Goal: Task Accomplishment & Management: Manage account settings

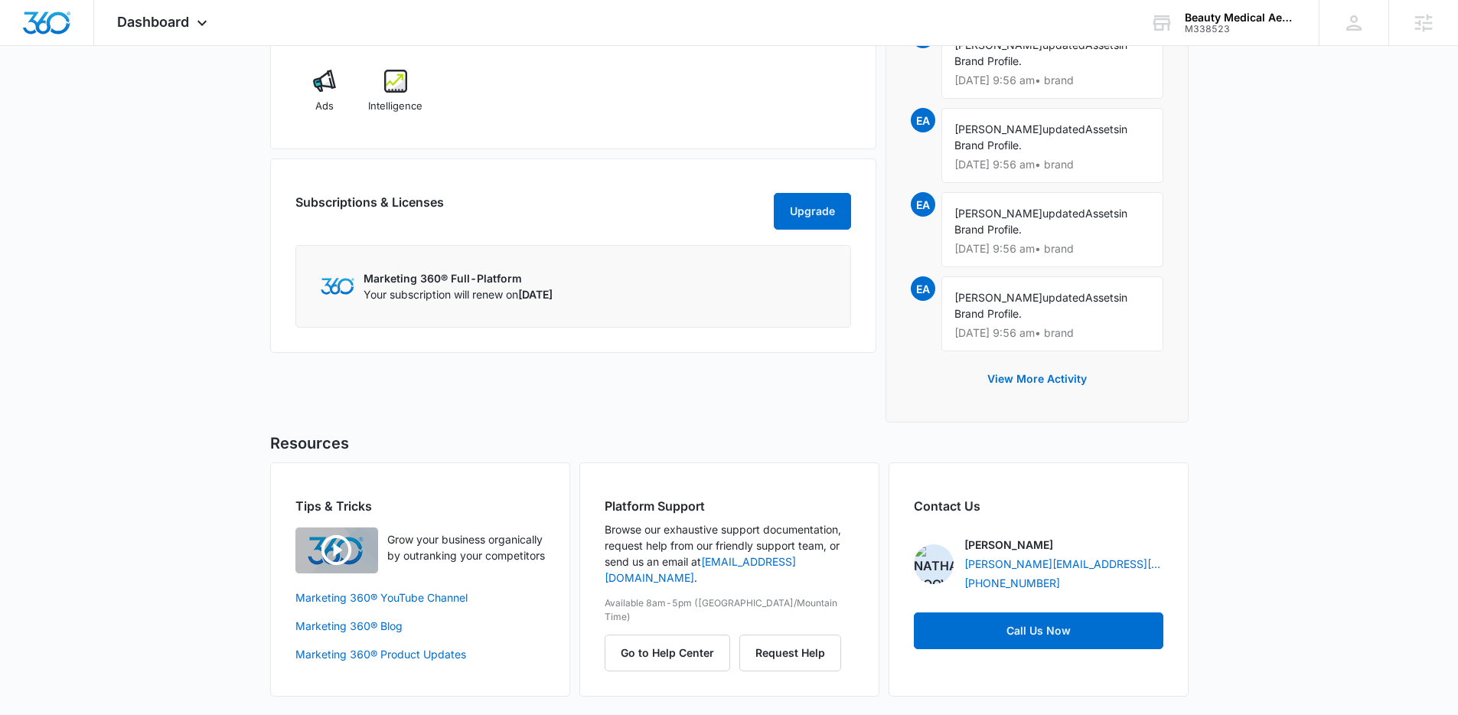
click at [1211, 24] on div "M338523" at bounding box center [1241, 29] width 112 height 11
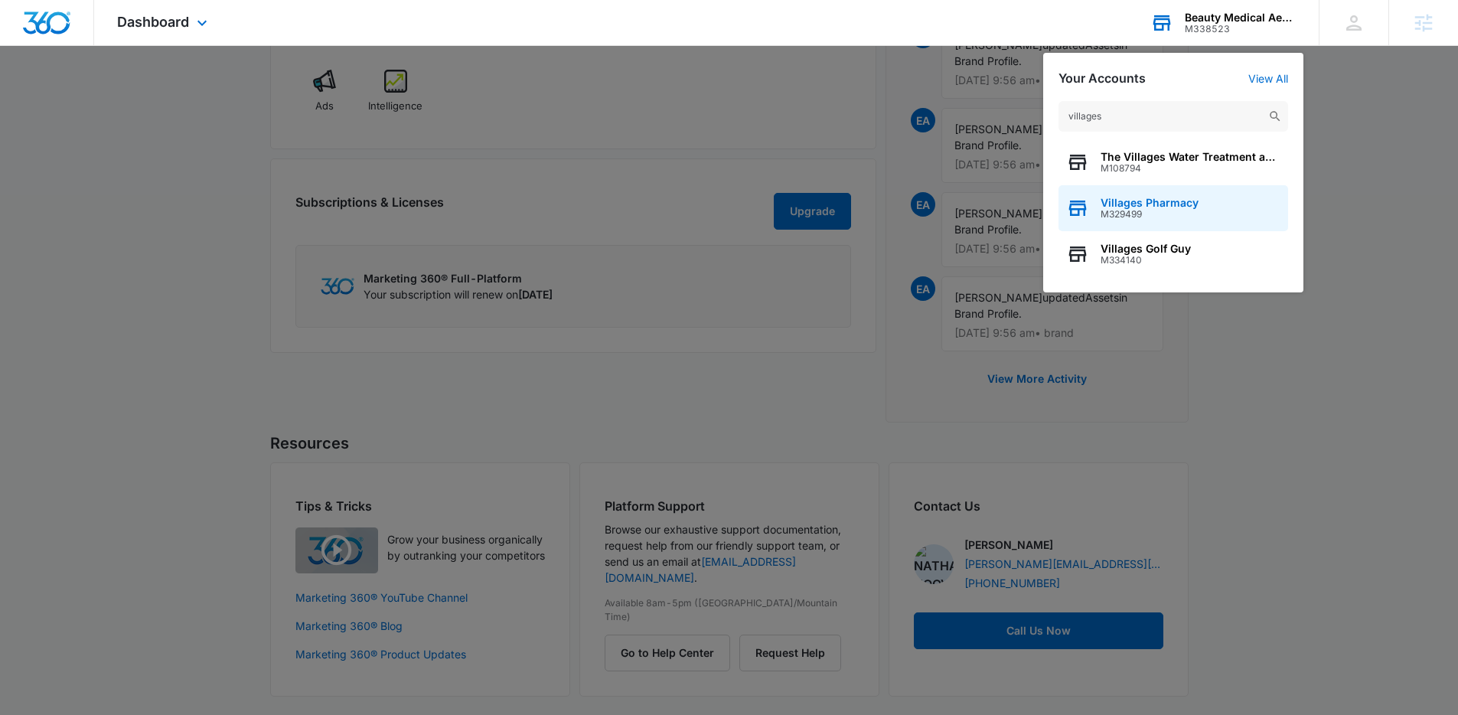
type input "villages"
click at [1155, 195] on div "Villages Pharmacy M329499" at bounding box center [1173, 208] width 230 height 46
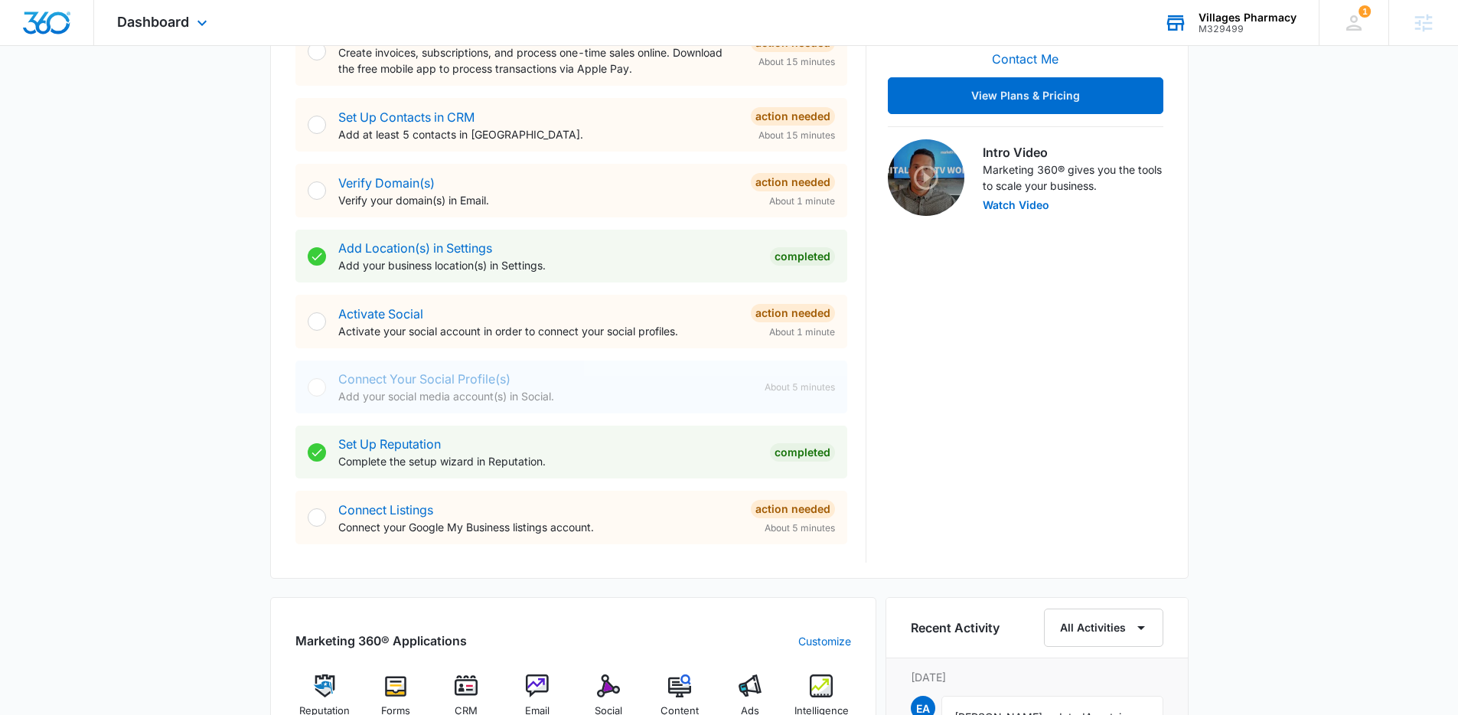
scroll to position [407, 0]
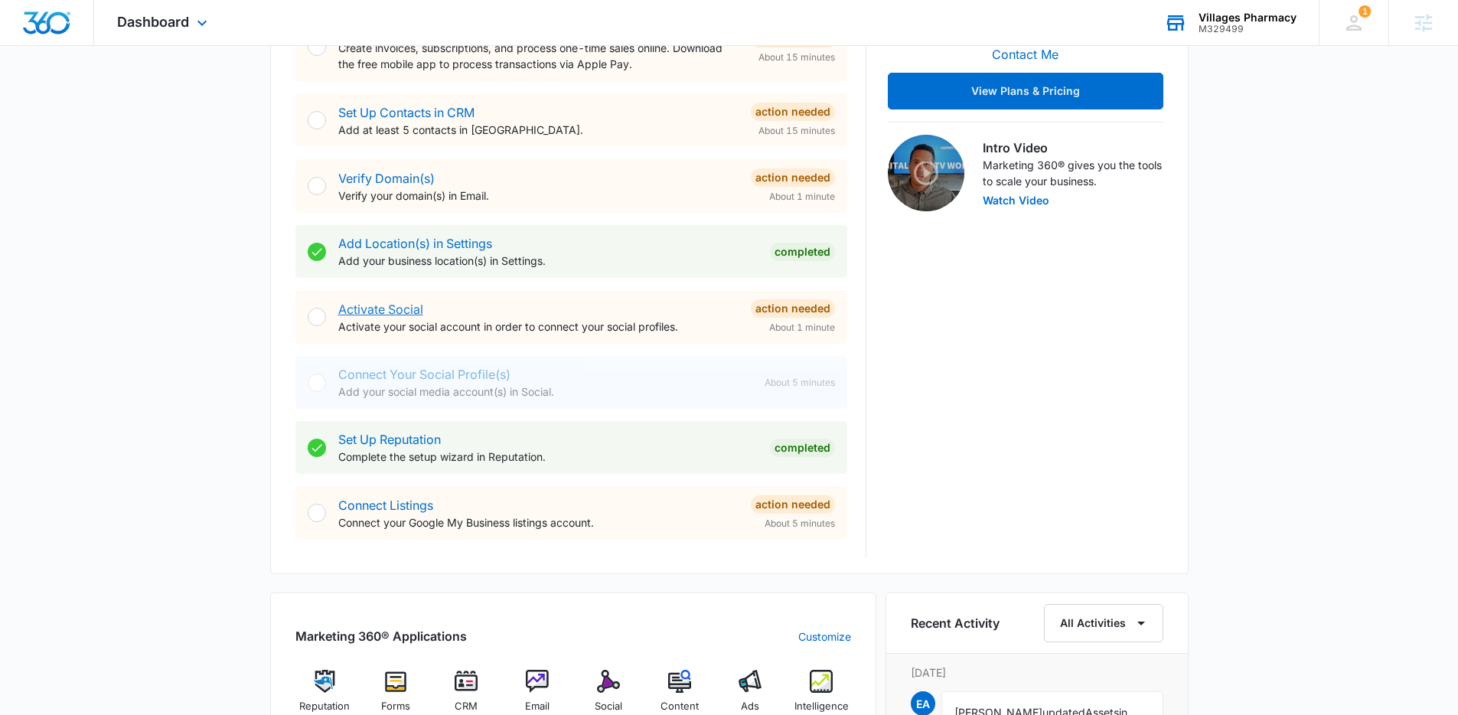
click at [359, 311] on link "Activate Social" at bounding box center [380, 309] width 85 height 15
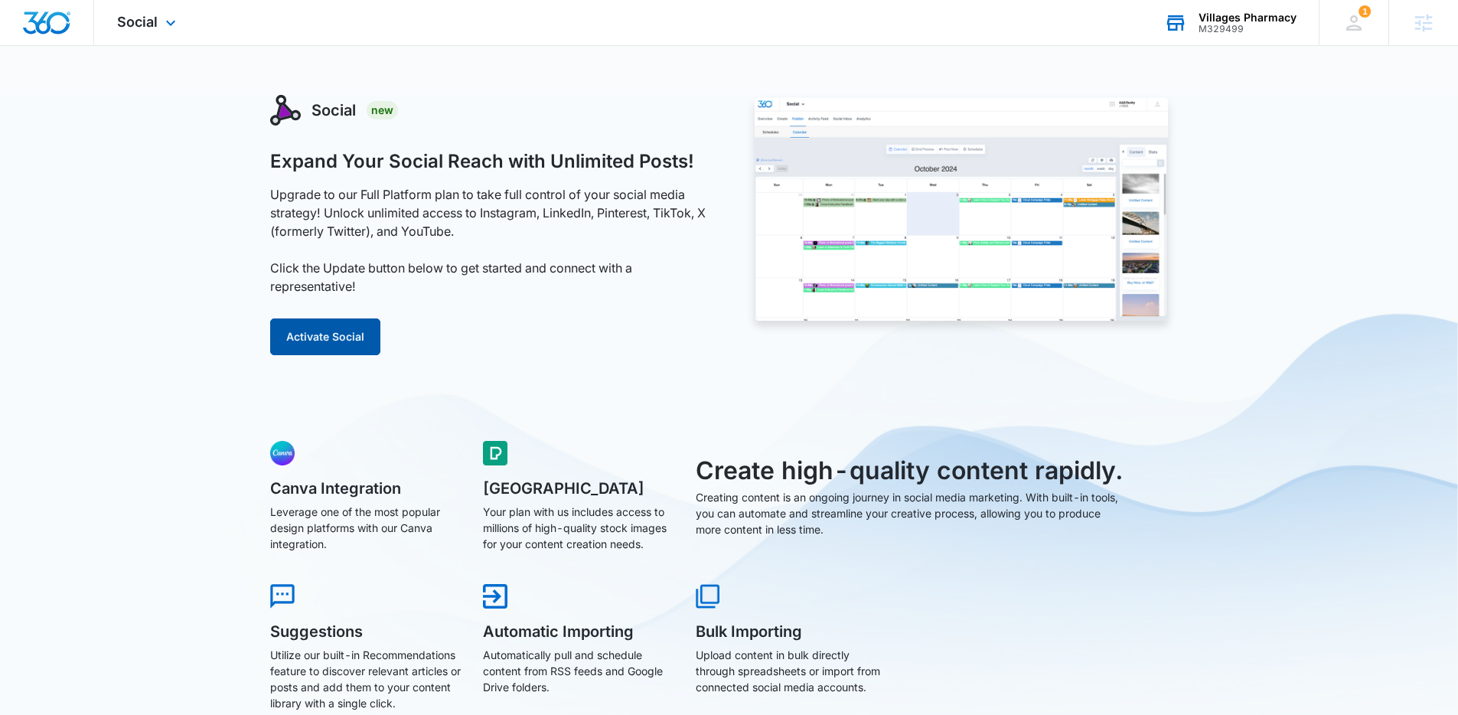
click at [318, 336] on button "Activate Social" at bounding box center [325, 336] width 110 height 37
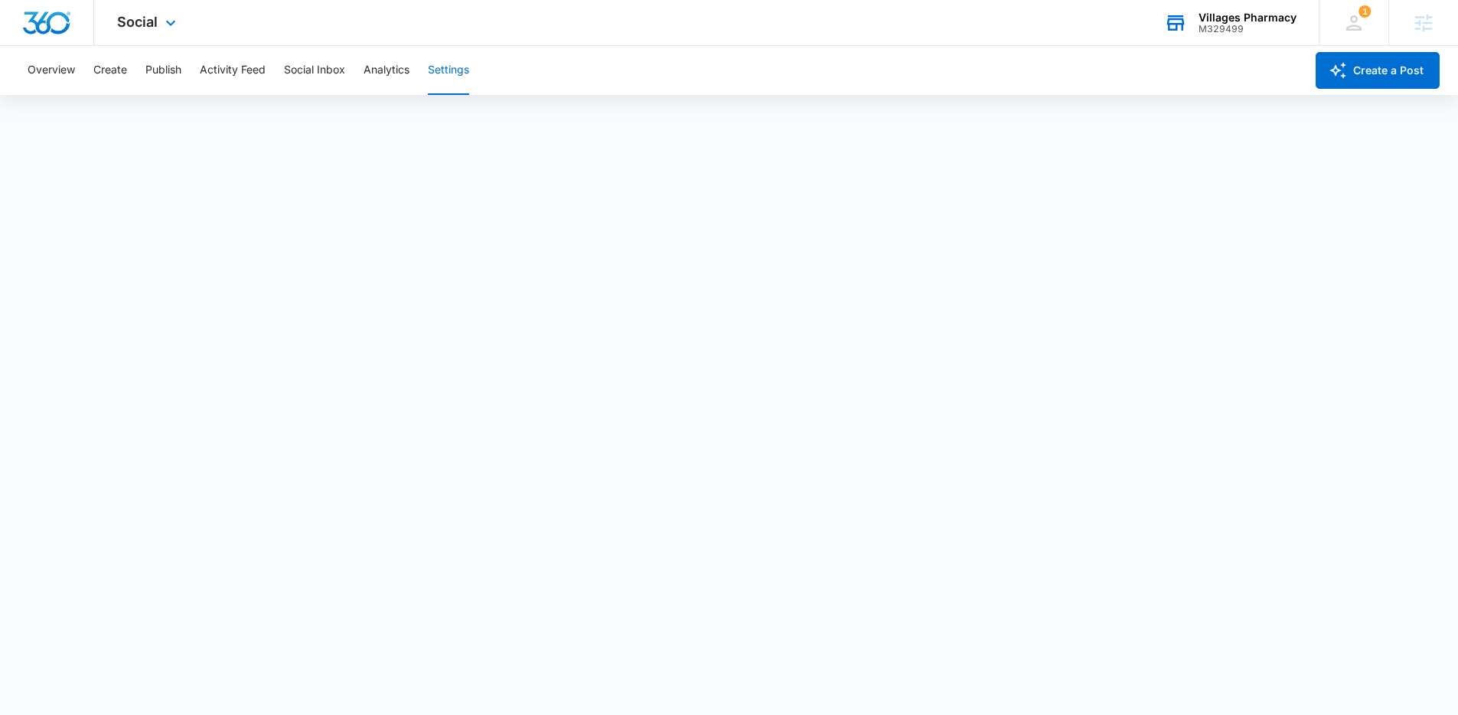
click at [45, 24] on img "Dashboard" at bounding box center [46, 22] width 49 height 23
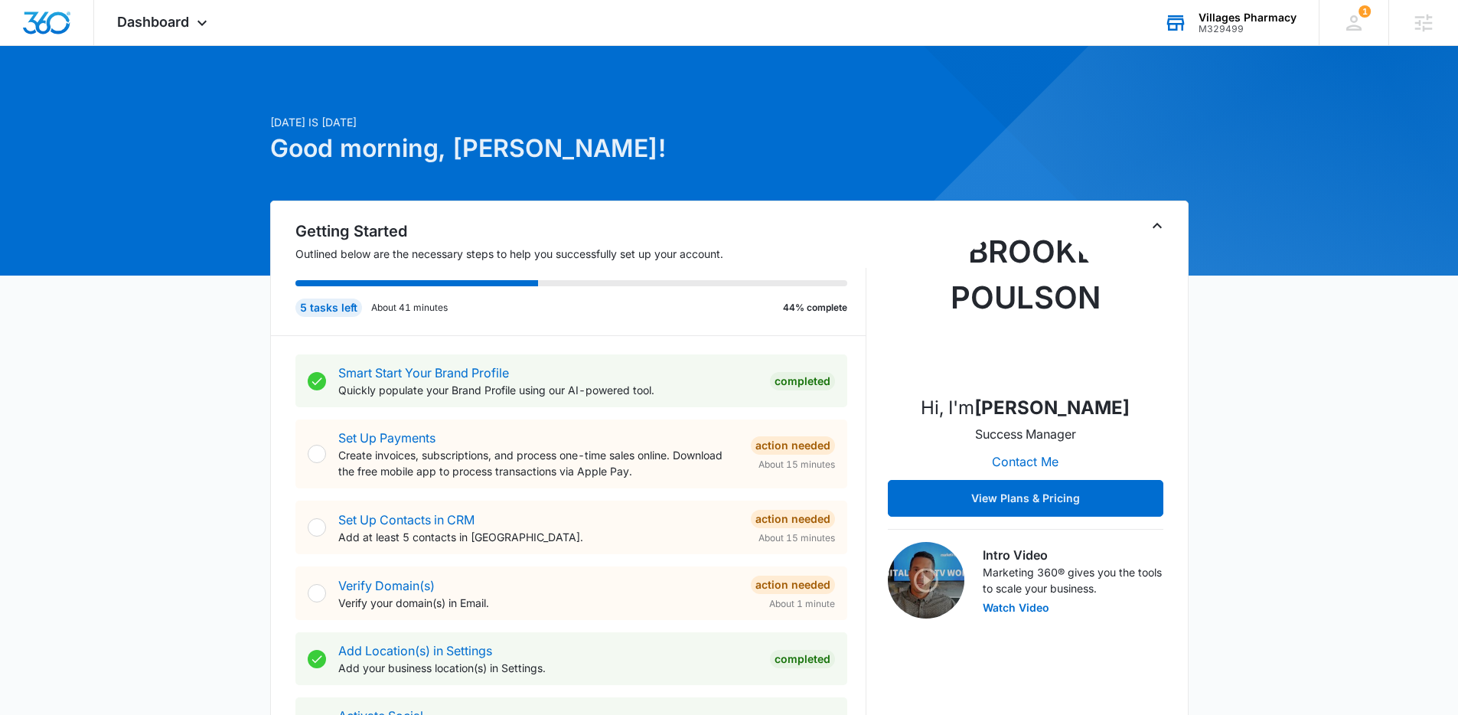
click at [1265, 31] on div "M329499" at bounding box center [1247, 29] width 98 height 11
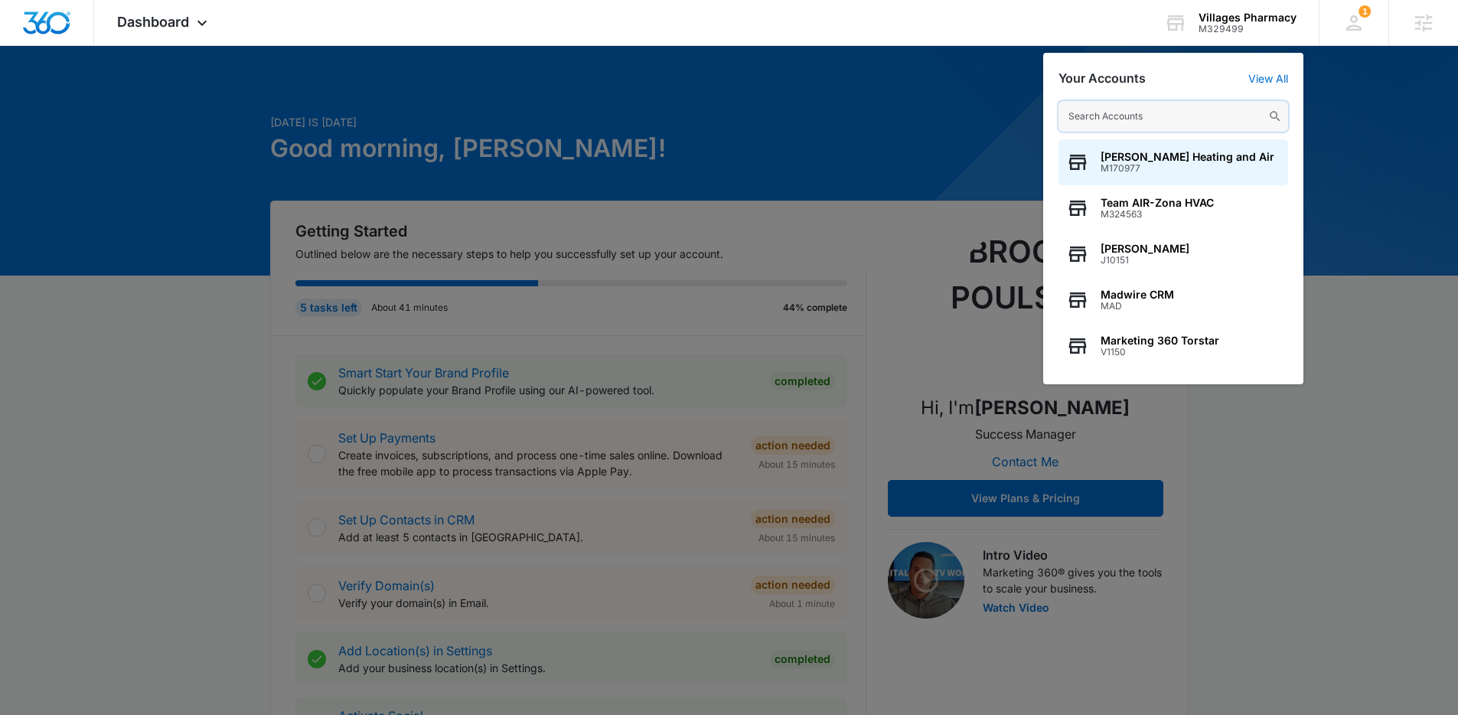
paste input "M339258FakeNewsFriday"
type input "M339258FakeNewsFriday"
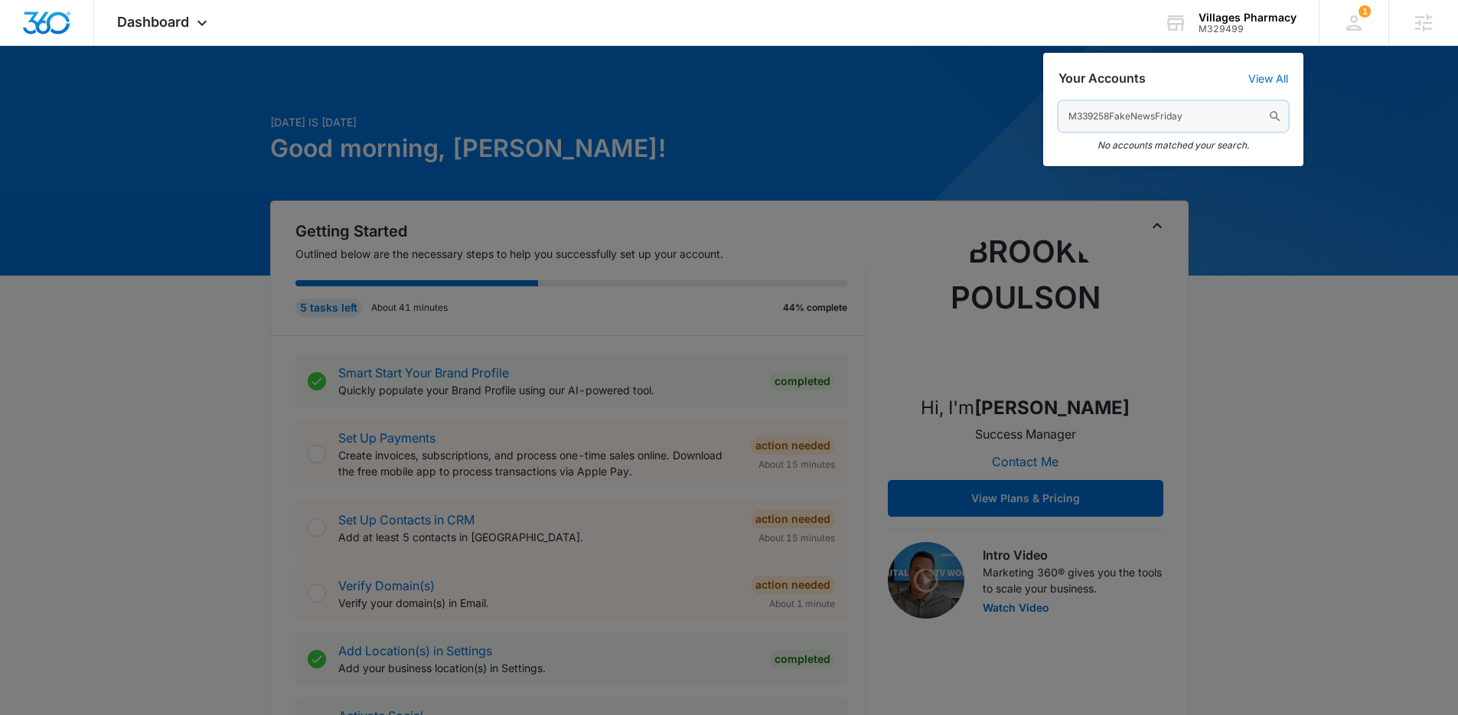
click at [1162, 111] on input "M339258FakeNewsFriday" at bounding box center [1173, 116] width 230 height 31
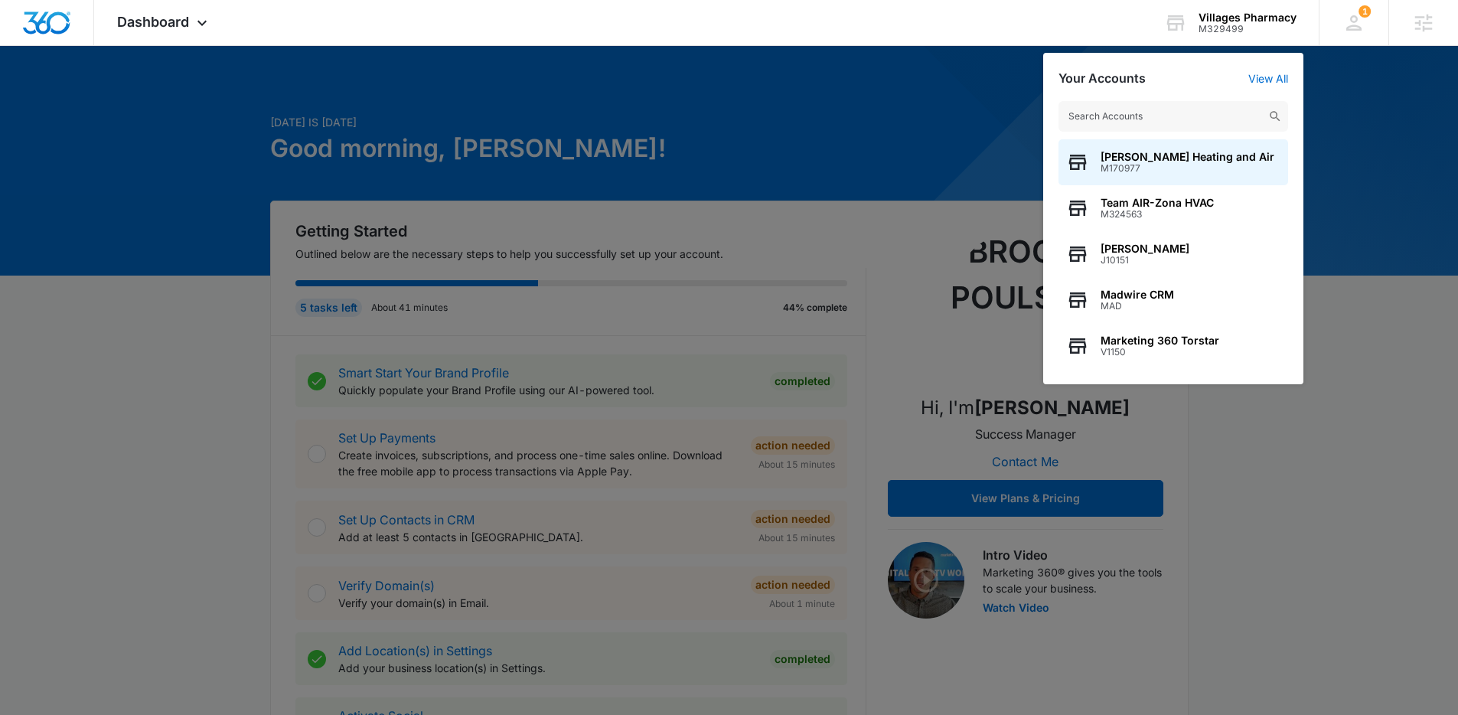
click at [1285, 525] on div at bounding box center [729, 357] width 1458 height 715
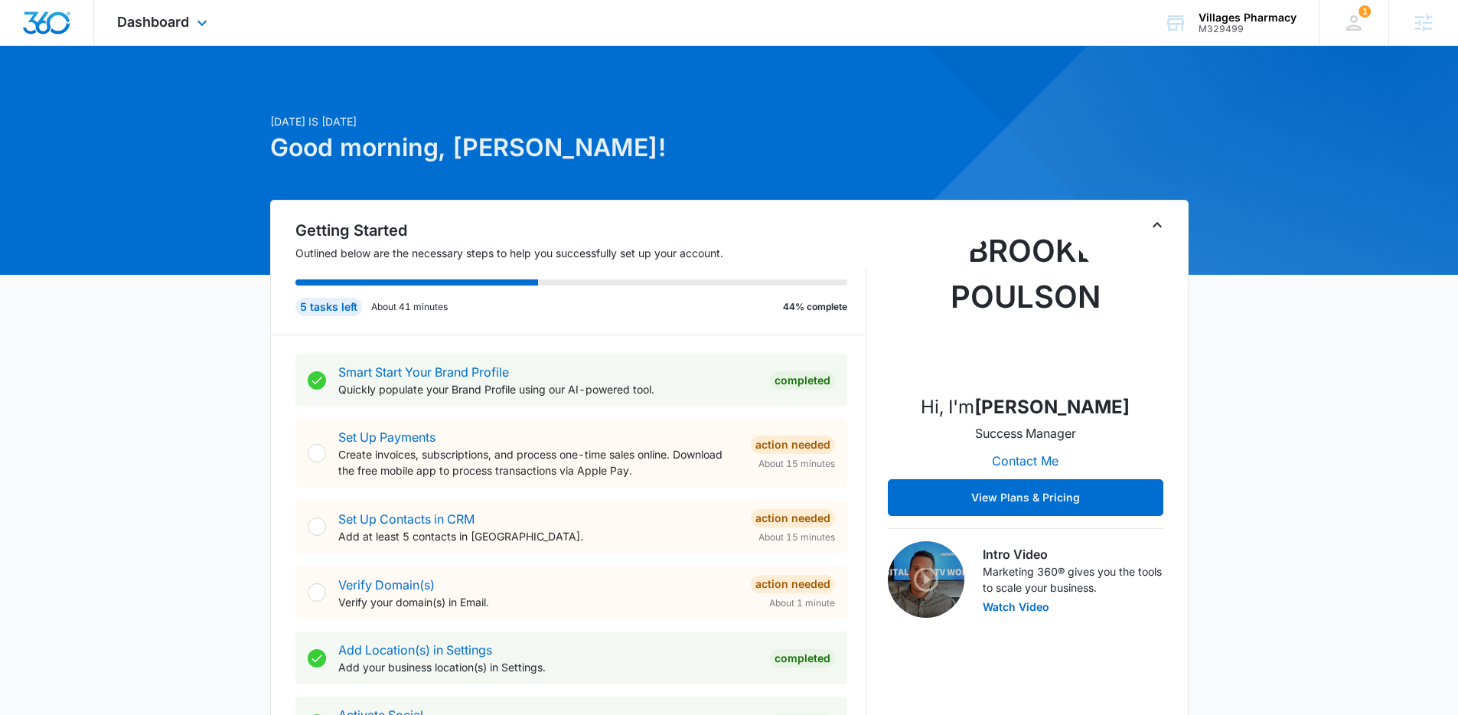
scroll to position [3, 0]
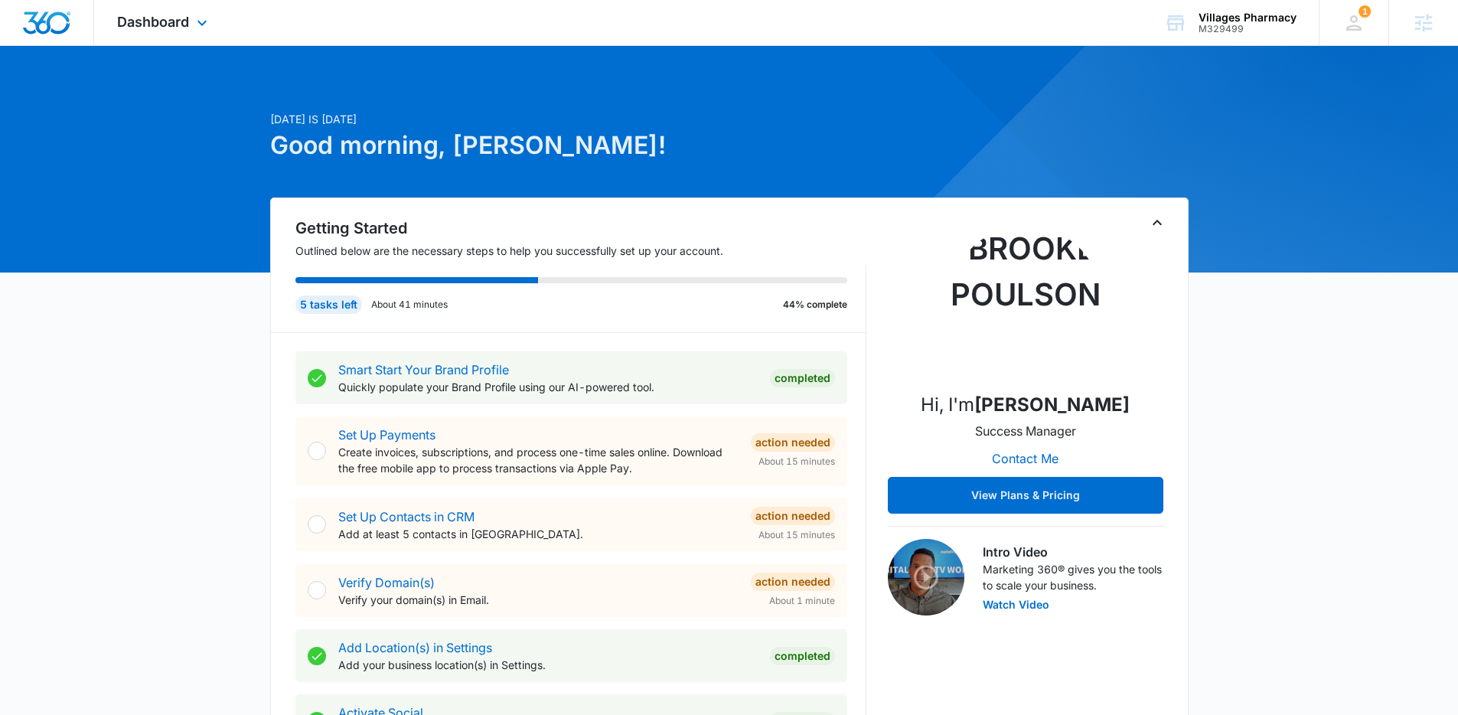
click at [190, 24] on div "Dashboard Apps Reputation Forms CRM Email Social Content Ads Intelligence Files…" at bounding box center [164, 22] width 140 height 45
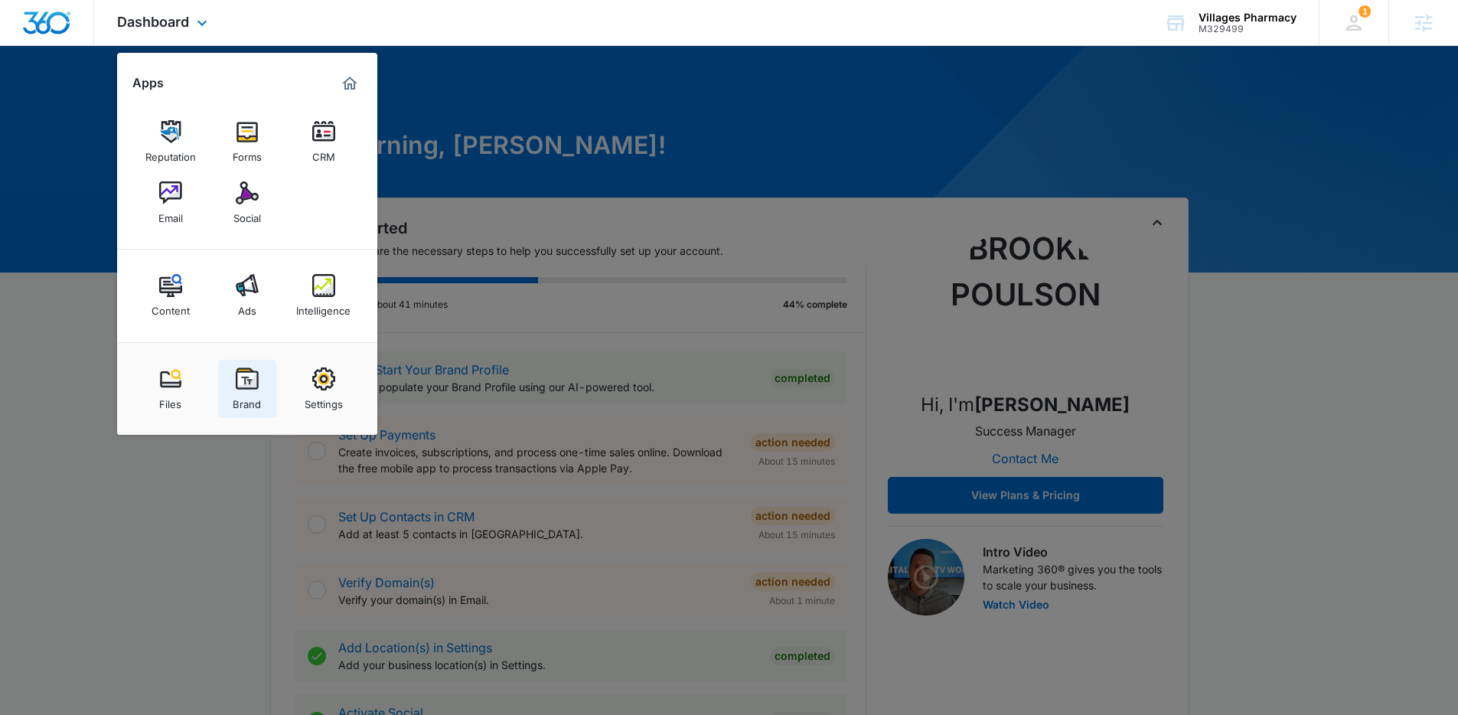
click at [259, 386] on link "Brand" at bounding box center [247, 389] width 58 height 58
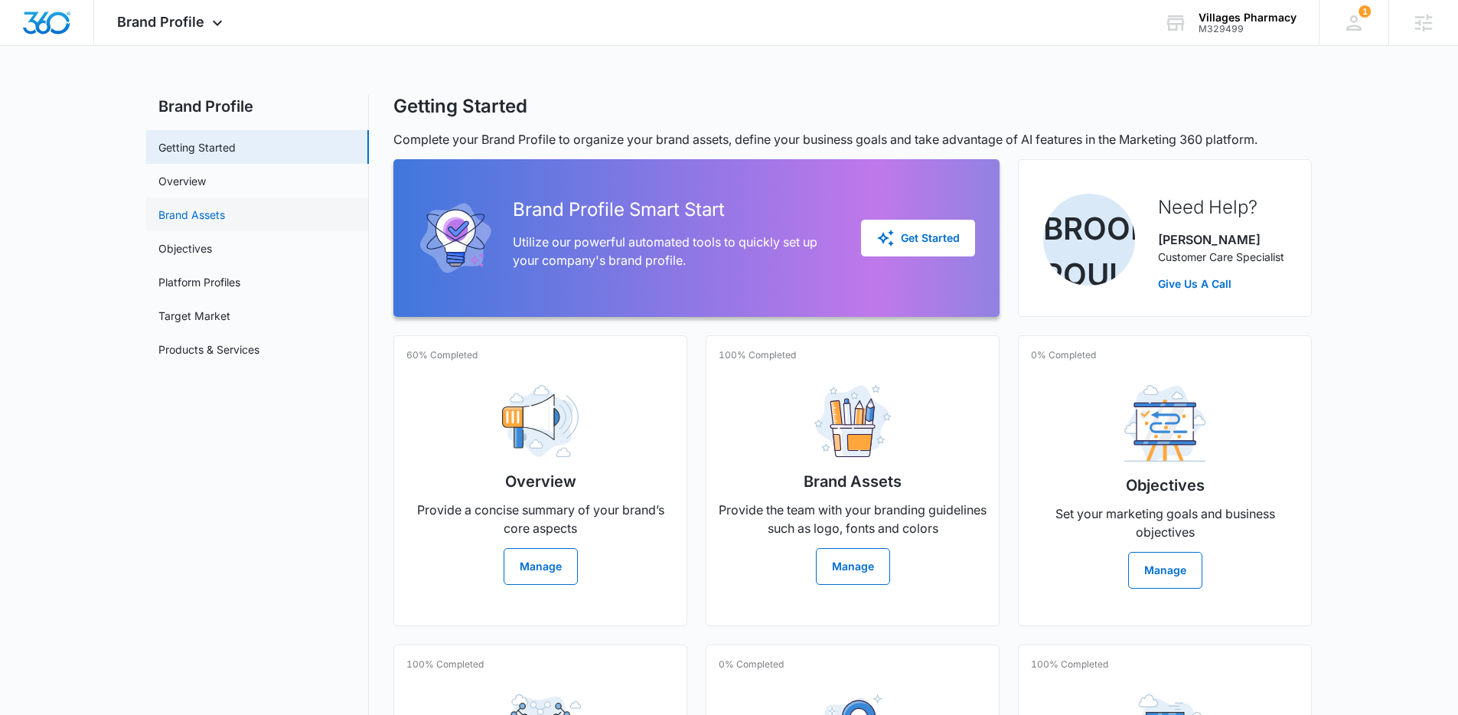
click at [218, 215] on link "Brand Assets" at bounding box center [191, 215] width 67 height 16
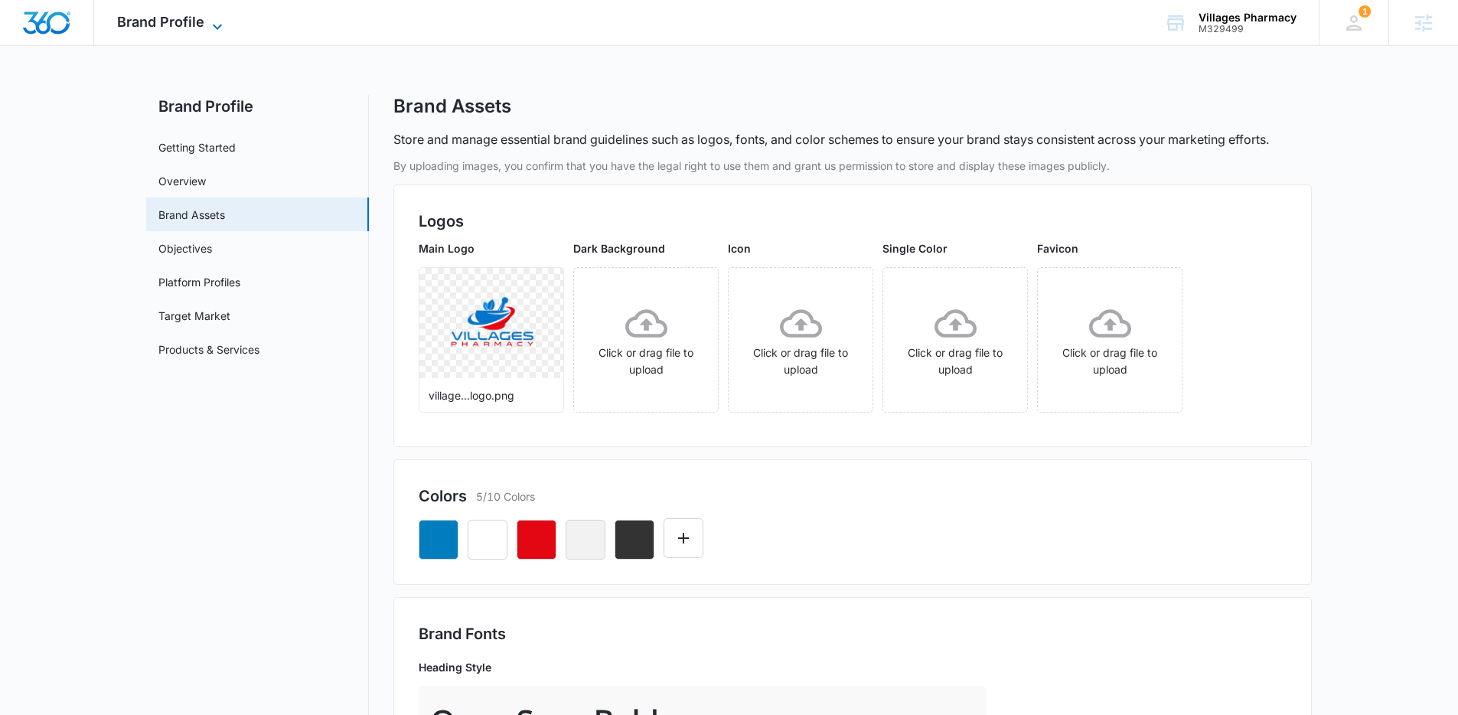
click at [132, 15] on span "Brand Profile" at bounding box center [160, 22] width 87 height 16
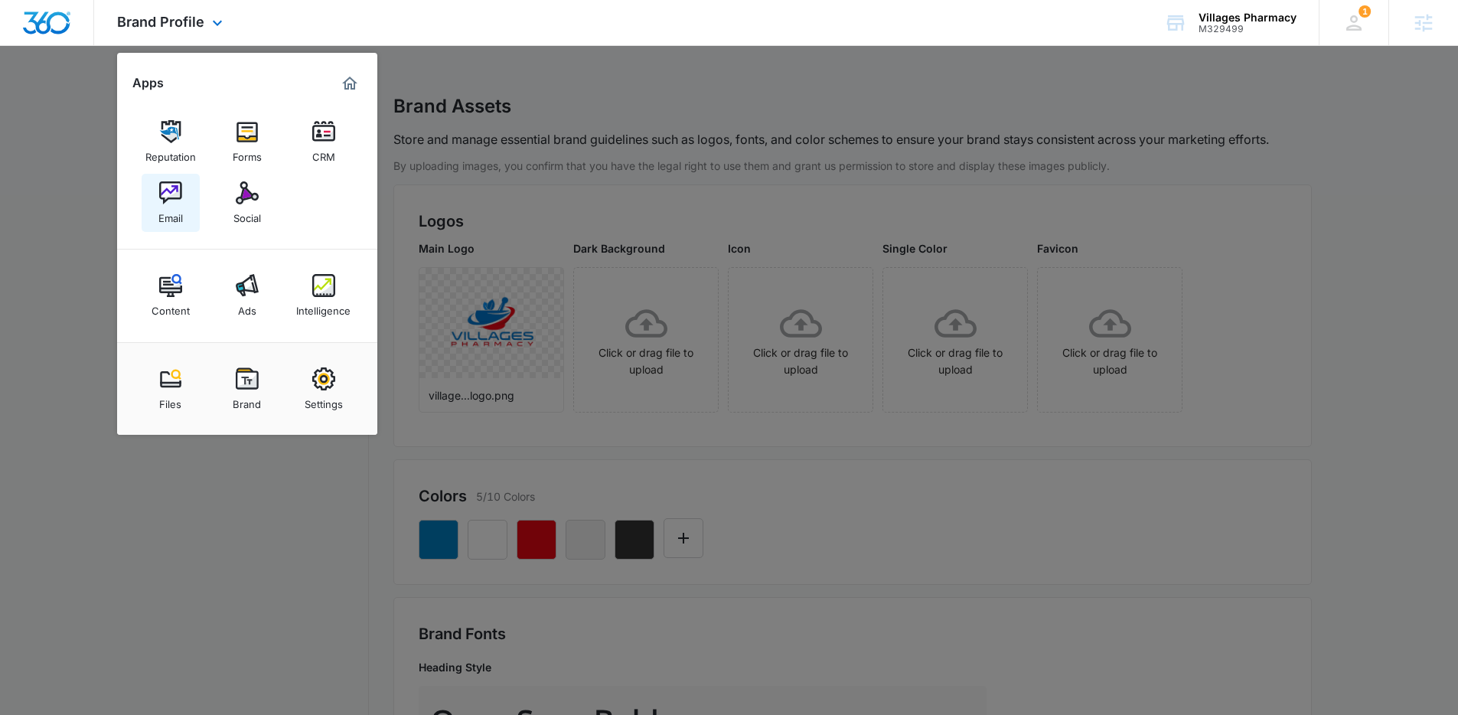
click at [163, 203] on img at bounding box center [170, 192] width 23 height 23
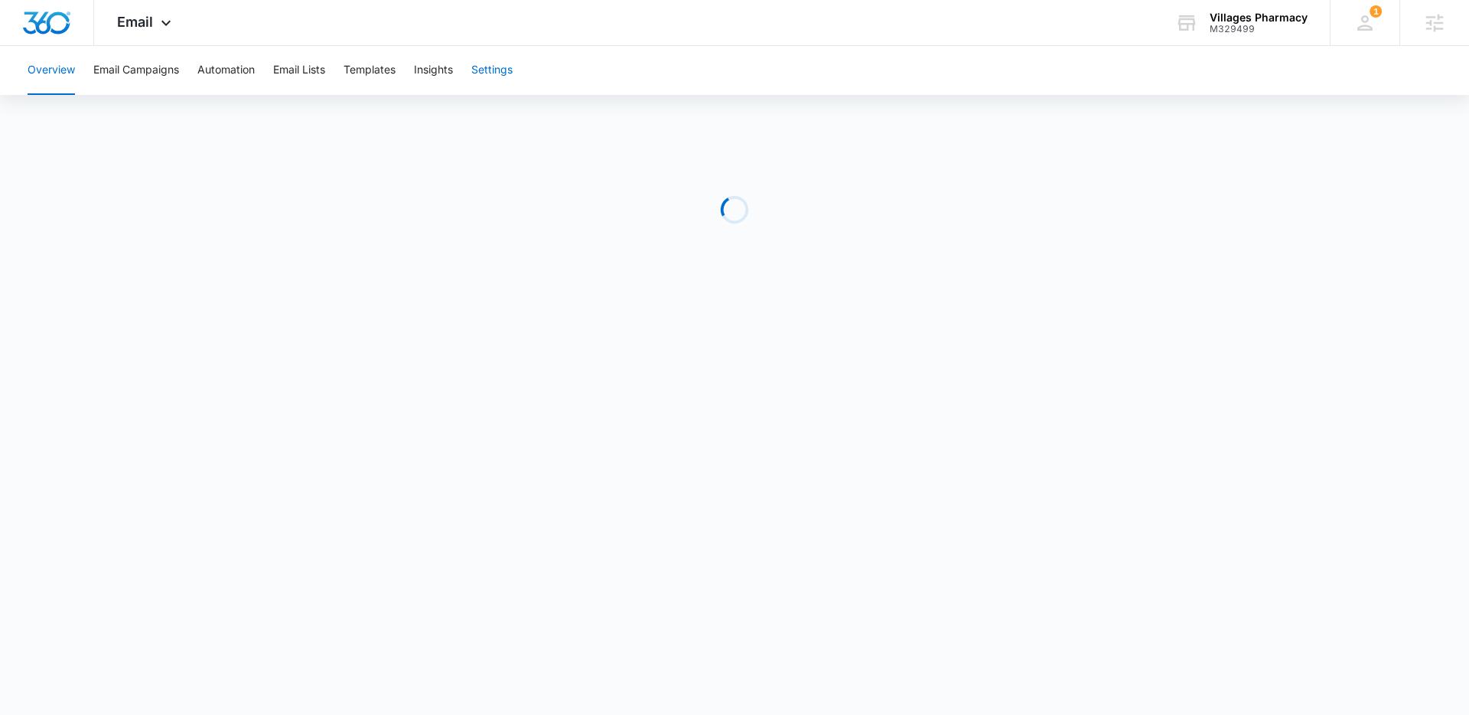
click at [494, 74] on button "Settings" at bounding box center [491, 70] width 41 height 49
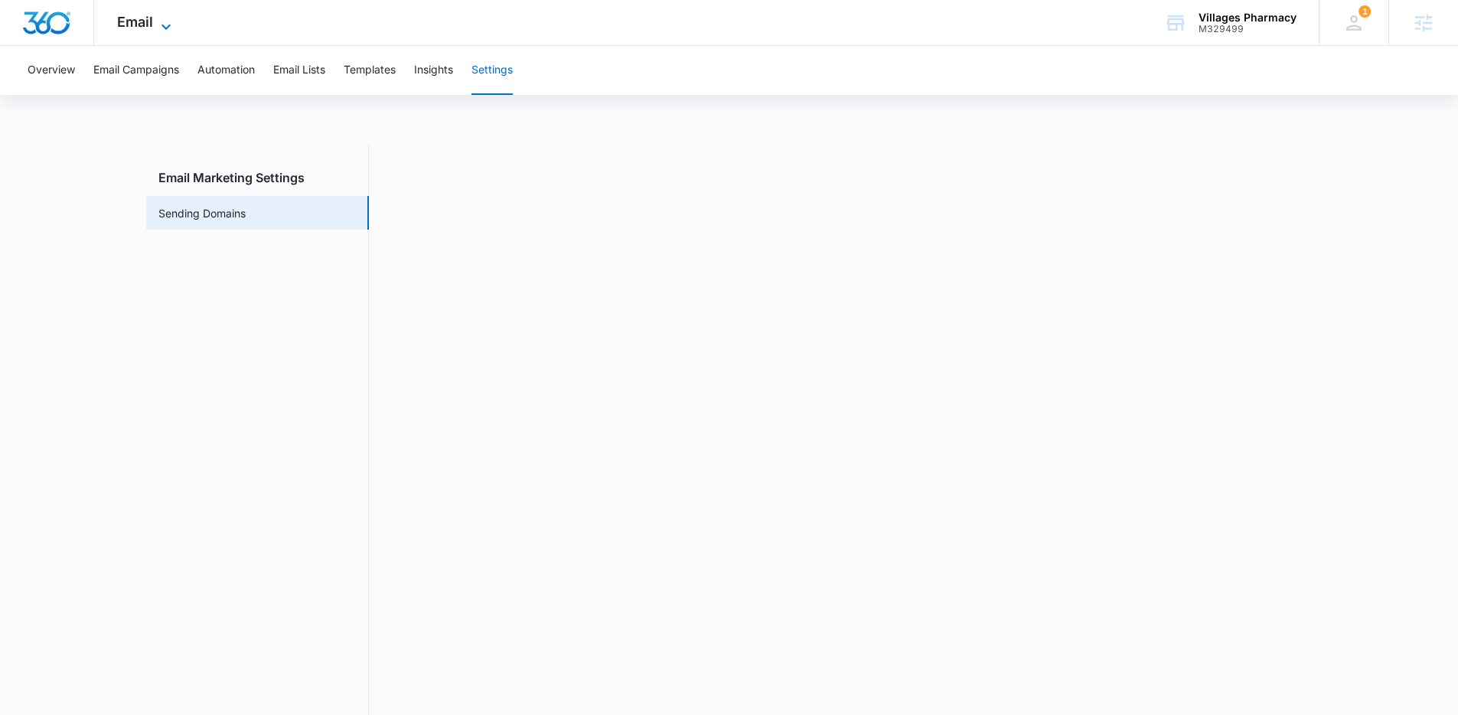
click at [142, 22] on span "Email" at bounding box center [135, 22] width 36 height 16
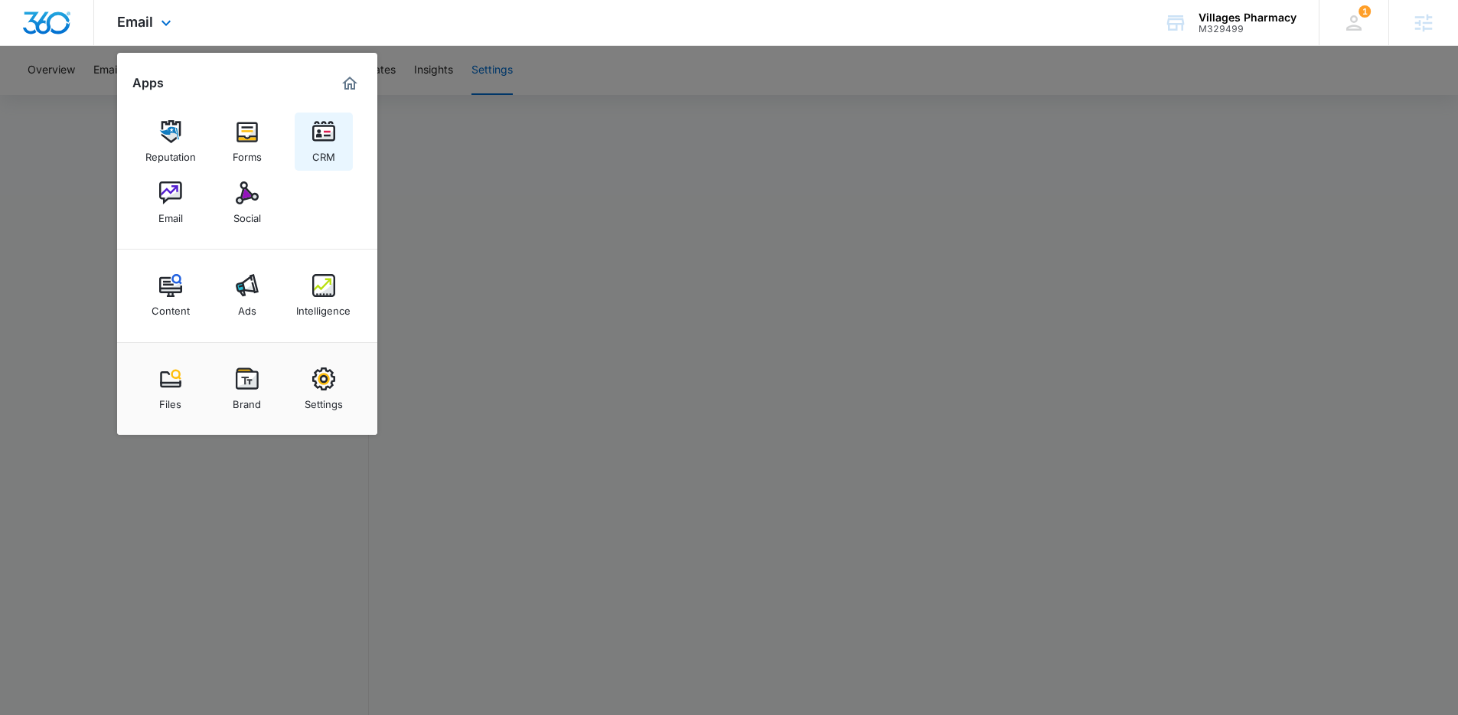
click at [325, 148] on div "CRM" at bounding box center [323, 153] width 23 height 20
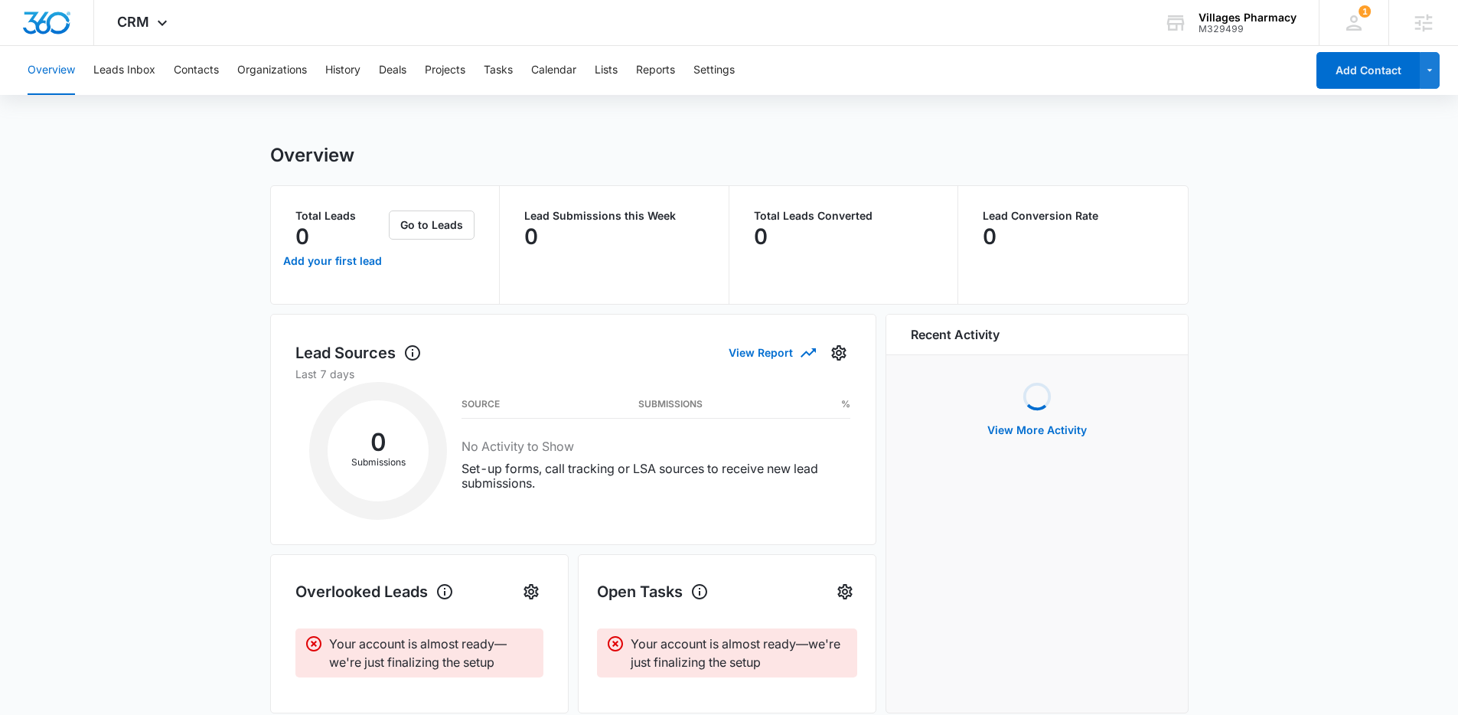
click at [623, 77] on div "Overview Leads Inbox Contacts Organizations History Deals Projects Tasks Calend…" at bounding box center [661, 70] width 1287 height 49
click at [617, 75] on button "Lists" at bounding box center [606, 70] width 23 height 49
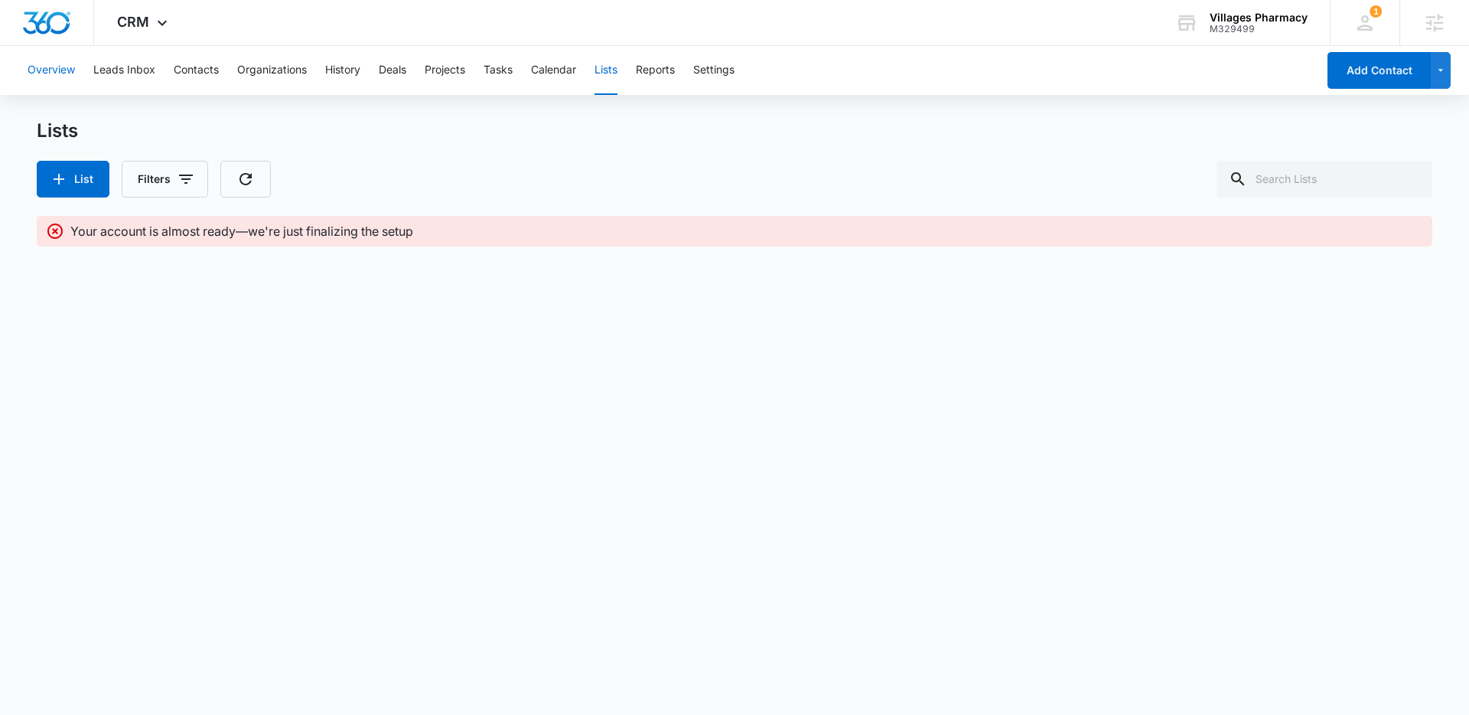
click at [60, 77] on button "Overview" at bounding box center [51, 70] width 47 height 49
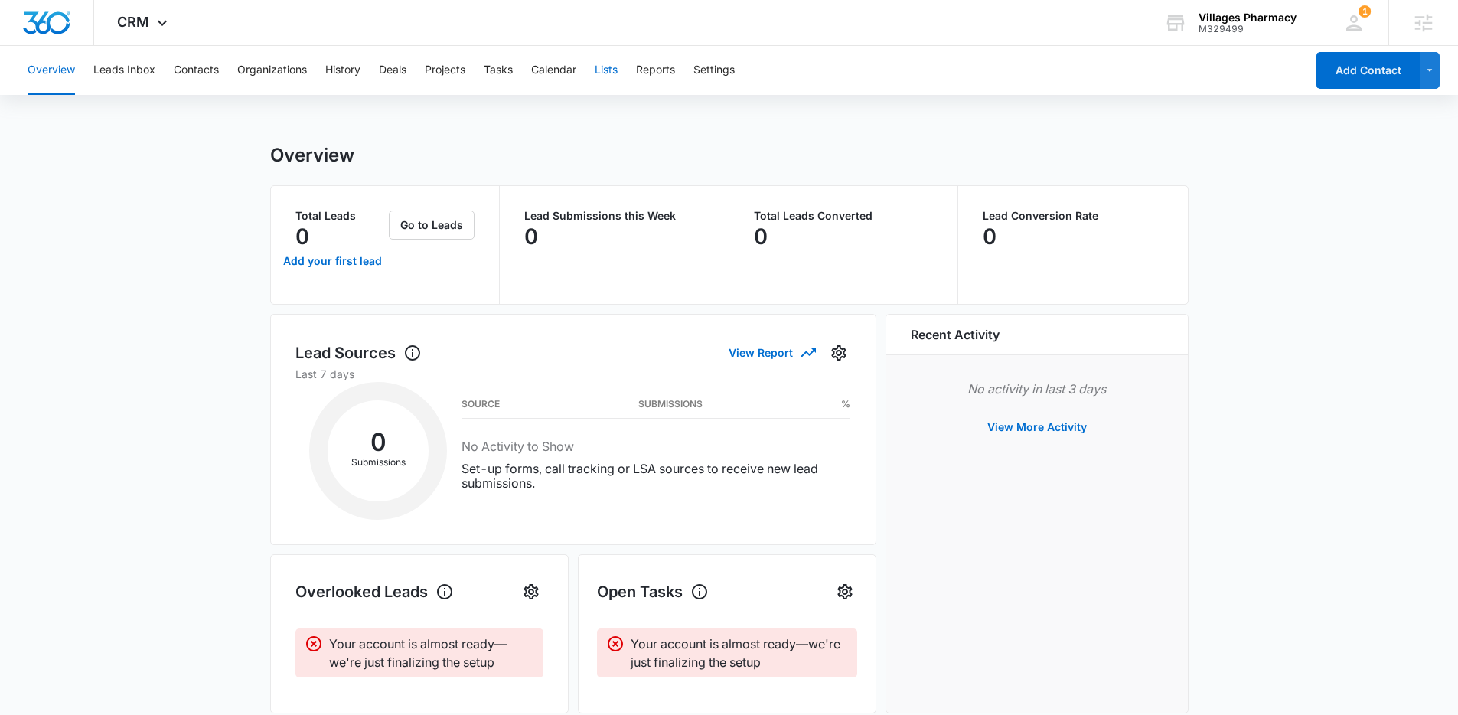
click at [605, 75] on button "Lists" at bounding box center [606, 70] width 23 height 49
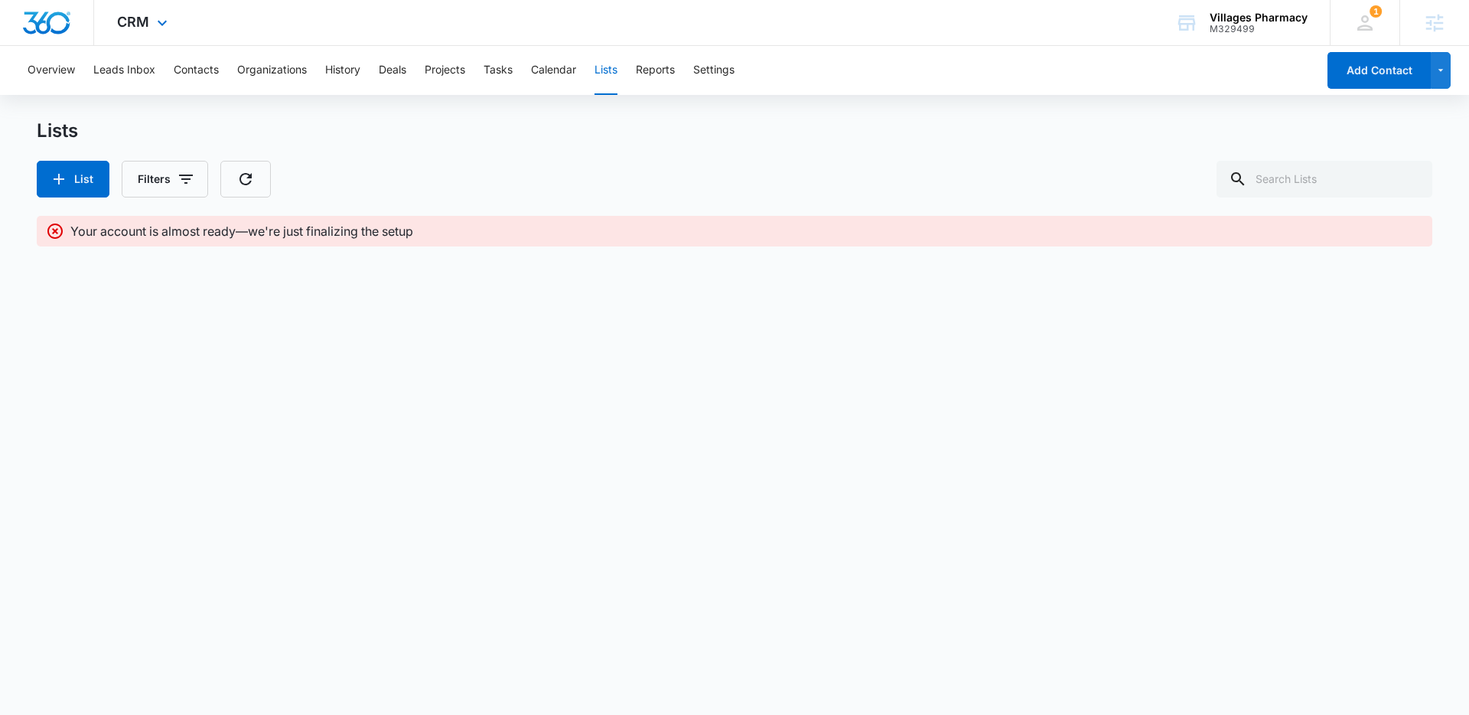
click at [47, 23] on img "Dashboard" at bounding box center [46, 22] width 49 height 23
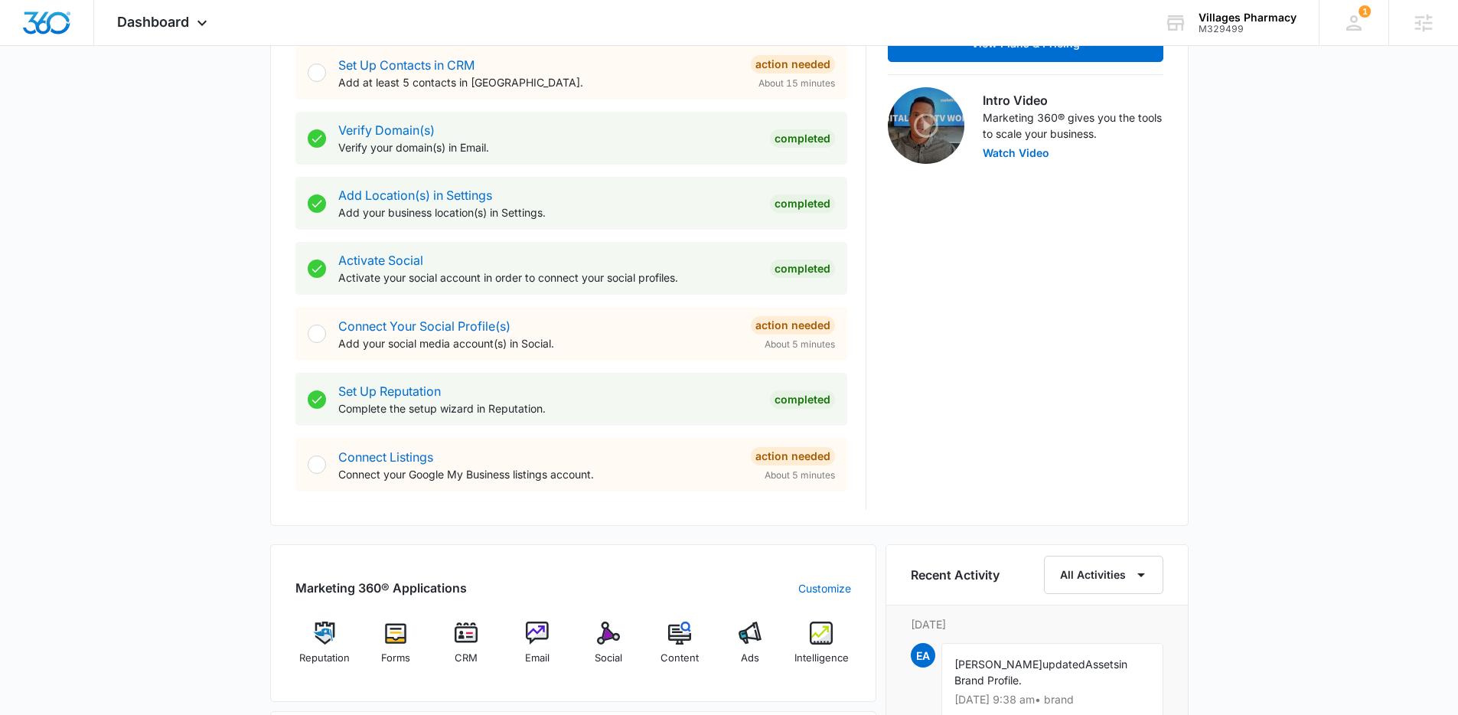
scroll to position [618, 0]
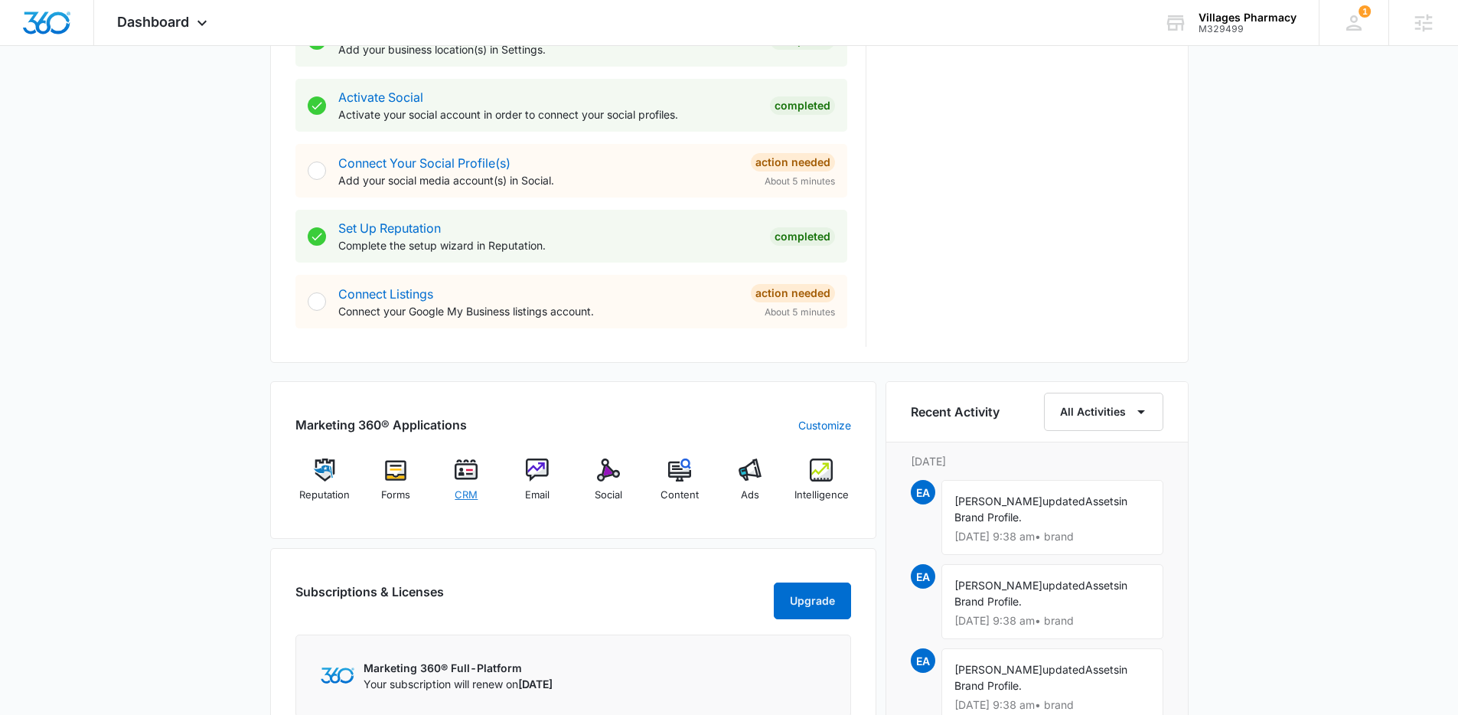
click at [475, 465] on img at bounding box center [466, 469] width 23 height 23
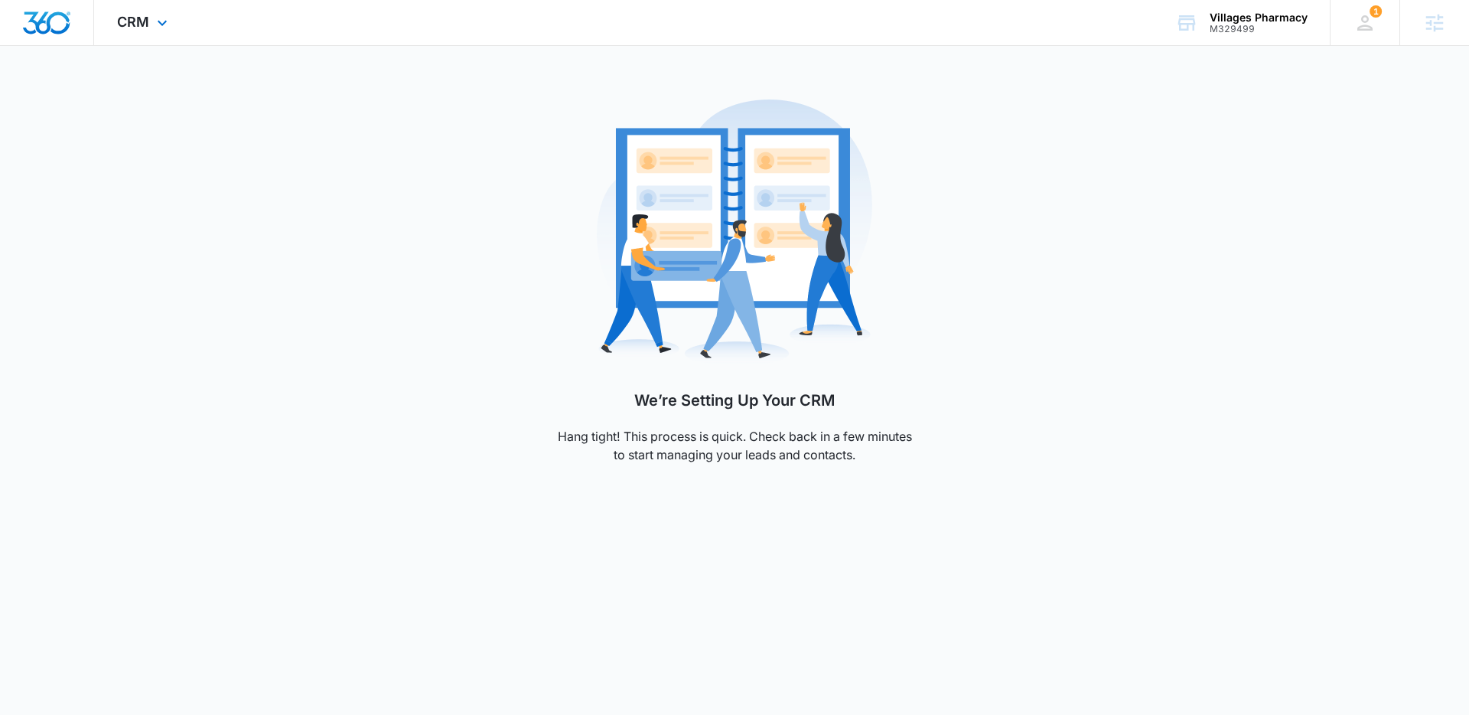
click at [44, 23] on img "Dashboard" at bounding box center [46, 22] width 49 height 23
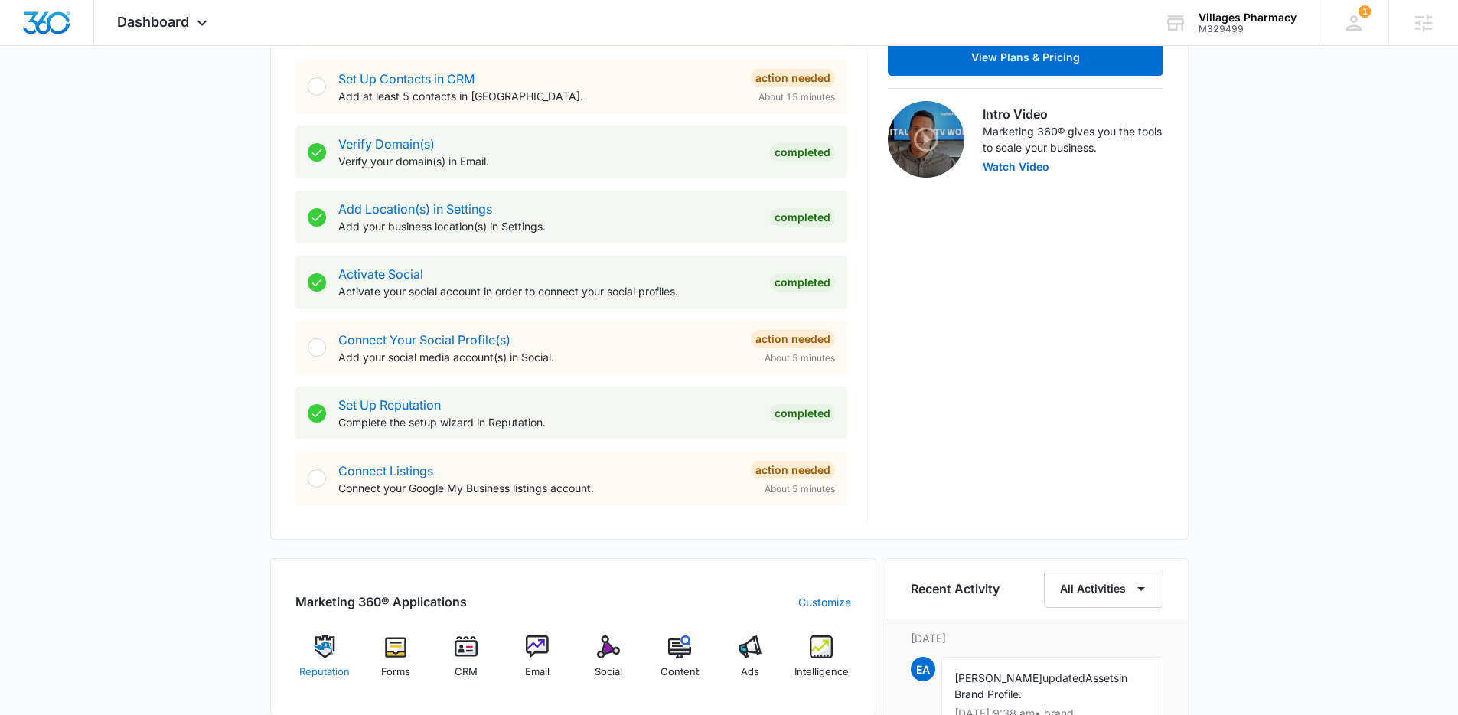
scroll to position [780, 0]
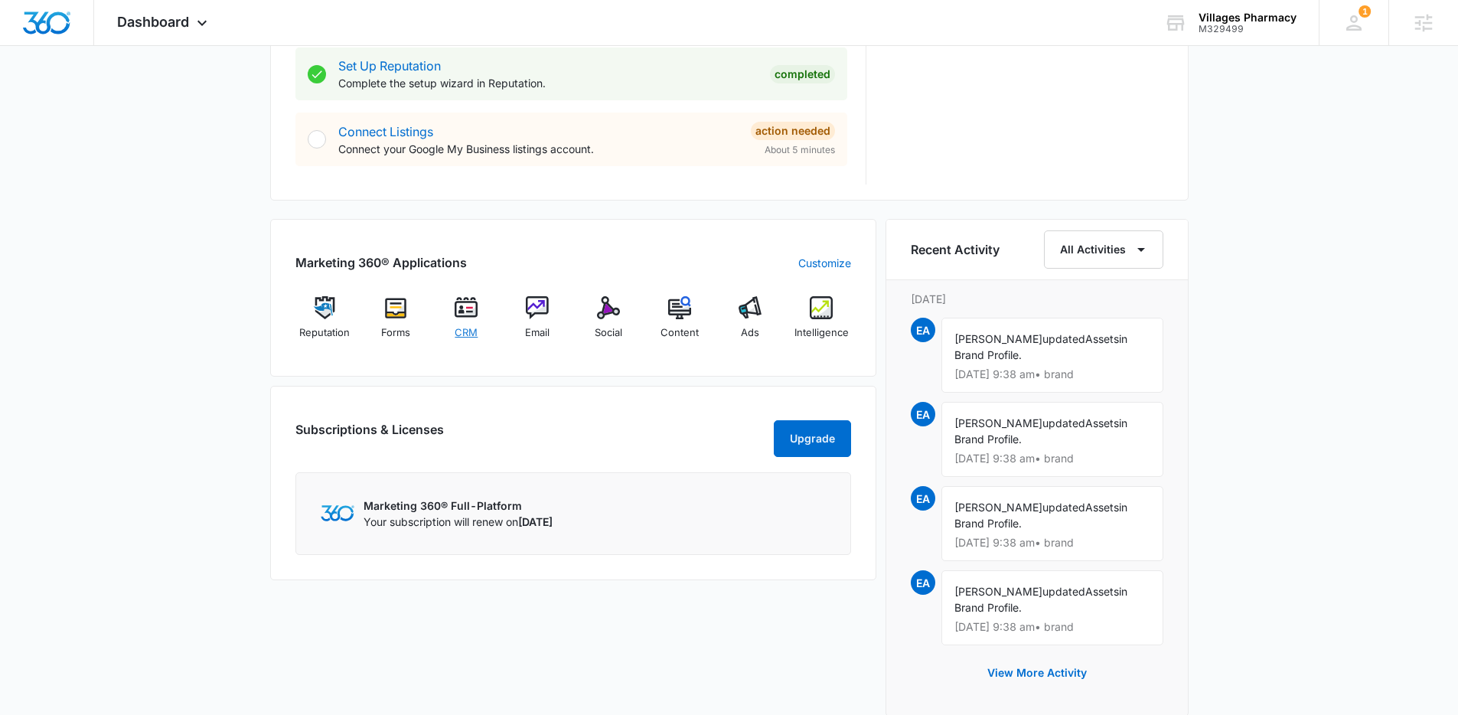
click at [451, 306] on div "CRM" at bounding box center [466, 323] width 59 height 54
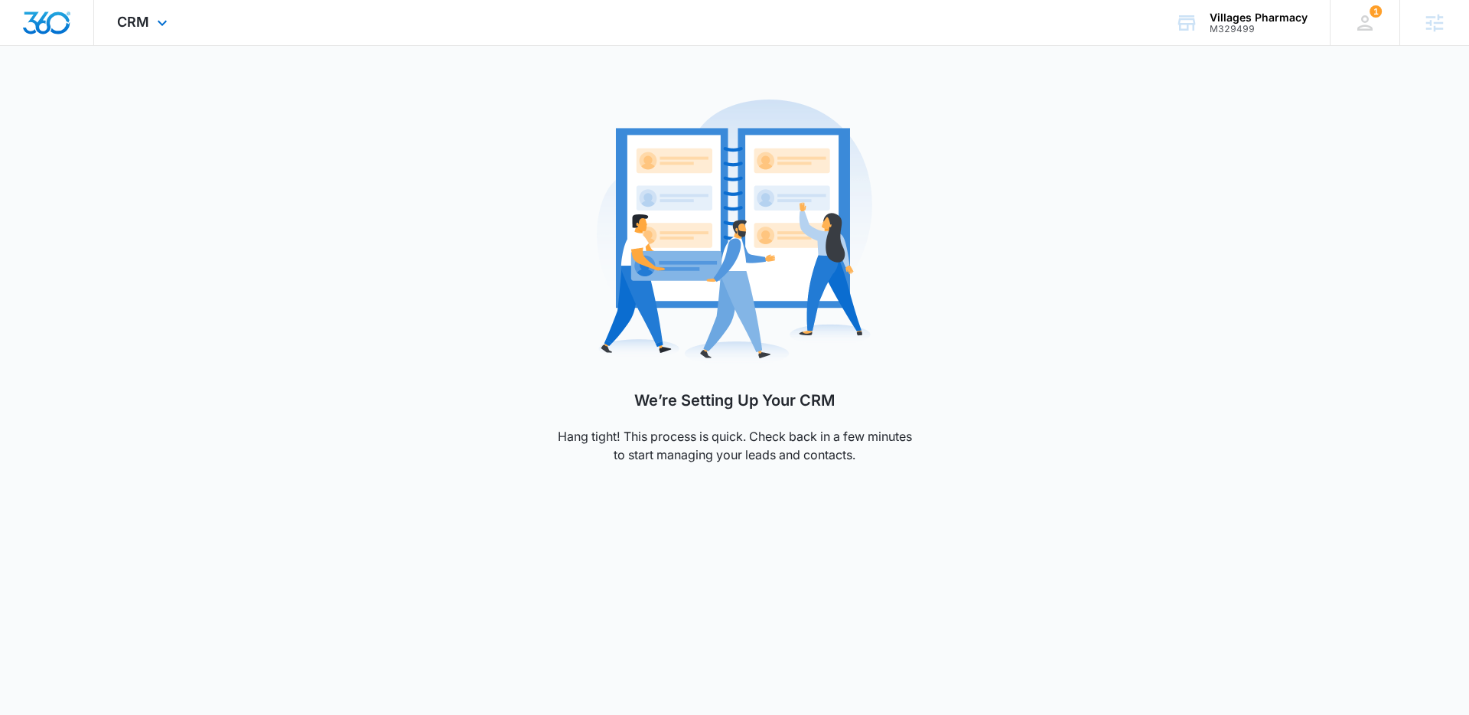
click at [47, 24] on img "Dashboard" at bounding box center [46, 22] width 49 height 23
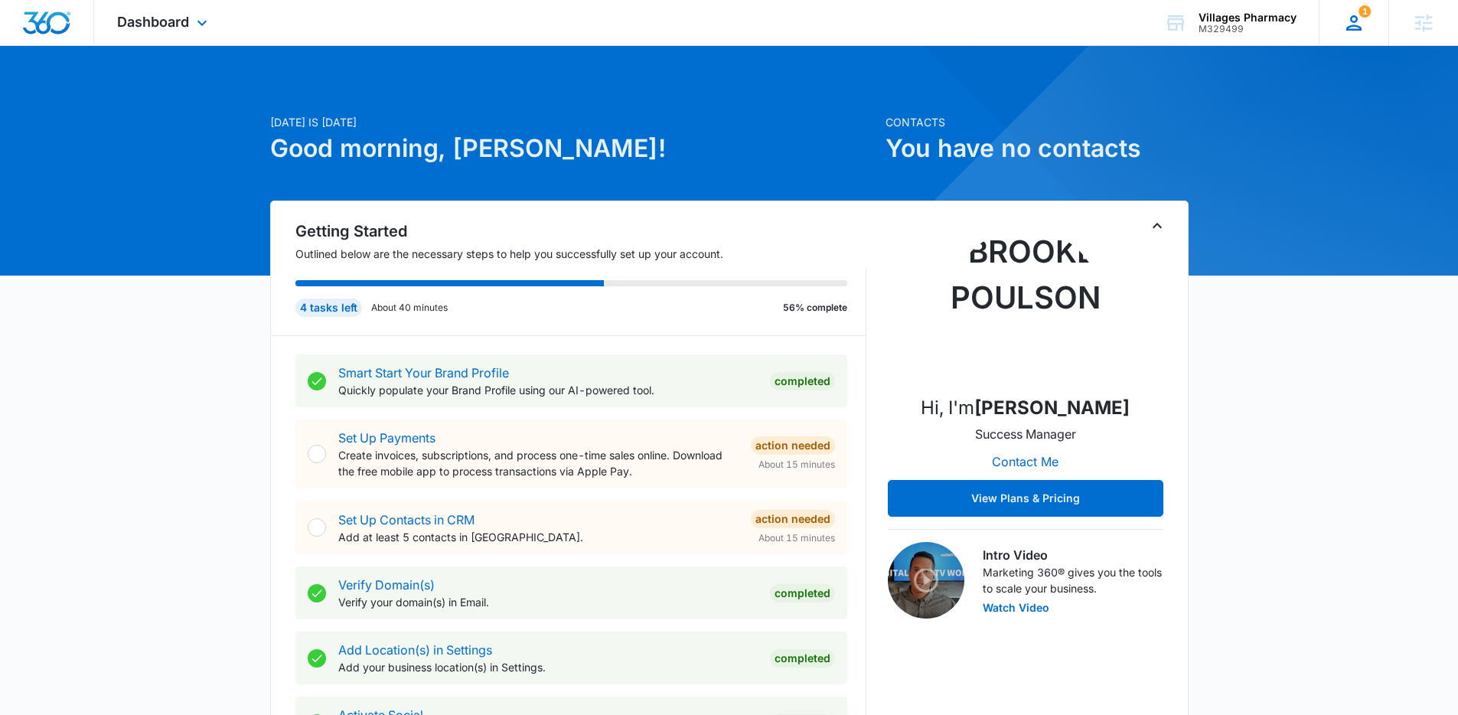
click at [1348, 28] on icon at bounding box center [1353, 22] width 23 height 23
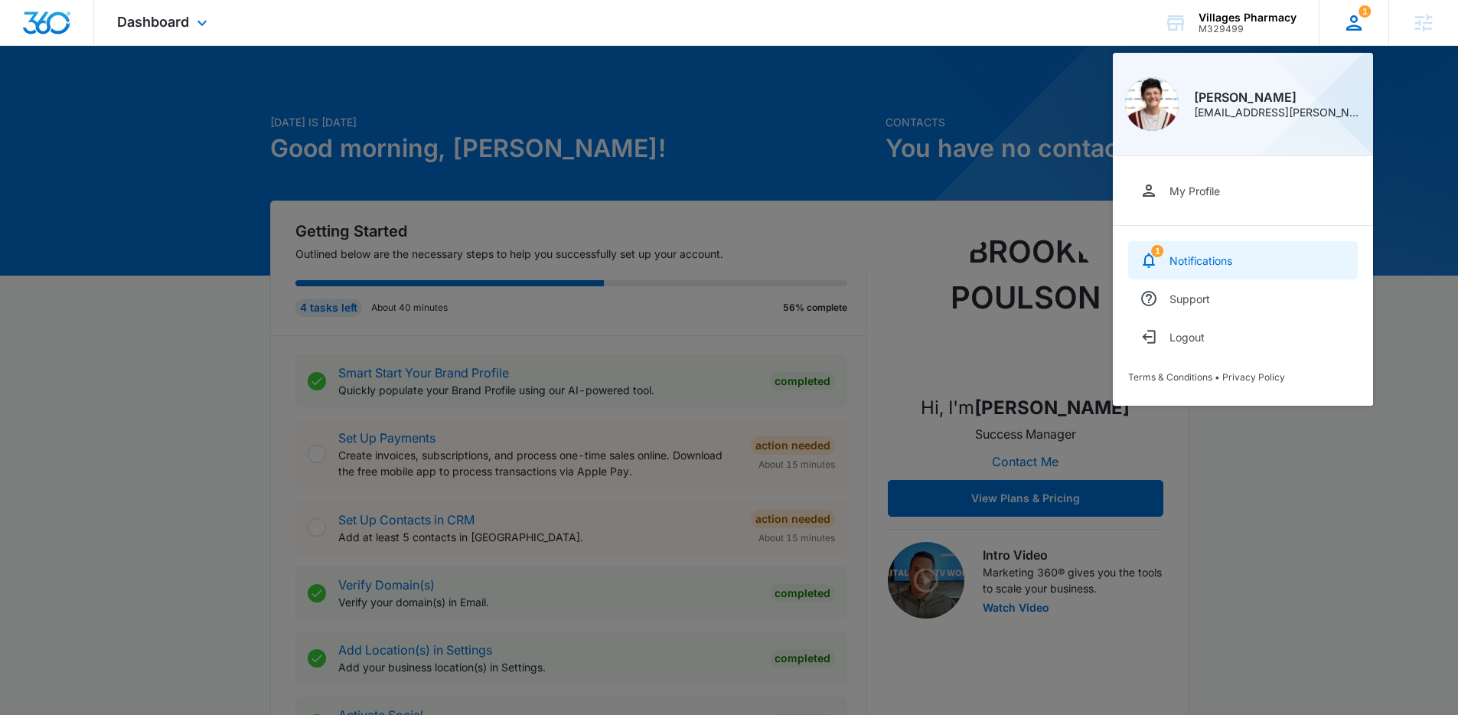
click at [1236, 253] on link "1 Notifications" at bounding box center [1243, 260] width 230 height 38
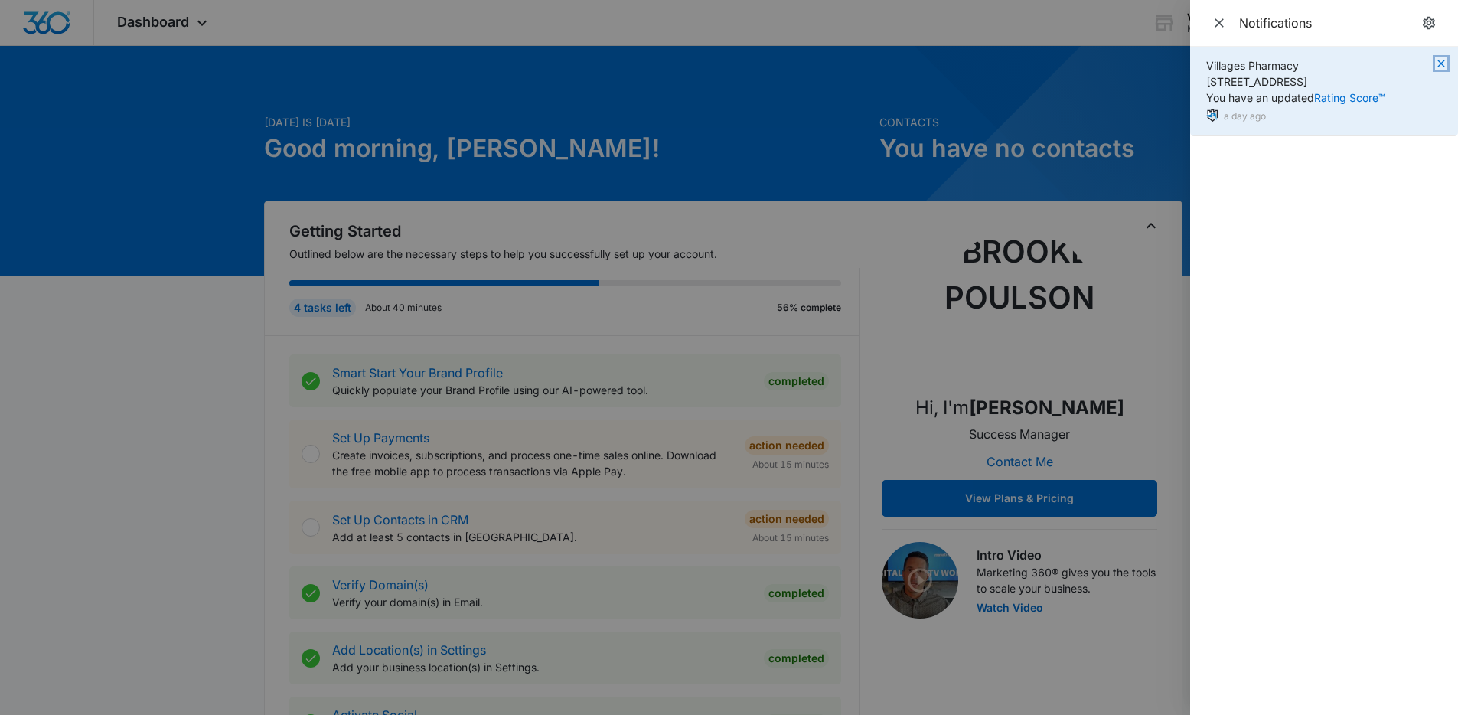
click at [1438, 61] on icon "button" at bounding box center [1441, 63] width 12 height 12
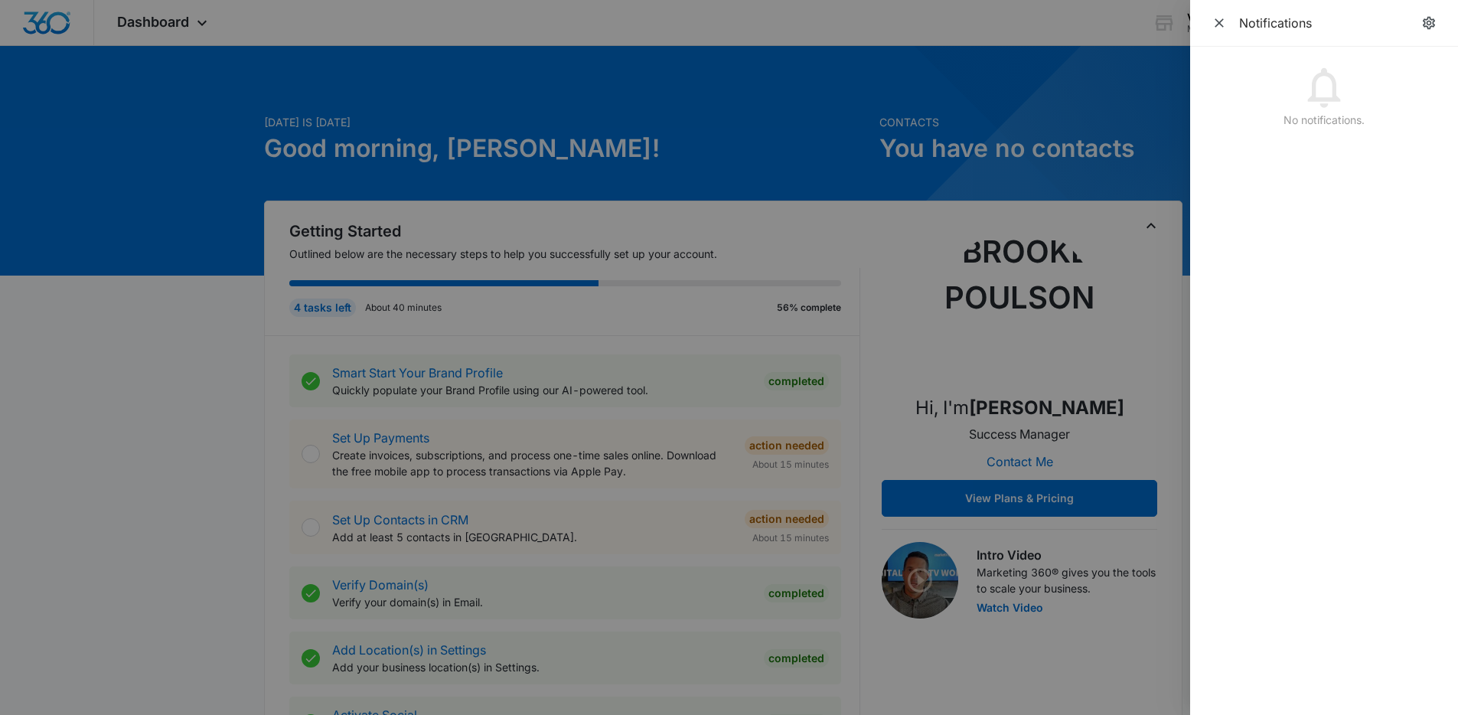
click at [877, 341] on div at bounding box center [729, 357] width 1458 height 715
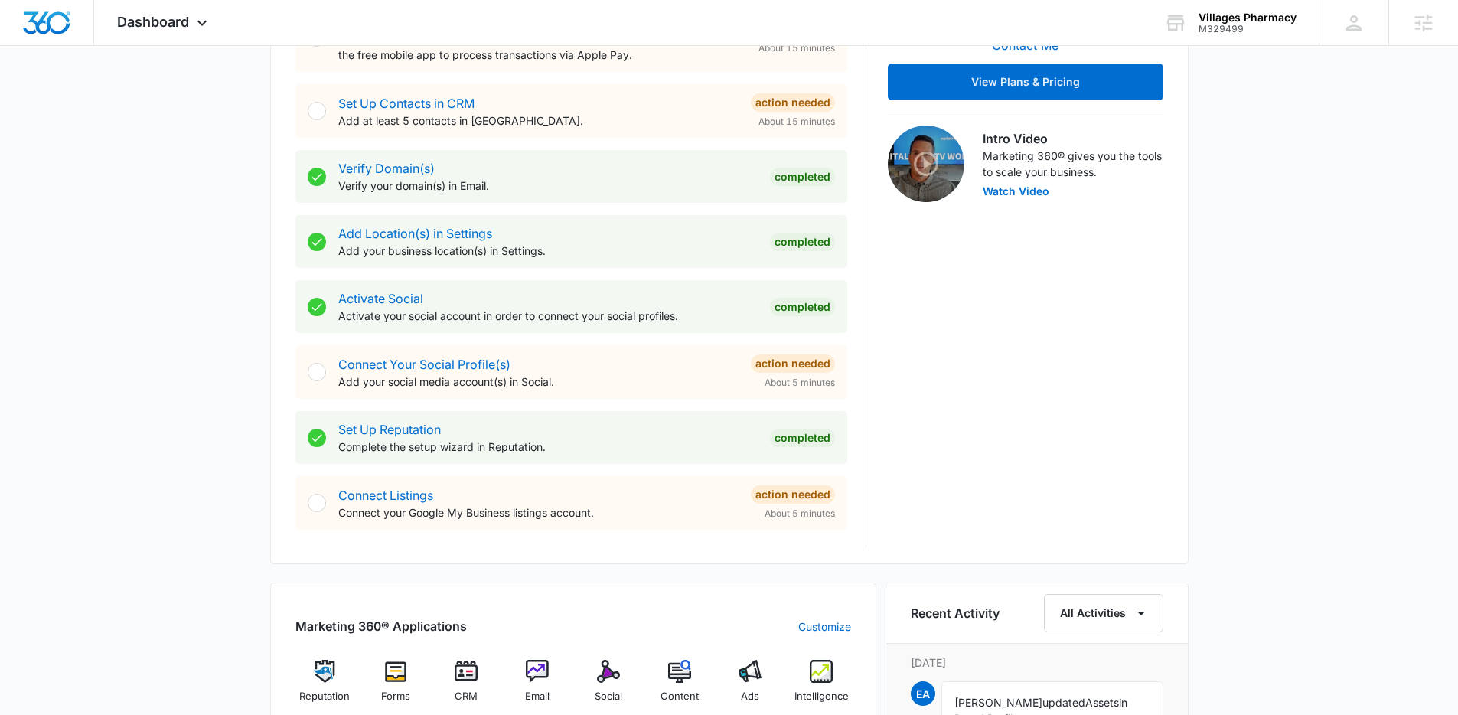
scroll to position [718, 0]
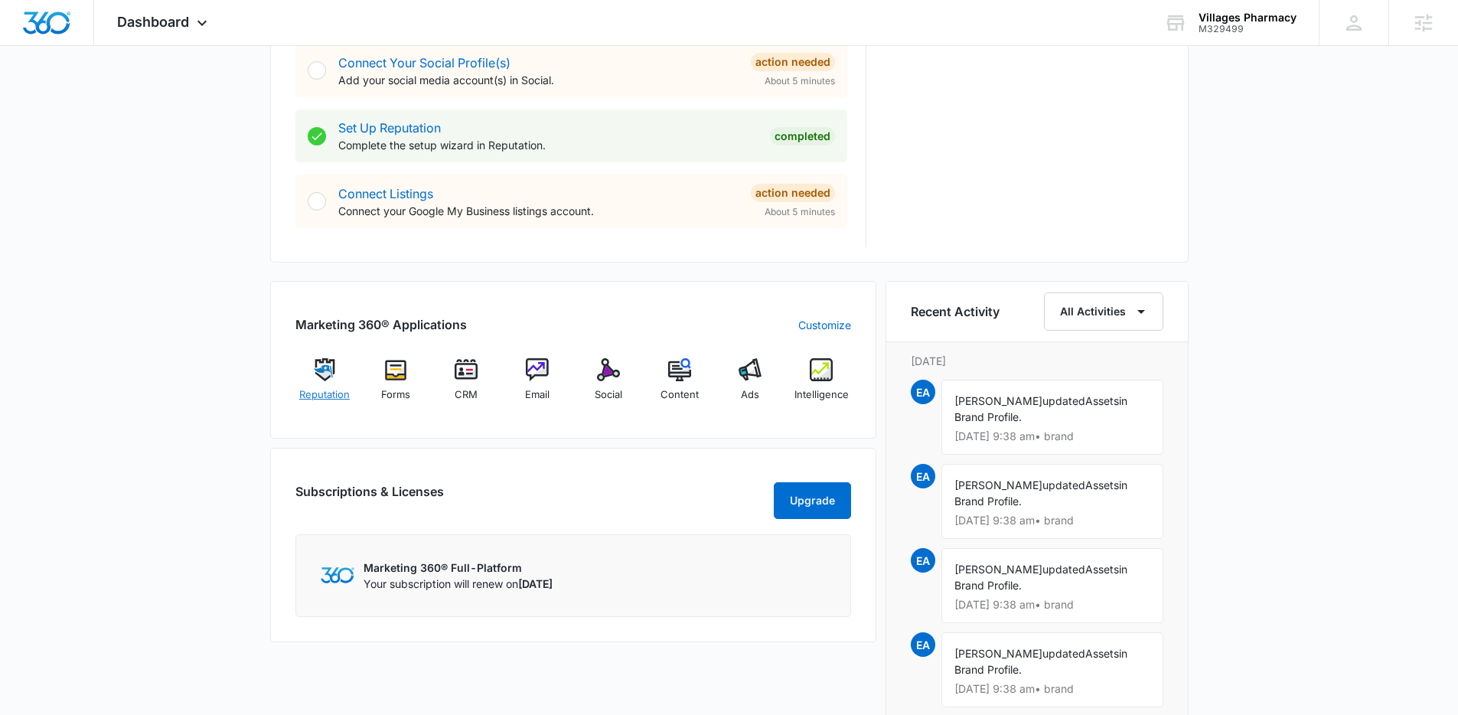
click at [315, 376] on img at bounding box center [324, 369] width 23 height 23
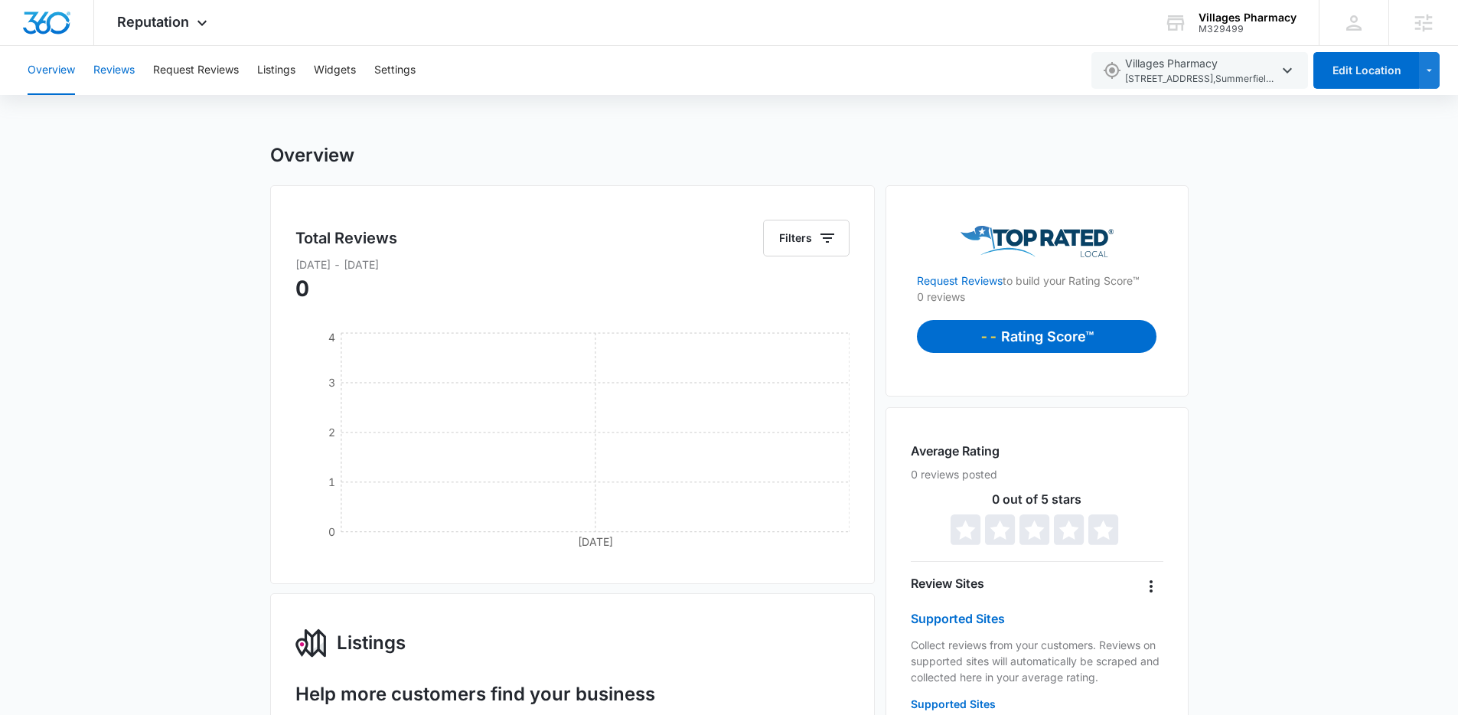
click at [113, 67] on button "Reviews" at bounding box center [113, 70] width 41 height 49
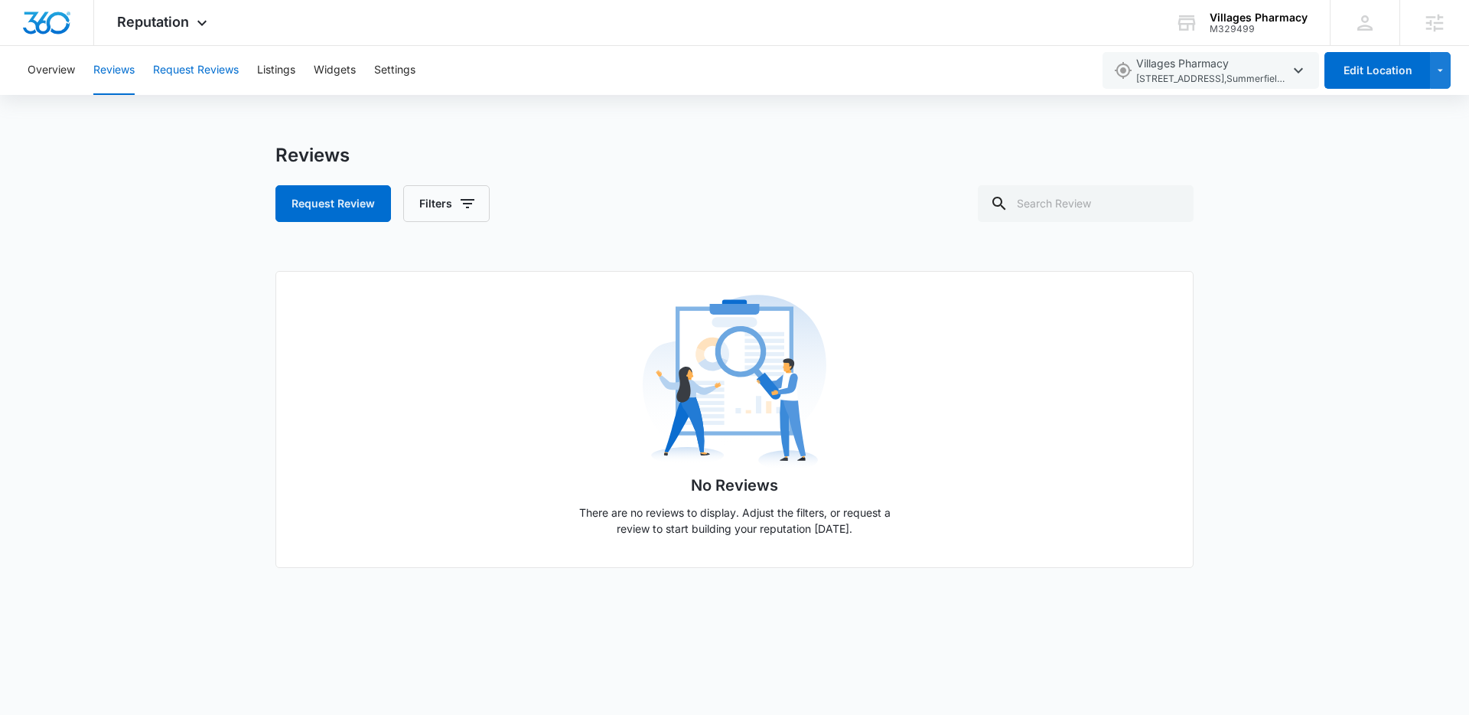
click at [218, 75] on button "Request Reviews" at bounding box center [196, 70] width 86 height 49
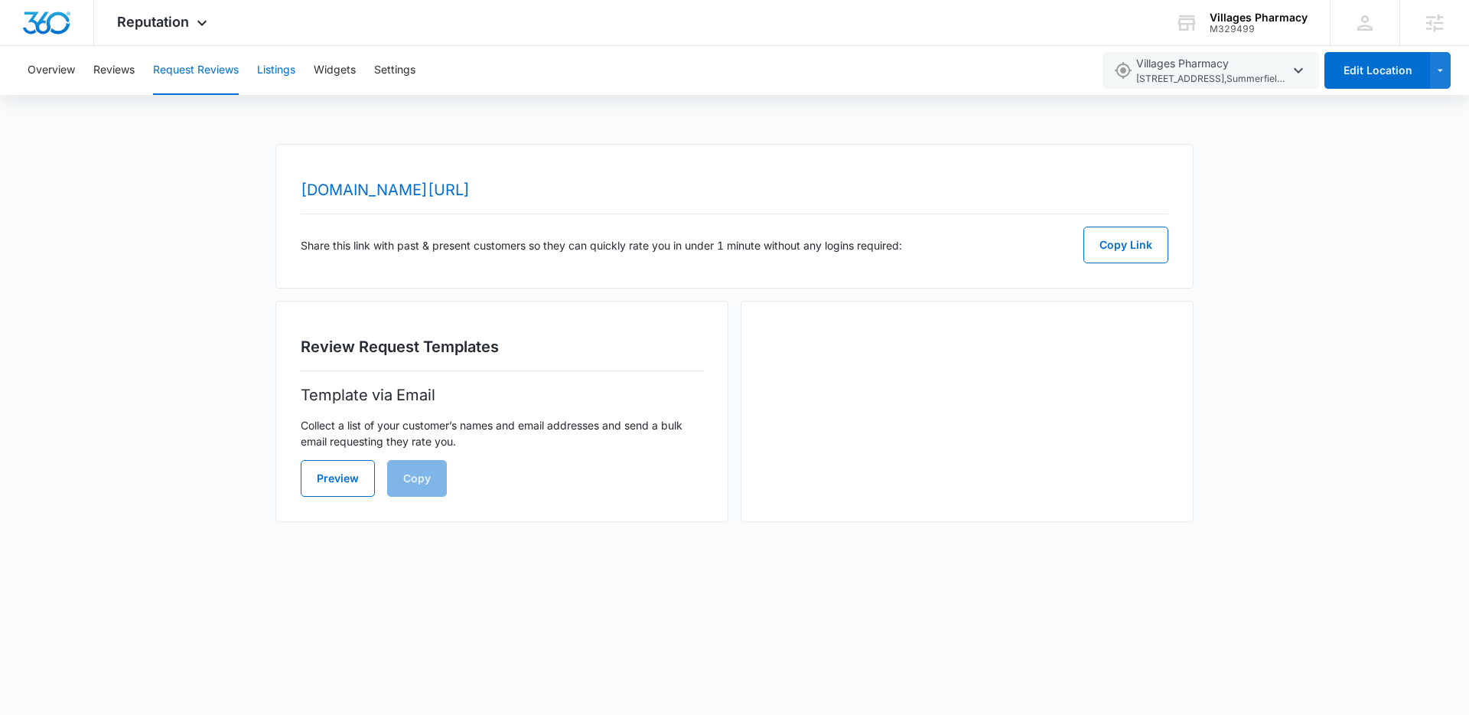
click at [293, 73] on button "Listings" at bounding box center [276, 70] width 38 height 49
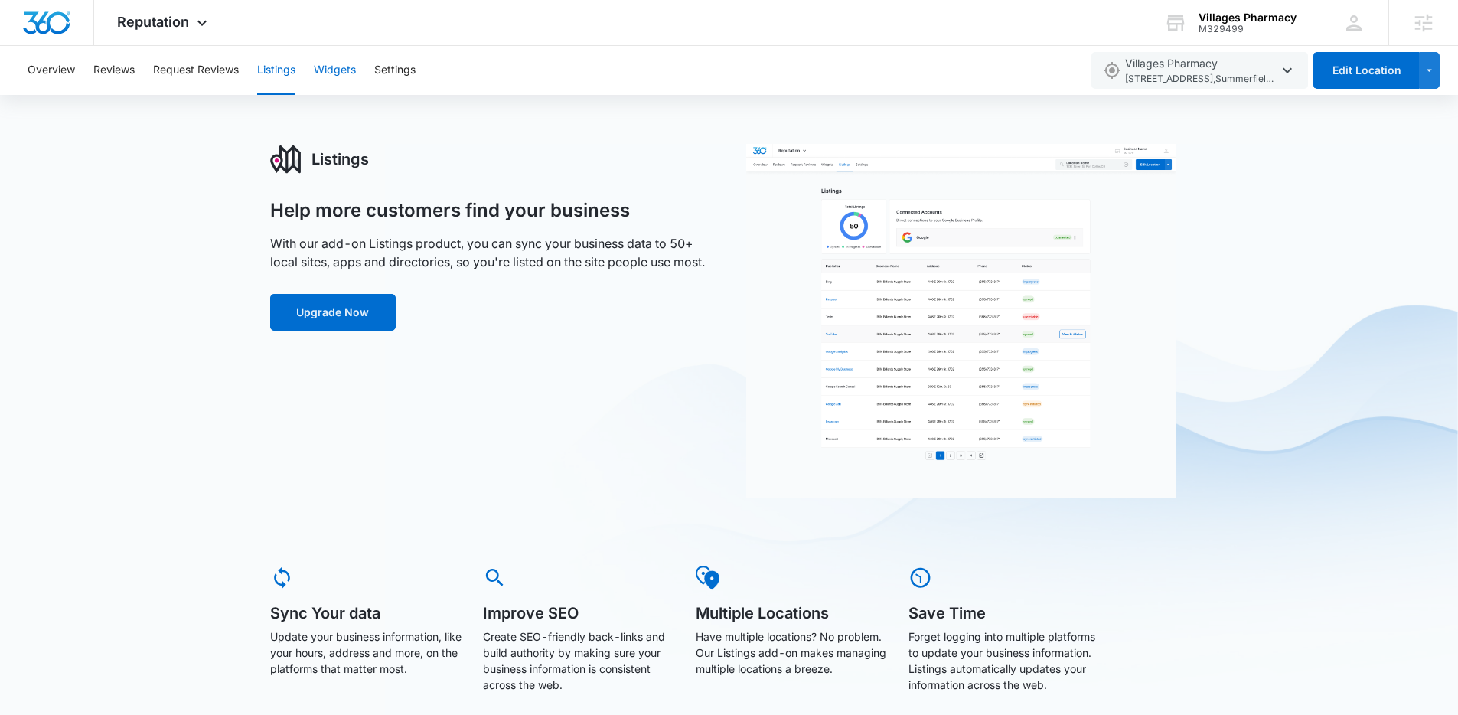
click at [328, 73] on button "Widgets" at bounding box center [335, 70] width 42 height 49
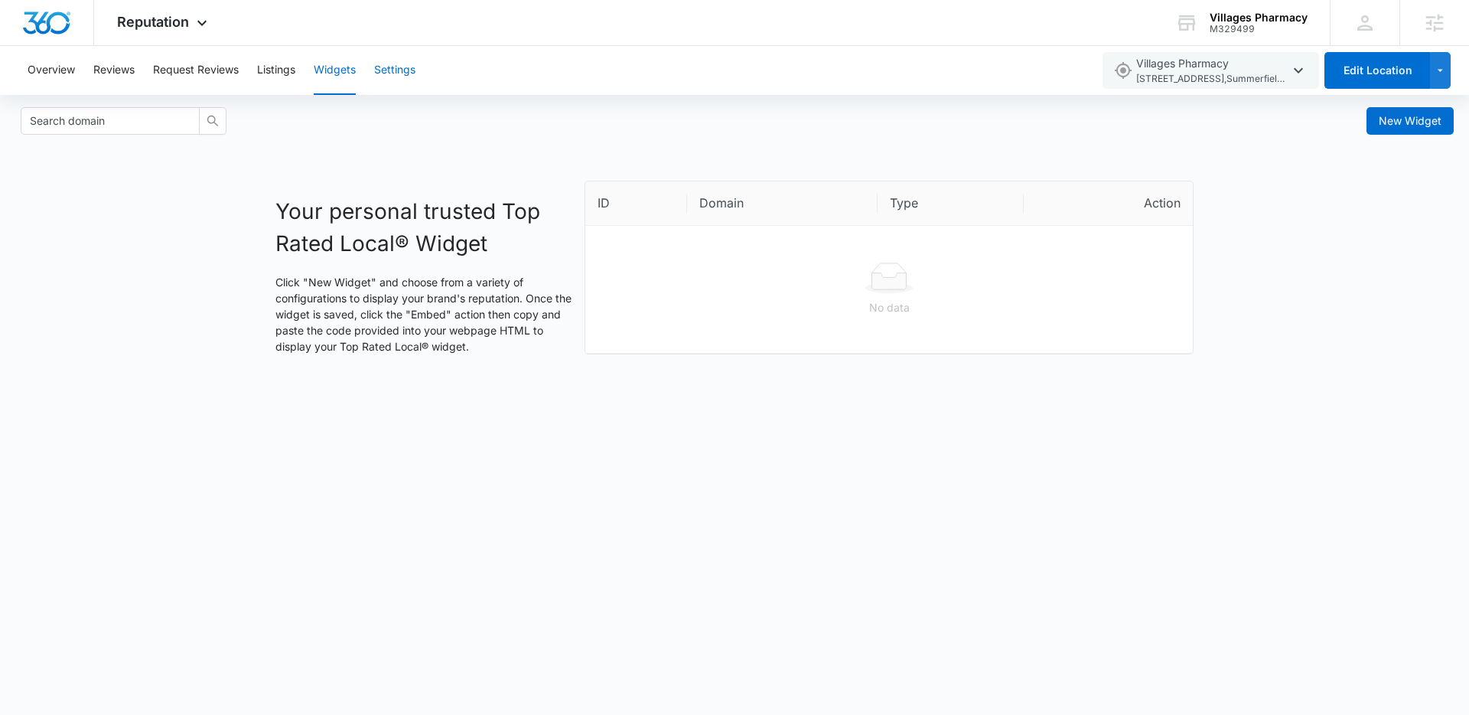
click at [396, 73] on button "Settings" at bounding box center [394, 70] width 41 height 49
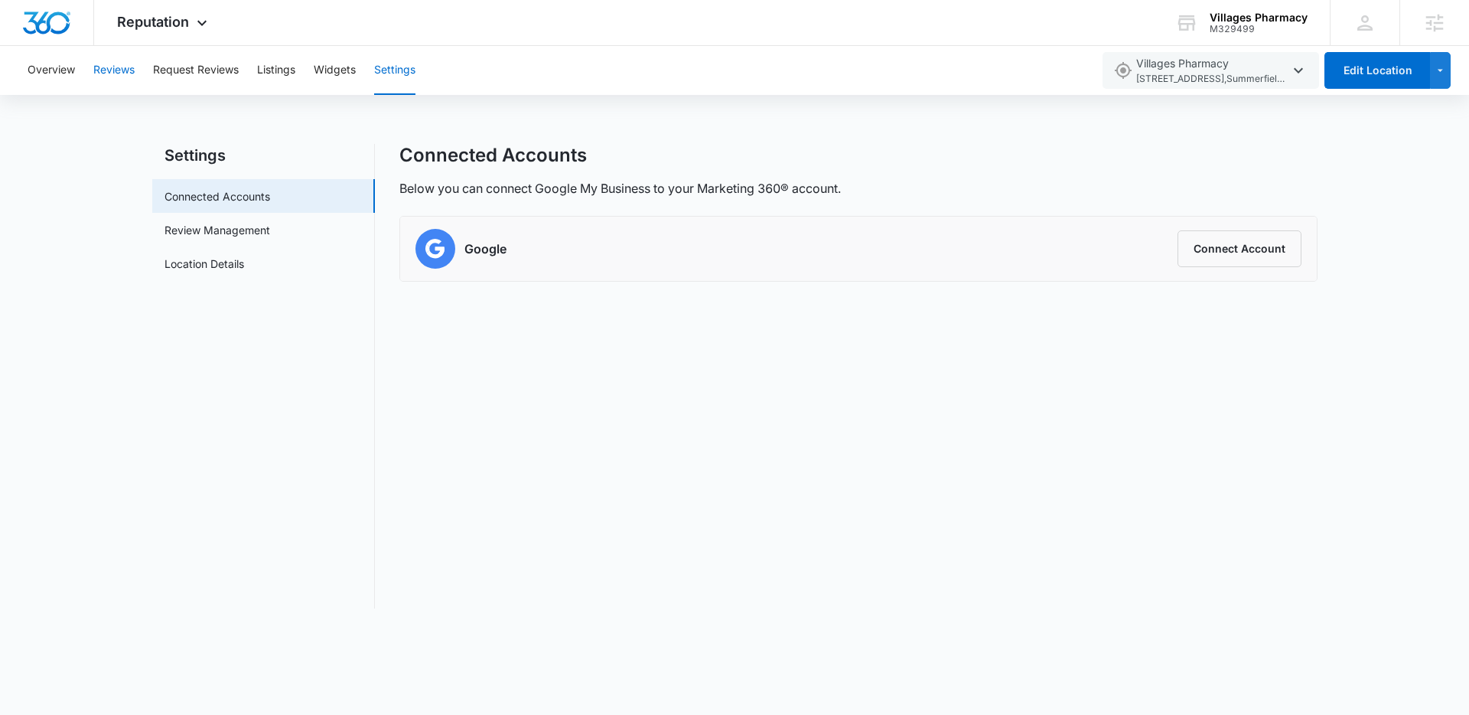
click at [120, 67] on button "Reviews" at bounding box center [113, 70] width 41 height 49
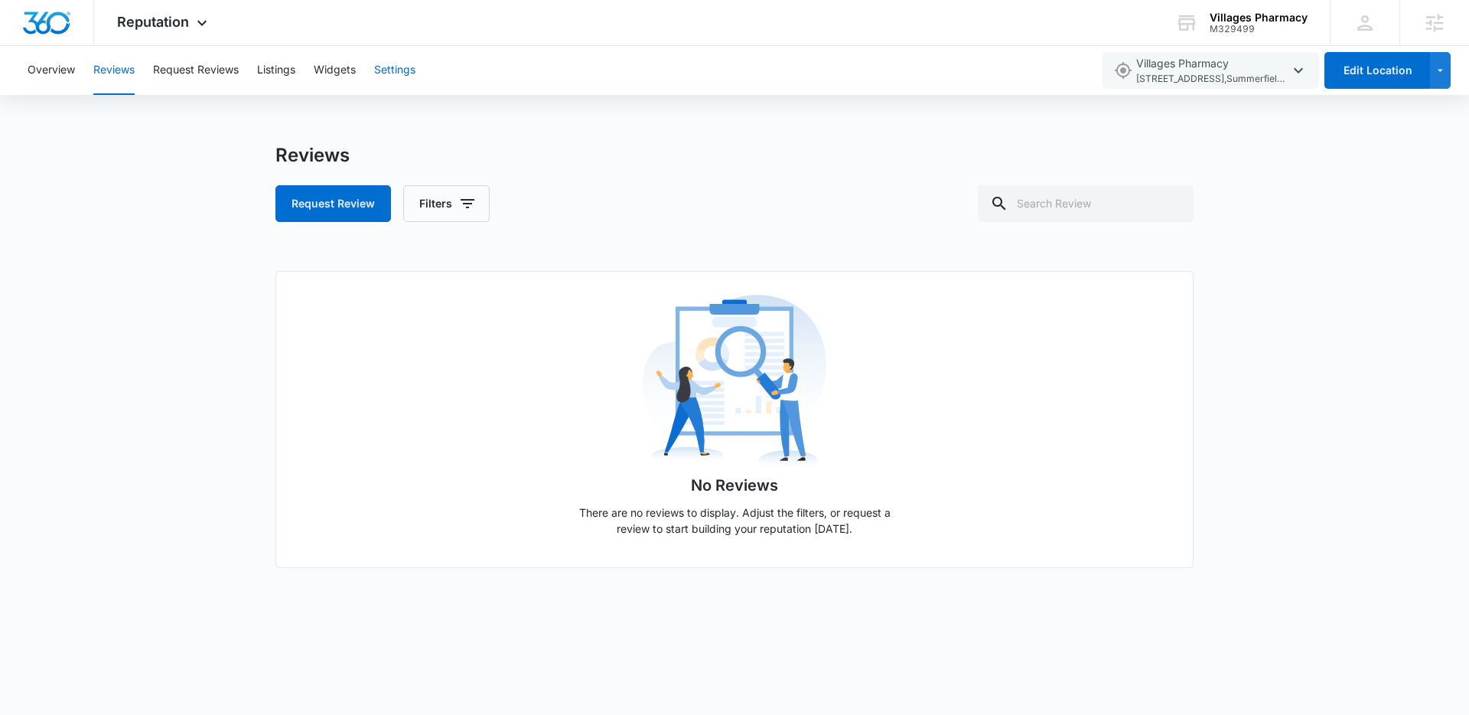
click at [386, 67] on button "Settings" at bounding box center [394, 70] width 41 height 49
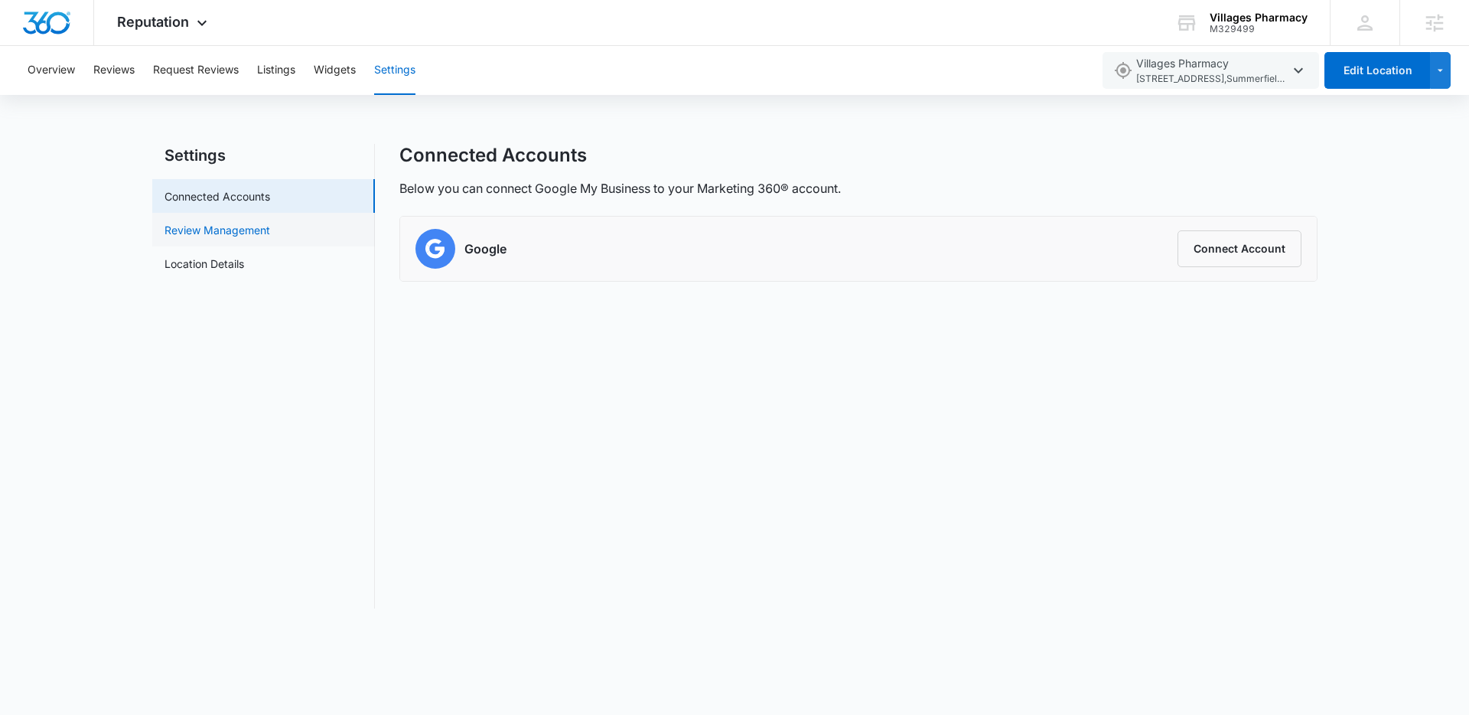
click at [251, 229] on link "Review Management" at bounding box center [218, 230] width 106 height 16
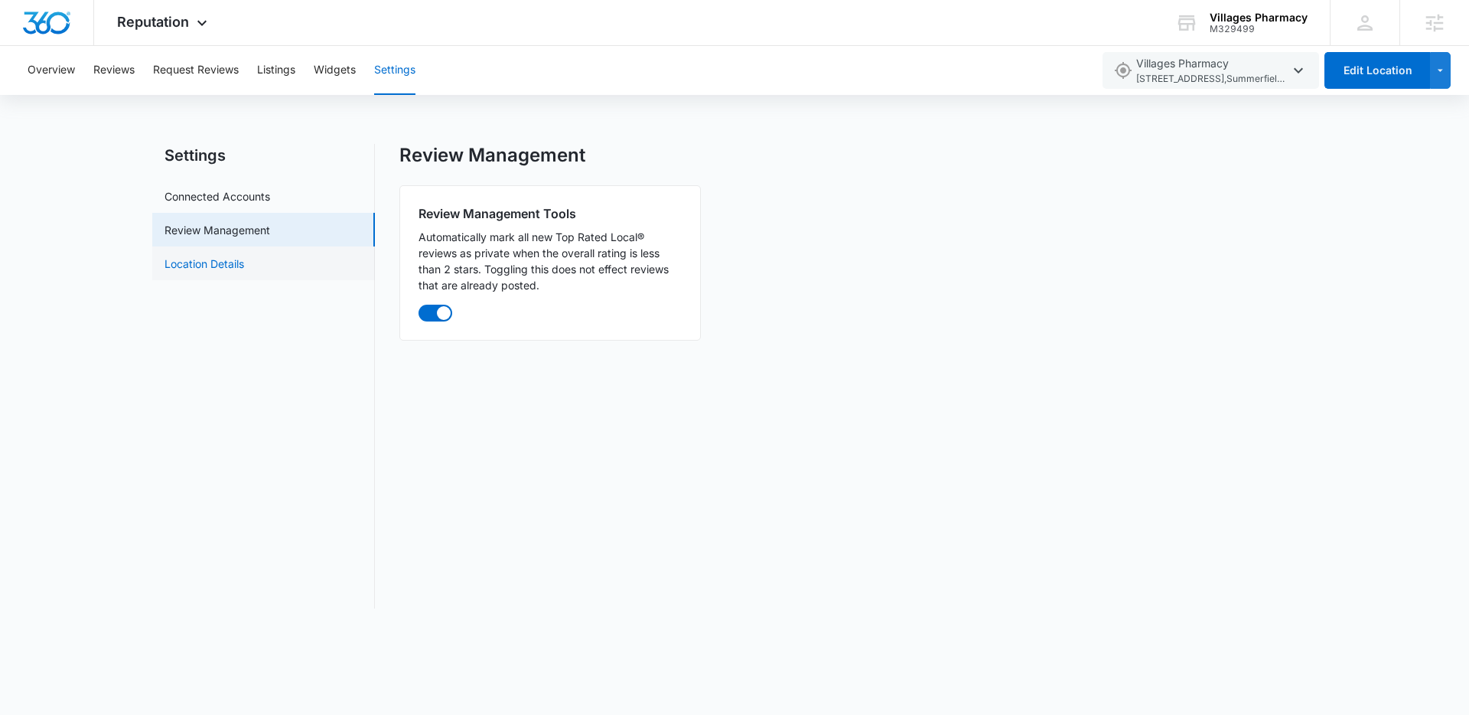
click at [235, 260] on link "Location Details" at bounding box center [205, 264] width 80 height 16
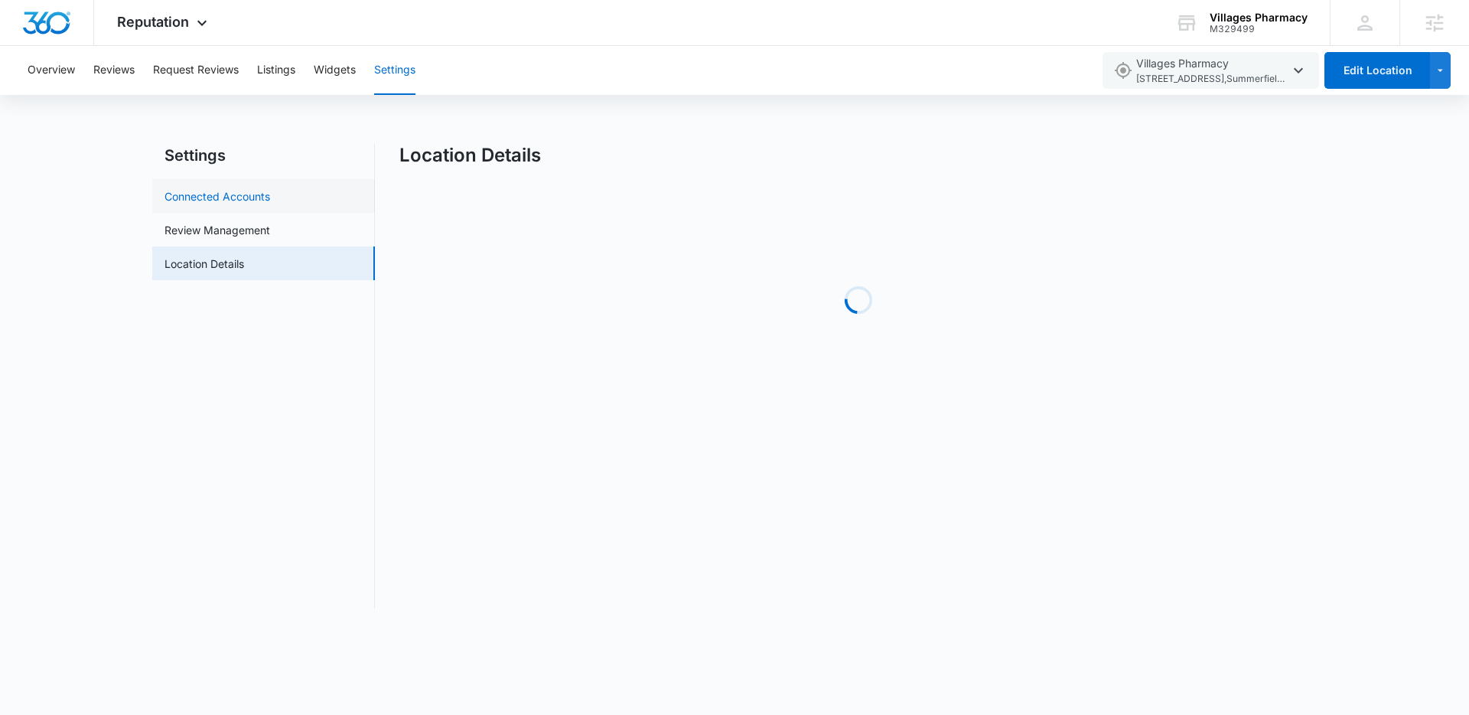
select select "Florida"
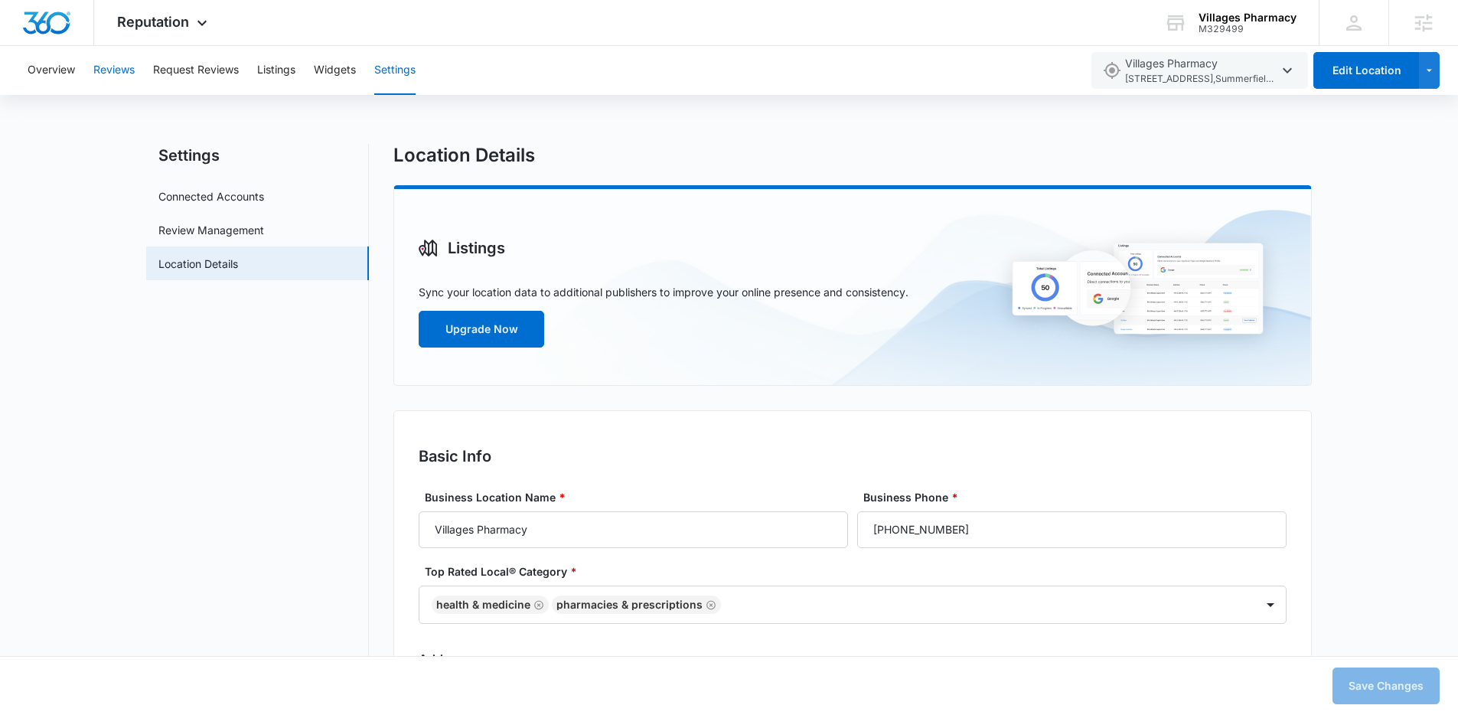
click at [106, 59] on button "Reviews" at bounding box center [113, 70] width 41 height 49
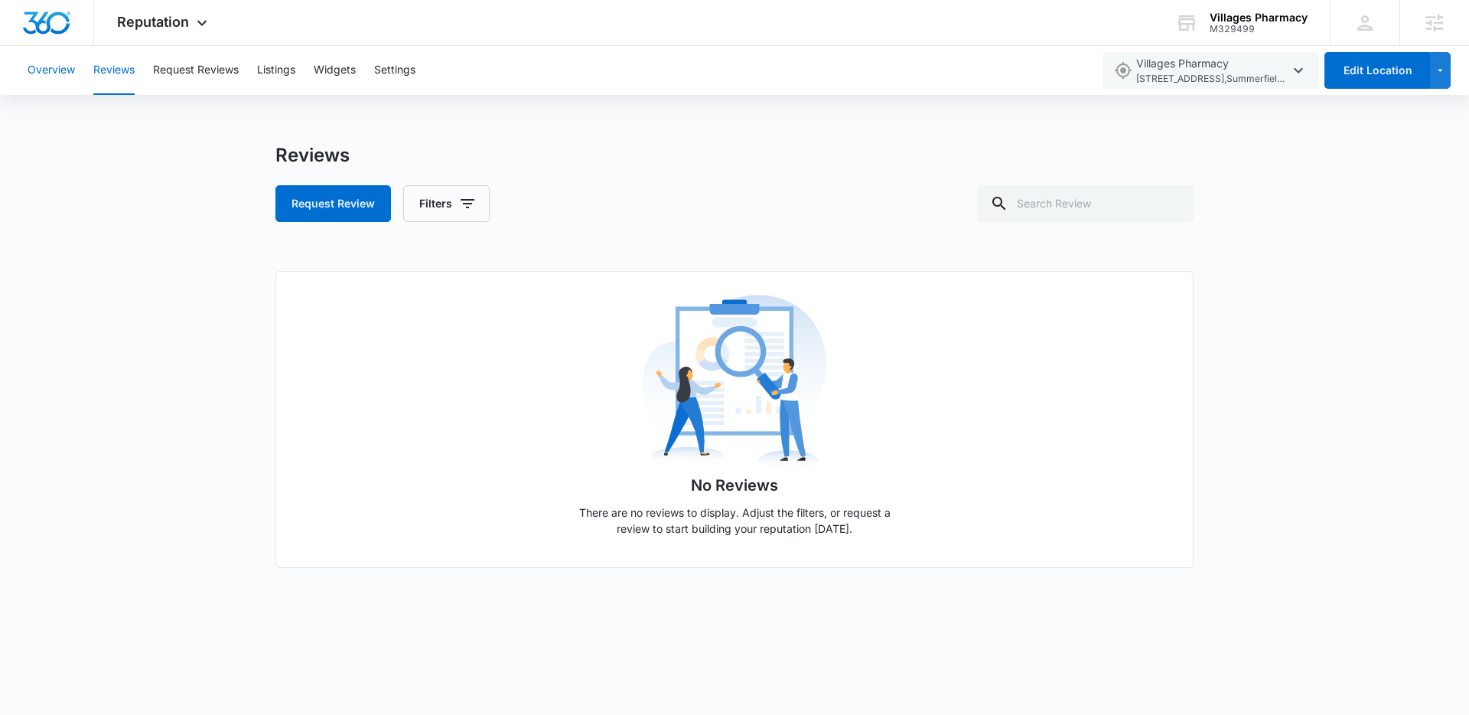
click at [52, 82] on button "Overview" at bounding box center [51, 70] width 47 height 49
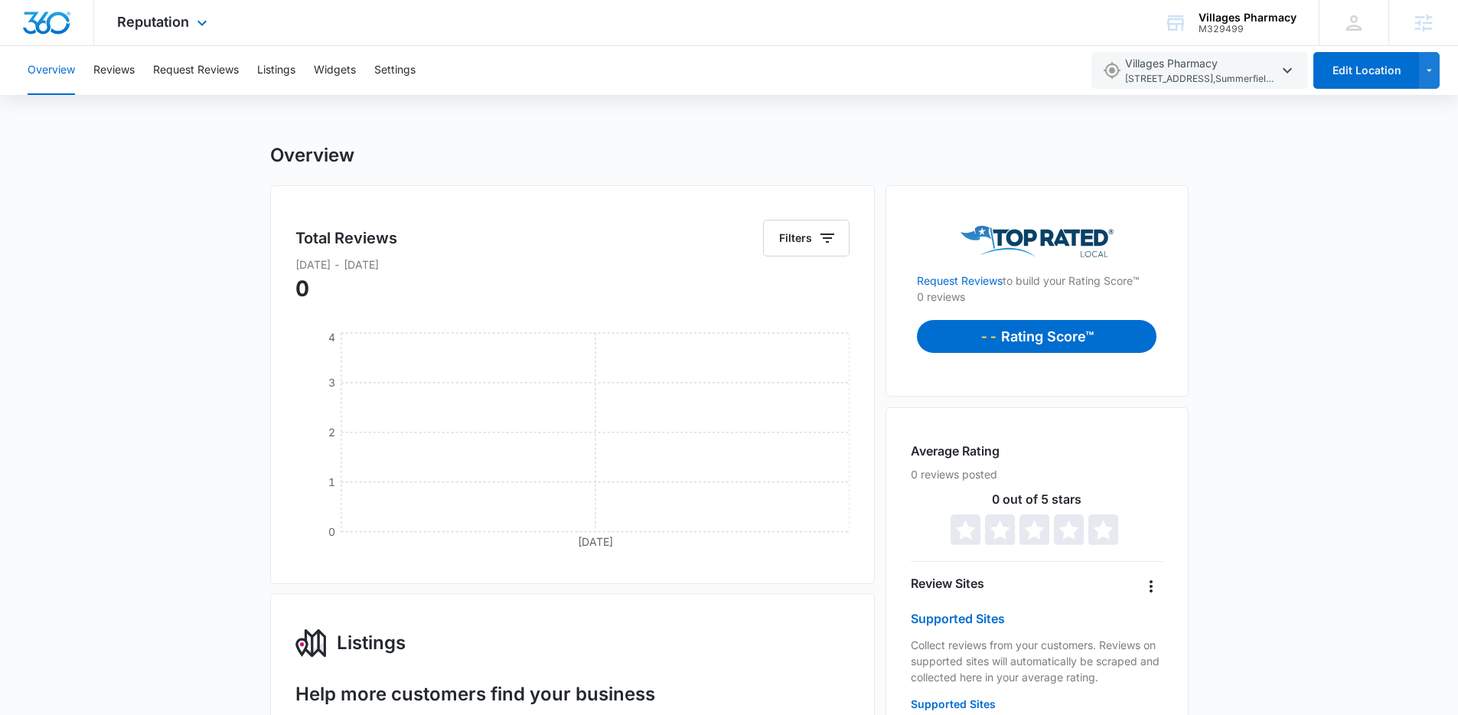
click at [34, 27] on img "Dashboard" at bounding box center [46, 22] width 49 height 23
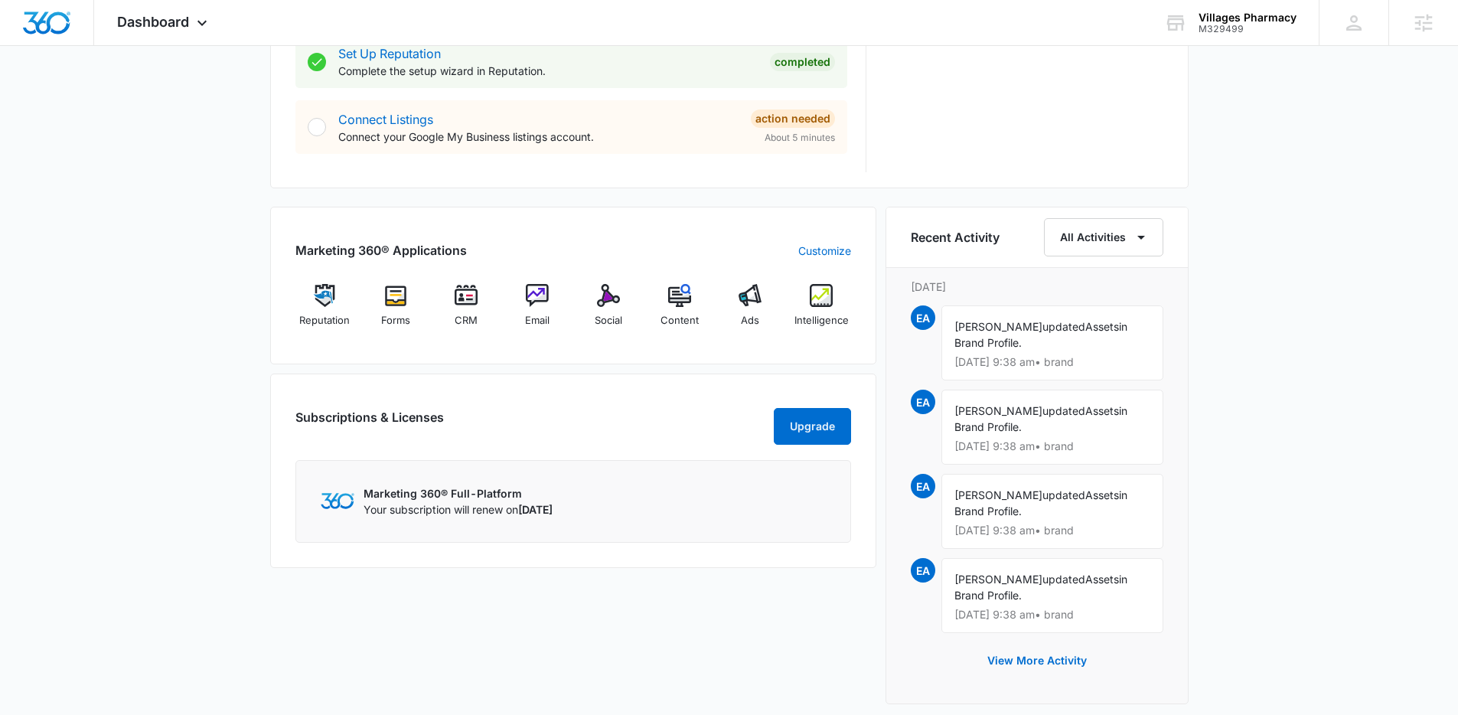
scroll to position [822, 0]
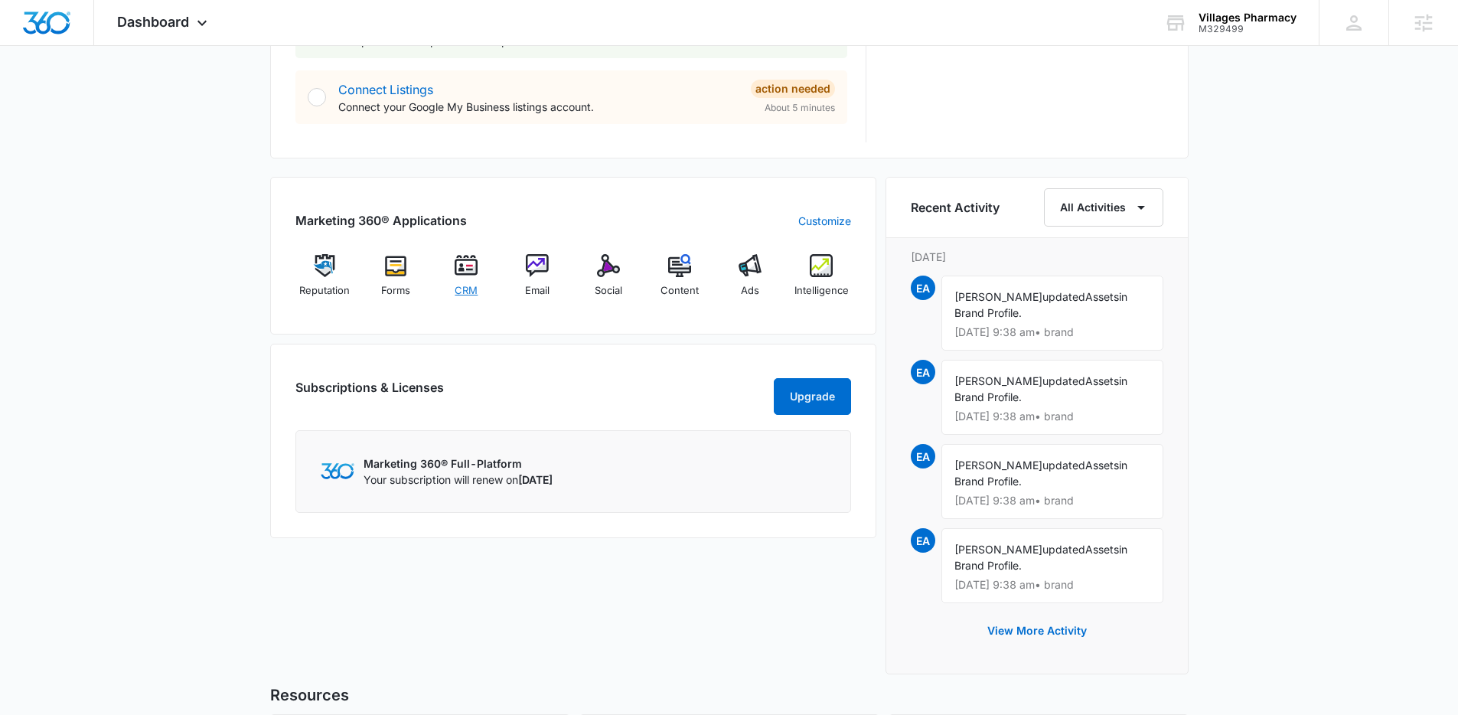
click at [461, 260] on img at bounding box center [466, 265] width 23 height 23
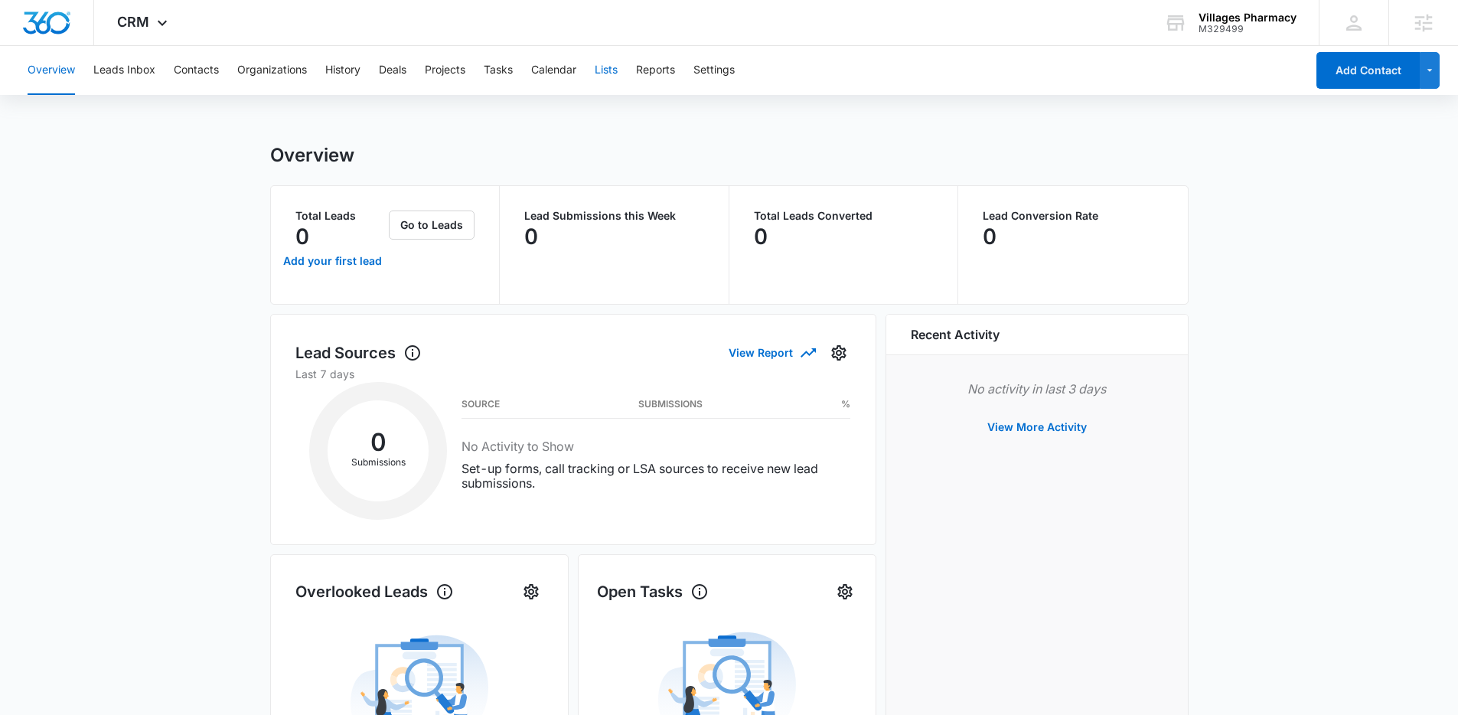
click at [607, 73] on button "Lists" at bounding box center [606, 70] width 23 height 49
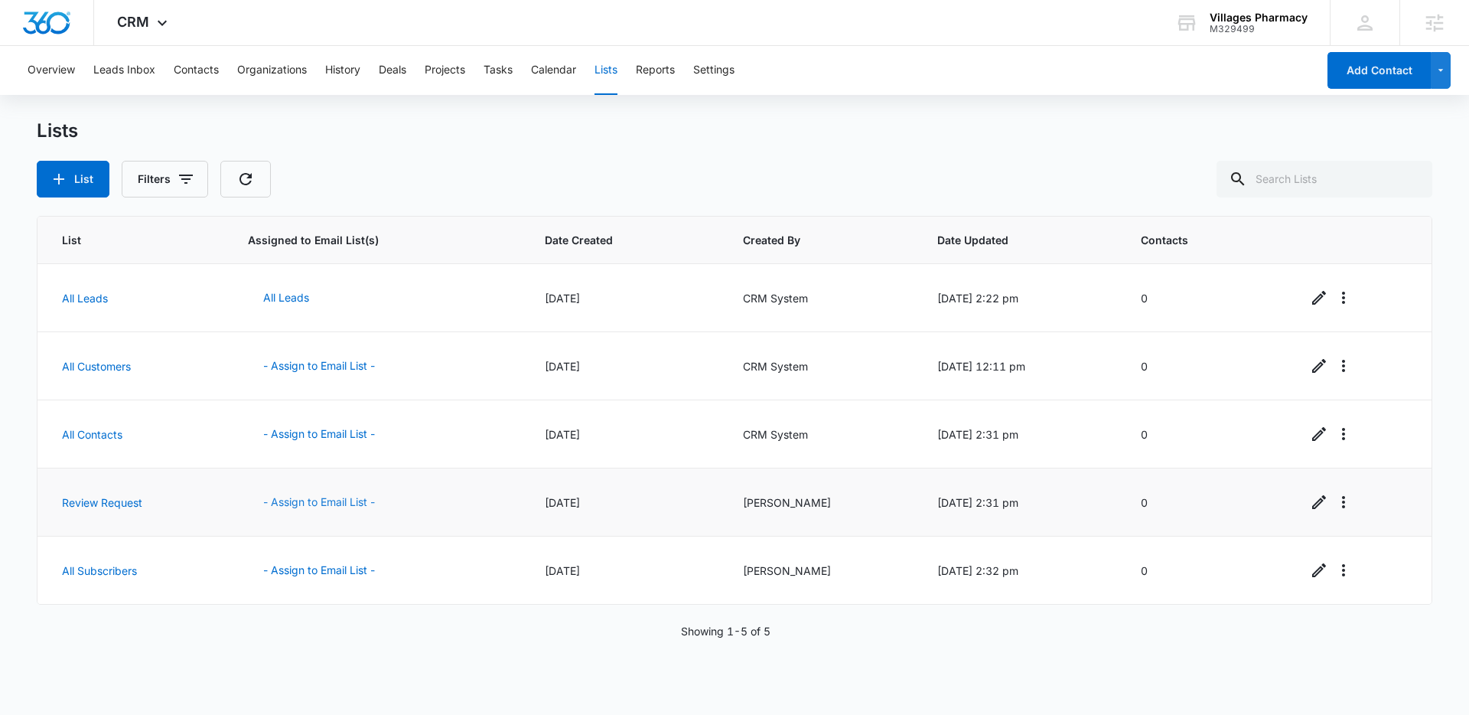
click at [316, 503] on button "- Assign to Email List -" at bounding box center [319, 502] width 142 height 37
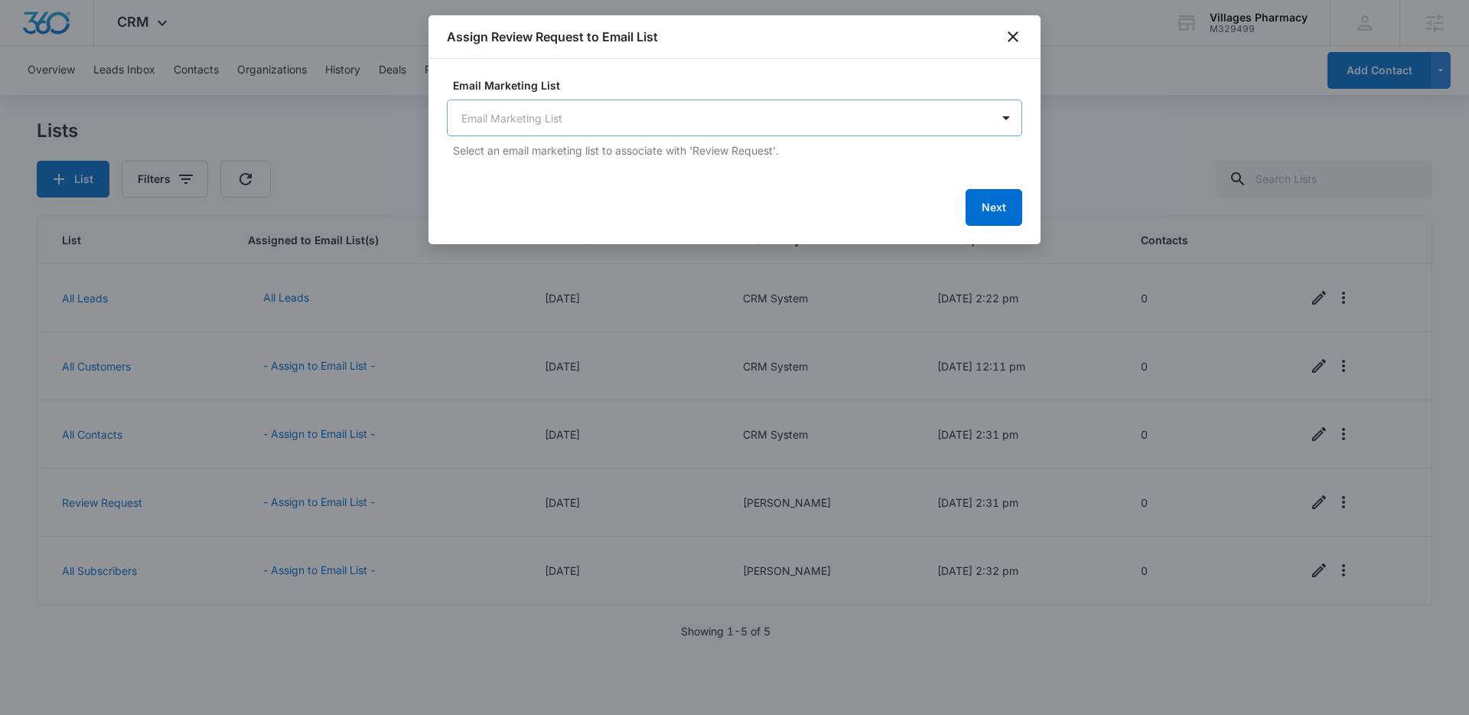
click at [712, 112] on body "CRM Apps Reputation Forms CRM Email Social Content Ads Intelligence Files Brand…" at bounding box center [734, 357] width 1469 height 715
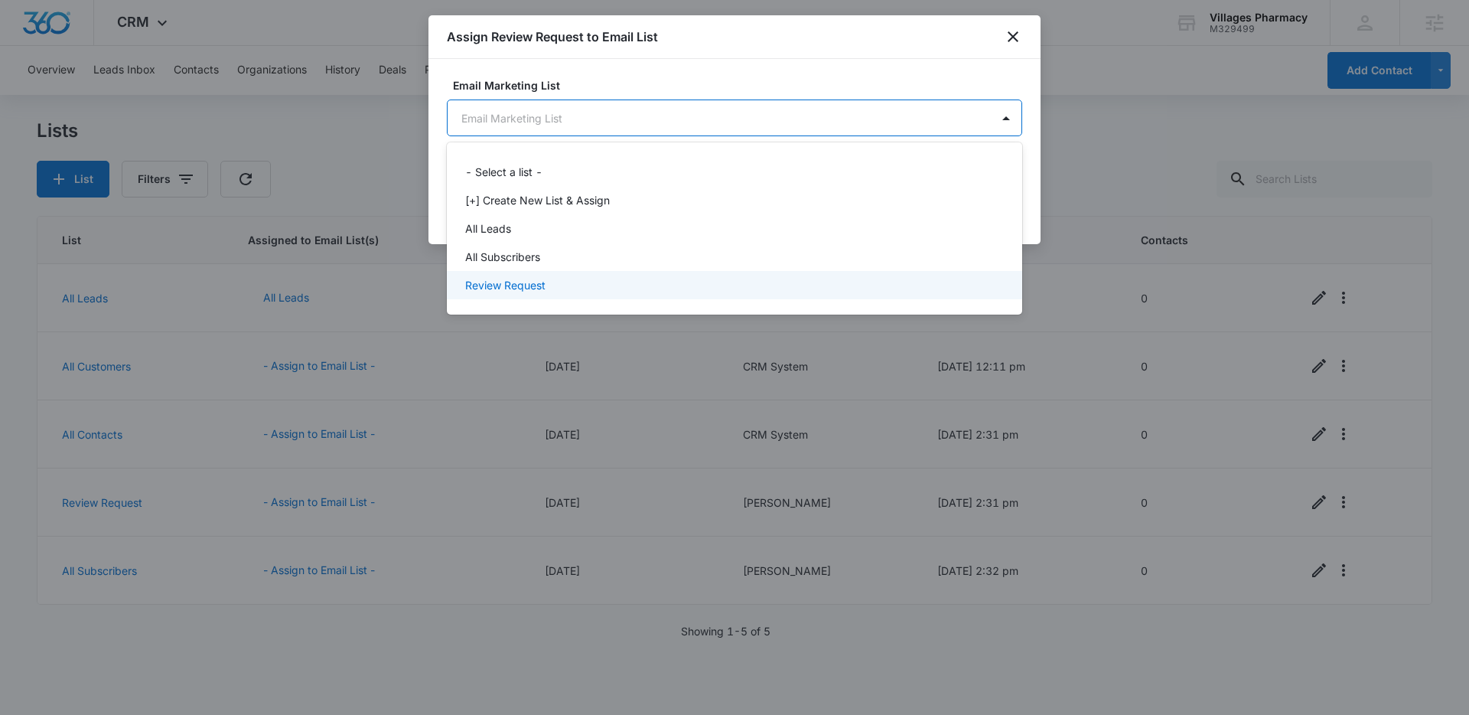
click at [590, 279] on div "Review Request" at bounding box center [733, 285] width 536 height 16
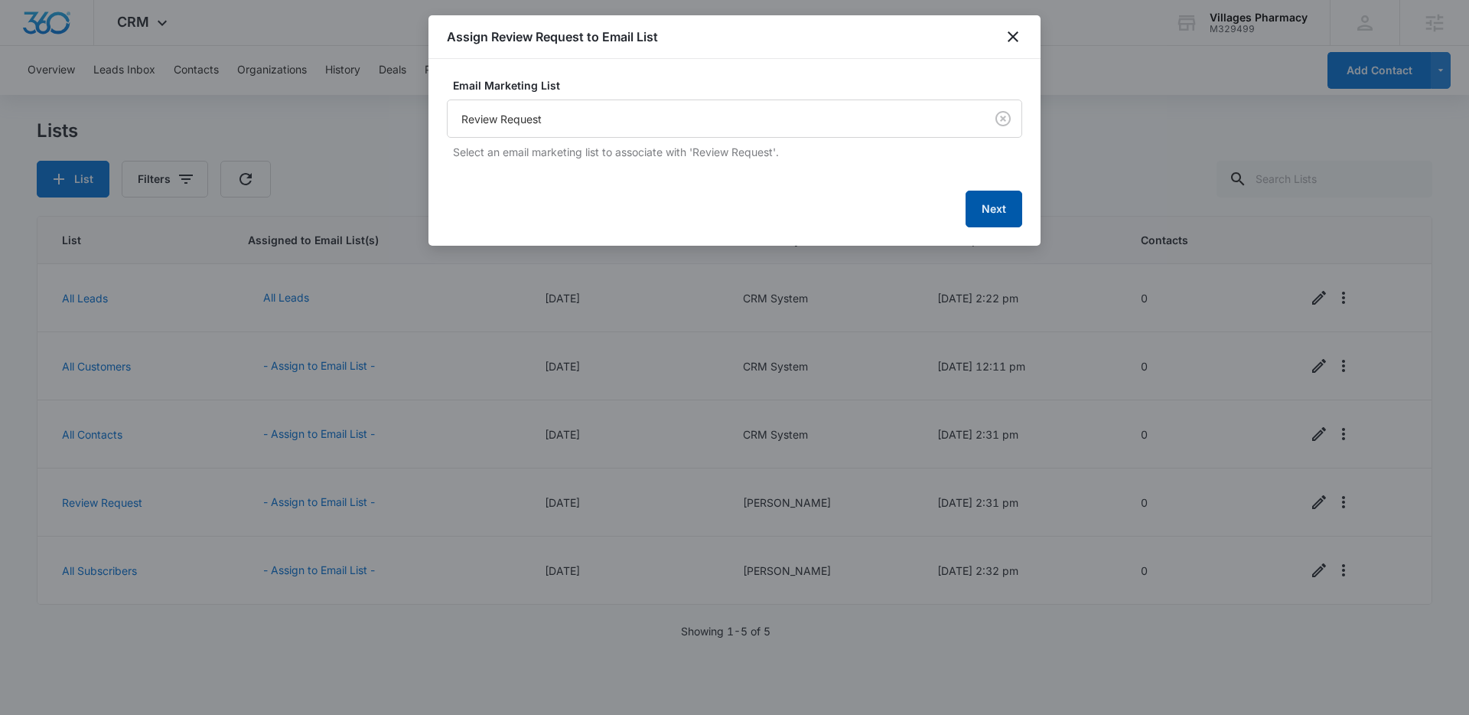
click at [981, 201] on button "Next" at bounding box center [994, 209] width 57 height 37
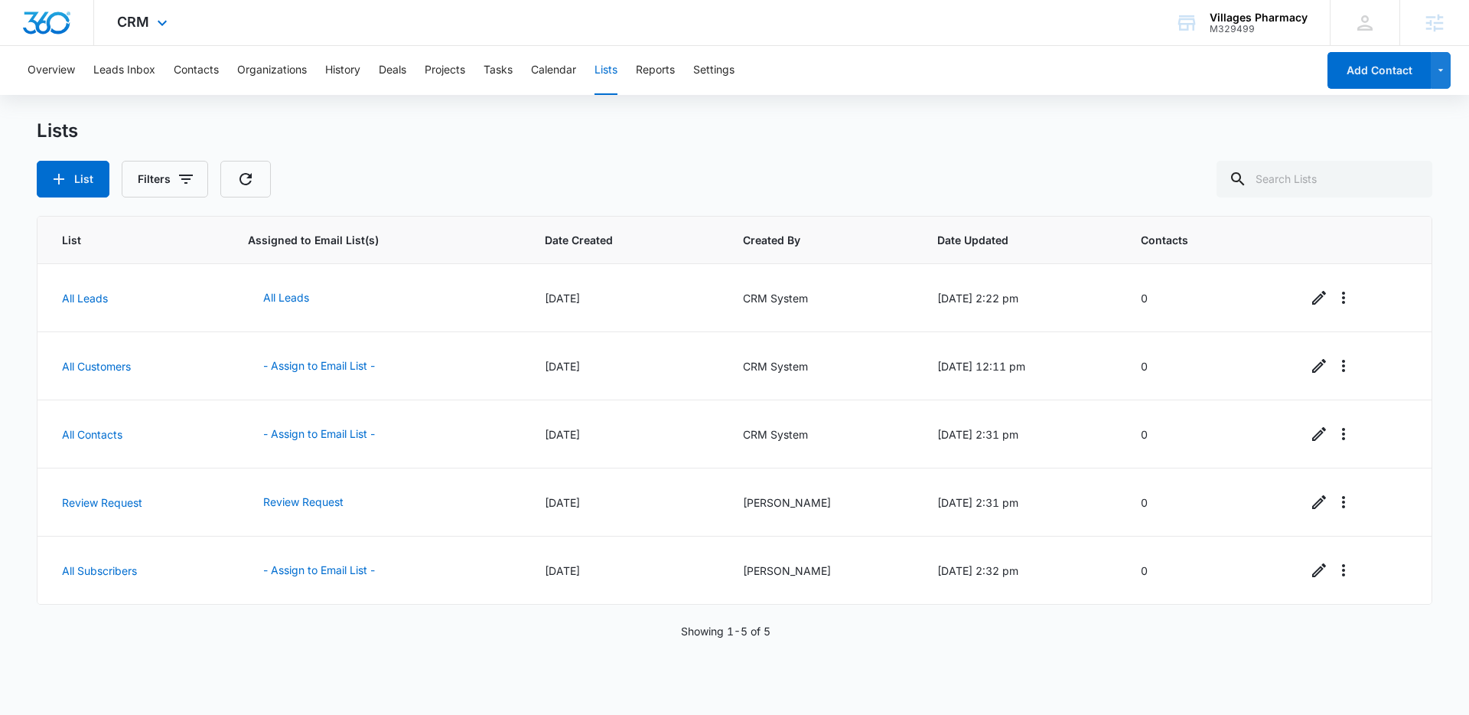
click at [64, 23] on img "Dashboard" at bounding box center [46, 22] width 49 height 23
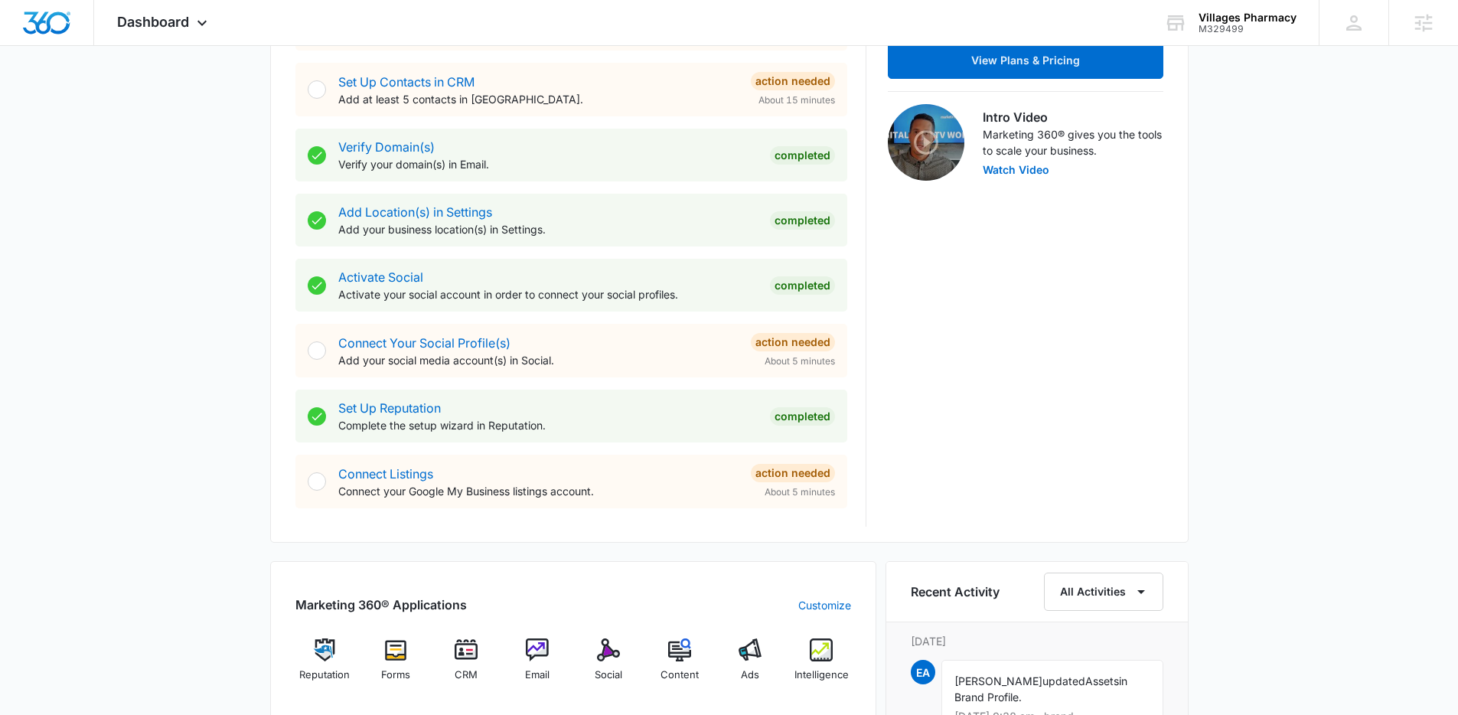
scroll to position [425, 0]
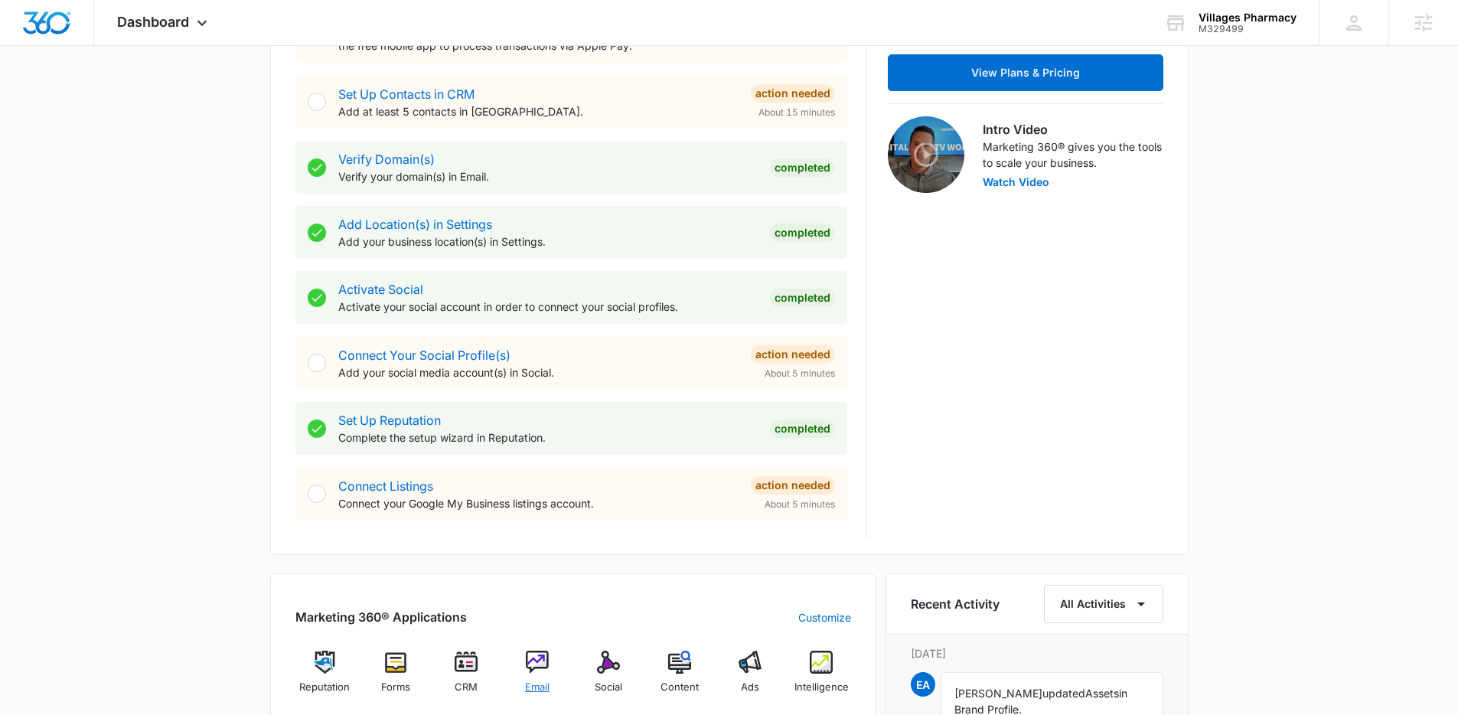
click at [541, 667] on img at bounding box center [537, 661] width 23 height 23
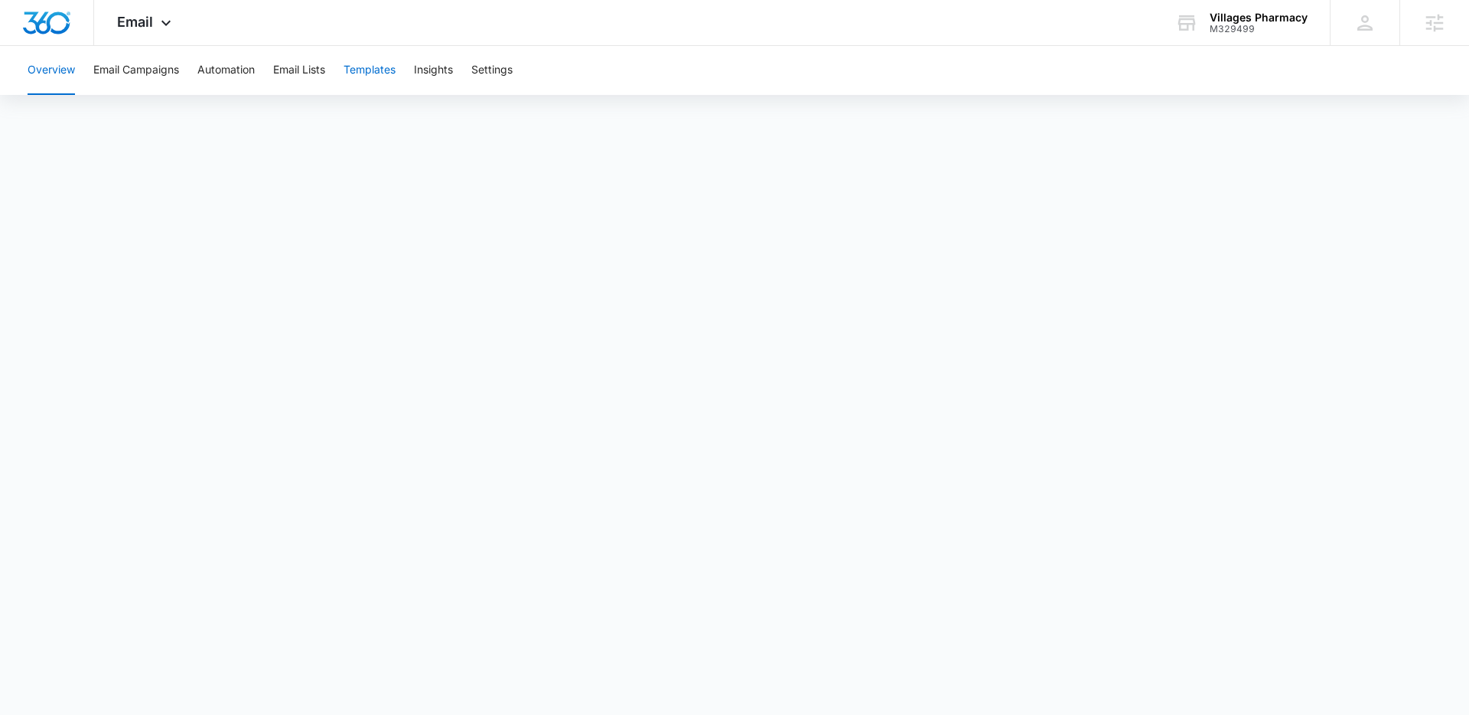
click at [389, 79] on button "Templates" at bounding box center [370, 70] width 52 height 49
click at [191, 72] on div "Overview Email Campaigns Automation Email Lists Templates Insights Settings" at bounding box center [734, 70] width 1433 height 49
click at [228, 67] on button "Automation" at bounding box center [225, 70] width 57 height 49
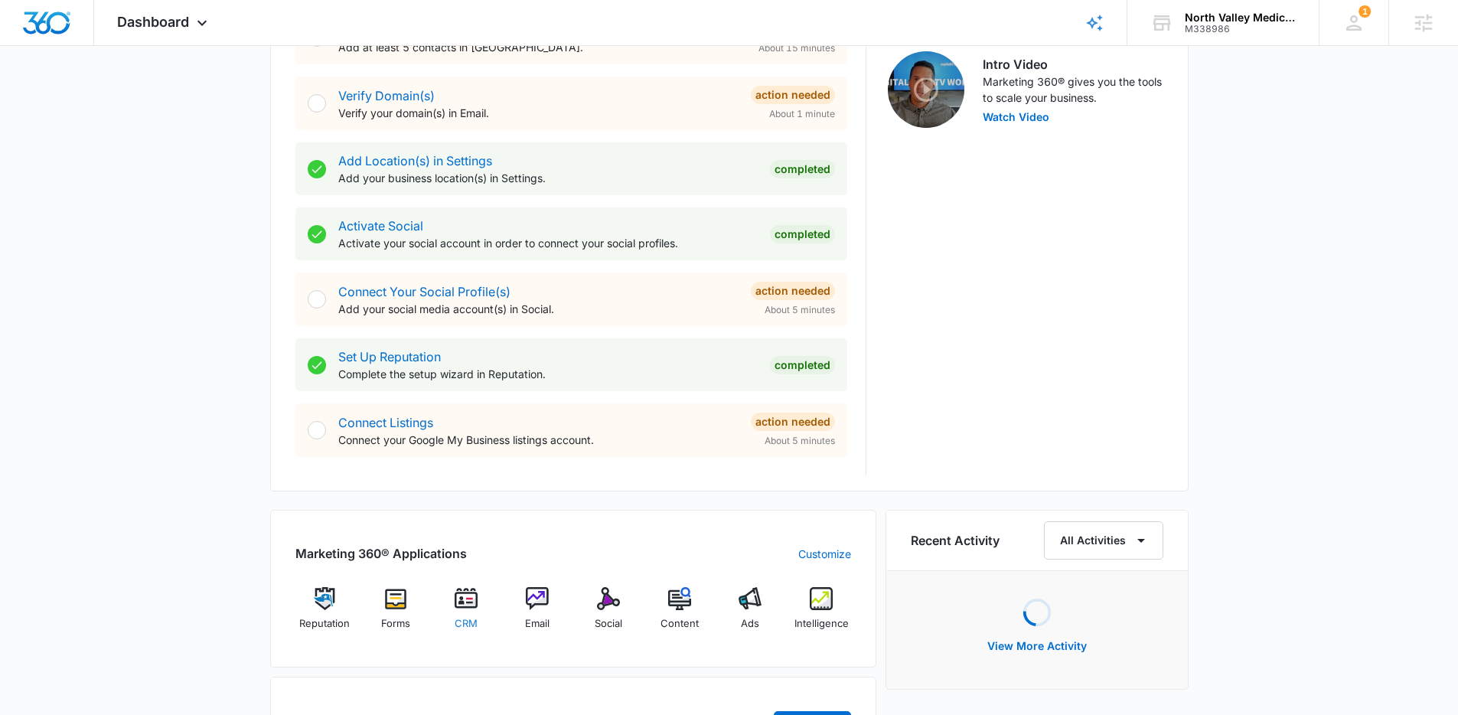
scroll to position [491, 0]
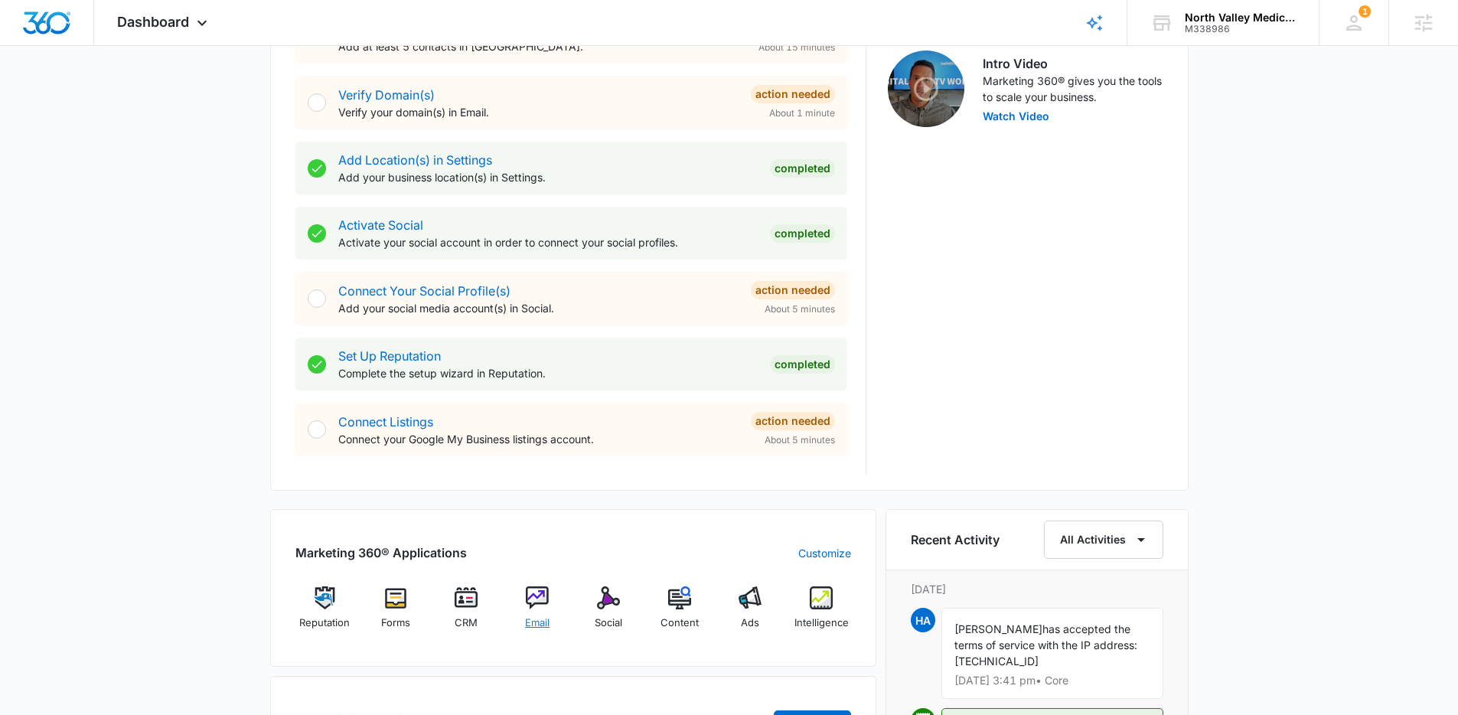
click at [522, 600] on div "Email" at bounding box center [537, 613] width 59 height 55
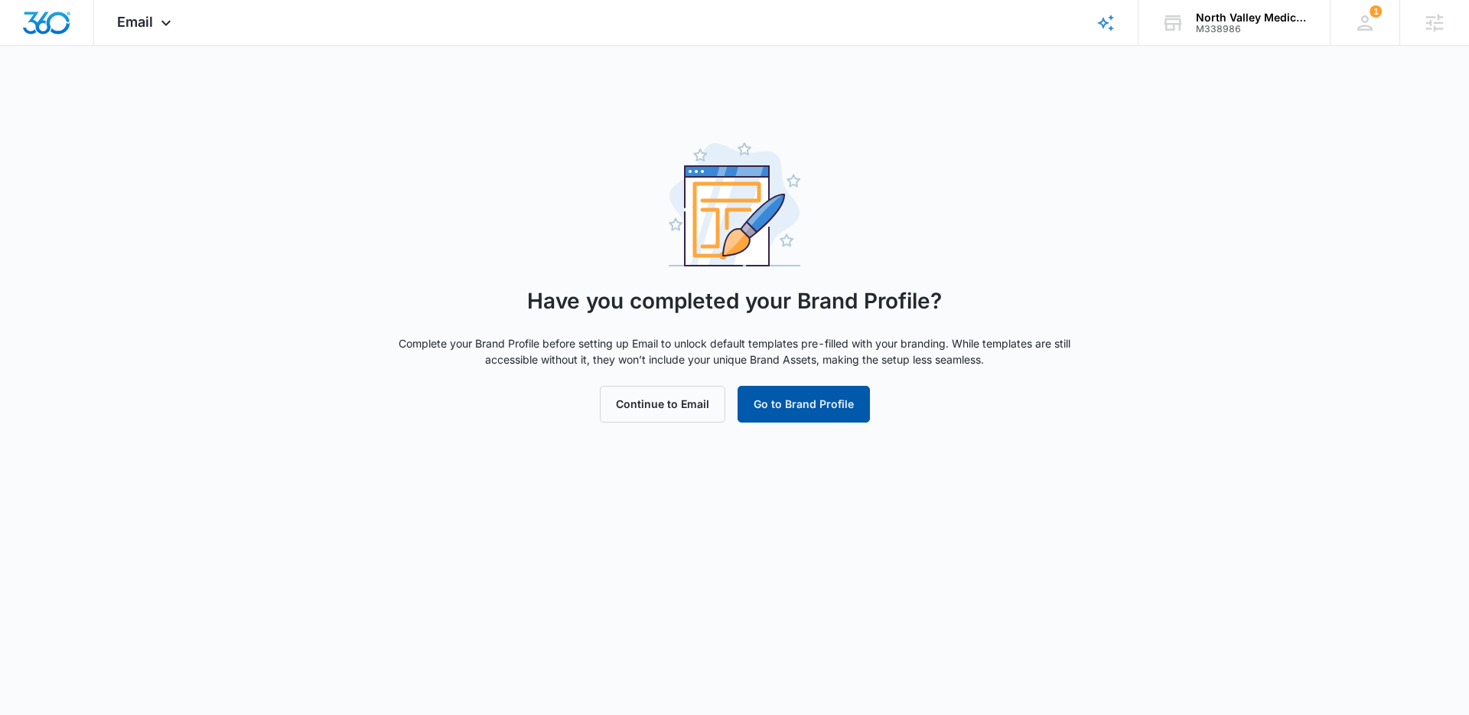
click at [794, 413] on button "Go to Brand Profile" at bounding box center [804, 404] width 132 height 37
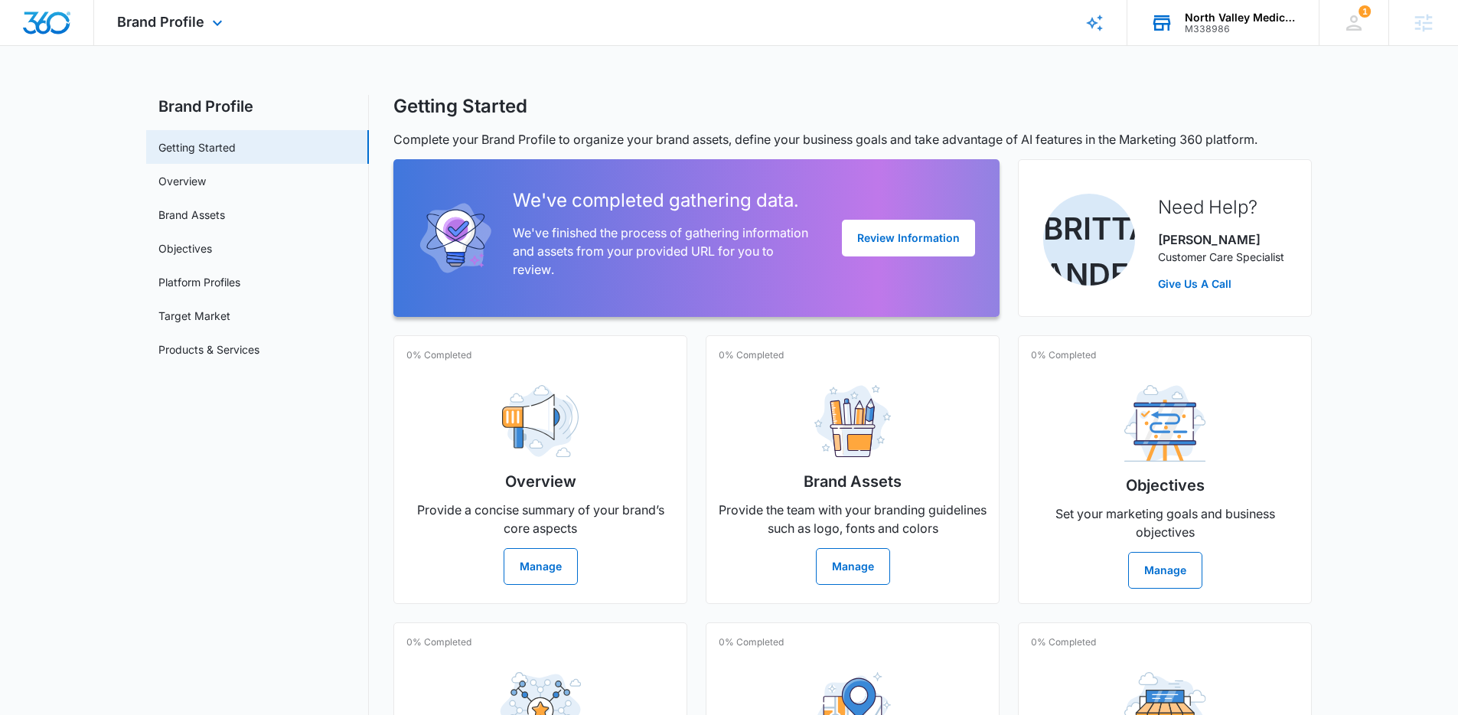
click at [1214, 36] on div "North Valley Medical Group M338986 Your Accounts View All" at bounding box center [1222, 22] width 191 height 45
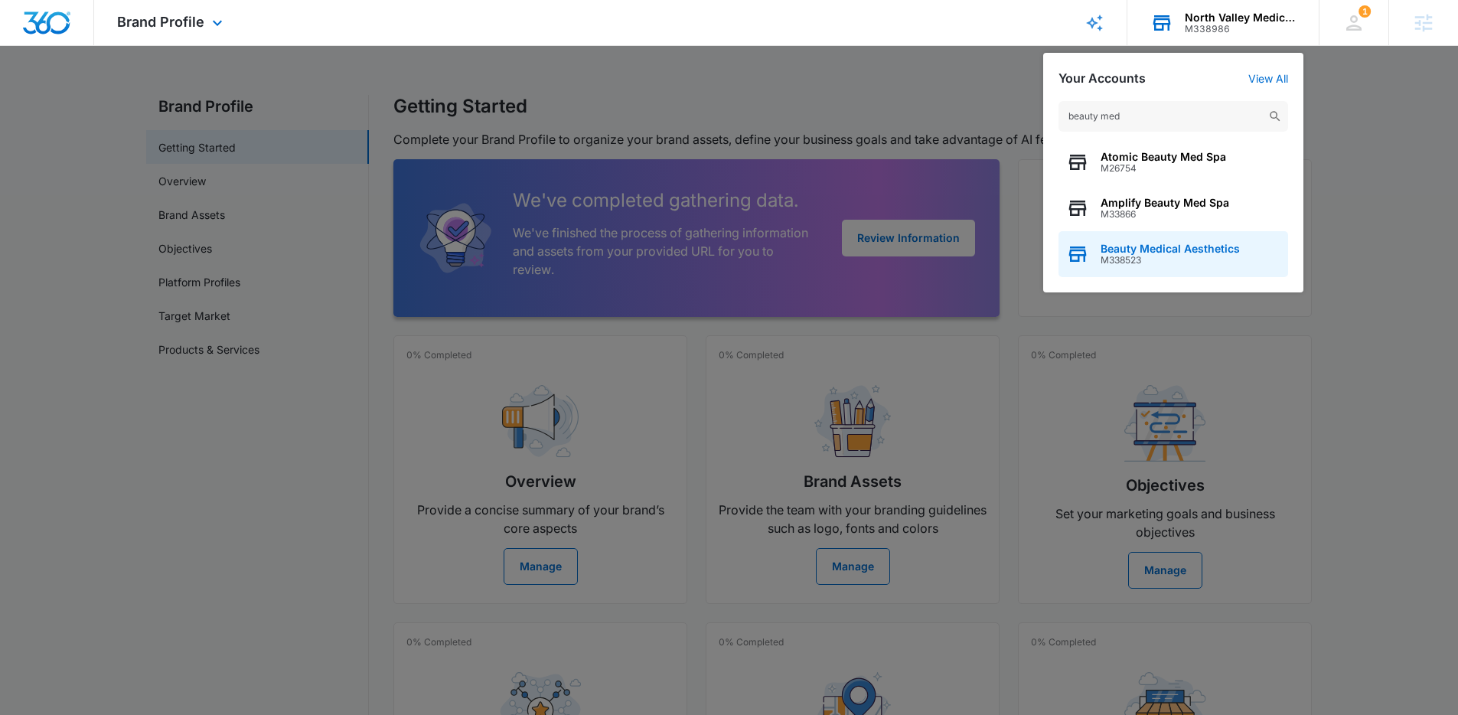
type input "beauty med"
click at [1152, 256] on span "M338523" at bounding box center [1169, 260] width 139 height 11
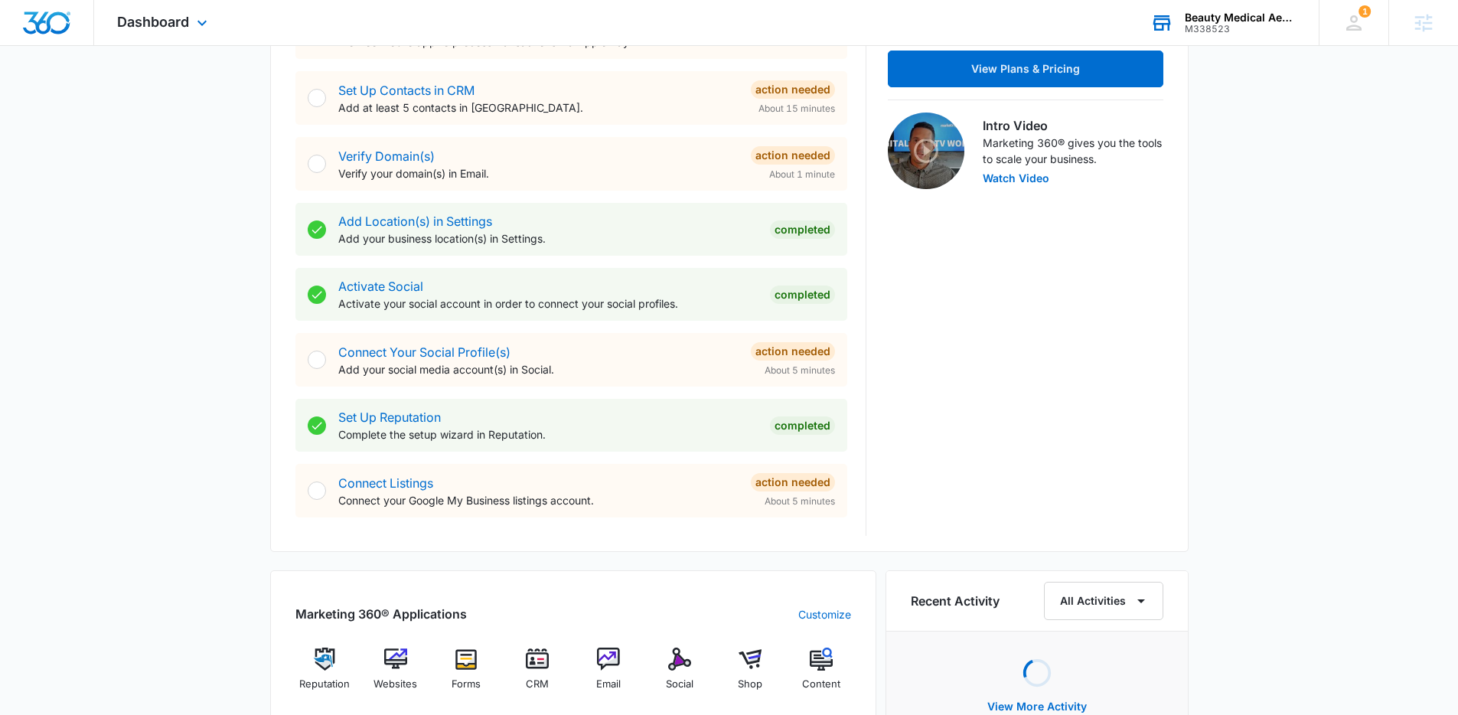
scroll to position [809, 0]
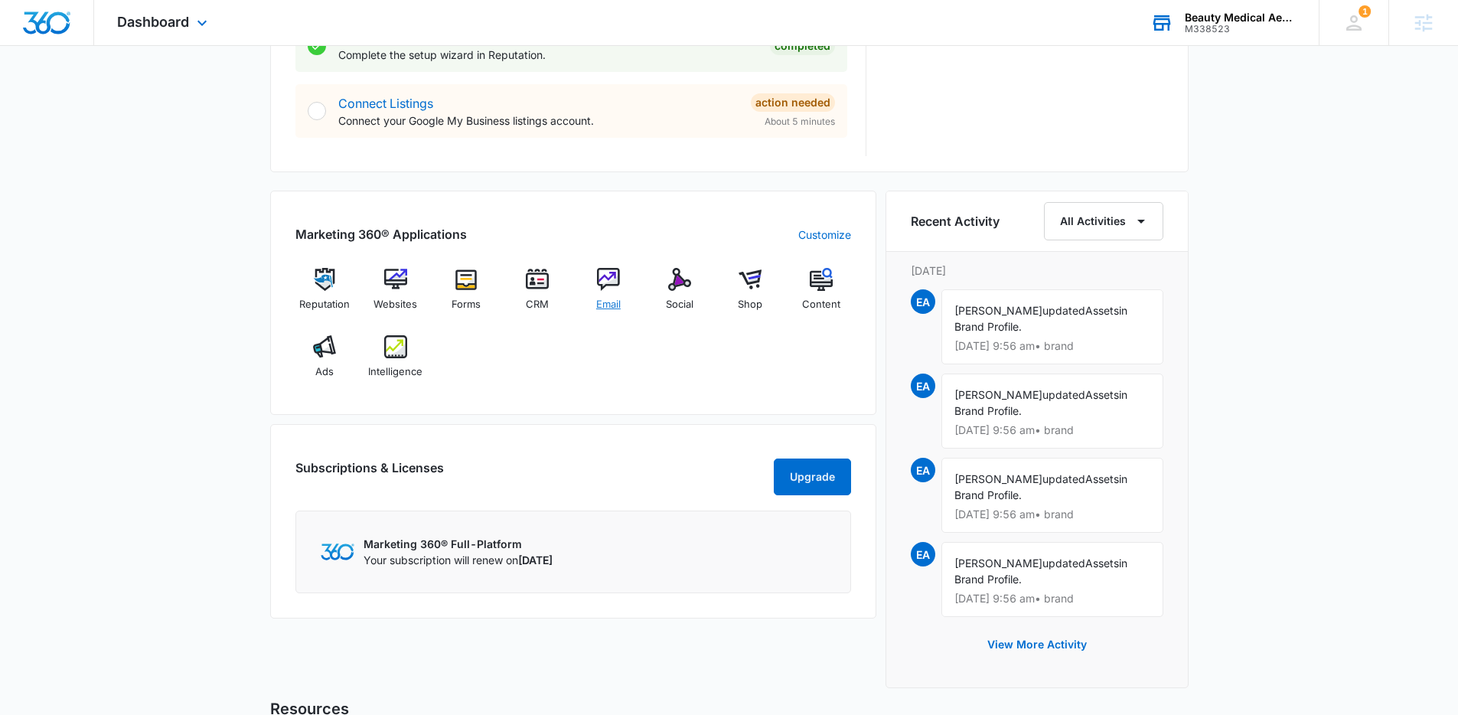
click at [610, 275] on img at bounding box center [608, 279] width 23 height 23
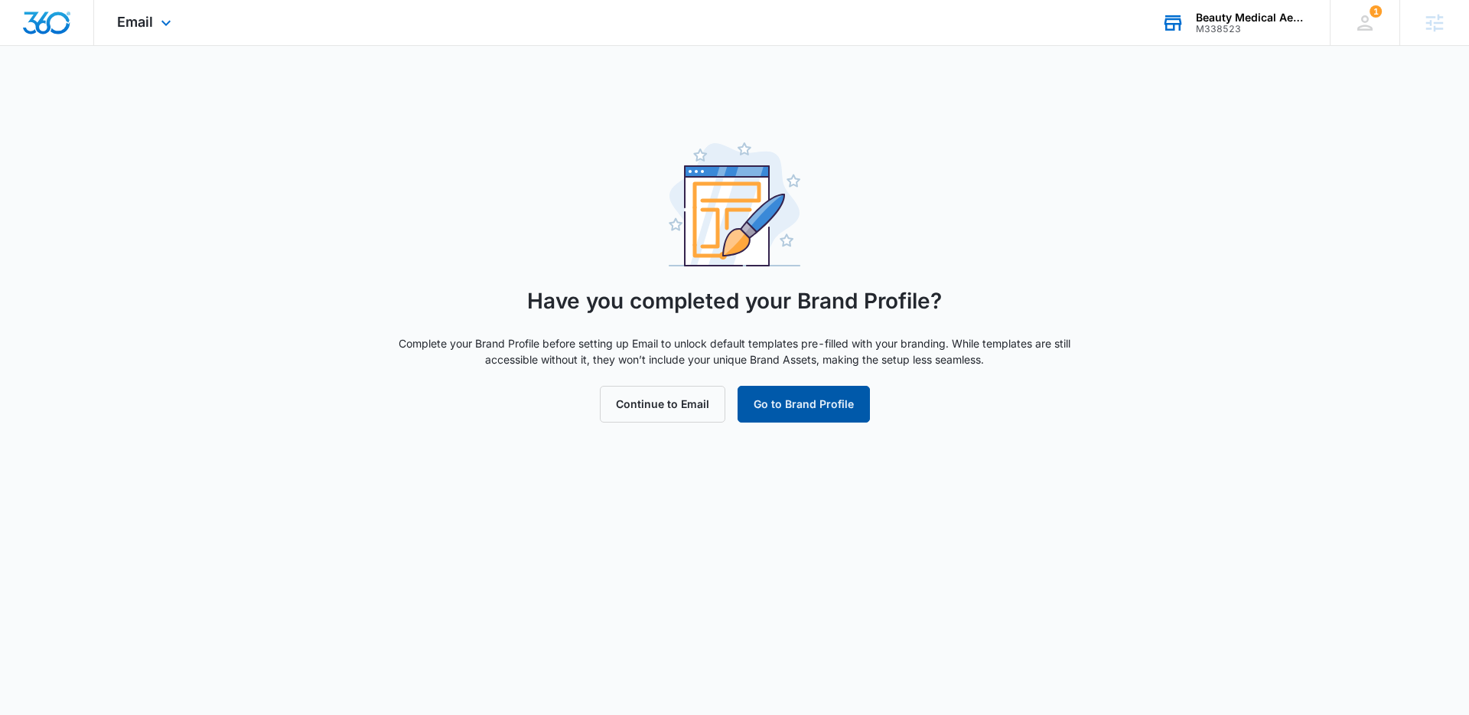
click at [789, 395] on button "Go to Brand Profile" at bounding box center [804, 404] width 132 height 37
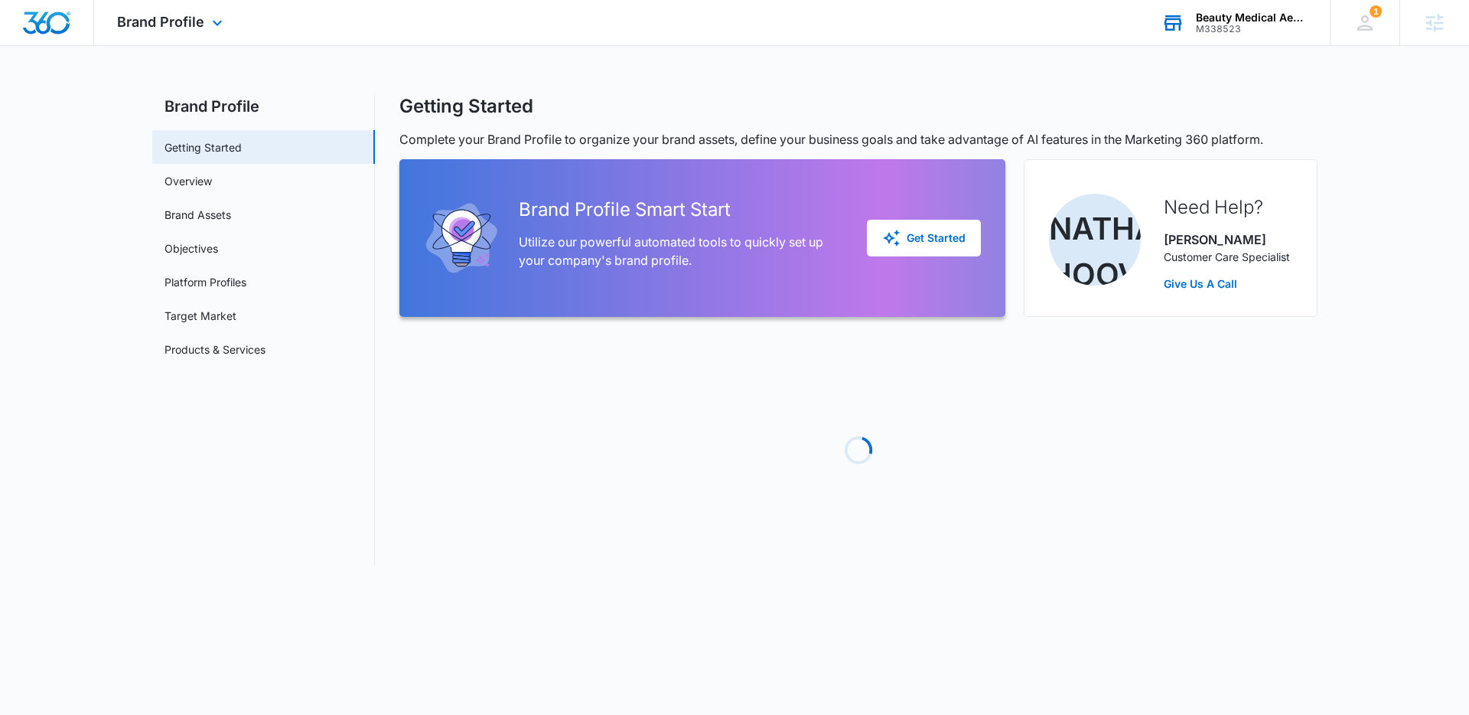
click at [1219, 32] on div "M338523" at bounding box center [1252, 29] width 112 height 11
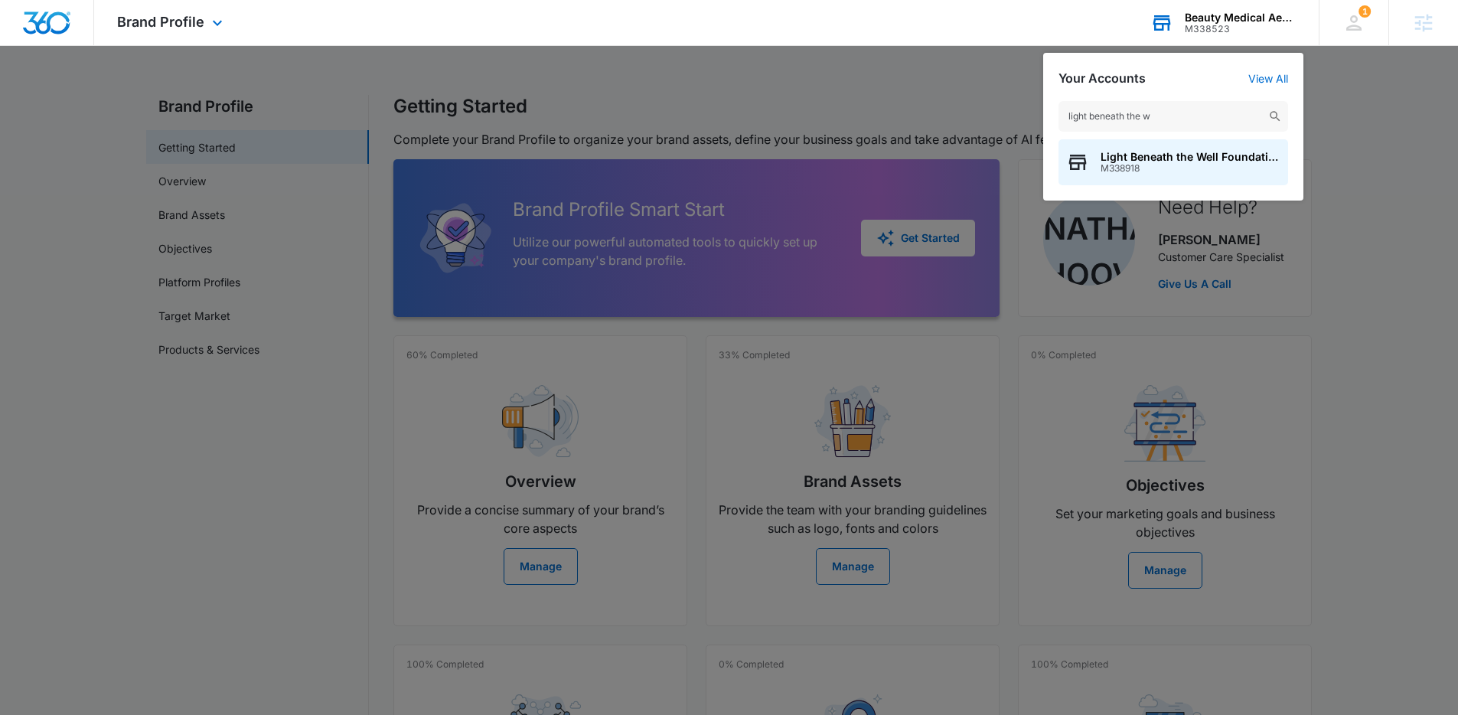
type input "light beneath the we"
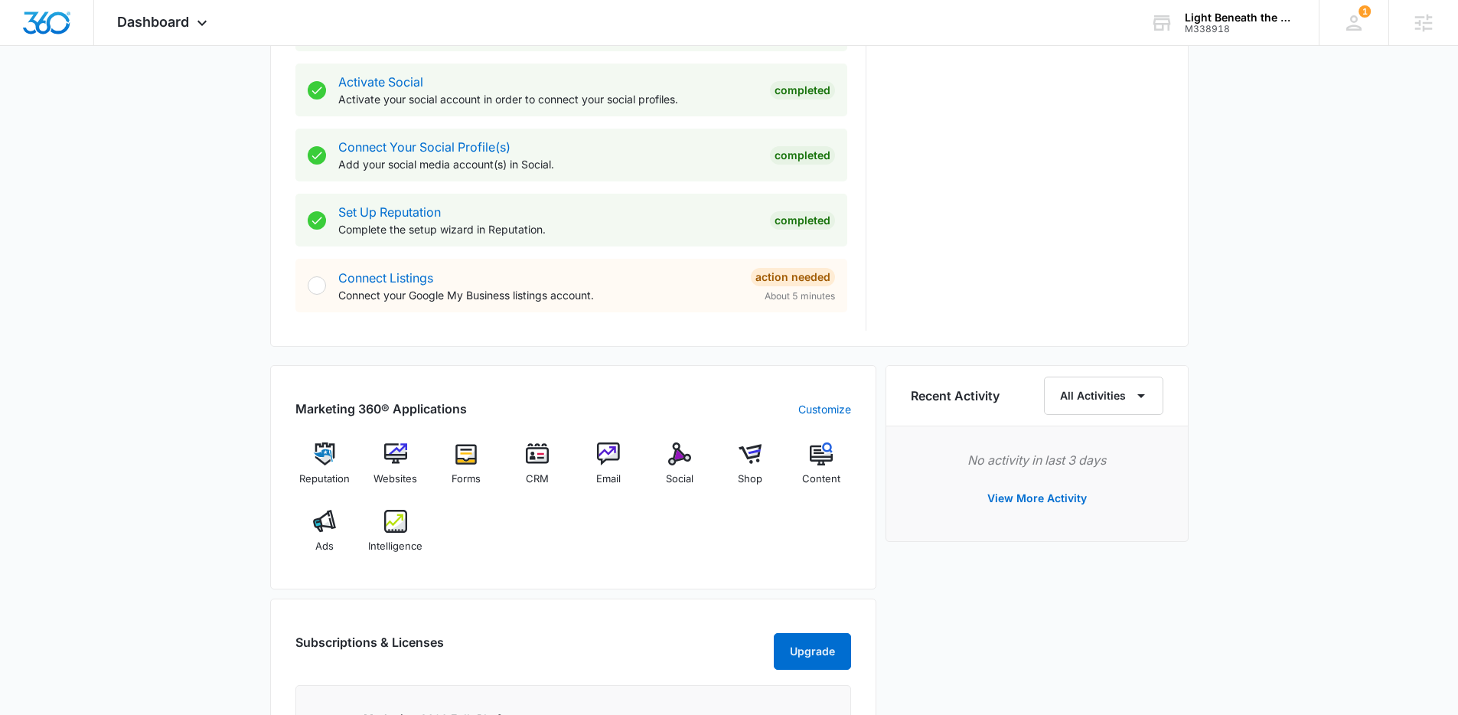
scroll to position [806, 0]
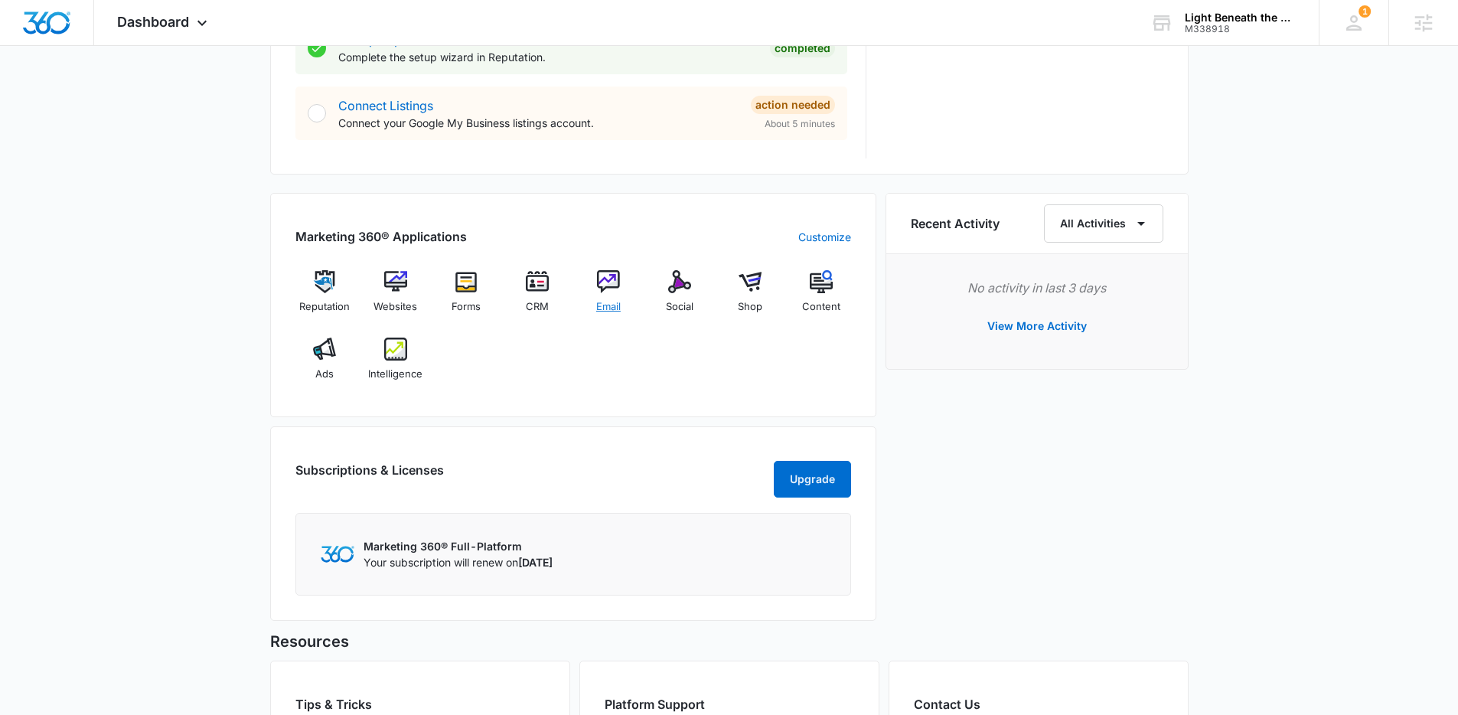
click at [608, 288] on img at bounding box center [608, 281] width 23 height 23
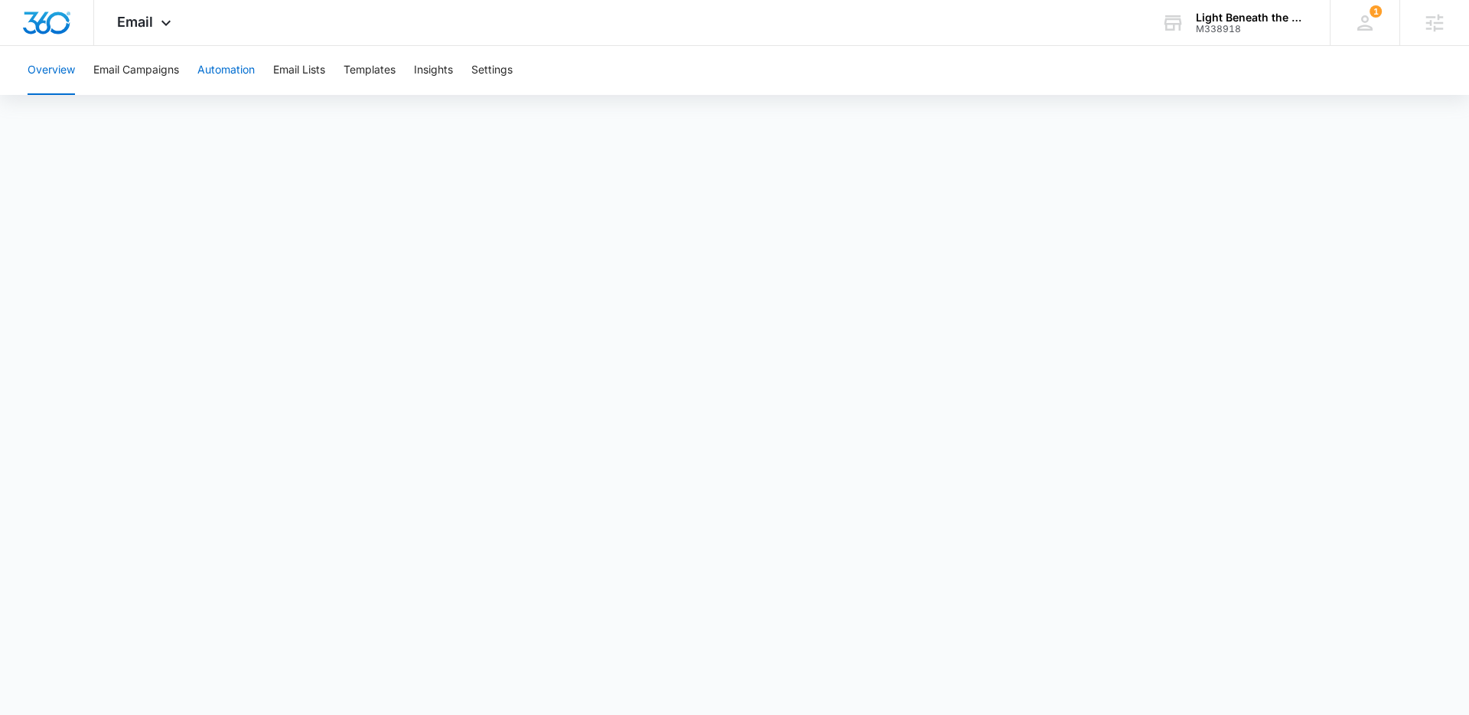
click at [223, 69] on button "Automation" at bounding box center [225, 70] width 57 height 49
click at [1229, 21] on div "Light Beneath the Well Foundation" at bounding box center [1252, 17] width 112 height 12
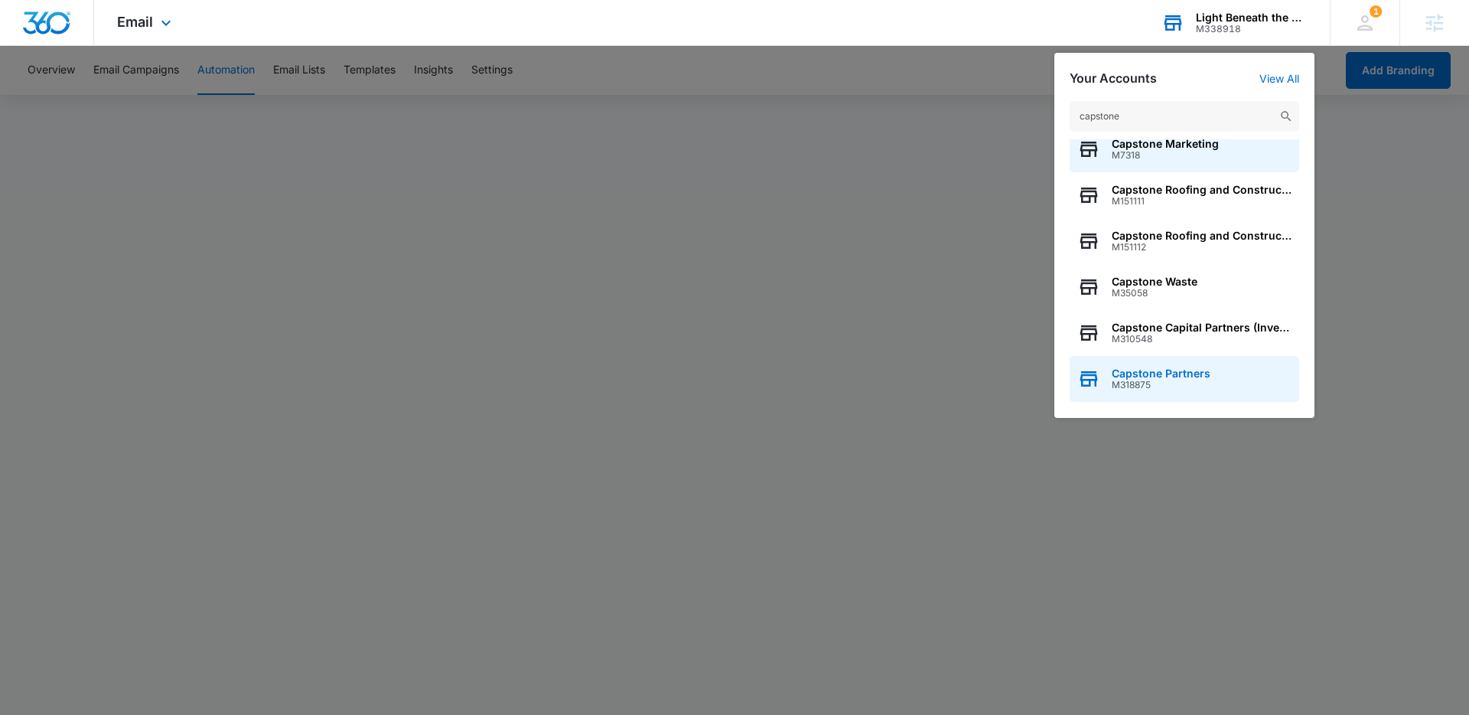
scroll to position [15, 0]
type input "capstone"
click at [1194, 367] on span "Capstone Partners" at bounding box center [1161, 371] width 99 height 12
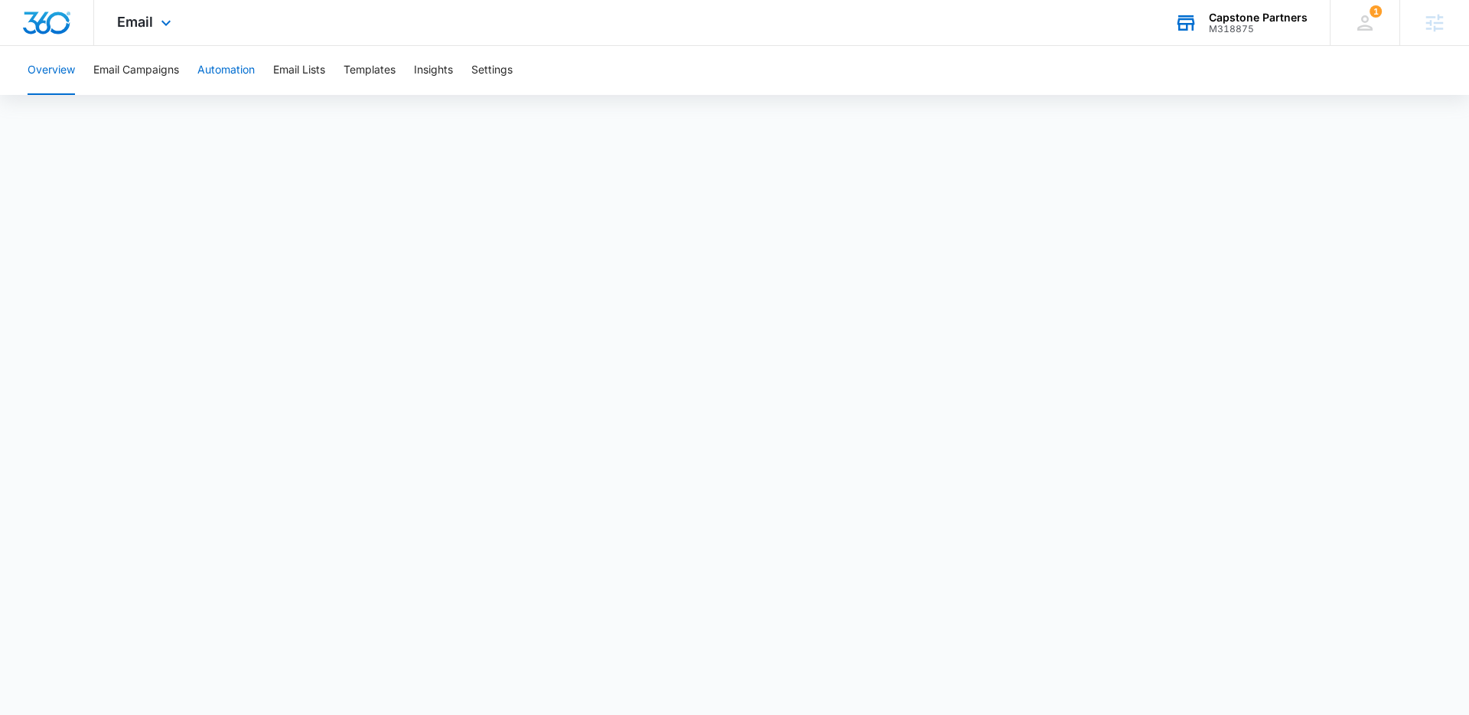
click at [242, 73] on button "Automation" at bounding box center [225, 70] width 57 height 49
click at [1221, 21] on div "Capstone Partners" at bounding box center [1258, 17] width 99 height 12
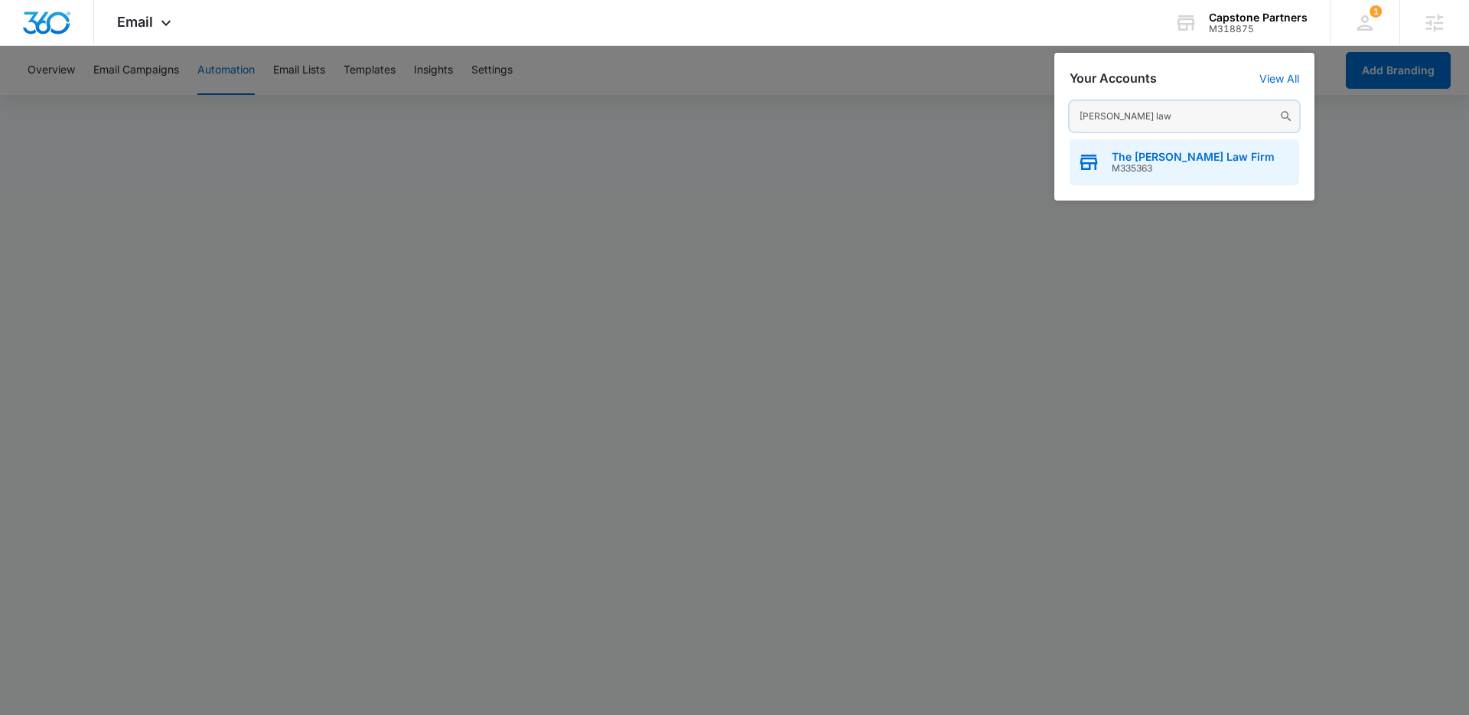
type input "[PERSON_NAME] law"
click at [1150, 158] on span "The [PERSON_NAME] Law Firm" at bounding box center [1193, 157] width 163 height 12
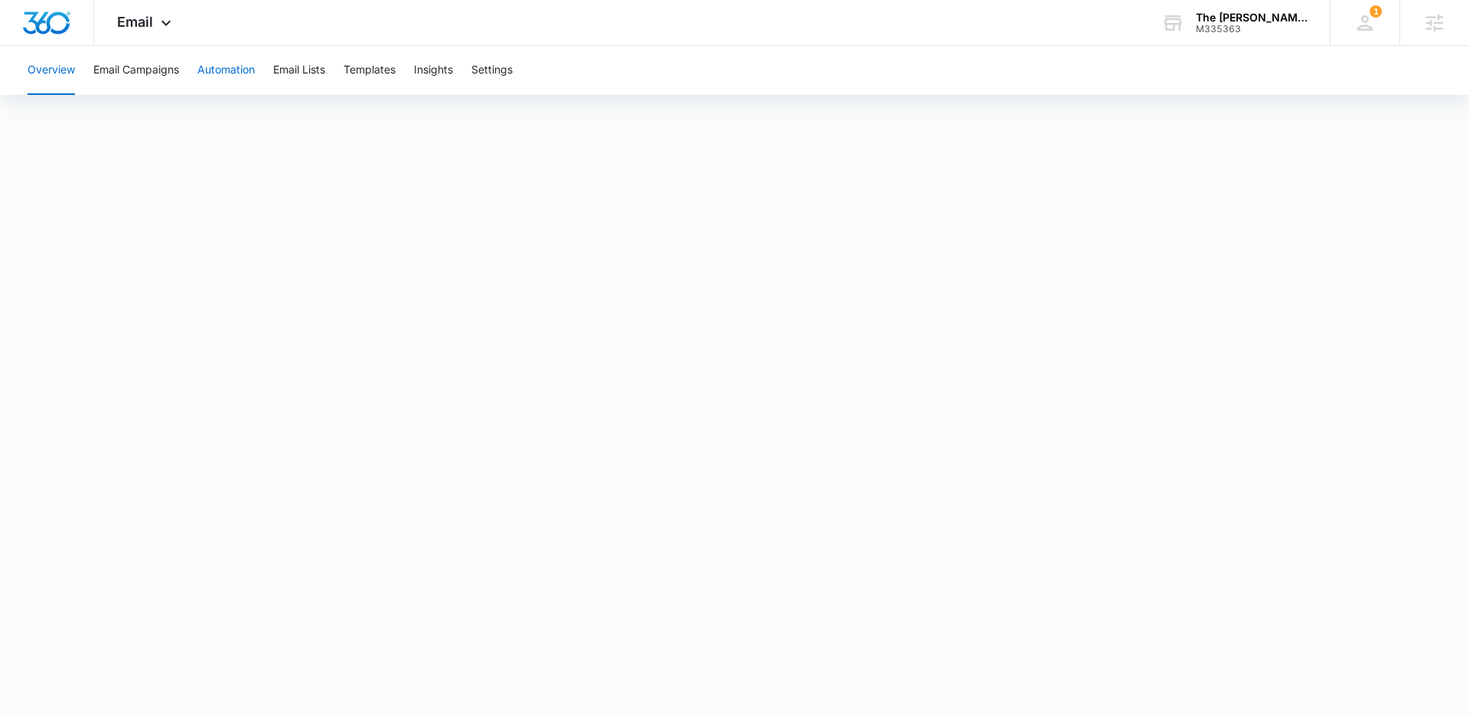
click at [225, 68] on button "Automation" at bounding box center [225, 70] width 57 height 49
click at [1240, 34] on div "The Chapa Law Firm M335363 Your Accounts View All" at bounding box center [1234, 22] width 191 height 45
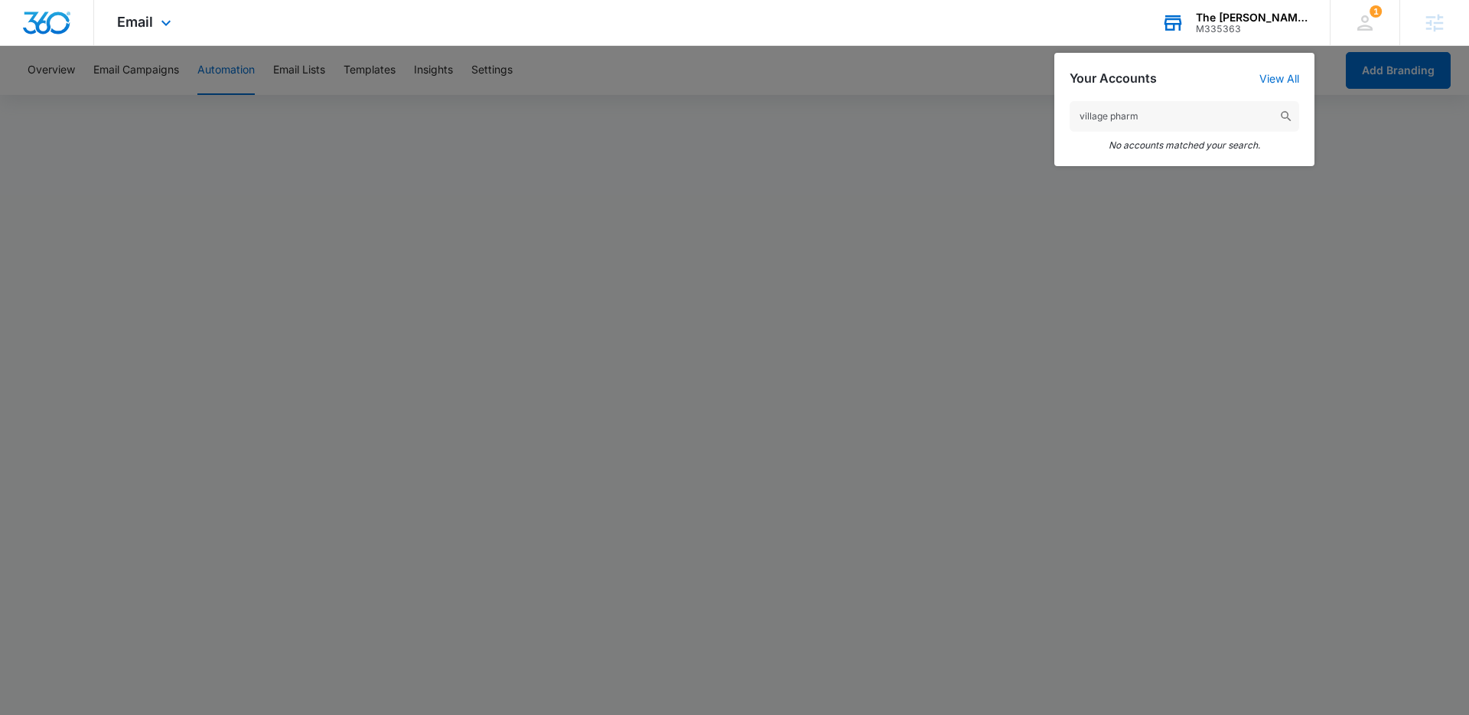
click at [1107, 118] on input "village pharm" at bounding box center [1185, 116] width 230 height 31
click at [1174, 111] on input "villages pharm" at bounding box center [1185, 116] width 230 height 31
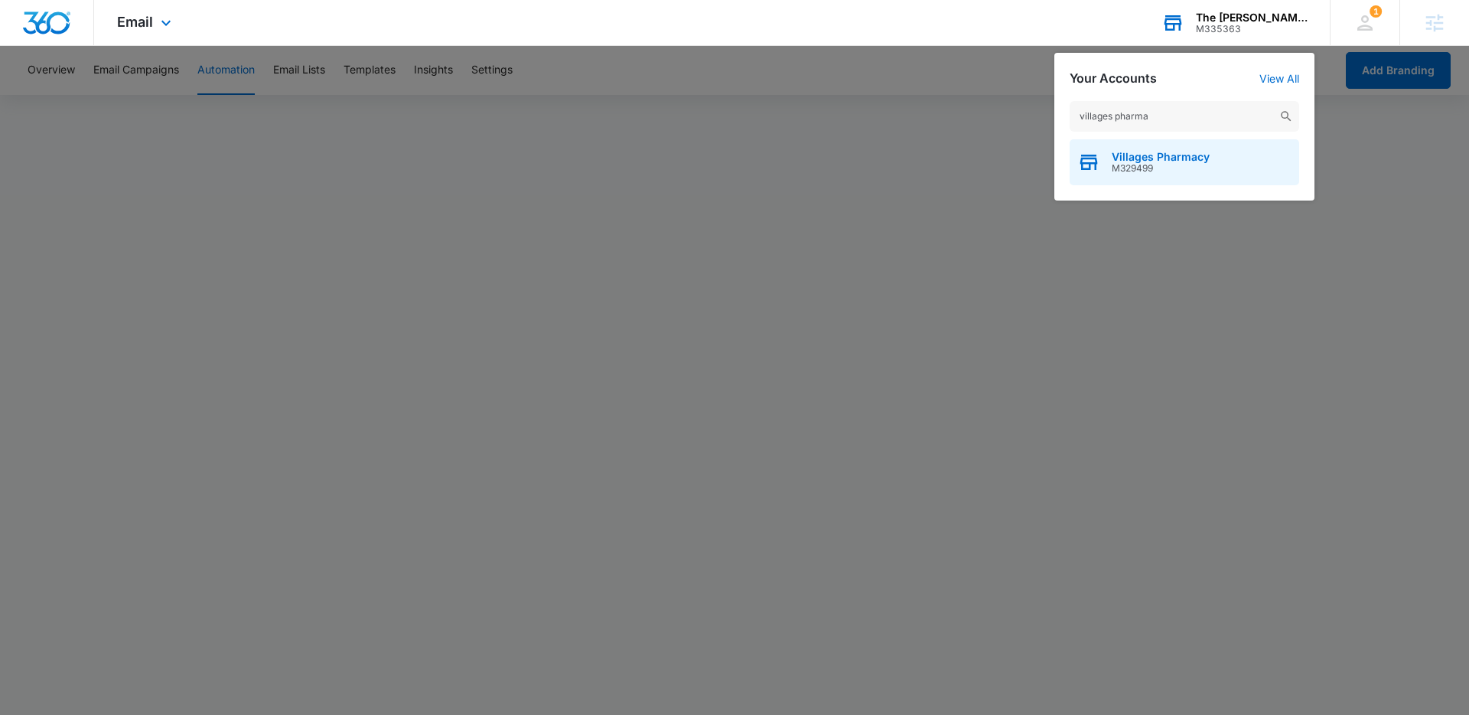
type input "villages pharma"
click at [1163, 178] on div "Villages Pharmacy M329499" at bounding box center [1185, 162] width 230 height 46
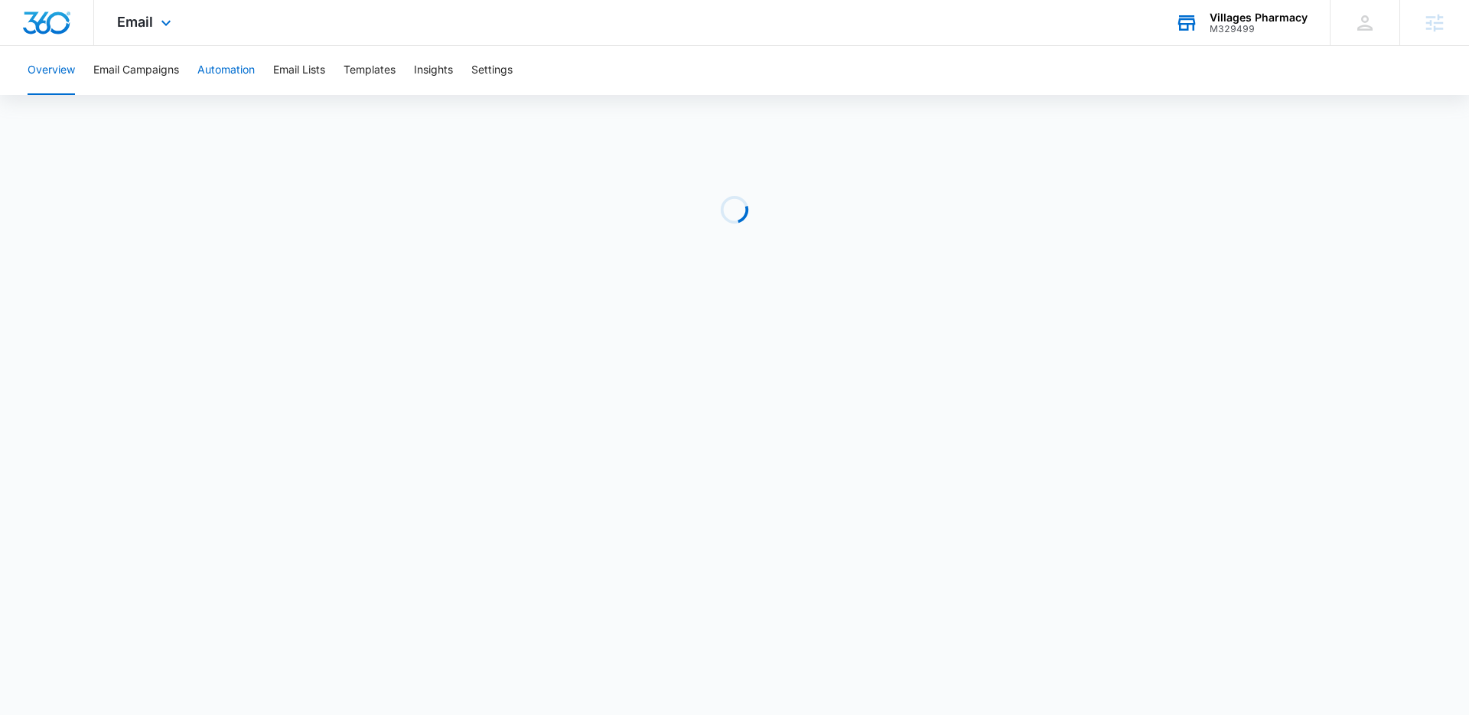
click at [226, 64] on button "Automation" at bounding box center [225, 70] width 57 height 49
click at [33, 17] on img "Dashboard" at bounding box center [46, 22] width 49 height 23
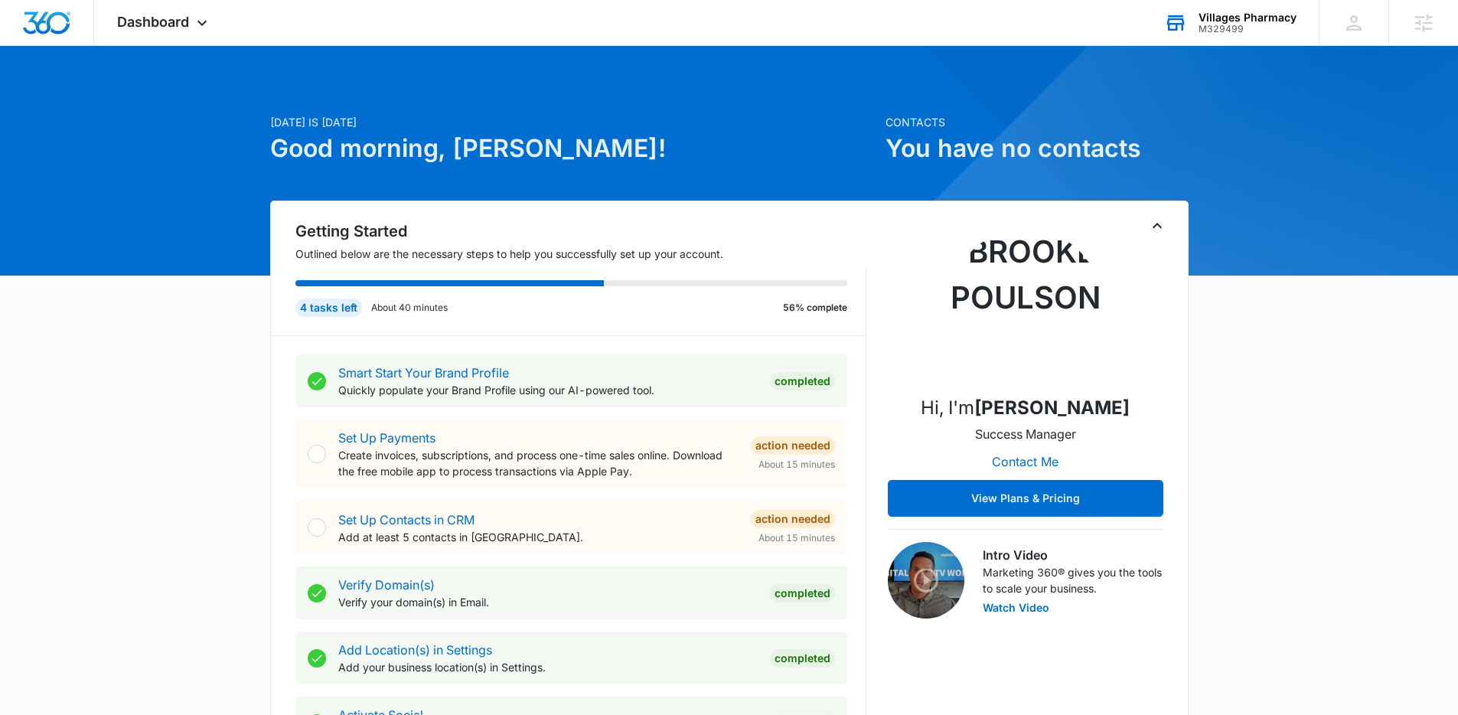
click at [1246, 14] on div "Villages Pharmacy" at bounding box center [1247, 17] width 98 height 12
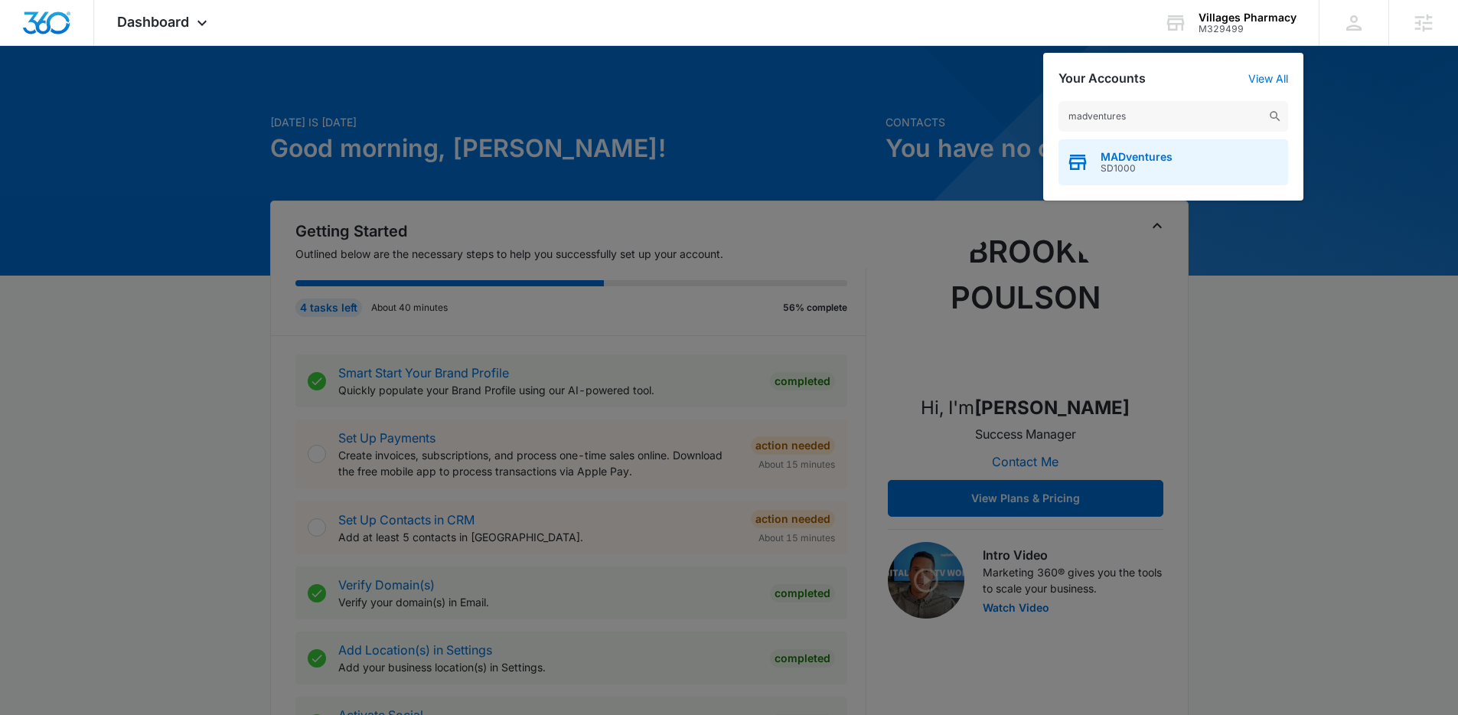
type input "madventures"
click at [1141, 155] on span "MADventures" at bounding box center [1136, 157] width 72 height 12
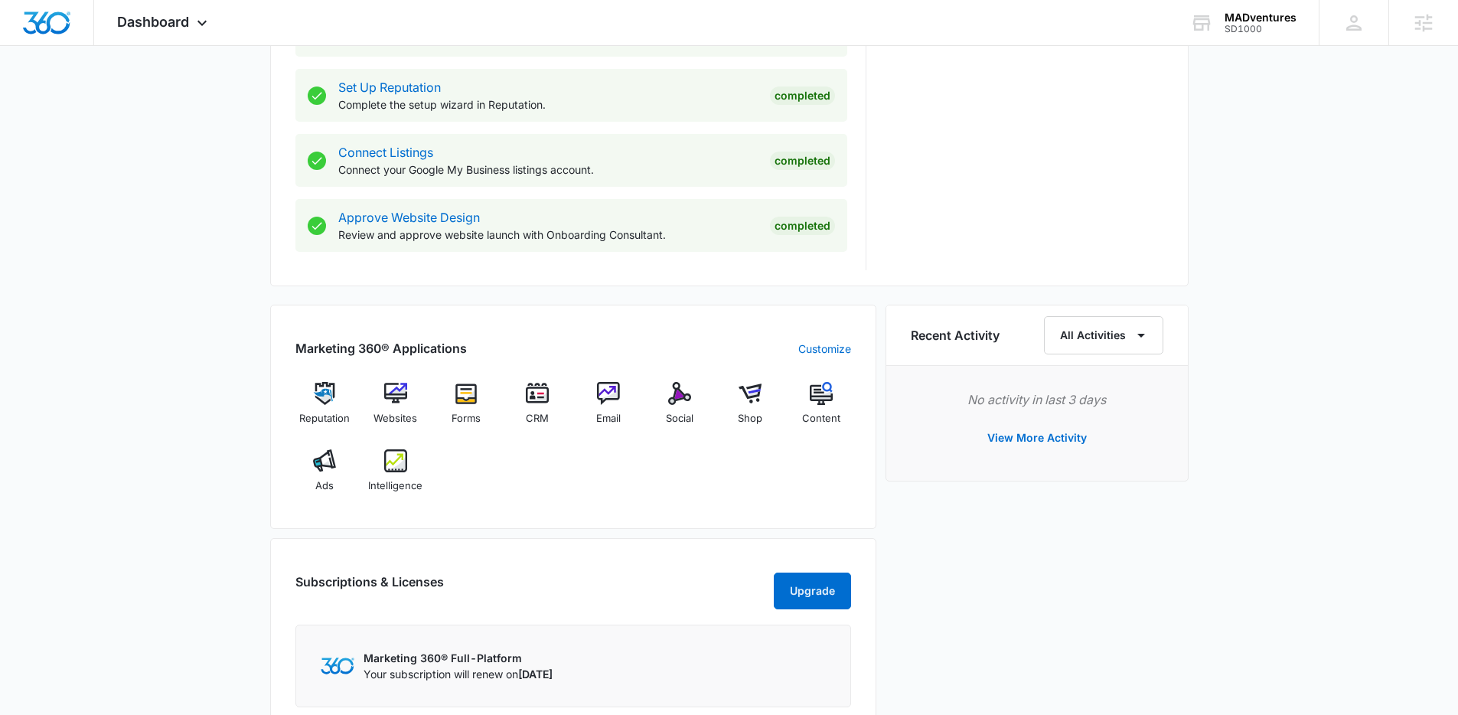
scroll to position [1068, 0]
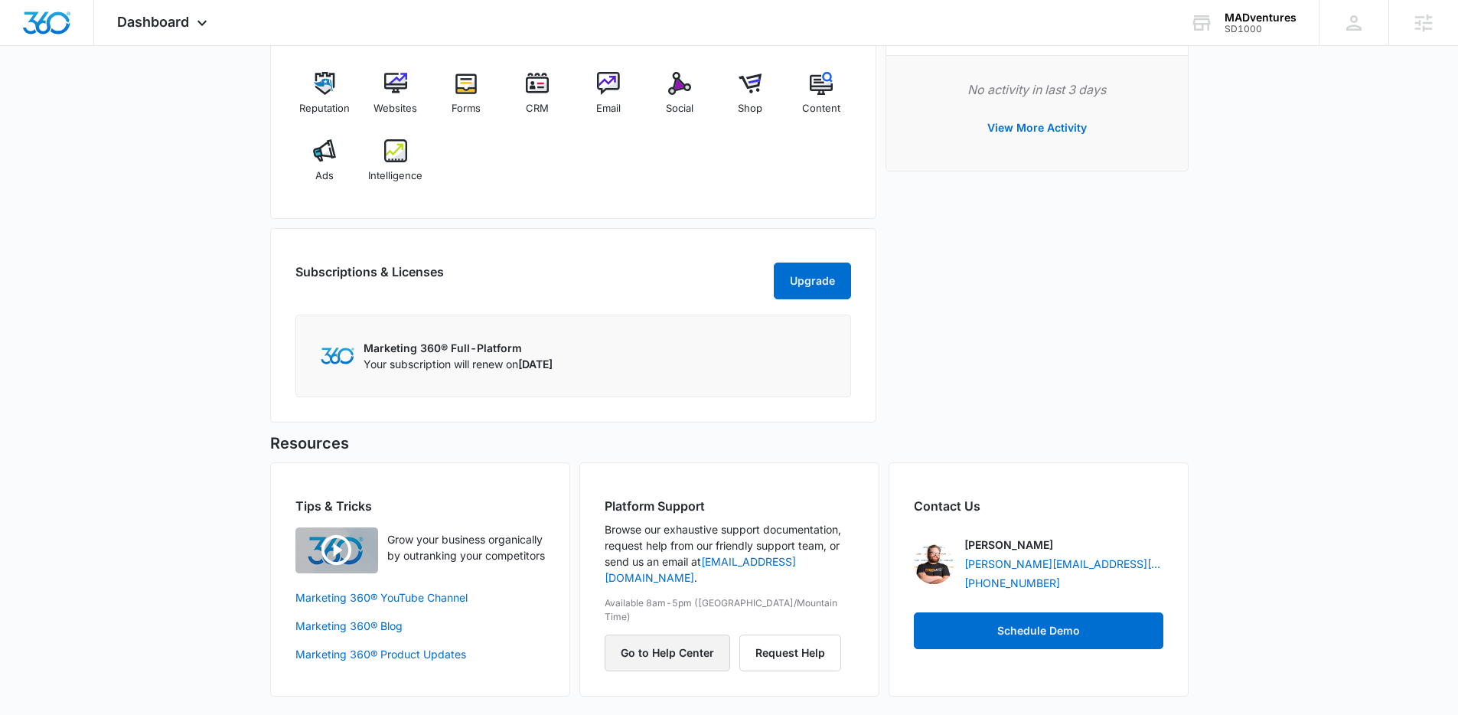
click at [647, 634] on button "Go to Help Center" at bounding box center [667, 652] width 125 height 37
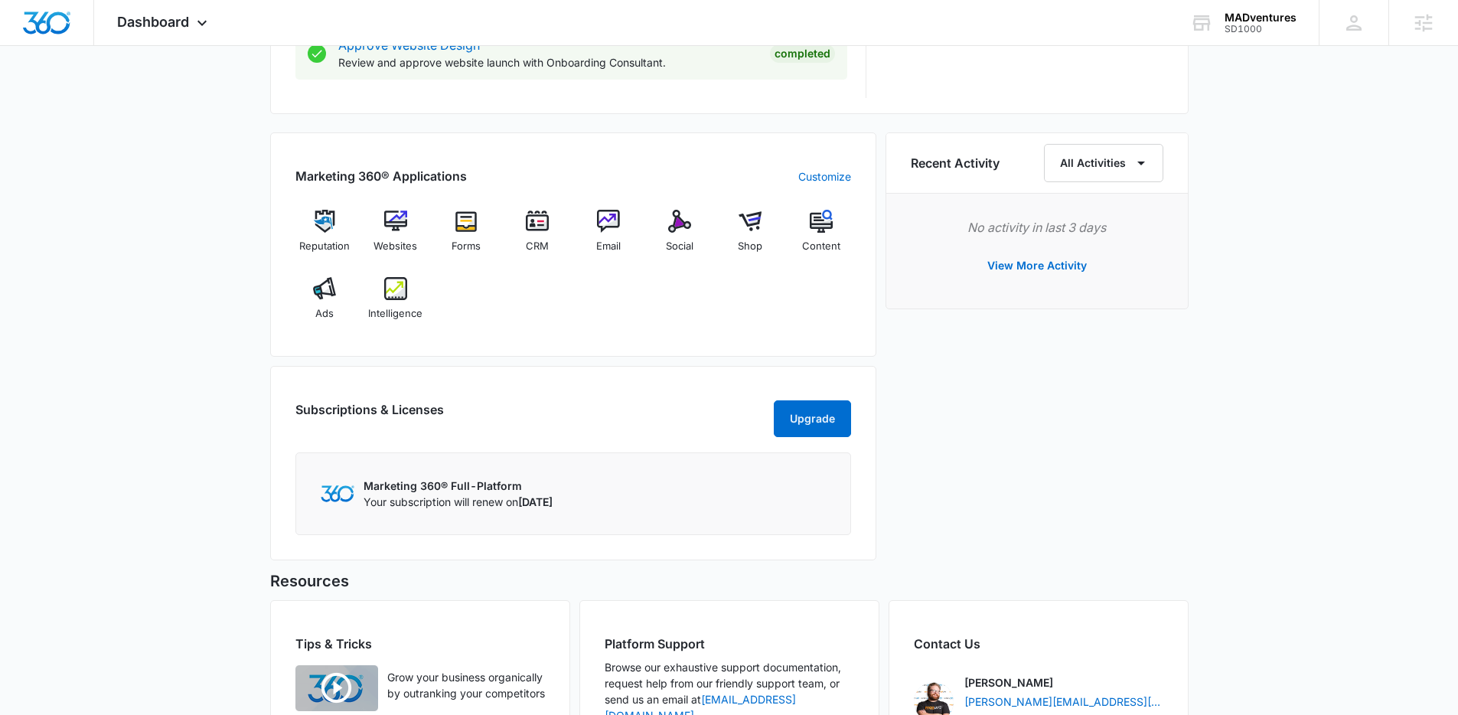
scroll to position [890, 0]
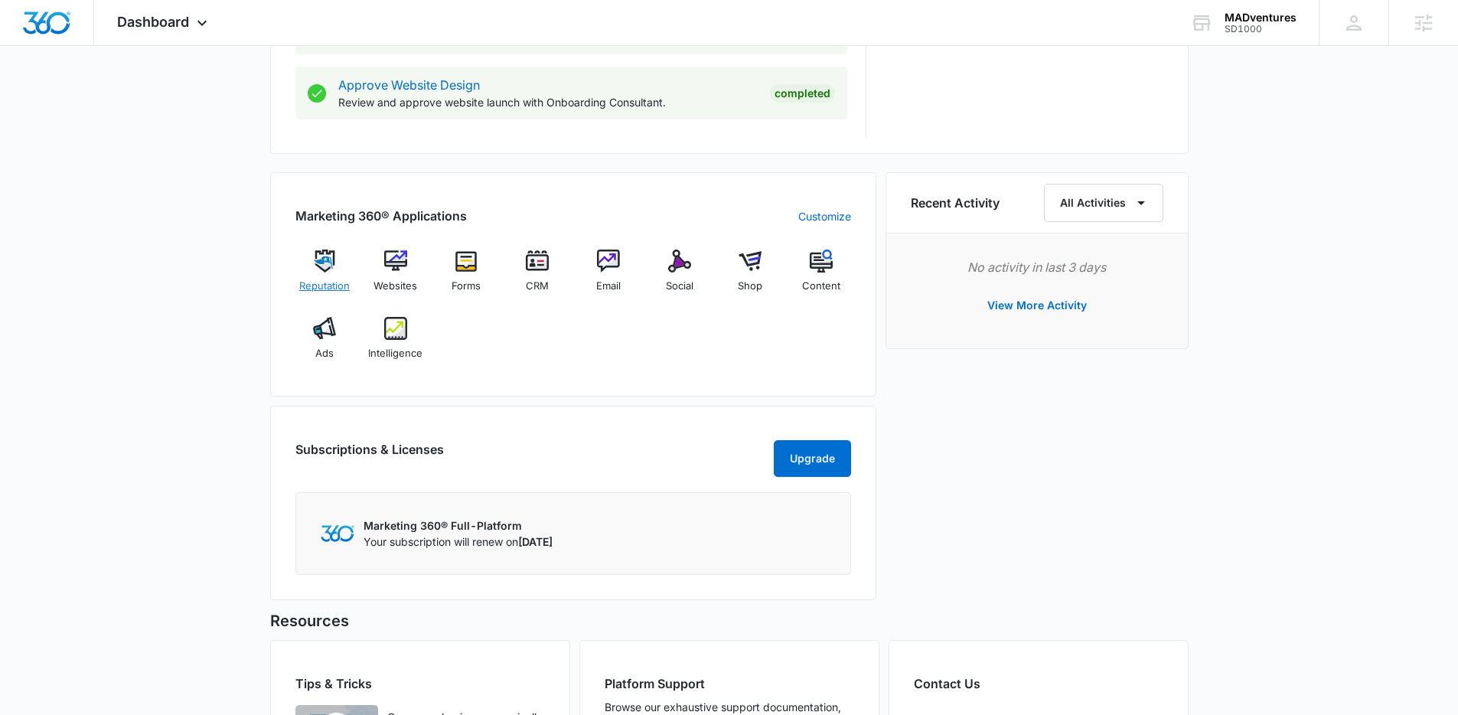
click at [327, 259] on img at bounding box center [324, 260] width 23 height 23
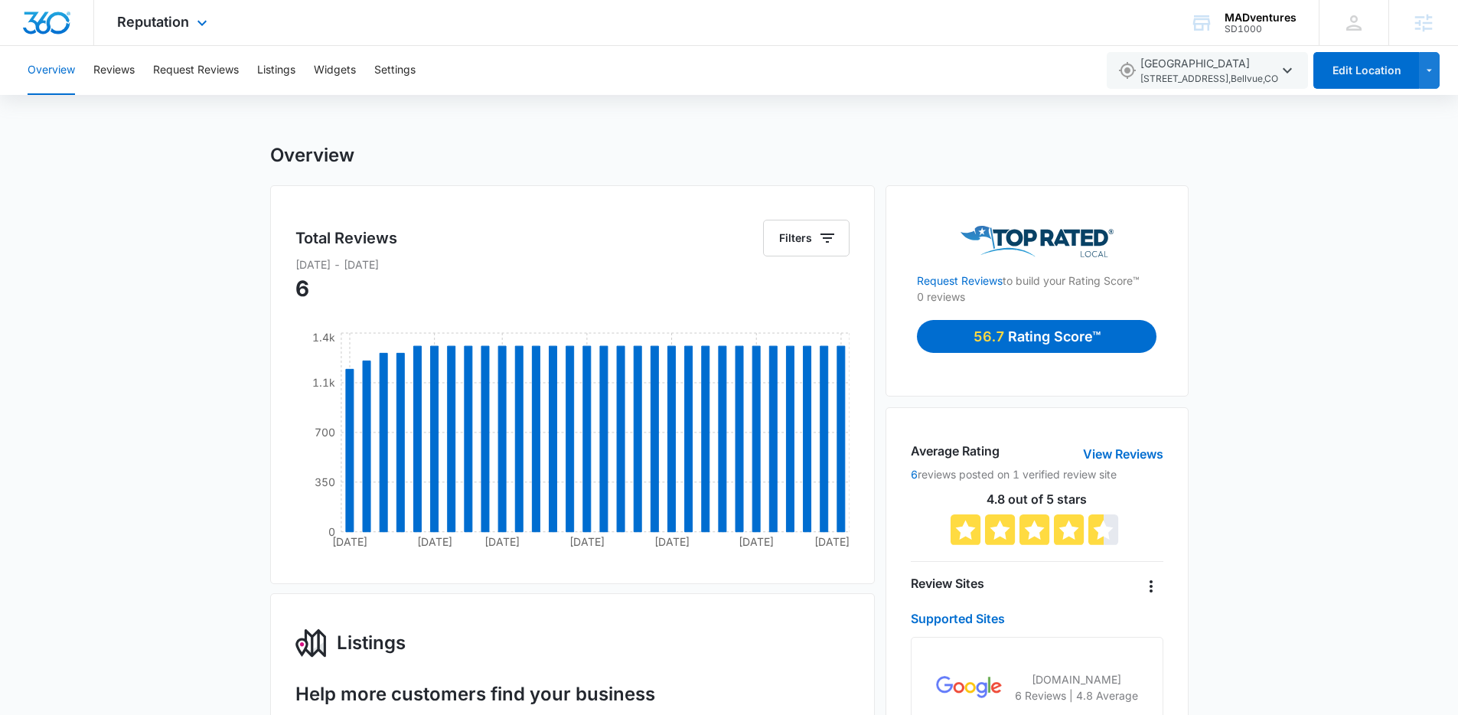
click at [41, 23] on img "Dashboard" at bounding box center [46, 22] width 49 height 23
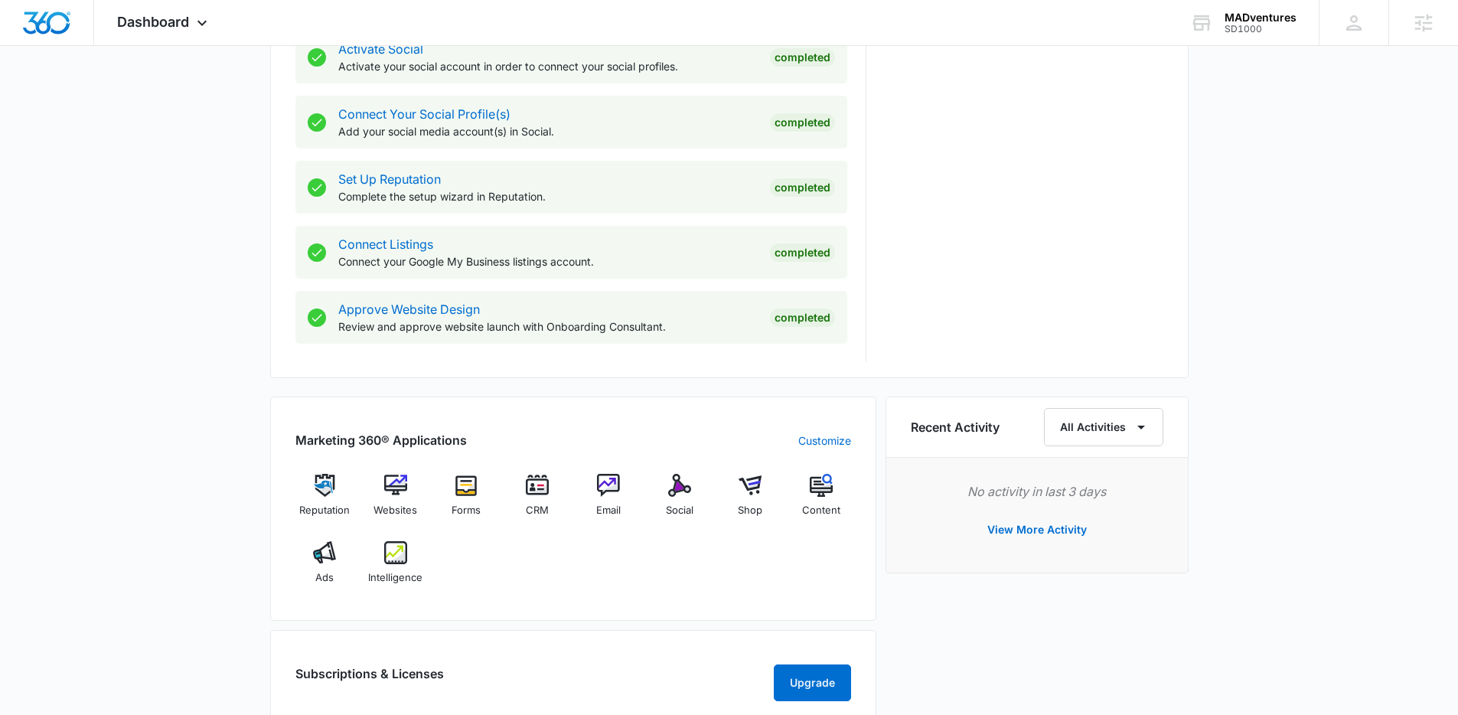
scroll to position [794, 0]
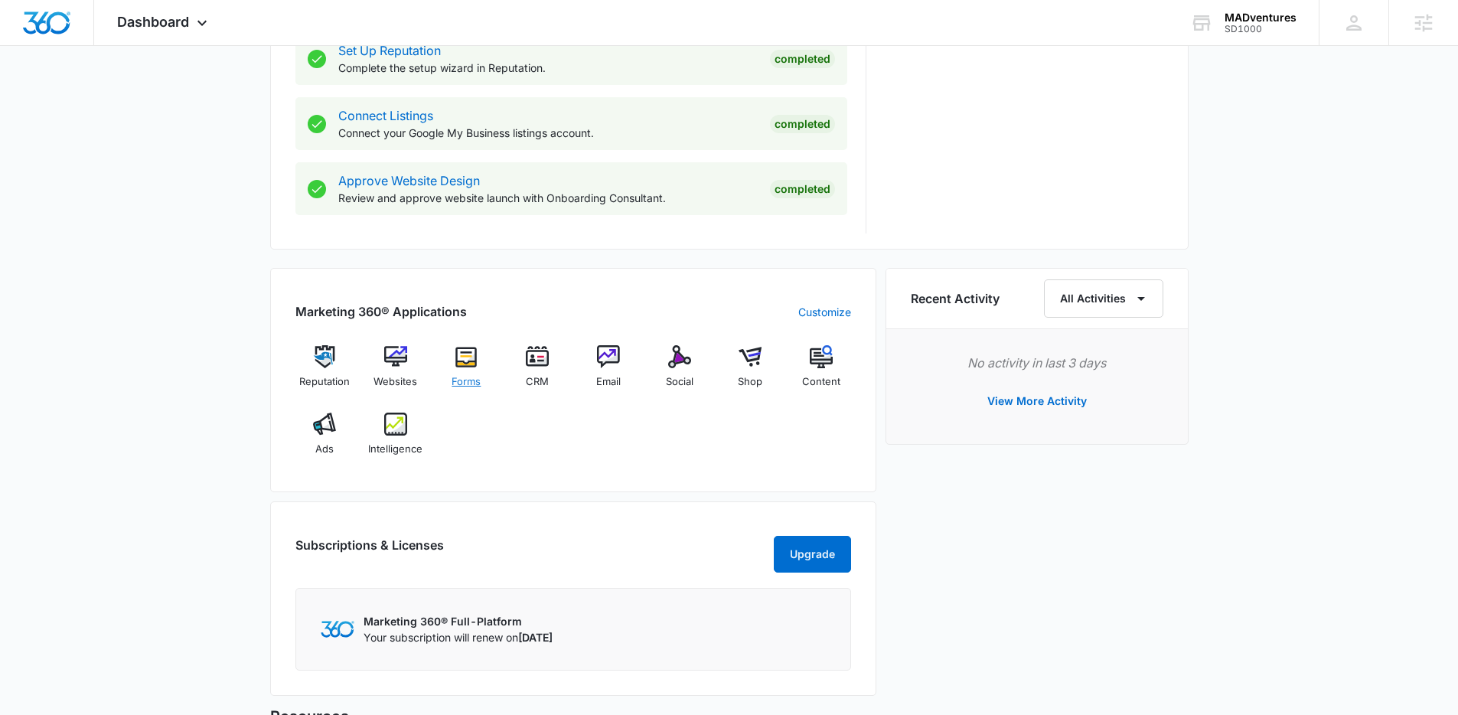
click at [464, 356] on img at bounding box center [466, 356] width 23 height 23
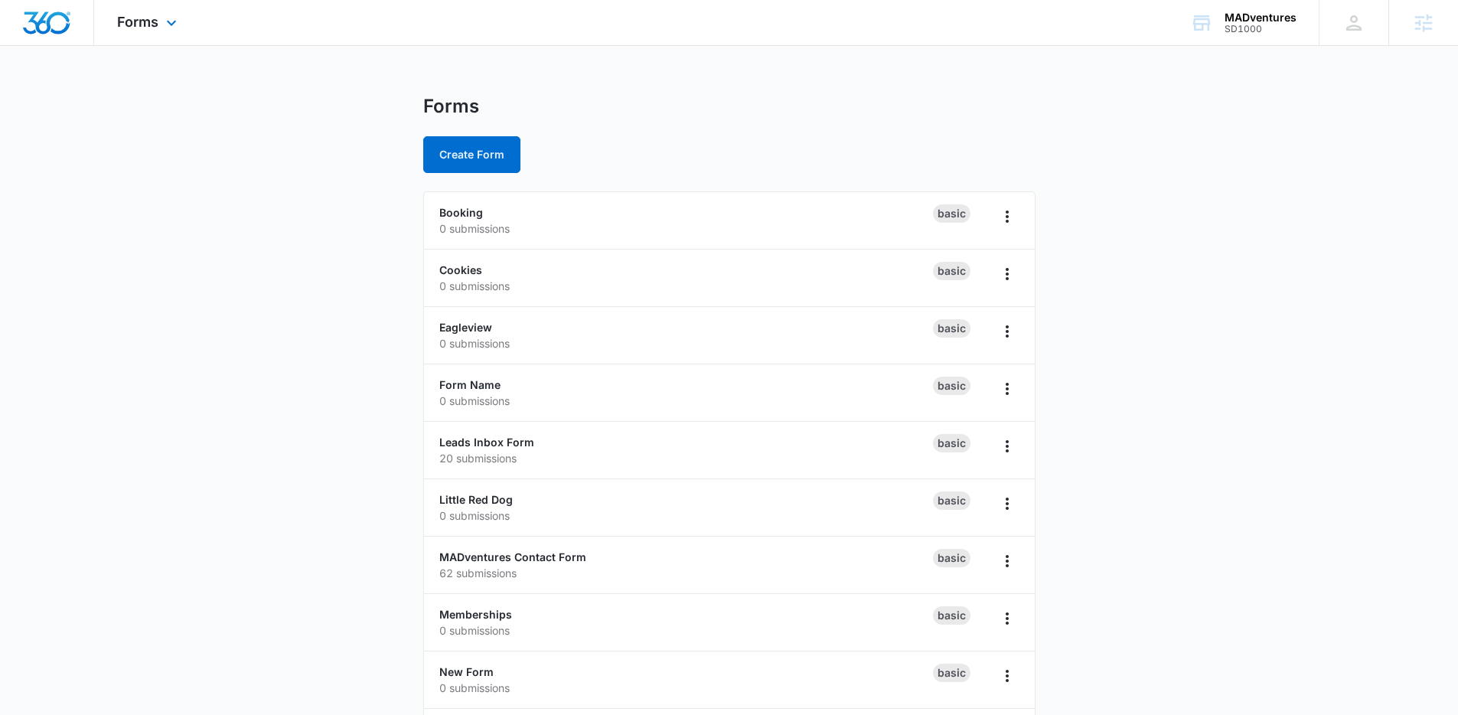
click at [48, 16] on img "Dashboard" at bounding box center [46, 22] width 49 height 23
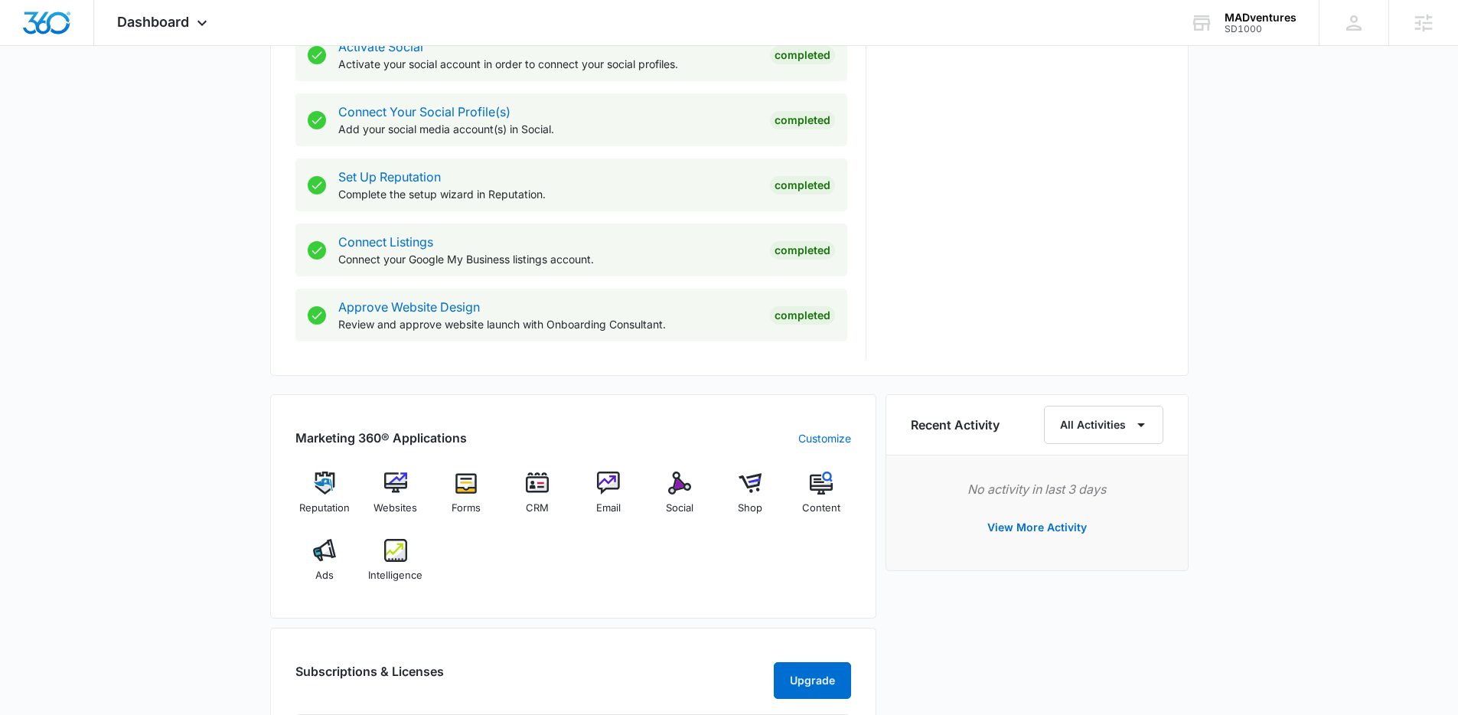
scroll to position [671, 0]
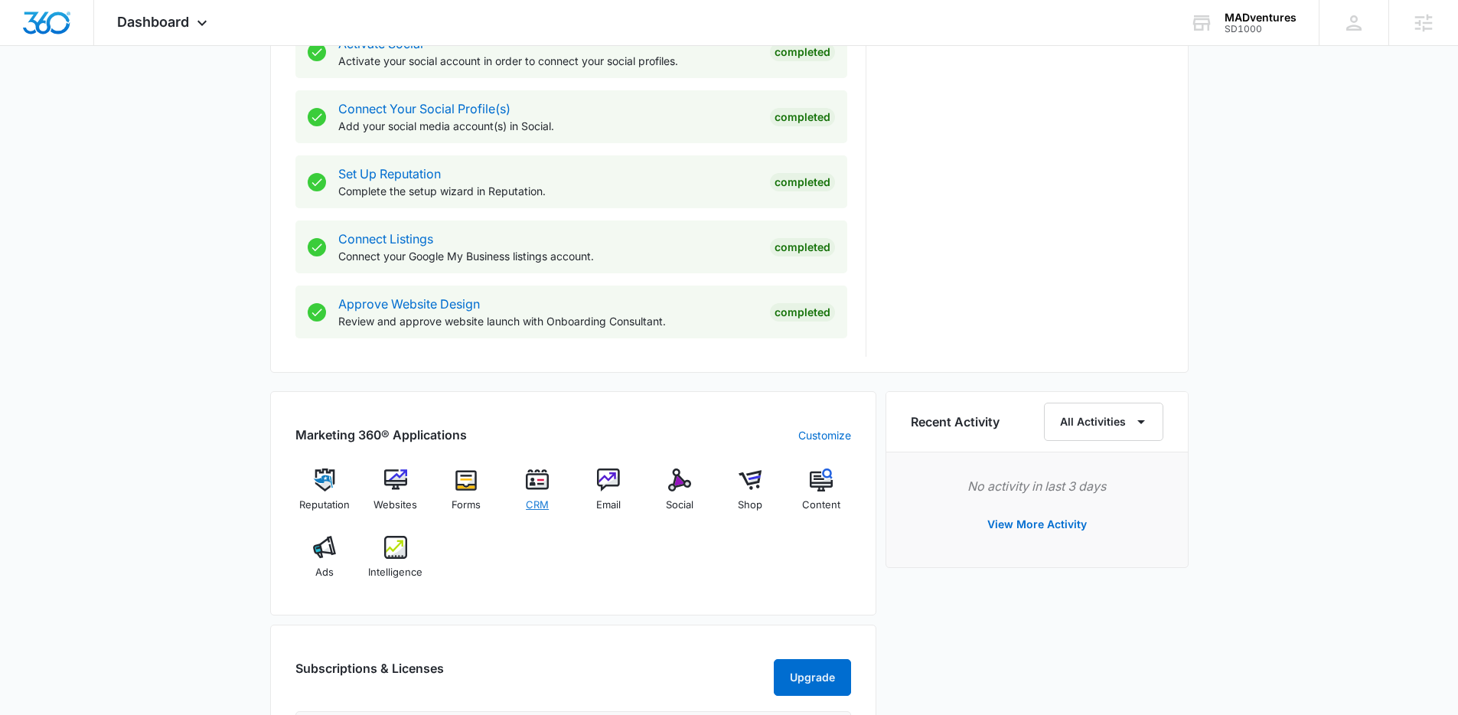
click at [526, 484] on img at bounding box center [537, 479] width 23 height 23
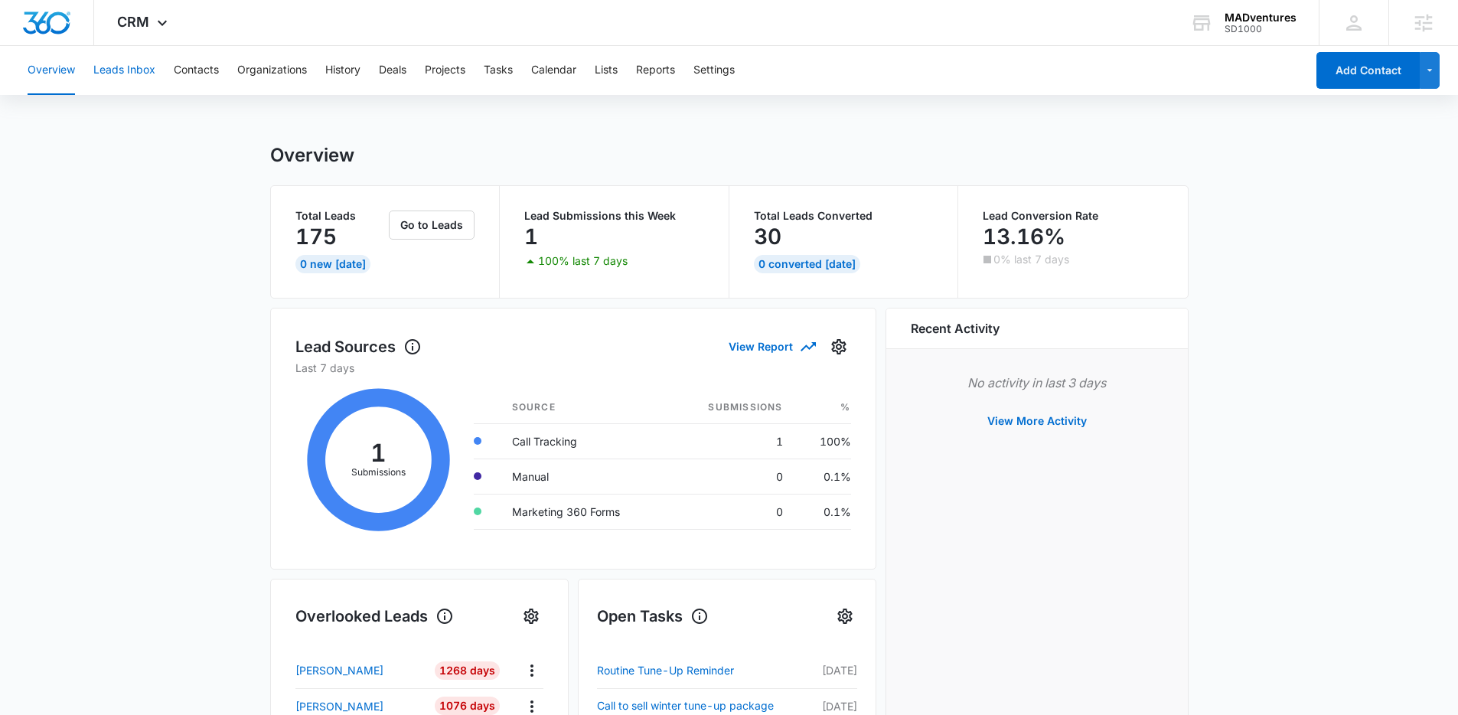
click at [112, 74] on button "Leads Inbox" at bounding box center [124, 70] width 62 height 49
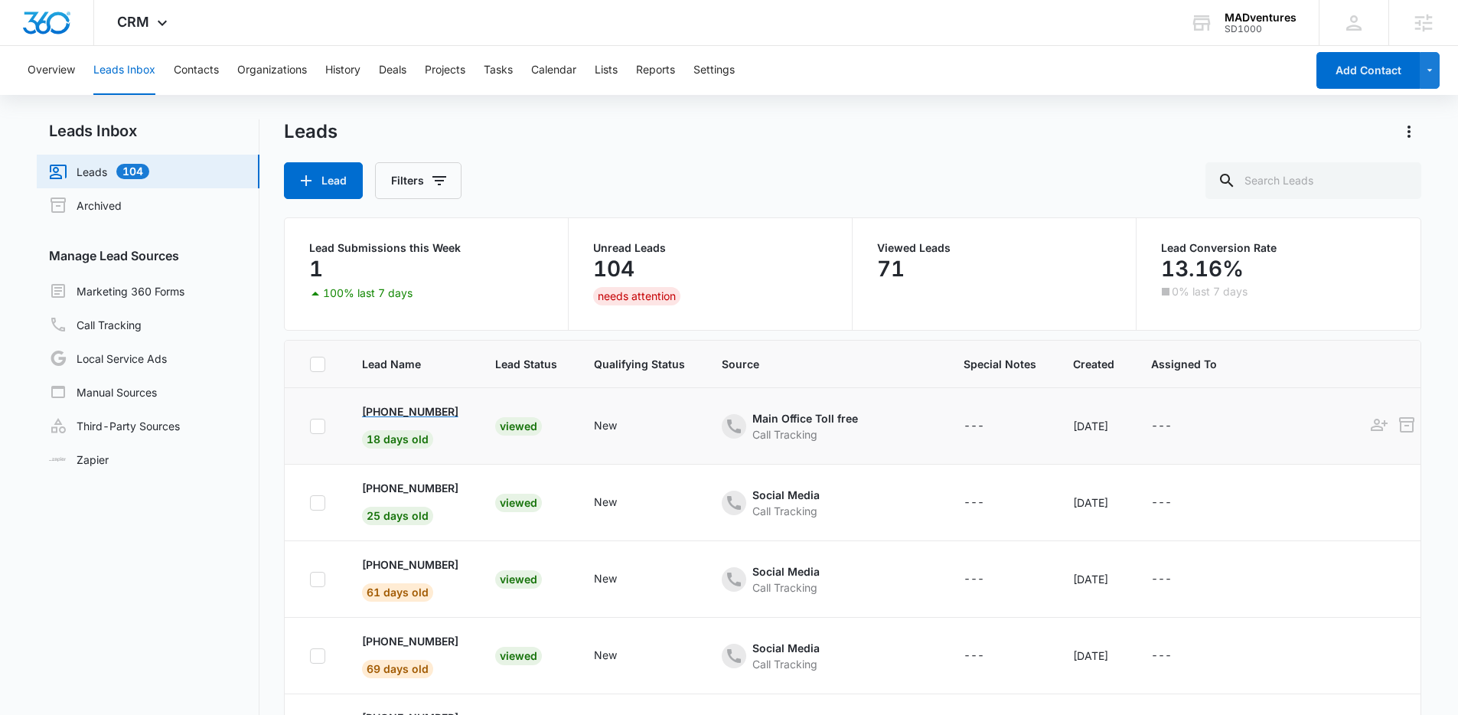
click at [394, 412] on p "+1 (442) 300-1542" at bounding box center [410, 411] width 96 height 16
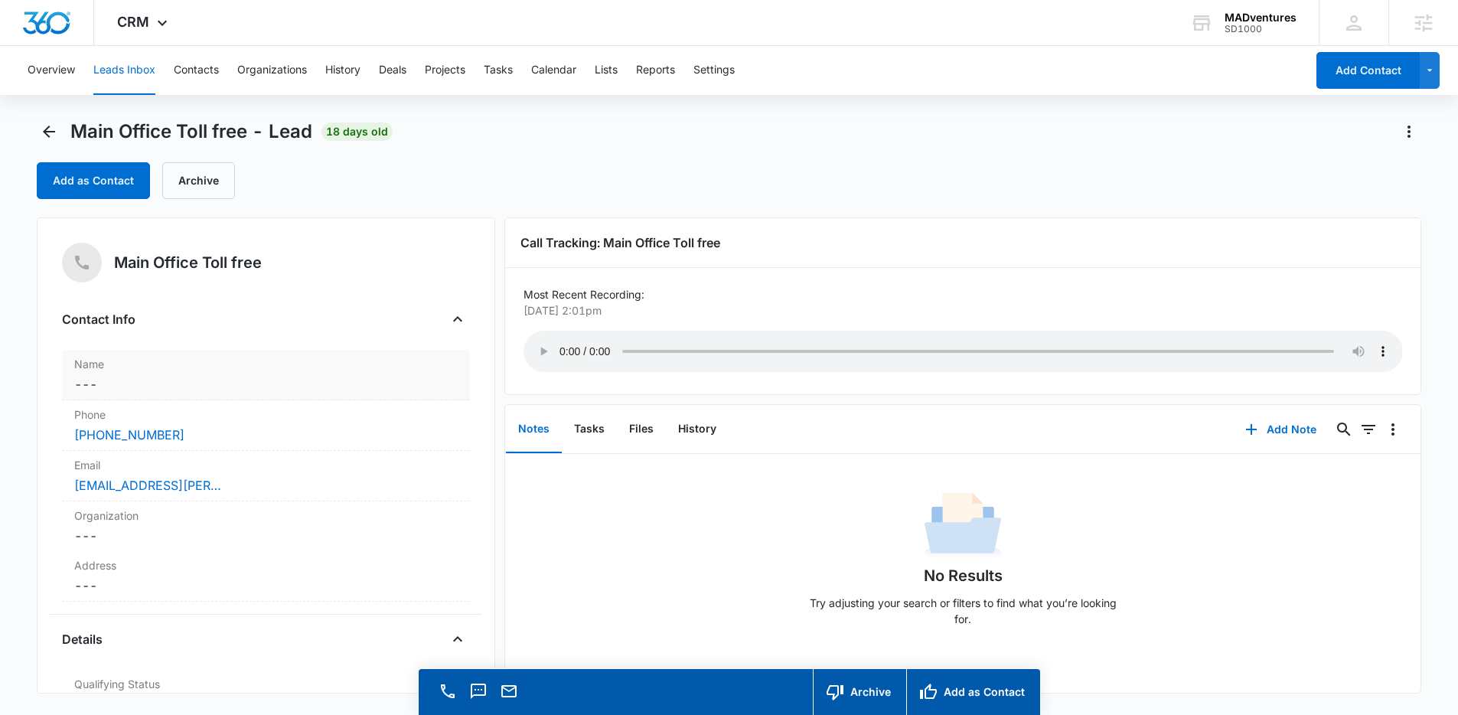
click at [97, 389] on dd "Cancel Save Changes ---" at bounding box center [265, 384] width 383 height 18
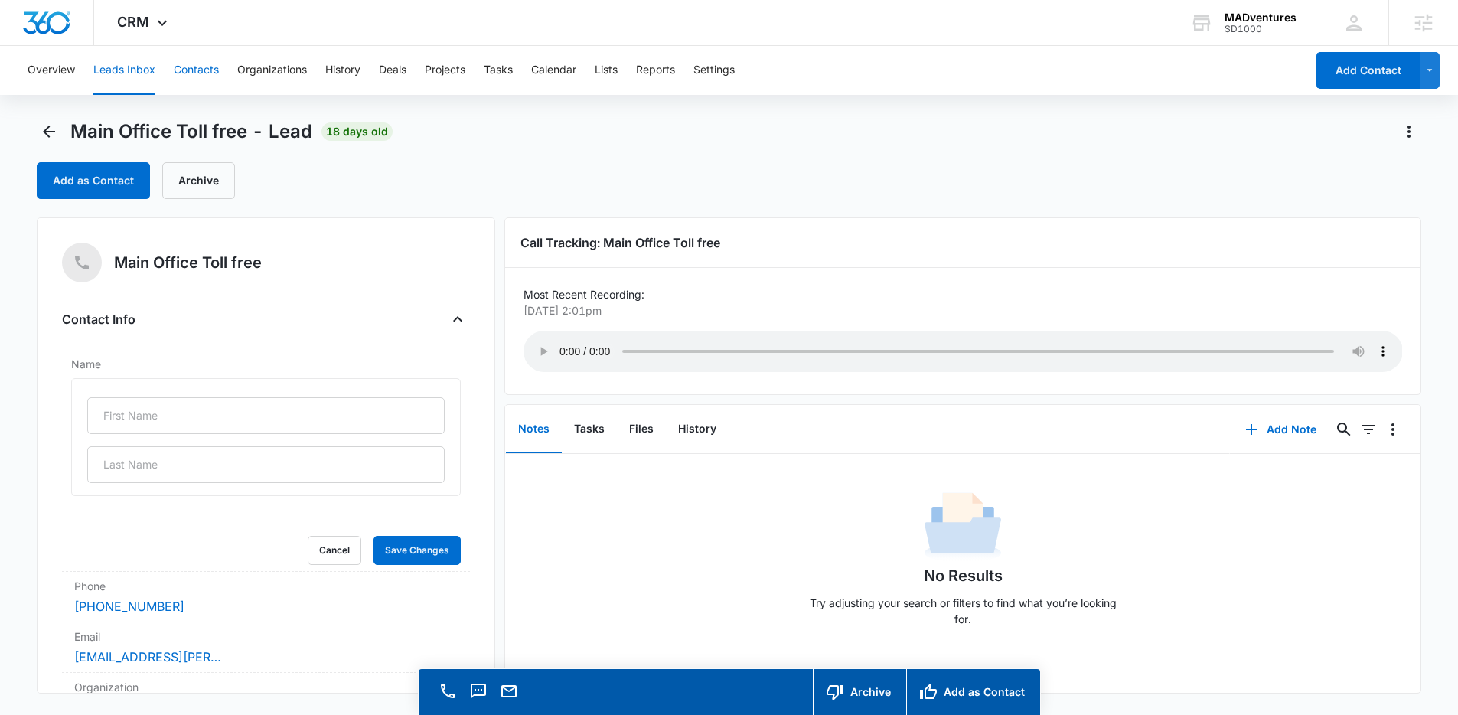
click at [210, 59] on button "Contacts" at bounding box center [196, 70] width 45 height 49
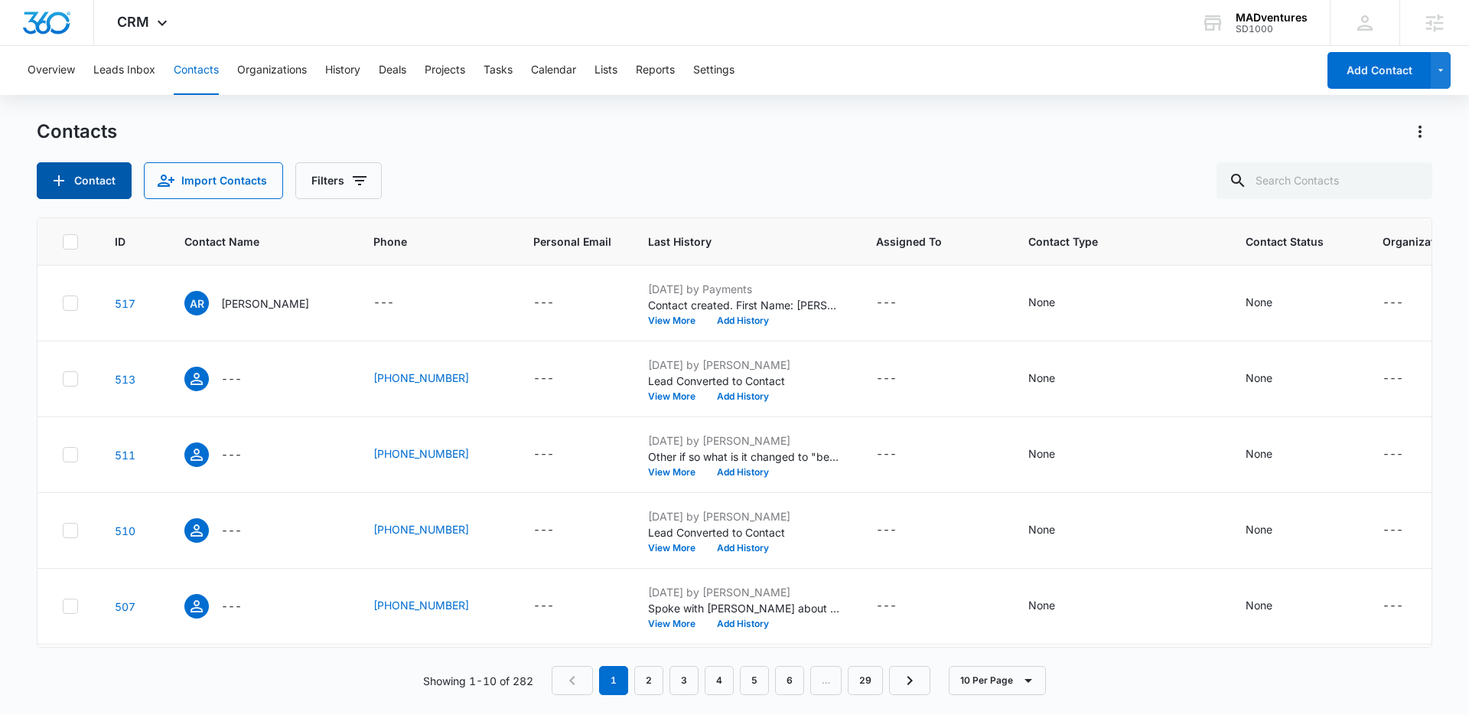
click at [86, 182] on button "Contact" at bounding box center [84, 180] width 95 height 37
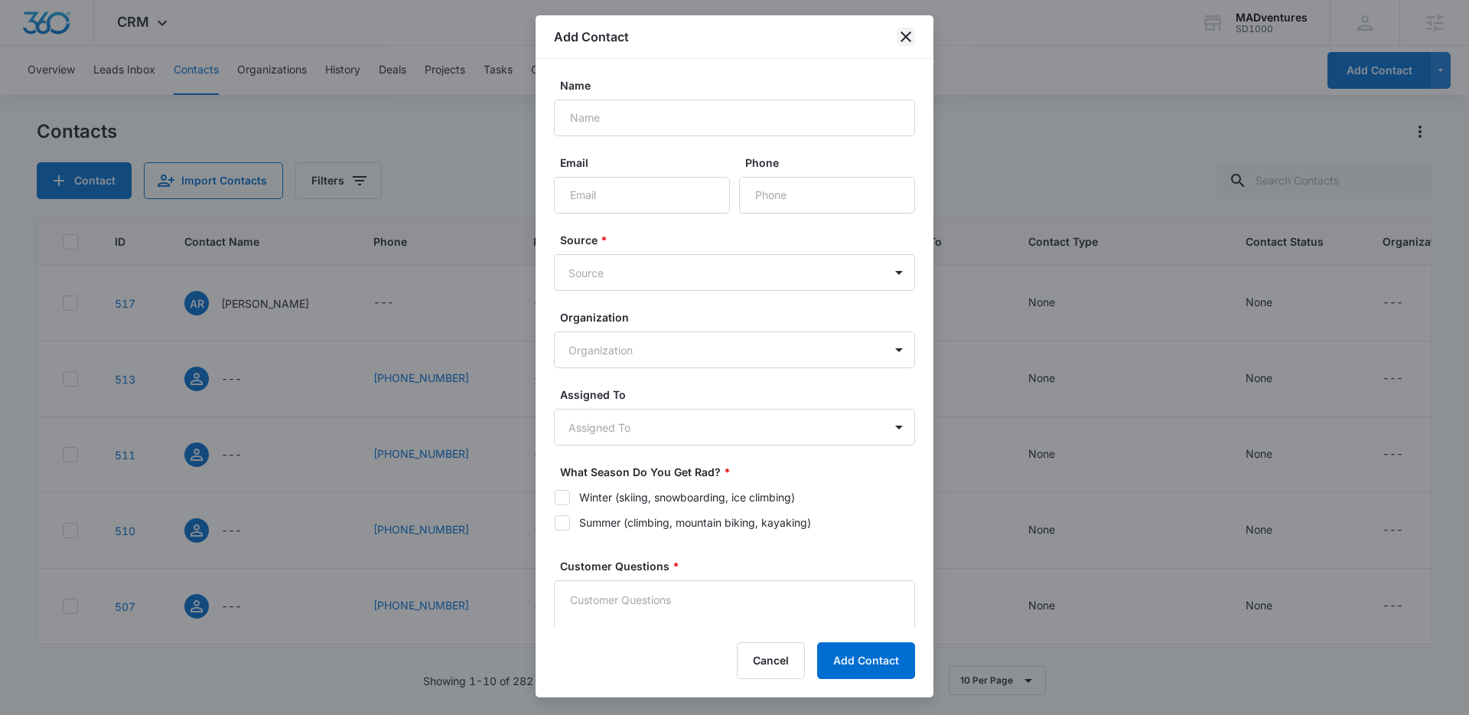
click at [905, 34] on icon "close" at bounding box center [906, 37] width 18 height 18
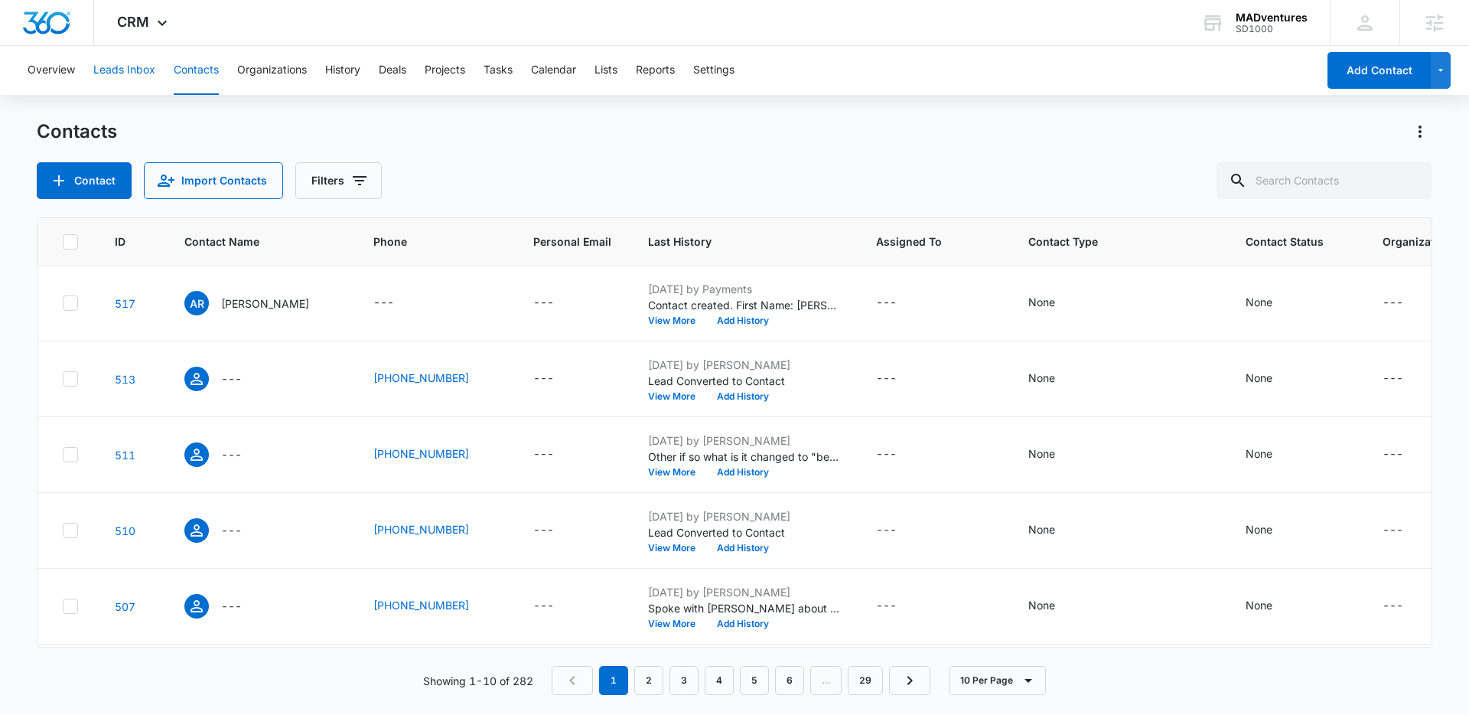
click at [120, 64] on button "Leads Inbox" at bounding box center [124, 70] width 62 height 49
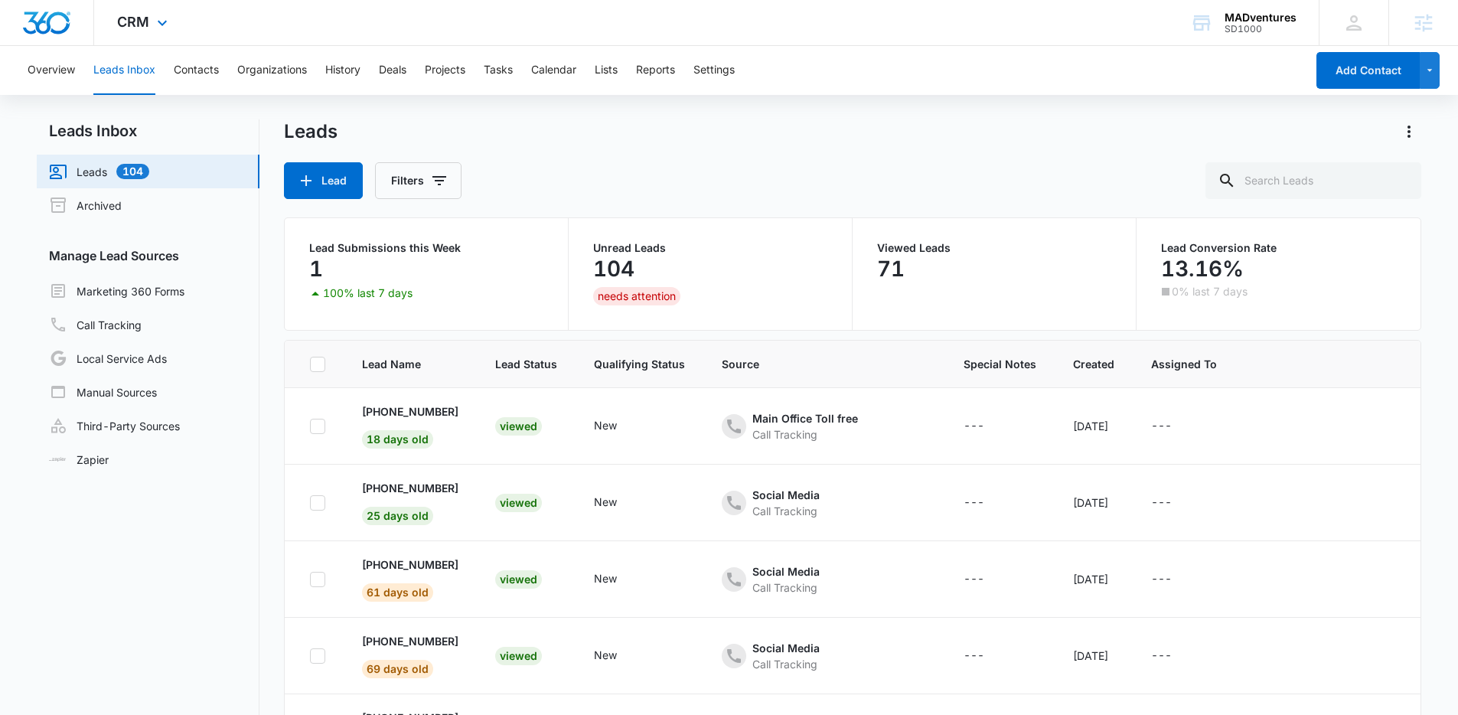
click at [46, 24] on img "Dashboard" at bounding box center [46, 22] width 49 height 23
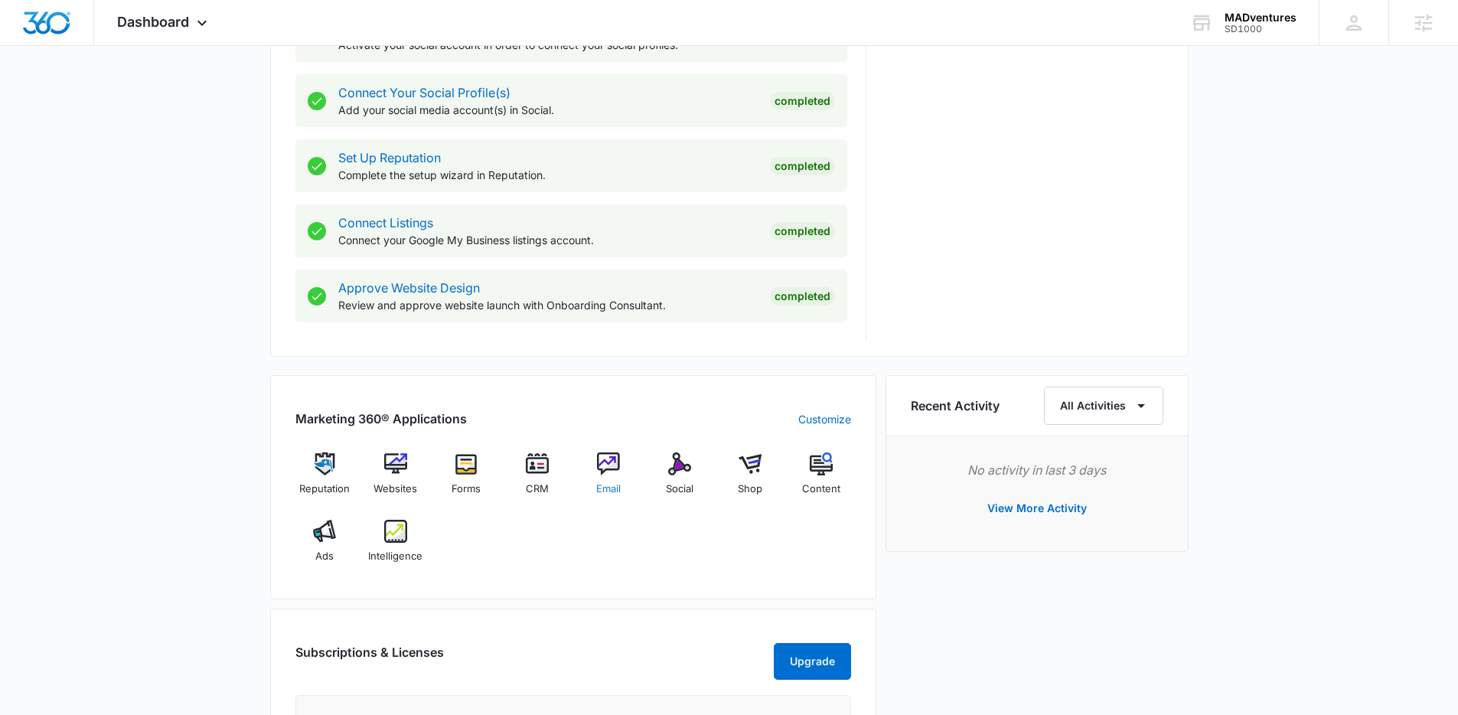
scroll to position [689, 0]
click at [606, 466] on img at bounding box center [608, 461] width 23 height 23
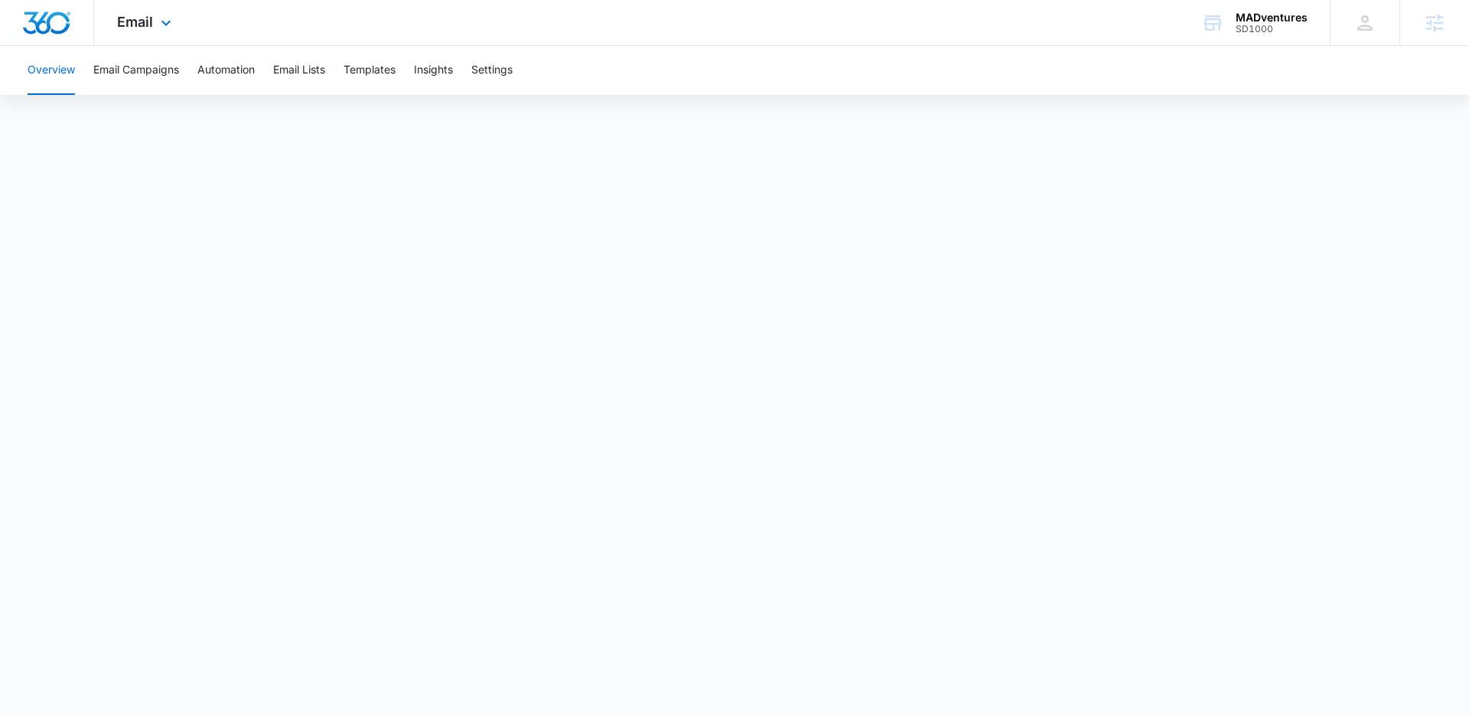
click at [29, 20] on img "Dashboard" at bounding box center [46, 22] width 49 height 23
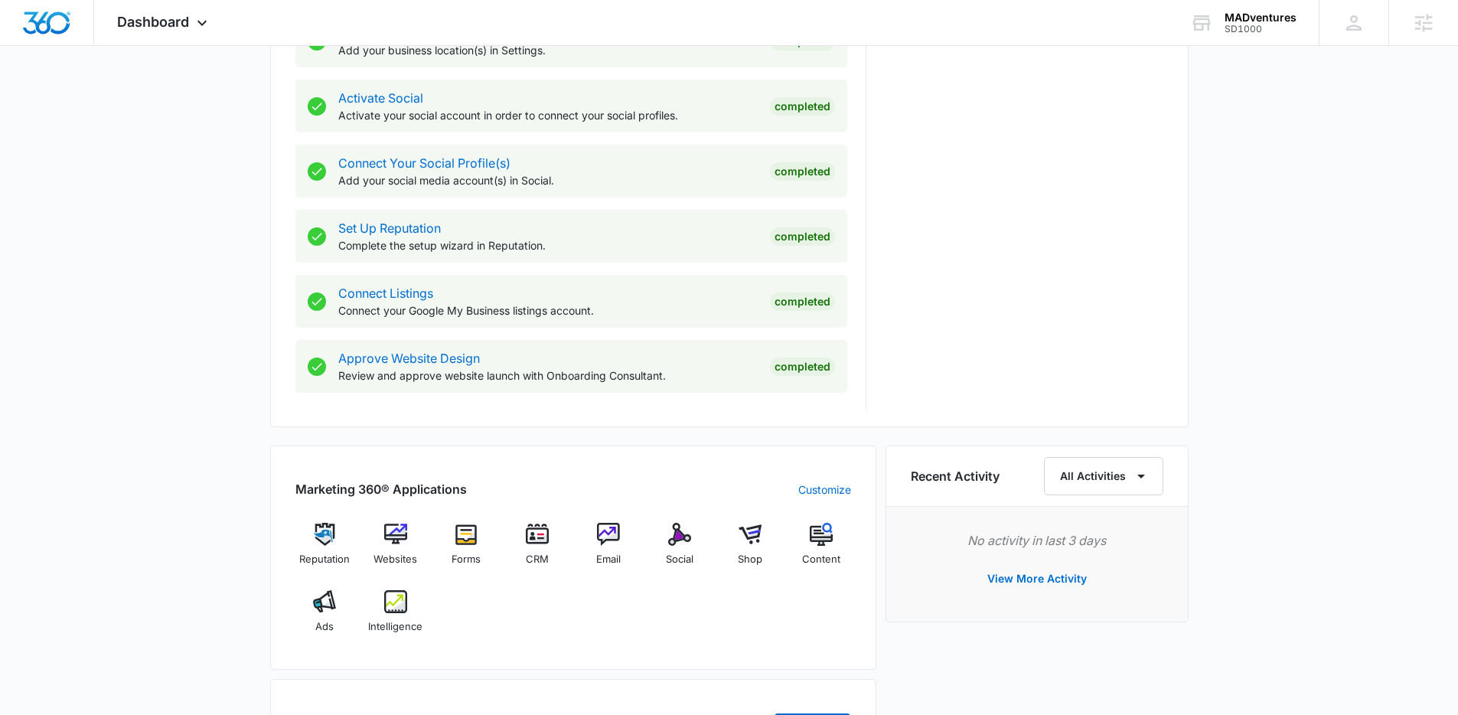
scroll to position [636, 0]
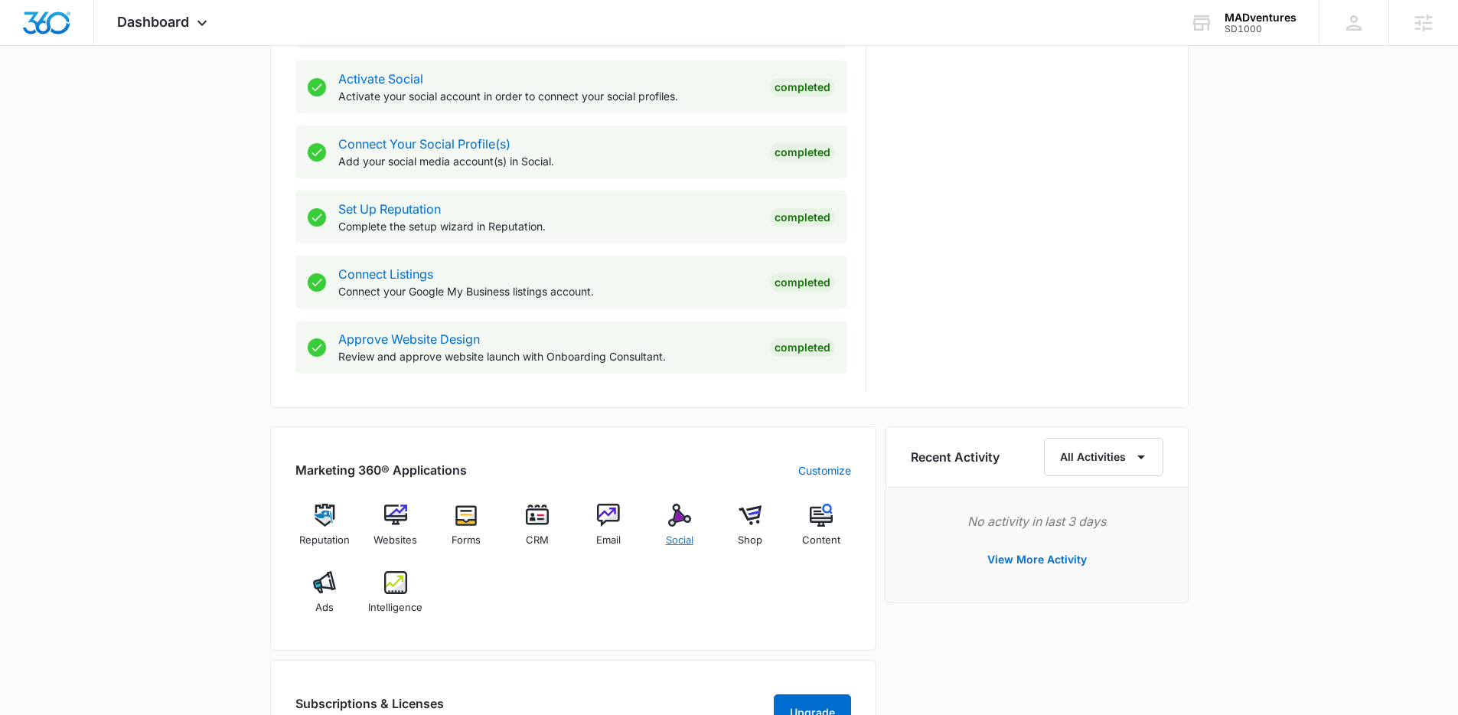
click at [683, 510] on img at bounding box center [679, 515] width 23 height 23
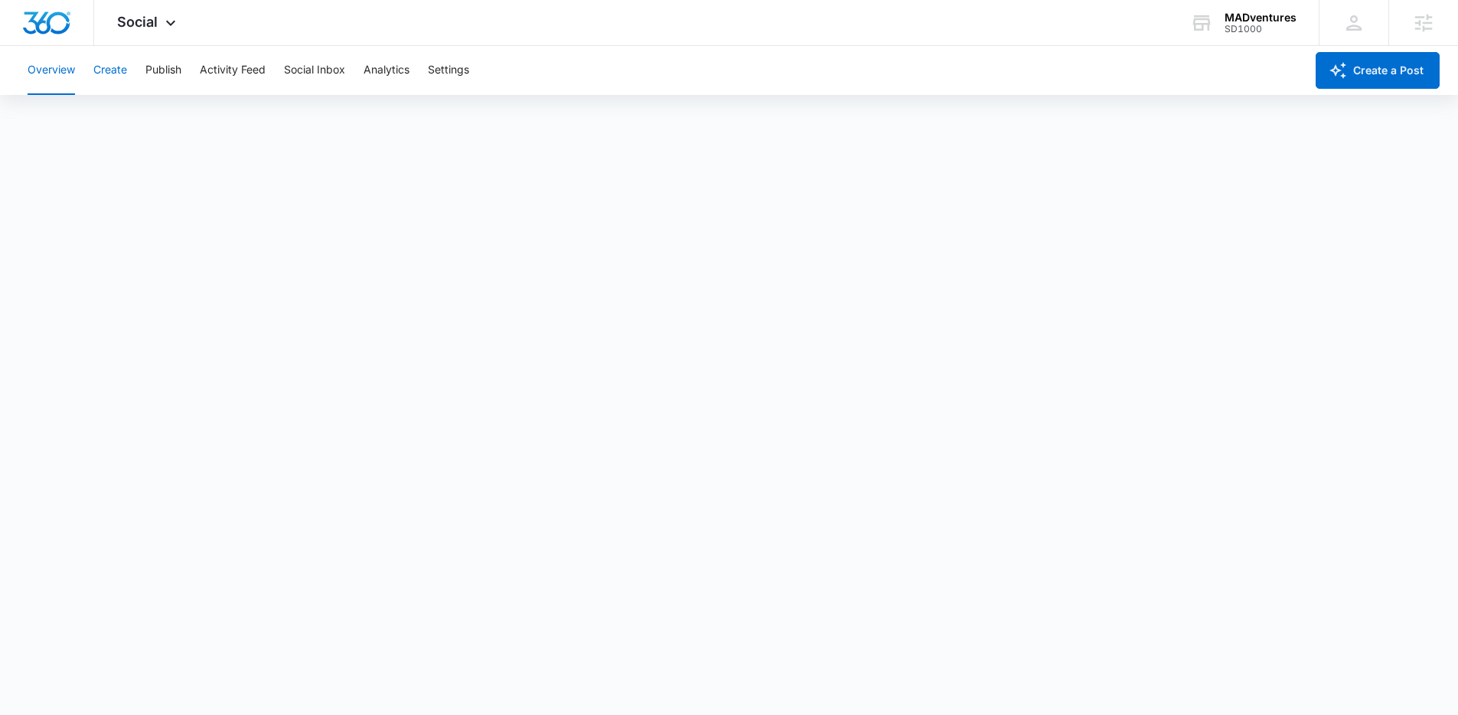
click at [114, 73] on button "Create" at bounding box center [110, 70] width 34 height 49
click at [176, 73] on button "Publish" at bounding box center [163, 70] width 36 height 49
click at [246, 78] on button "Activity Feed" at bounding box center [233, 70] width 66 height 49
click at [331, 74] on button "Social Inbox" at bounding box center [314, 70] width 61 height 49
click at [373, 71] on button "Analytics" at bounding box center [386, 70] width 46 height 49
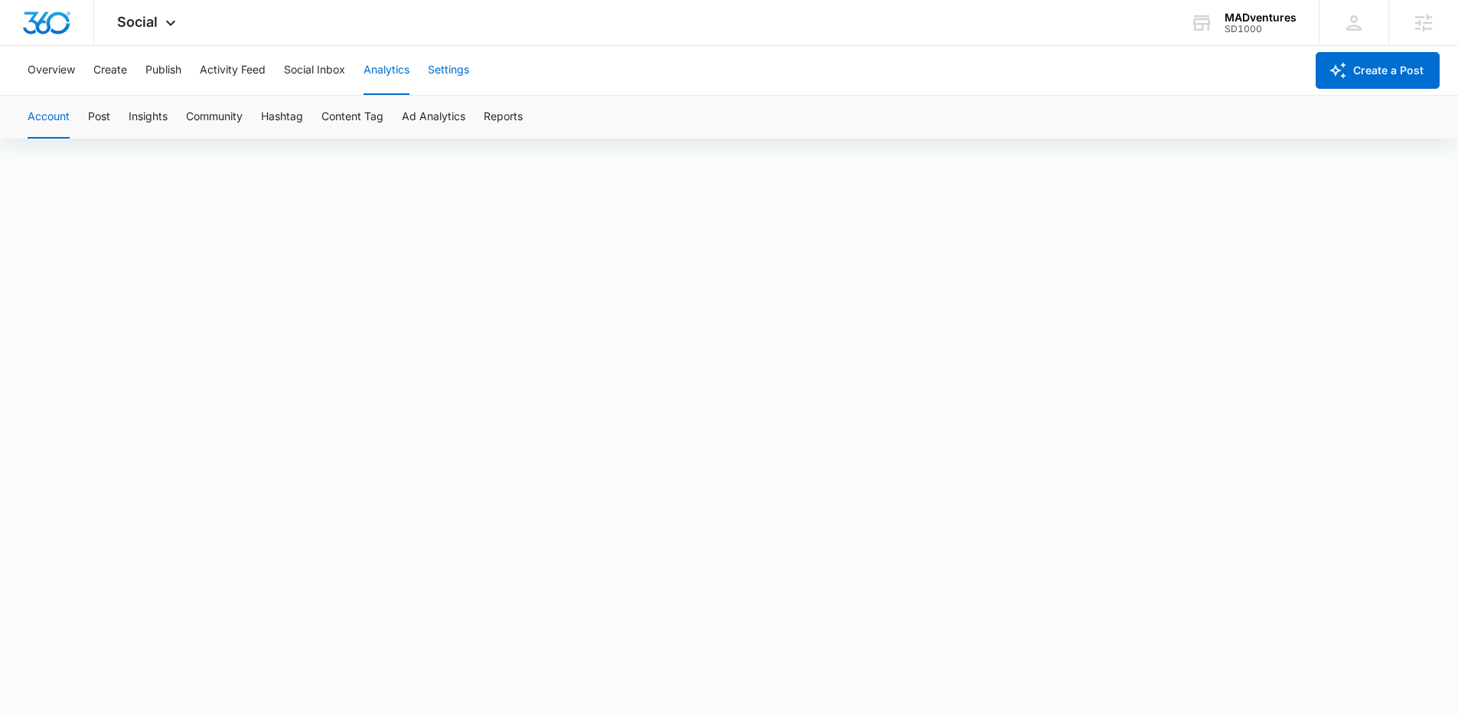
click at [457, 77] on button "Settings" at bounding box center [448, 70] width 41 height 49
click at [40, 12] on img "Dashboard" at bounding box center [46, 22] width 49 height 23
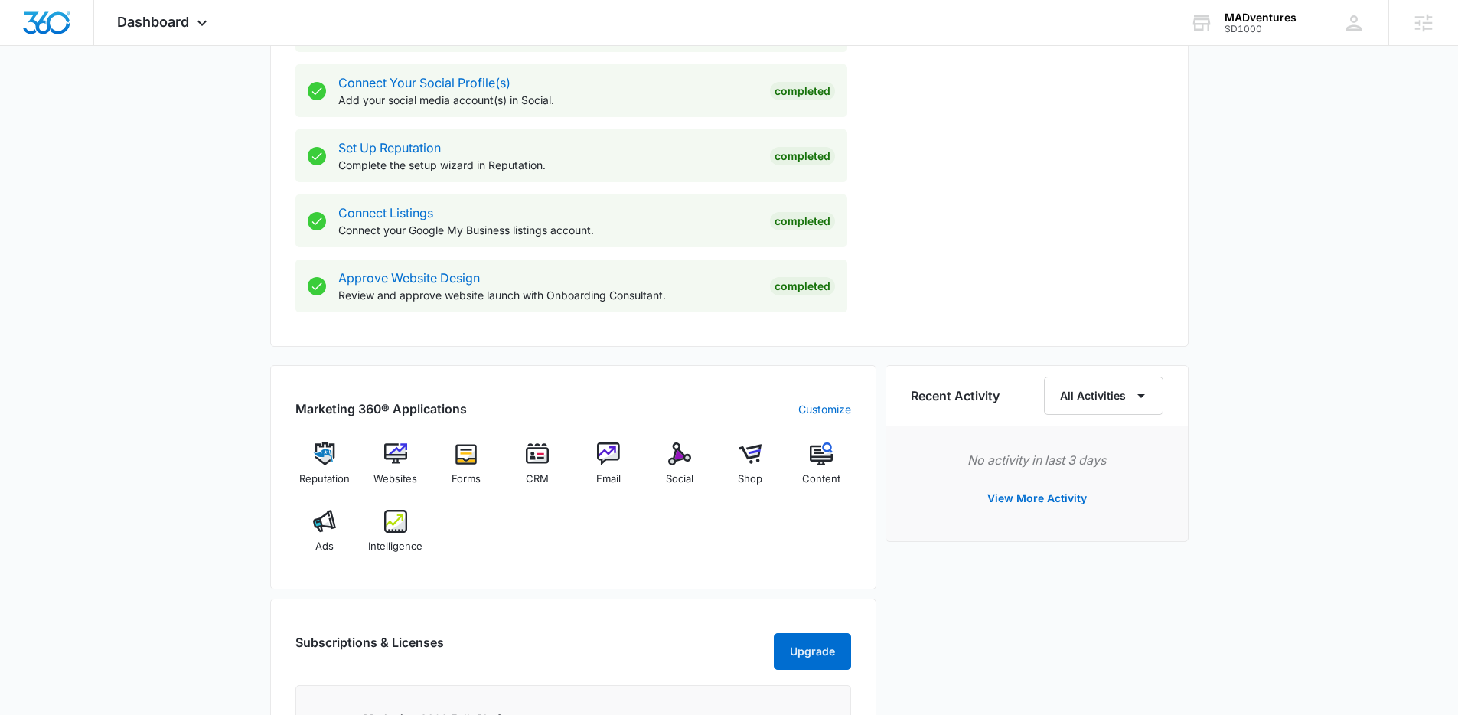
scroll to position [715, 0]
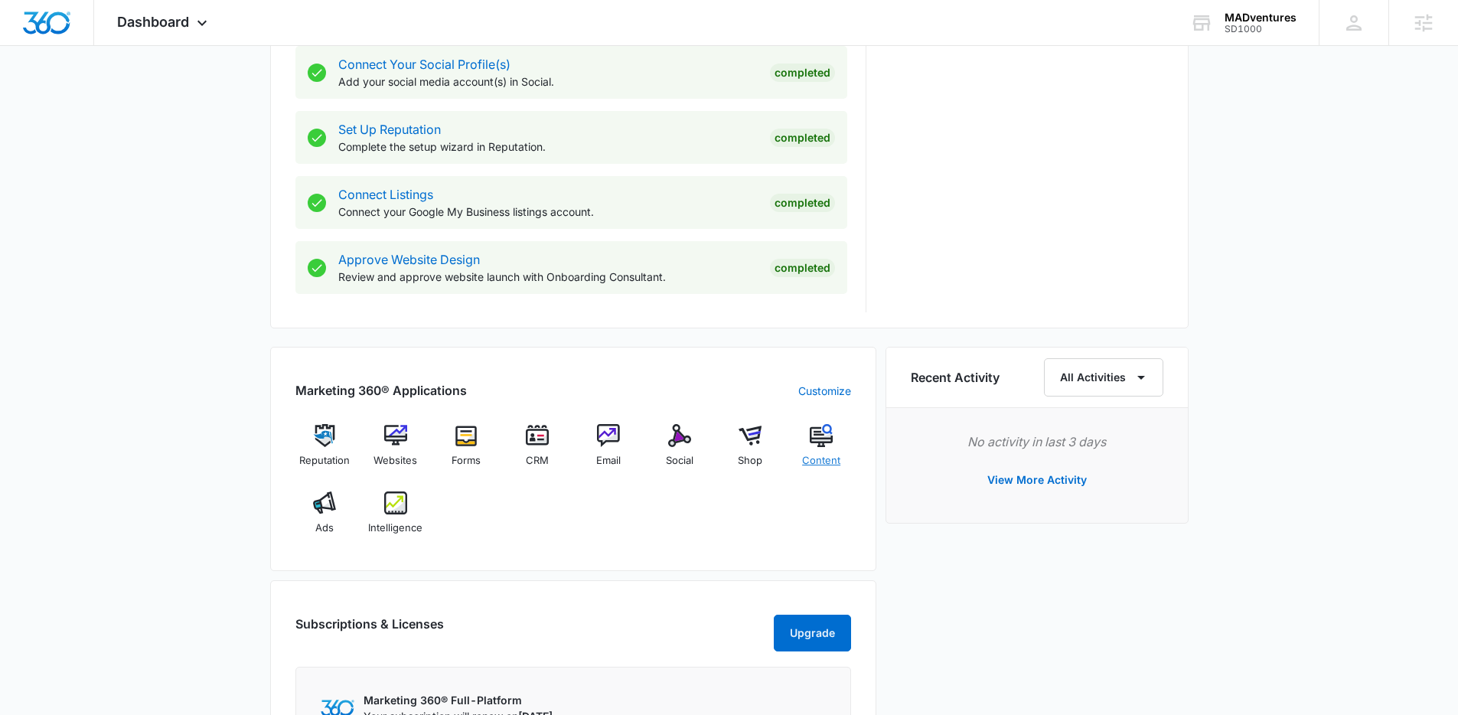
click at [819, 435] on img at bounding box center [821, 435] width 23 height 23
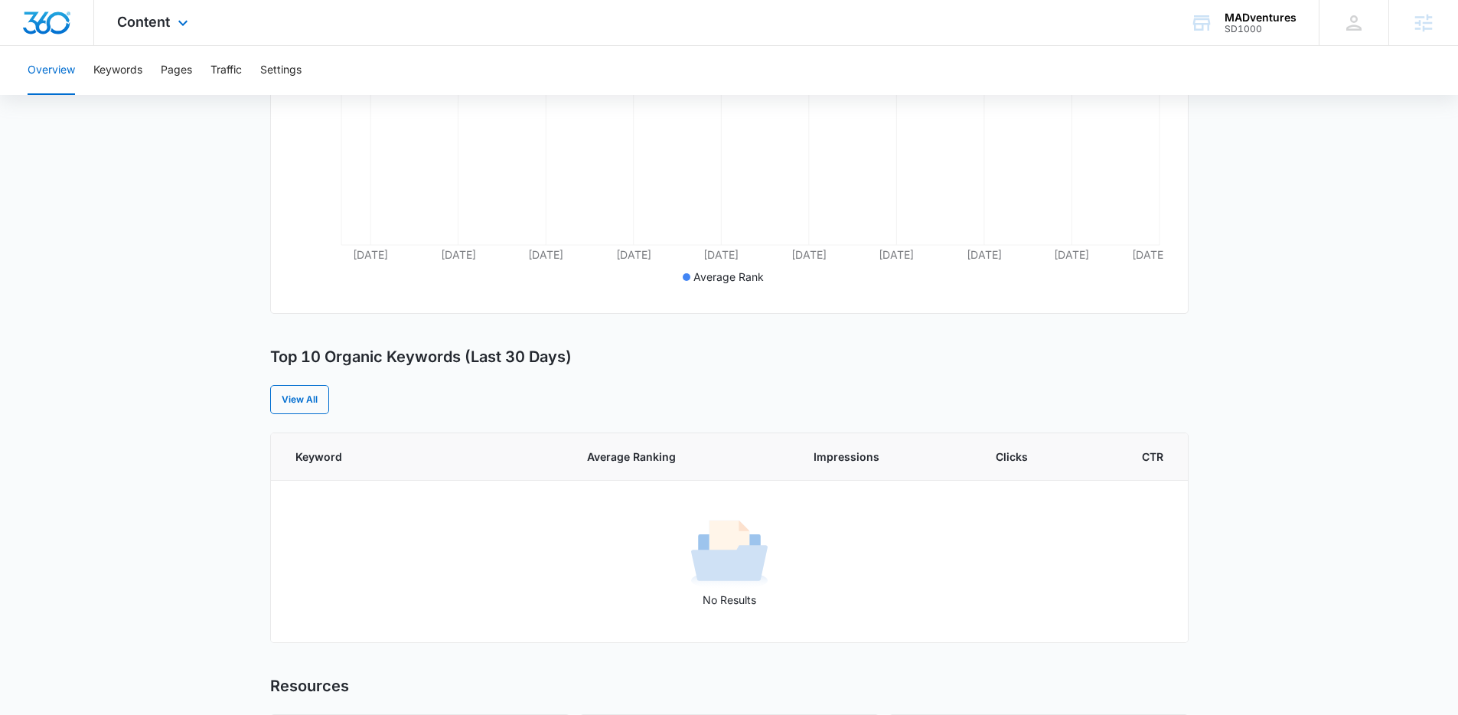
scroll to position [328, 0]
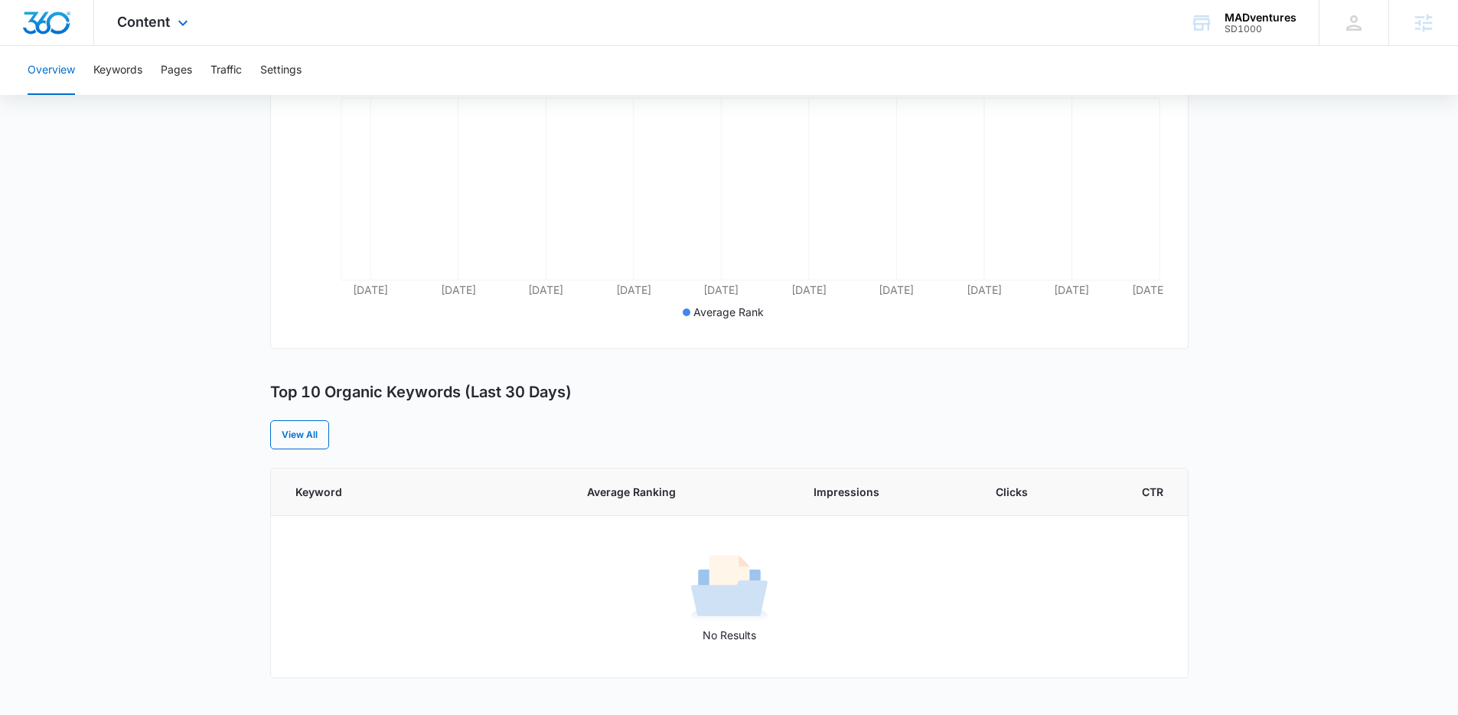
click at [31, 16] on img "Dashboard" at bounding box center [46, 22] width 49 height 23
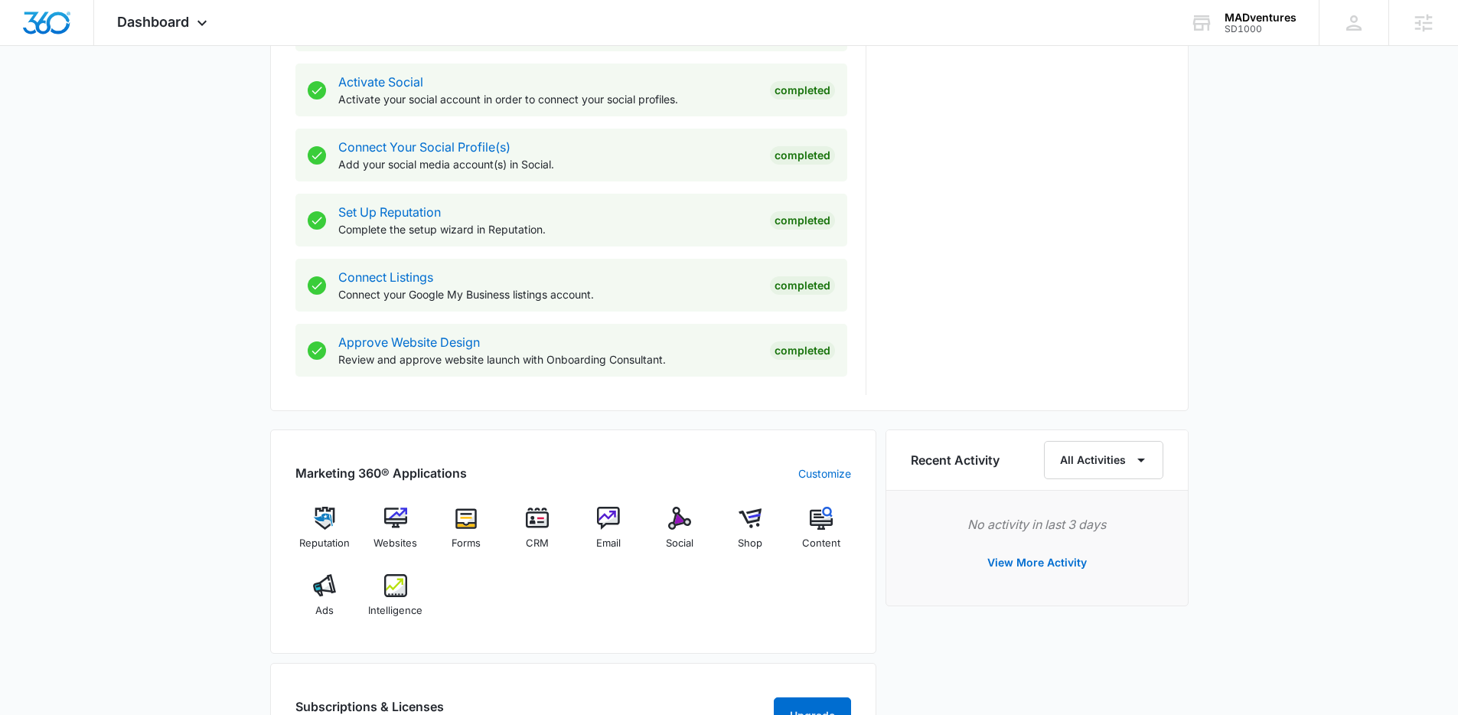
scroll to position [657, 0]
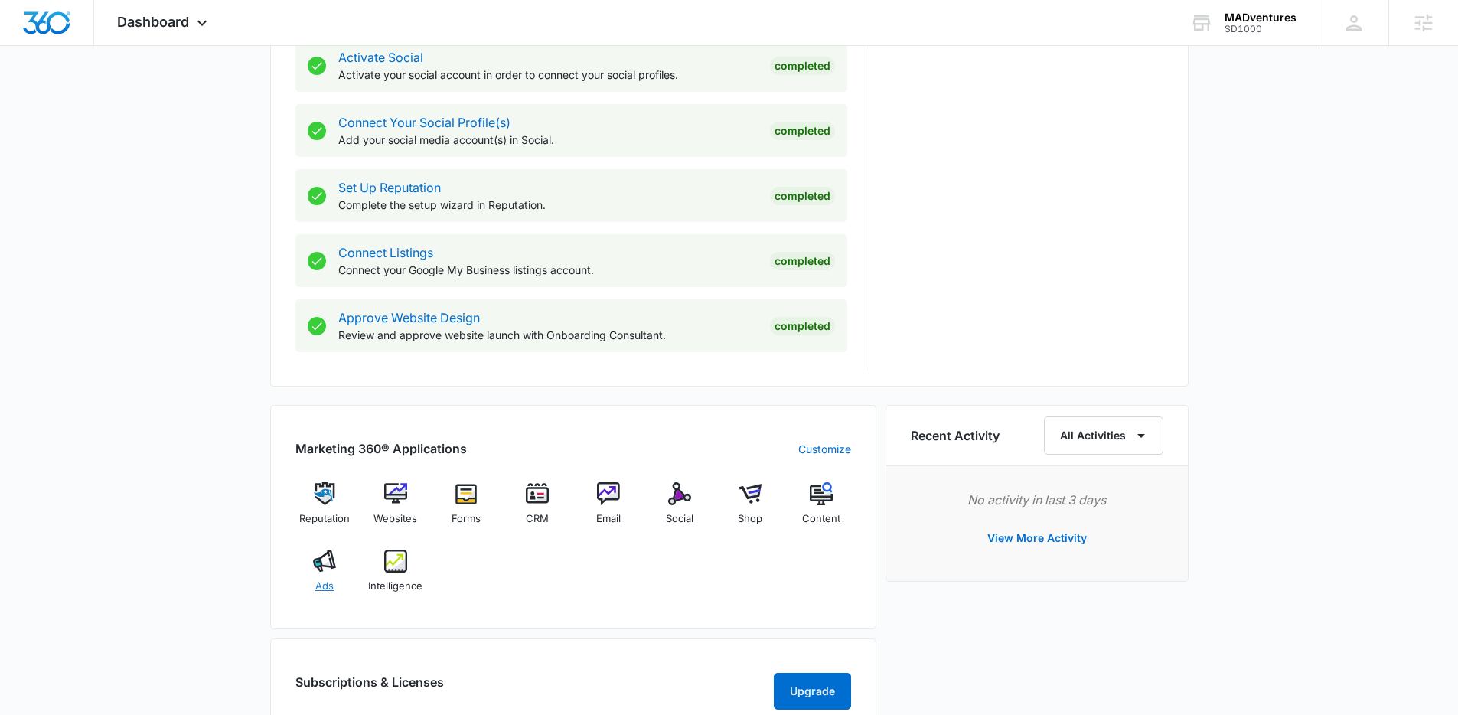
click at [319, 581] on span "Ads" at bounding box center [324, 586] width 18 height 15
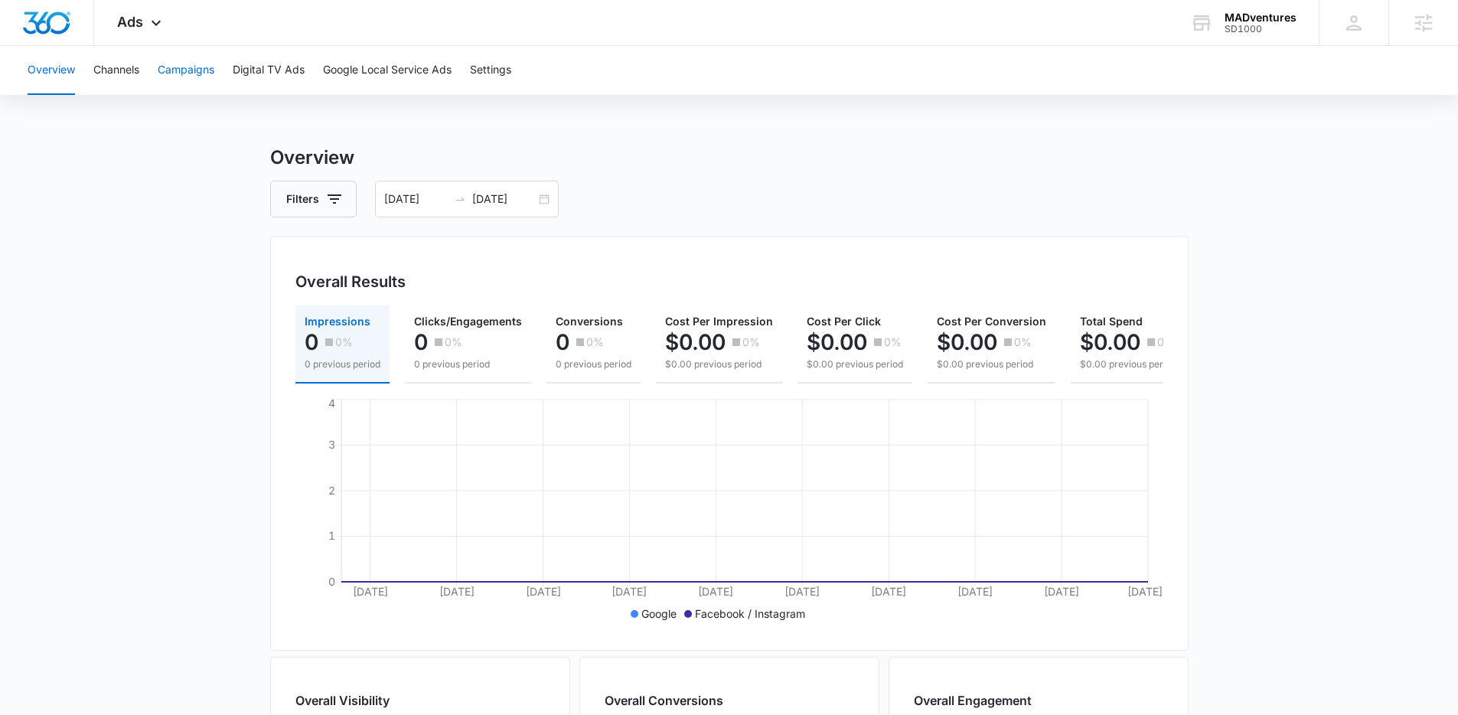
click at [177, 65] on button "Campaigns" at bounding box center [186, 70] width 57 height 49
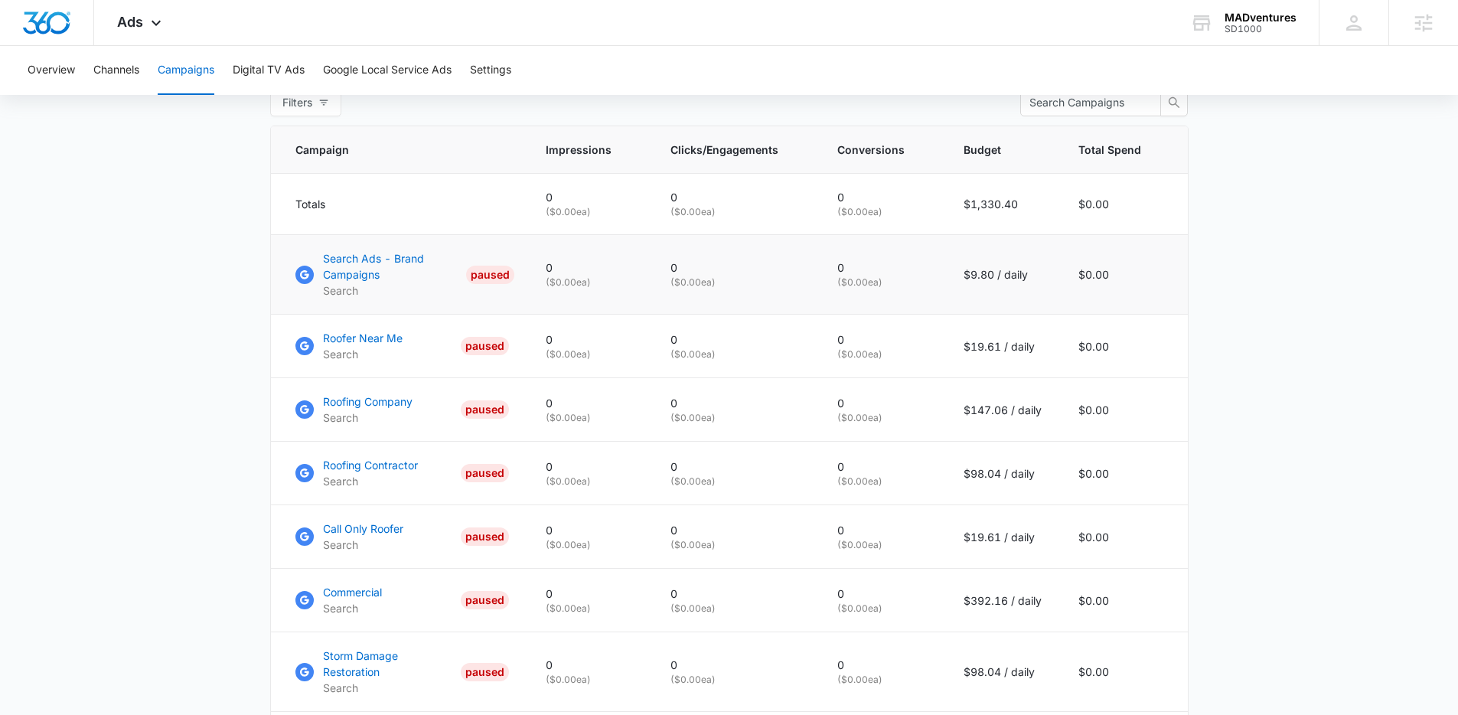
scroll to position [622, 0]
click at [351, 266] on p "Search Ads - Brand Campaigns" at bounding box center [392, 265] width 138 height 32
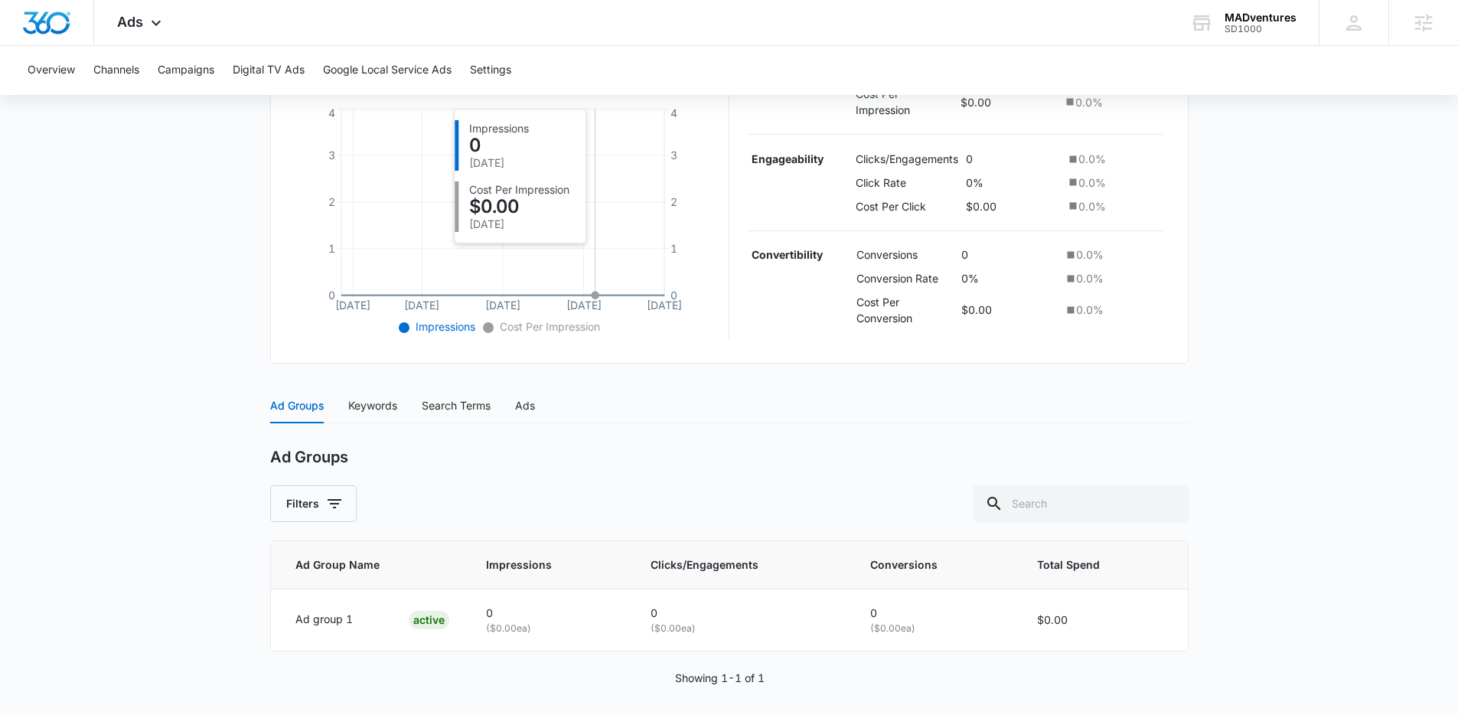
scroll to position [347, 0]
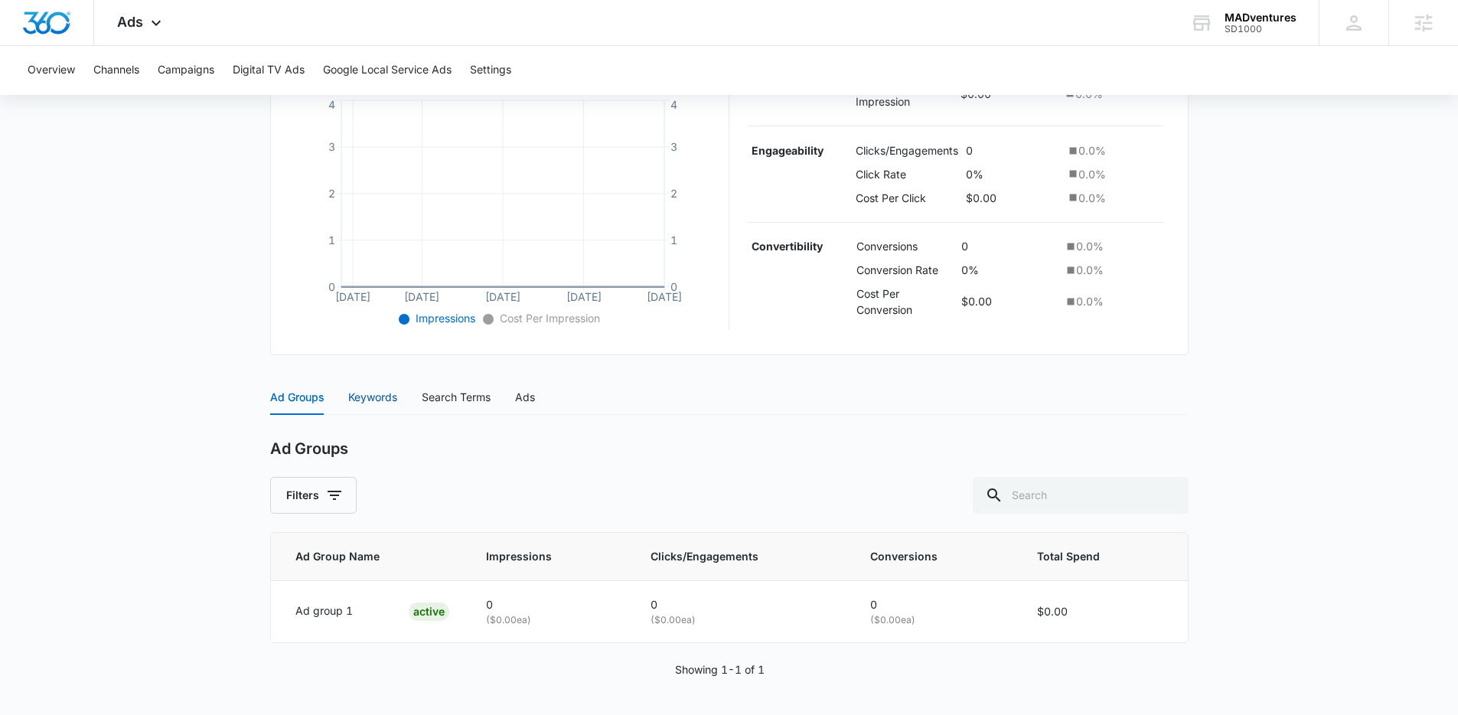
click at [391, 398] on div "Keywords" at bounding box center [372, 397] width 49 height 17
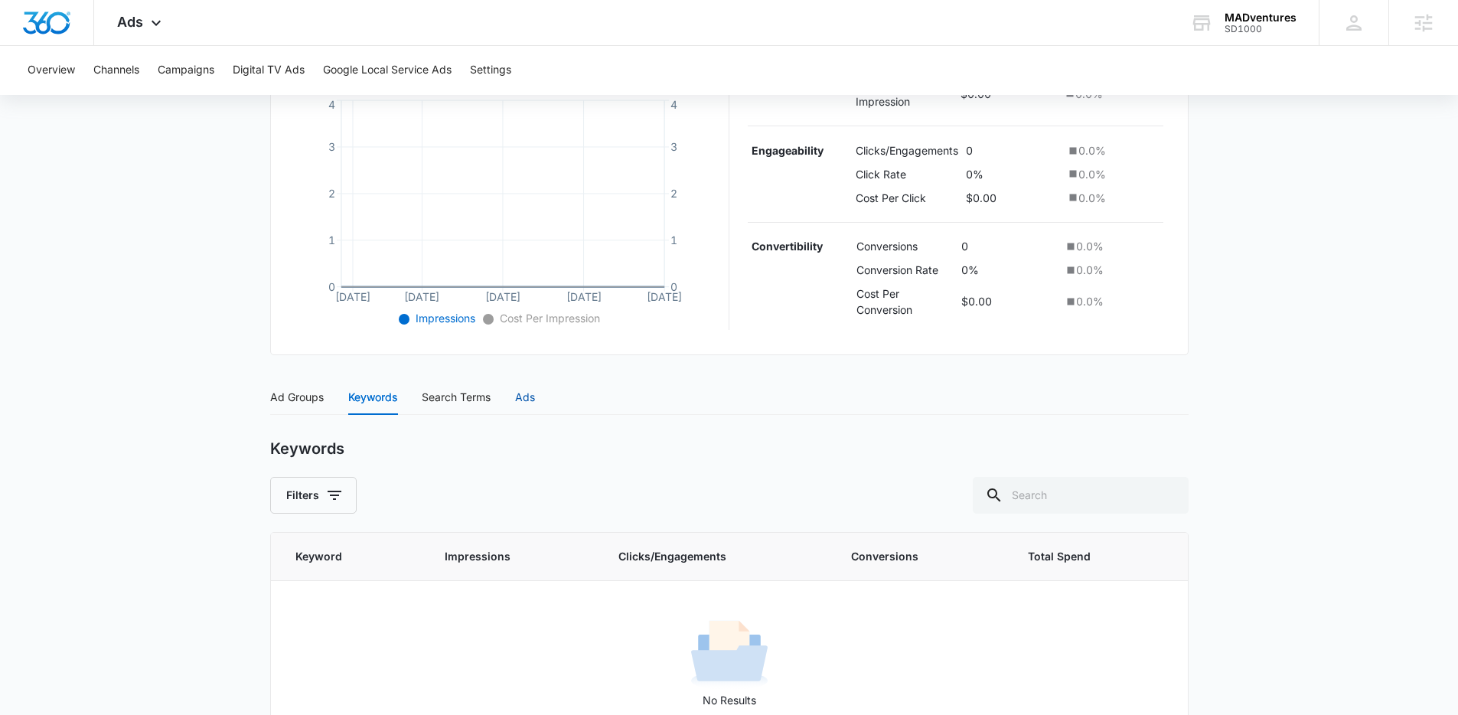
click at [519, 399] on div "Ads" at bounding box center [525, 397] width 20 height 17
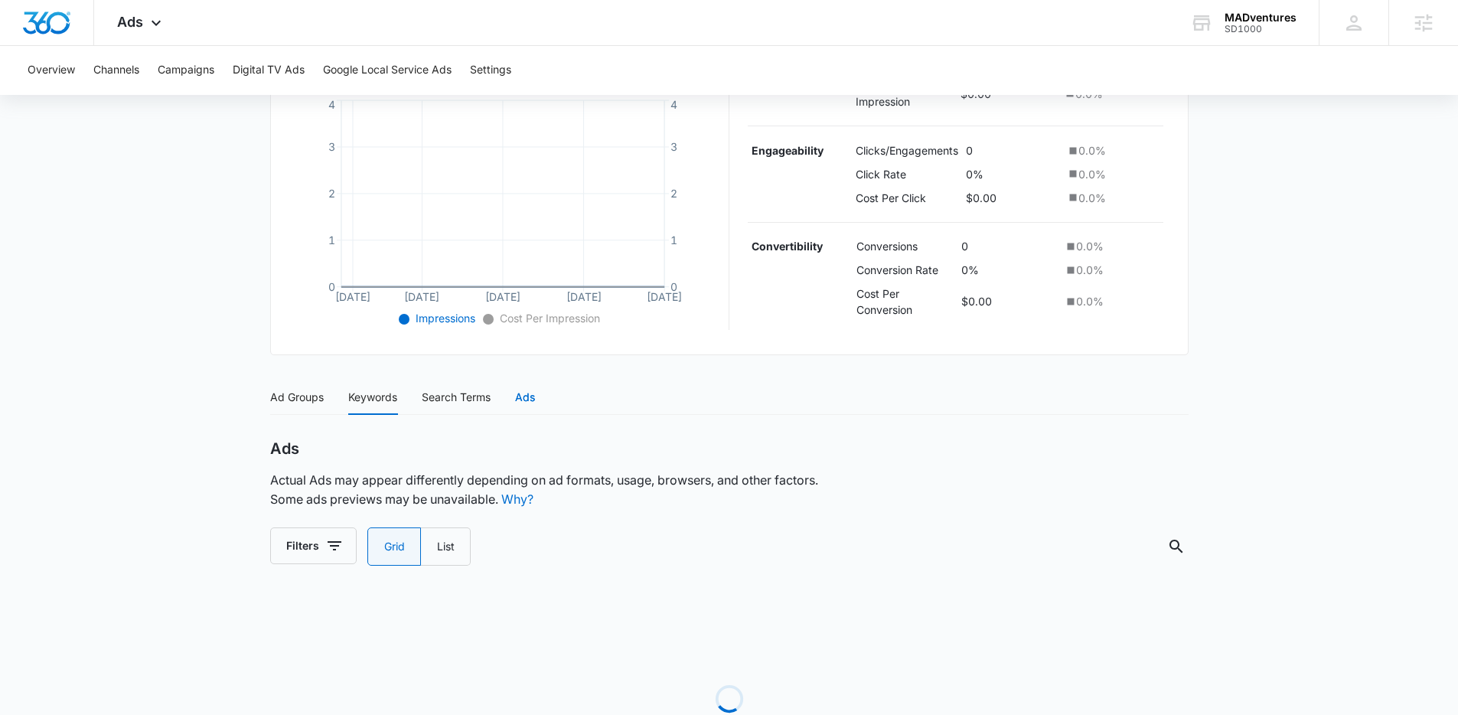
radio input "true"
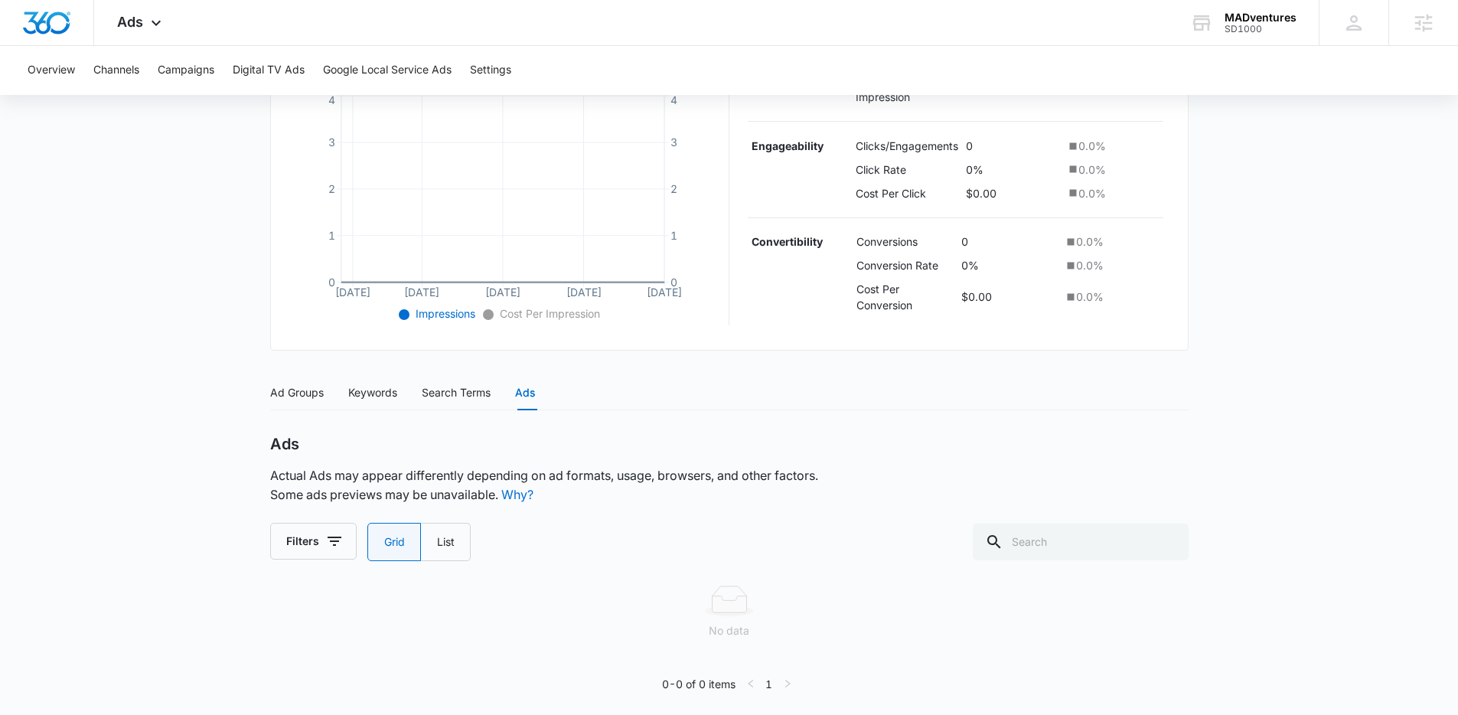
scroll to position [359, 0]
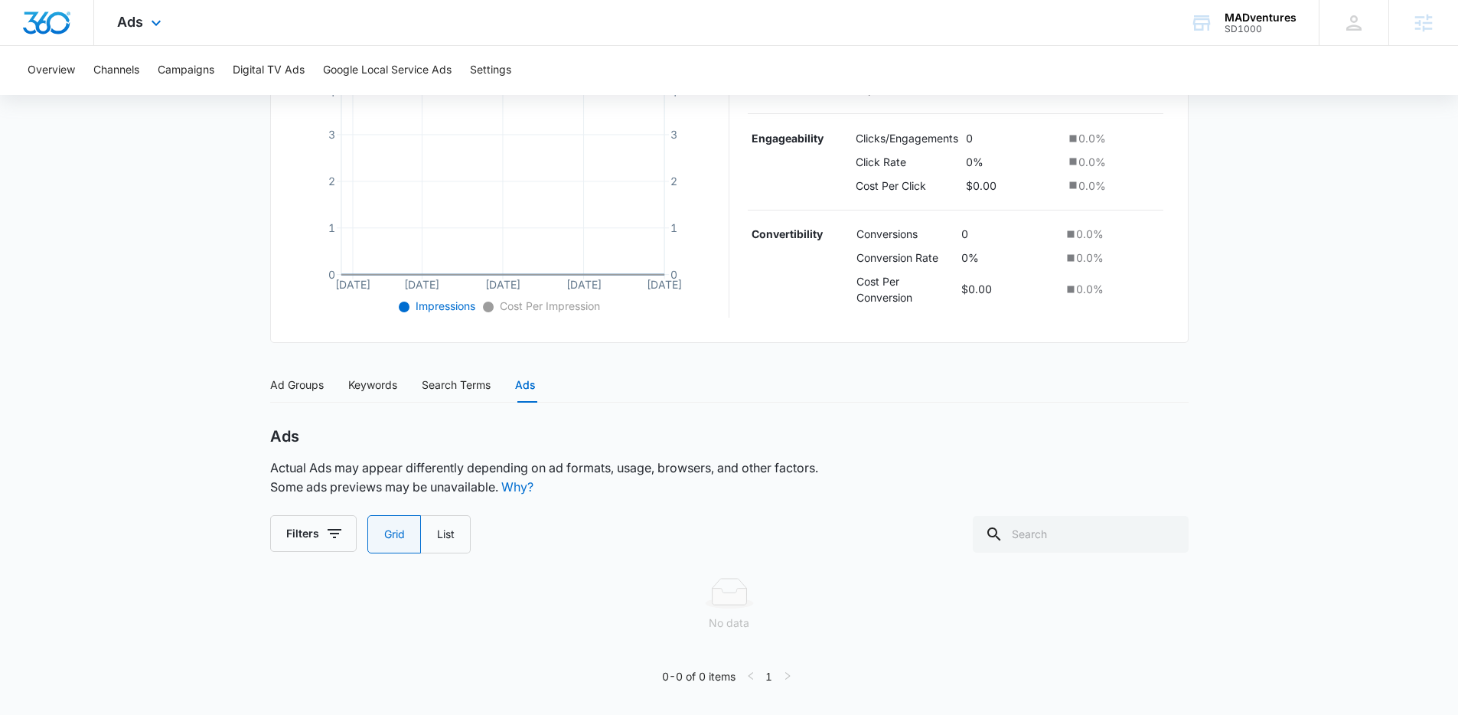
click at [31, 20] on img "Dashboard" at bounding box center [46, 22] width 49 height 23
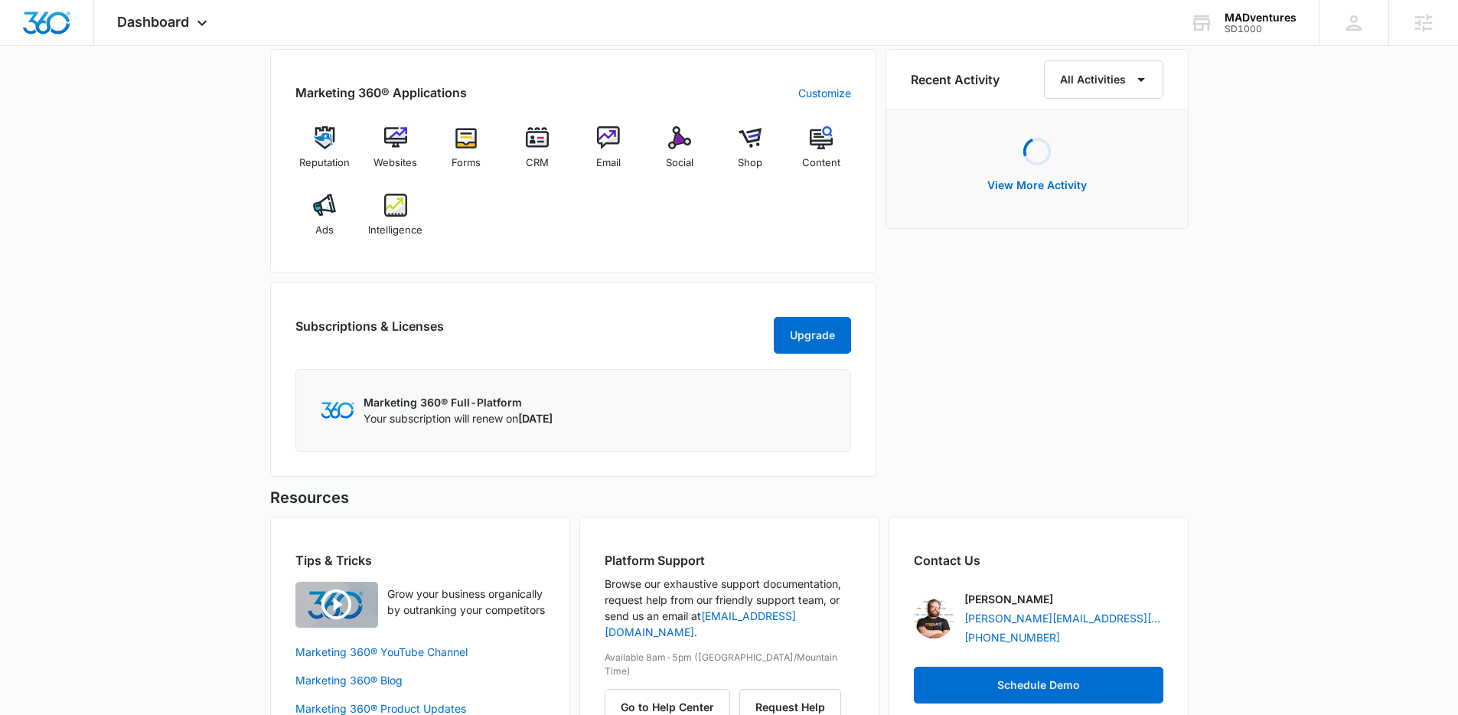
scroll to position [1041, 0]
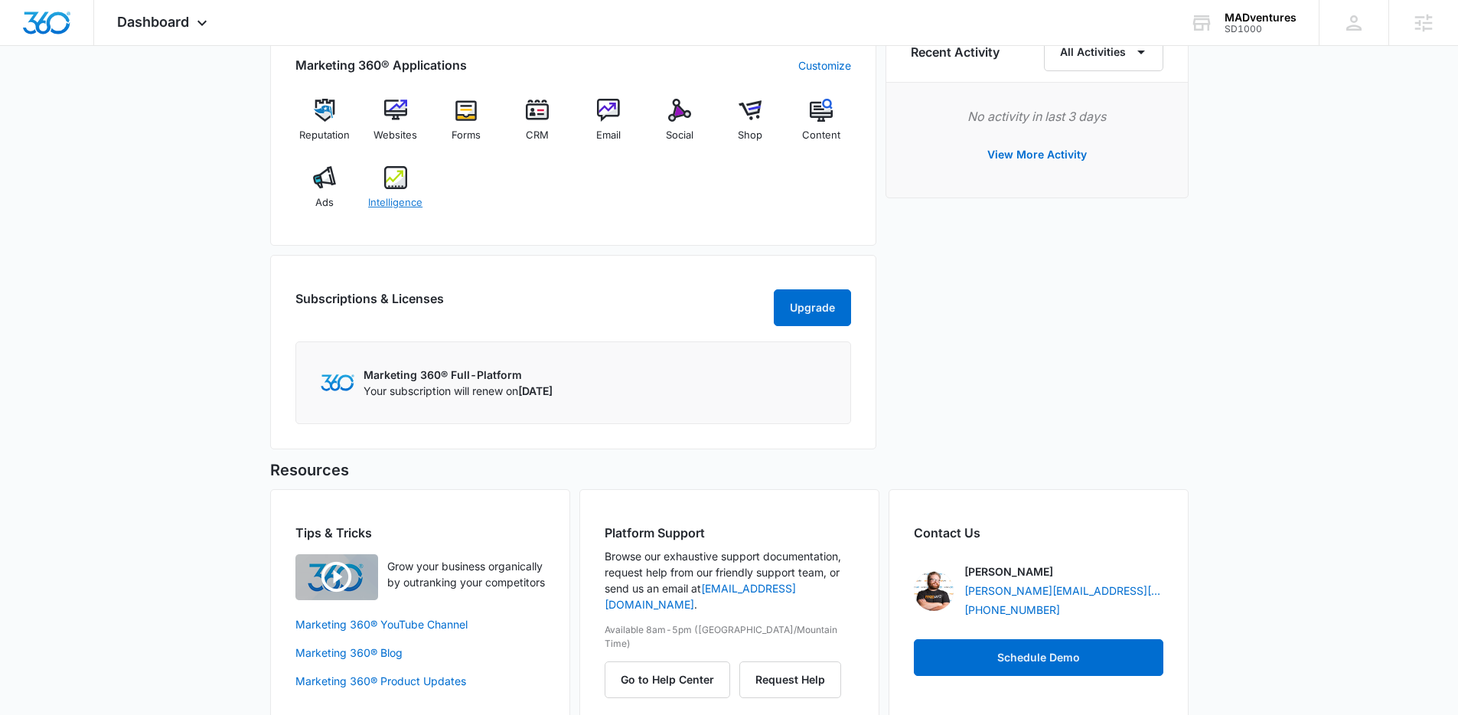
click at [406, 178] on div "Intelligence" at bounding box center [395, 193] width 59 height 55
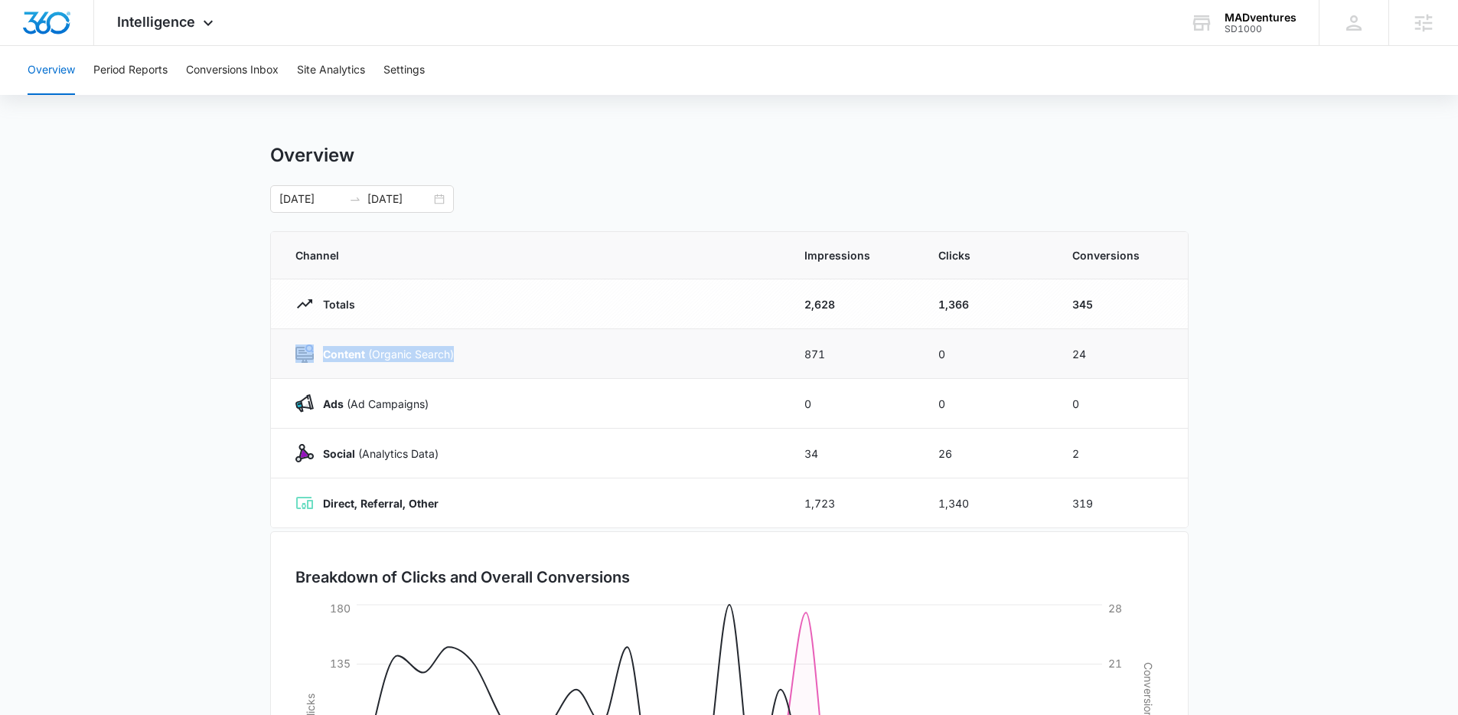
drag, startPoint x: 474, startPoint y: 348, endPoint x: 295, endPoint y: 350, distance: 178.3
click at [295, 350] on div "Content (Organic Search)" at bounding box center [531, 353] width 472 height 18
drag, startPoint x: 442, startPoint y: 501, endPoint x: 324, endPoint y: 505, distance: 117.9
click at [324, 505] on div "Direct, Referral, Other" at bounding box center [531, 503] width 472 height 18
click at [331, 70] on button "Site Analytics" at bounding box center [331, 70] width 68 height 49
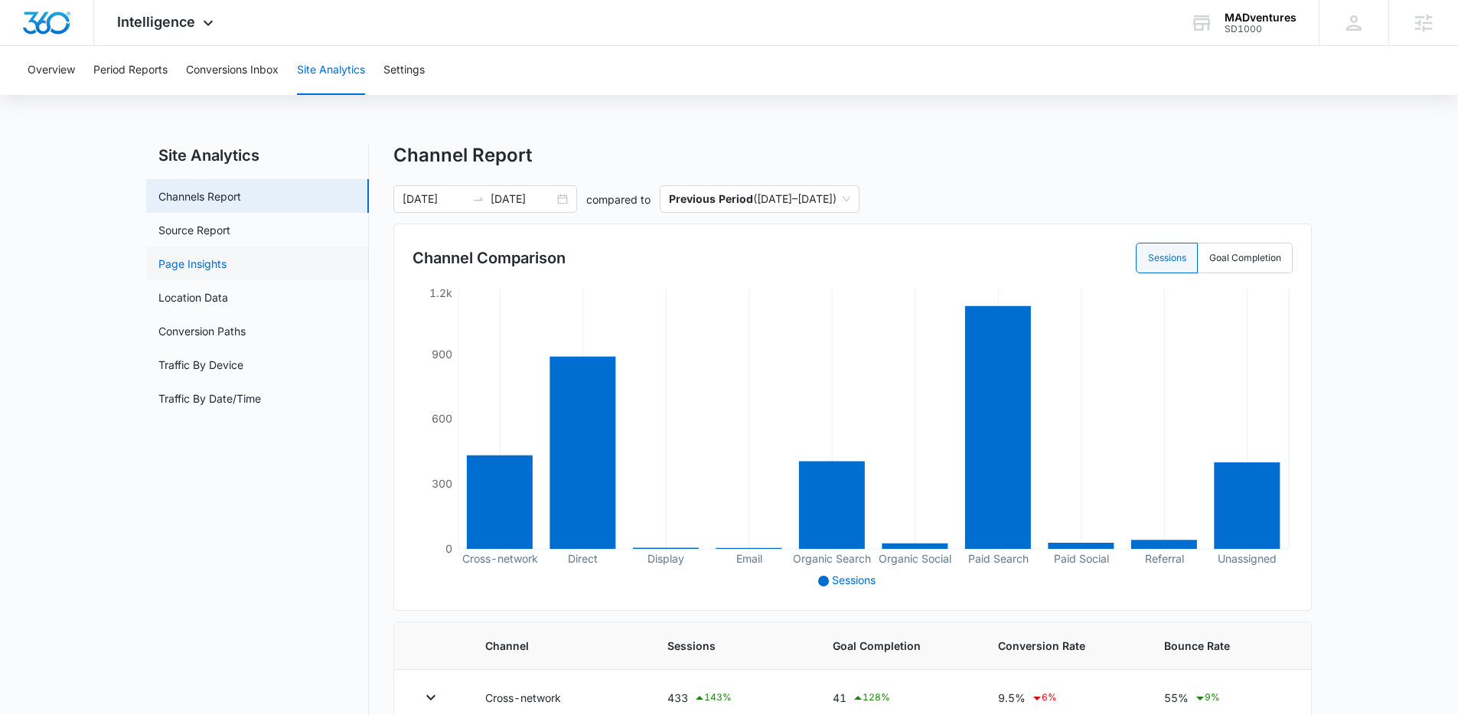
click at [204, 259] on link "Page Insights" at bounding box center [192, 264] width 68 height 16
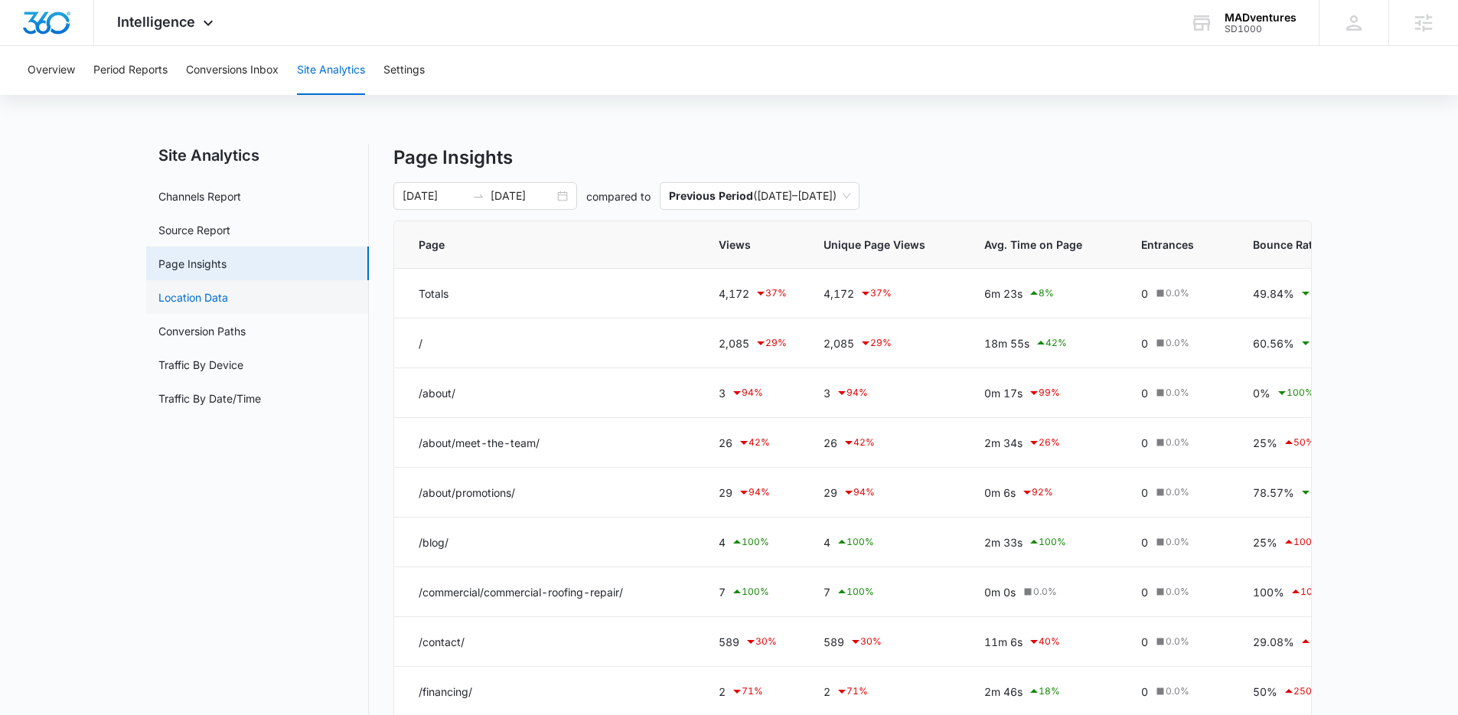
click at [177, 293] on link "Location Data" at bounding box center [193, 297] width 70 height 16
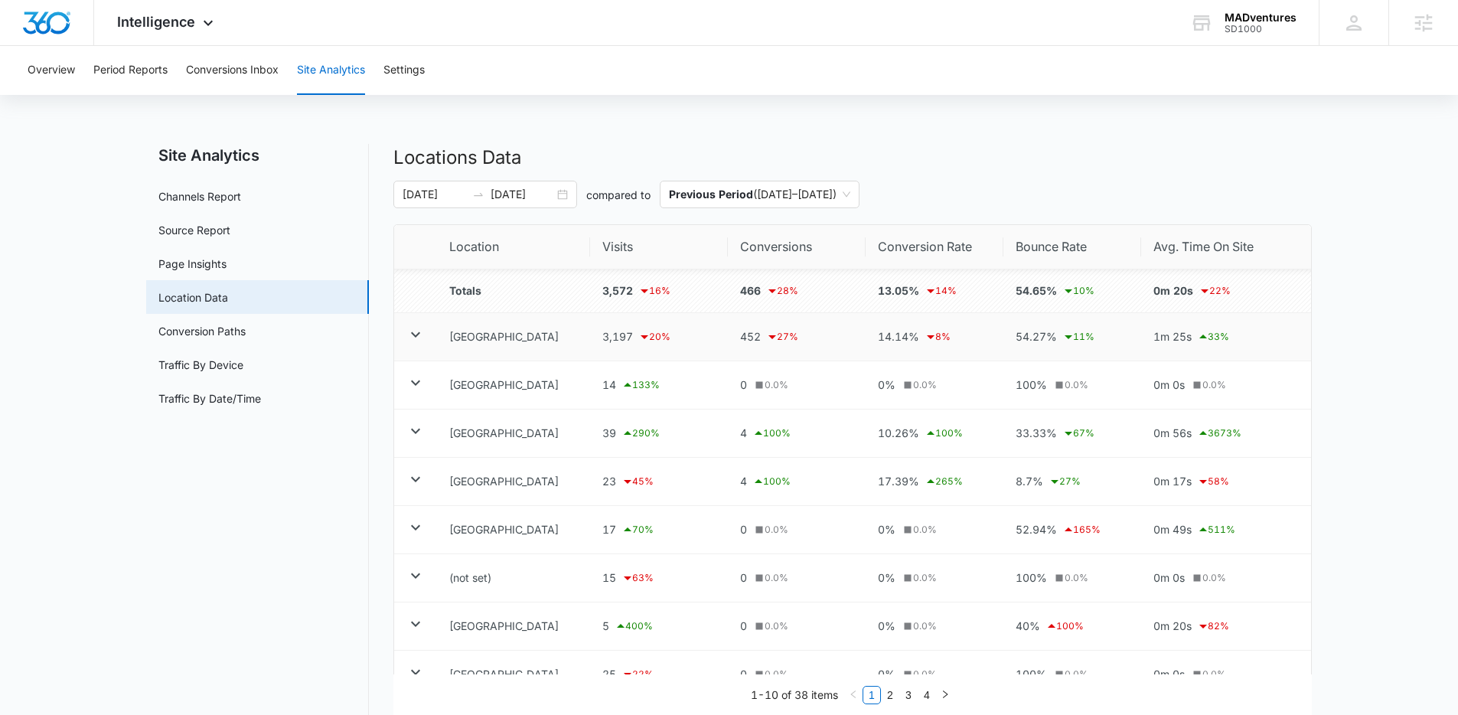
click at [416, 328] on icon at bounding box center [415, 334] width 18 height 18
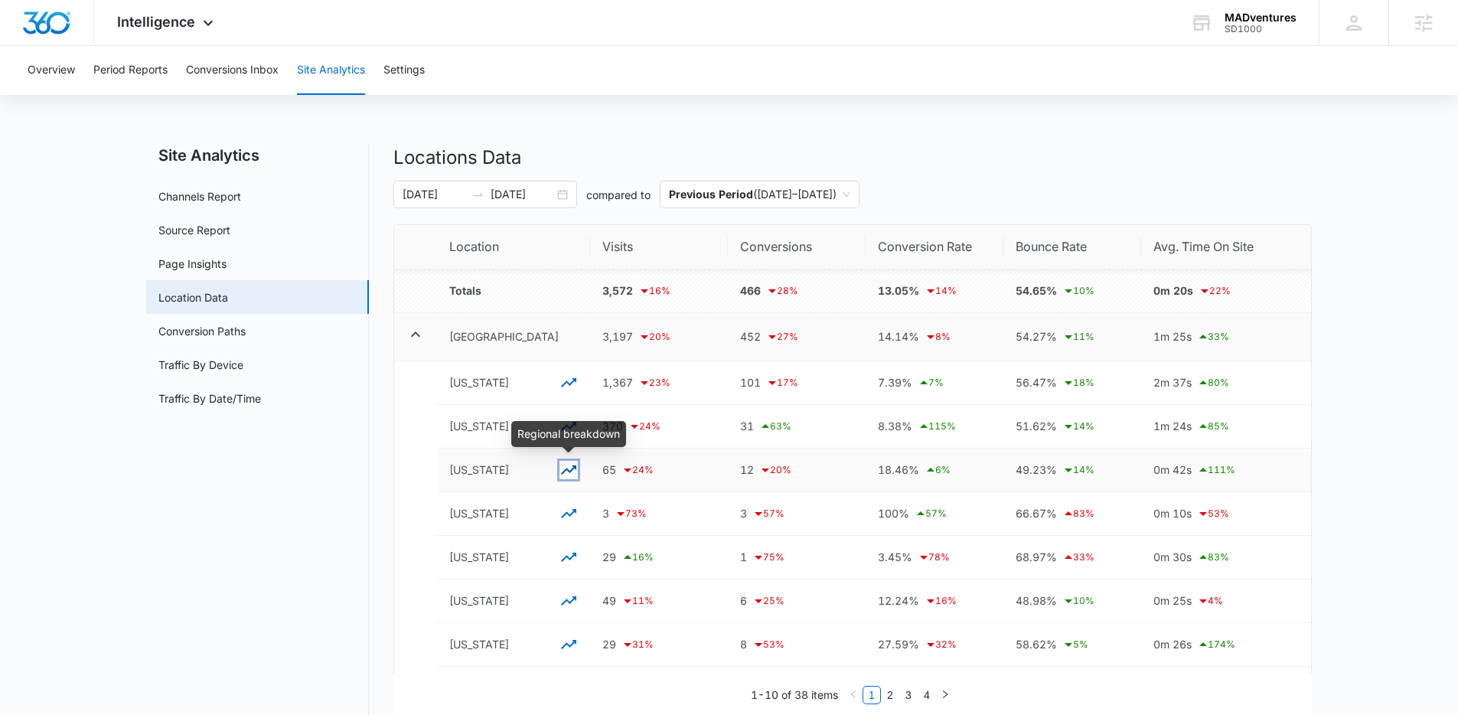
click at [563, 474] on icon "button" at bounding box center [568, 470] width 18 height 18
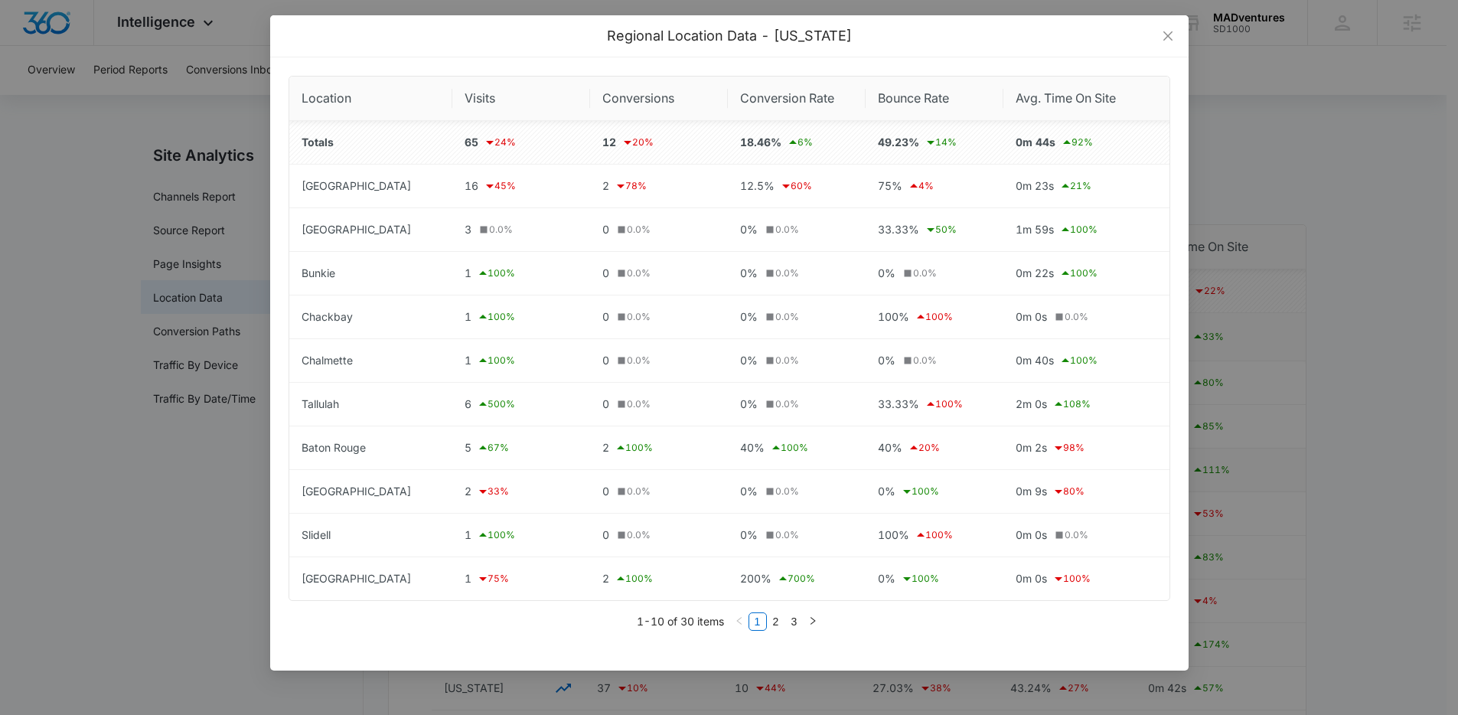
click at [152, 487] on div "Regional Location Data - Louisiana Location Visits Conversions Conversion Rate …" at bounding box center [729, 357] width 1458 height 715
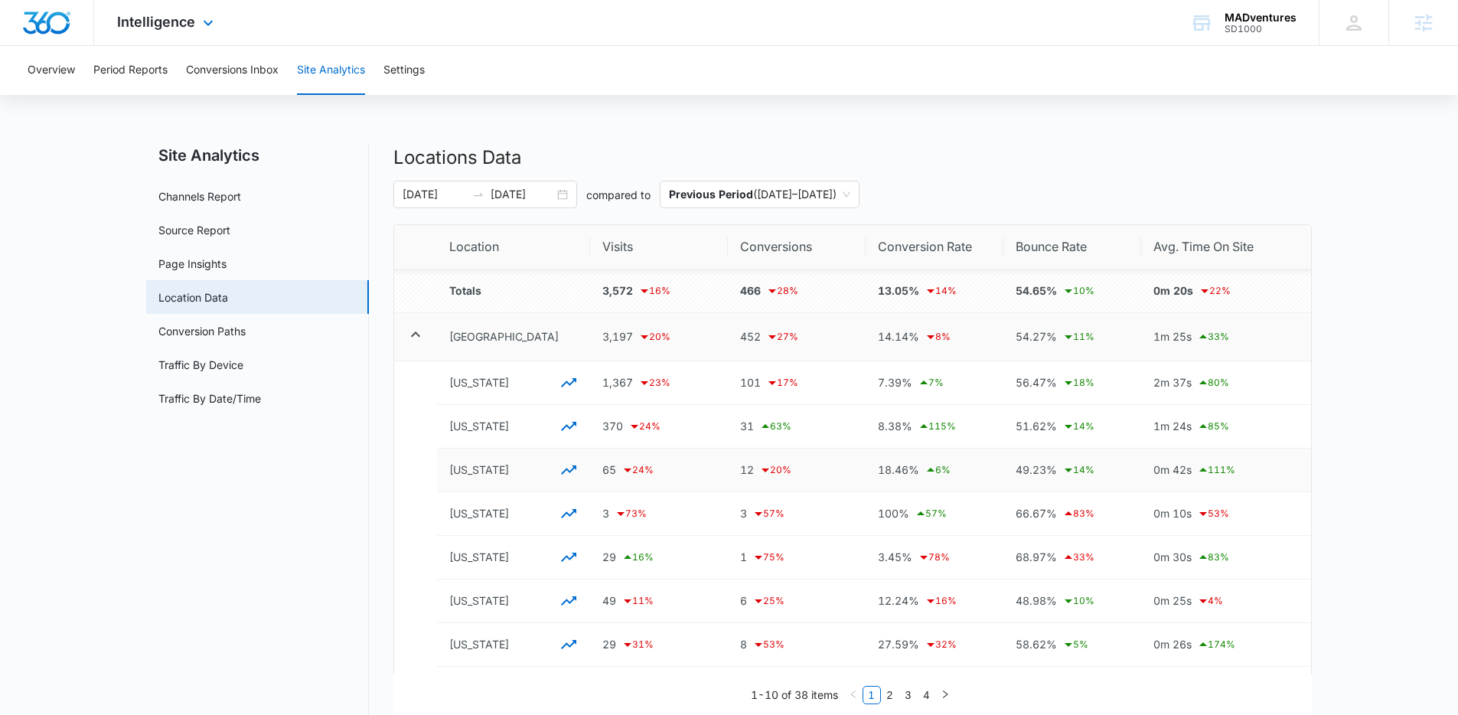
click at [49, 21] on img "Dashboard" at bounding box center [46, 22] width 49 height 23
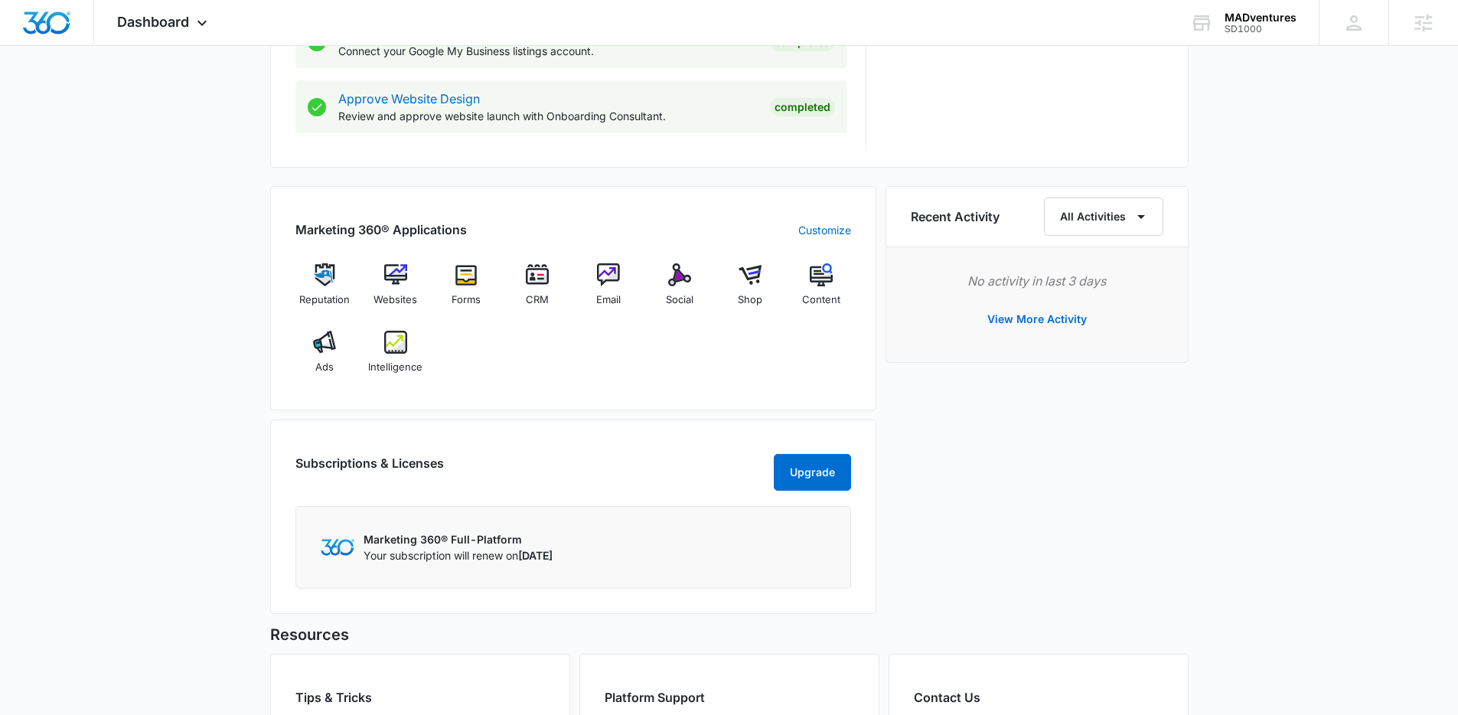
scroll to position [1068, 0]
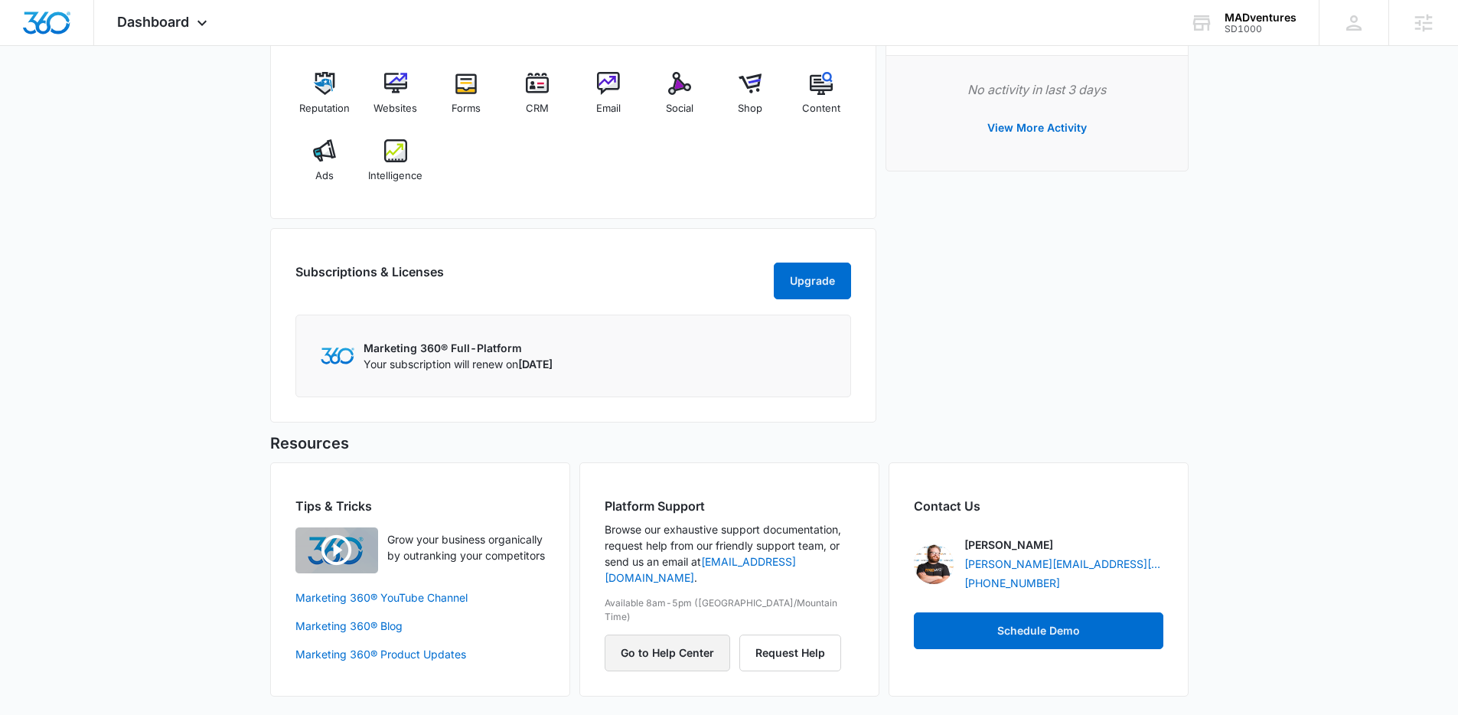
click at [673, 634] on button "Go to Help Center" at bounding box center [667, 652] width 125 height 37
click at [1239, 30] on div "SD1000" at bounding box center [1260, 29] width 72 height 11
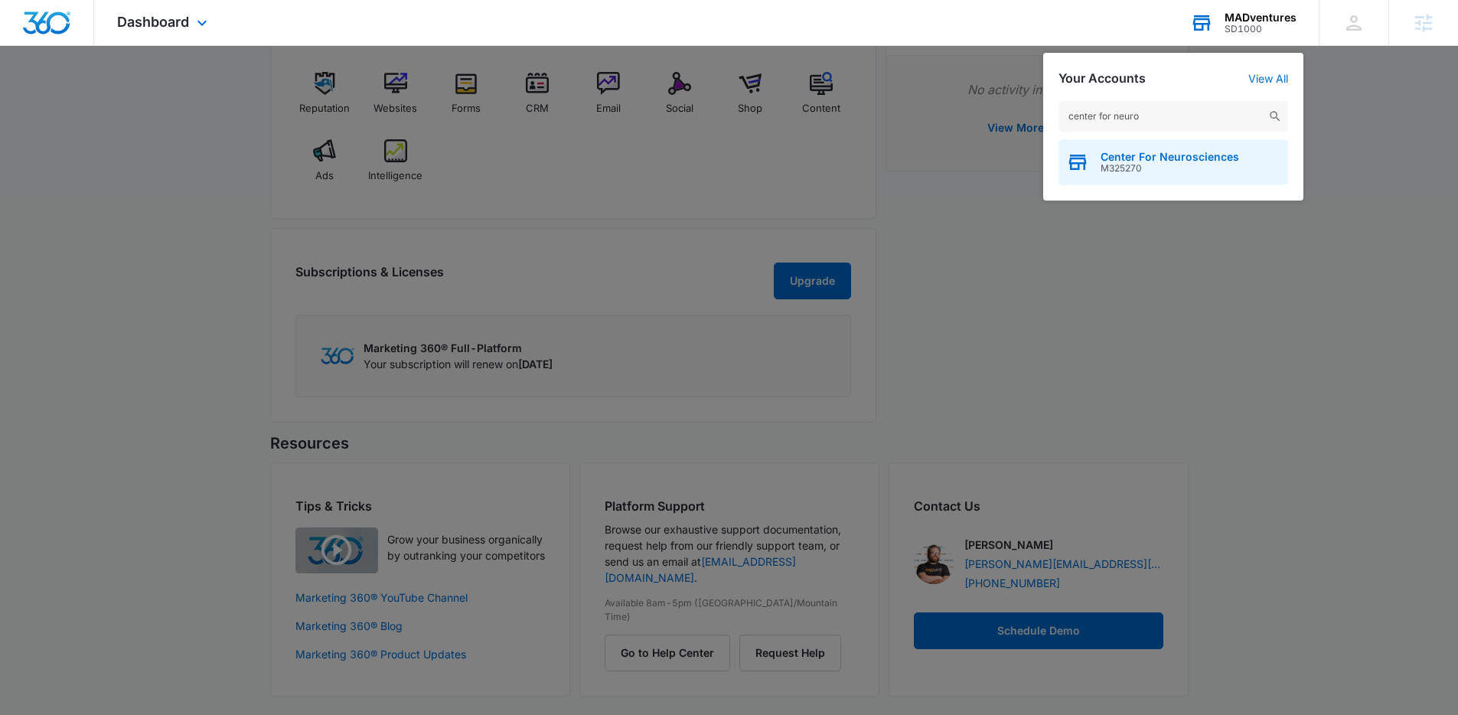
type input "center for neuro"
click at [1169, 171] on span "M325270" at bounding box center [1169, 168] width 139 height 11
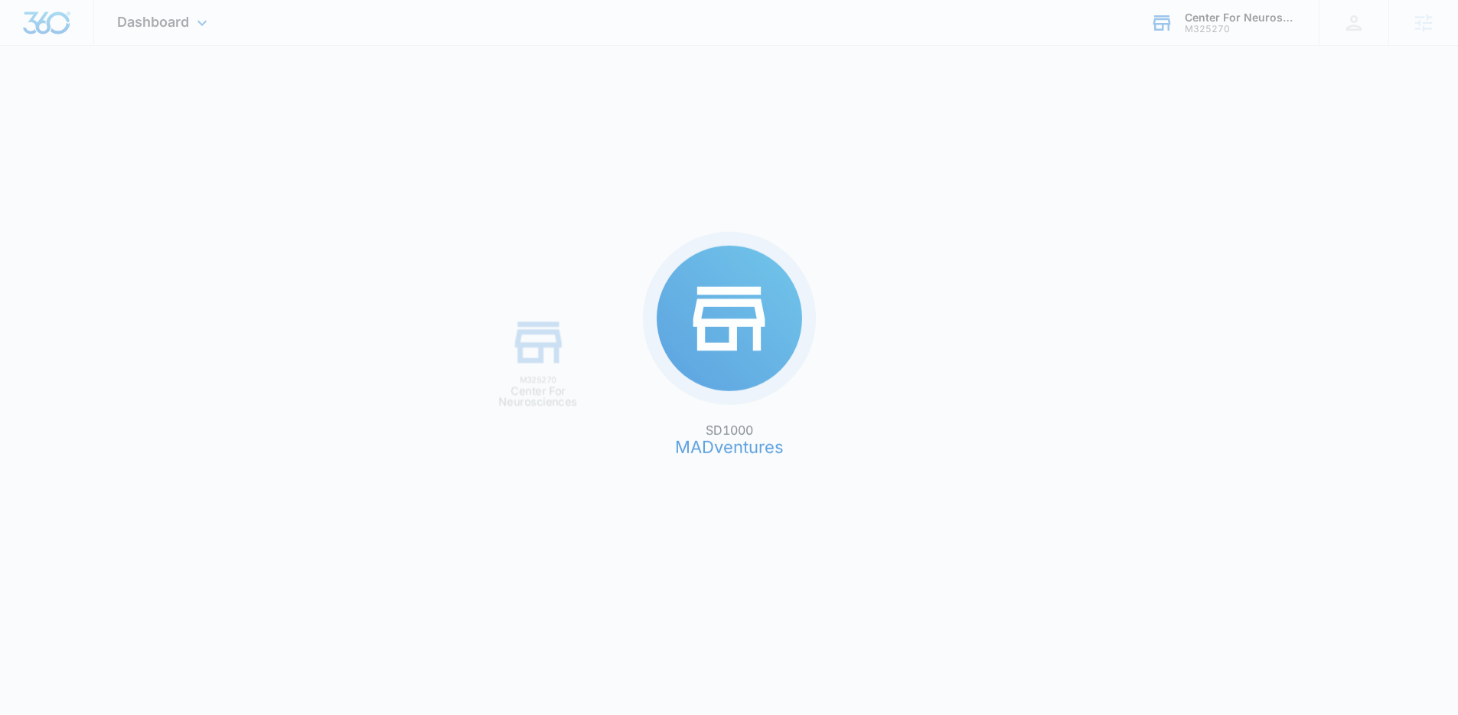
scroll to position [0, 0]
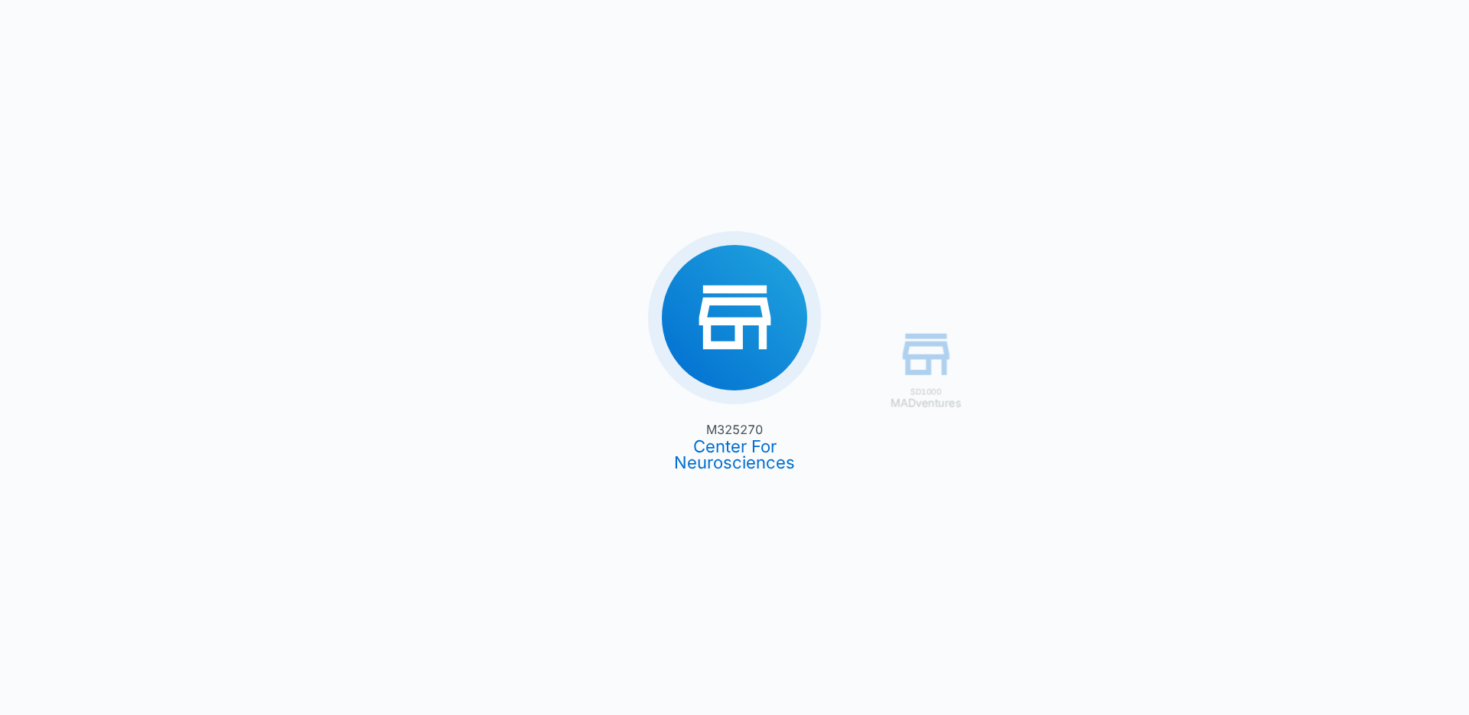
click at [1169, 171] on div "SD1000 MADventures M325270 Center For Neurosciences" at bounding box center [734, 357] width 1469 height 715
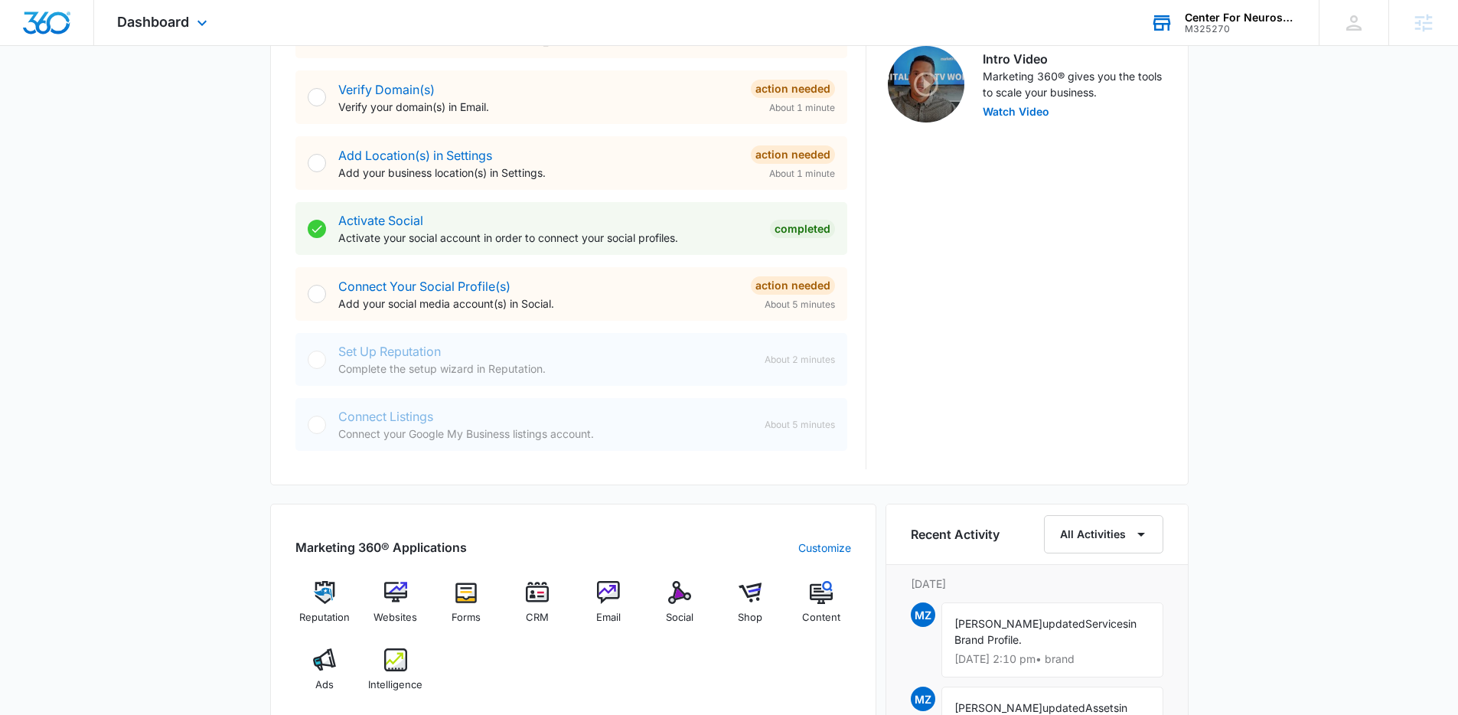
scroll to position [499, 0]
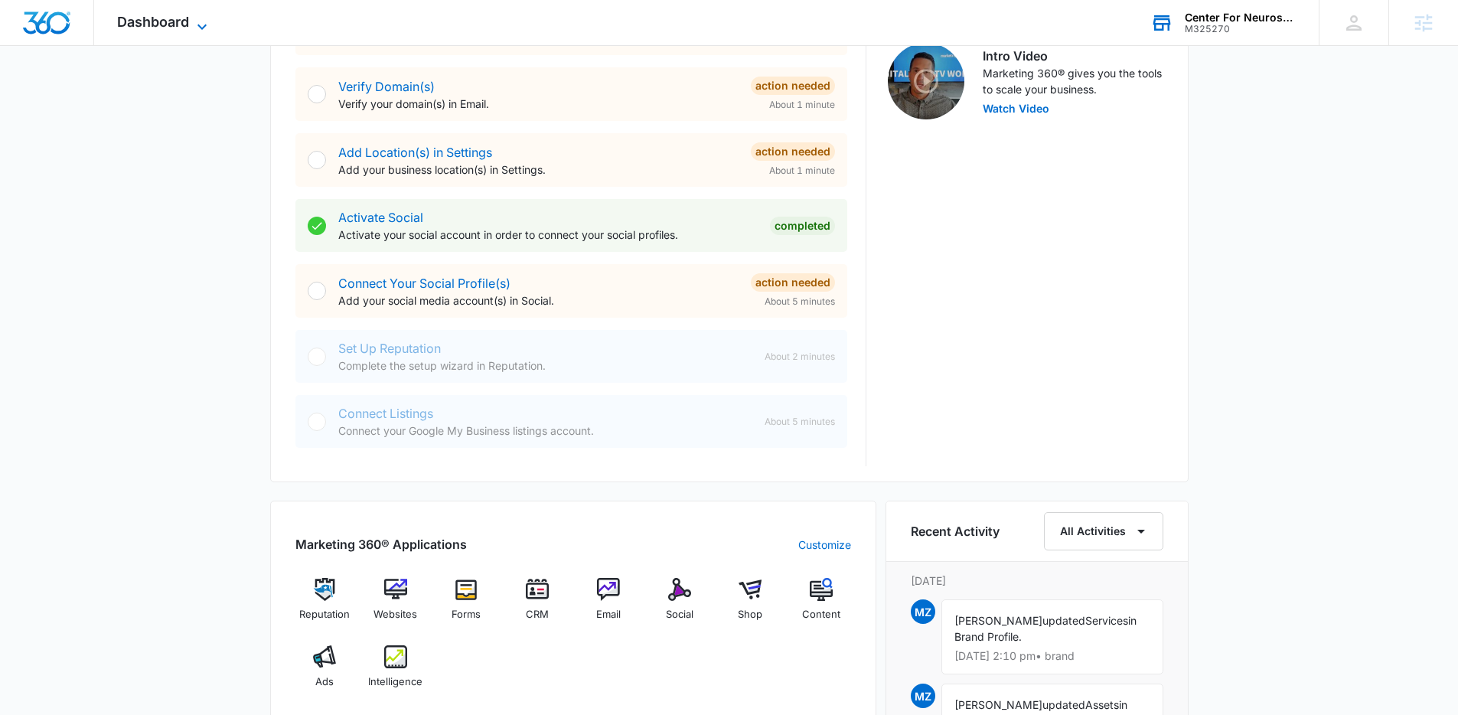
click at [200, 31] on icon at bounding box center [202, 27] width 18 height 18
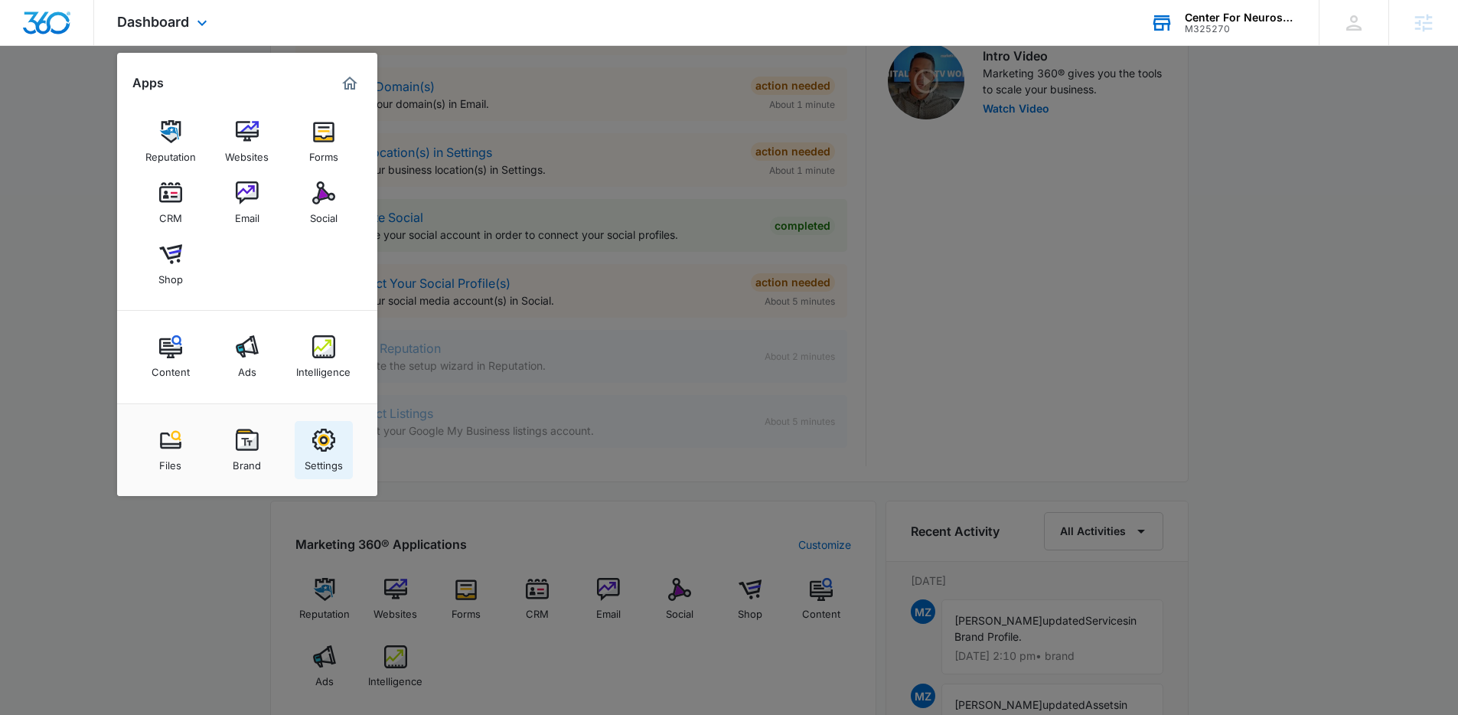
click at [310, 433] on link "Settings" at bounding box center [324, 450] width 58 height 58
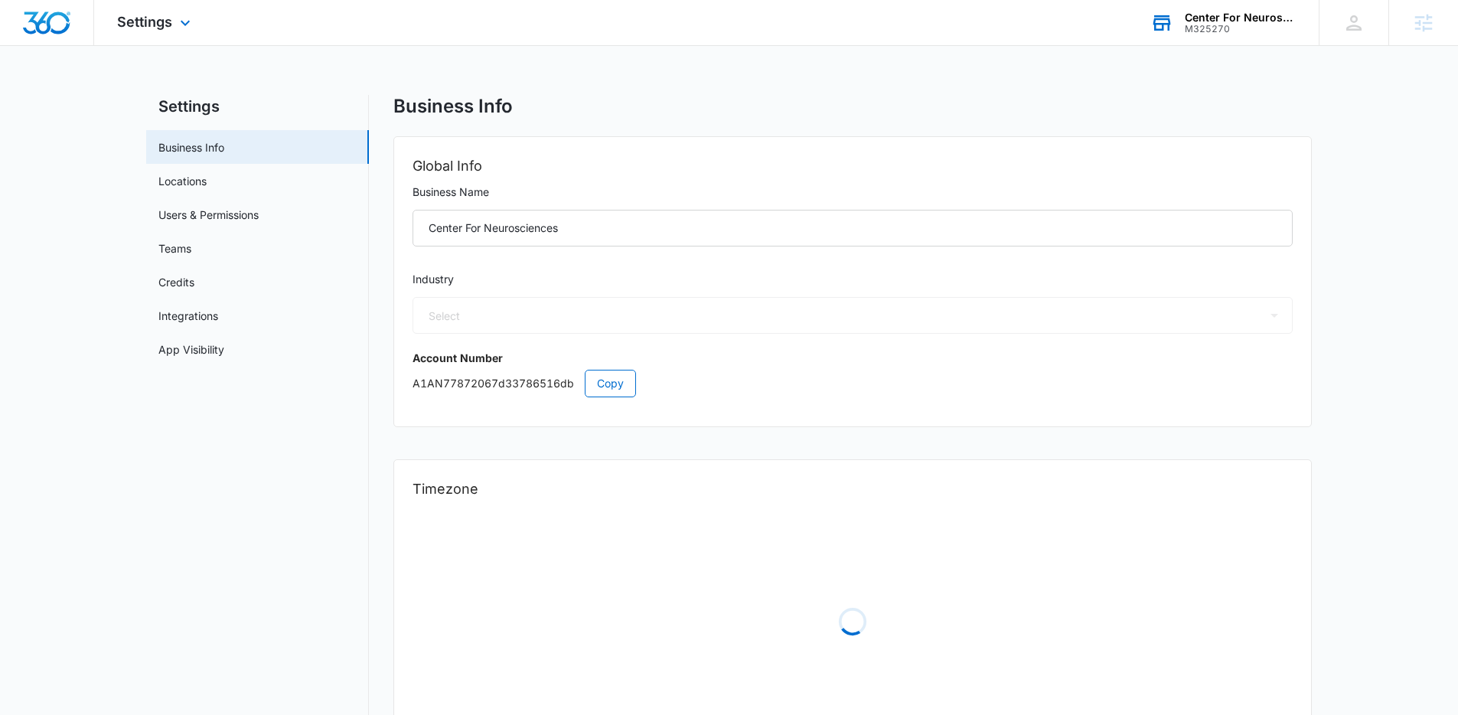
select select "13"
select select "US"
select select "America/Denver"
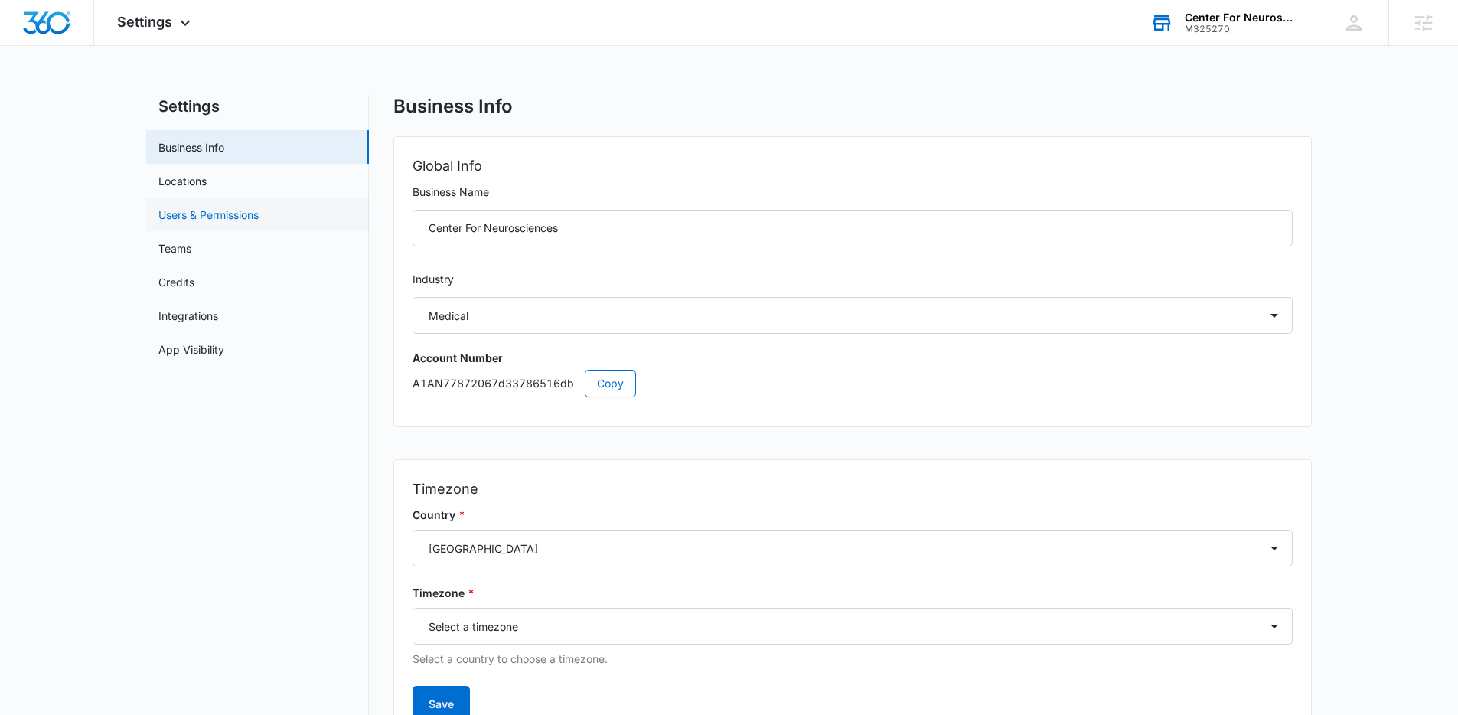
click at [233, 221] on link "Users & Permissions" at bounding box center [208, 215] width 100 height 16
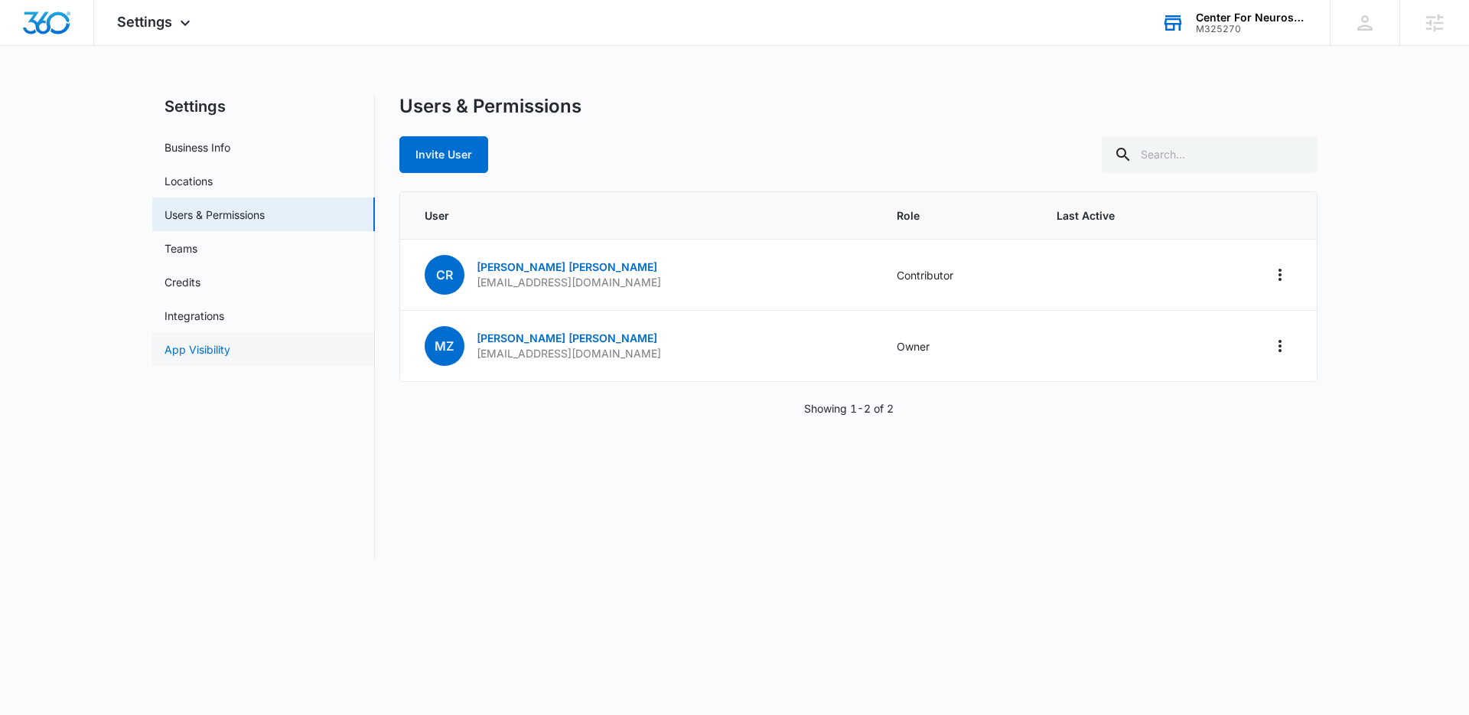
click at [204, 348] on link "App Visibility" at bounding box center [198, 349] width 66 height 16
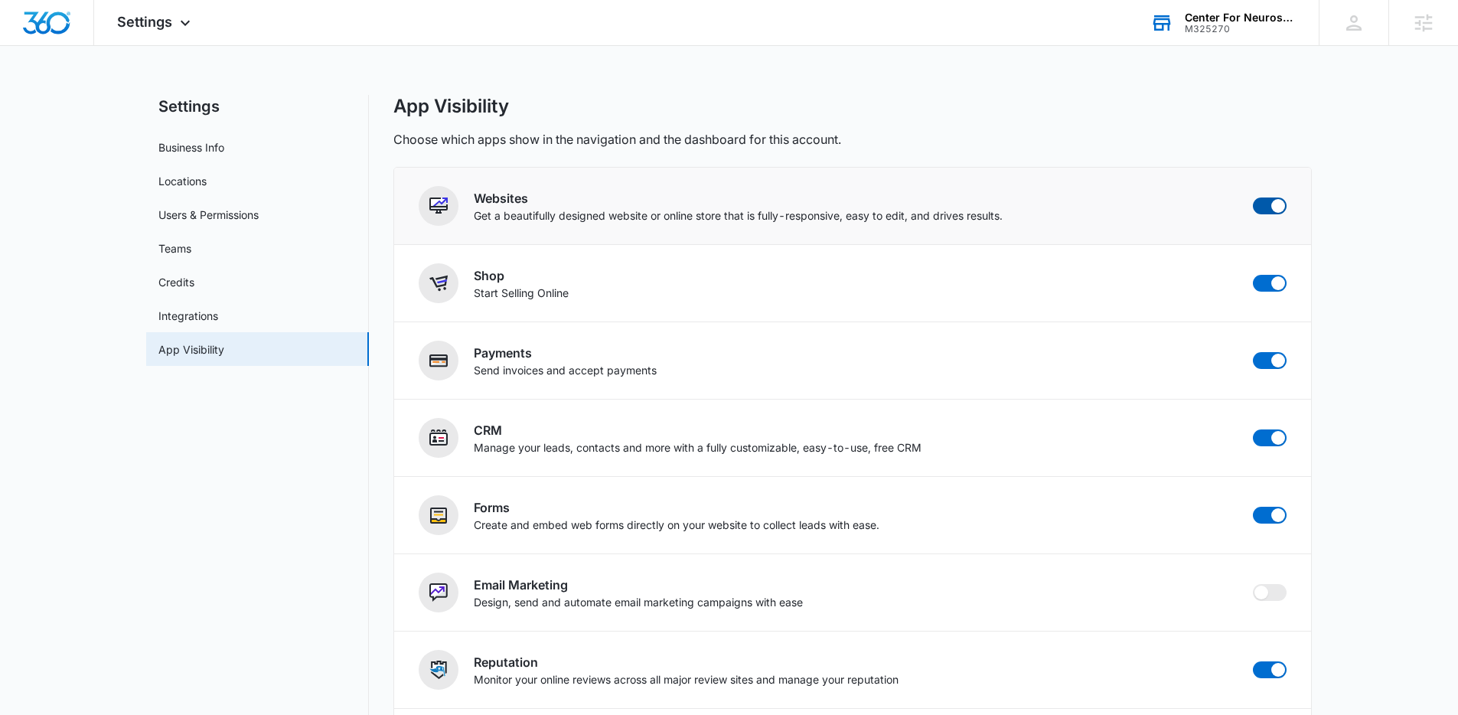
click at [1275, 206] on span at bounding box center [1278, 206] width 14 height 14
click at [1253, 197] on input "checkbox" at bounding box center [1252, 197] width 1 height 1
checkbox input "false"
click at [1273, 288] on span at bounding box center [1278, 283] width 14 height 14
click at [1253, 275] on input "checkbox" at bounding box center [1252, 274] width 1 height 1
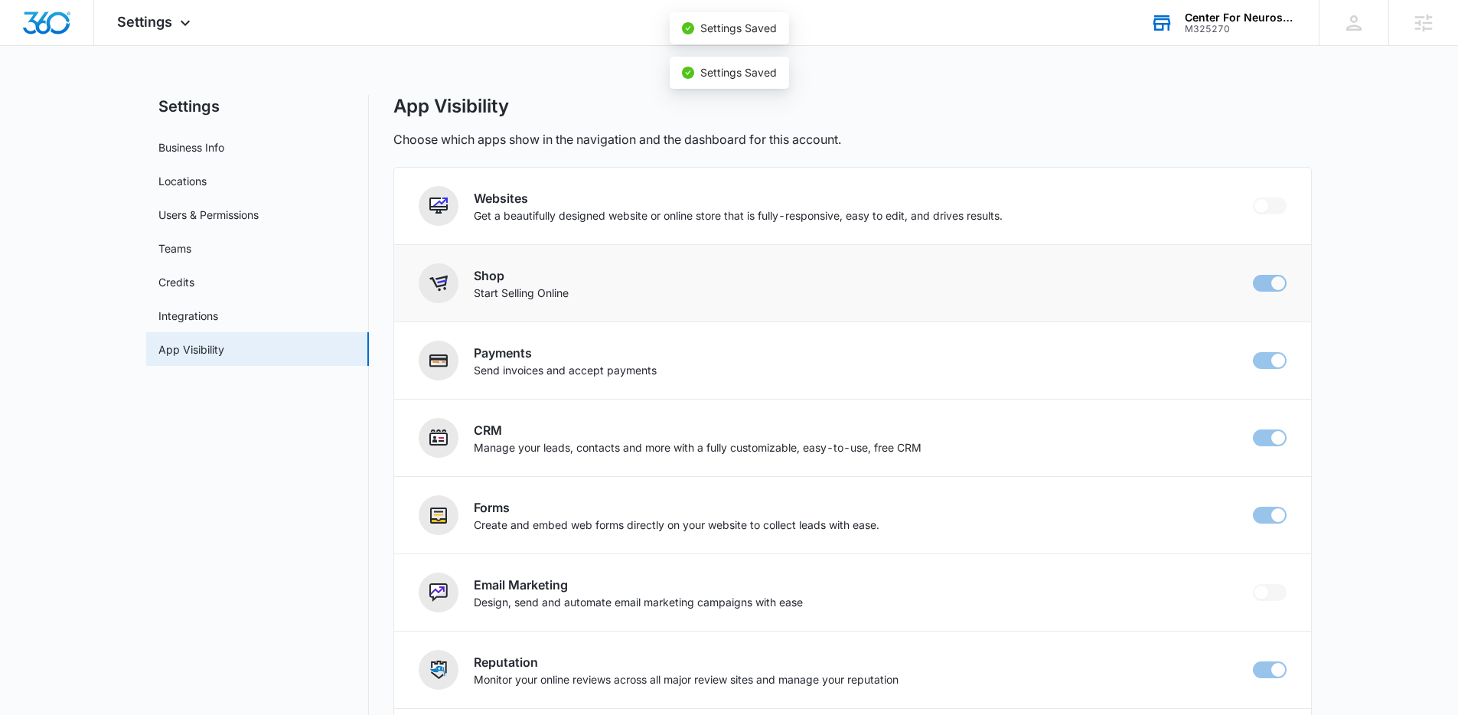
checkbox input "false"
click at [50, 18] on img "Dashboard" at bounding box center [46, 22] width 49 height 23
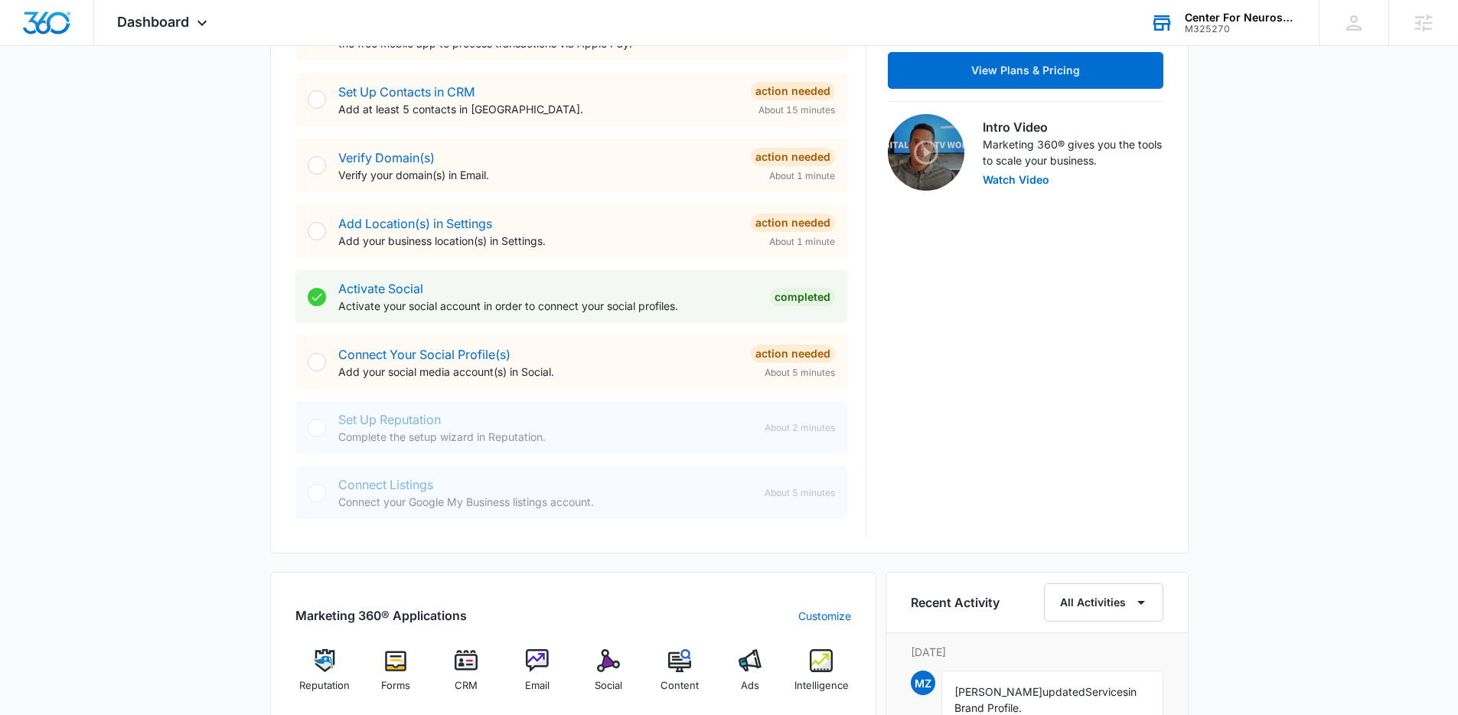
scroll to position [431, 0]
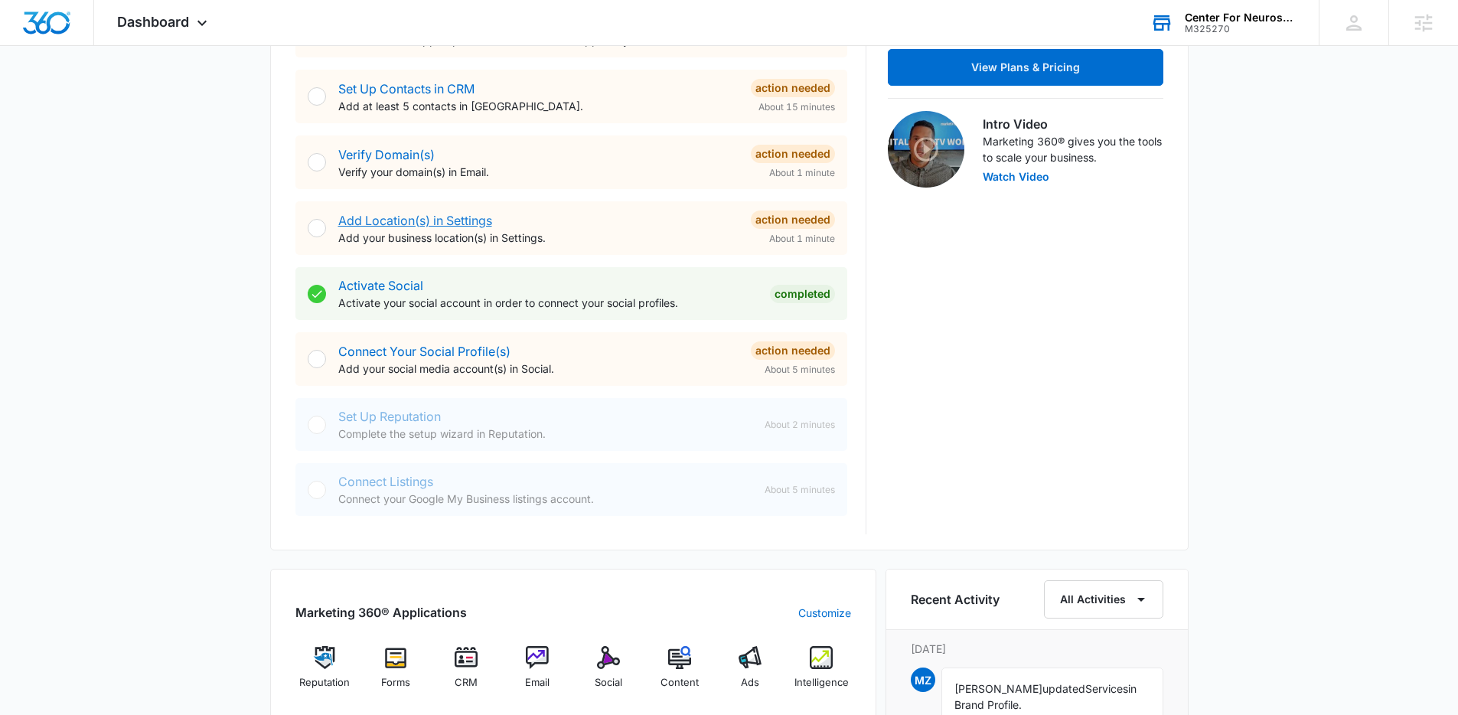
click at [385, 223] on link "Add Location(s) in Settings" at bounding box center [415, 220] width 154 height 15
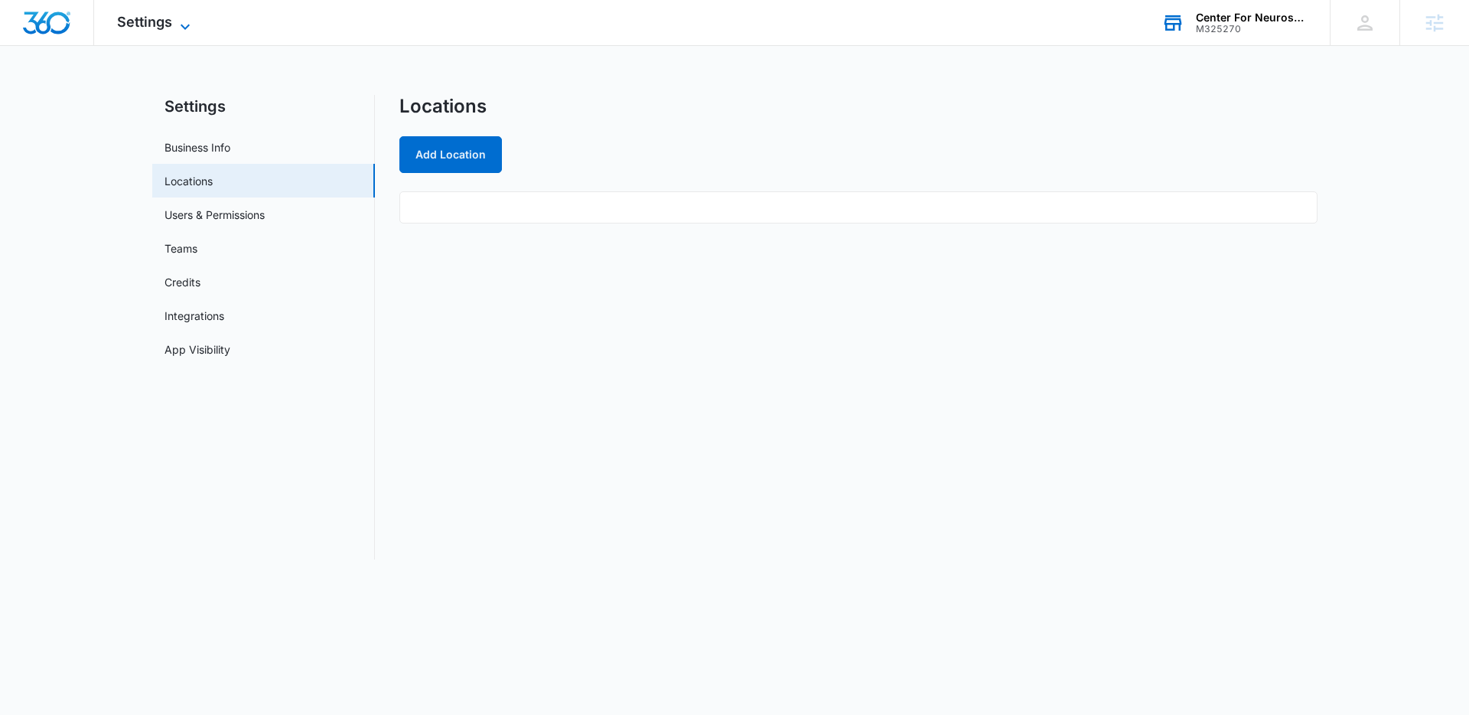
click at [189, 27] on icon at bounding box center [185, 27] width 18 height 18
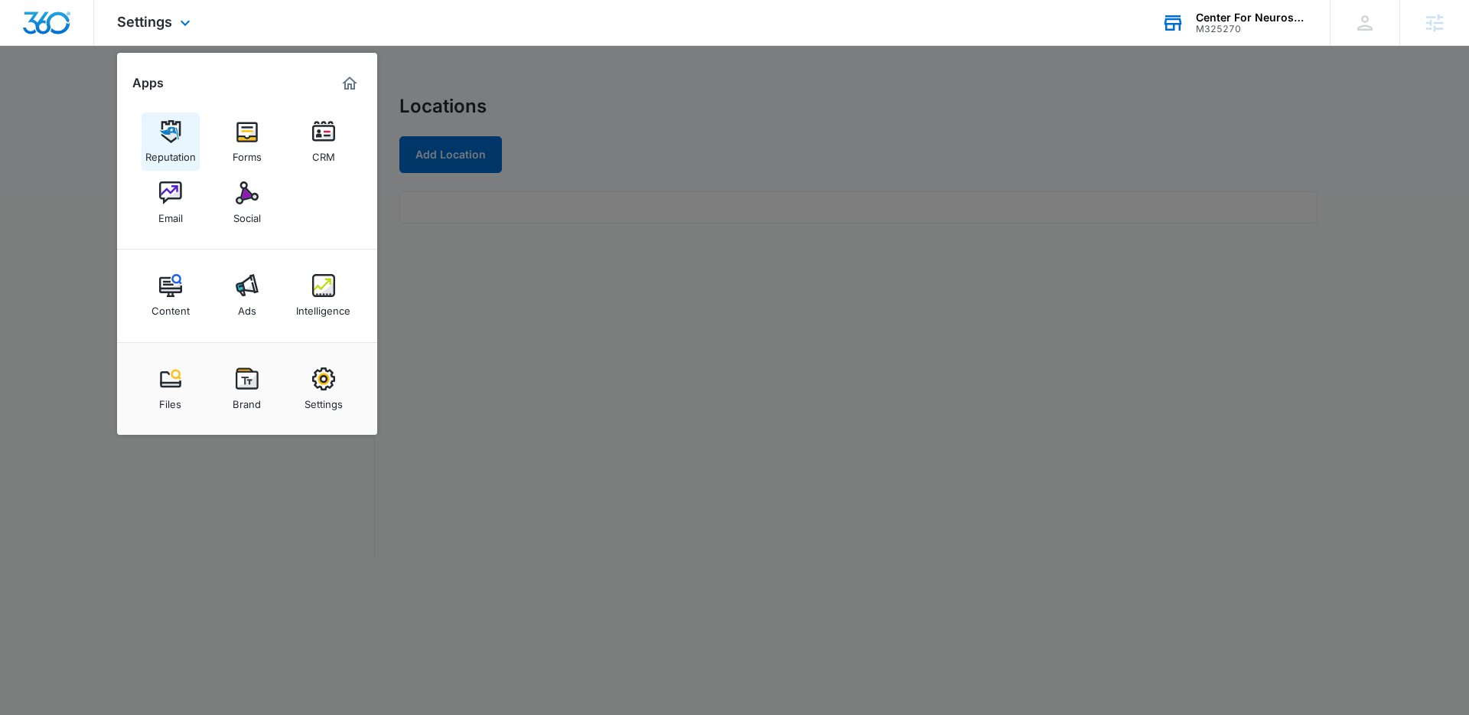
click at [171, 131] on img at bounding box center [170, 131] width 23 height 23
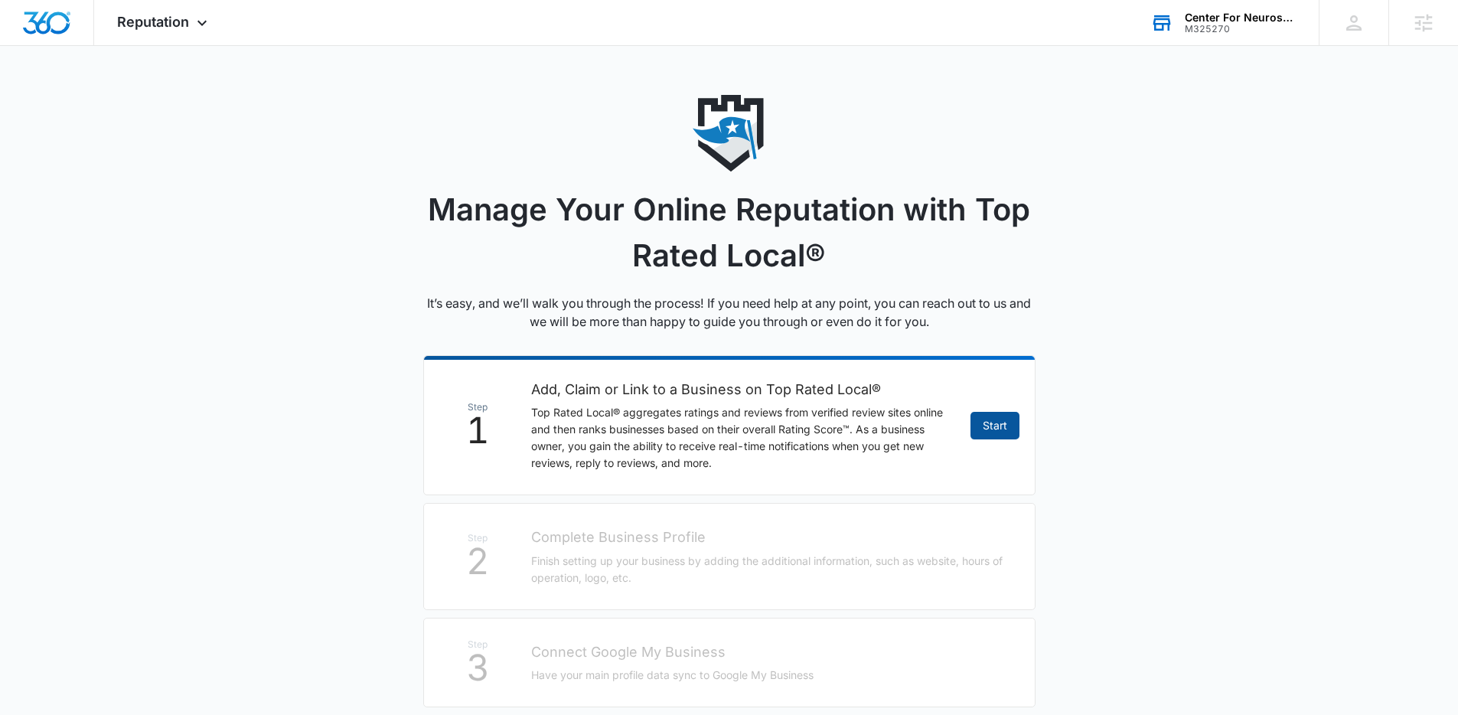
click at [974, 429] on link "Start" at bounding box center [994, 426] width 49 height 28
click at [984, 424] on link "Start" at bounding box center [994, 426] width 49 height 28
click at [1185, 386] on main "Manage Your Online Reputation with Top Rated Local® It’s easy, and we’ll walk y…" at bounding box center [729, 509] width 1458 height 829
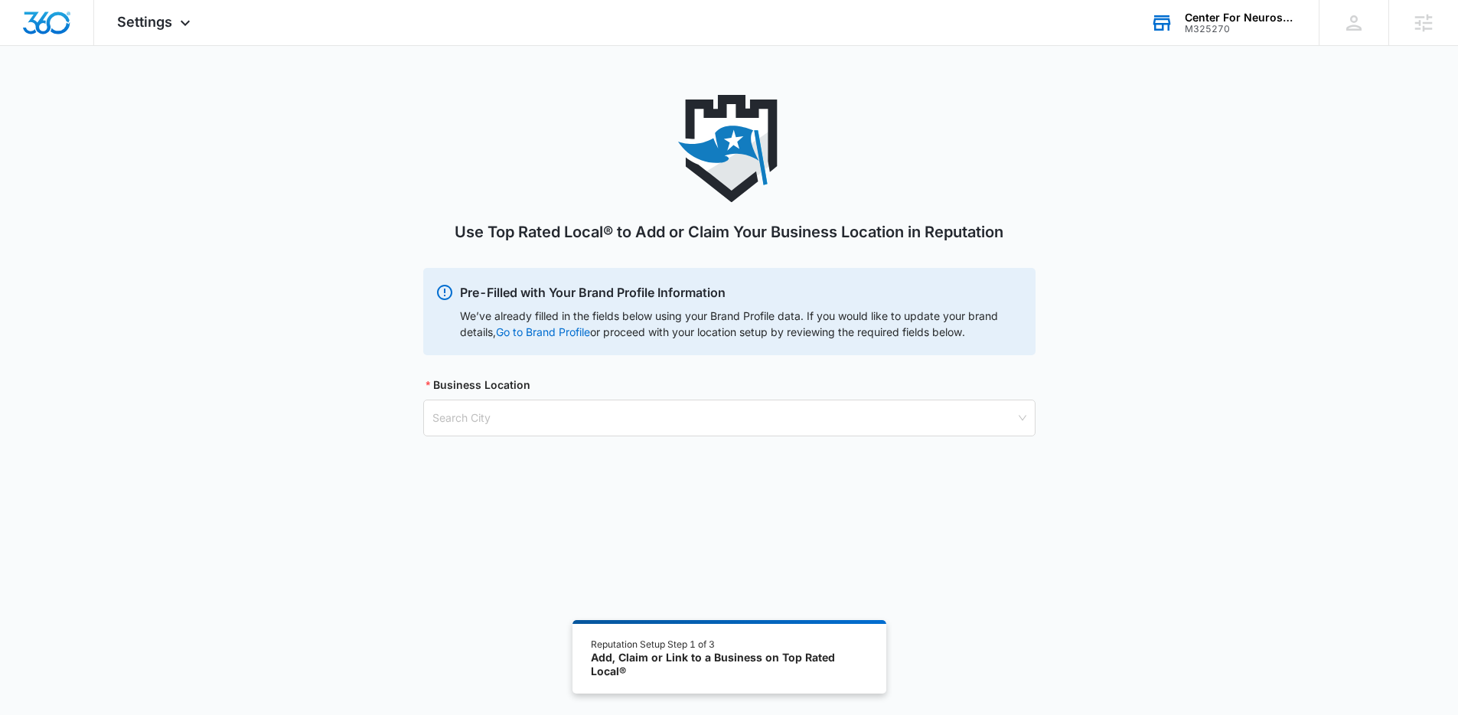
click at [929, 437] on div "Use Top Rated Local® to Add or Claim Your Business Location in Reputation Pre-F…" at bounding box center [729, 284] width 612 height 378
click at [921, 428] on input "search" at bounding box center [723, 417] width 583 height 35
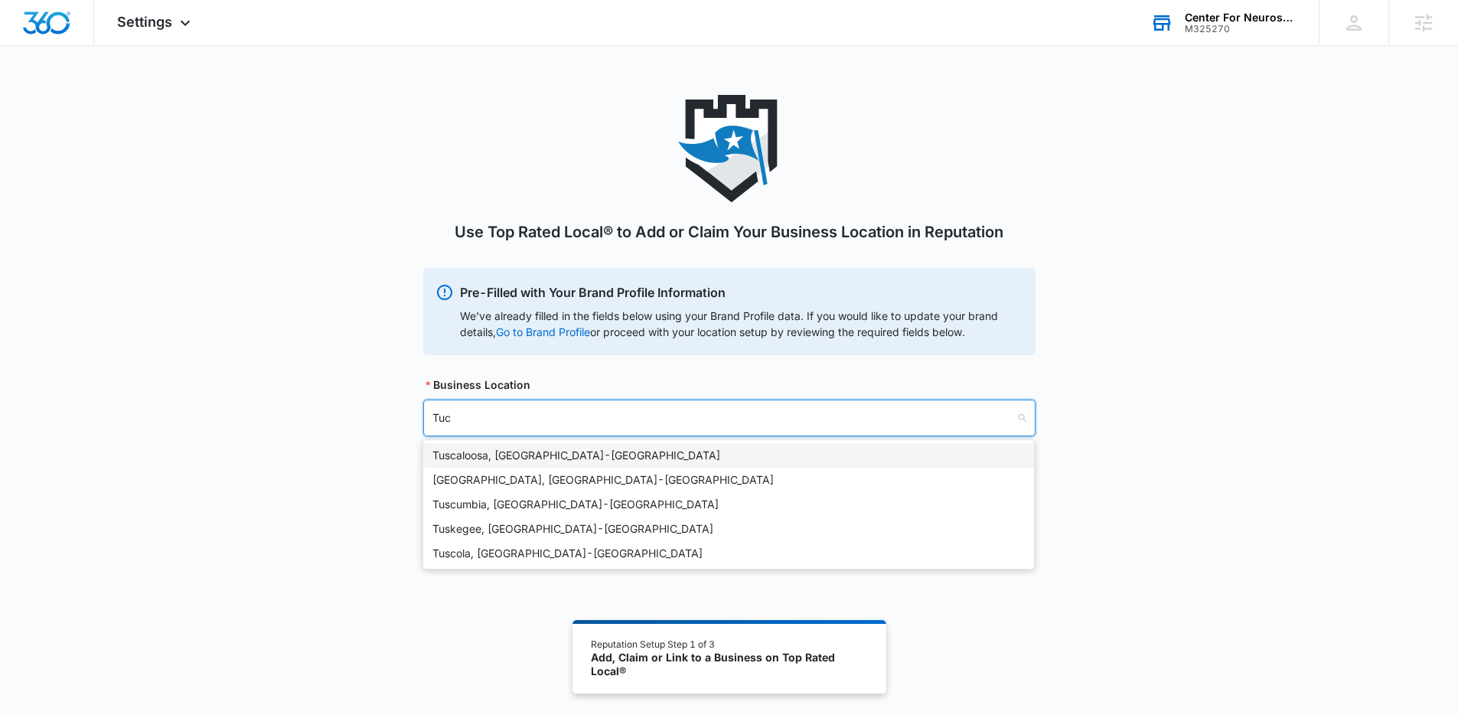
type input "Tucs"
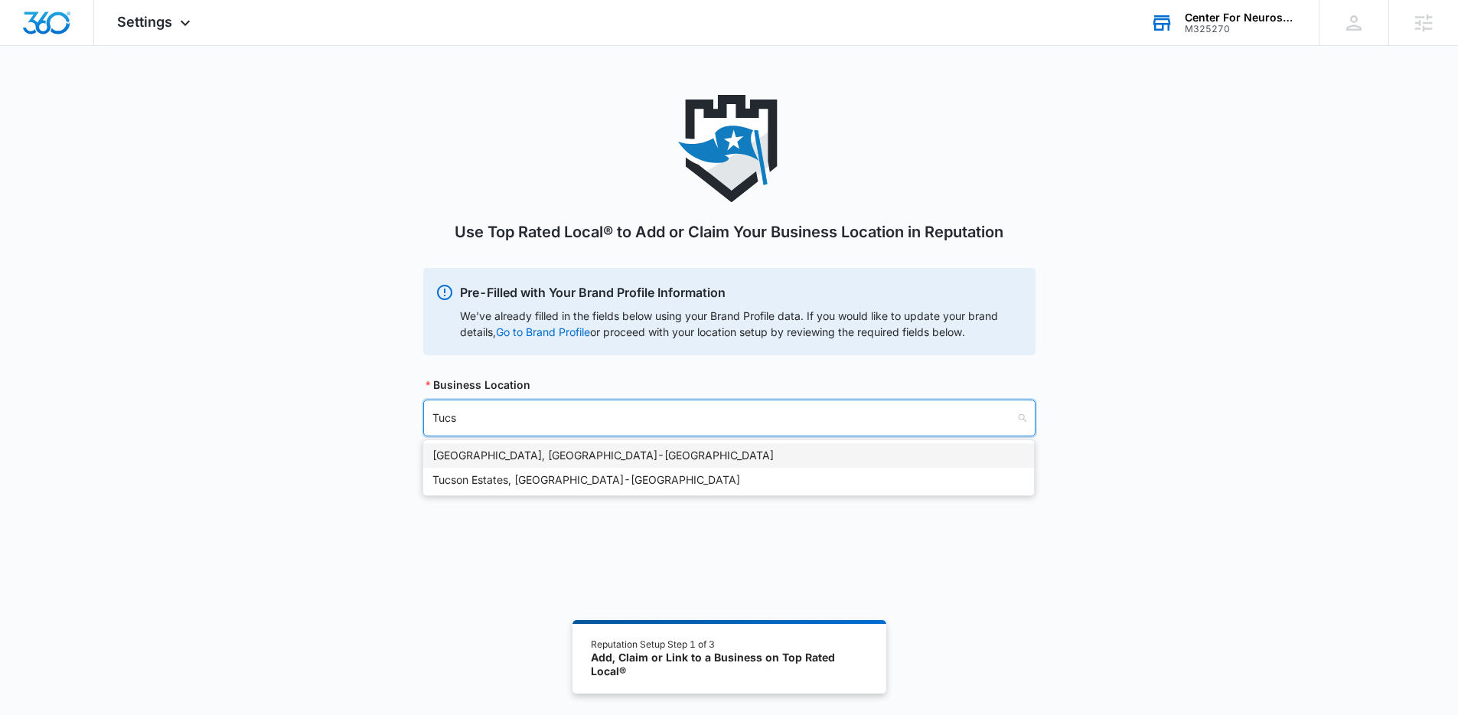
click at [758, 450] on div "Tucson, AZ - USA" at bounding box center [728, 455] width 592 height 17
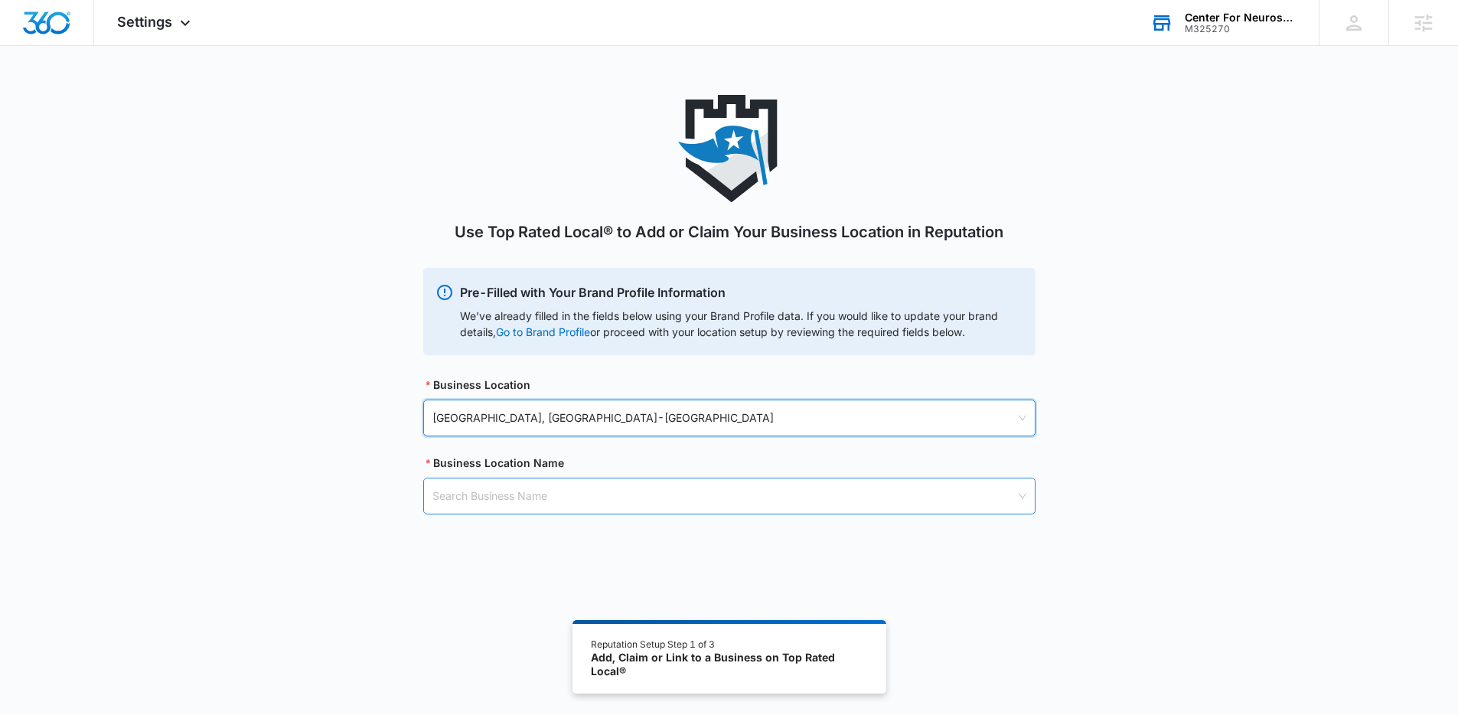
click at [668, 498] on input "search" at bounding box center [723, 495] width 583 height 35
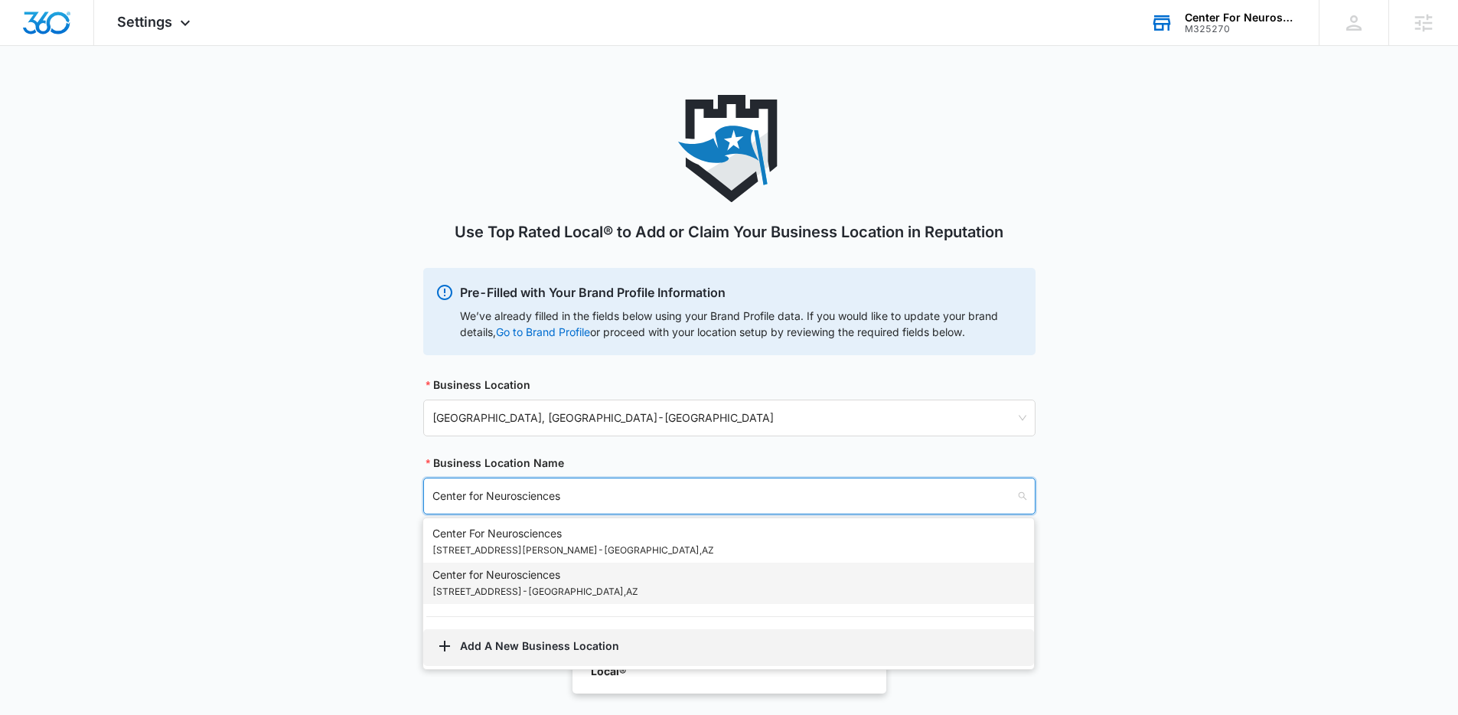
type input "Center for Neurosciences"
click at [618, 639] on button "Add A New Business Location" at bounding box center [728, 647] width 611 height 37
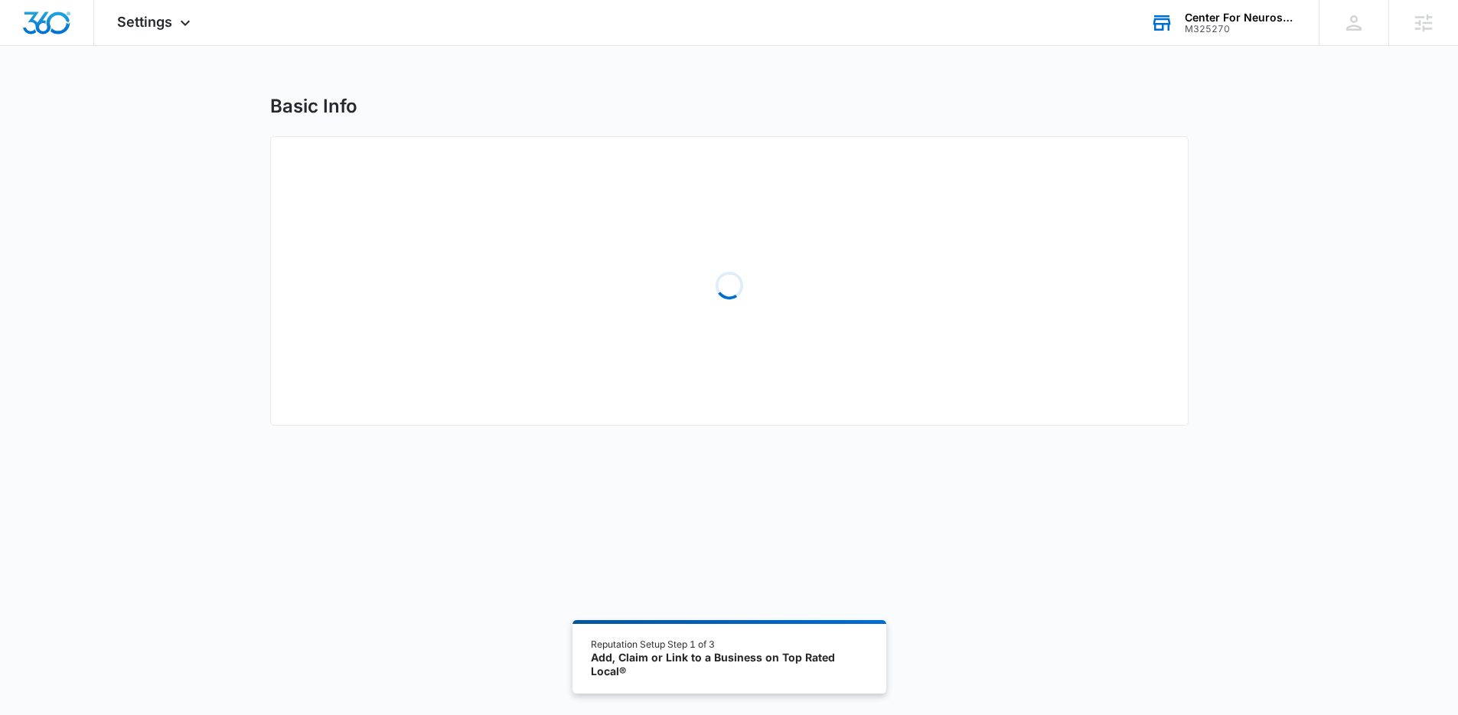
select select "Arizona"
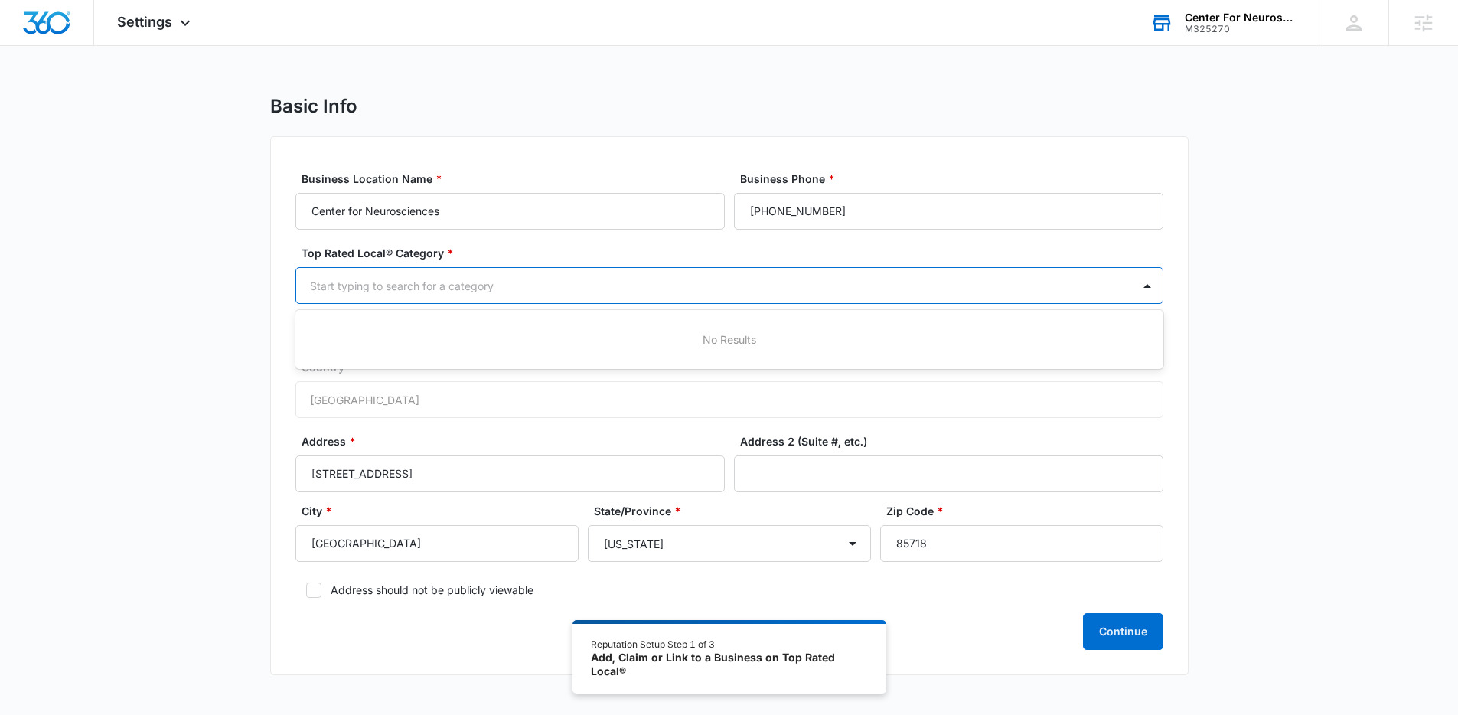
click at [735, 269] on div "Start typing to search for a category" at bounding box center [714, 286] width 836 height 34
type input "neuro"
click at [634, 290] on div at bounding box center [711, 285] width 802 height 19
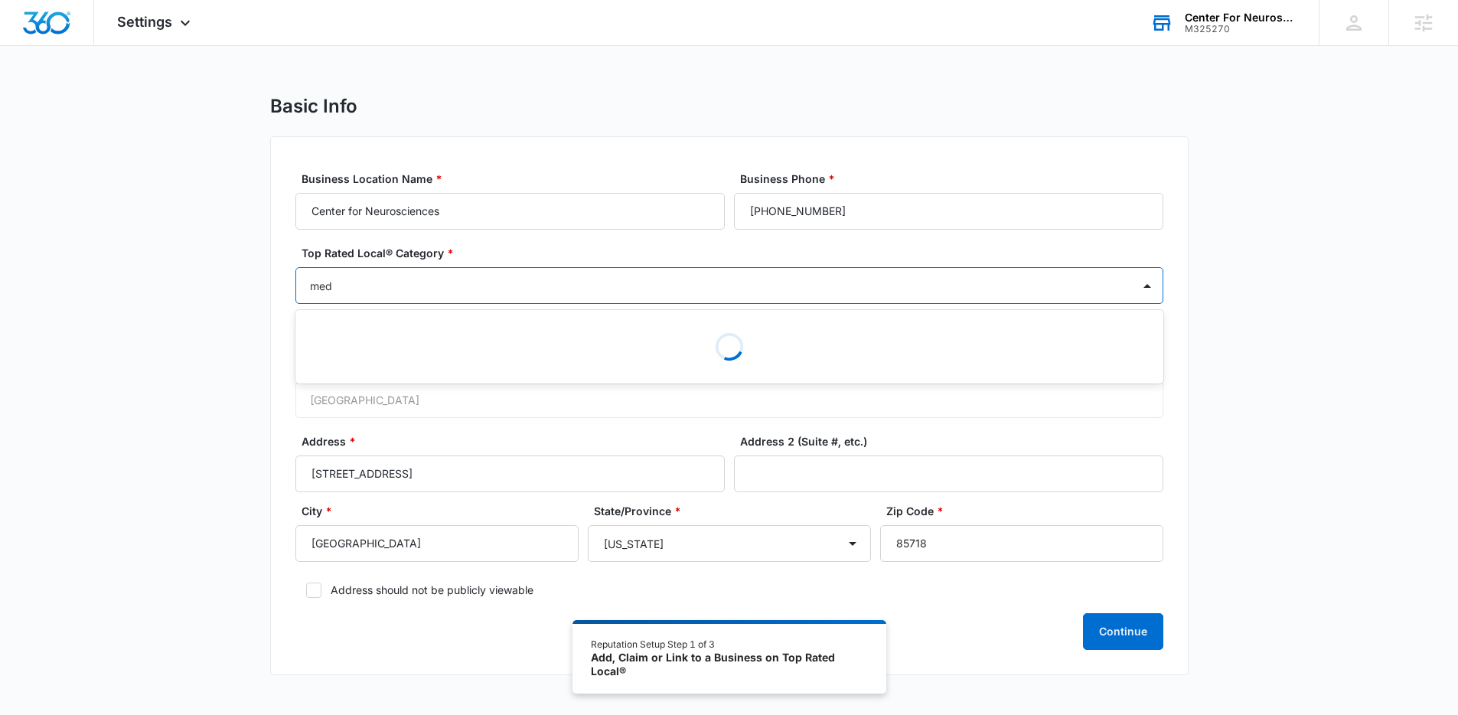
type input "medi"
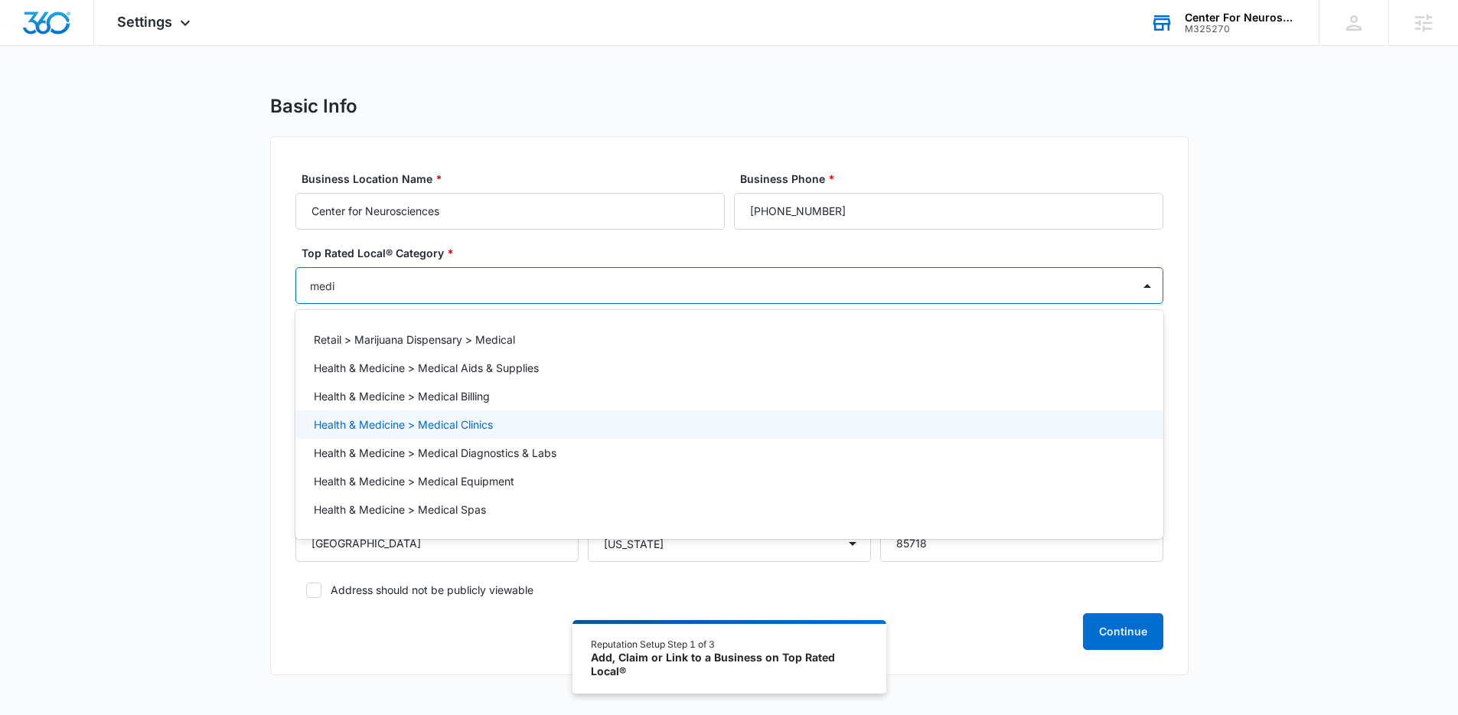
click at [530, 411] on div "Health & Medicine > Medical Clinics" at bounding box center [729, 424] width 868 height 28
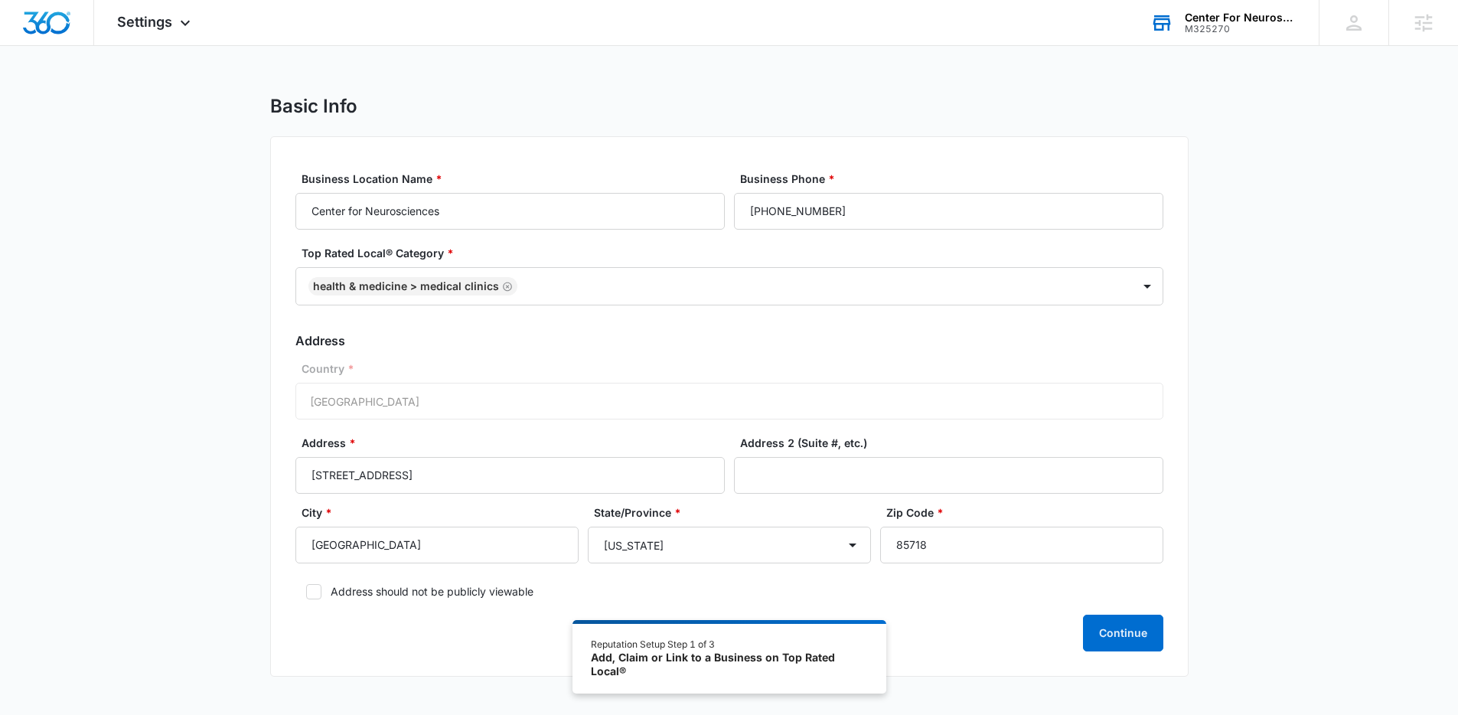
click at [1295, 543] on div "Basic Info Business Location Name * Center for Neurosciences Business Phone * (…" at bounding box center [729, 395] width 1458 height 600
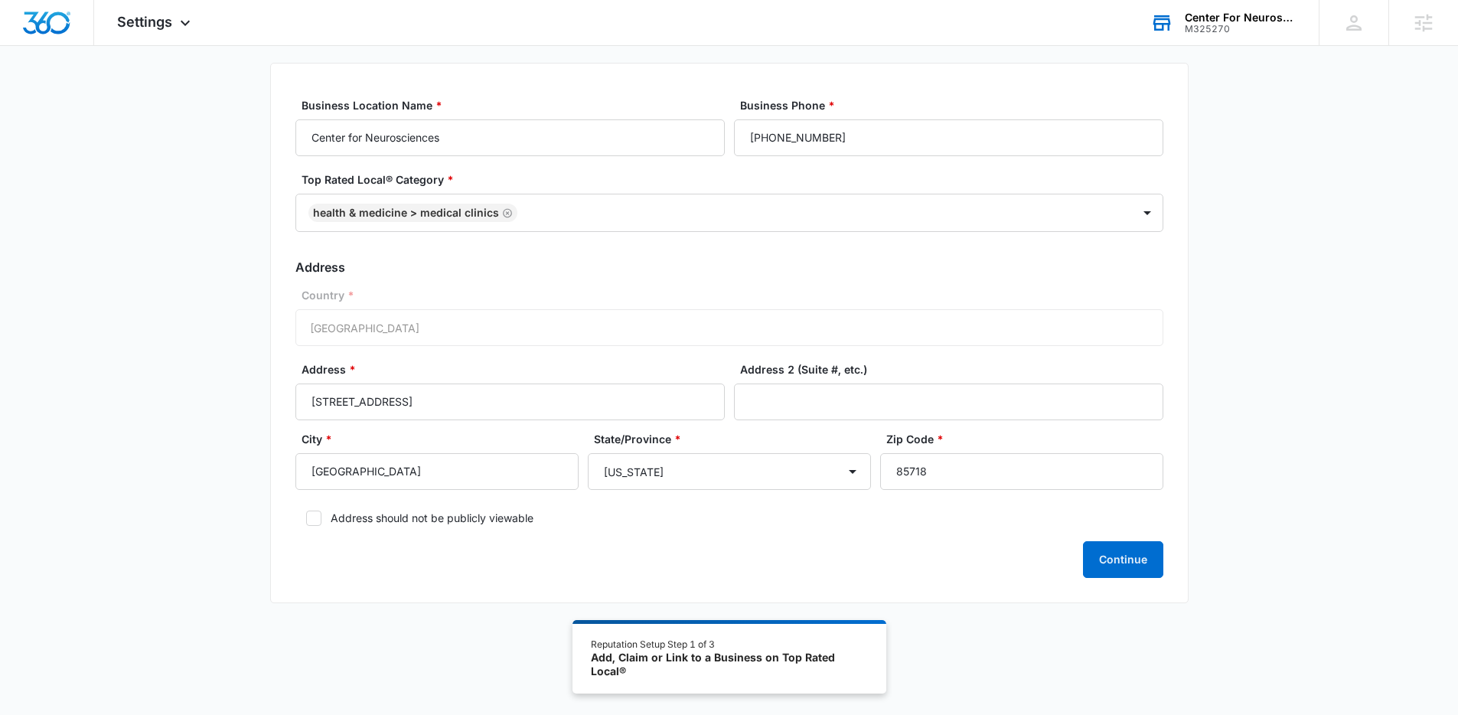
scroll to position [84, 0]
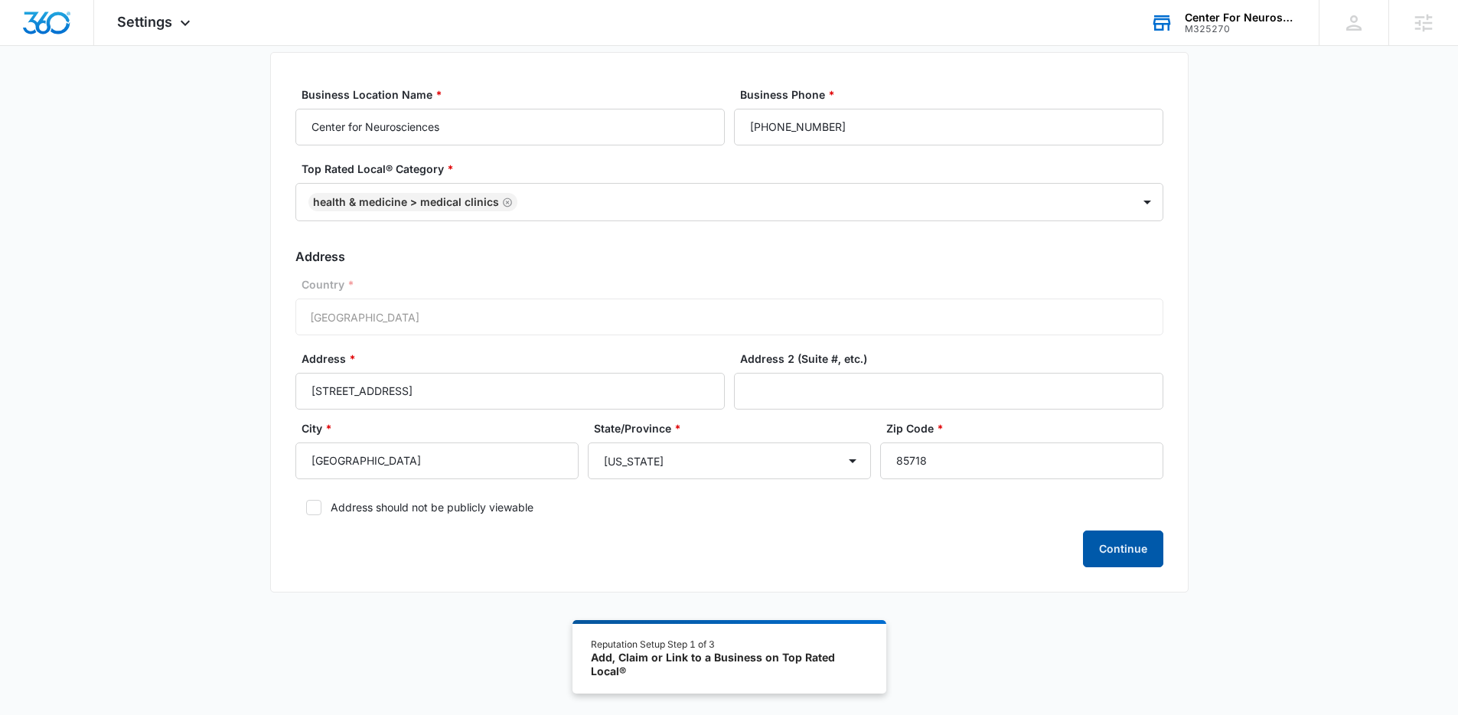
click at [1122, 551] on button "Continue" at bounding box center [1123, 548] width 80 height 37
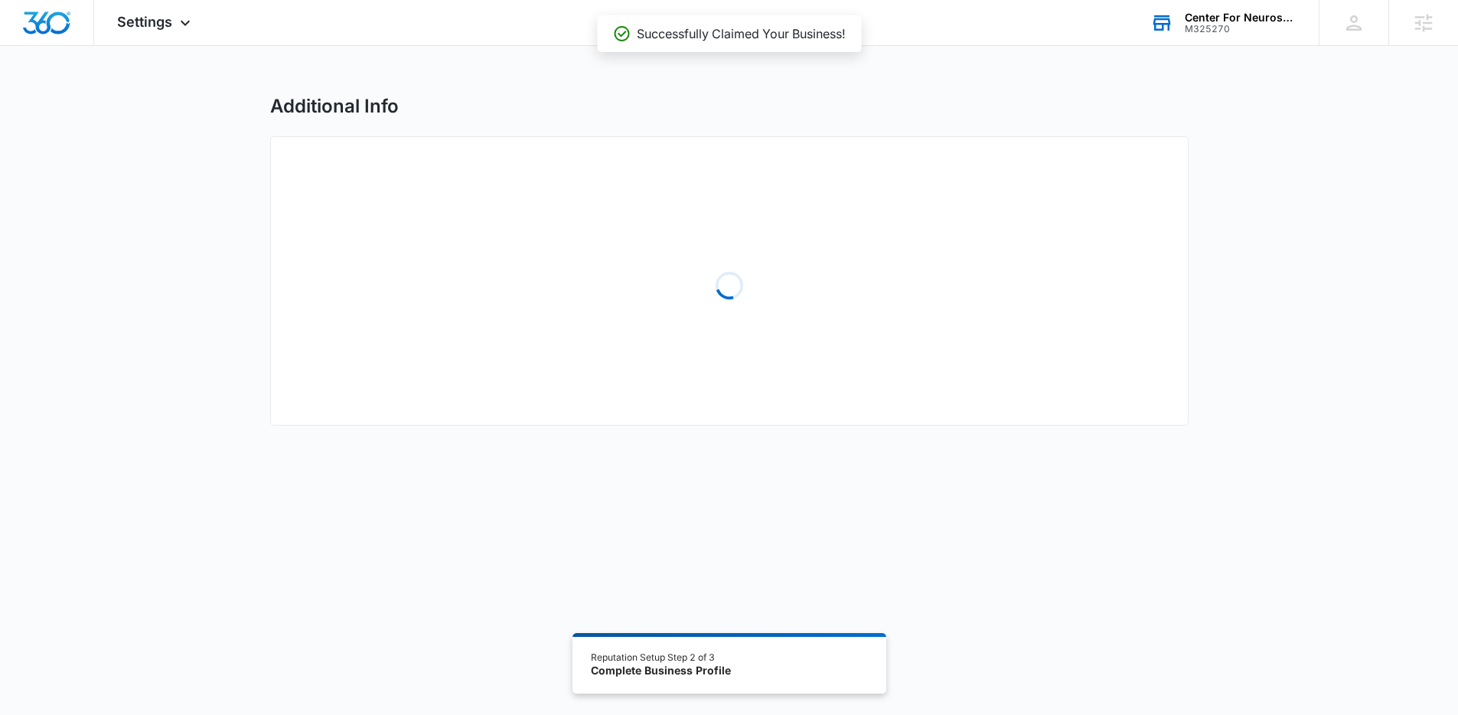
select select "1950"
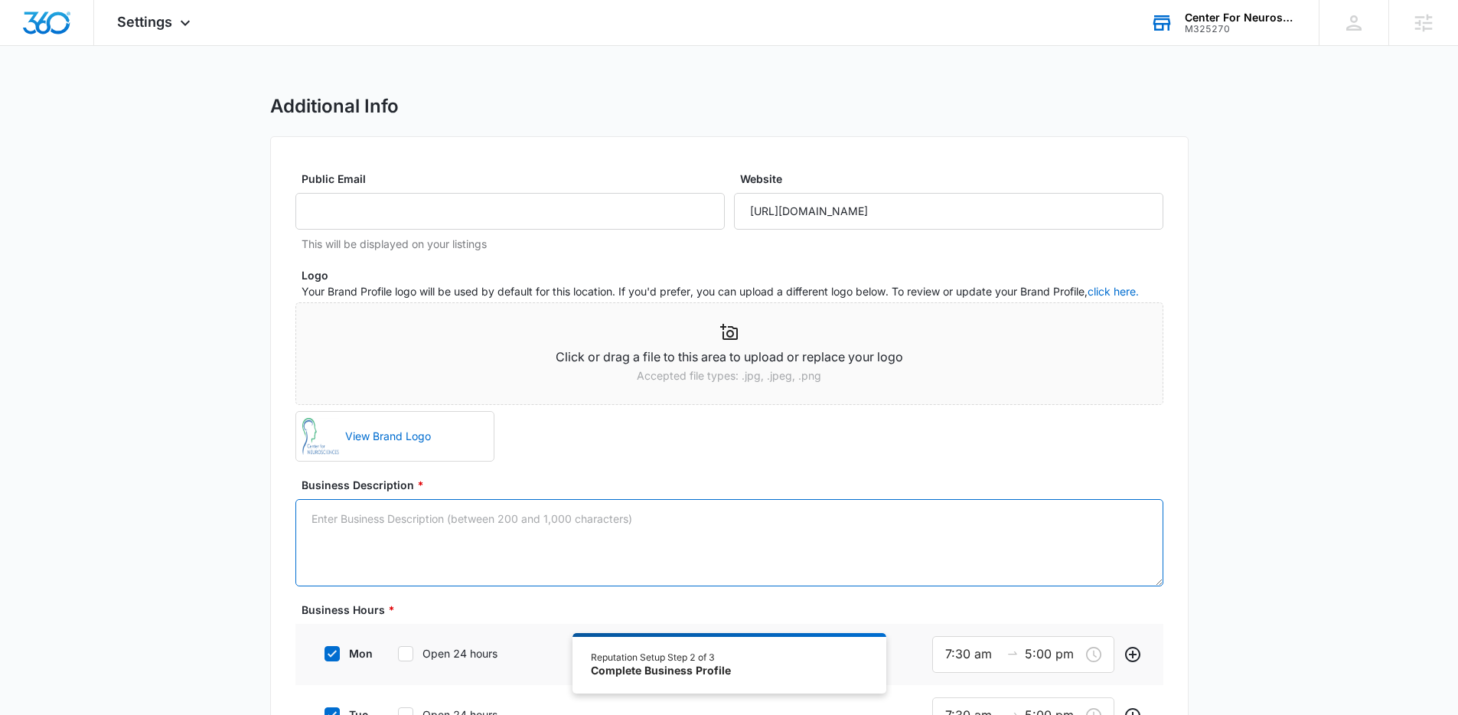
click at [415, 523] on textarea "Business Description *" at bounding box center [729, 542] width 868 height 87
paste textarea "The Center for Neurosciences is home to Southern Arizona’s largest and longest …"
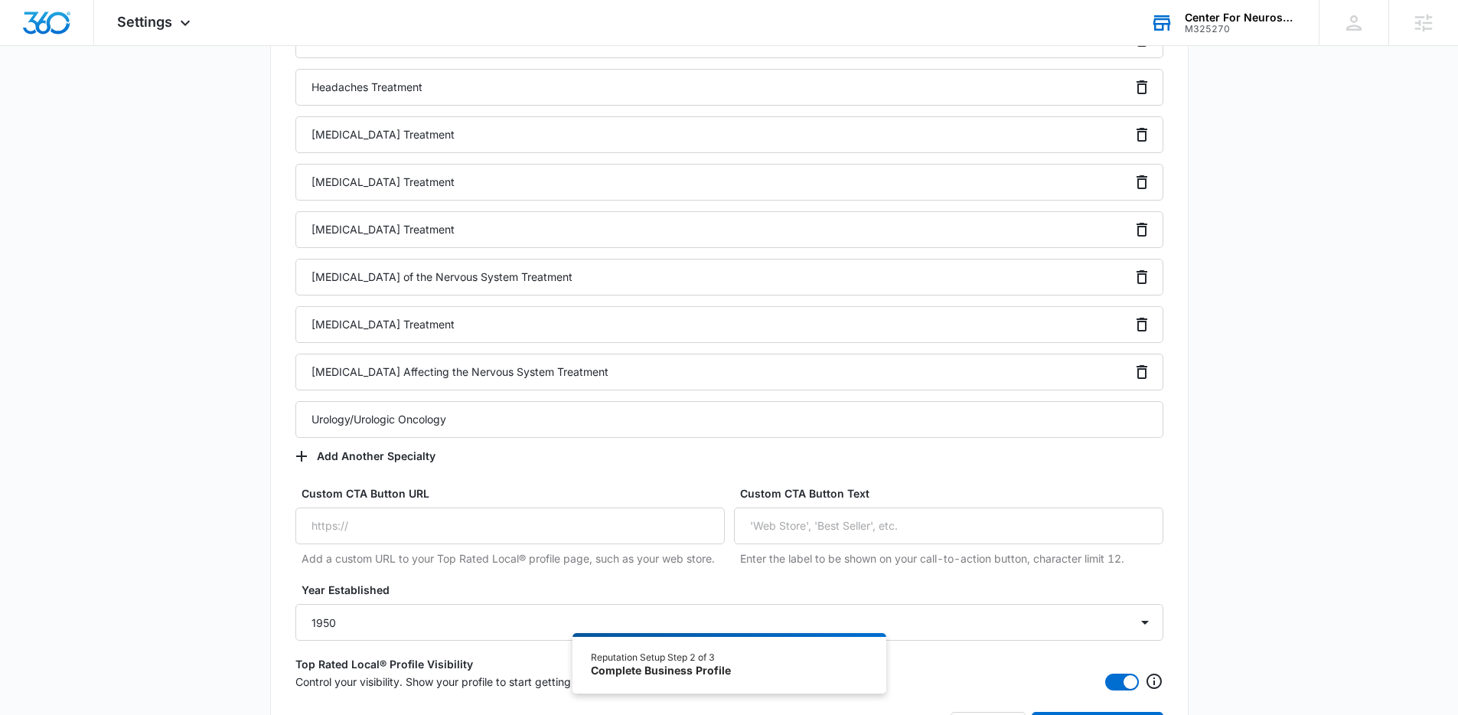
scroll to position [2078, 0]
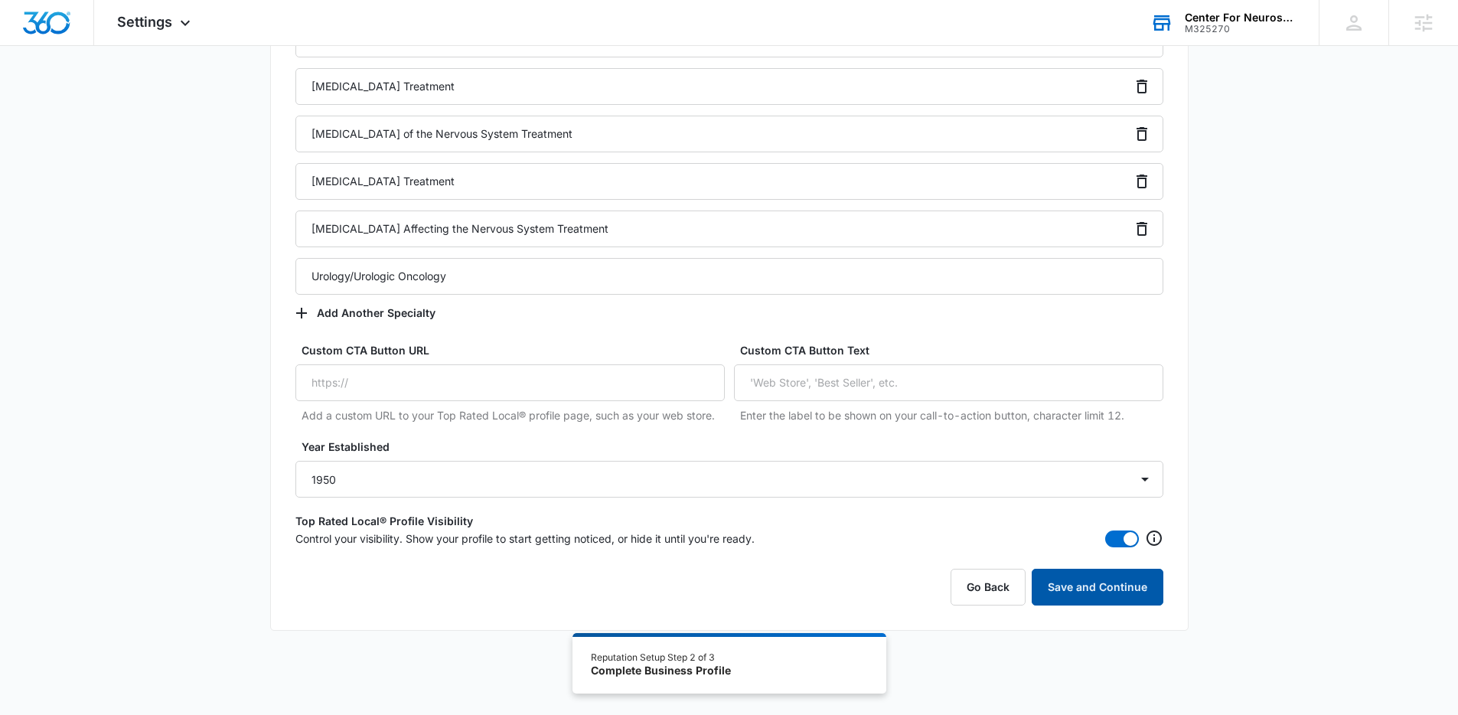
type textarea "The Center for Neurosciences is home to Southern Arizona’s largest and longest …"
click at [1133, 585] on button "Save and Continue" at bounding box center [1098, 587] width 132 height 37
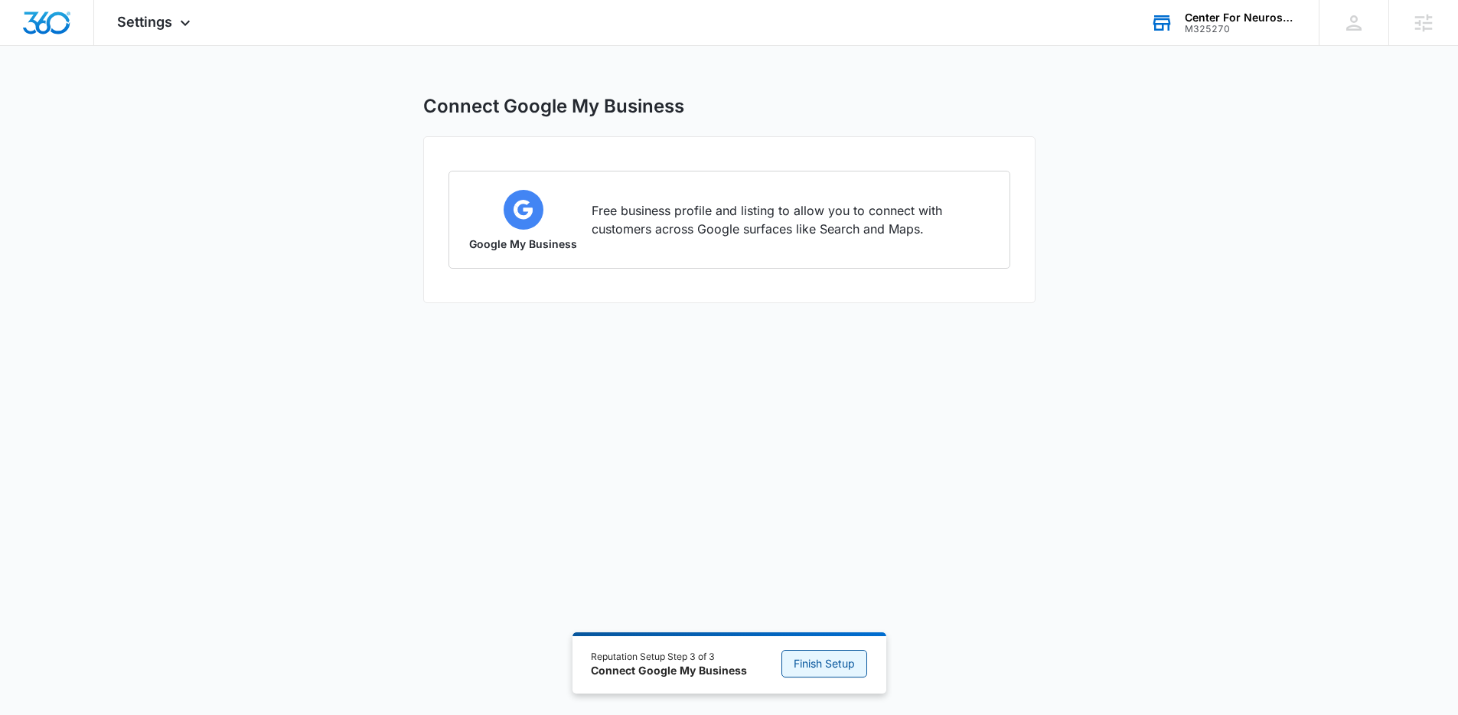
click at [817, 659] on span "Finish Setup" at bounding box center [824, 663] width 61 height 17
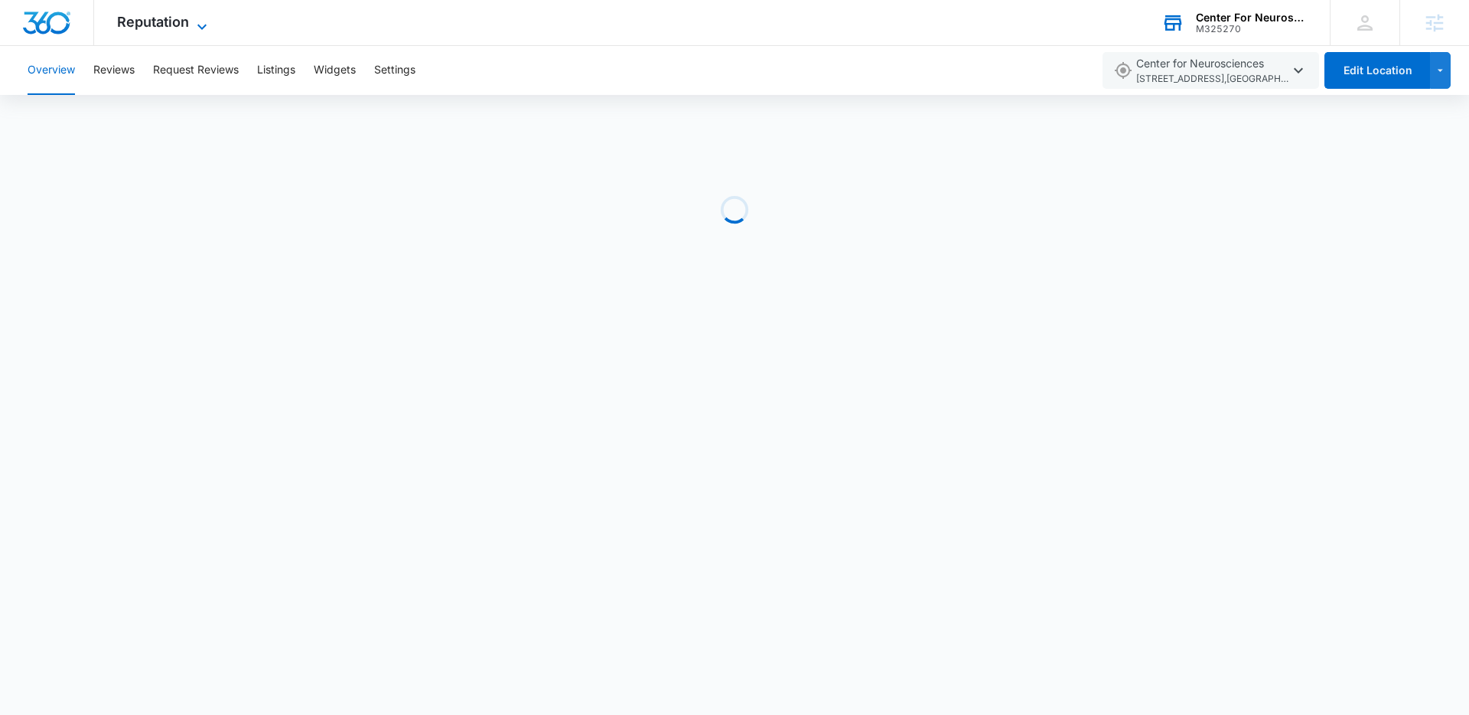
click at [171, 16] on span "Reputation" at bounding box center [153, 22] width 72 height 16
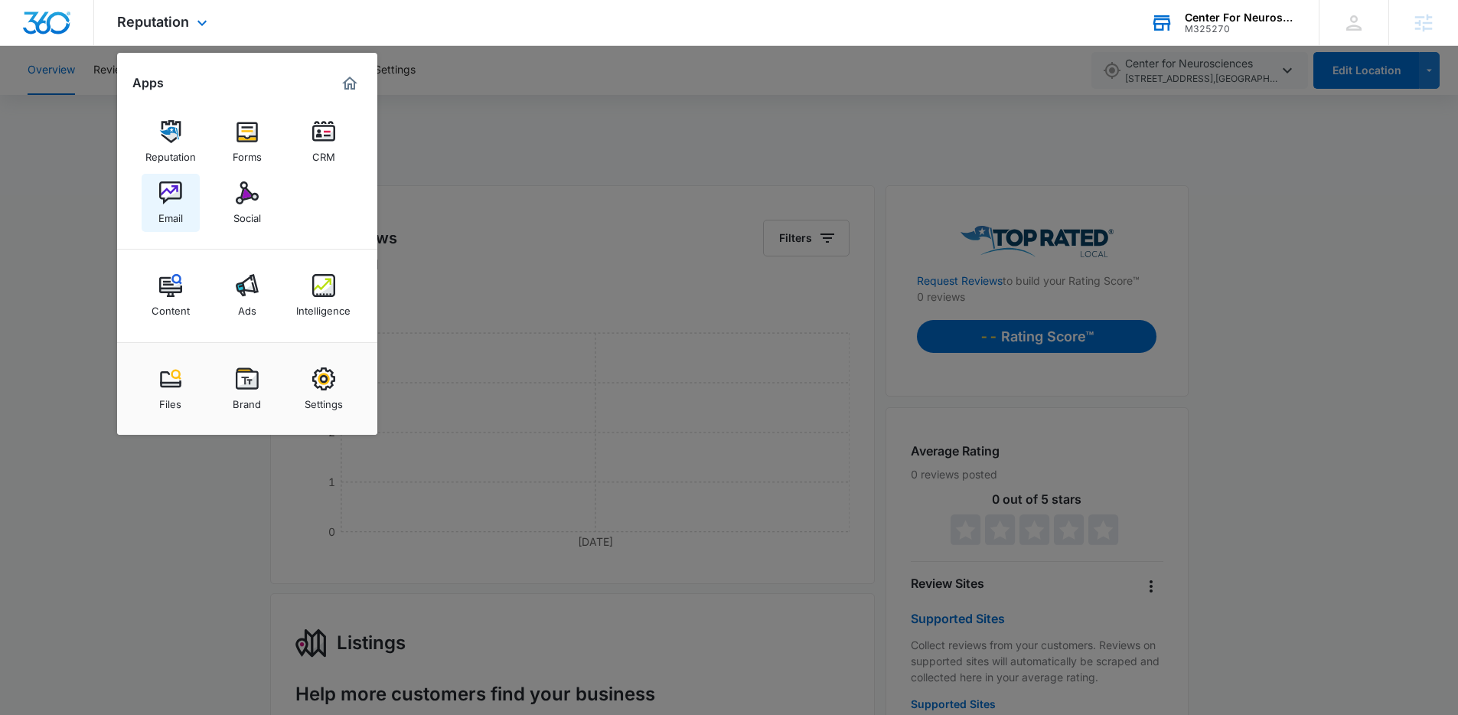
click at [168, 197] on img at bounding box center [170, 192] width 23 height 23
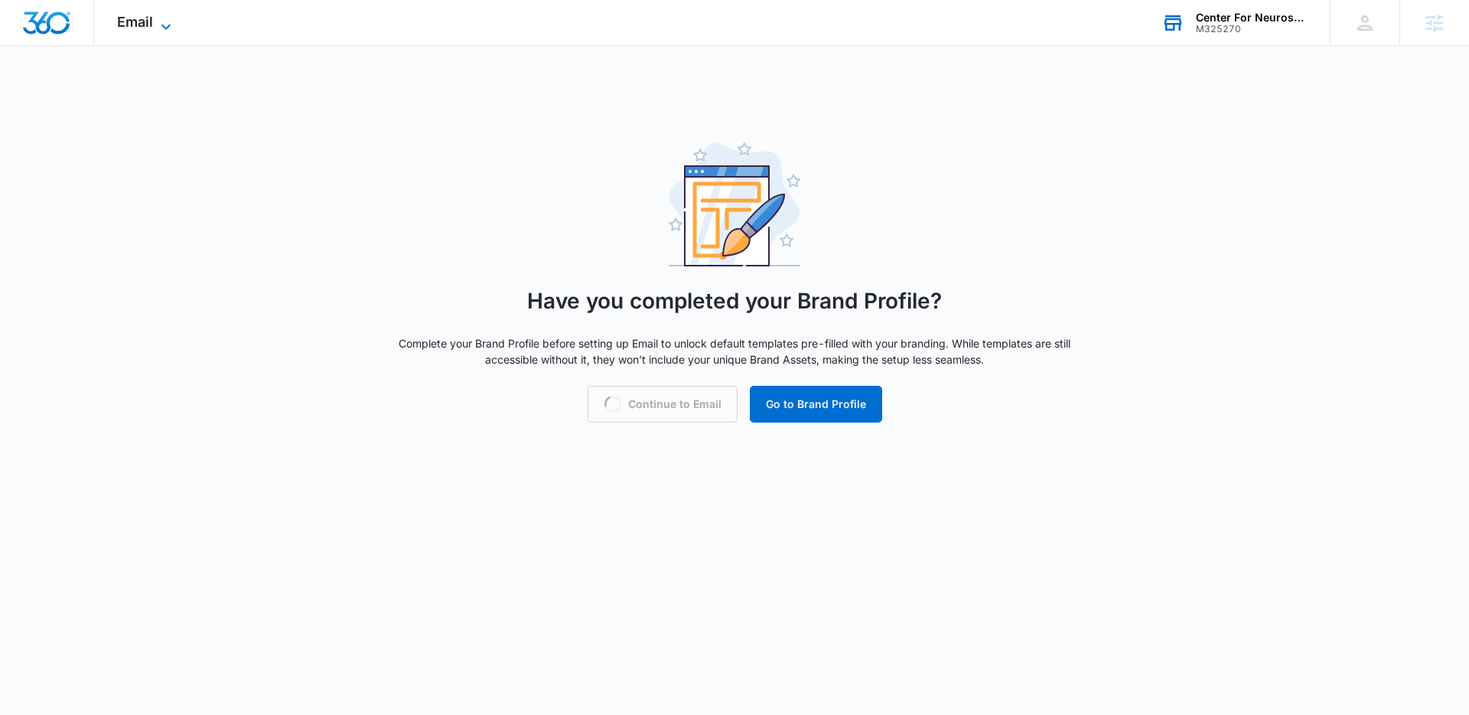
click at [157, 18] on icon at bounding box center [166, 27] width 18 height 18
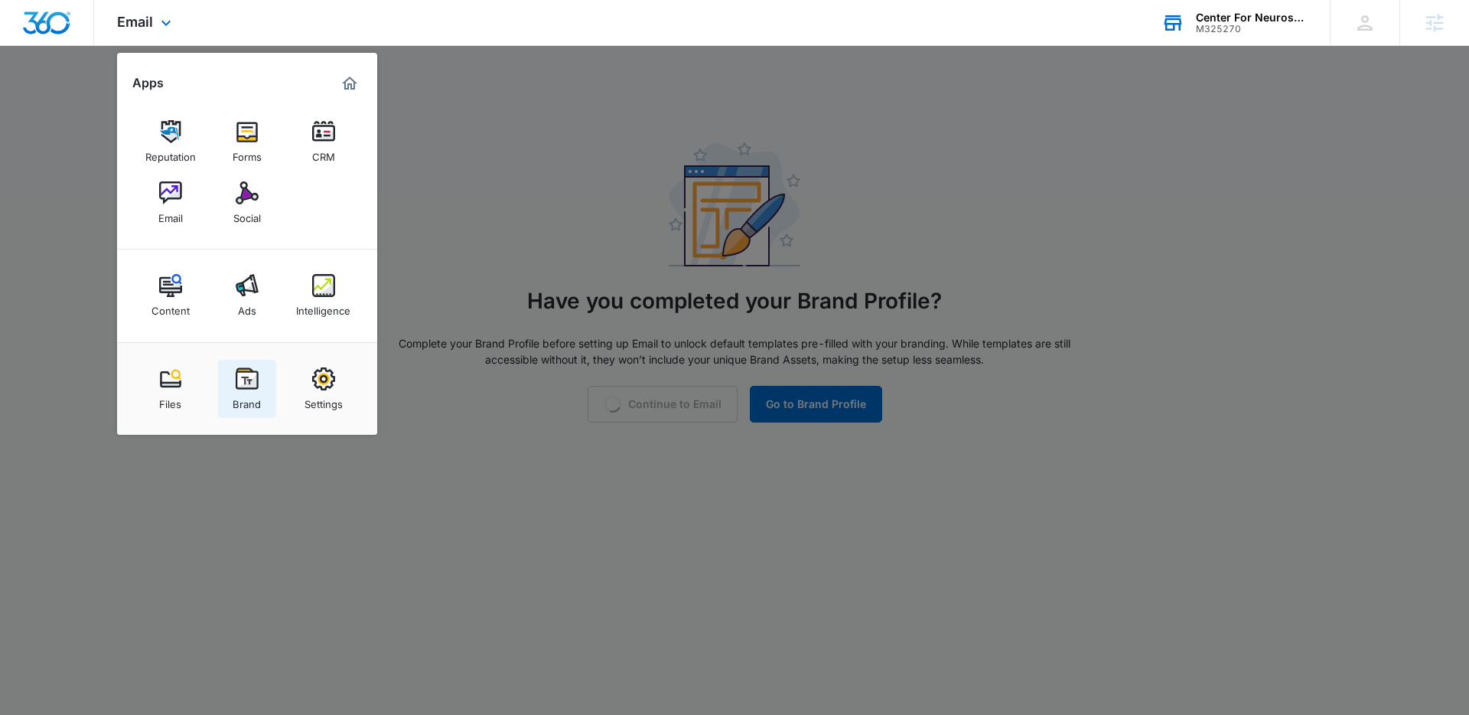
click at [260, 396] on div "Brand" at bounding box center [247, 400] width 28 height 20
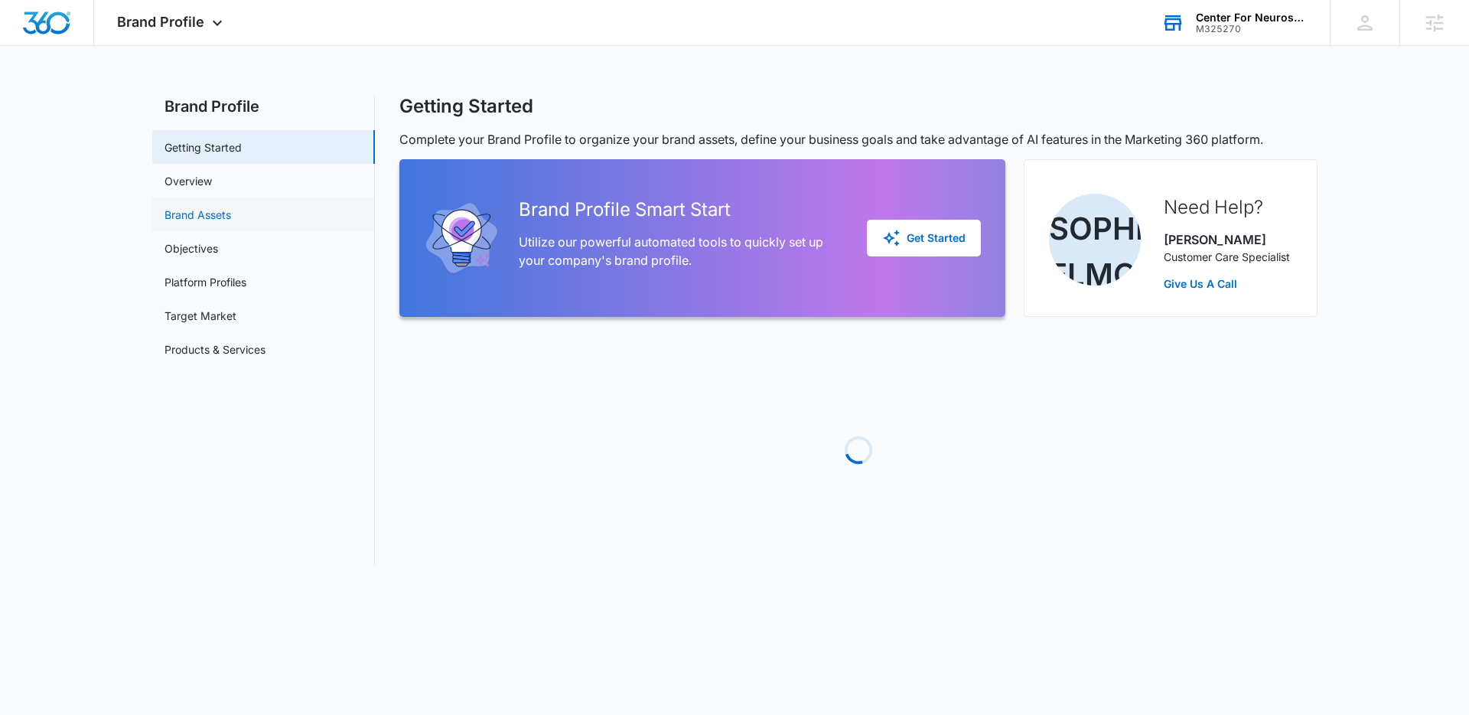
click at [227, 214] on link "Brand Assets" at bounding box center [198, 215] width 67 height 16
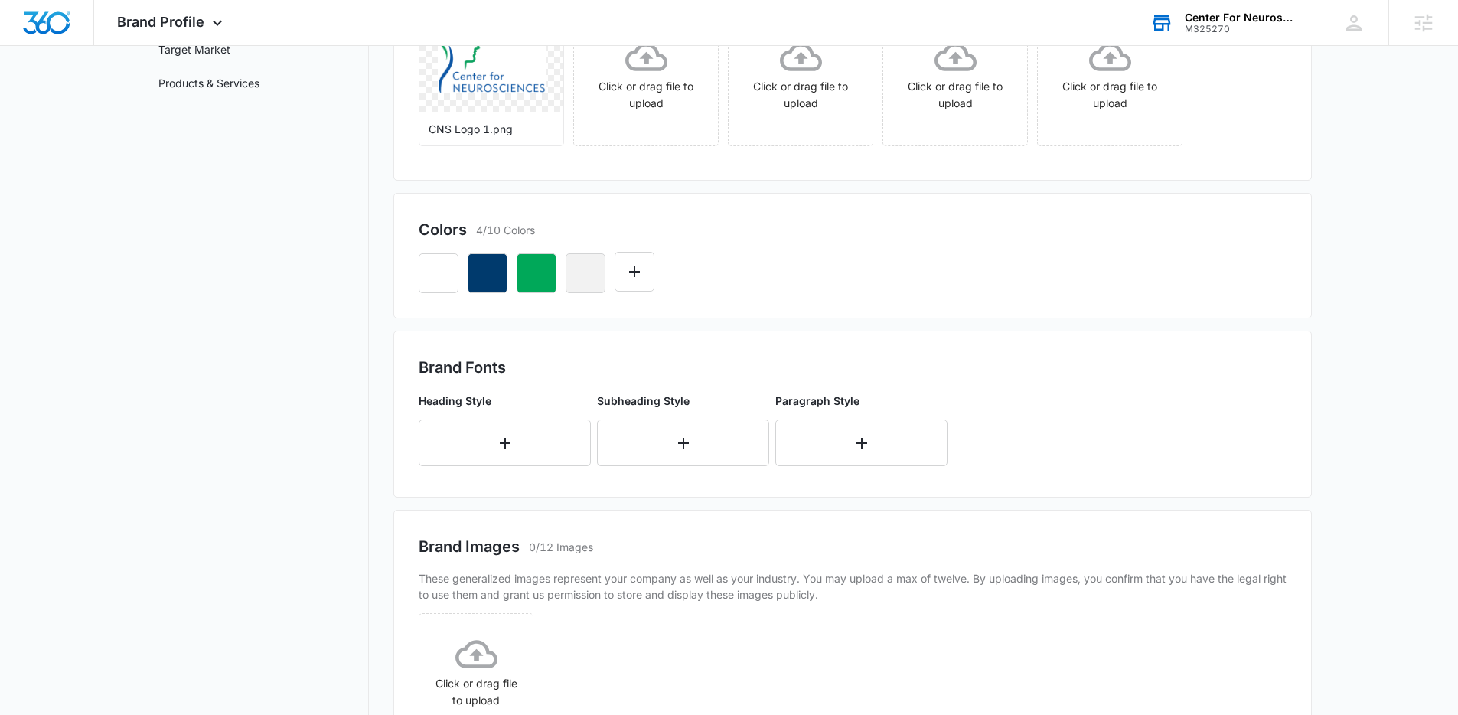
scroll to position [266, 0]
click at [517, 443] on button "button" at bounding box center [505, 443] width 172 height 47
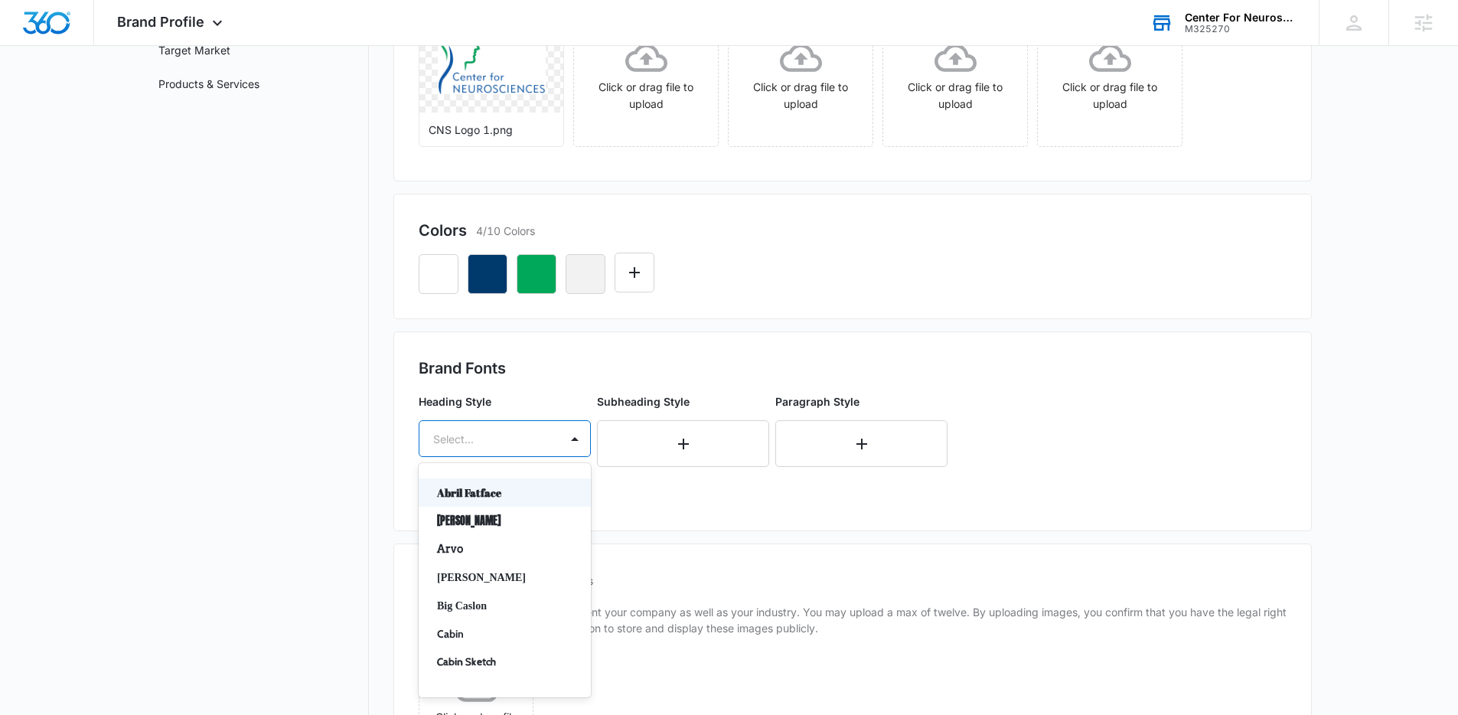
click at [517, 443] on div at bounding box center [486, 438] width 106 height 19
type input "mul"
click at [466, 489] on p "Muli" at bounding box center [503, 492] width 132 height 16
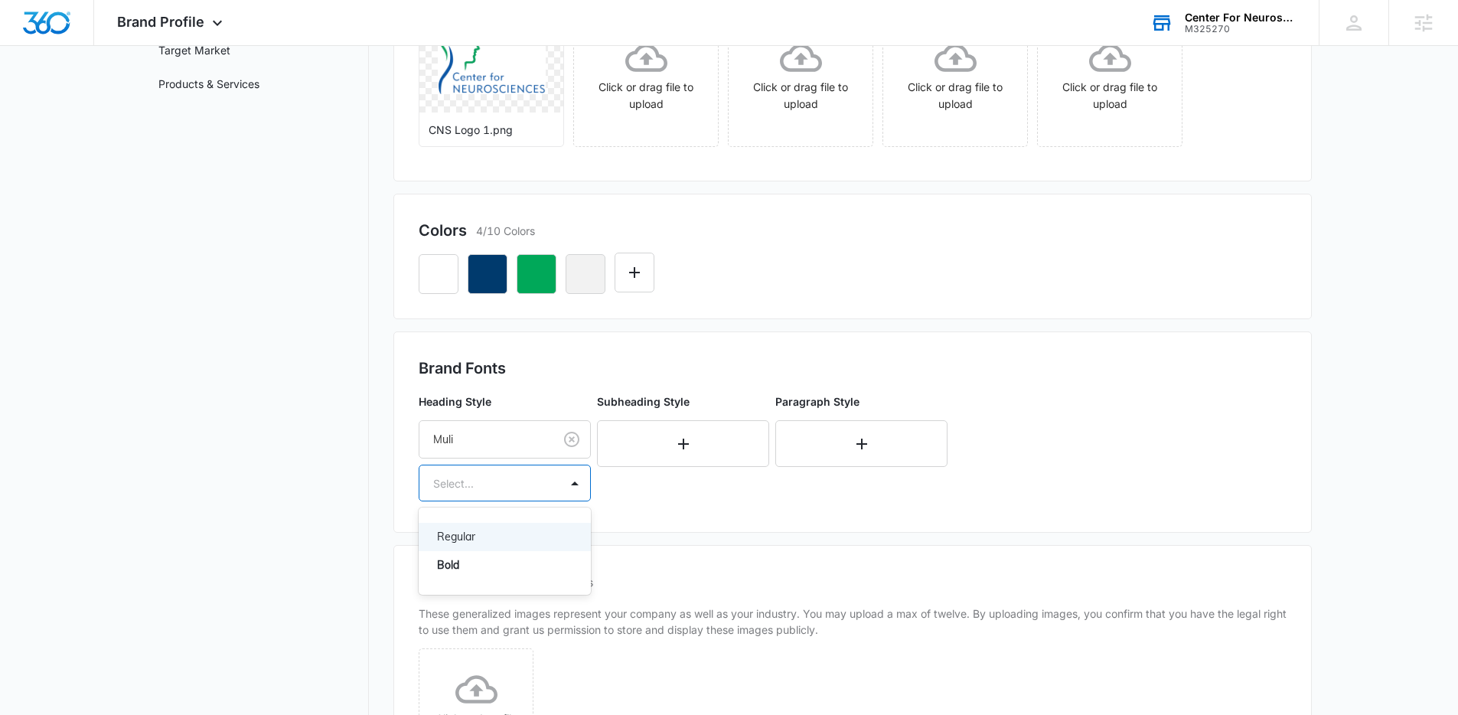
click at [466, 489] on div at bounding box center [486, 483] width 106 height 19
click at [460, 569] on p "Bold" at bounding box center [503, 565] width 132 height 16
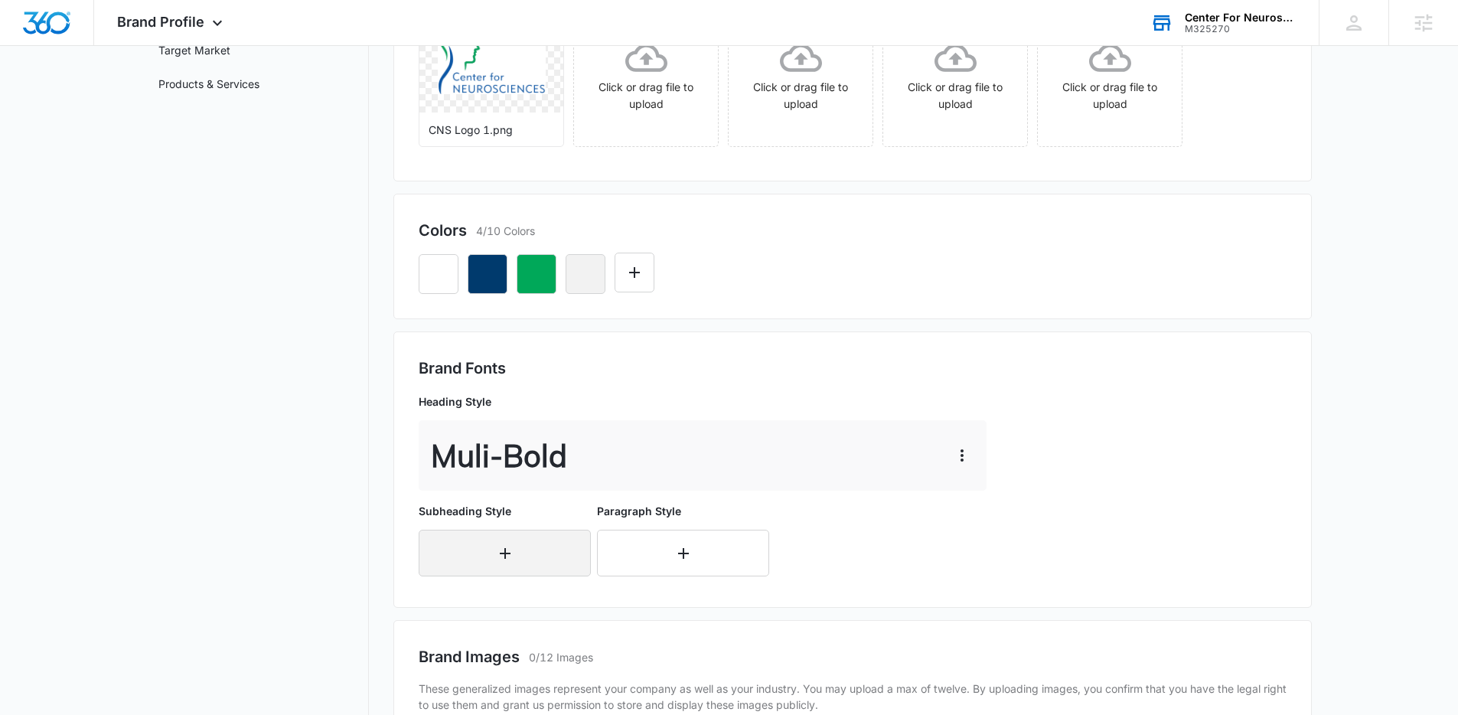
click at [490, 549] on button "button" at bounding box center [505, 553] width 172 height 47
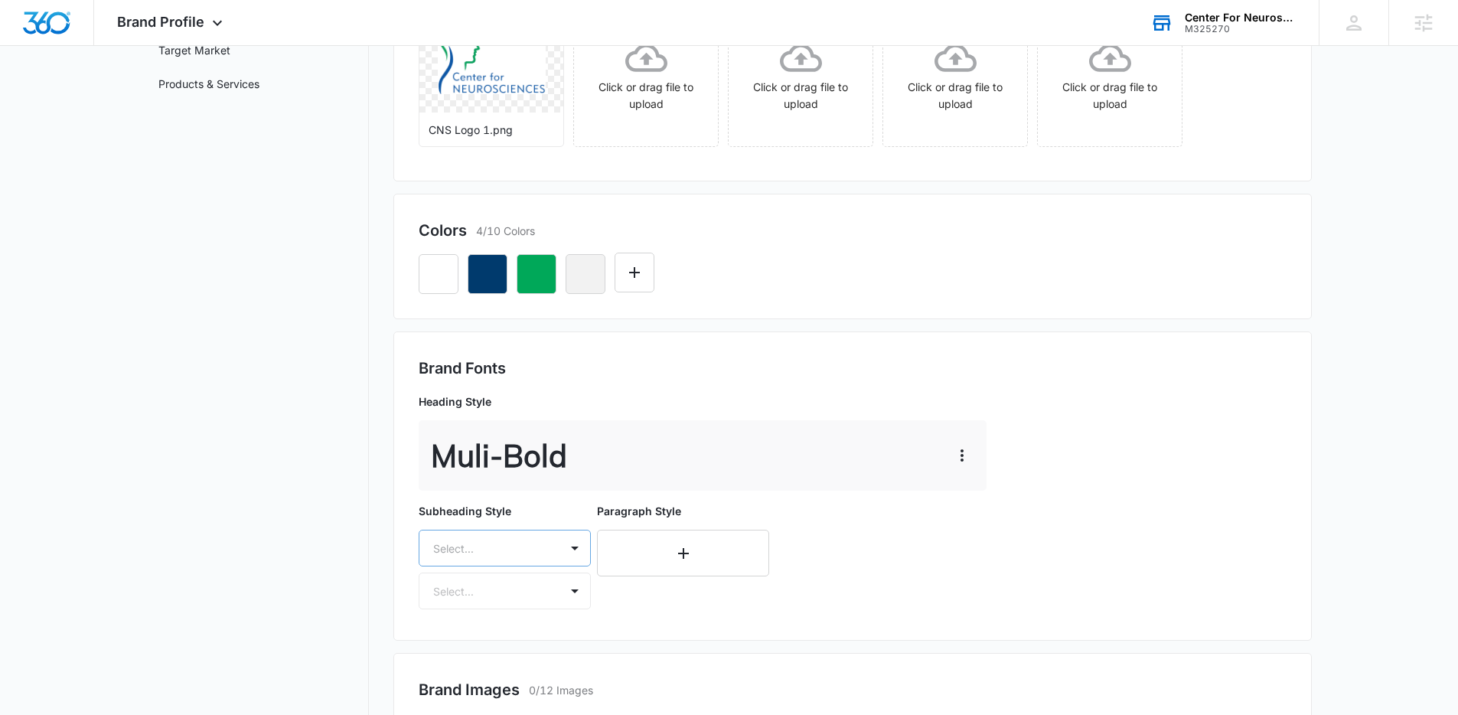
scroll to position [363, 0]
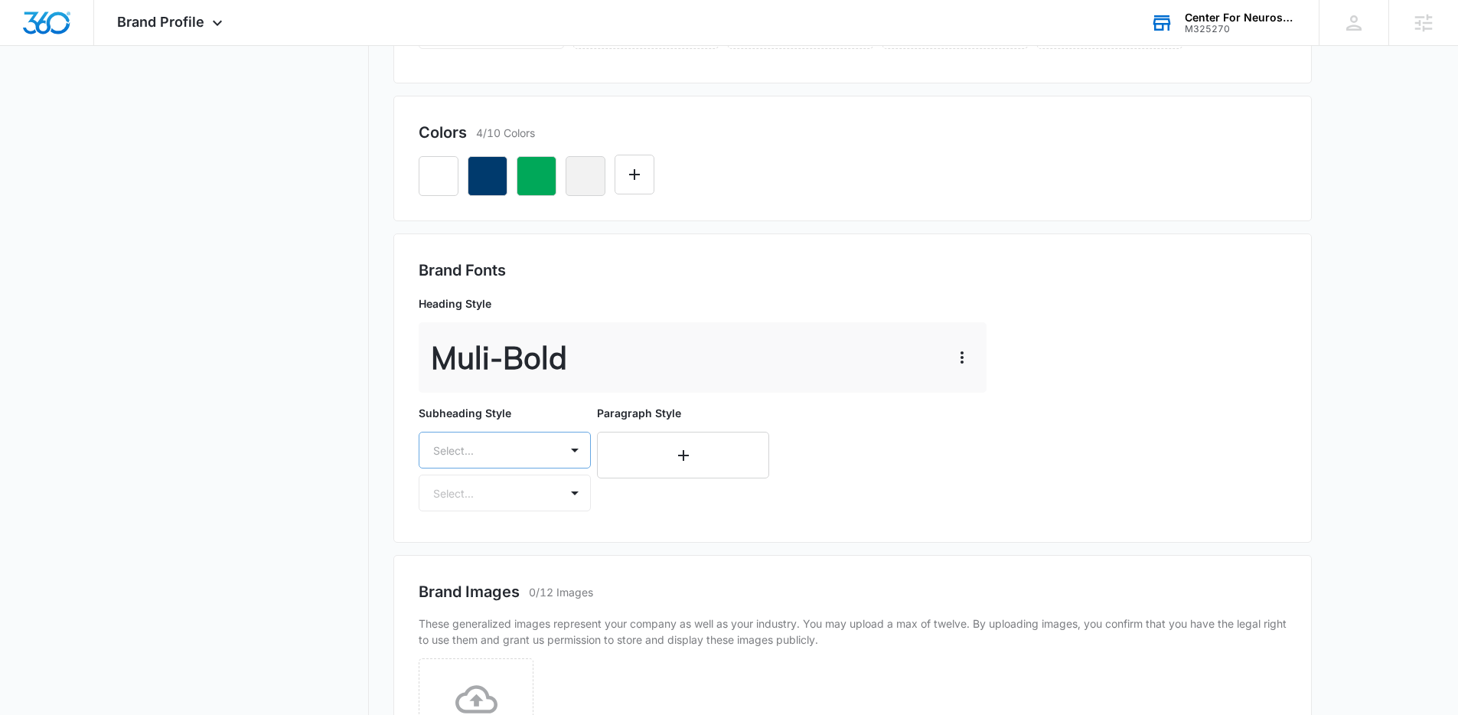
click at [494, 468] on div "Select..." at bounding box center [505, 450] width 172 height 37
type input "muli"
click at [458, 522] on div "Muli" at bounding box center [505, 503] width 172 height 59
click at [458, 503] on p "Muli" at bounding box center [503, 504] width 132 height 16
click at [482, 499] on div at bounding box center [486, 494] width 106 height 19
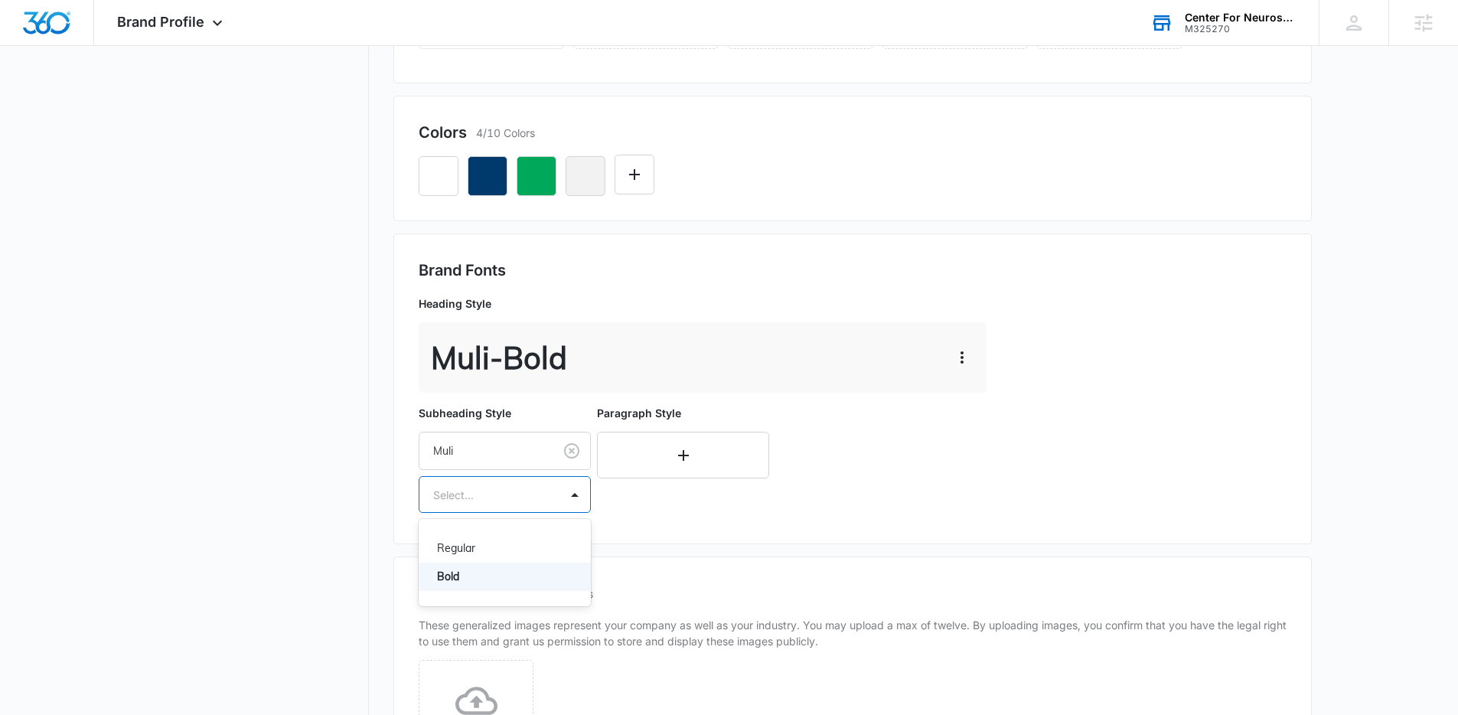
click at [468, 575] on p "Bold" at bounding box center [503, 577] width 132 height 16
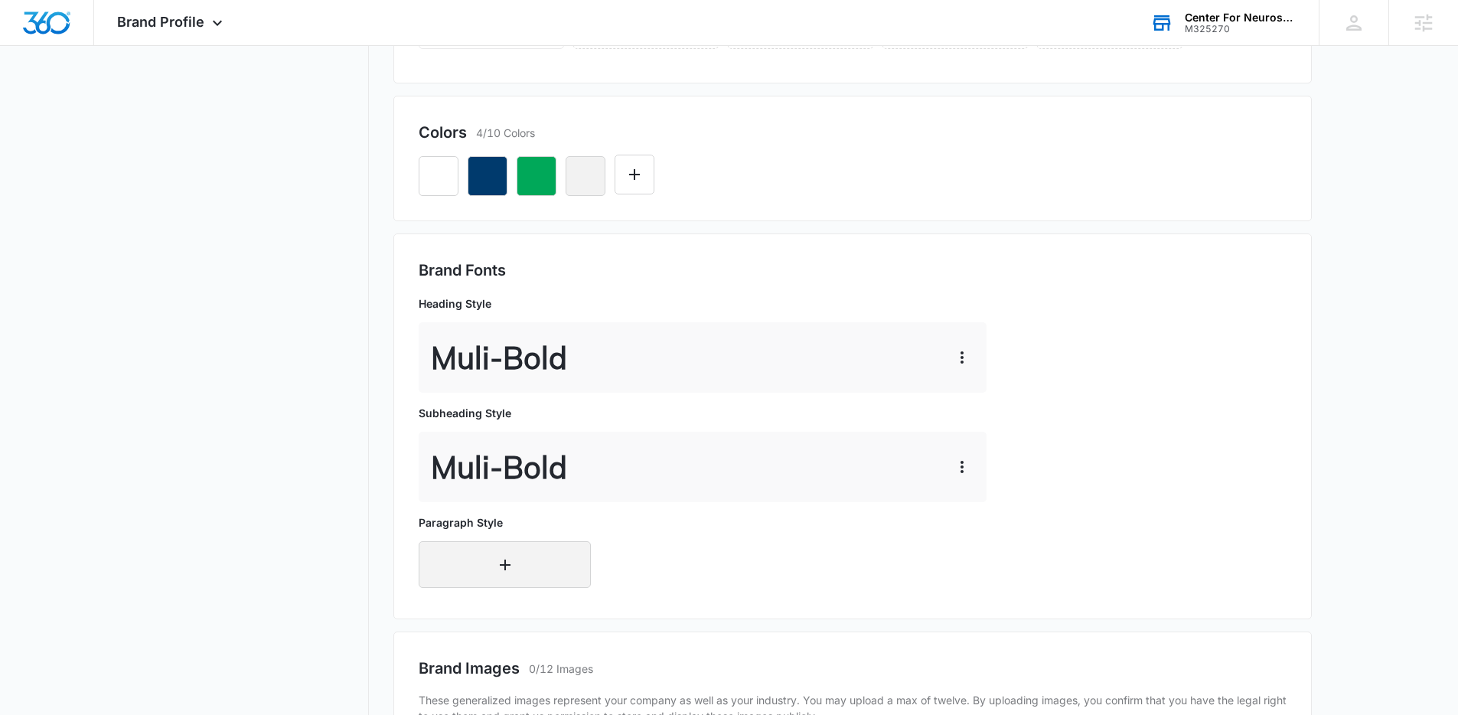
click at [482, 566] on button "button" at bounding box center [505, 564] width 172 height 47
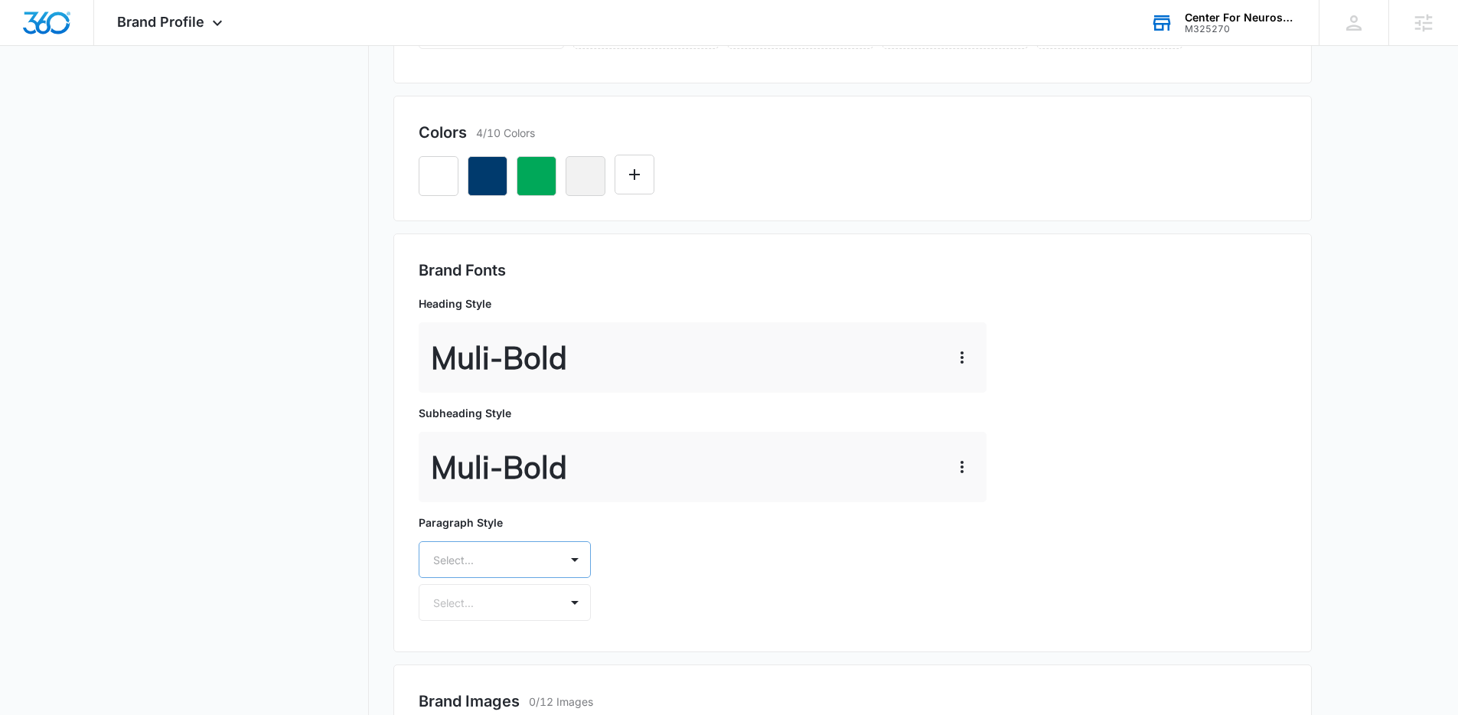
scroll to position [473, 0]
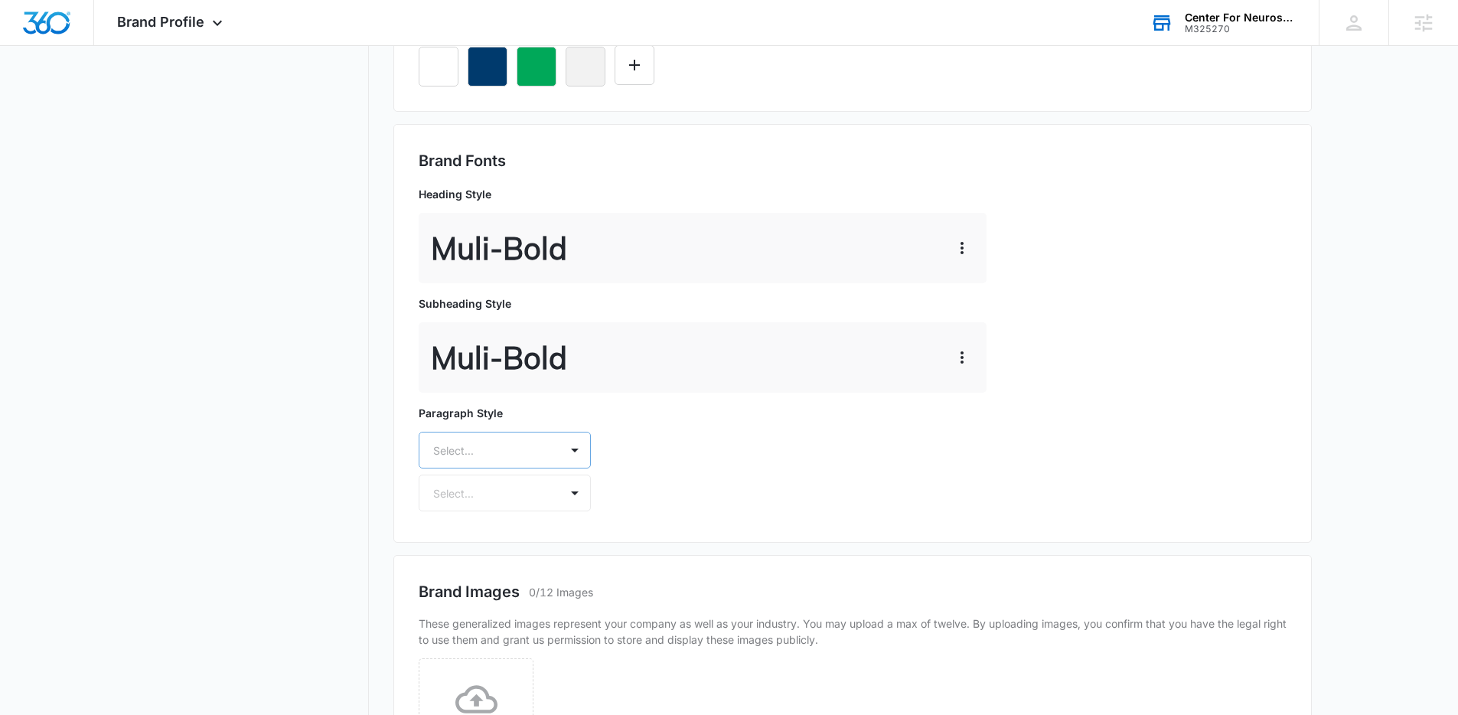
click at [498, 468] on div "Select..." at bounding box center [505, 450] width 172 height 37
type input "muli"
click at [504, 505] on p "Muli" at bounding box center [503, 504] width 132 height 16
click at [507, 492] on div at bounding box center [486, 494] width 106 height 19
click at [478, 548] on p "Regular" at bounding box center [503, 548] width 132 height 16
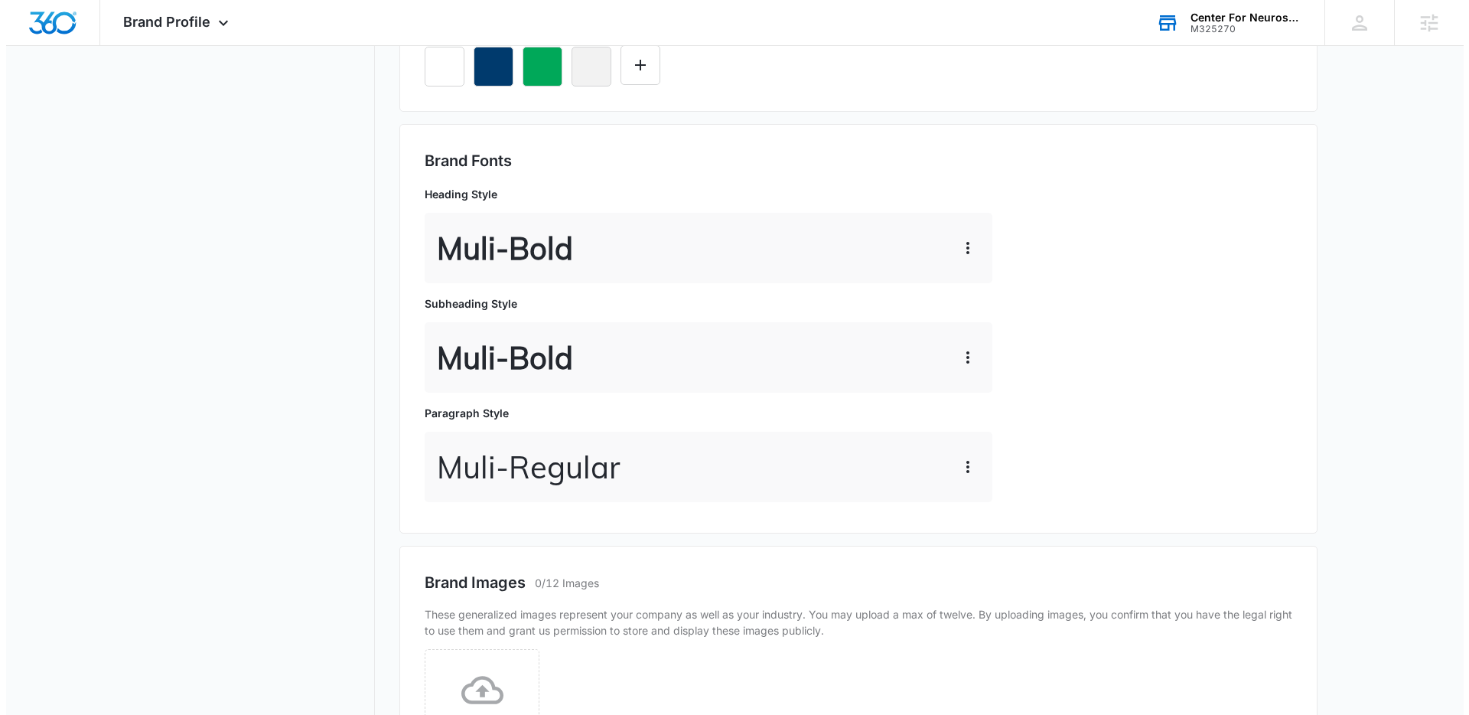
scroll to position [0, 0]
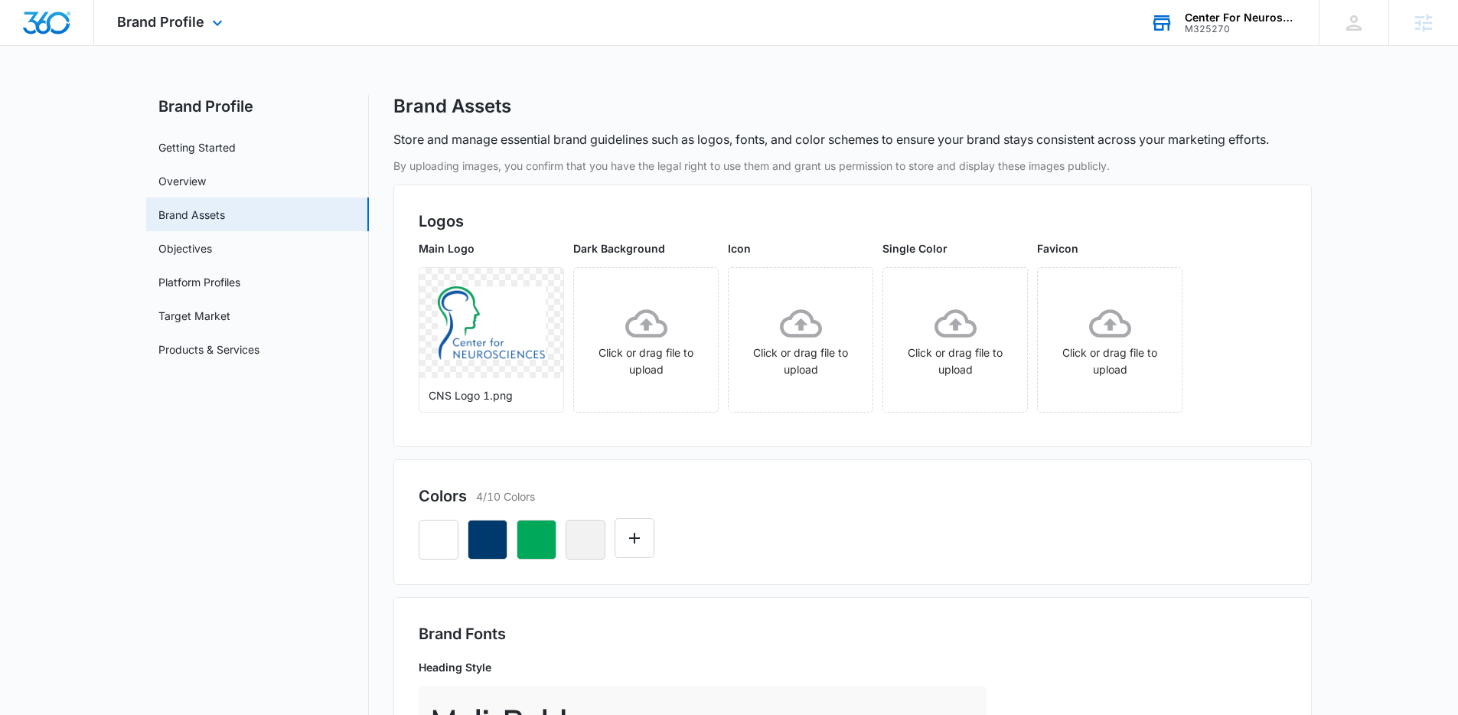
click at [175, 33] on div "Brand Profile Apps Reputation Forms CRM Email Social Content Ads Intelligence F…" at bounding box center [171, 22] width 155 height 45
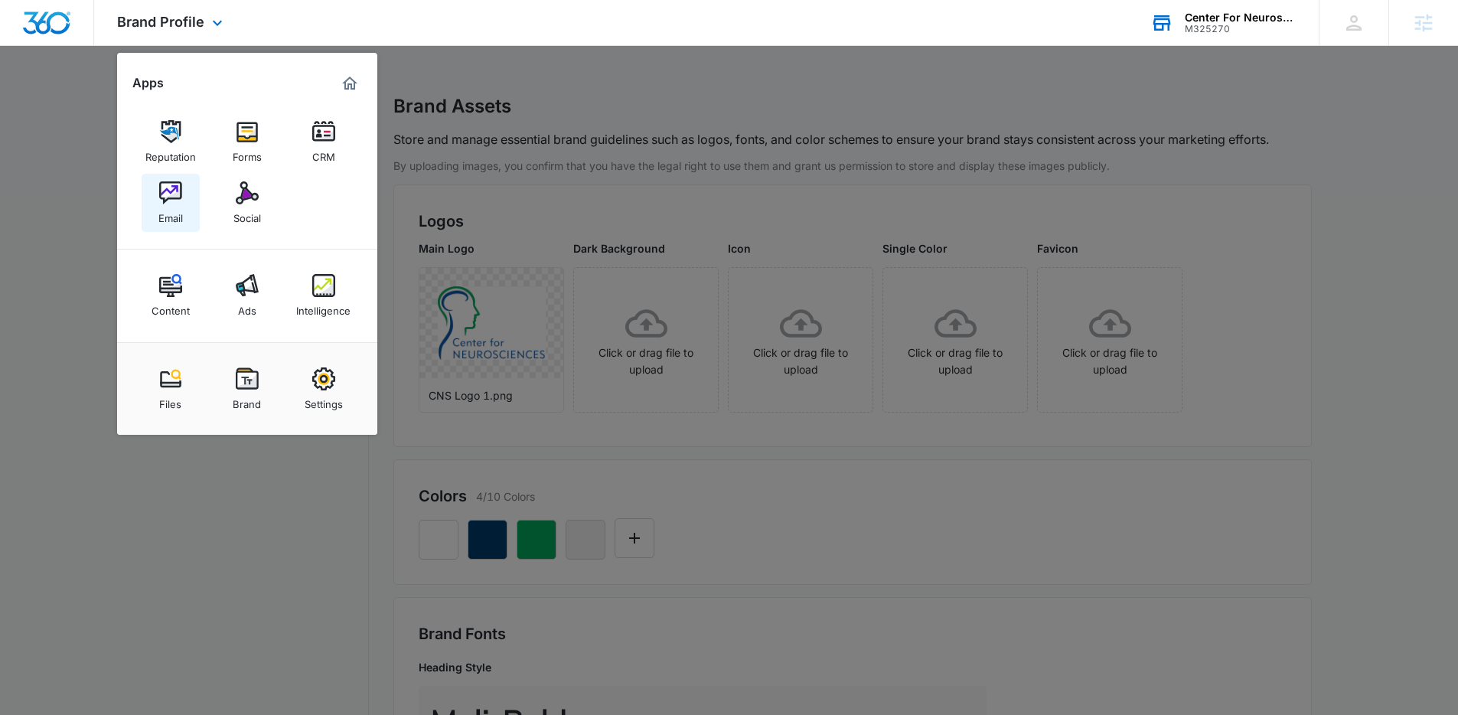
click at [180, 213] on div "Email" at bounding box center [170, 214] width 24 height 20
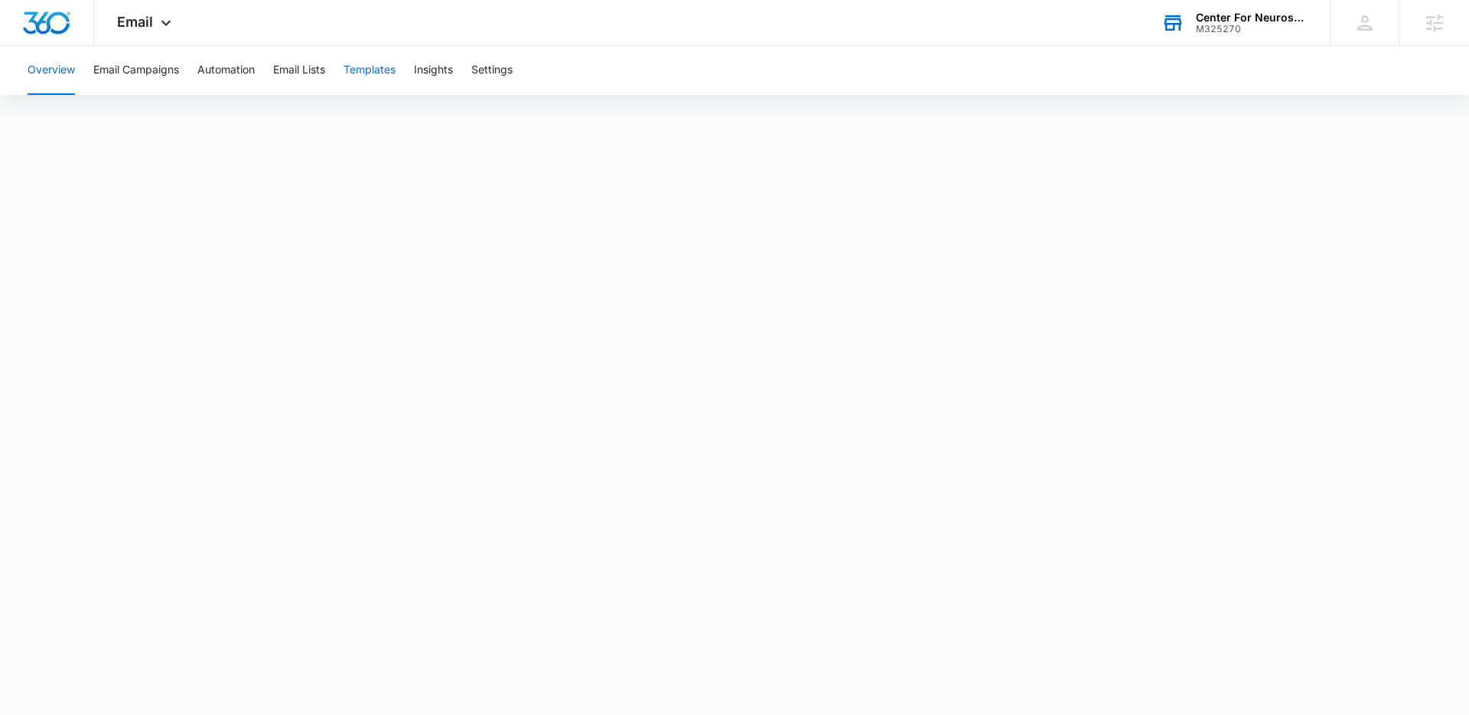
click at [373, 70] on button "Templates" at bounding box center [370, 70] width 52 height 49
click at [225, 73] on button "Automation" at bounding box center [225, 70] width 57 height 49
click at [1241, 24] on div "M325270" at bounding box center [1252, 29] width 112 height 11
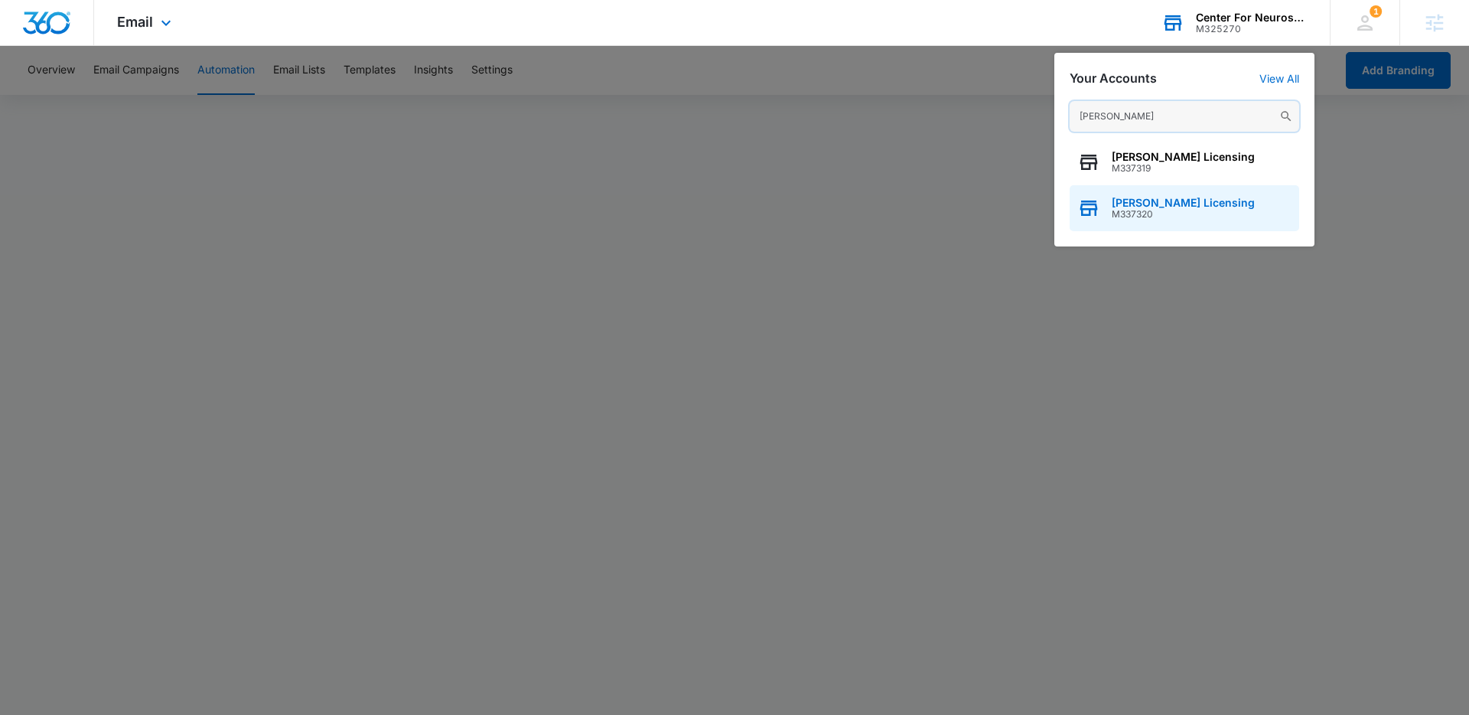
type input "[PERSON_NAME]"
click at [1178, 194] on div "[PERSON_NAME] Licensing M337320" at bounding box center [1185, 208] width 230 height 46
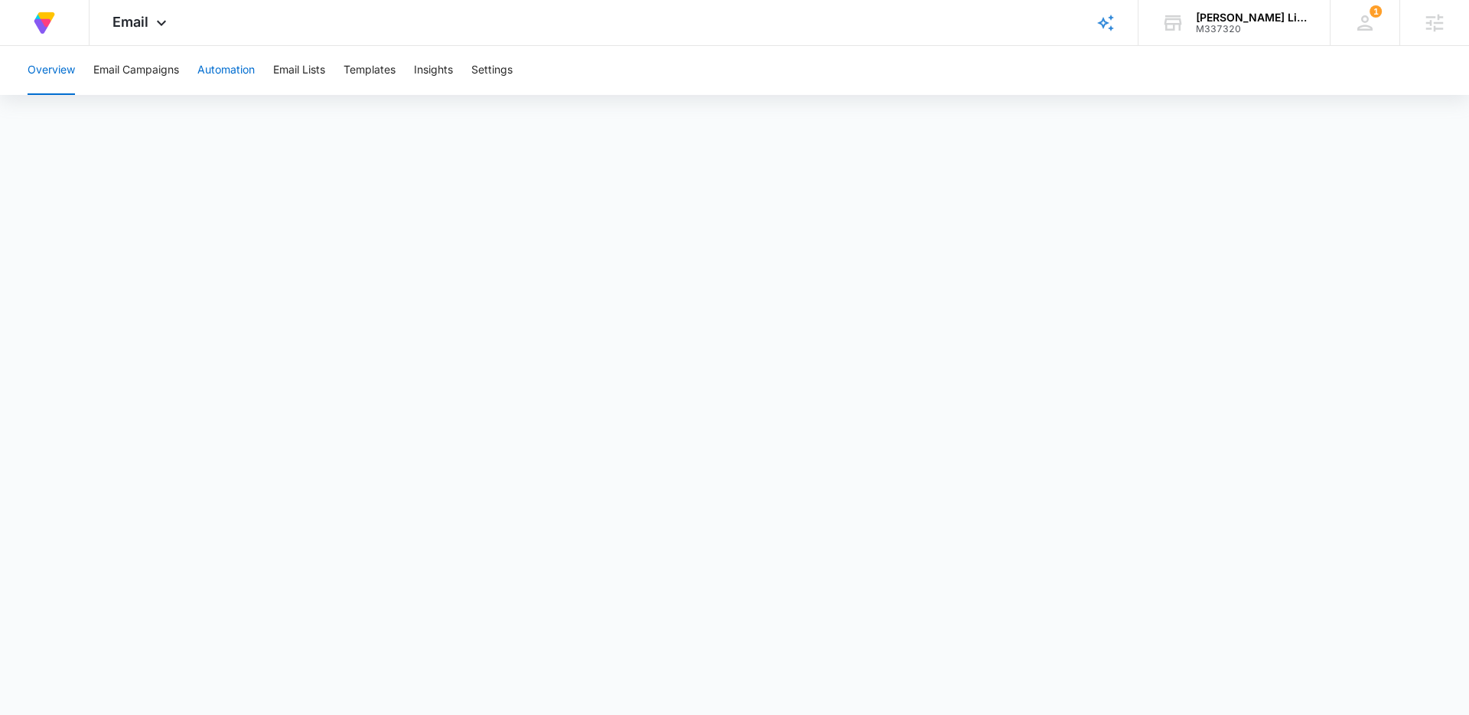
click at [204, 70] on button "Automation" at bounding box center [225, 70] width 57 height 49
click at [1210, 27] on div "M337320" at bounding box center [1252, 29] width 112 height 11
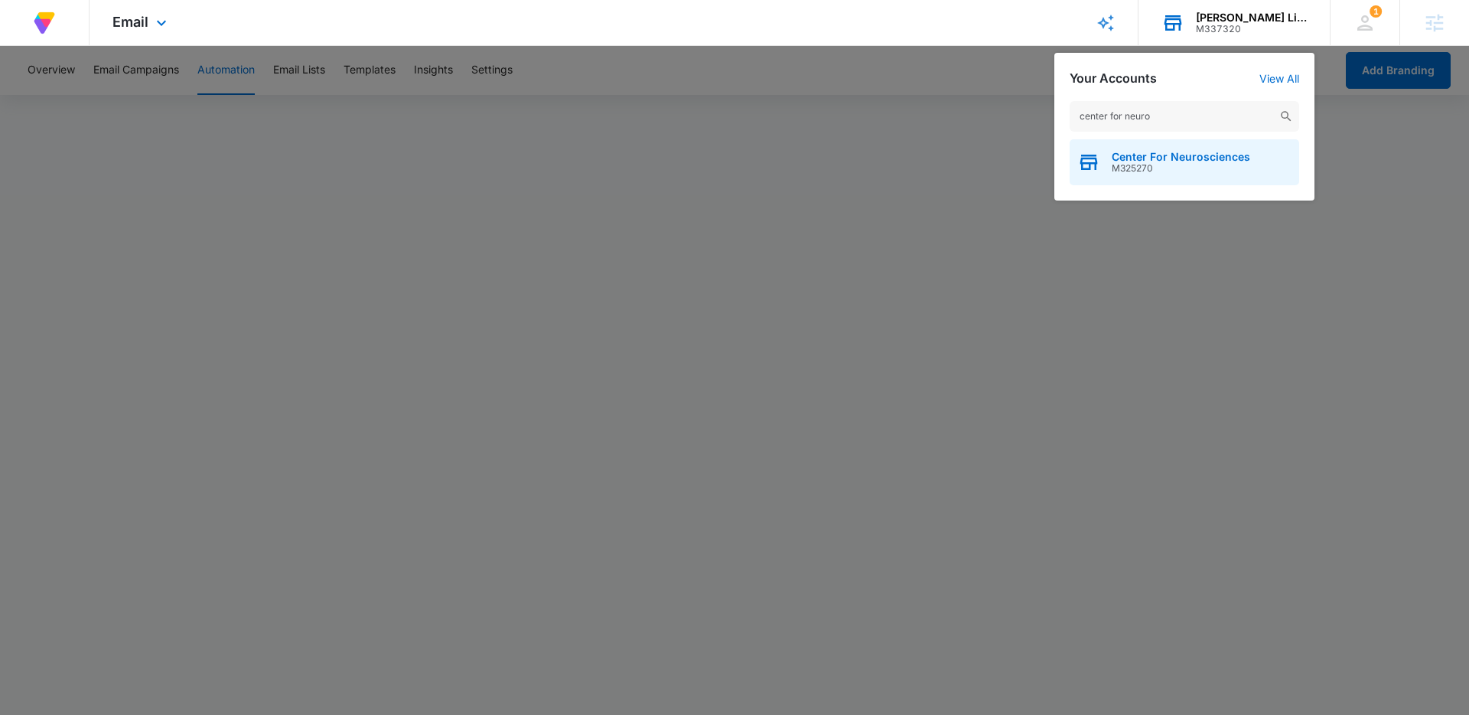
type input "center for neuro"
click at [1165, 151] on span "Center For Neurosciences" at bounding box center [1181, 157] width 139 height 12
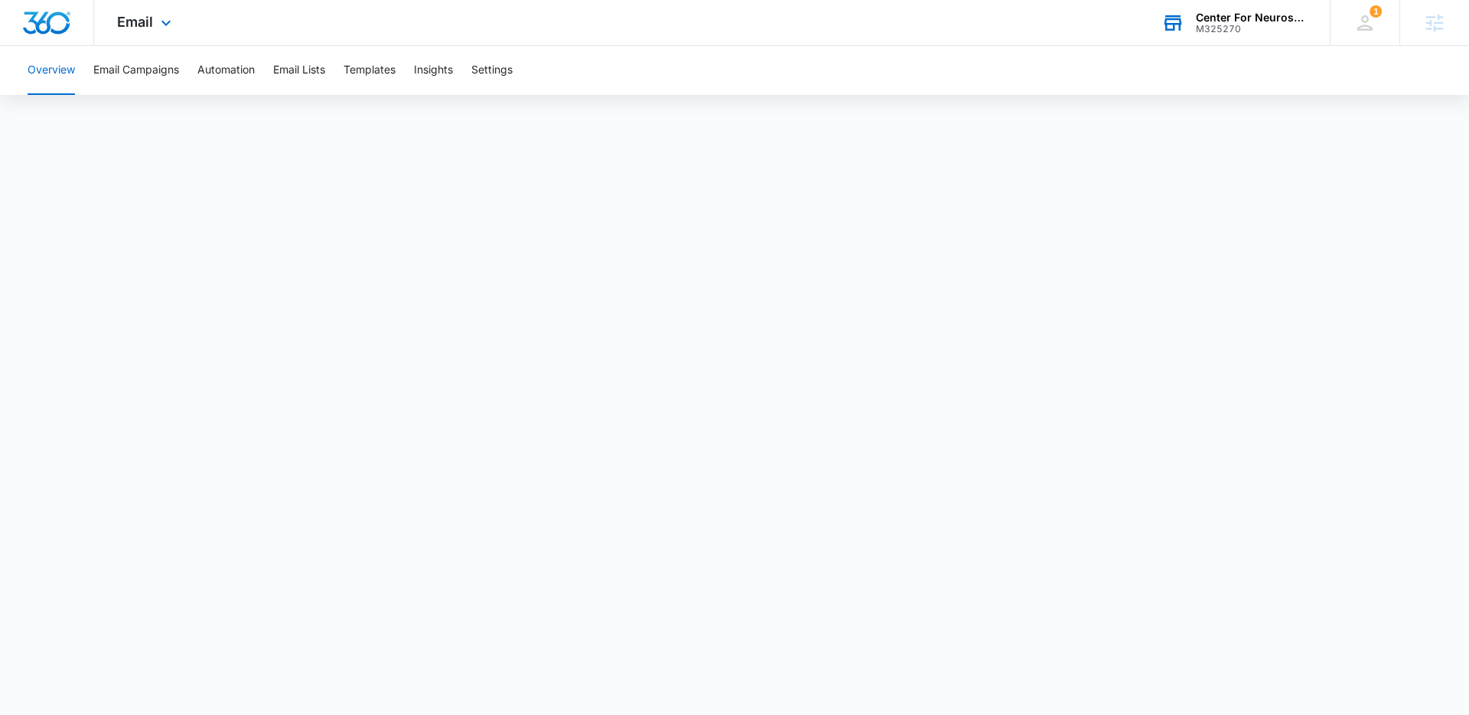
click at [341, 65] on div "Overview Email Campaigns Automation Email Lists Templates Insights Settings" at bounding box center [734, 70] width 1433 height 49
click at [350, 67] on button "Templates" at bounding box center [370, 70] width 52 height 49
click at [213, 73] on button "Automation" at bounding box center [225, 70] width 57 height 49
click at [57, 23] on img "Dashboard" at bounding box center [46, 22] width 49 height 23
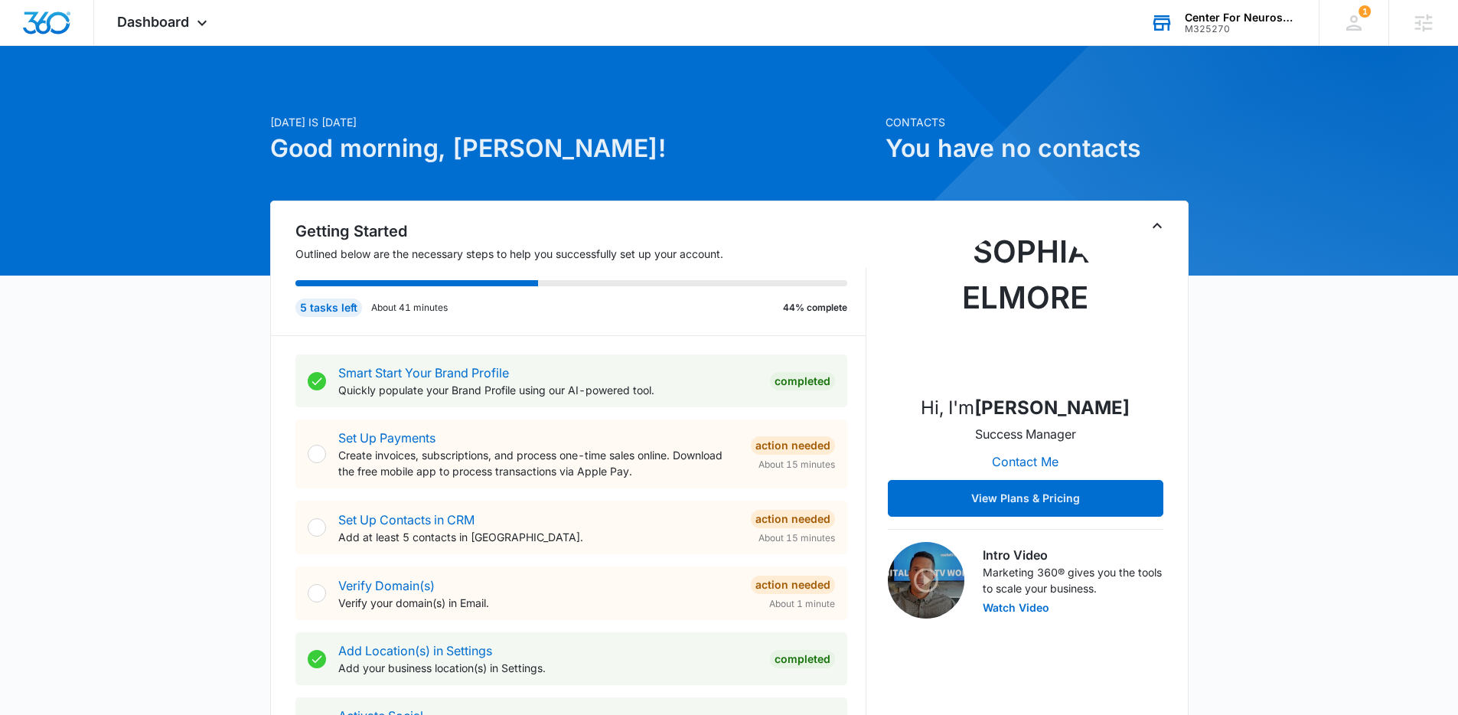
click at [1210, 12] on div "Center For Neurosciences" at bounding box center [1241, 17] width 112 height 12
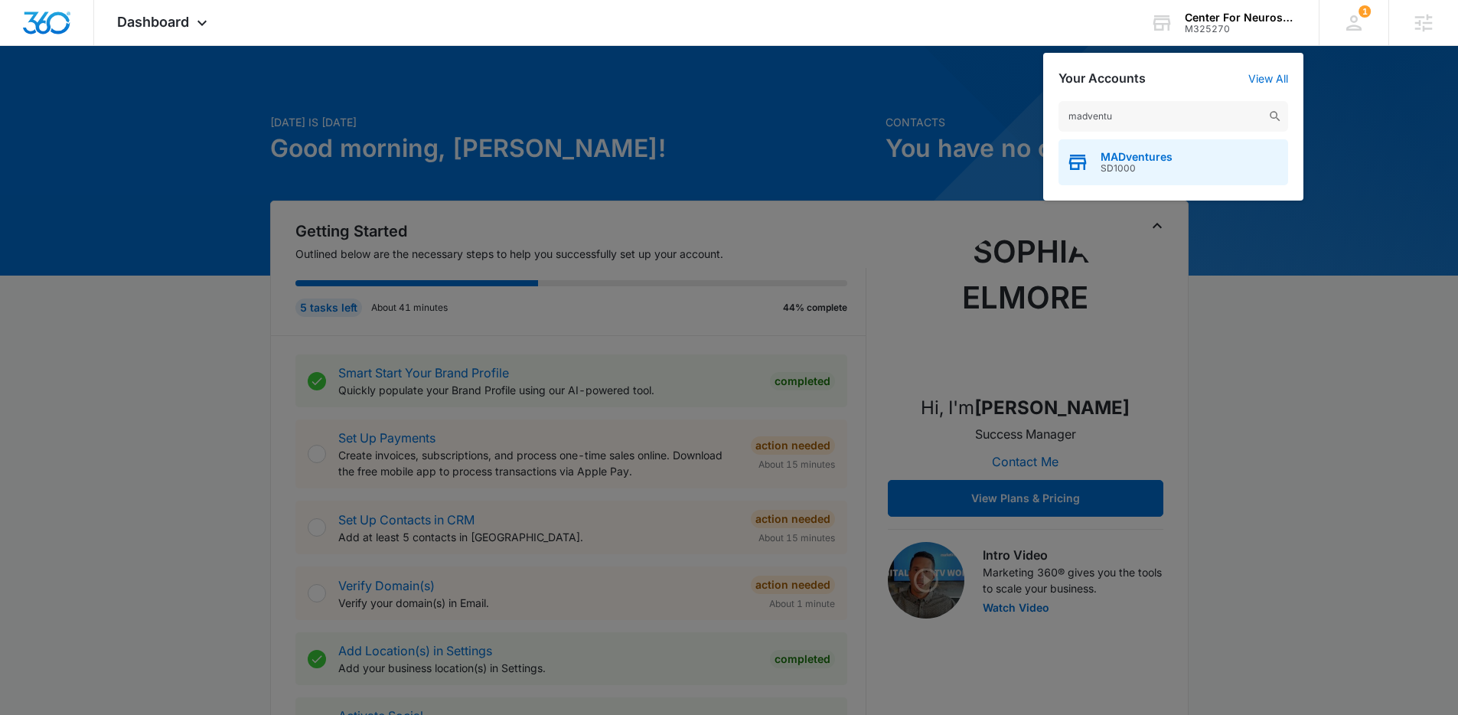
type input "madventu"
click at [1183, 151] on div "MADventures SD1000" at bounding box center [1173, 162] width 230 height 46
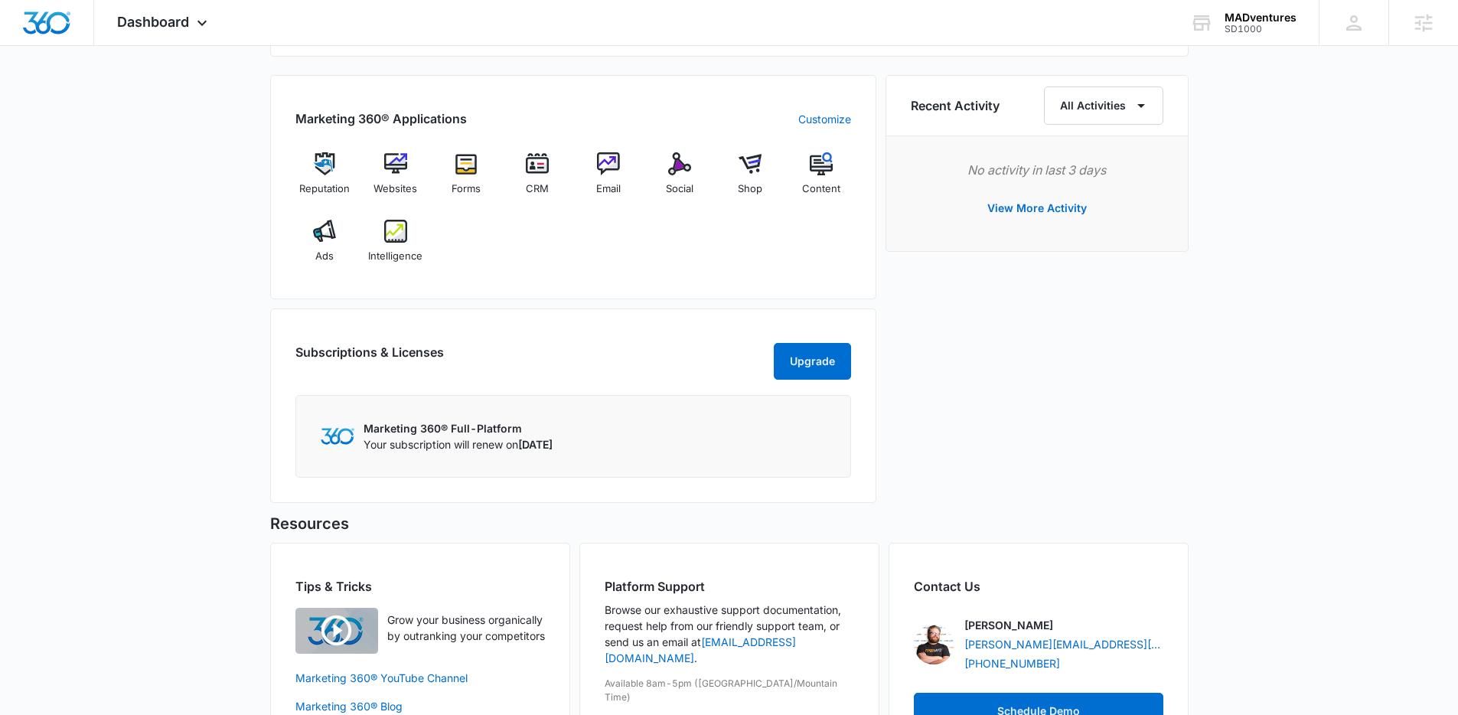
scroll to position [1068, 0]
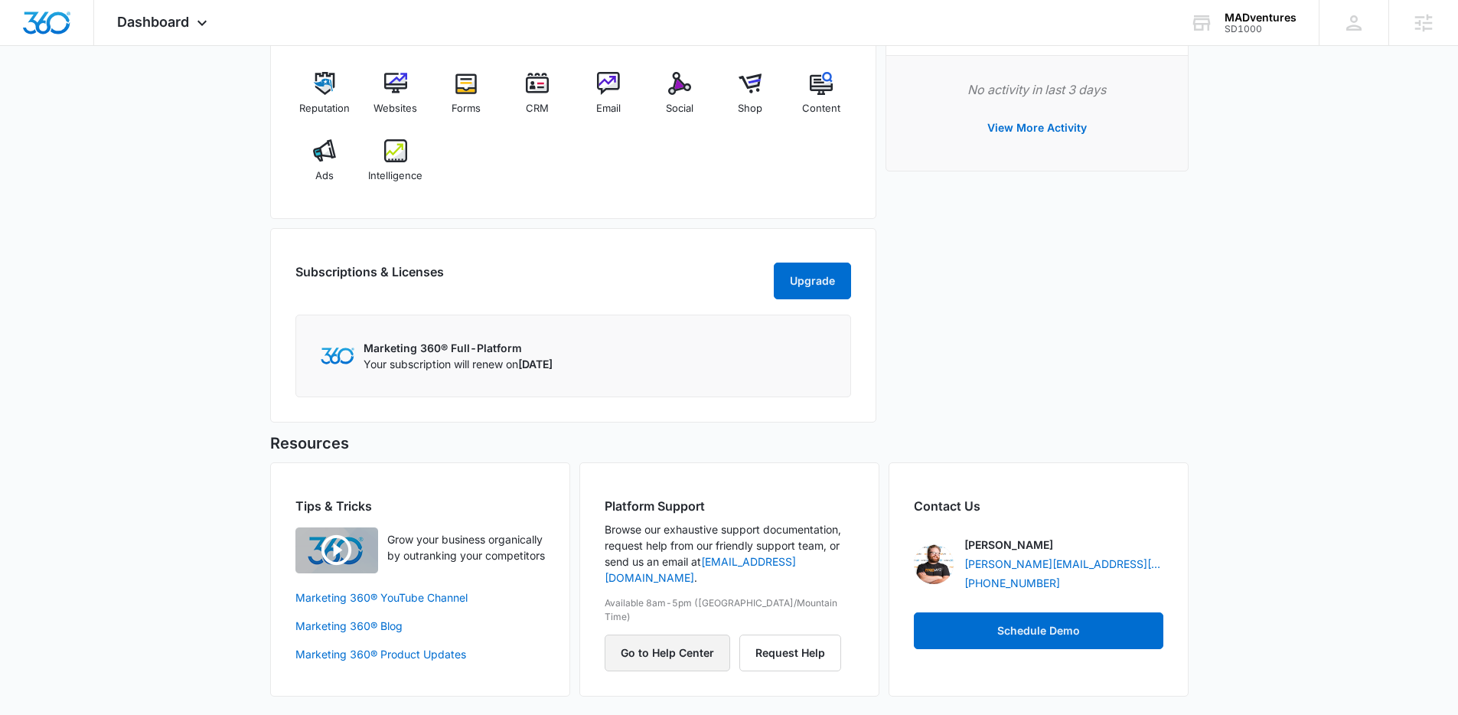
click at [660, 634] on button "Go to Help Center" at bounding box center [667, 652] width 125 height 37
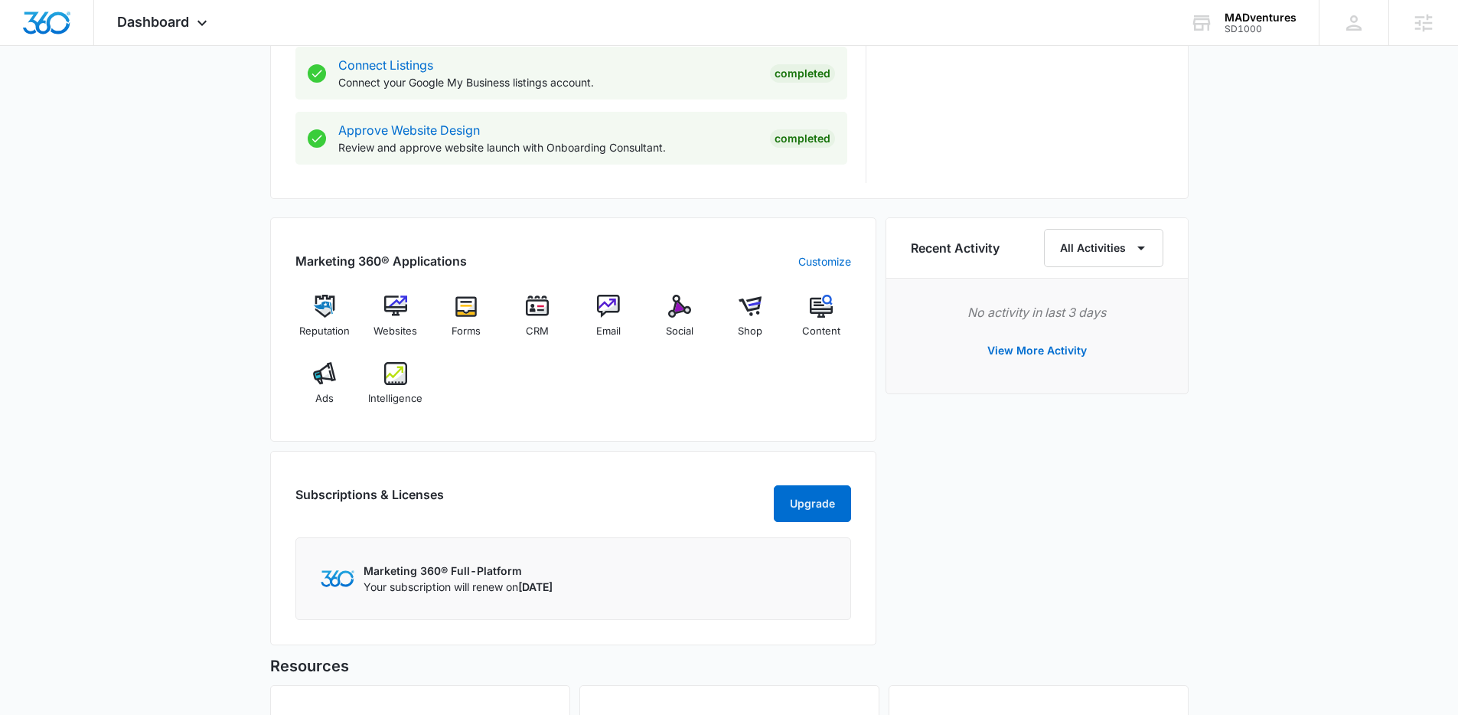
scroll to position [841, 0]
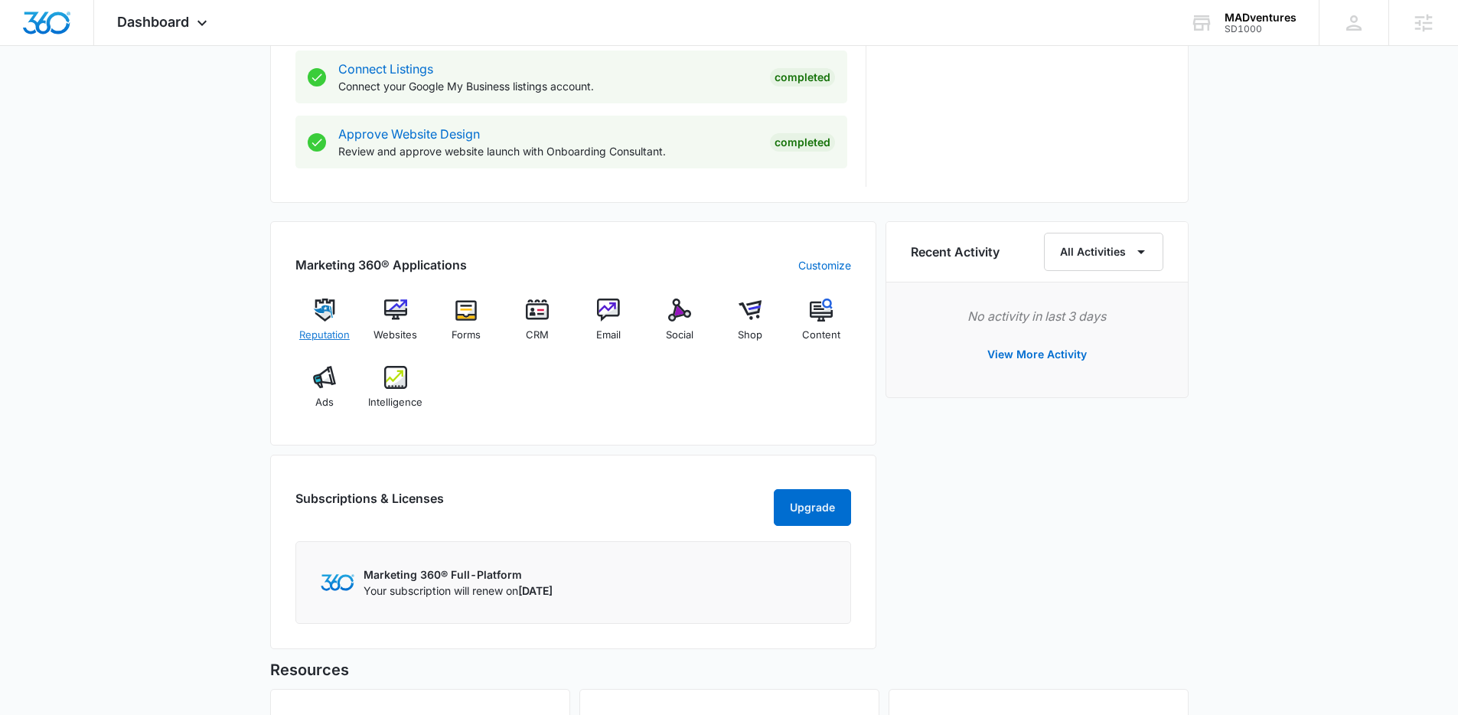
click at [328, 318] on img at bounding box center [324, 309] width 23 height 23
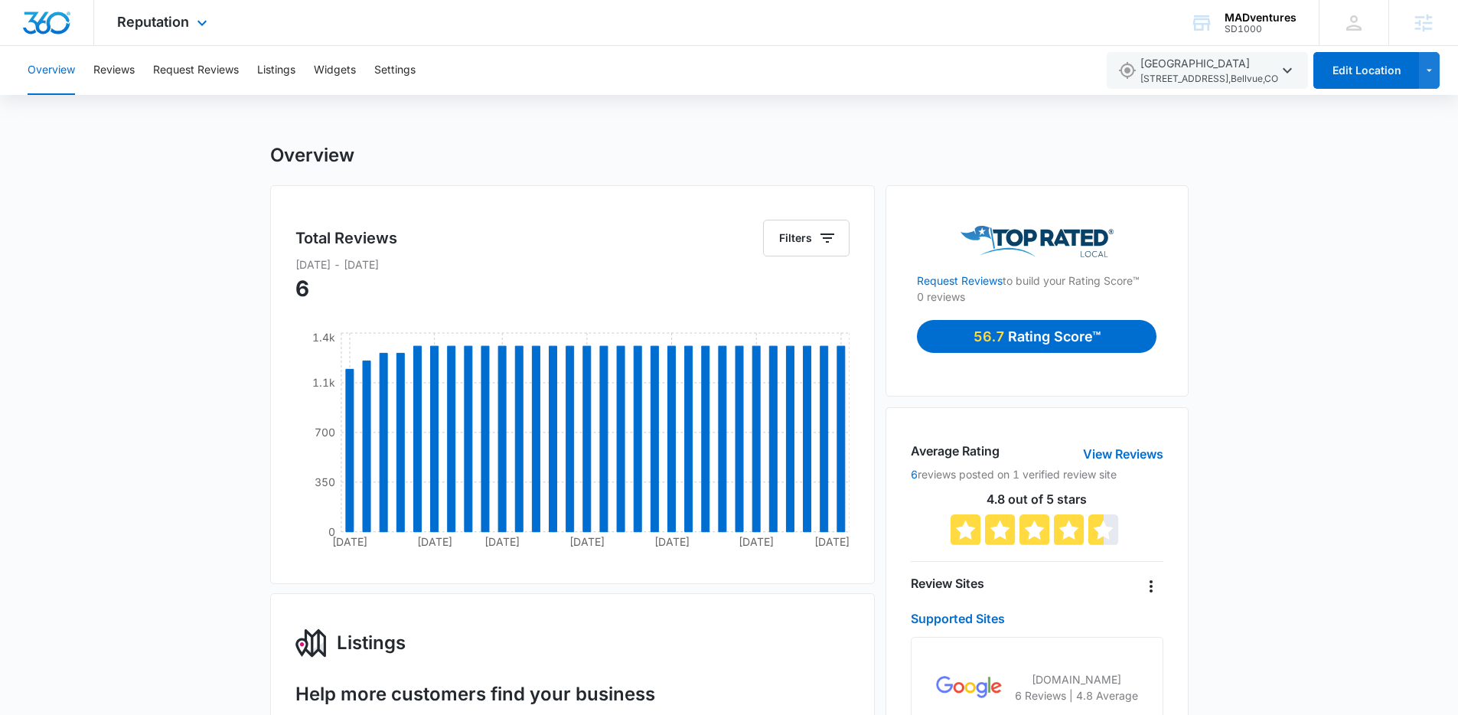
click at [47, 24] on img "Dashboard" at bounding box center [46, 22] width 49 height 23
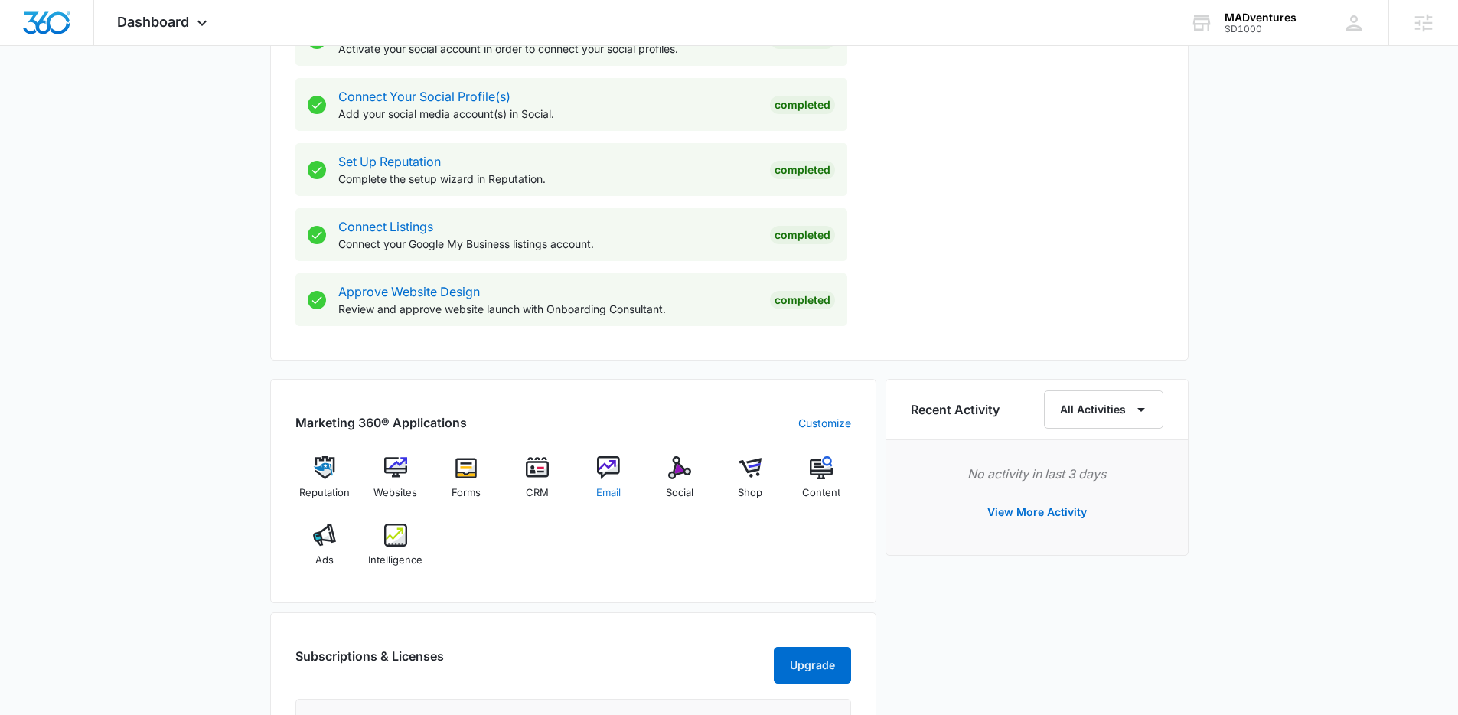
scroll to position [722, 0]
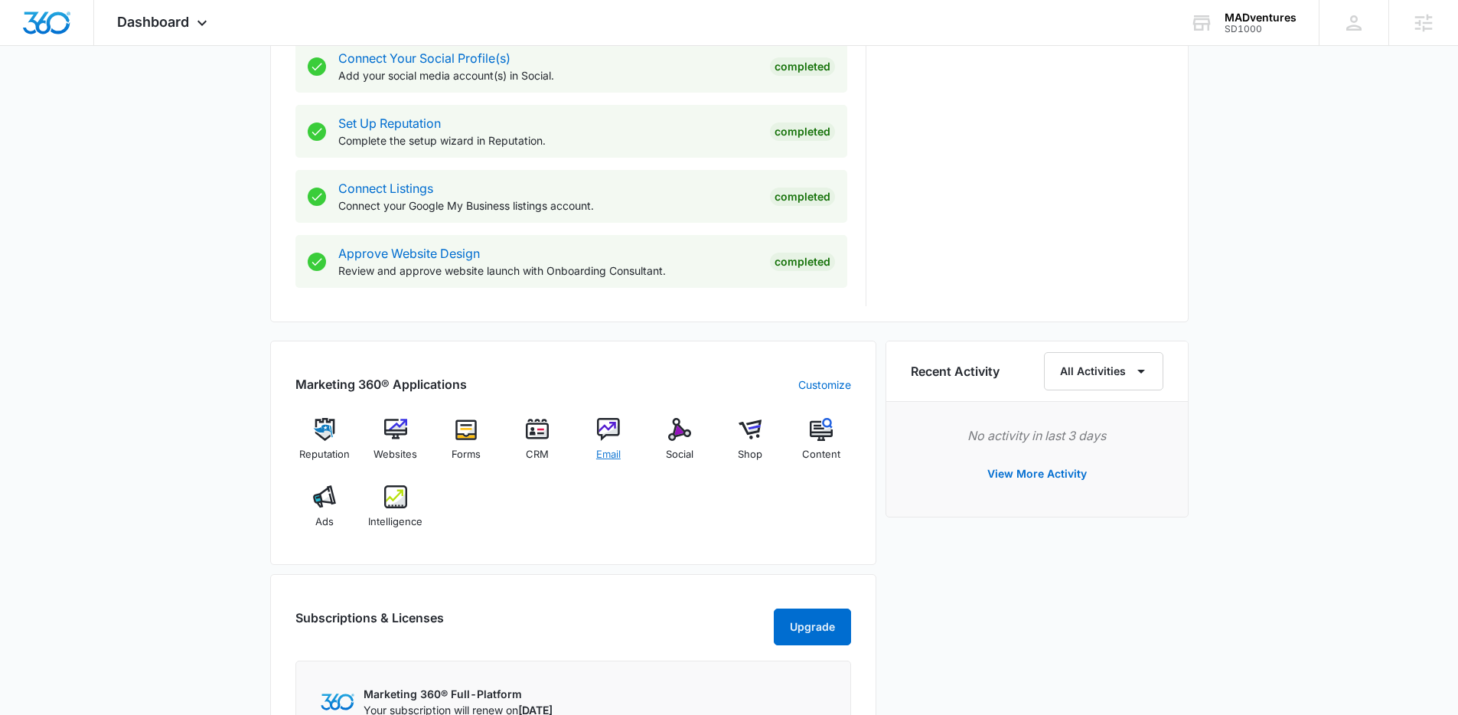
click at [611, 431] on img at bounding box center [608, 429] width 23 height 23
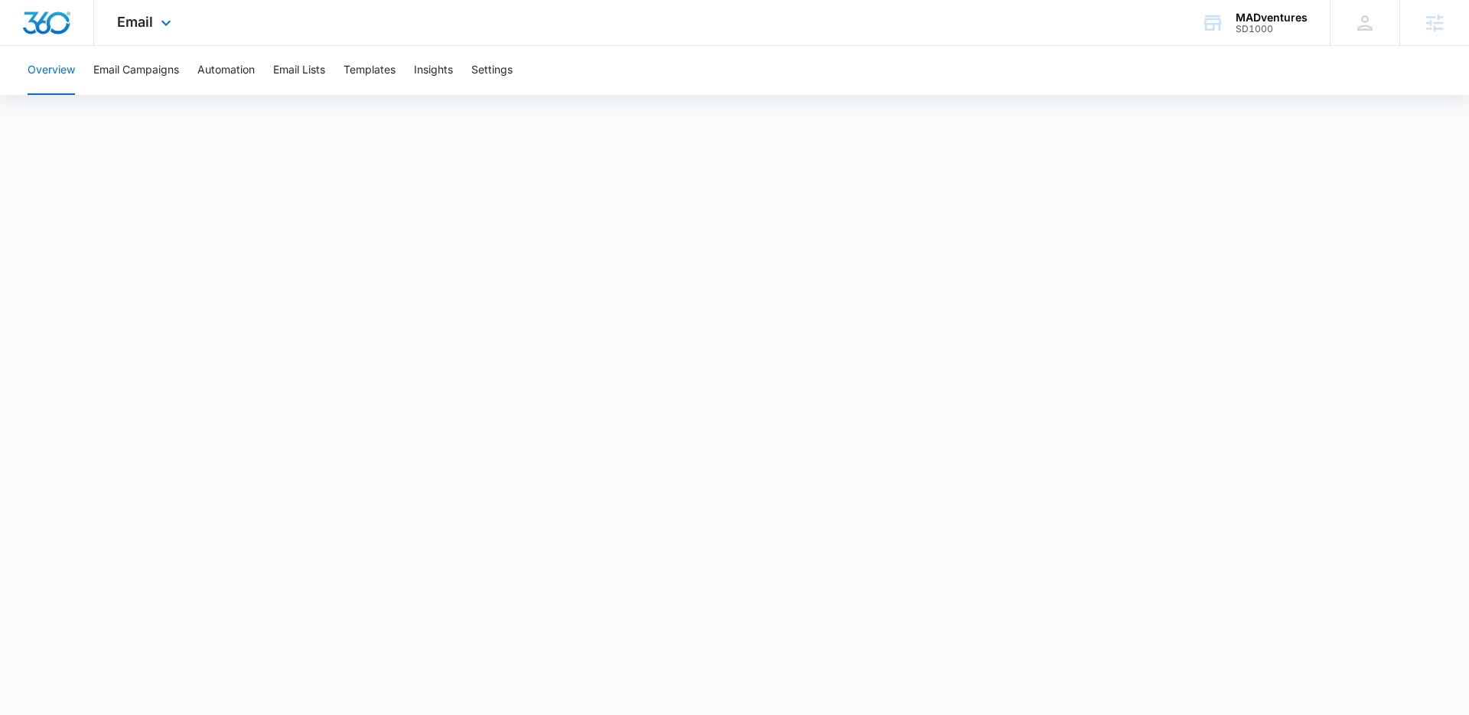
click at [52, 25] on img "Dashboard" at bounding box center [46, 22] width 49 height 23
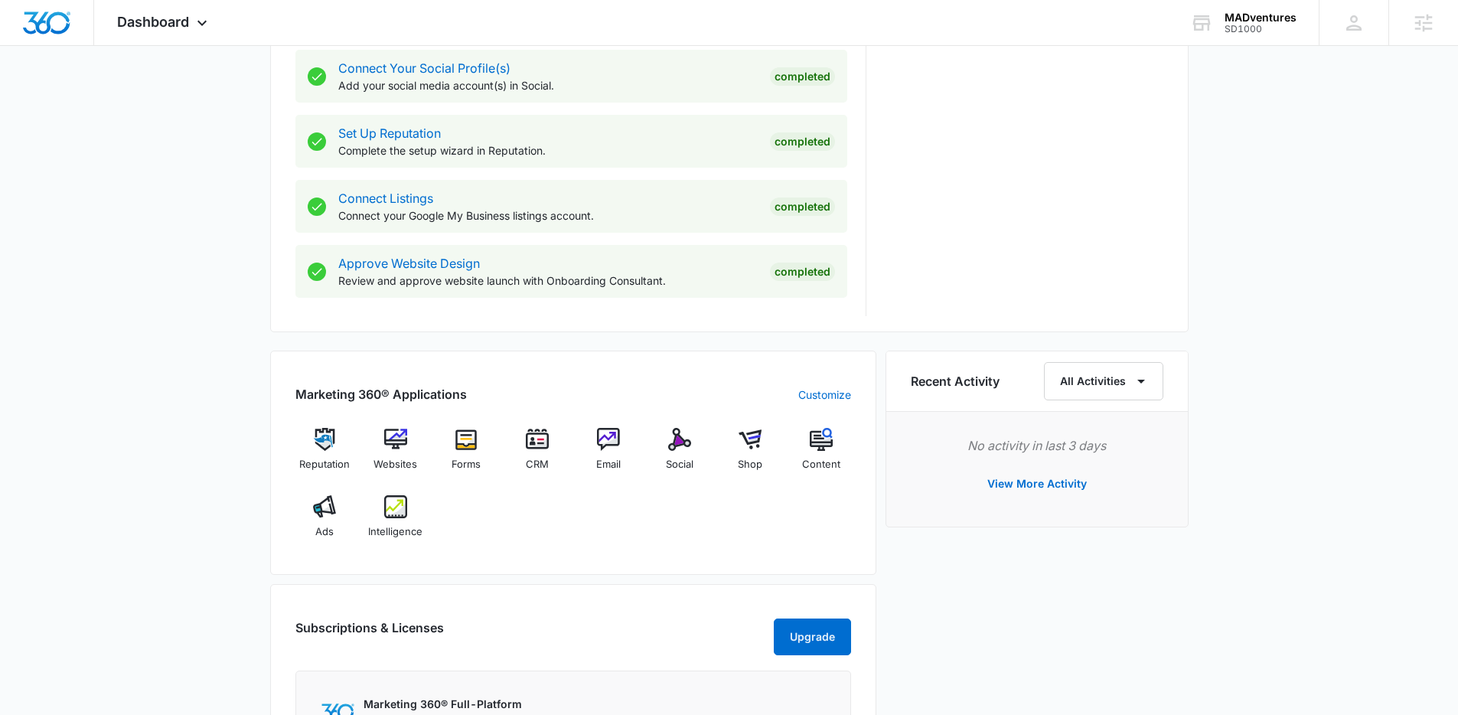
scroll to position [712, 0]
click at [686, 443] on img at bounding box center [679, 438] width 23 height 23
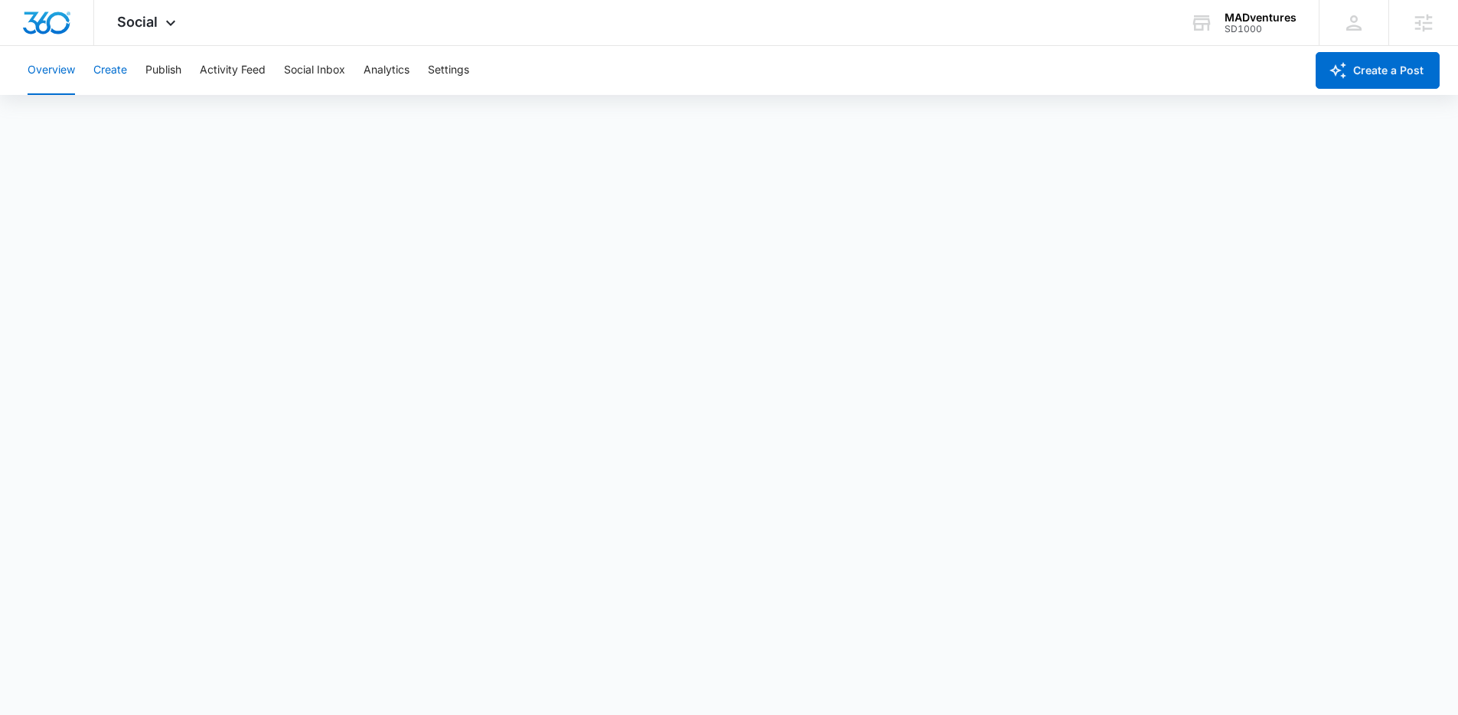
click at [109, 75] on button "Create" at bounding box center [110, 70] width 34 height 49
click at [169, 69] on button "Publish" at bounding box center [163, 70] width 36 height 49
click at [236, 84] on button "Activity Feed" at bounding box center [233, 70] width 66 height 49
click at [302, 80] on button "Social Inbox" at bounding box center [314, 70] width 61 height 49
click at [403, 81] on button "Analytics" at bounding box center [386, 70] width 46 height 49
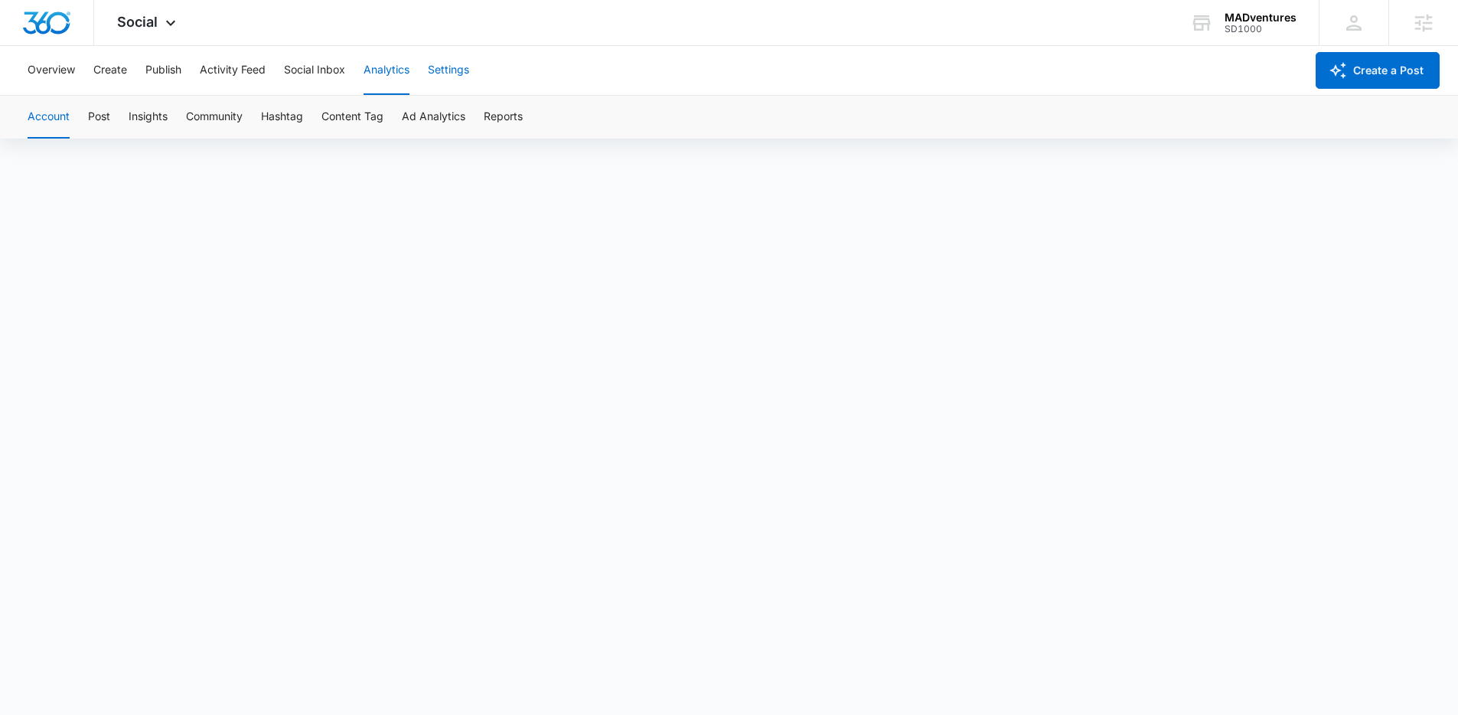
click at [433, 69] on button "Settings" at bounding box center [448, 70] width 41 height 49
click at [40, 31] on img "Dashboard" at bounding box center [46, 22] width 49 height 23
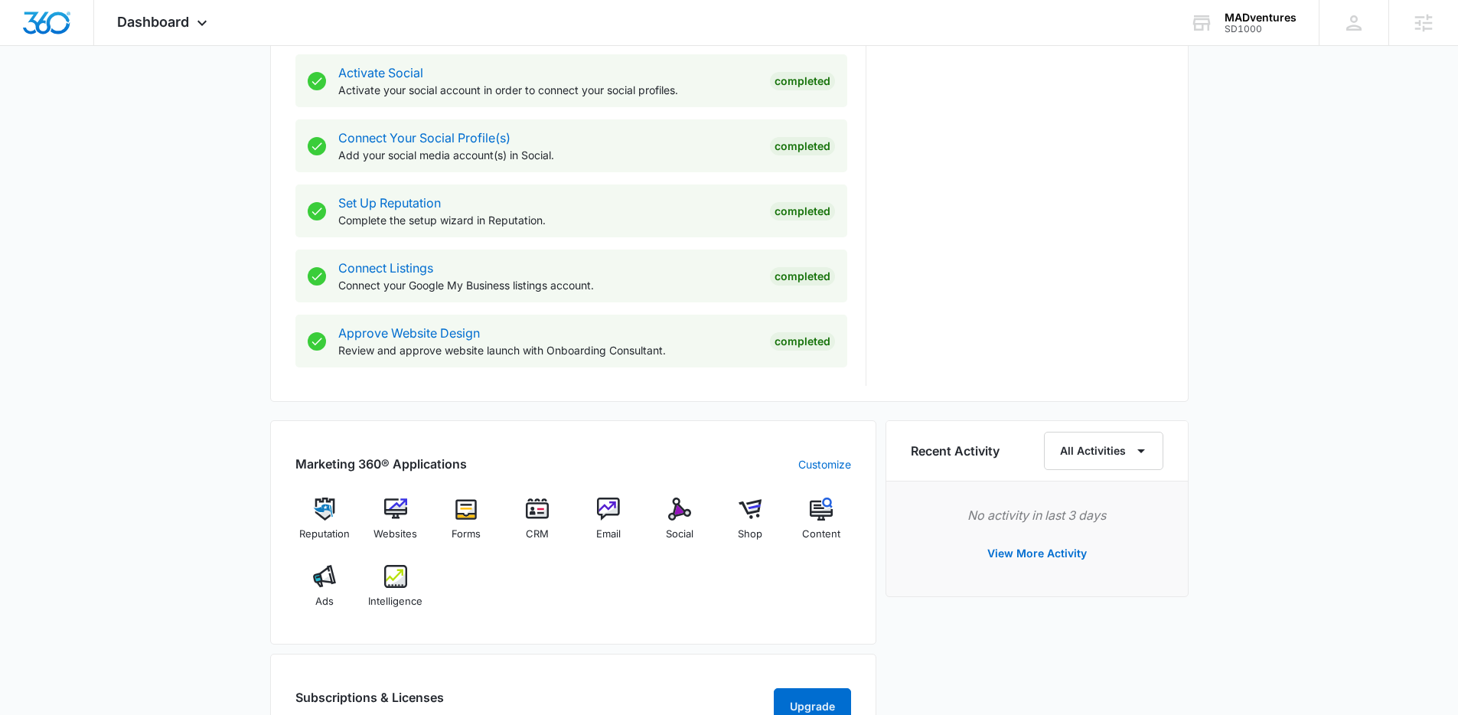
scroll to position [644, 0]
click at [829, 527] on span "Content" at bounding box center [821, 532] width 38 height 15
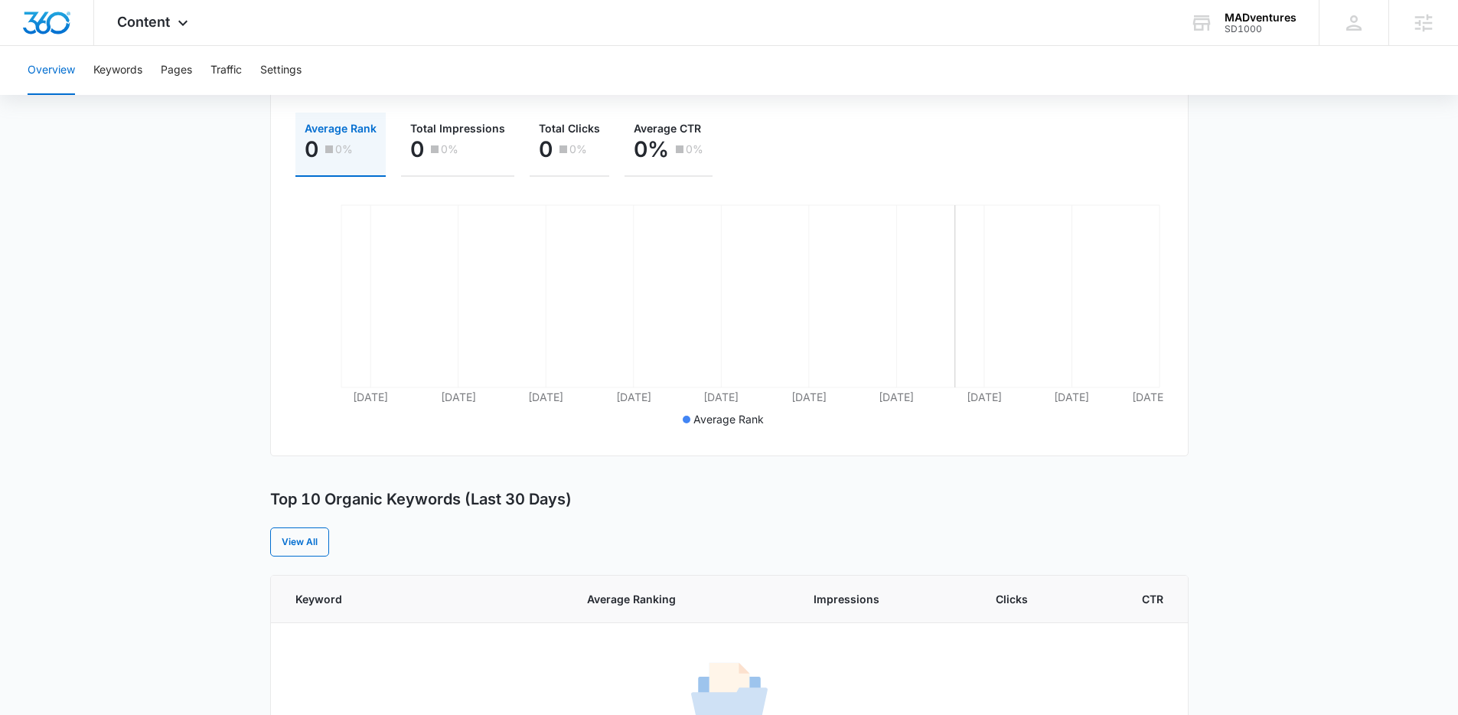
scroll to position [431, 0]
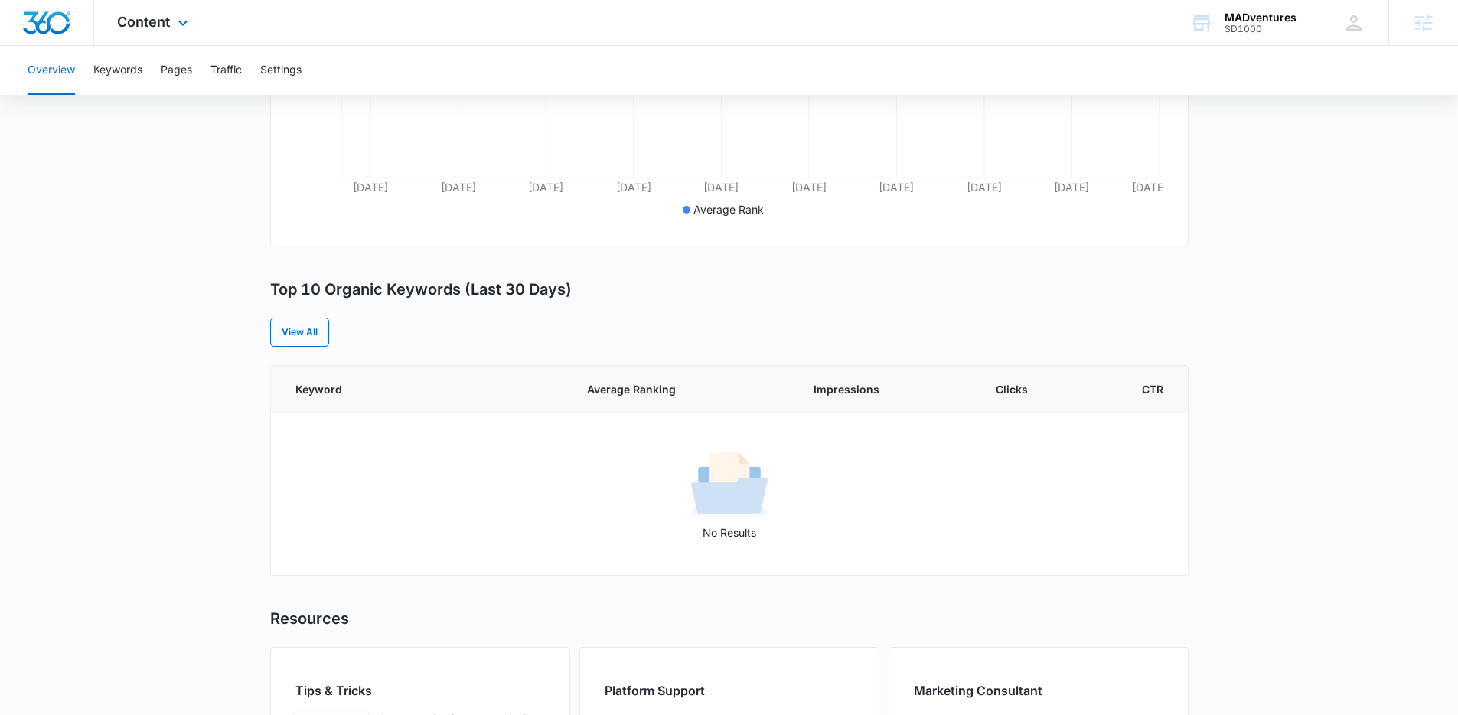
click at [47, 28] on img "Dashboard" at bounding box center [46, 22] width 49 height 23
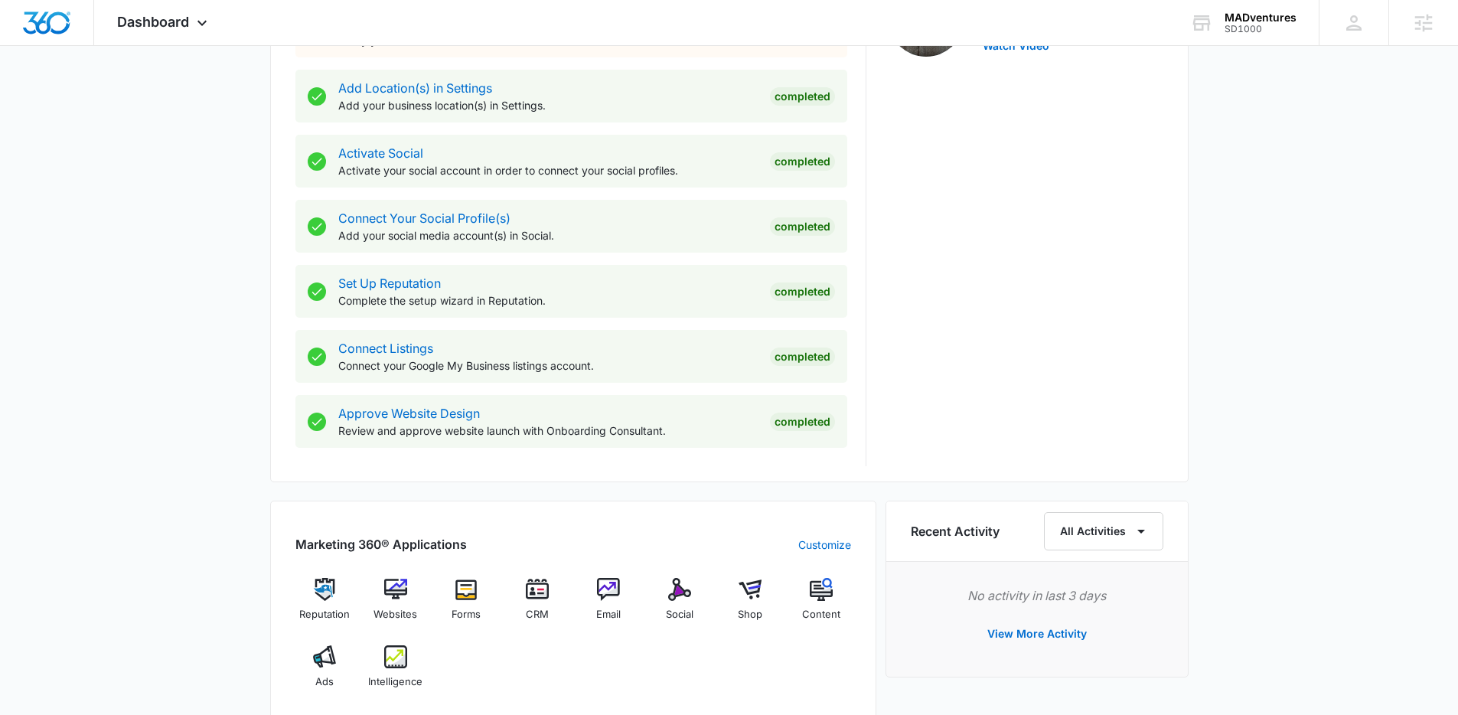
scroll to position [584, 0]
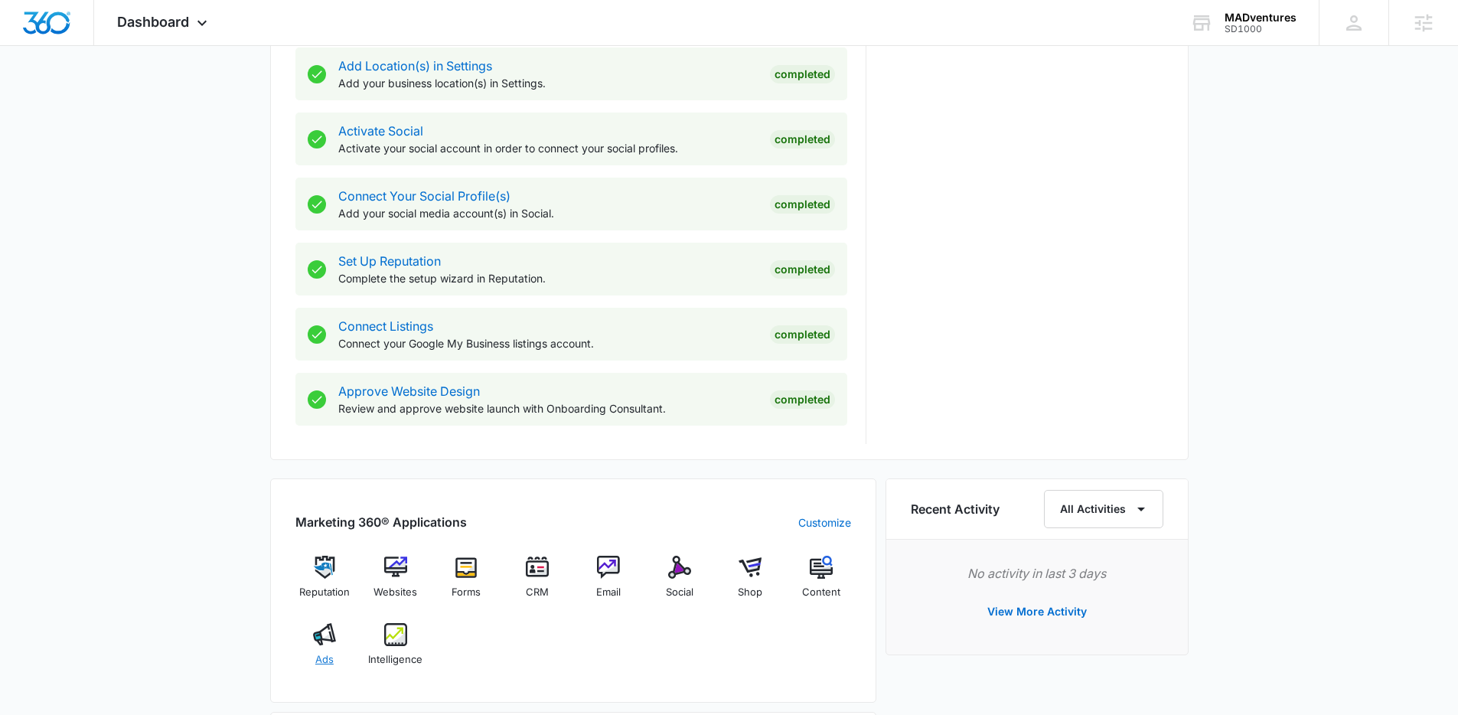
click at [325, 654] on span "Ads" at bounding box center [324, 659] width 18 height 15
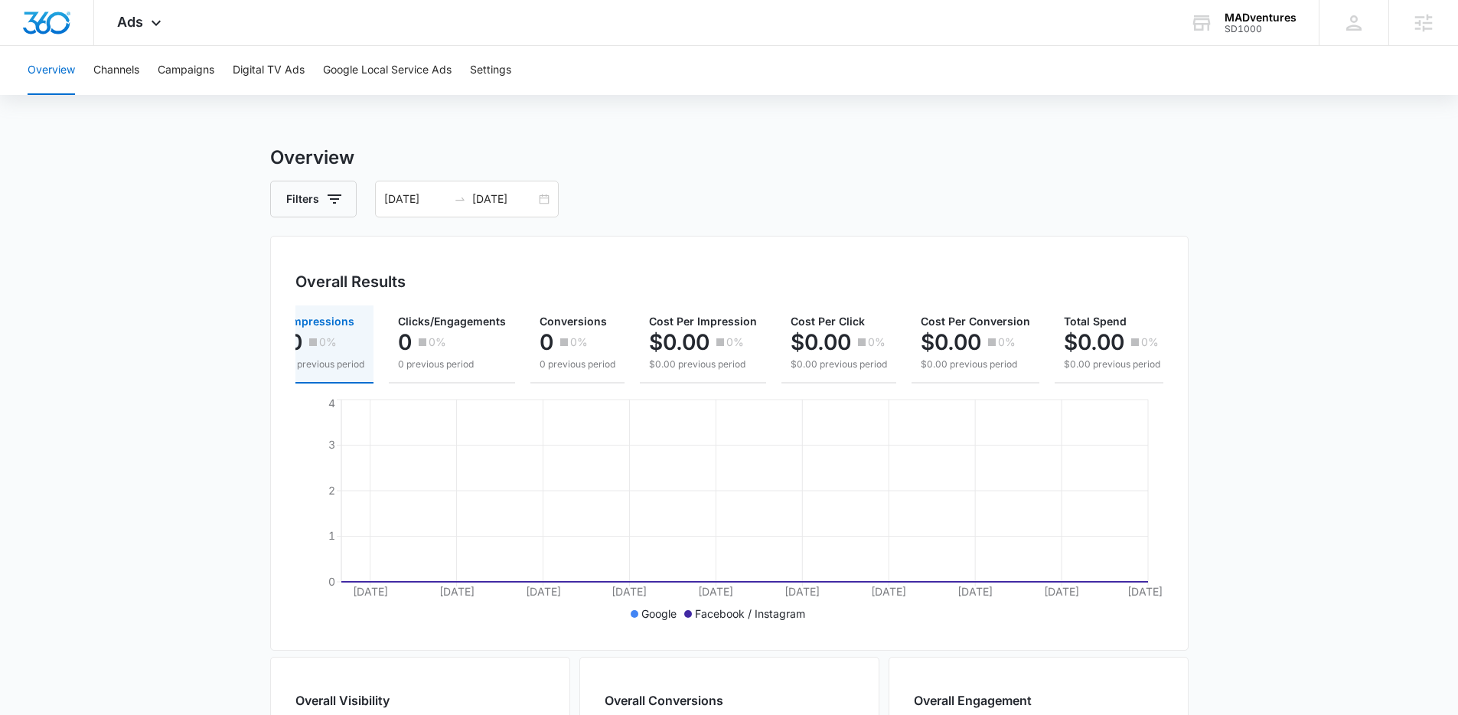
scroll to position [0, 23]
click at [196, 63] on button "Campaigns" at bounding box center [186, 70] width 57 height 49
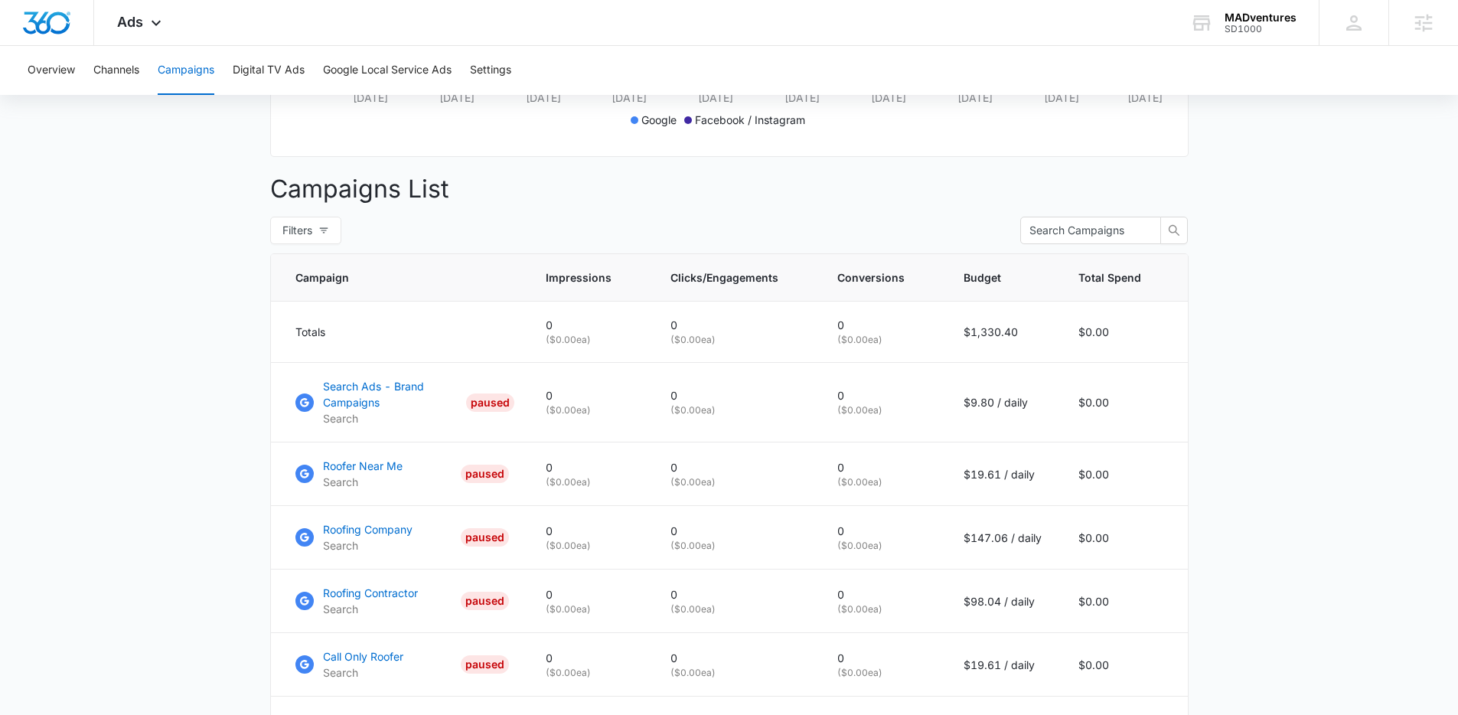
scroll to position [647, 0]
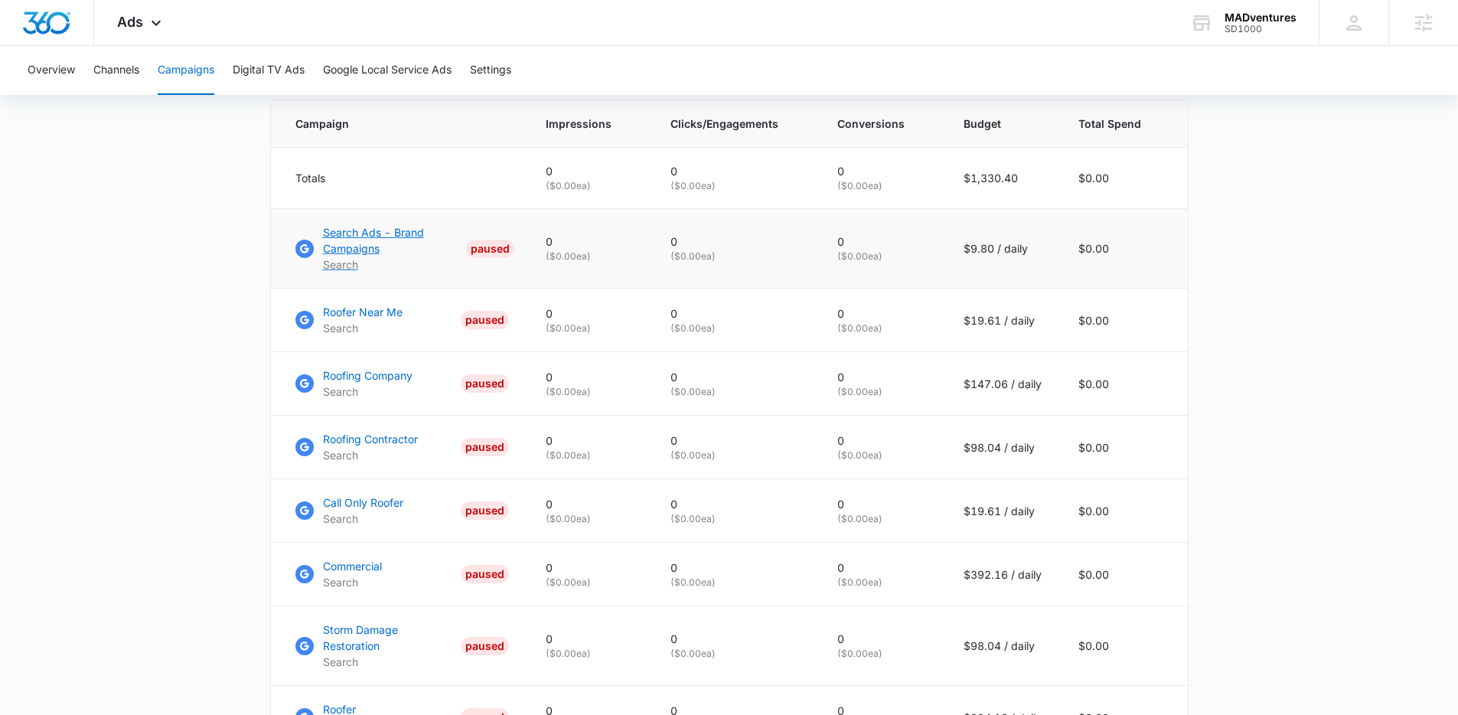
click at [353, 242] on p "Search Ads - Brand Campaigns" at bounding box center [392, 240] width 138 height 32
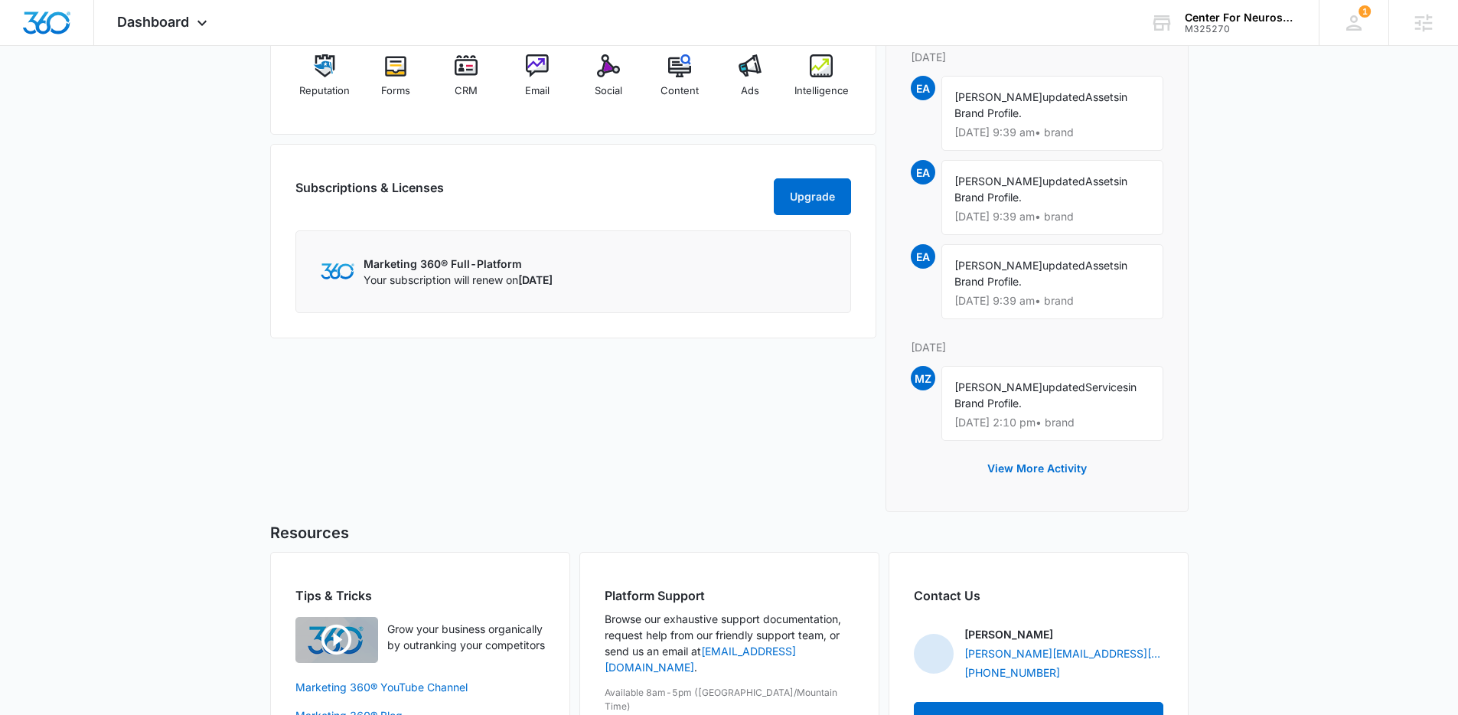
scroll to position [1112, 0]
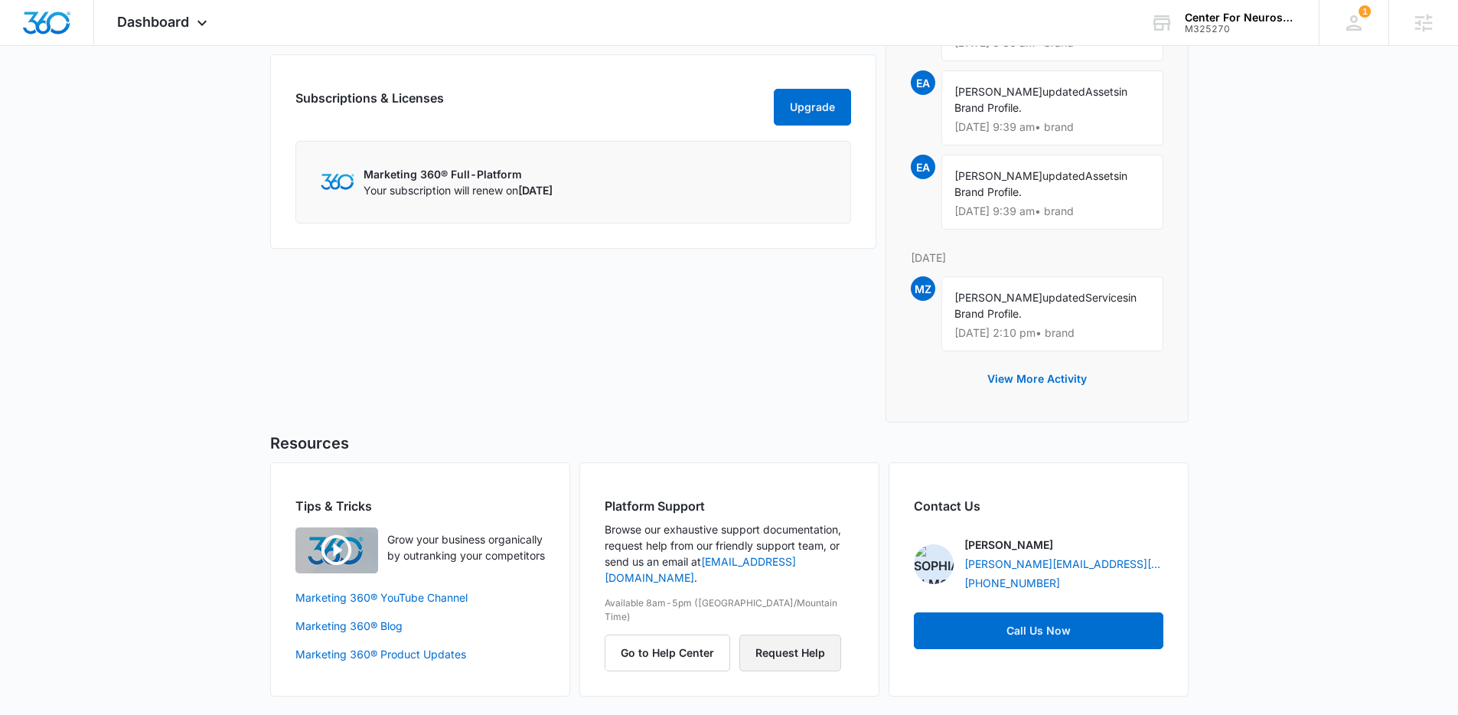
click at [779, 634] on button "Request Help" at bounding box center [790, 652] width 102 height 37
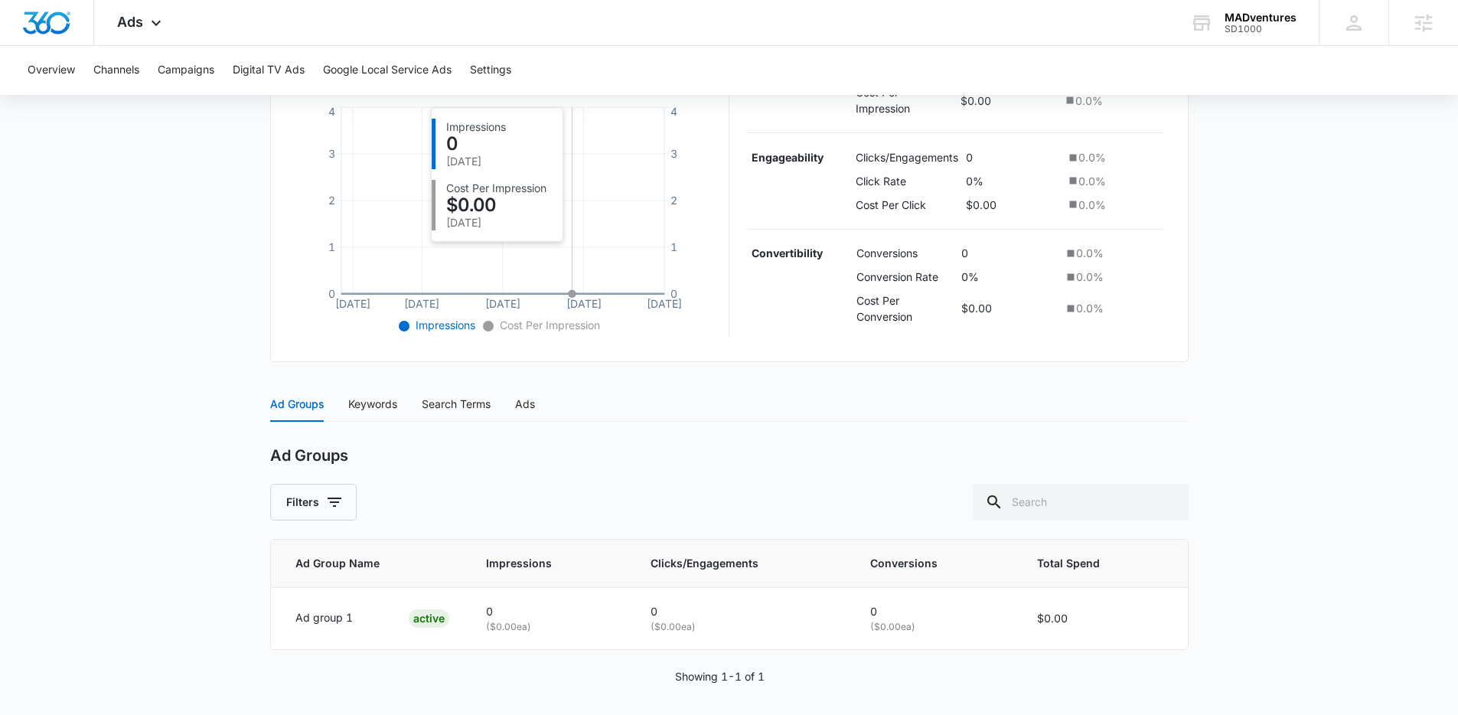
scroll to position [347, 0]
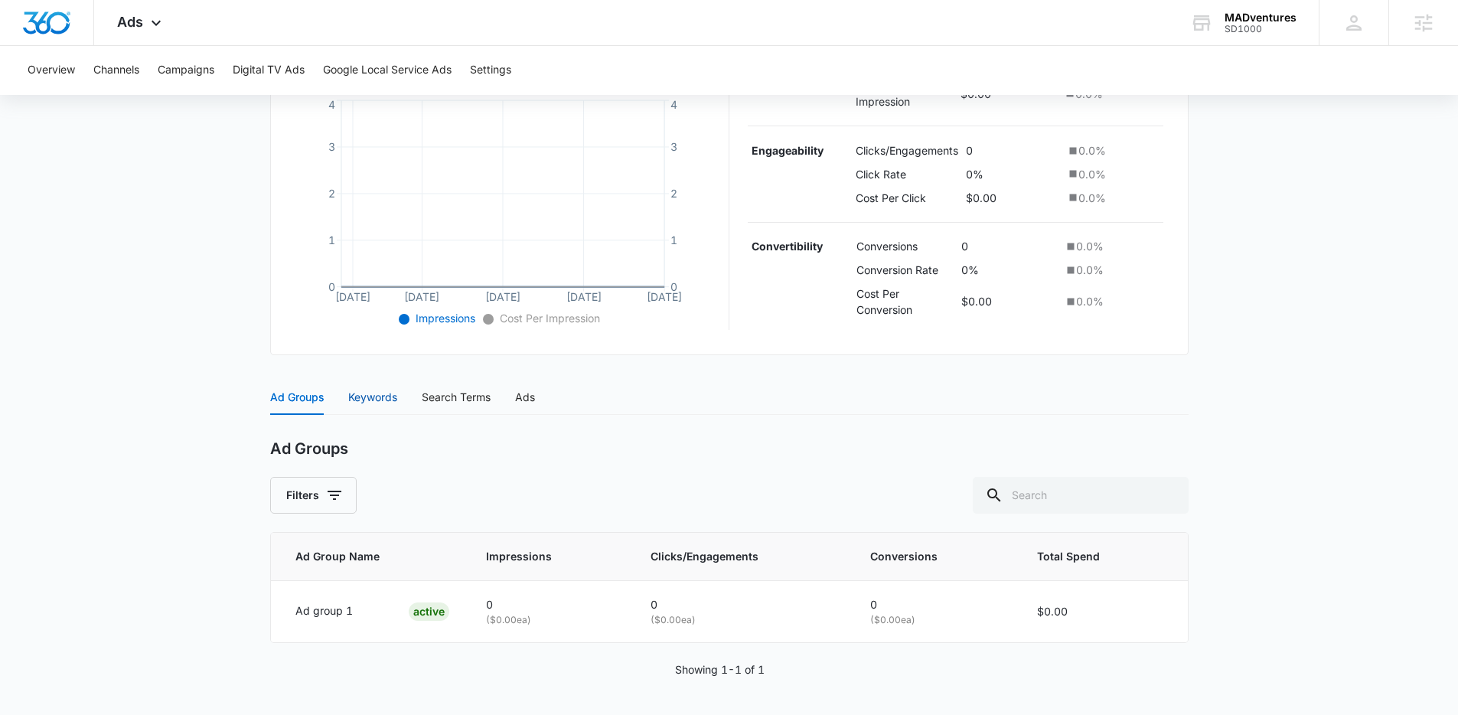
click at [361, 393] on div "Keywords" at bounding box center [372, 397] width 49 height 17
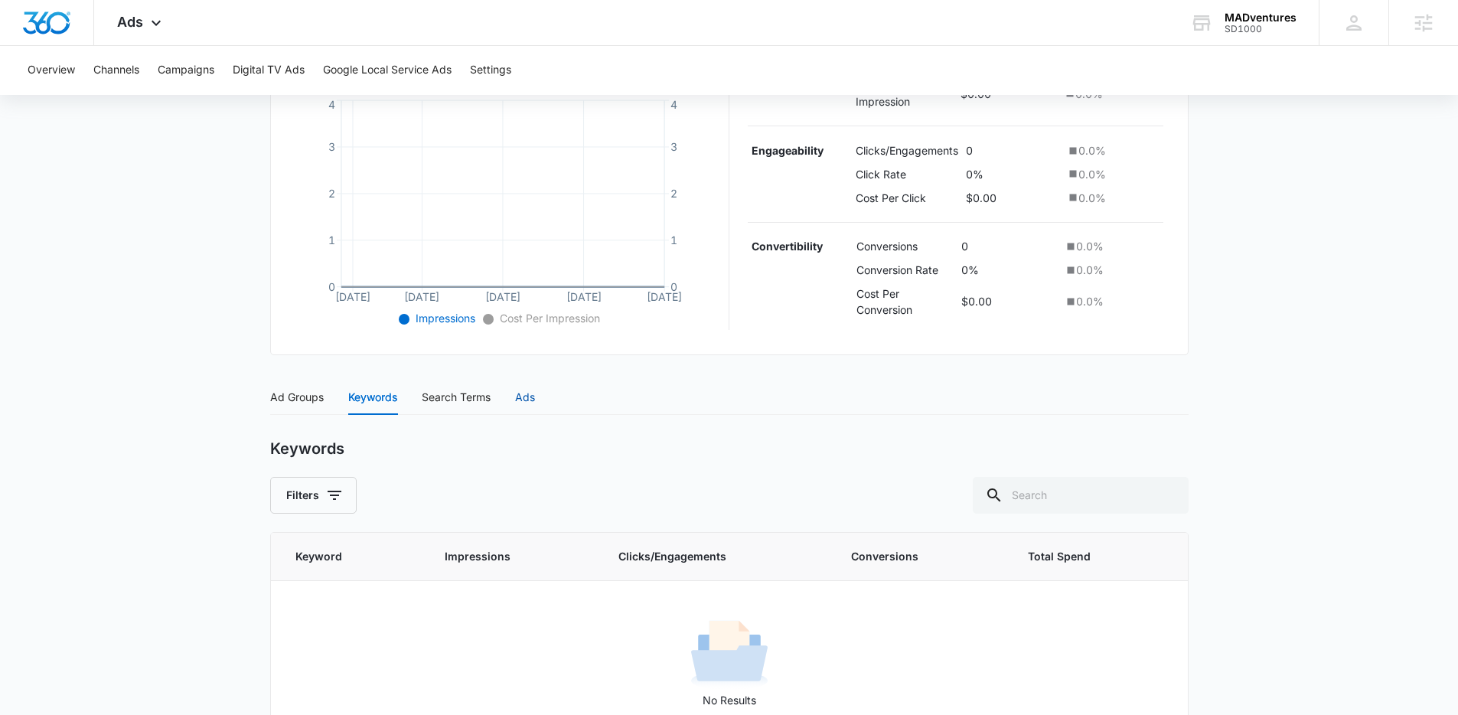
click at [526, 395] on div "Ads" at bounding box center [525, 397] width 20 height 17
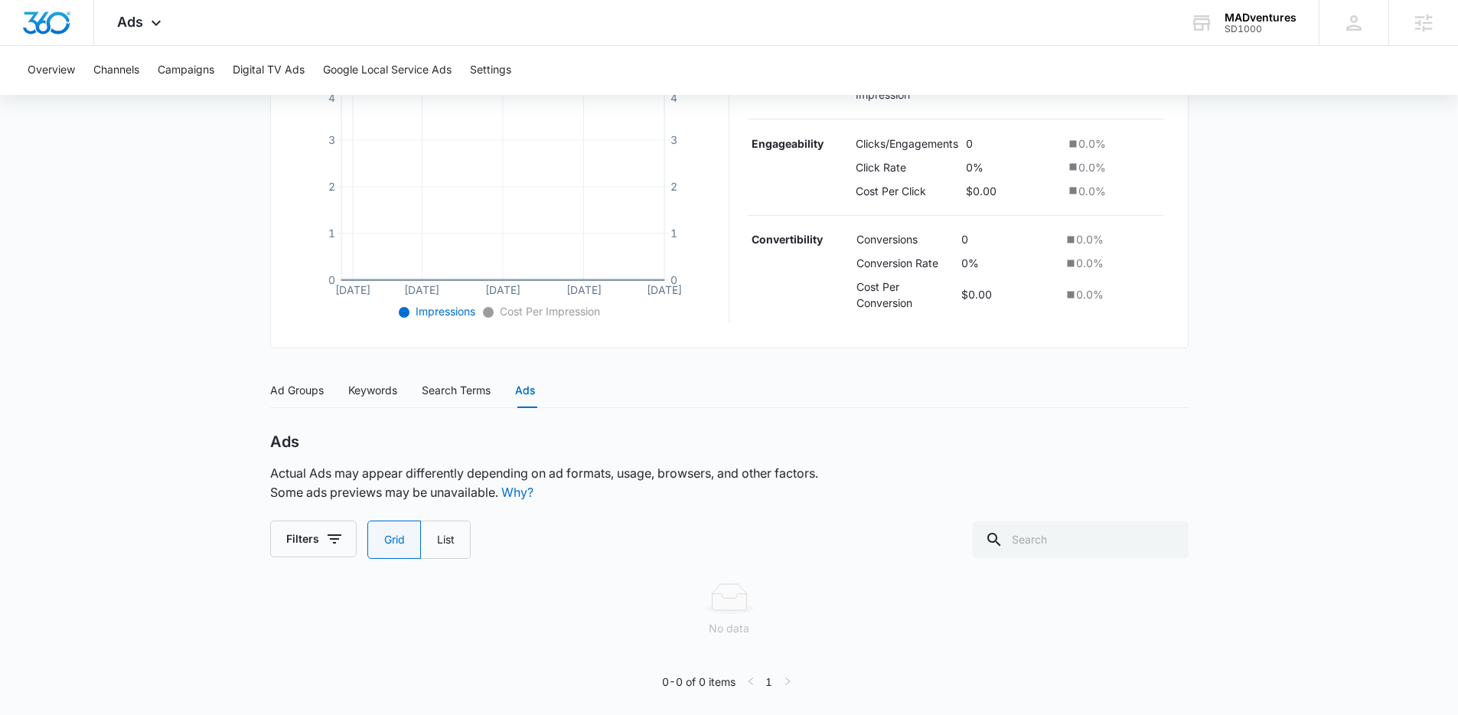
scroll to position [359, 0]
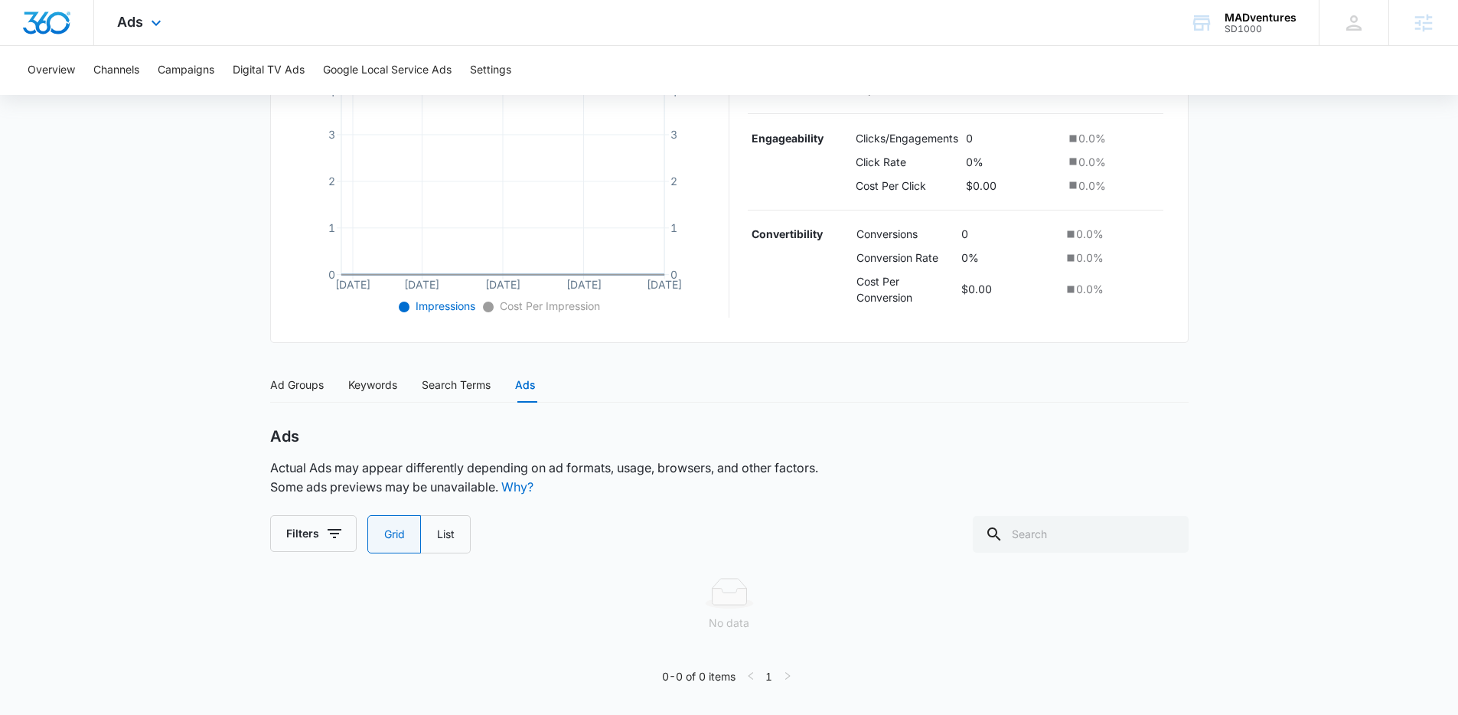
click at [68, 20] on img "Dashboard" at bounding box center [46, 22] width 49 height 23
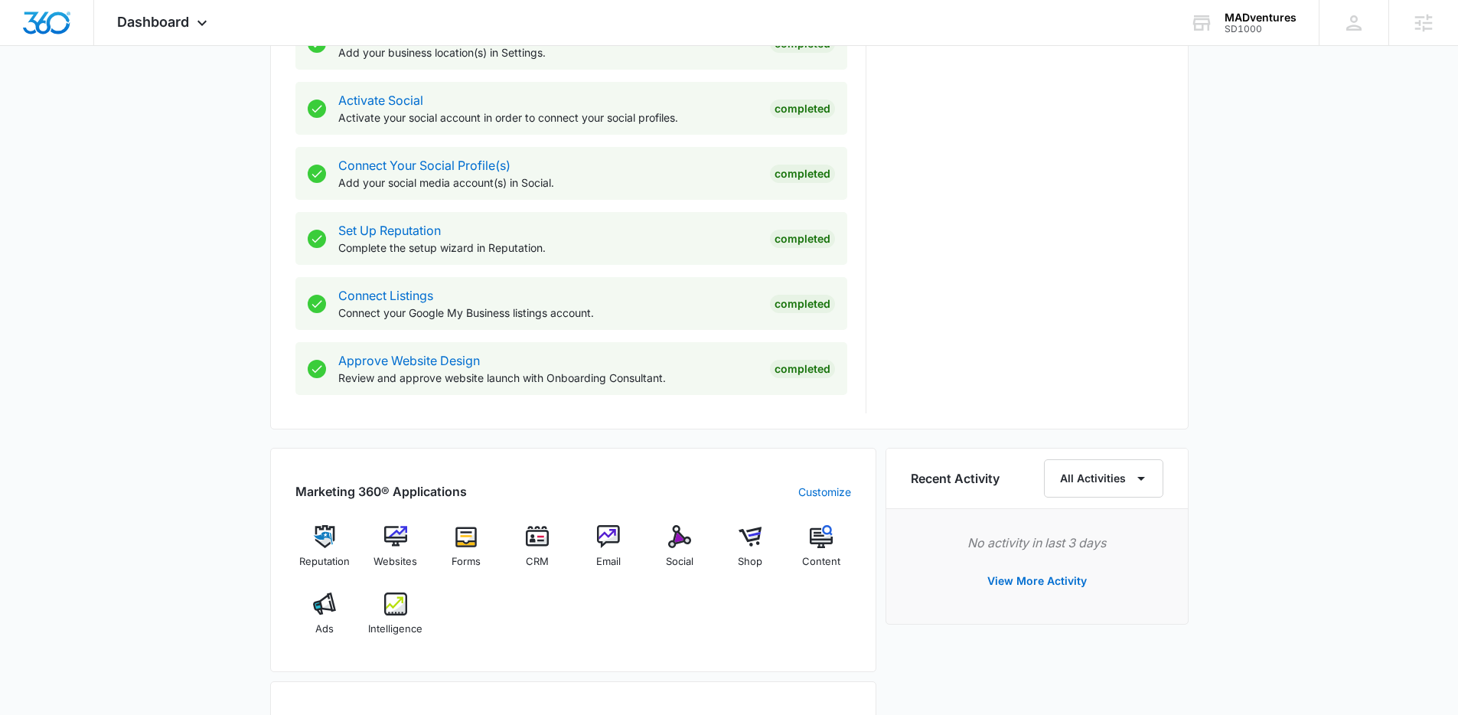
scroll to position [779, 0]
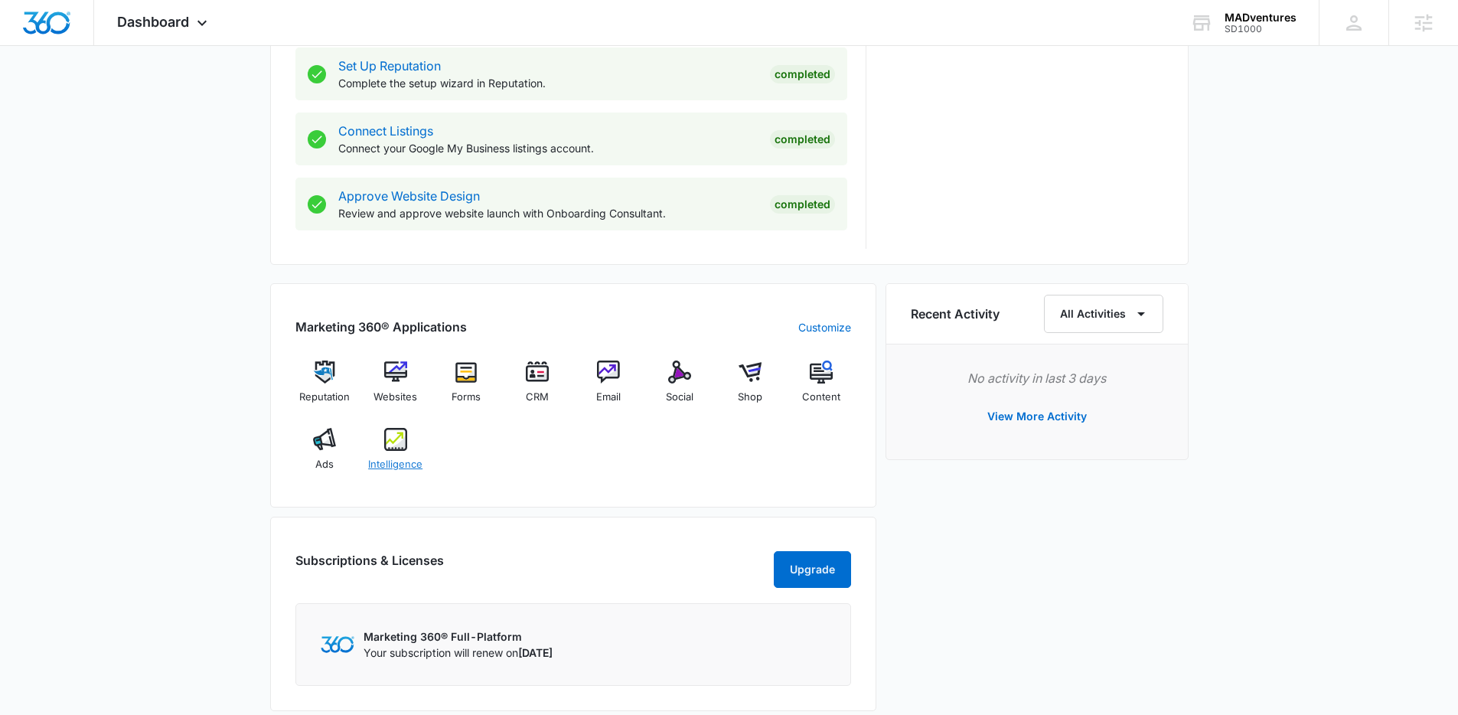
click at [394, 442] on img at bounding box center [395, 439] width 23 height 23
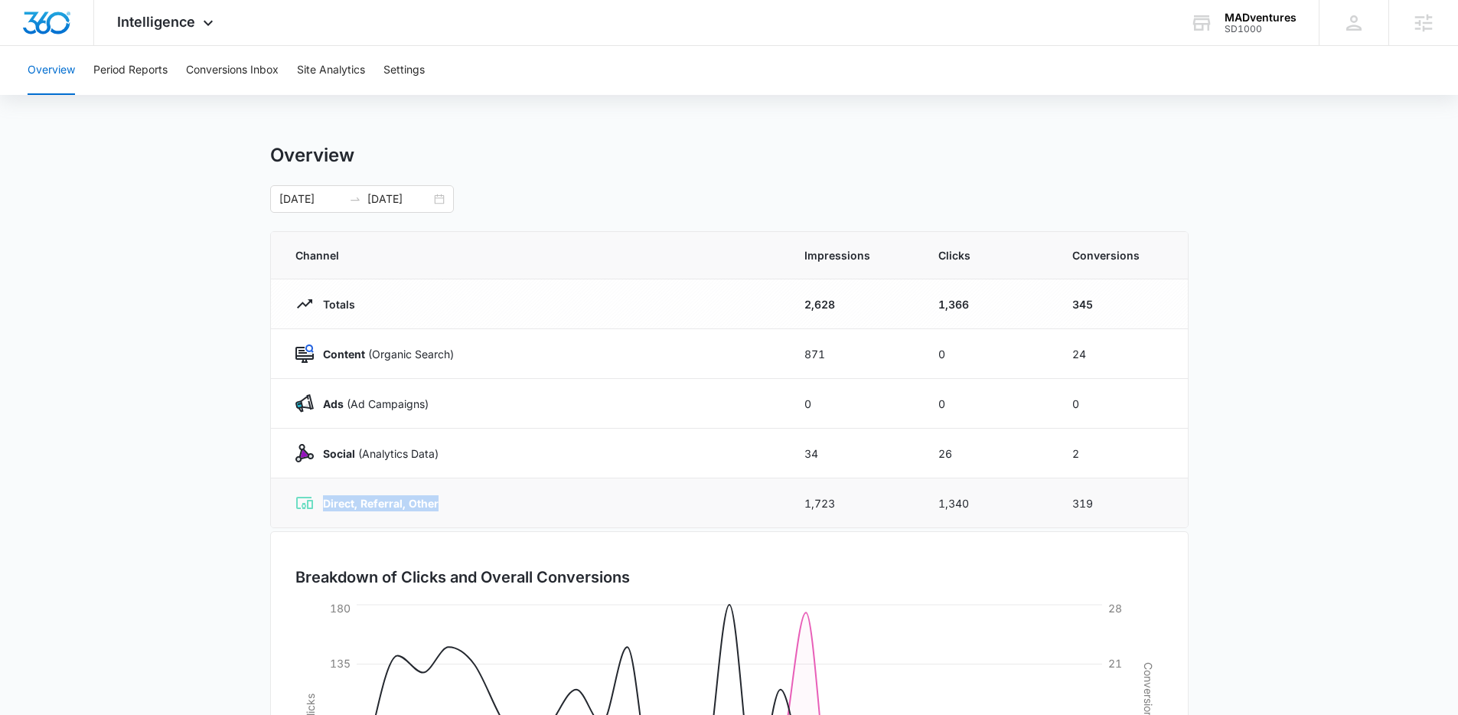
drag, startPoint x: 458, startPoint y: 510, endPoint x: 323, endPoint y: 508, distance: 134.7
click at [323, 508] on div "Direct, Referral, Other" at bounding box center [531, 503] width 472 height 18
click at [347, 78] on button "Site Analytics" at bounding box center [331, 70] width 68 height 49
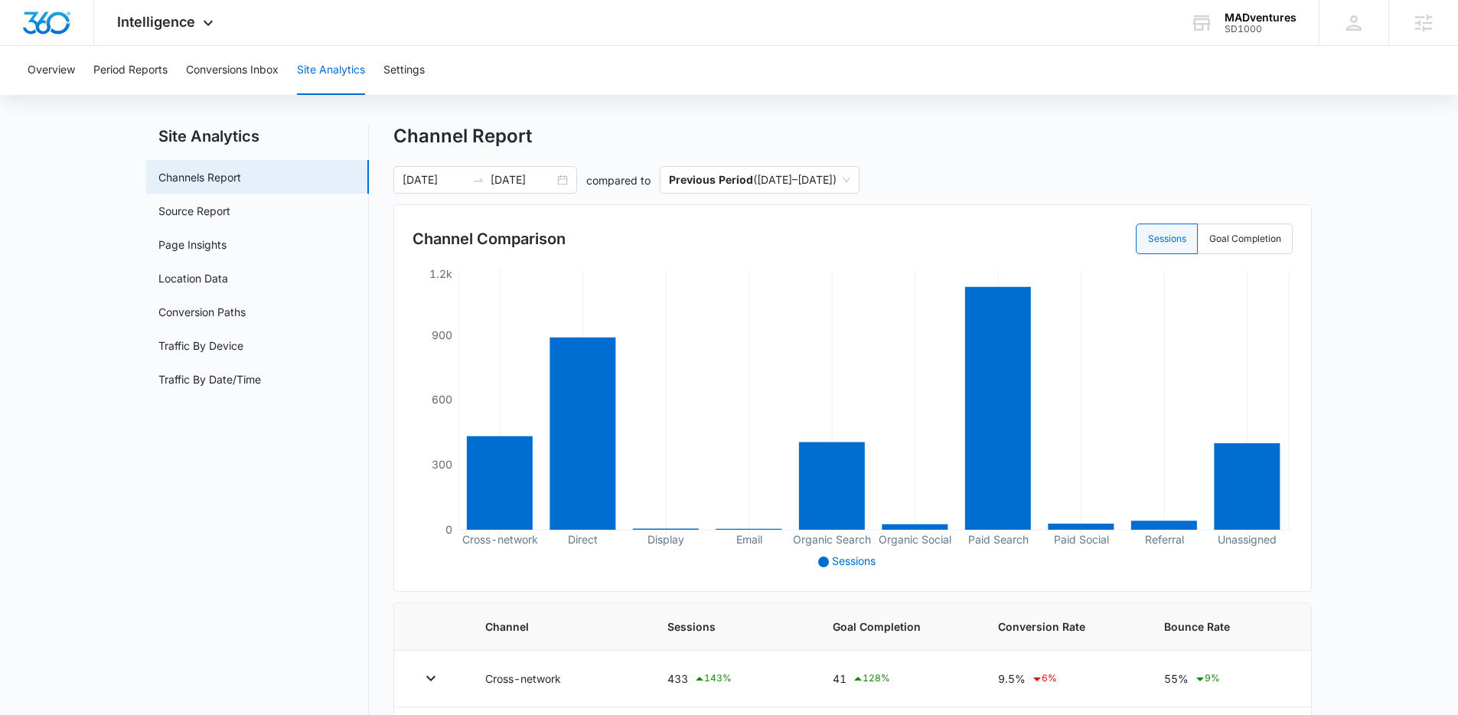
scroll to position [17, 0]
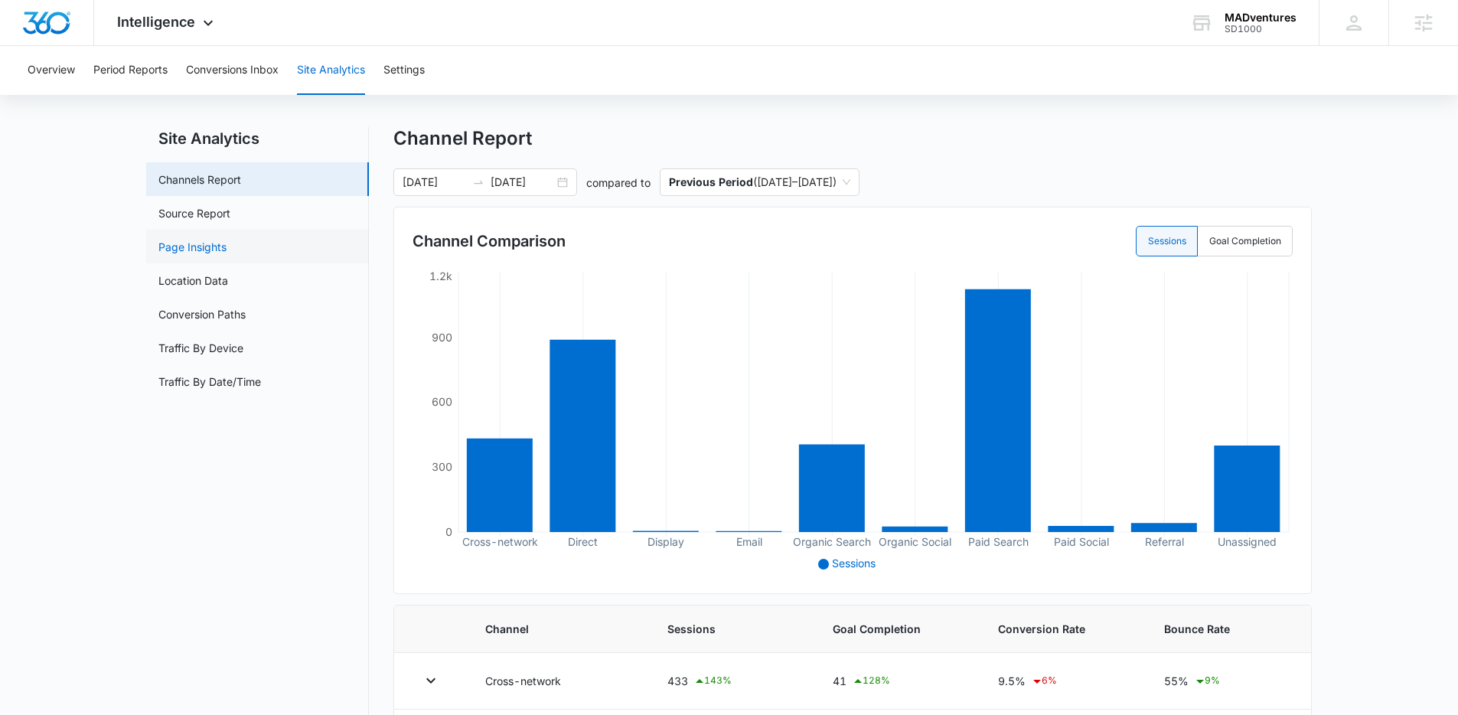
click at [208, 253] on link "Page Insights" at bounding box center [192, 247] width 68 height 16
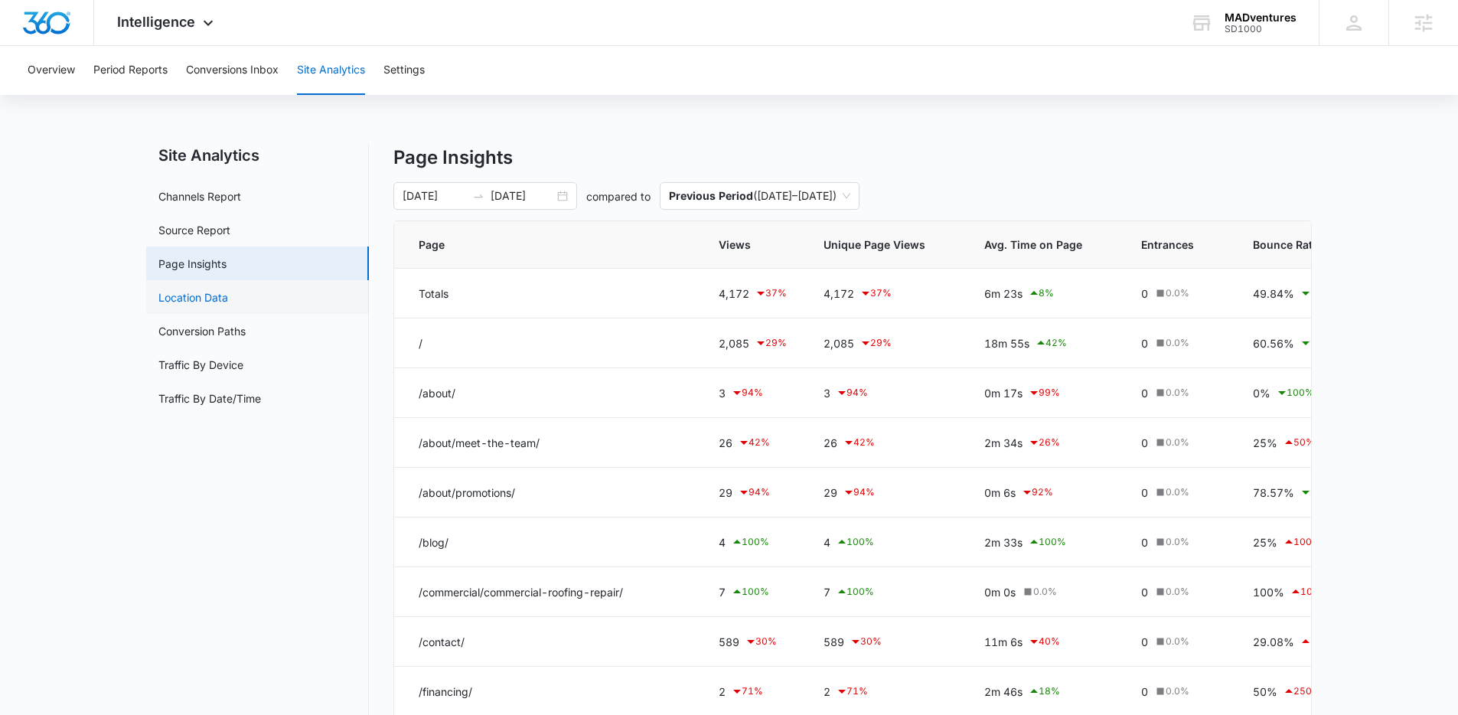
click at [224, 298] on link "Location Data" at bounding box center [193, 297] width 70 height 16
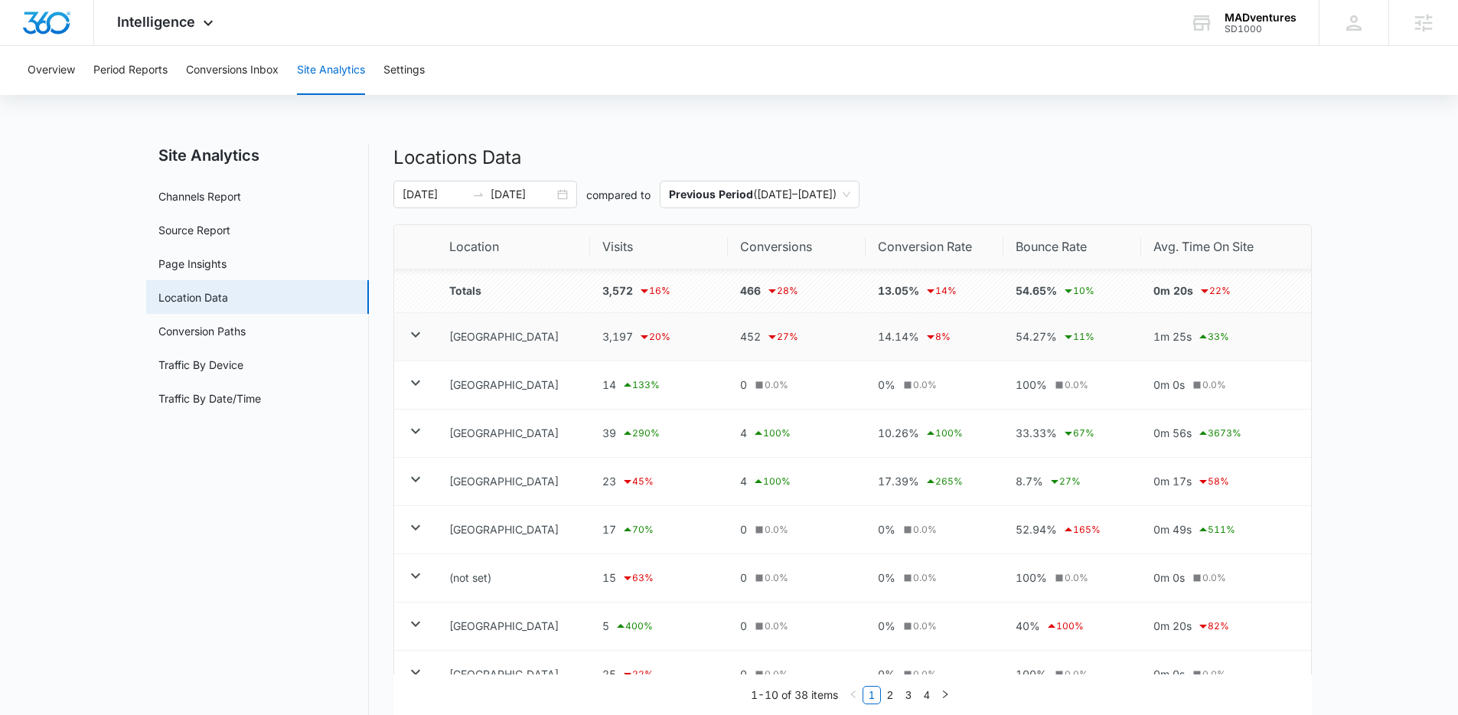
click at [419, 337] on icon at bounding box center [415, 334] width 18 height 18
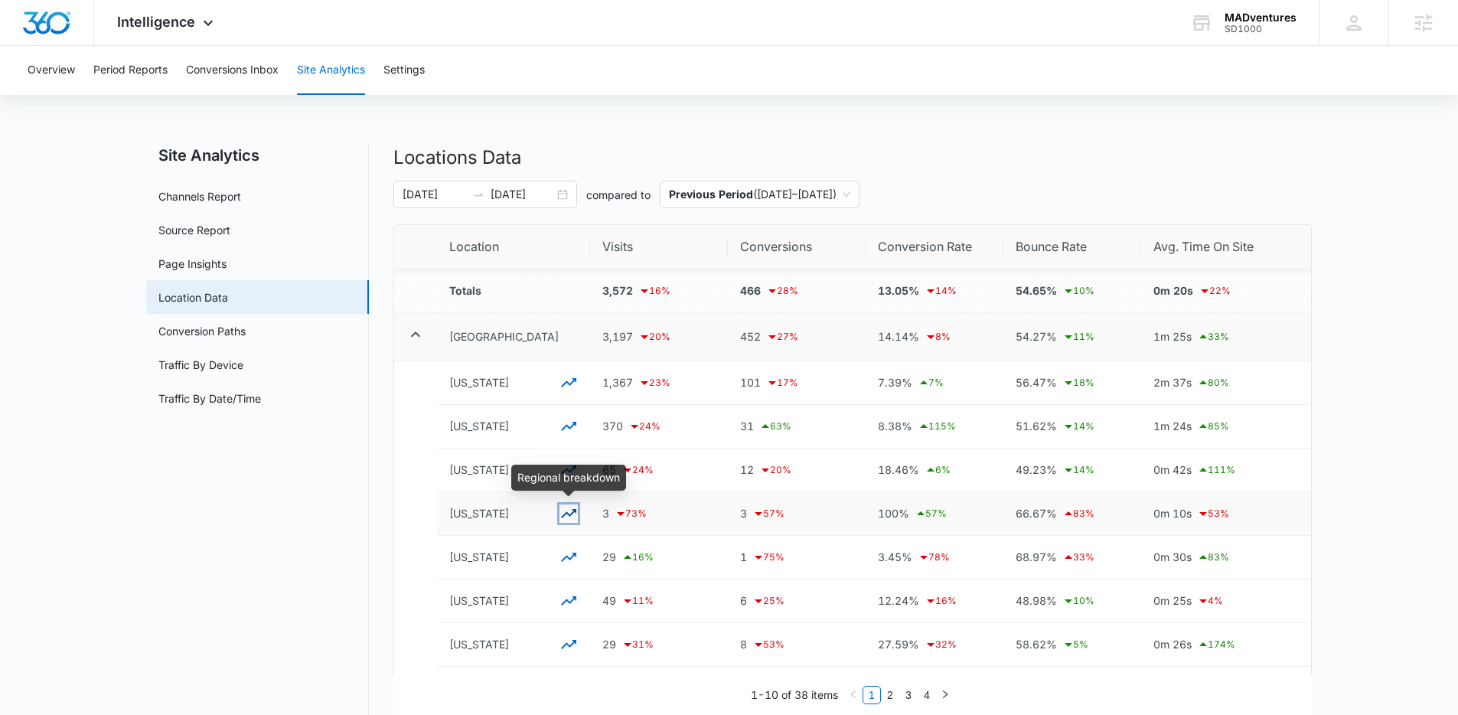
click at [571, 515] on icon "button" at bounding box center [568, 513] width 18 height 18
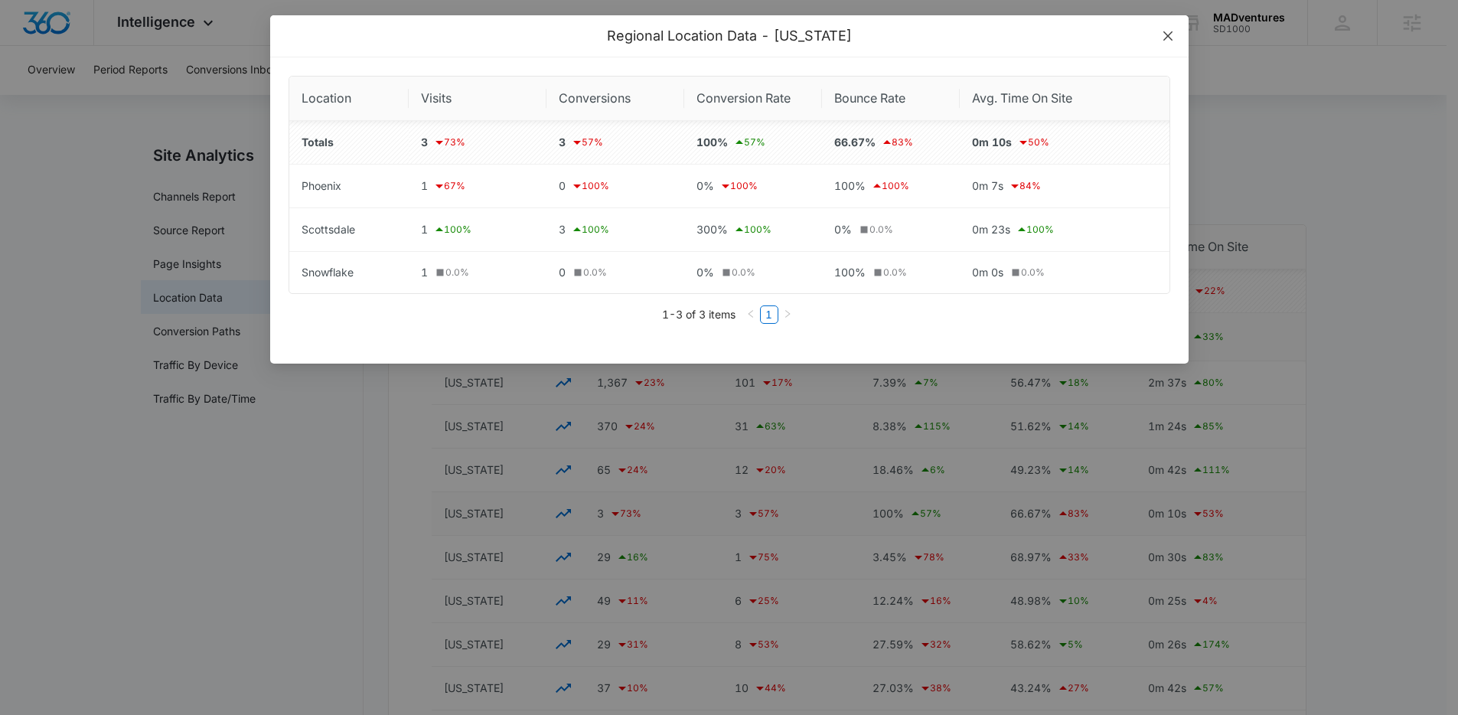
click at [1159, 36] on span "Close" at bounding box center [1167, 35] width 41 height 41
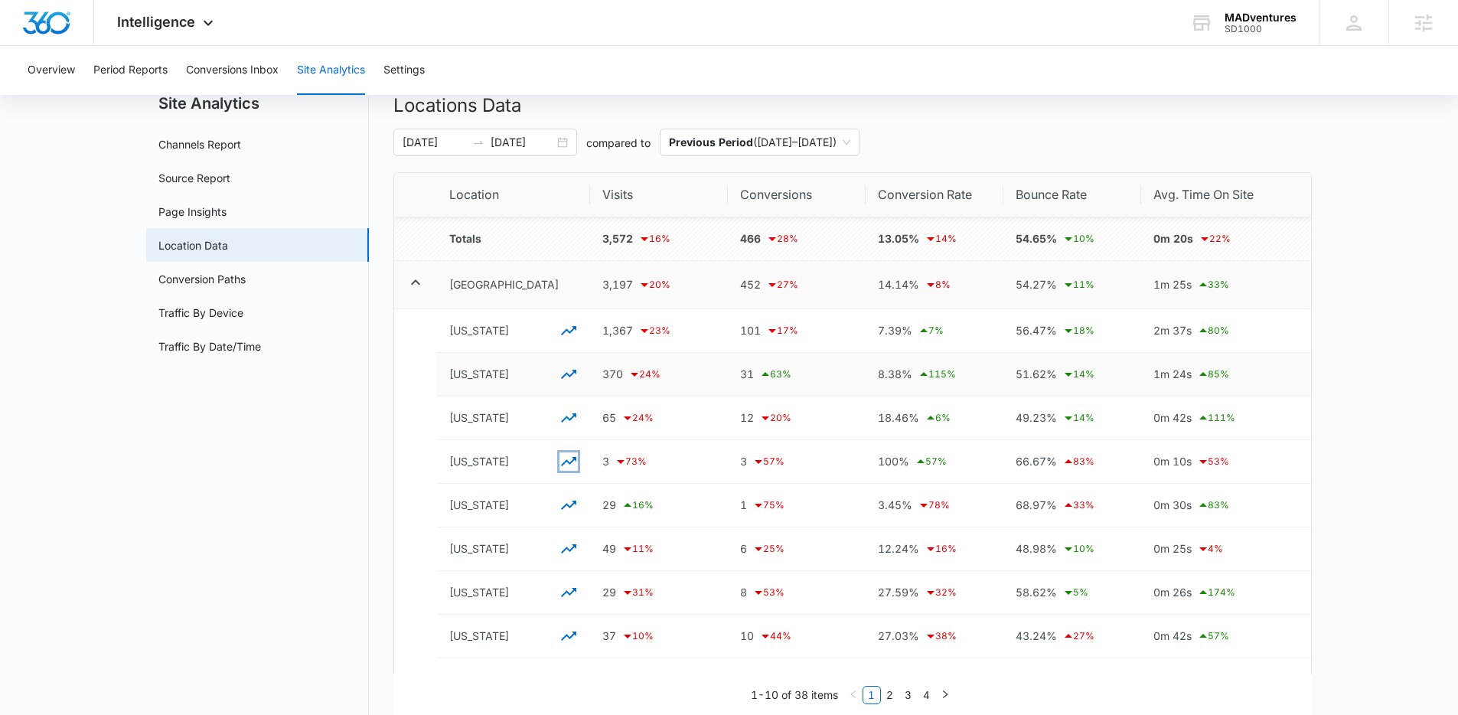
scroll to position [72, 0]
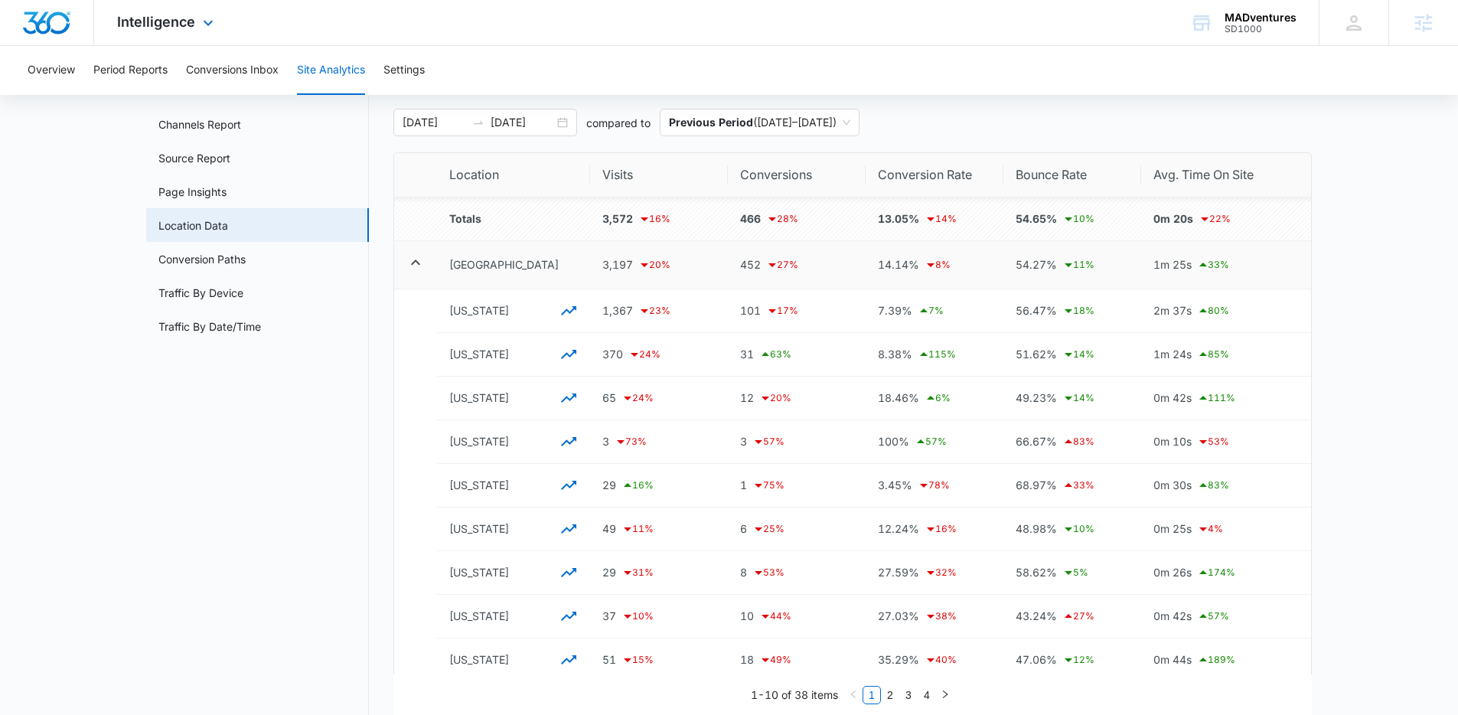
click at [37, 28] on img "Dashboard" at bounding box center [46, 22] width 49 height 23
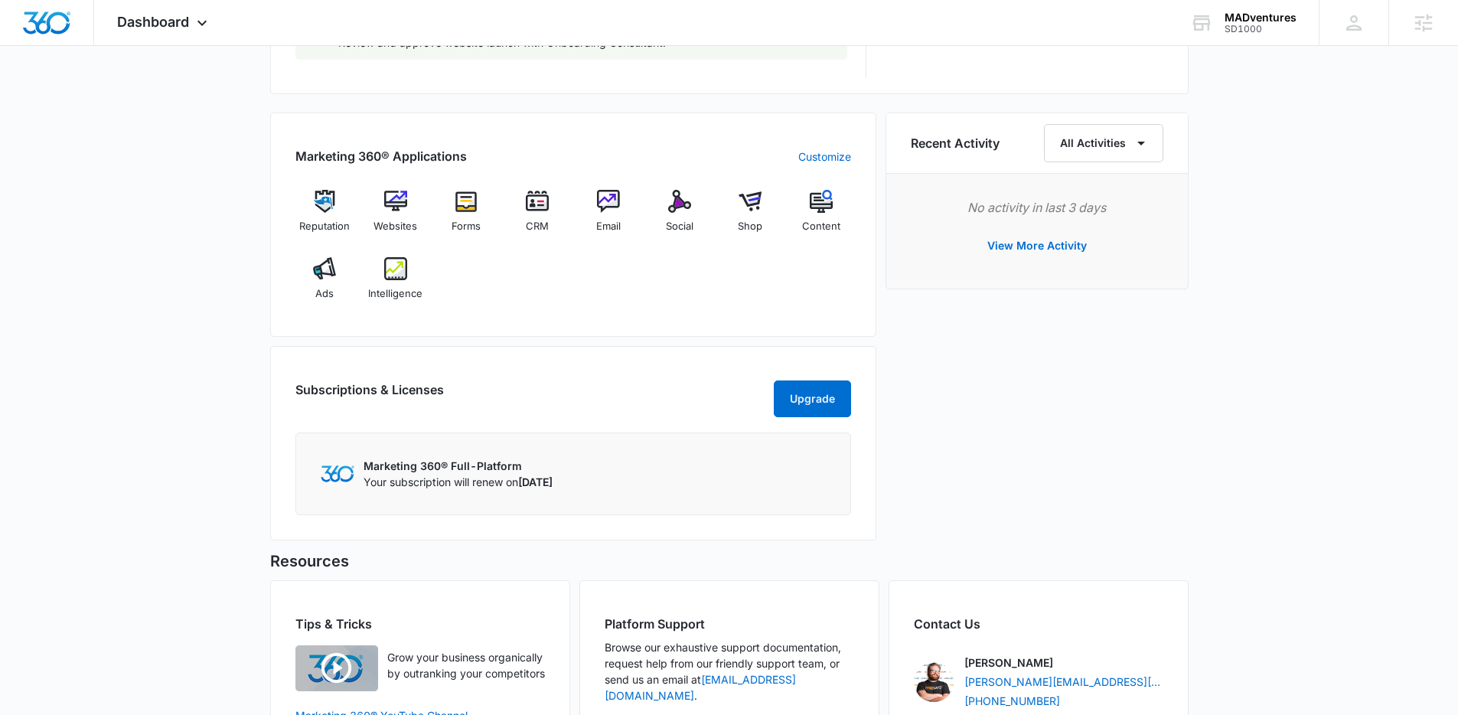
scroll to position [1068, 0]
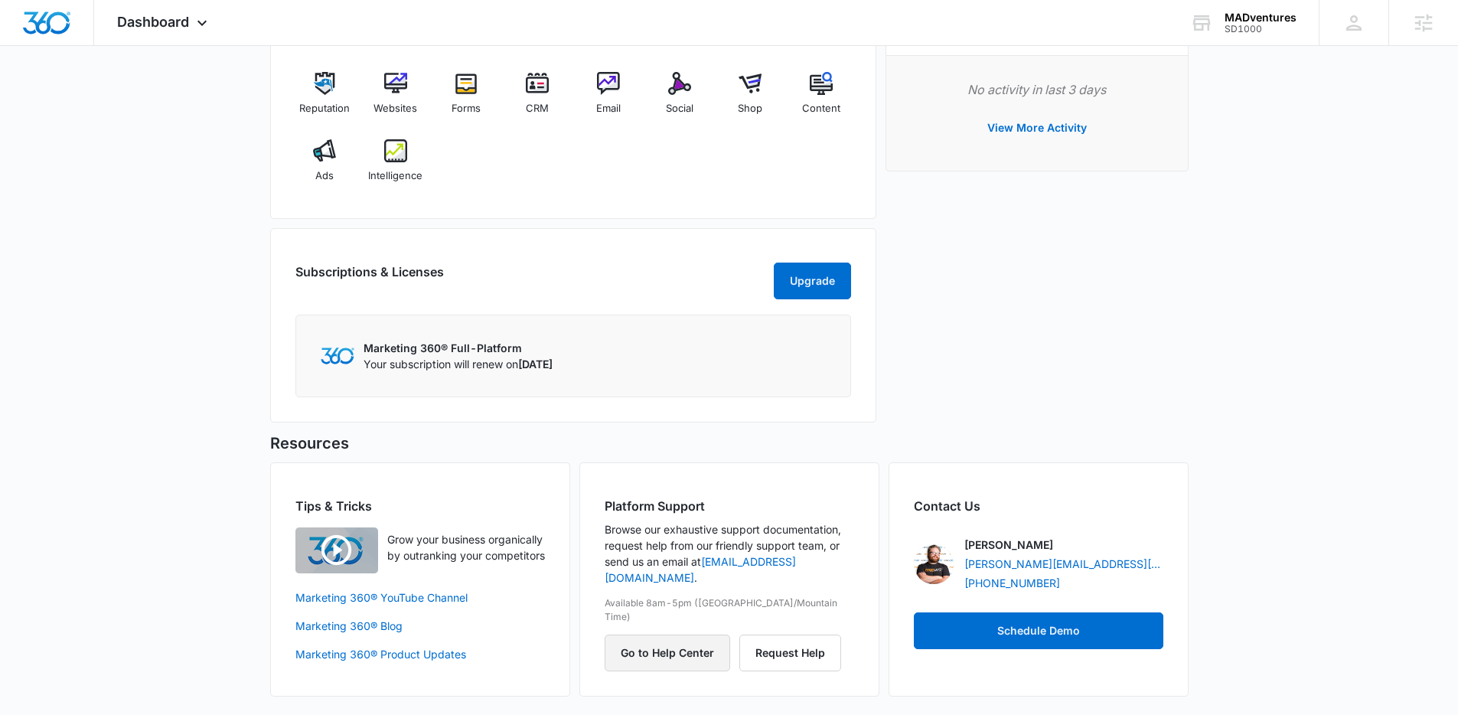
click at [674, 634] on button "Go to Help Center" at bounding box center [667, 652] width 125 height 37
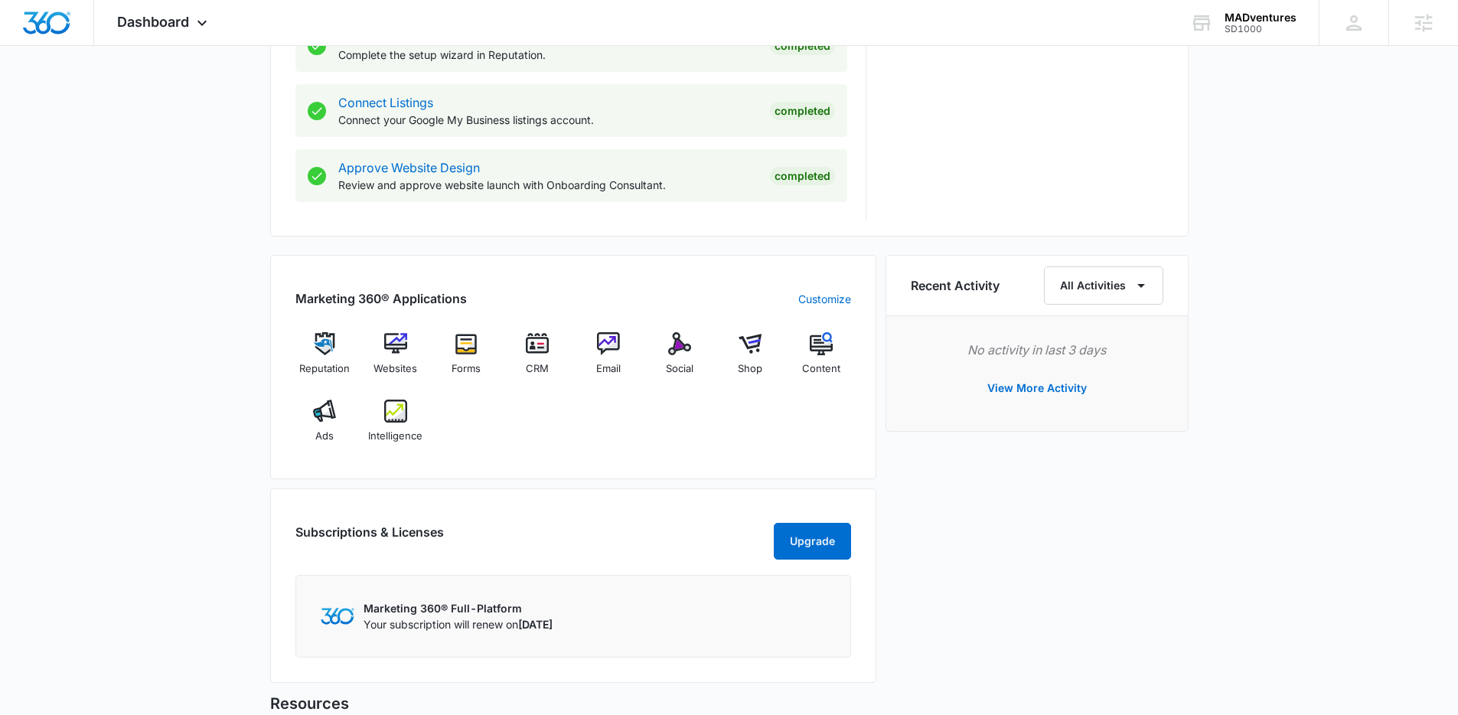
scroll to position [807, 0]
click at [329, 342] on img at bounding box center [324, 344] width 23 height 23
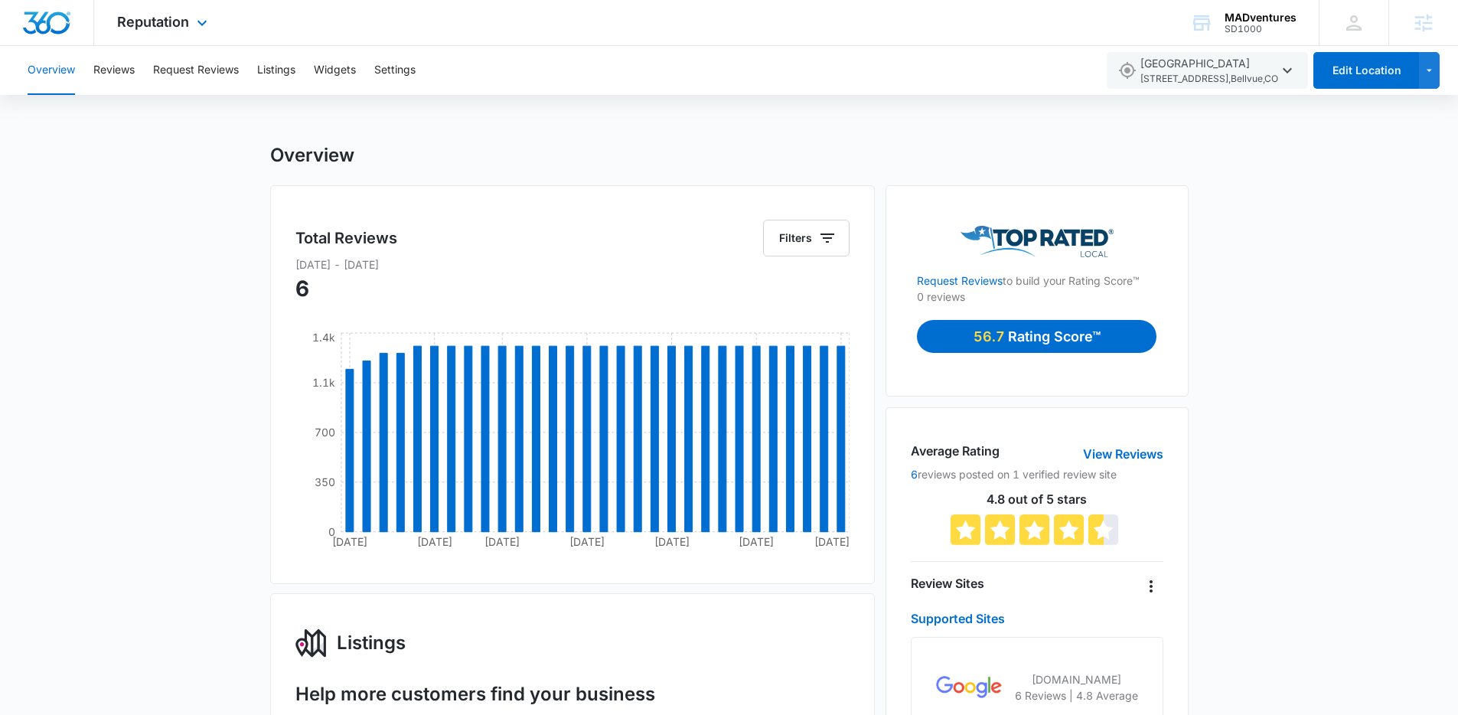
click at [36, 22] on img "Dashboard" at bounding box center [46, 22] width 49 height 23
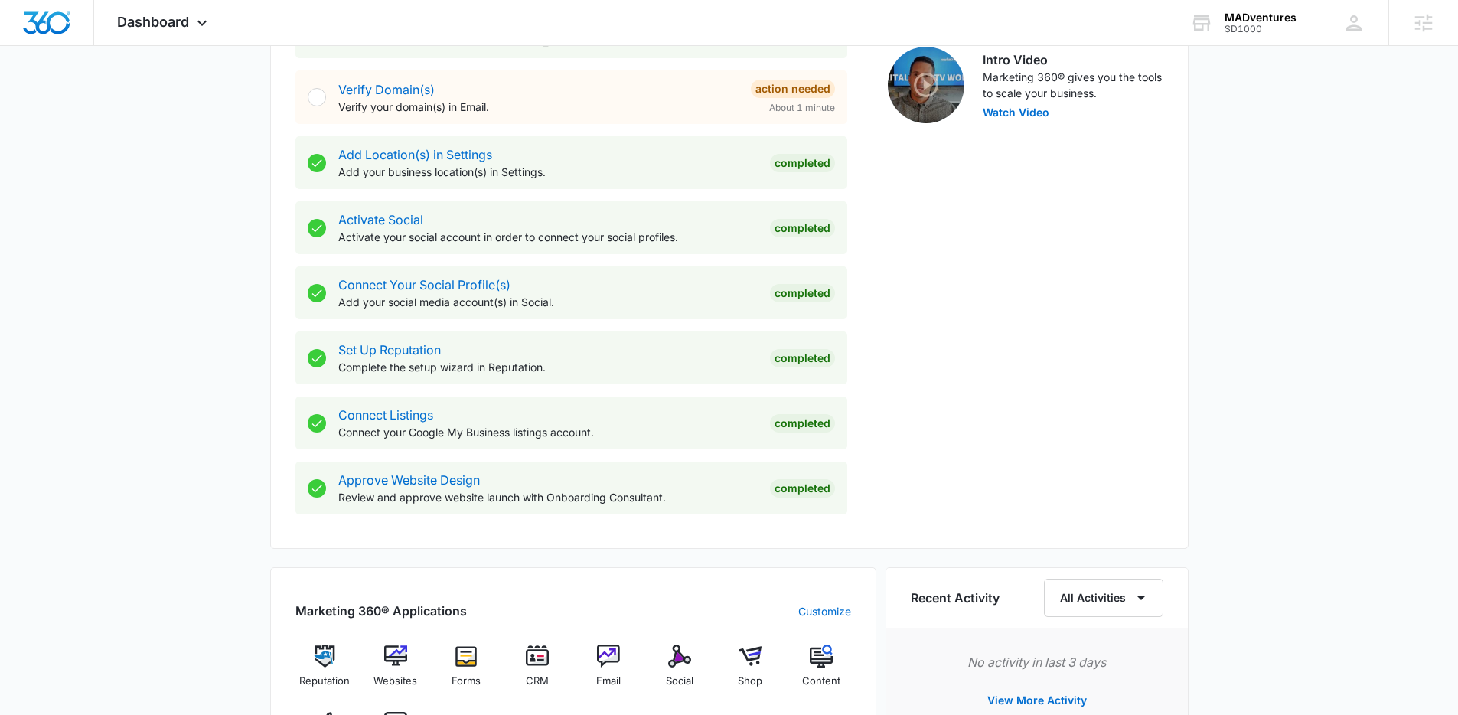
scroll to position [546, 0]
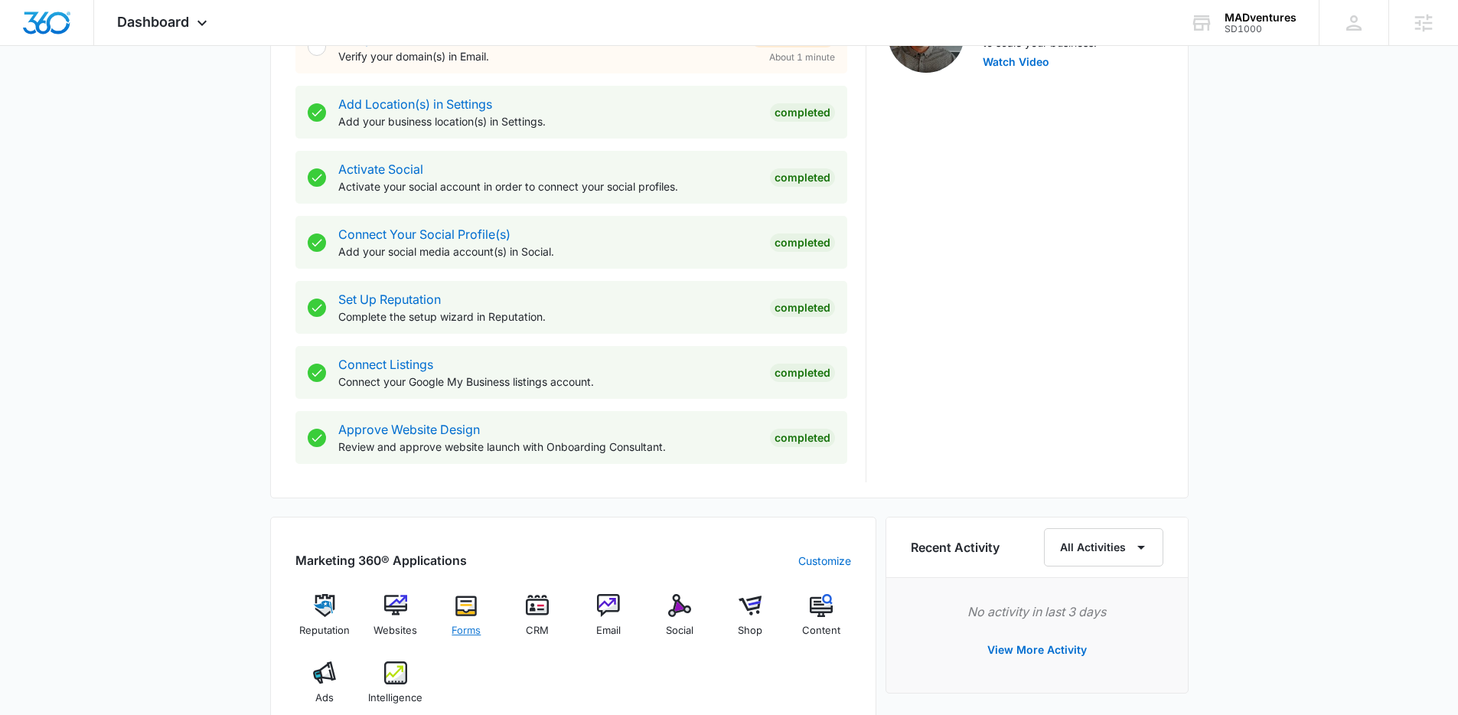
click at [477, 601] on img at bounding box center [466, 605] width 23 height 23
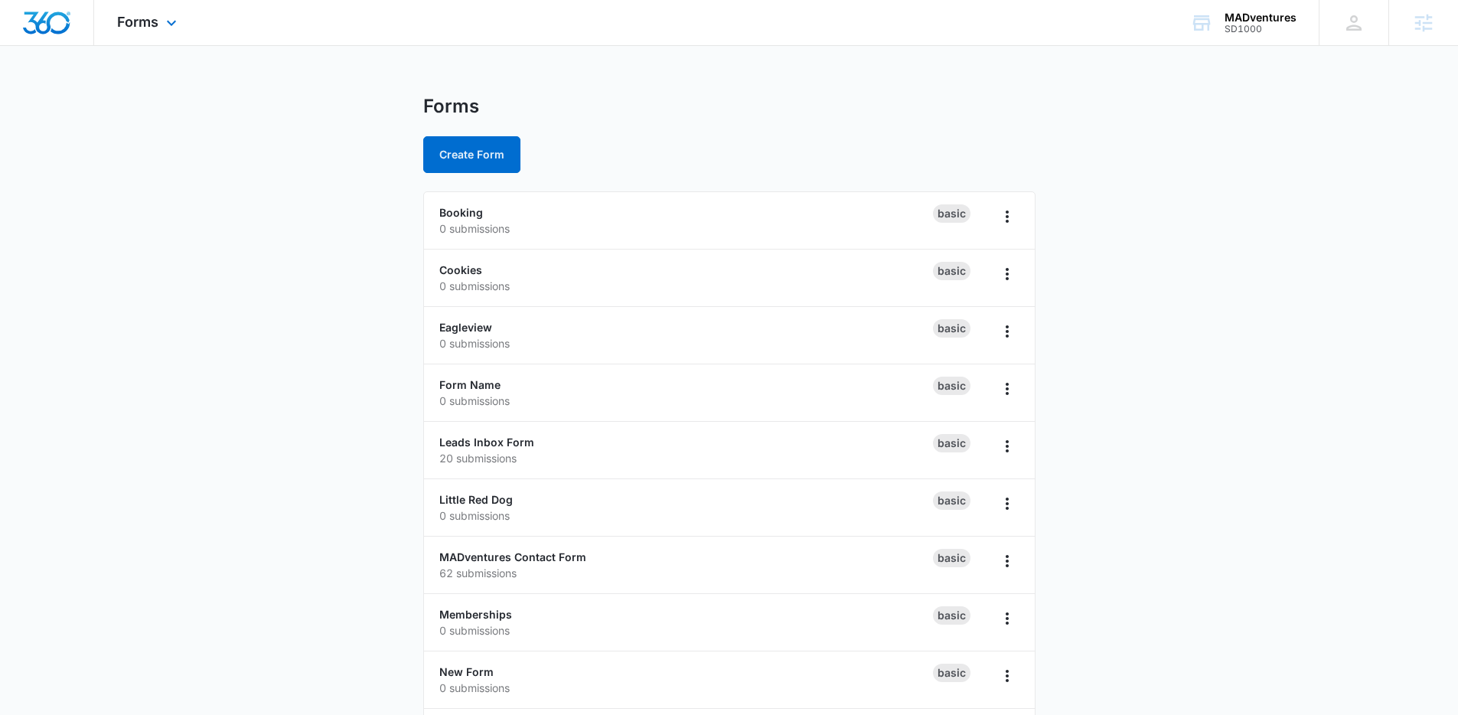
click at [54, 18] on img "Dashboard" at bounding box center [46, 22] width 49 height 23
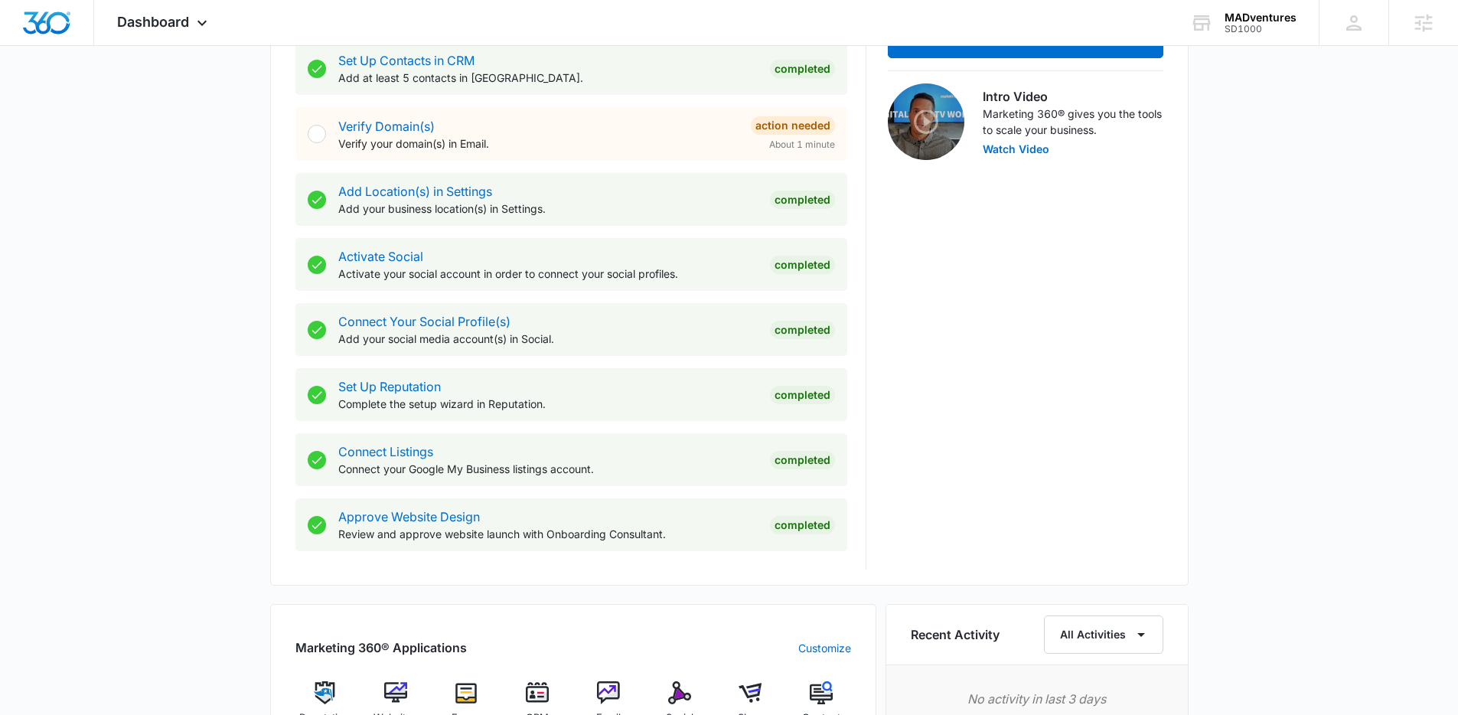
scroll to position [746, 0]
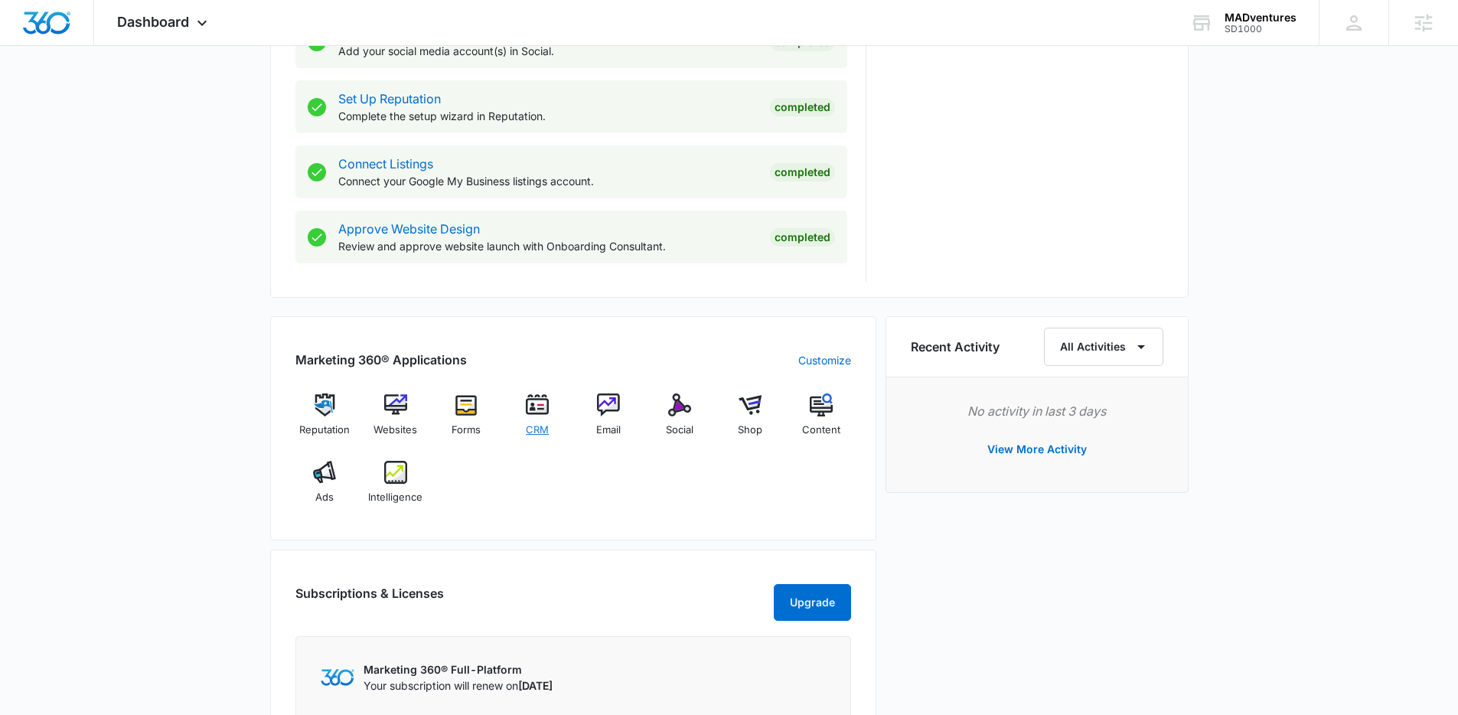
click at [550, 404] on div "CRM" at bounding box center [537, 420] width 59 height 54
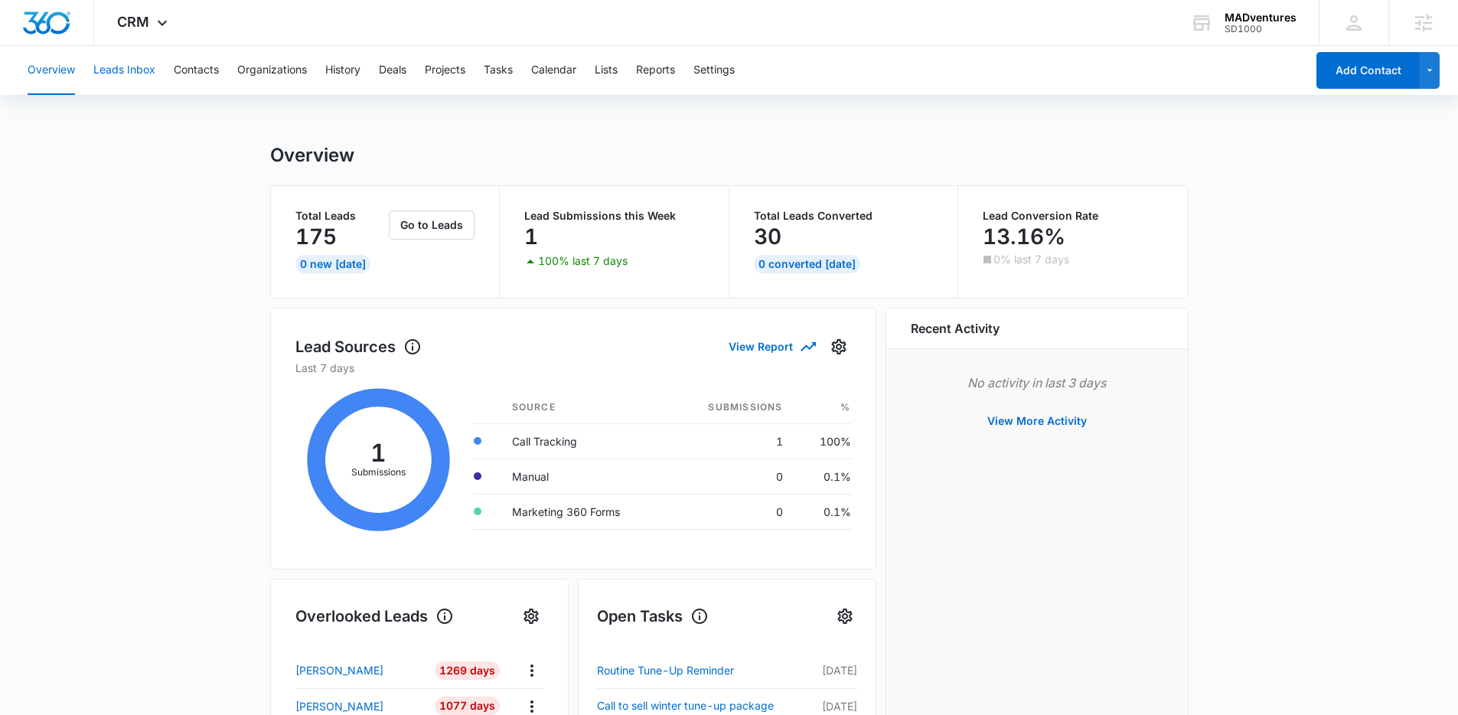
click at [142, 76] on button "Leads Inbox" at bounding box center [124, 70] width 62 height 49
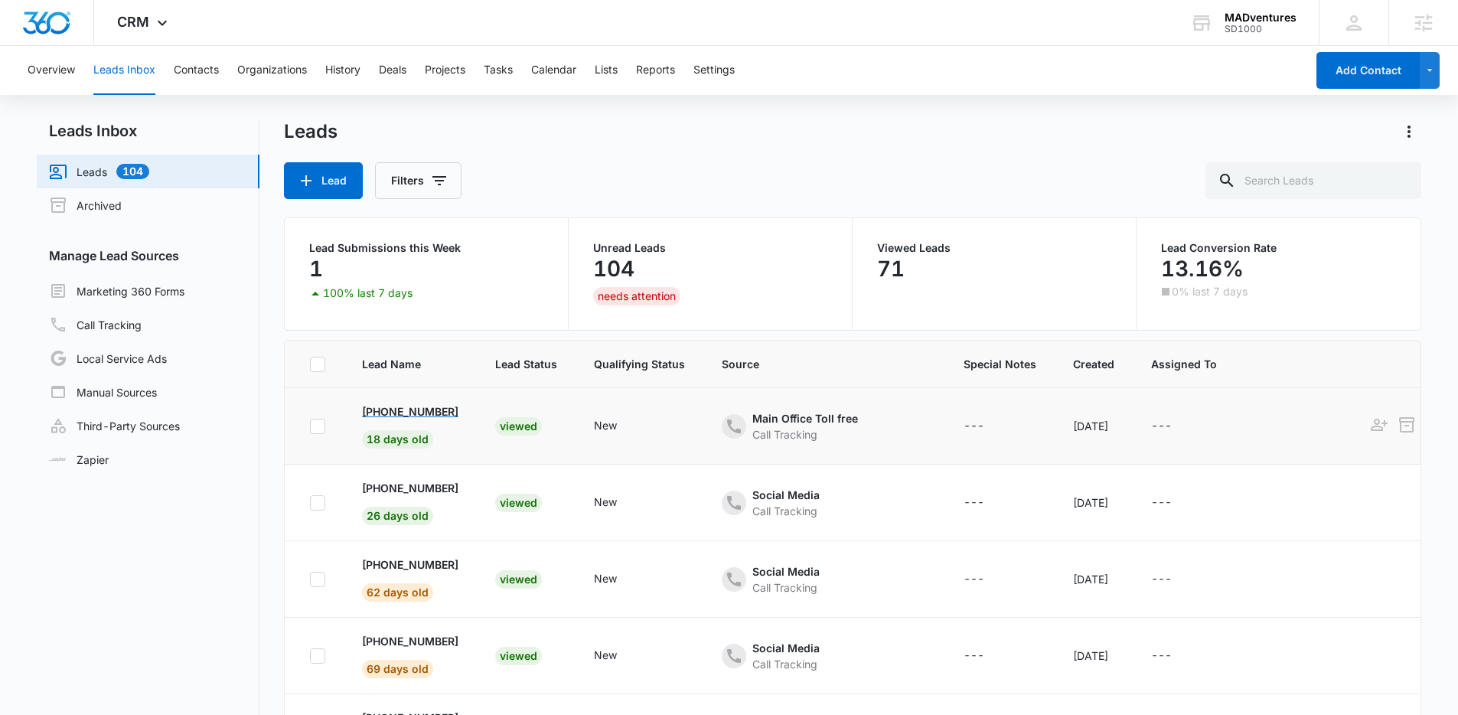
click at [416, 411] on p "+1 (442) 300-1542" at bounding box center [410, 411] width 96 height 16
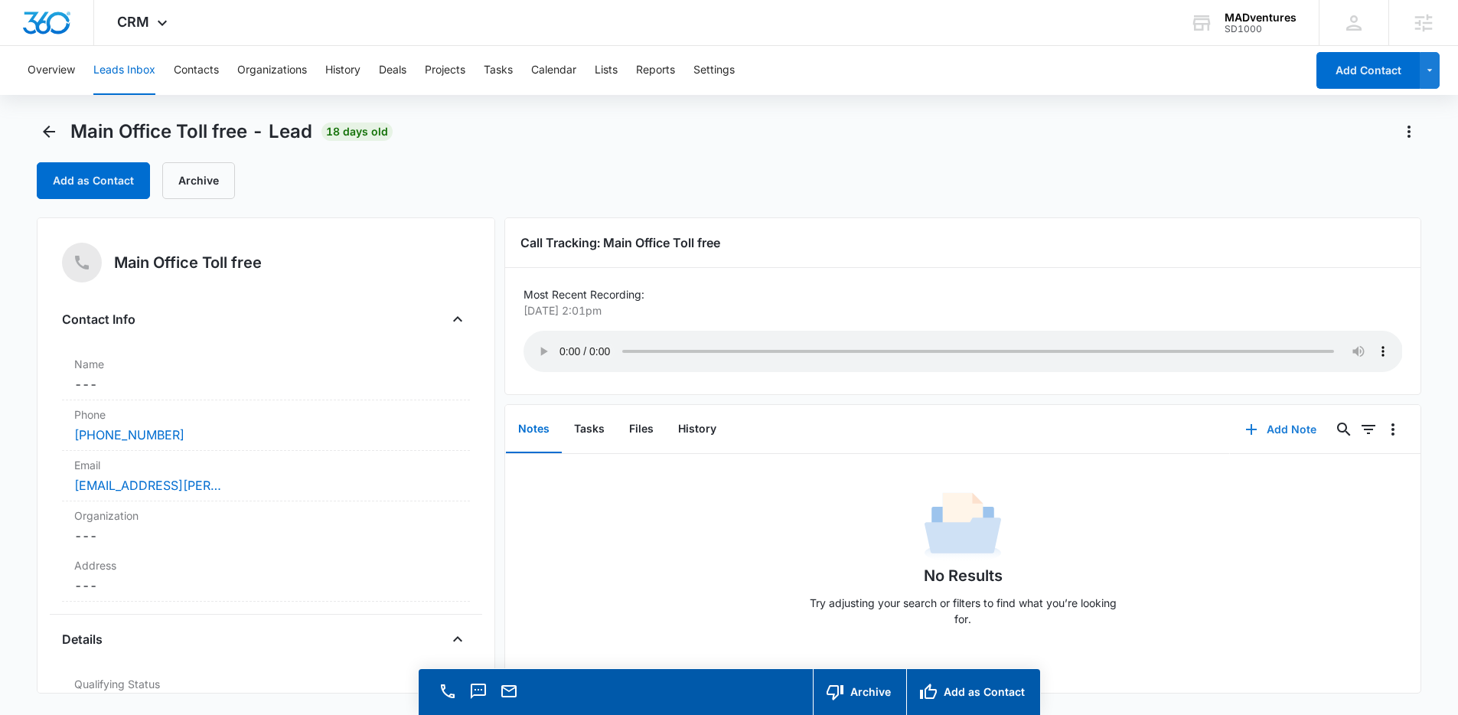
click at [1295, 438] on button "Add Note" at bounding box center [1281, 429] width 102 height 37
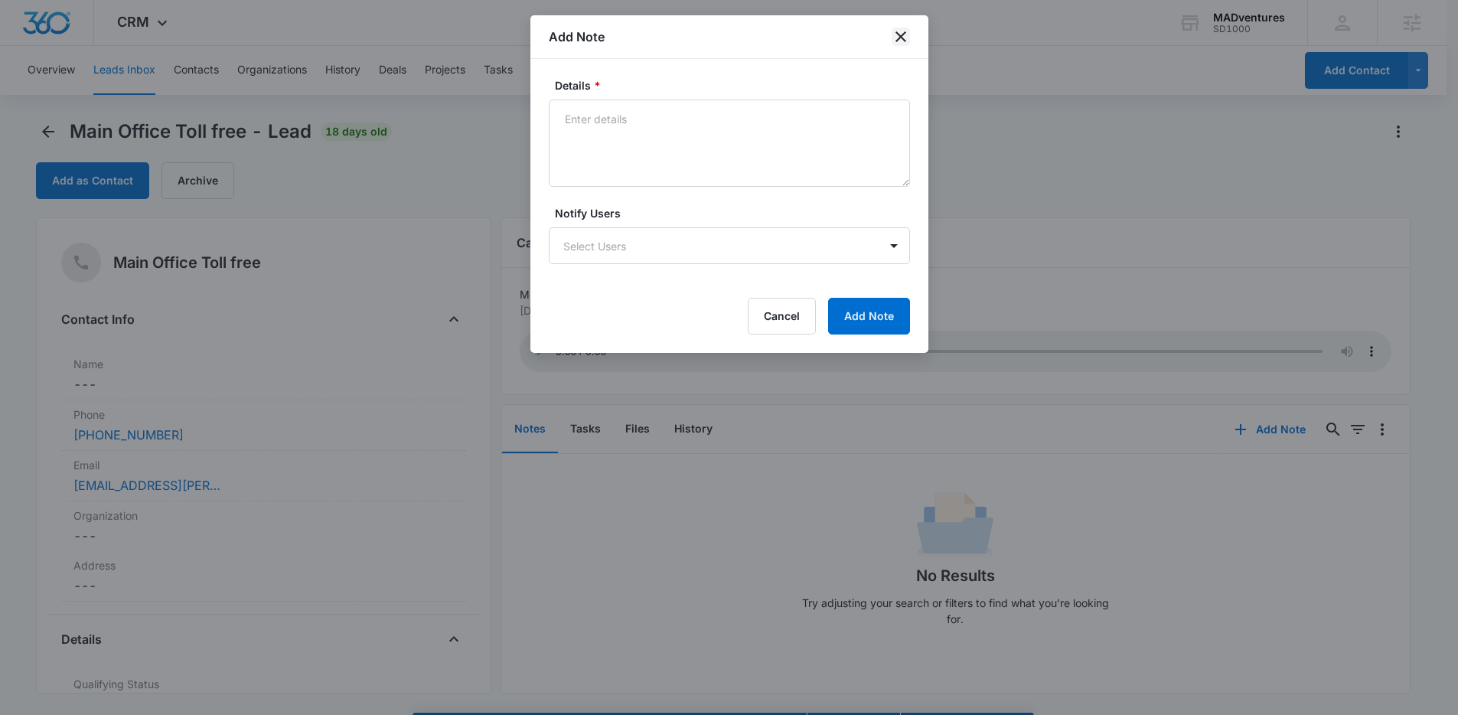
click at [903, 32] on icon "close" at bounding box center [901, 37] width 18 height 18
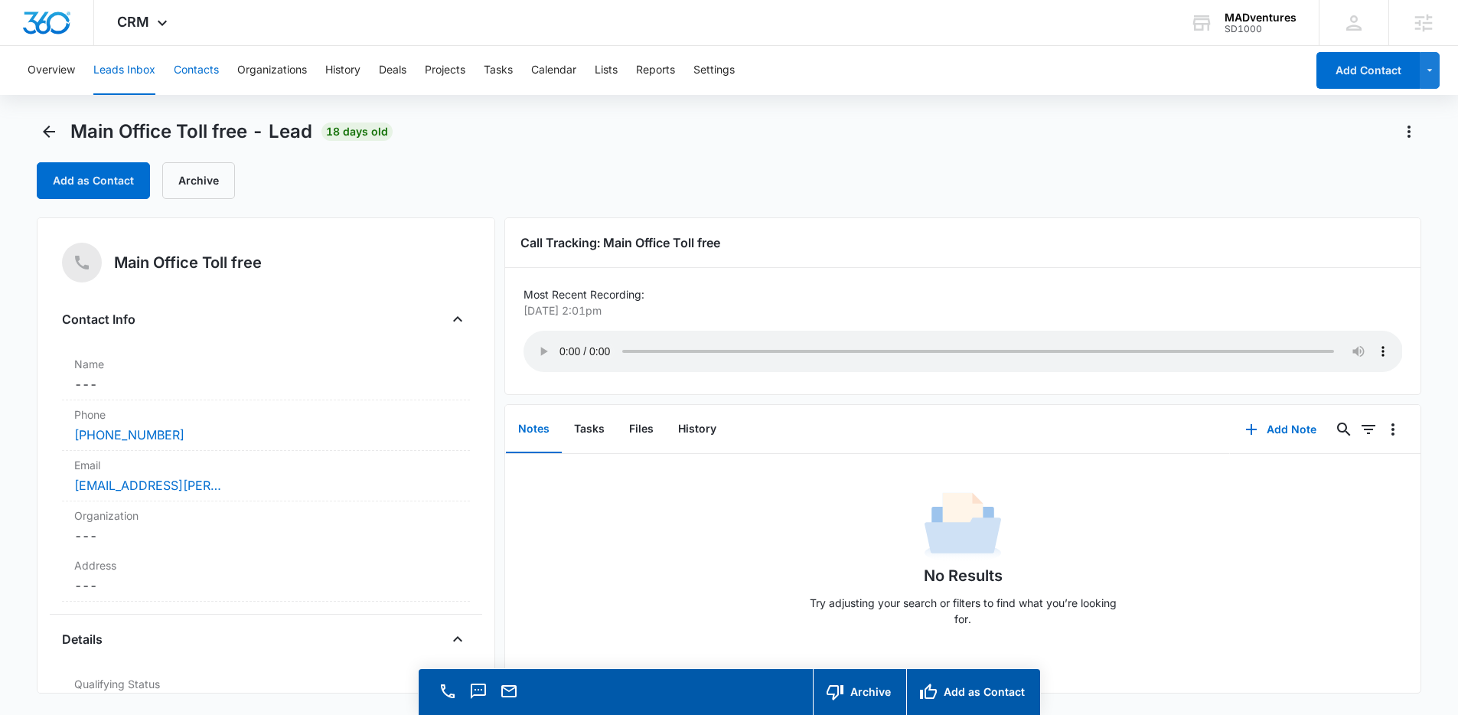
click at [180, 67] on button "Contacts" at bounding box center [196, 70] width 45 height 49
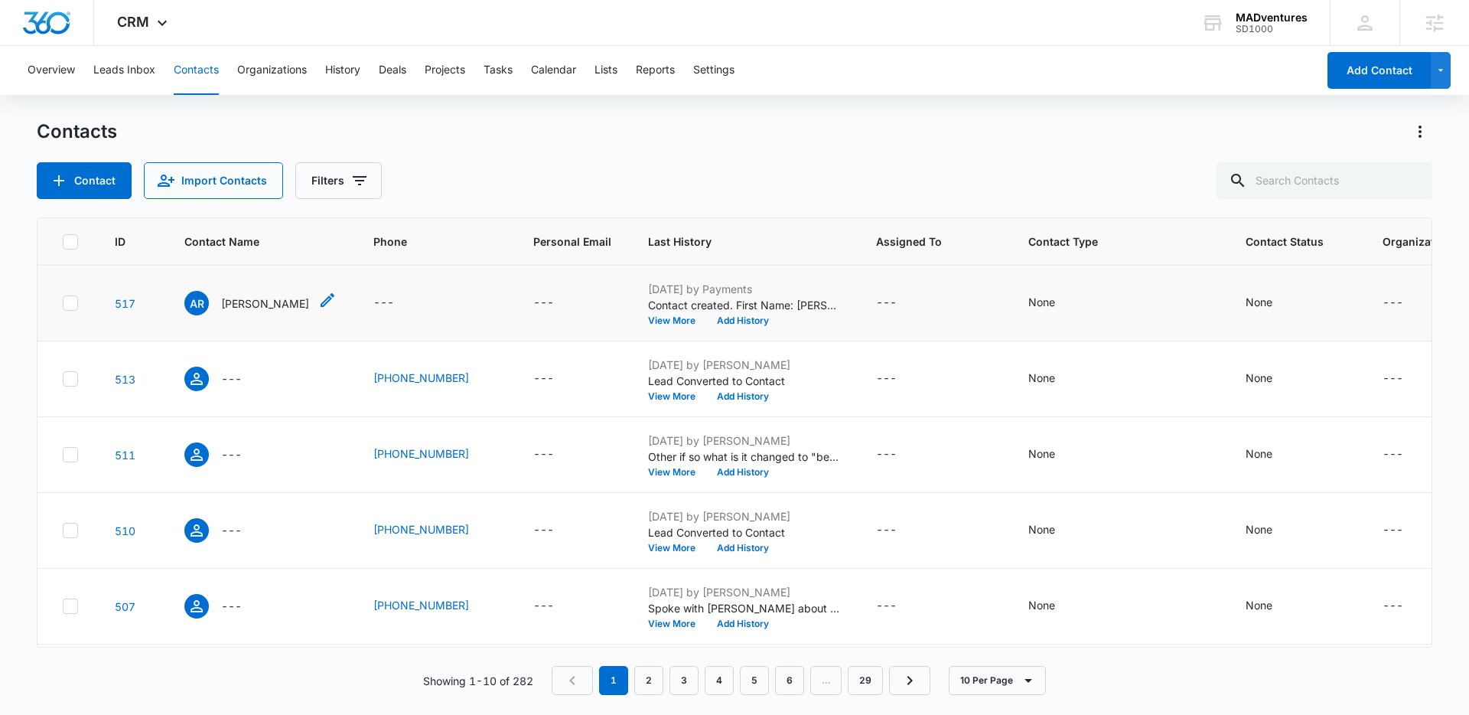
click at [292, 305] on p "Adrianne Ridder" at bounding box center [265, 303] width 88 height 16
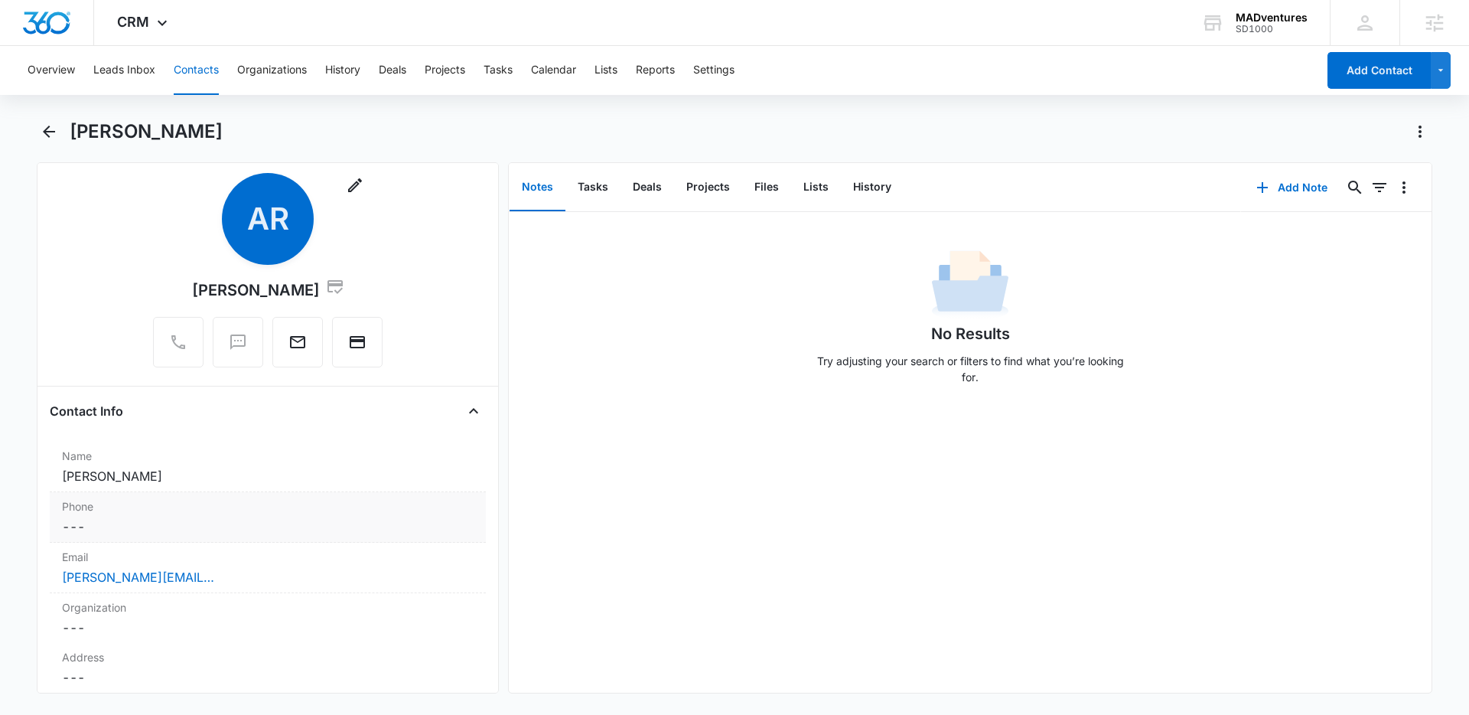
scroll to position [66, 0]
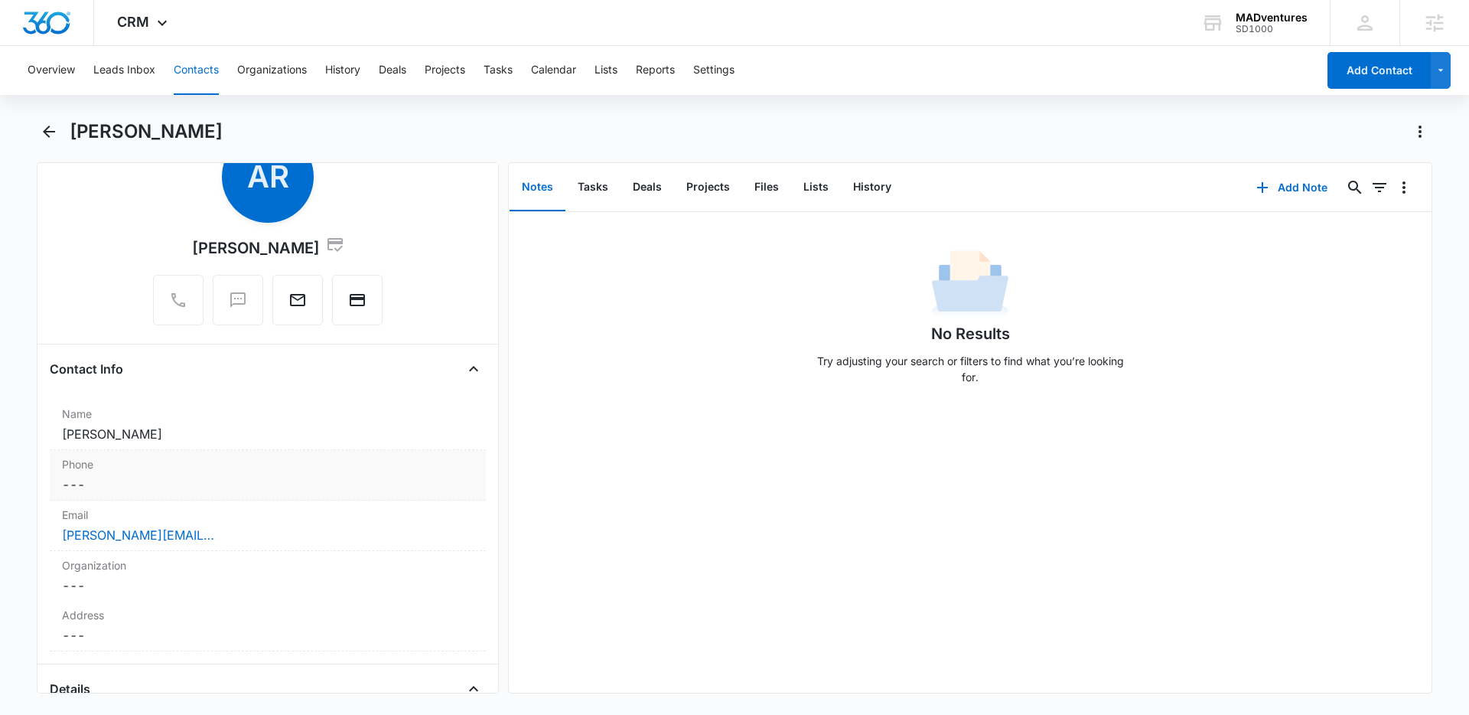
click at [73, 476] on dd "Cancel Save Changes ---" at bounding box center [268, 484] width 412 height 18
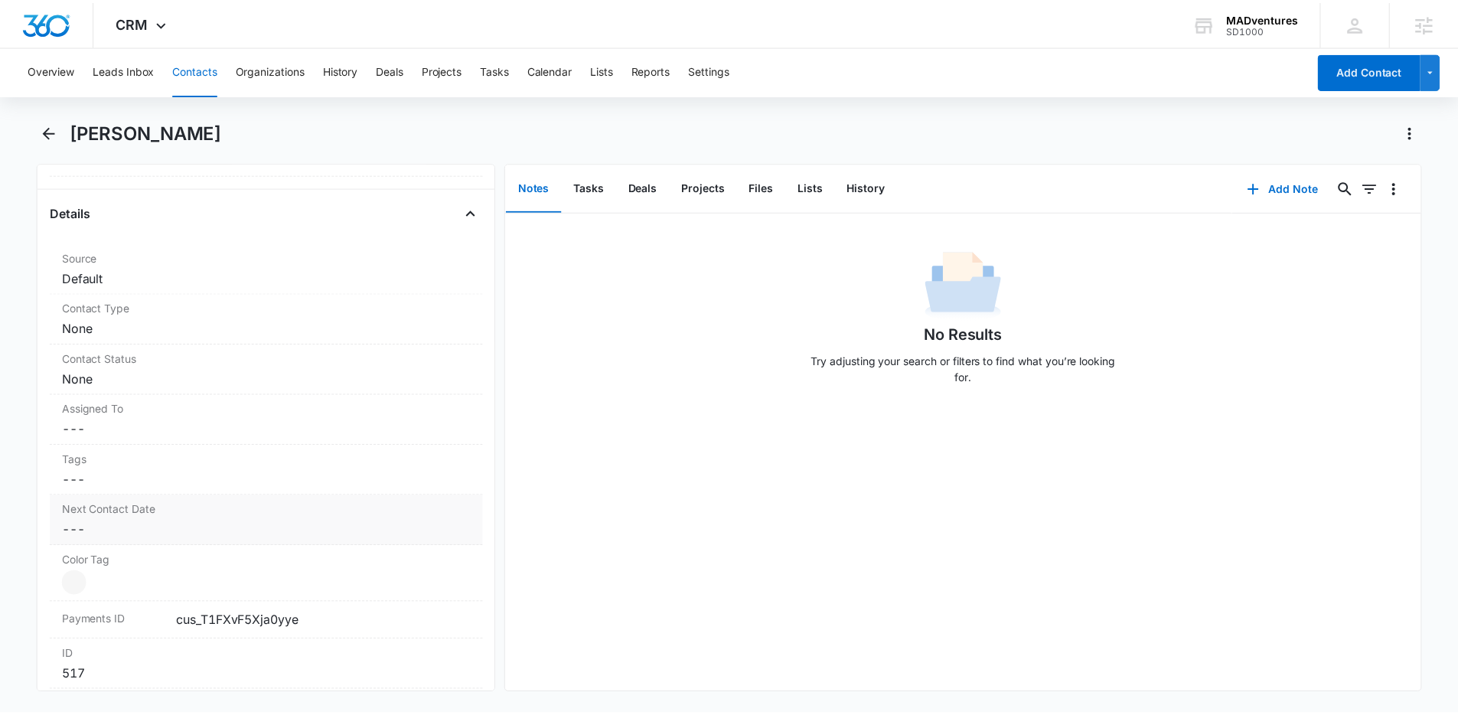
scroll to position [621, 0]
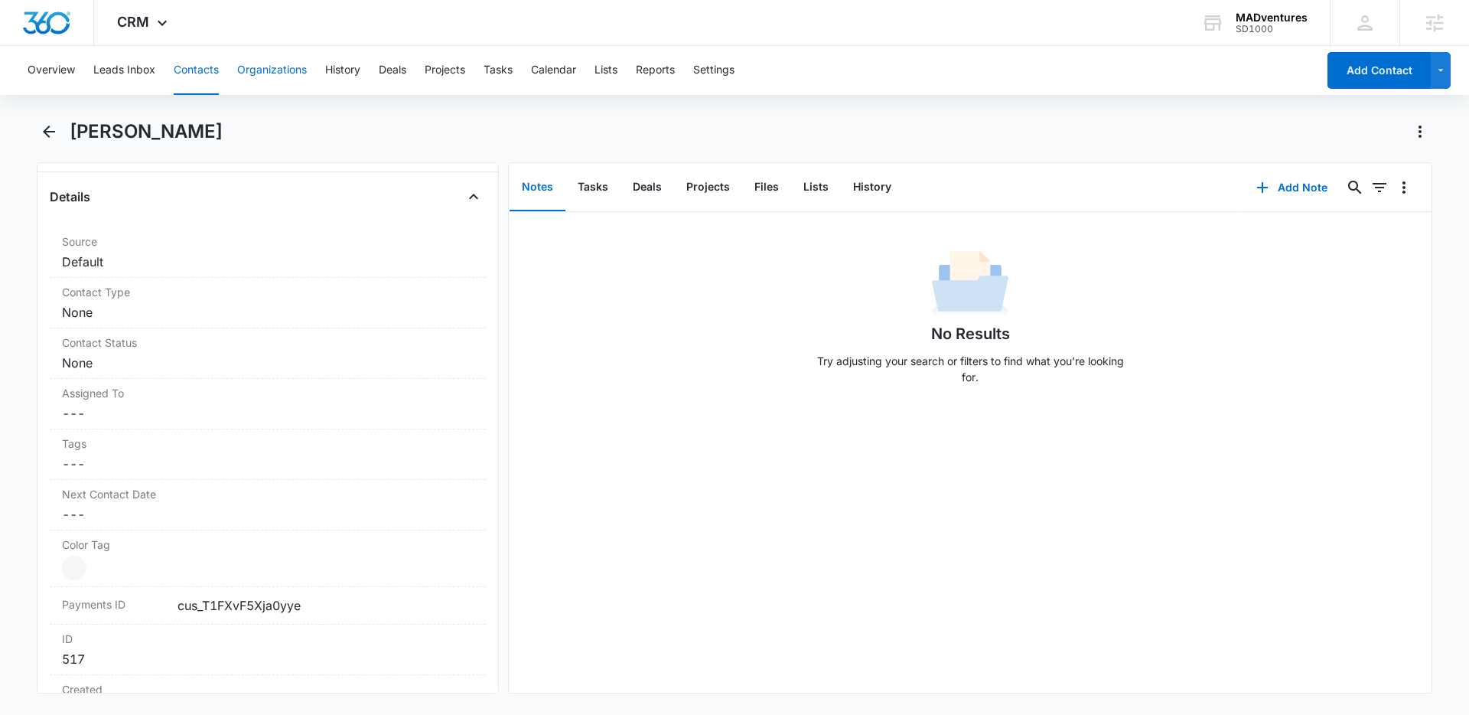
click at [276, 80] on button "Organizations" at bounding box center [272, 70] width 70 height 49
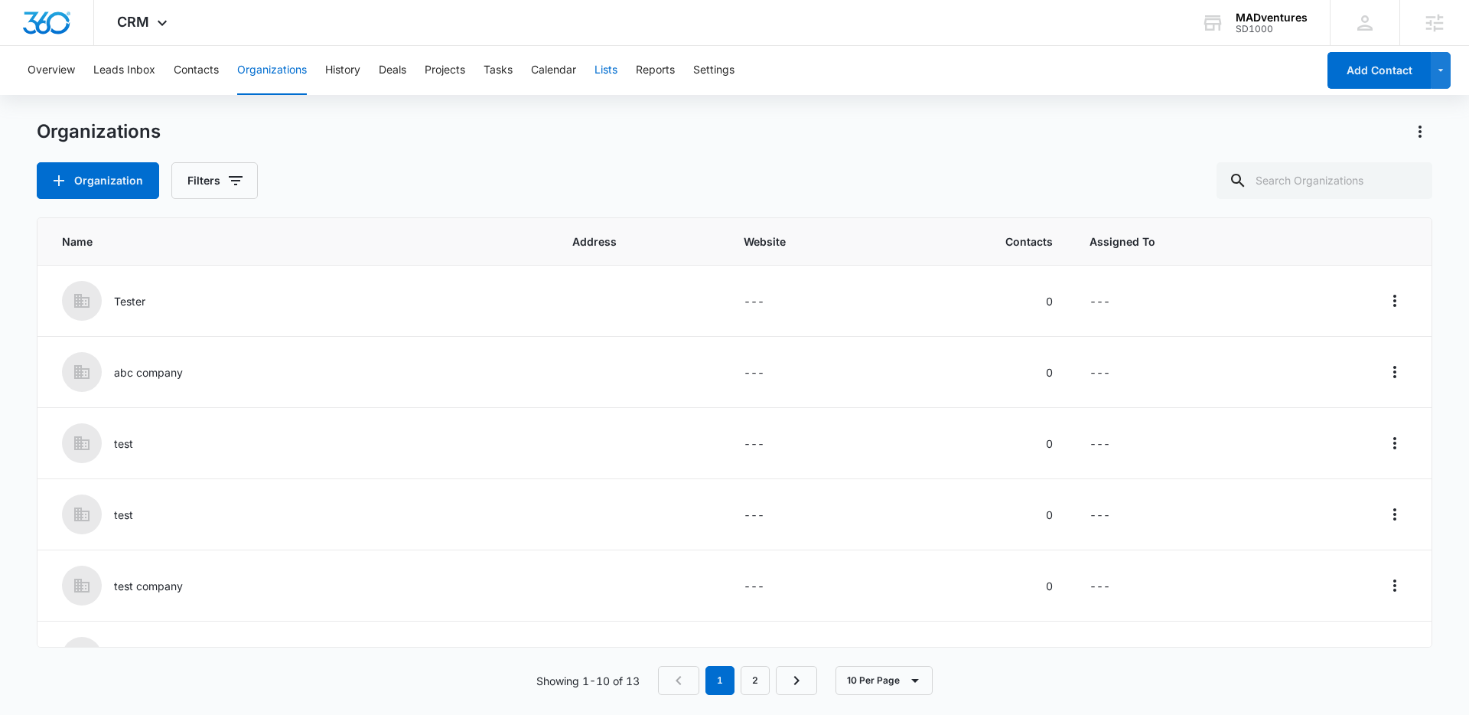
click at [613, 69] on button "Lists" at bounding box center [606, 70] width 23 height 49
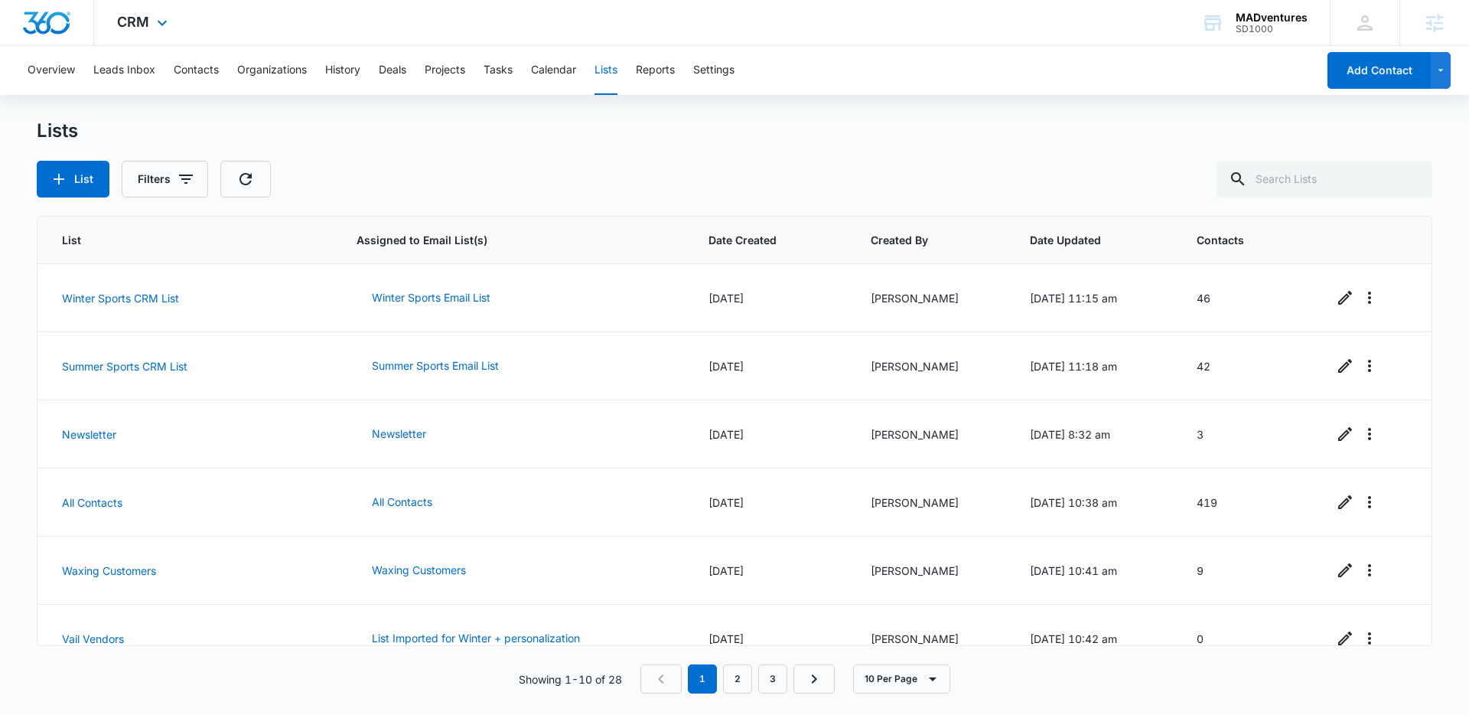
click at [24, 21] on img "Dashboard" at bounding box center [46, 22] width 49 height 23
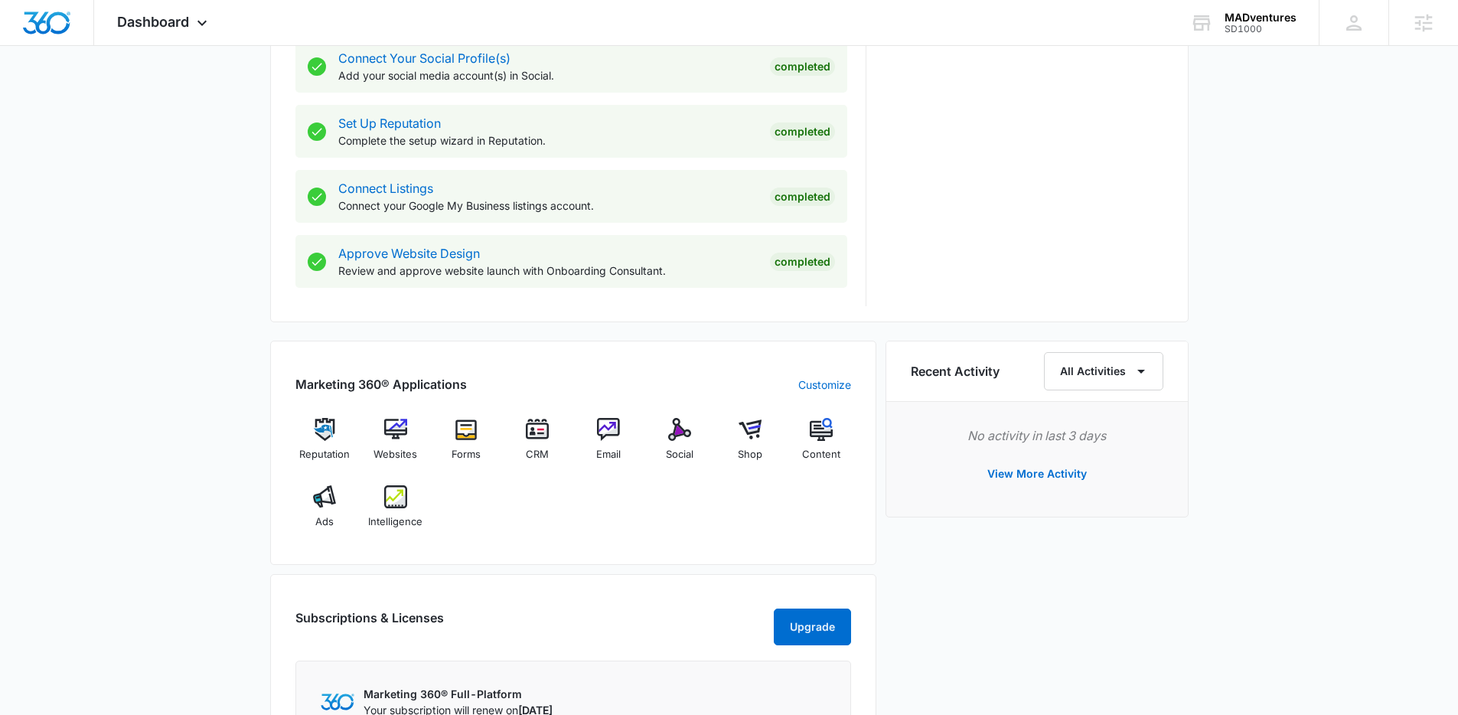
scroll to position [897, 0]
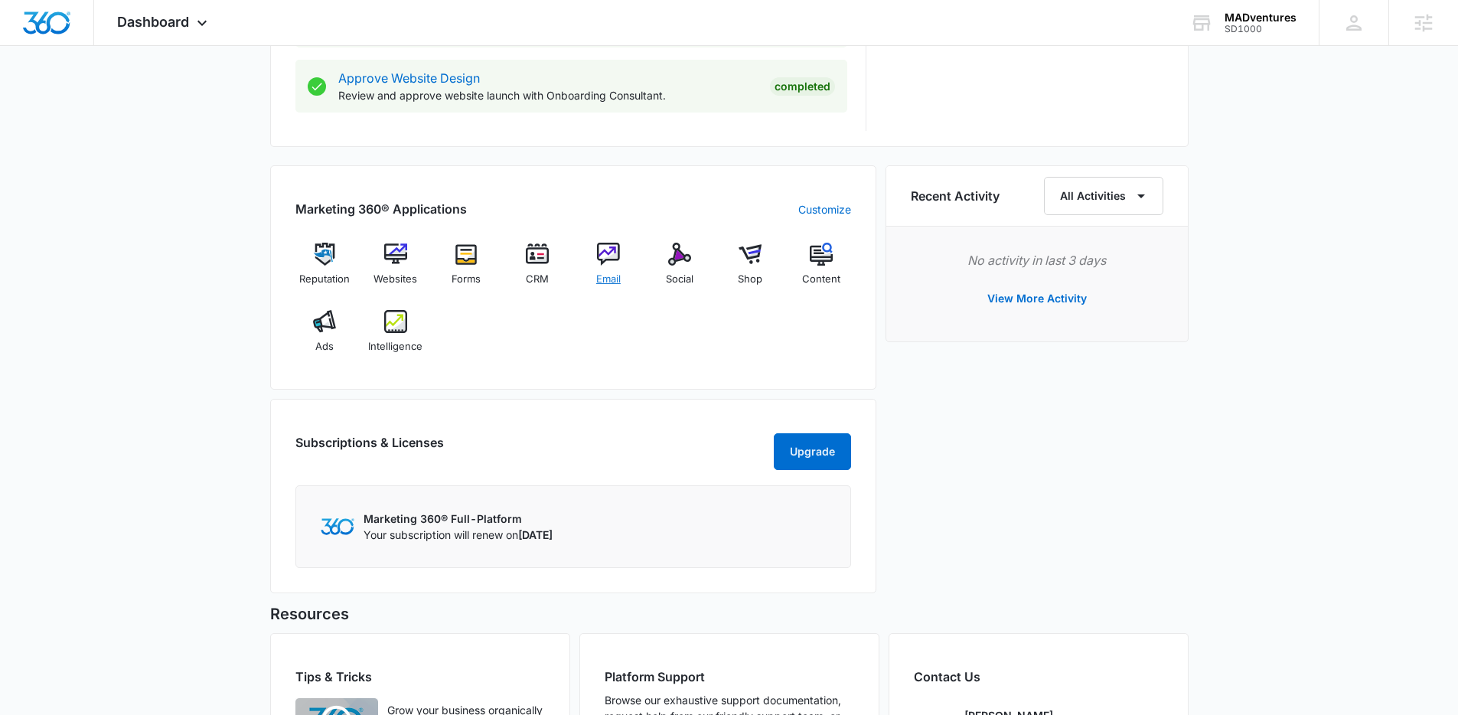
click at [593, 266] on div "Email" at bounding box center [608, 270] width 59 height 55
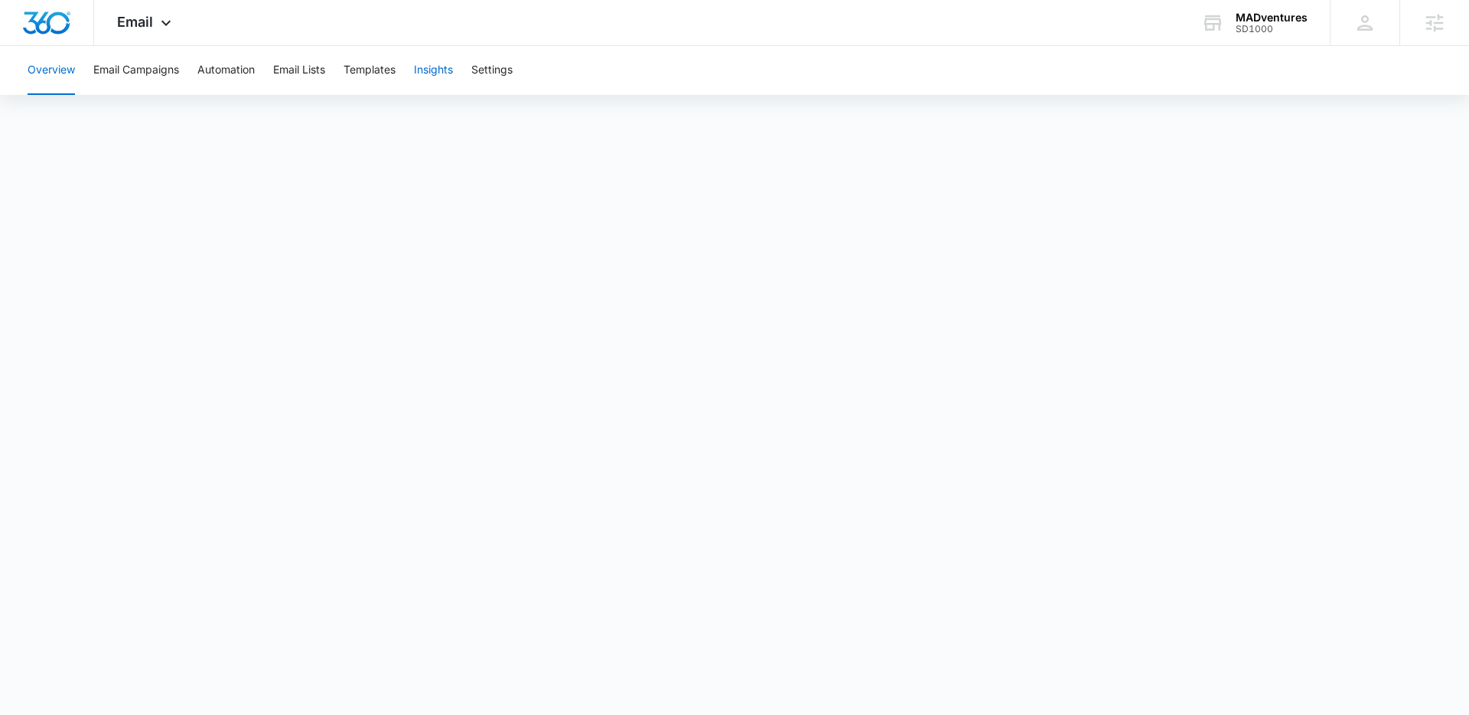
click at [434, 77] on button "Insights" at bounding box center [433, 70] width 39 height 49
click at [51, 33] on img "Dashboard" at bounding box center [46, 22] width 49 height 23
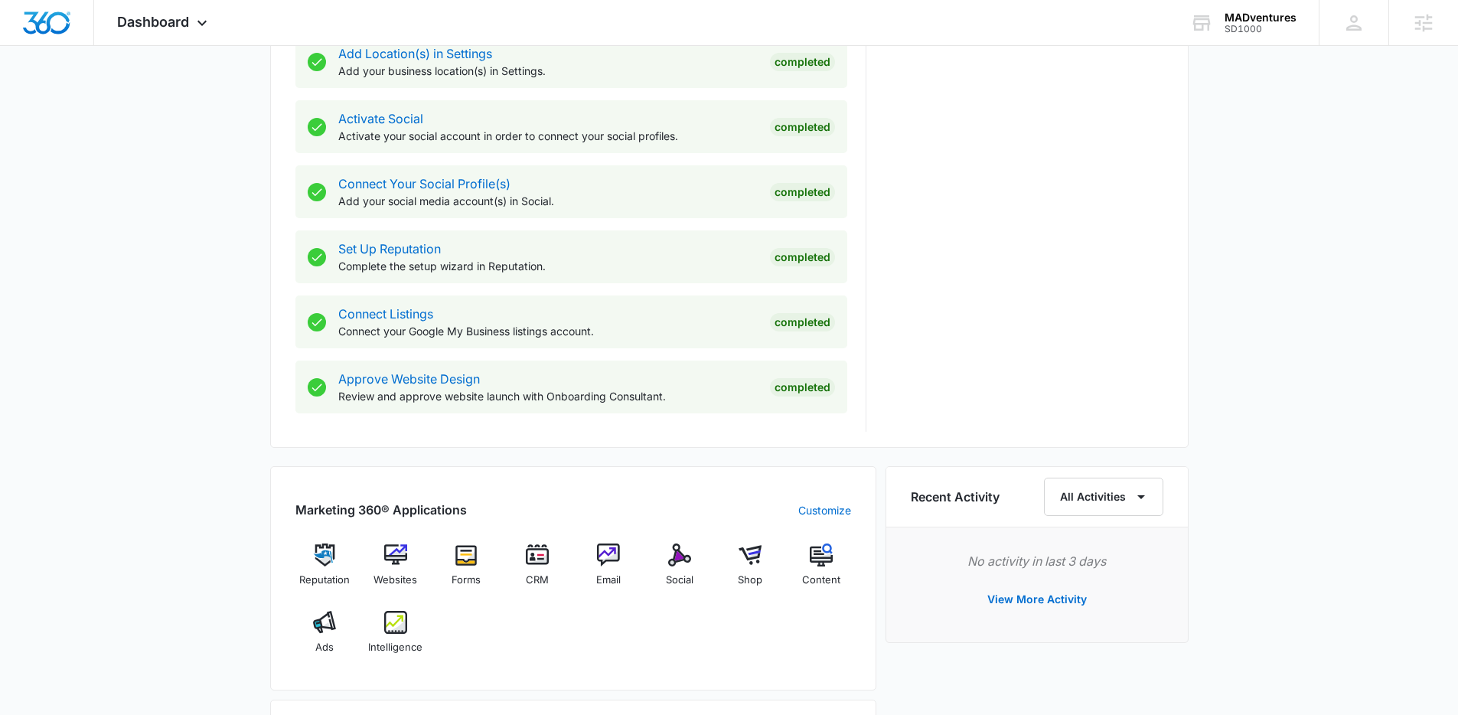
scroll to position [636, 0]
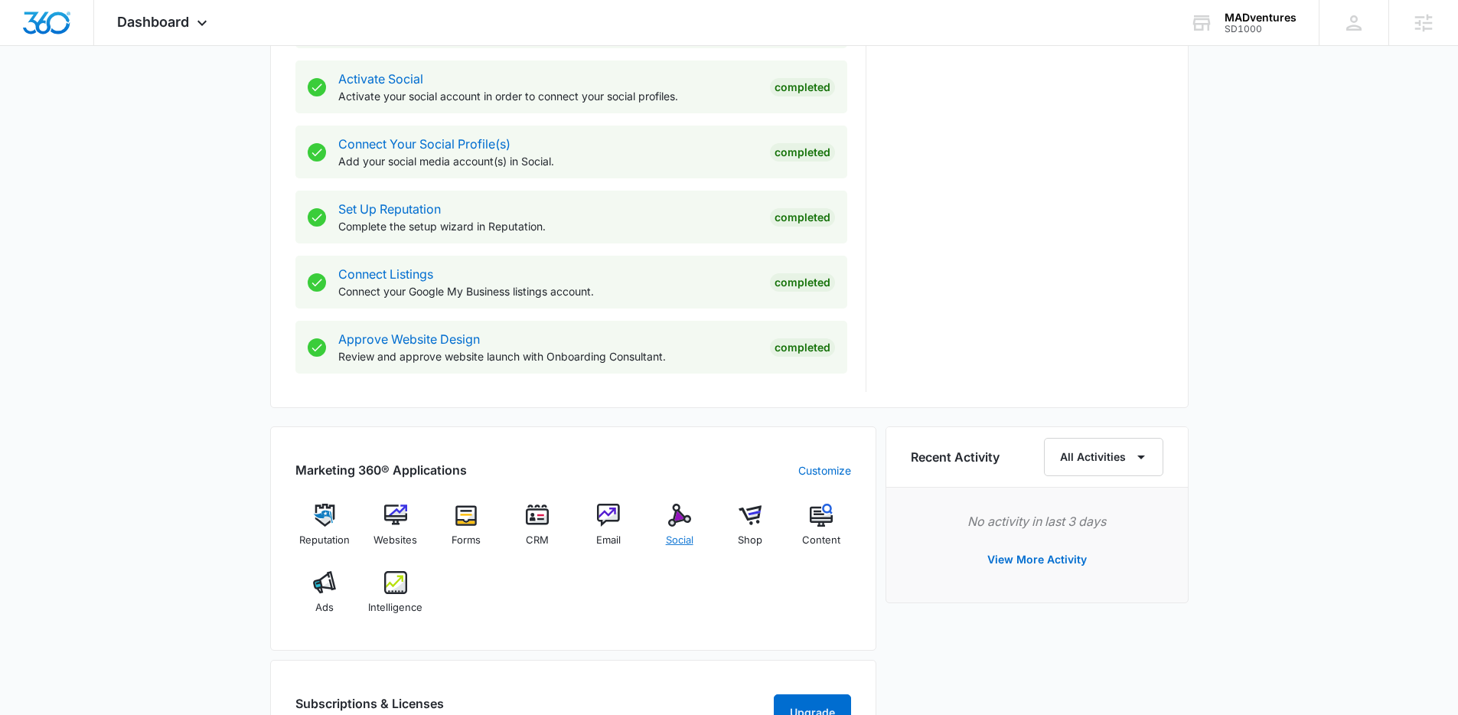
click at [665, 523] on div "Social" at bounding box center [679, 531] width 59 height 55
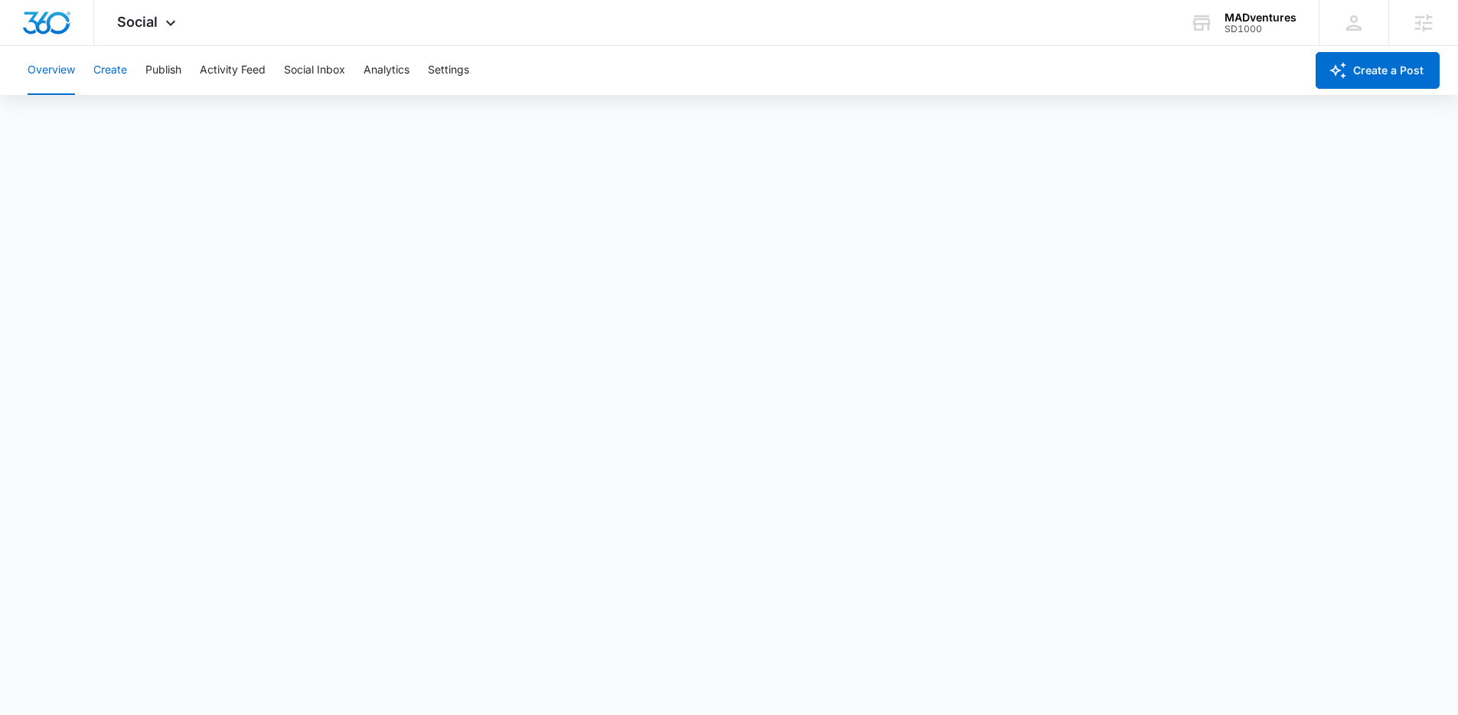
click at [110, 63] on button "Create" at bounding box center [110, 70] width 34 height 49
click at [171, 65] on button "Publish" at bounding box center [163, 70] width 36 height 49
click at [237, 77] on button "Activity Feed" at bounding box center [233, 70] width 66 height 49
click at [298, 67] on button "Social Inbox" at bounding box center [314, 70] width 61 height 49
click at [393, 73] on button "Analytics" at bounding box center [386, 70] width 46 height 49
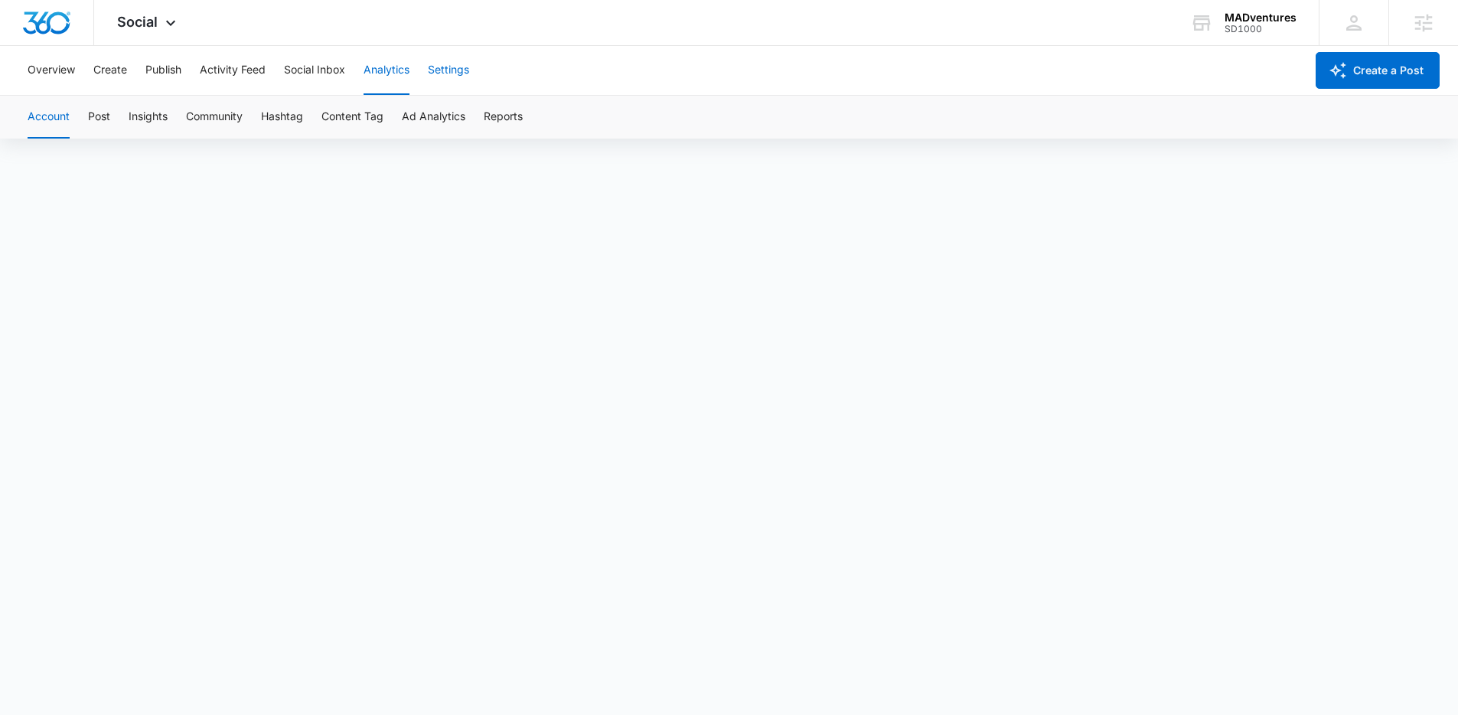
click at [450, 73] on button "Settings" at bounding box center [448, 70] width 41 height 49
click at [60, 27] on img "Dashboard" at bounding box center [46, 22] width 49 height 23
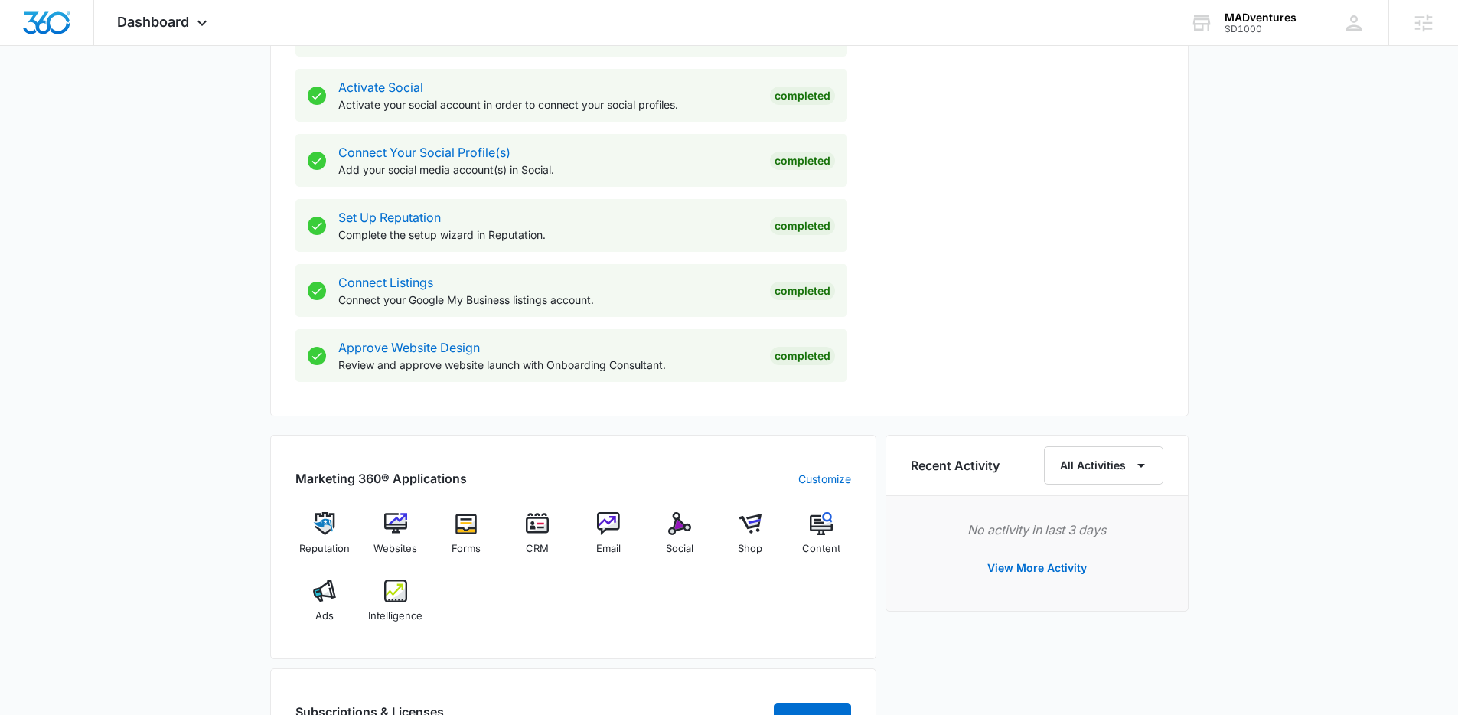
scroll to position [660, 0]
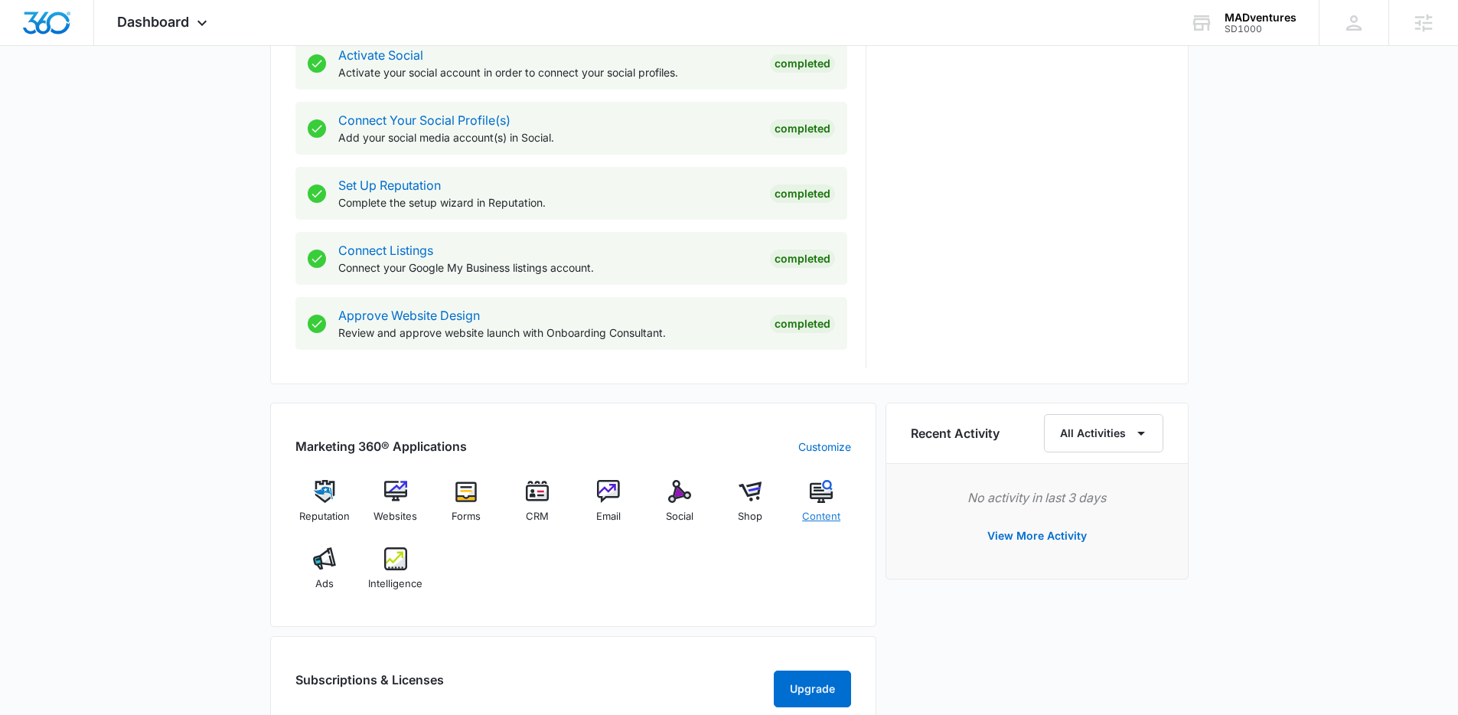
click at [823, 494] on img at bounding box center [821, 491] width 23 height 23
click at [824, 494] on img at bounding box center [821, 491] width 23 height 23
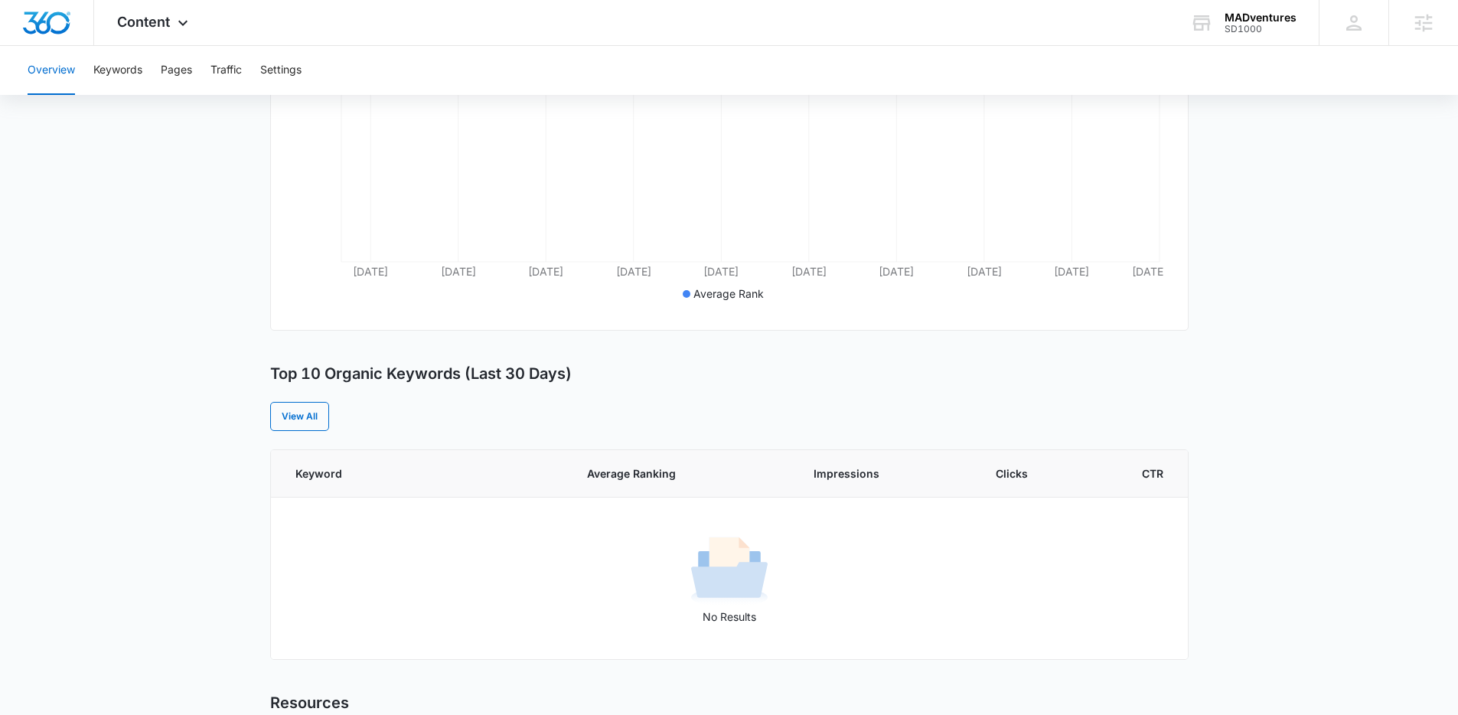
scroll to position [348, 0]
click at [114, 25] on div "Content Apps Reputation Websites Forms CRM Email Social Shop Content Ads Intell…" at bounding box center [154, 22] width 121 height 45
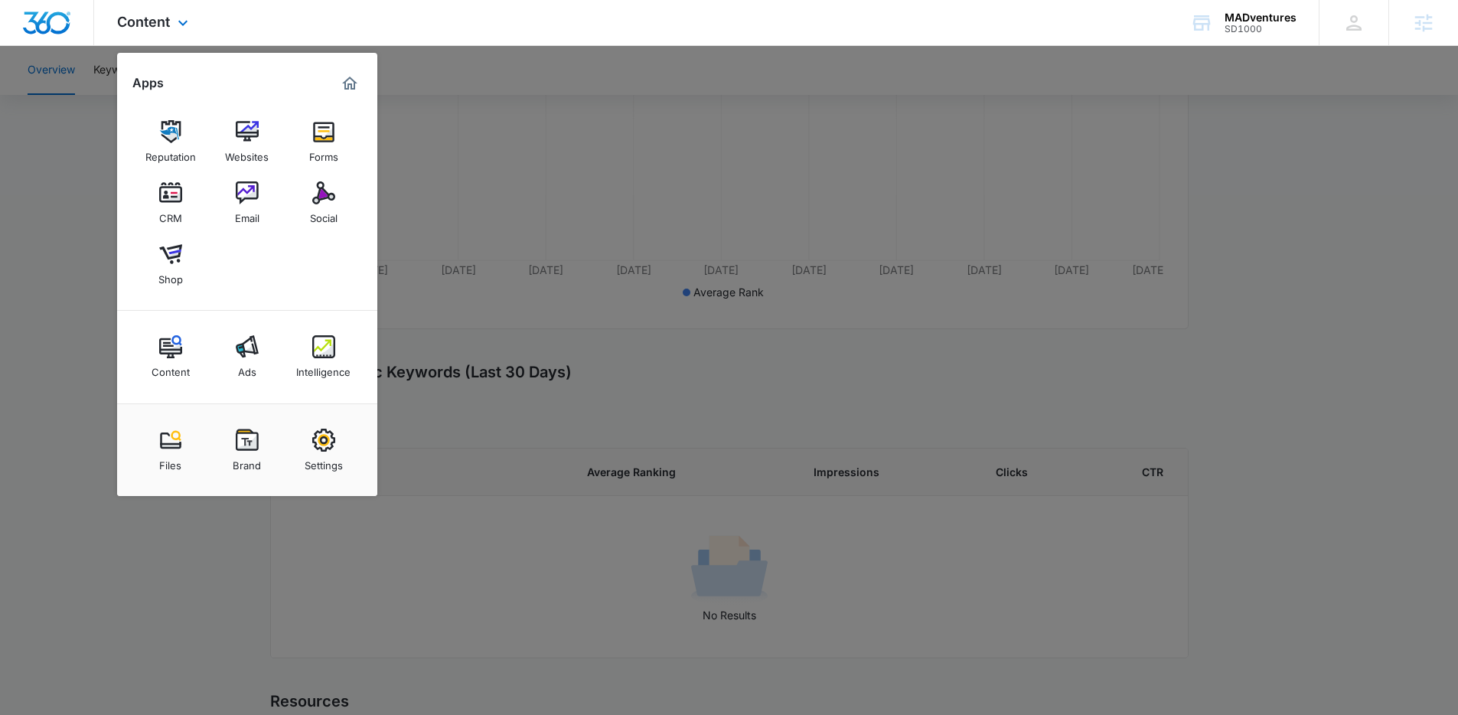
click at [54, 25] on img "Dashboard" at bounding box center [46, 22] width 49 height 23
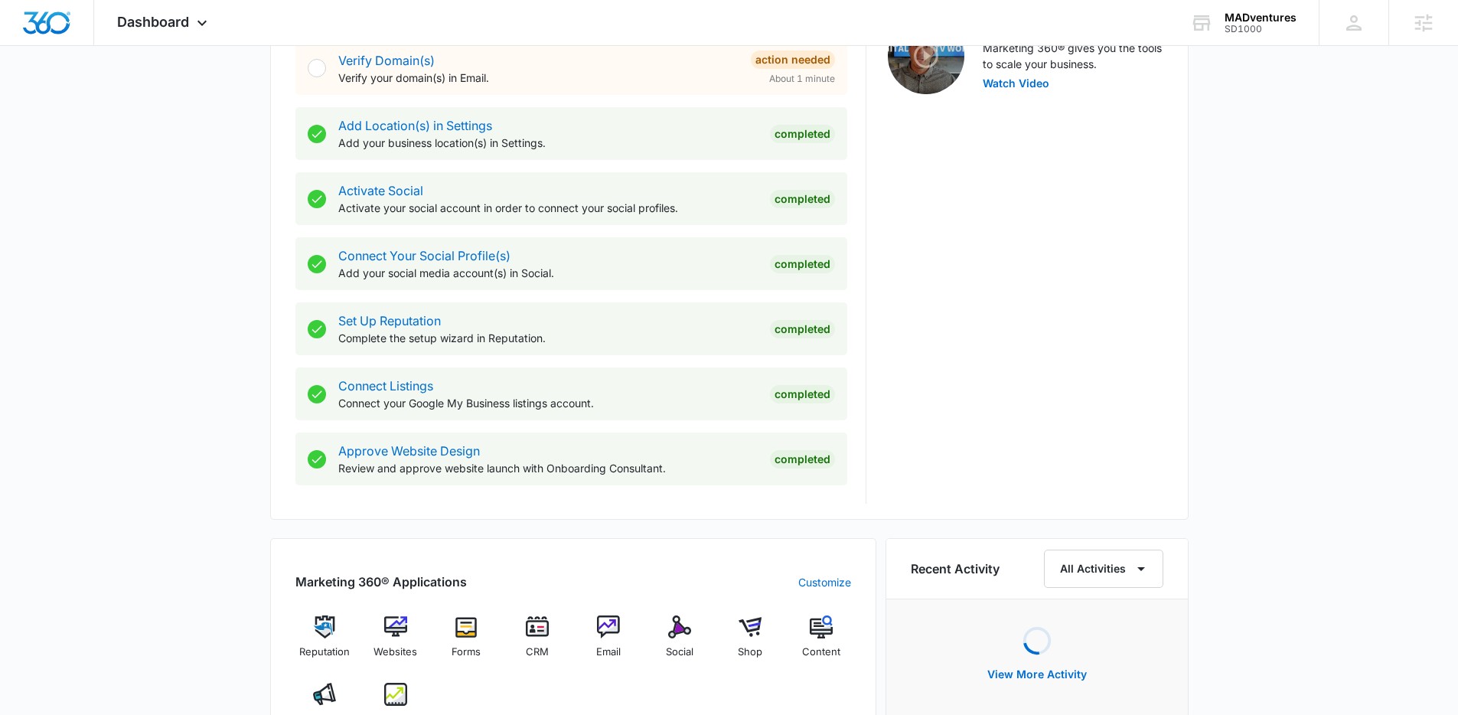
scroll to position [811, 0]
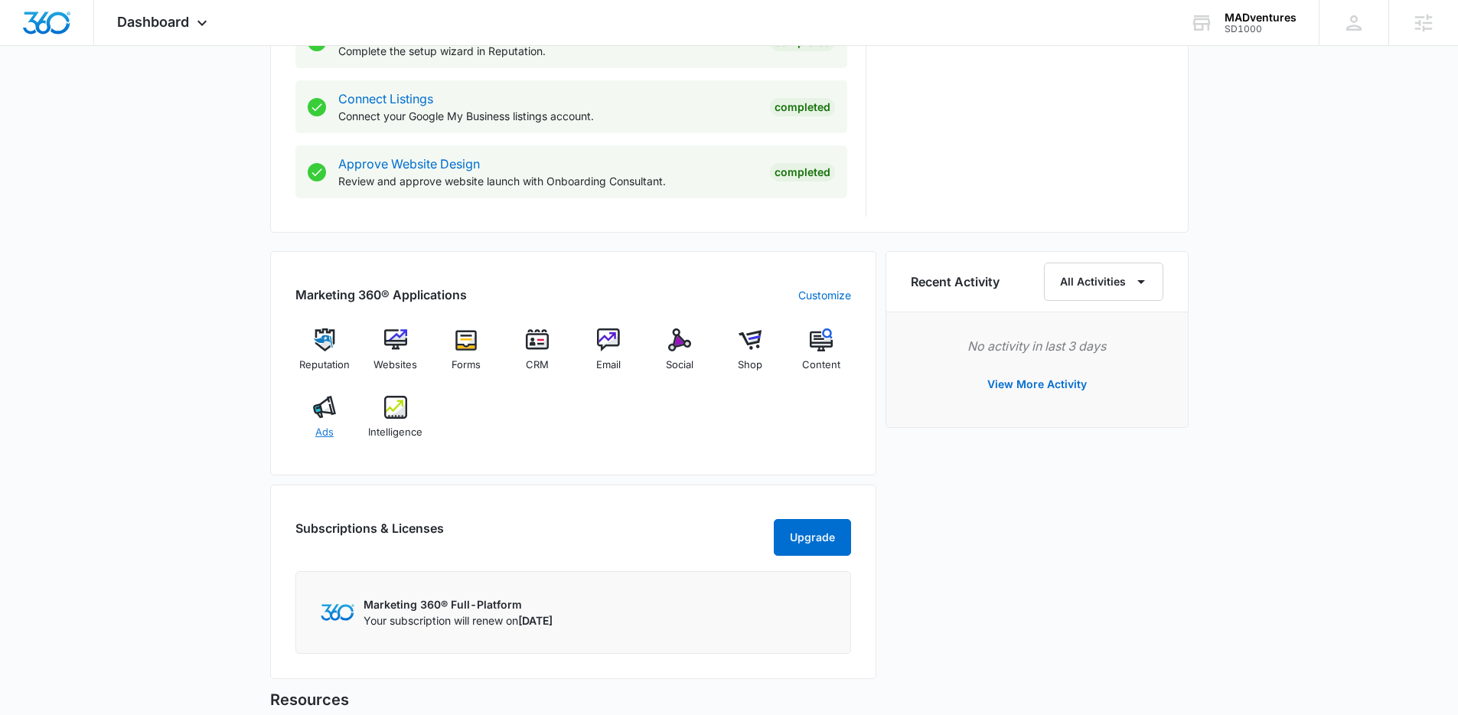
click at [326, 399] on img at bounding box center [324, 407] width 23 height 23
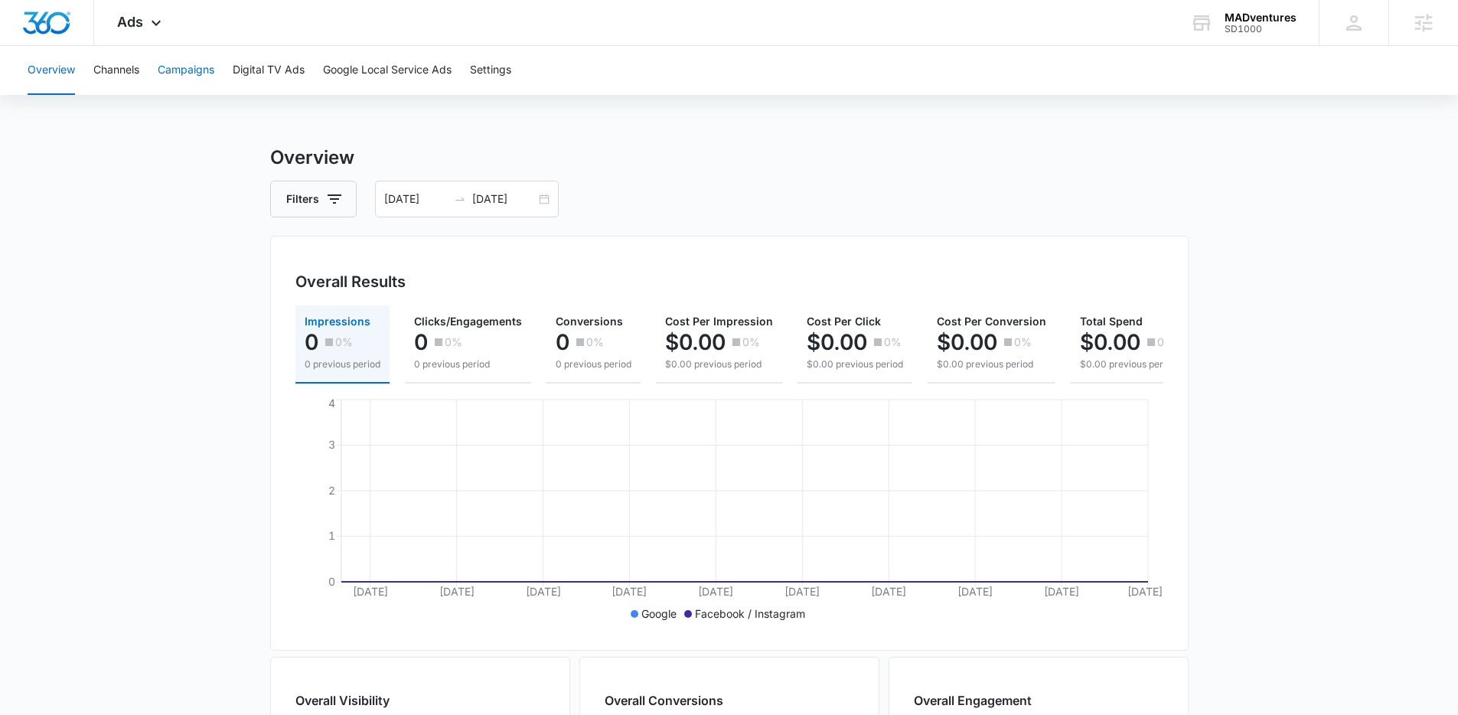
click at [187, 64] on button "Campaigns" at bounding box center [186, 70] width 57 height 49
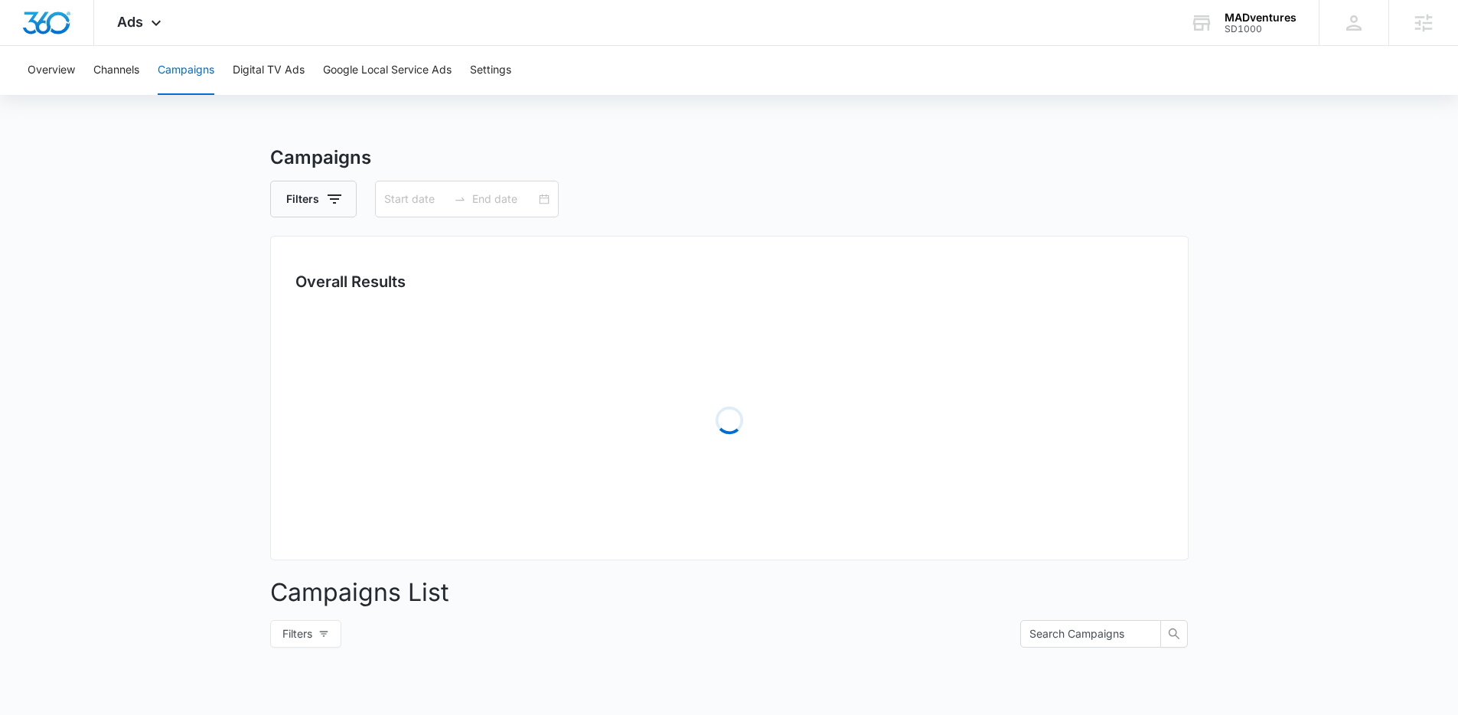
type input "[DATE]"
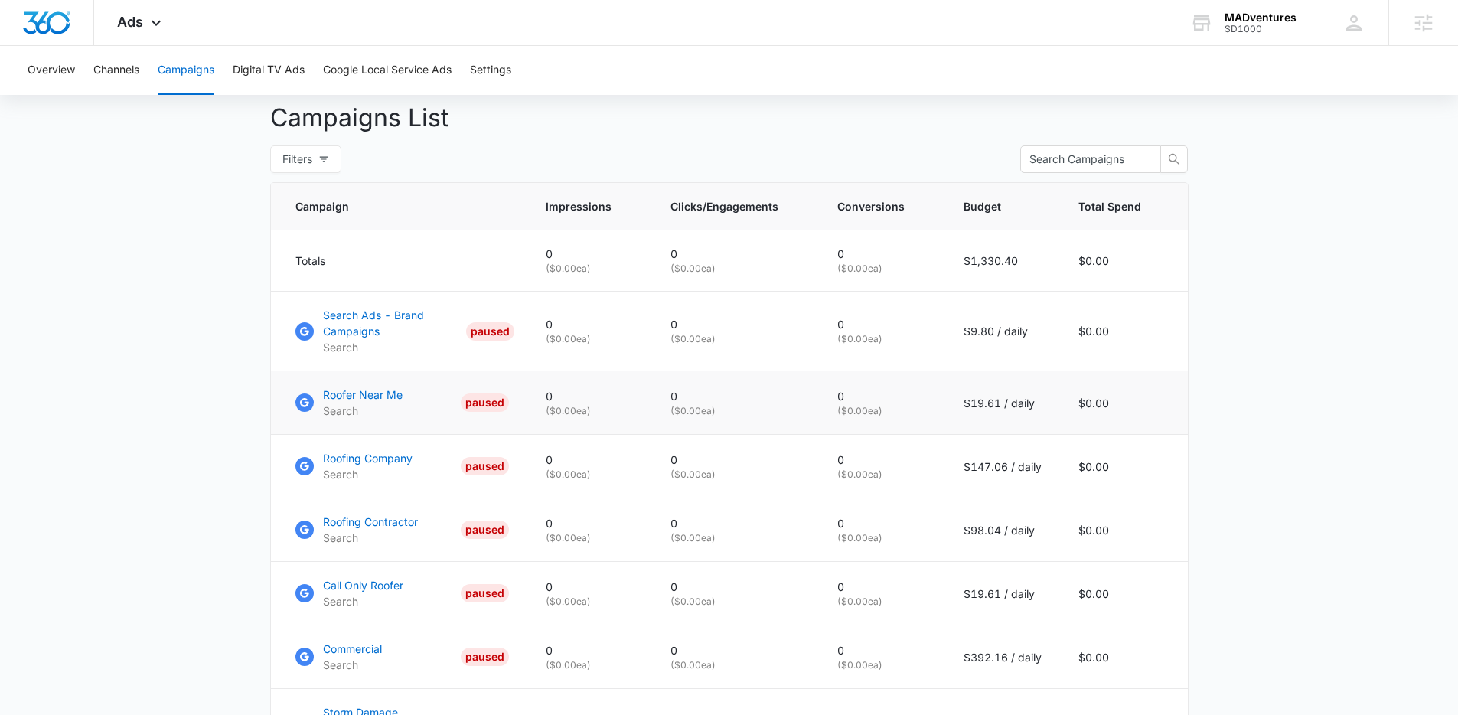
scroll to position [572, 0]
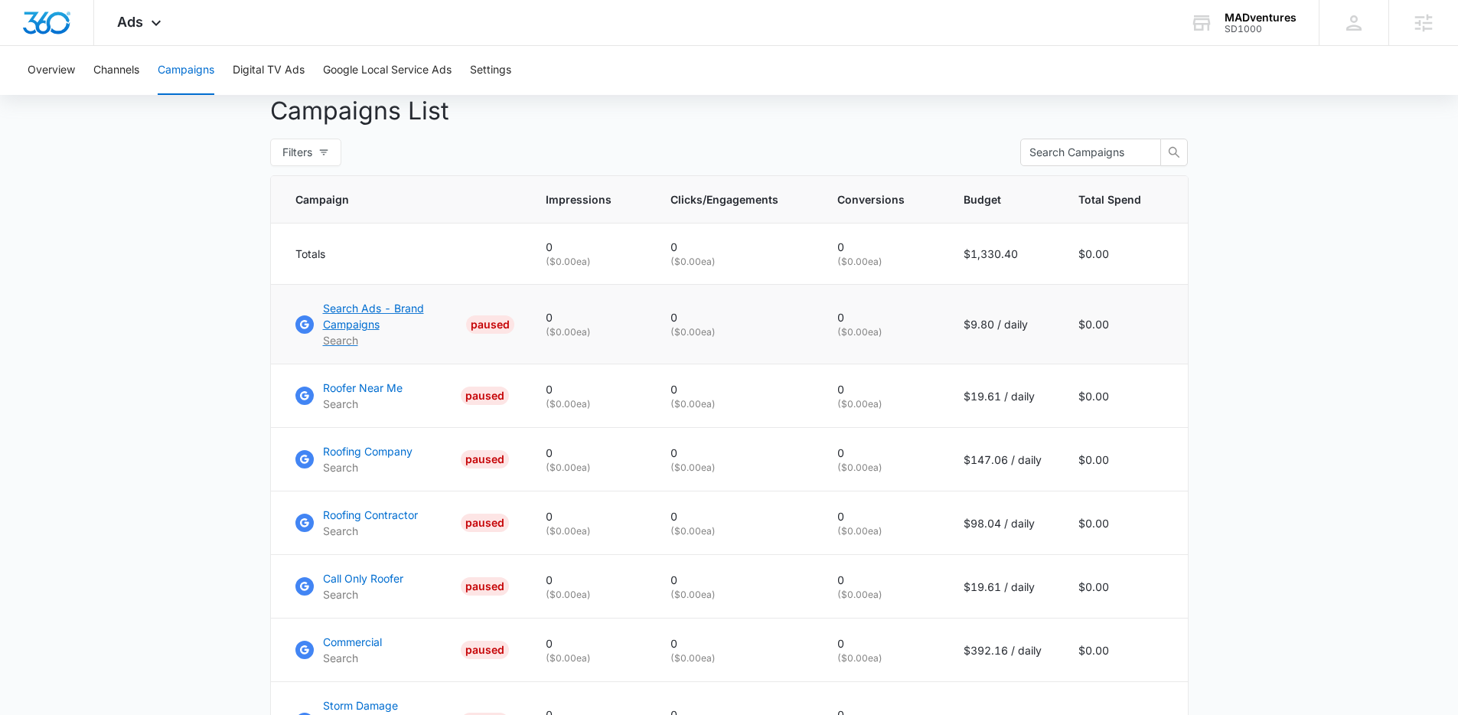
click at [350, 332] on p "Search Ads - Brand Campaigns" at bounding box center [392, 316] width 138 height 32
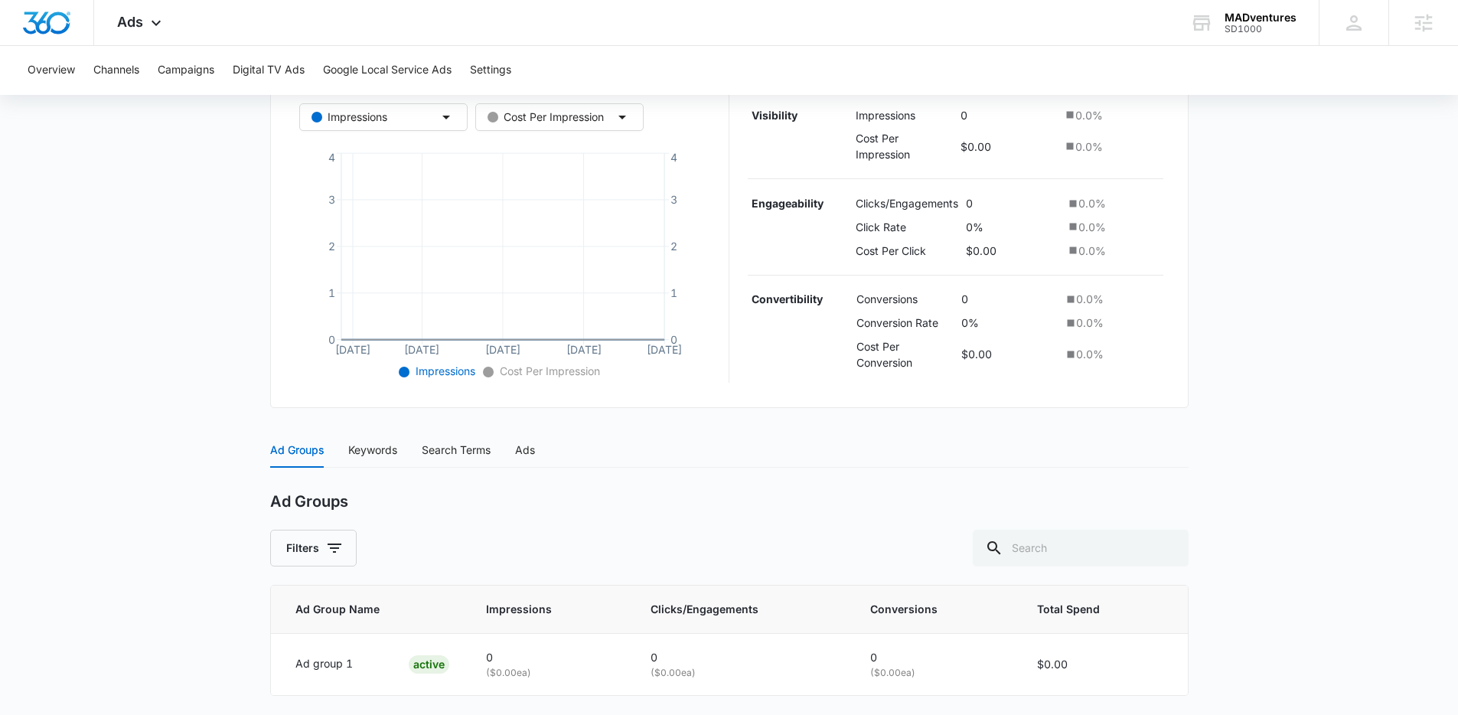
scroll to position [347, 0]
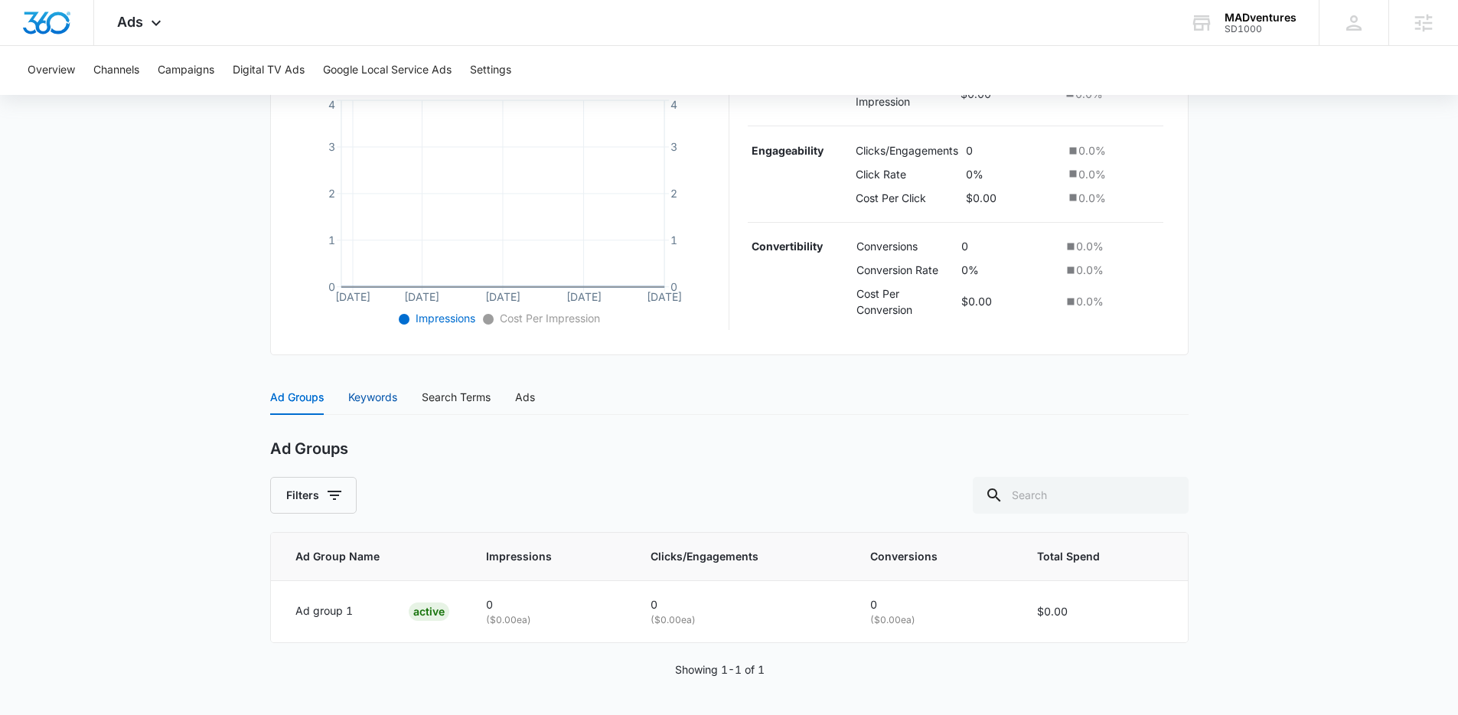
click at [366, 393] on div "Keywords" at bounding box center [372, 397] width 49 height 17
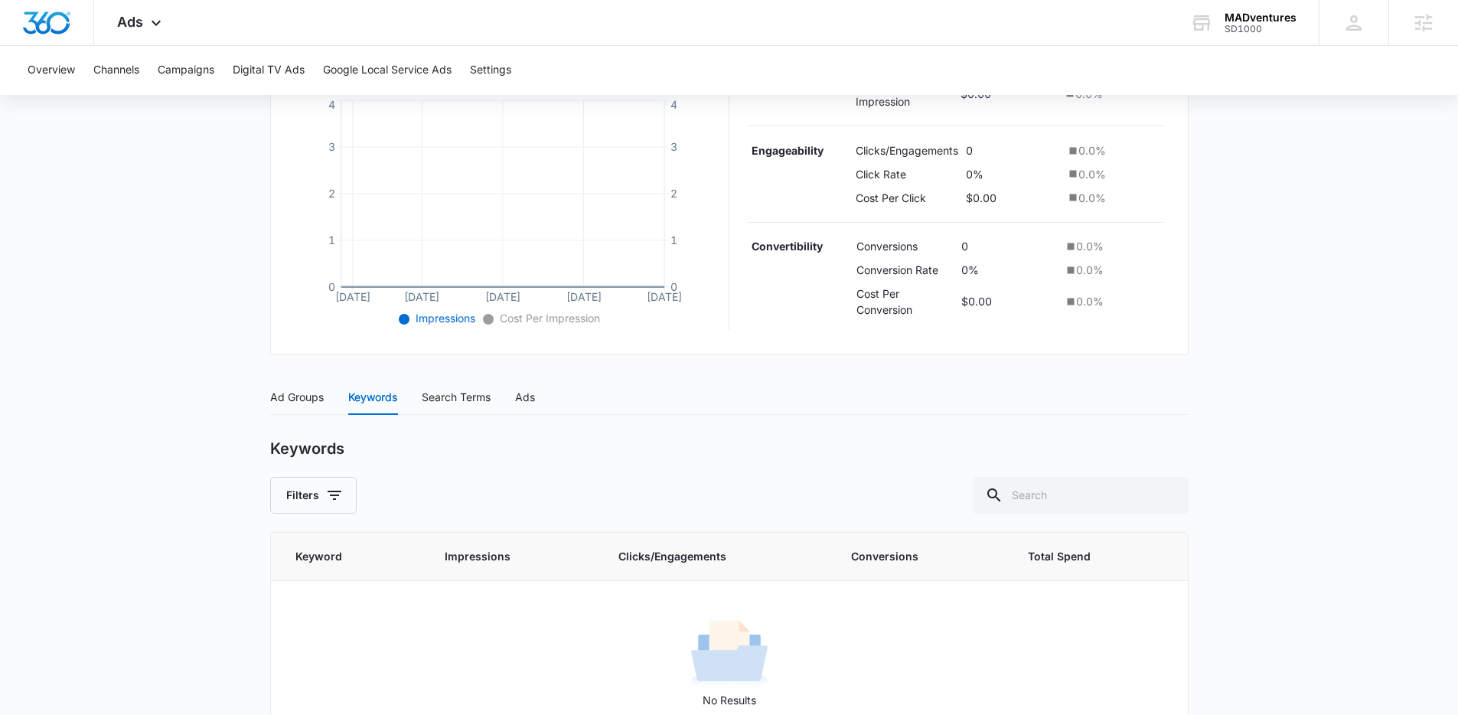
click at [421, 399] on div "Ad Groups Keywords Search Terms Ads" at bounding box center [402, 397] width 265 height 35
click at [423, 398] on div "Search Terms" at bounding box center [456, 397] width 69 height 17
click at [527, 399] on div "Ads" at bounding box center [525, 397] width 20 height 17
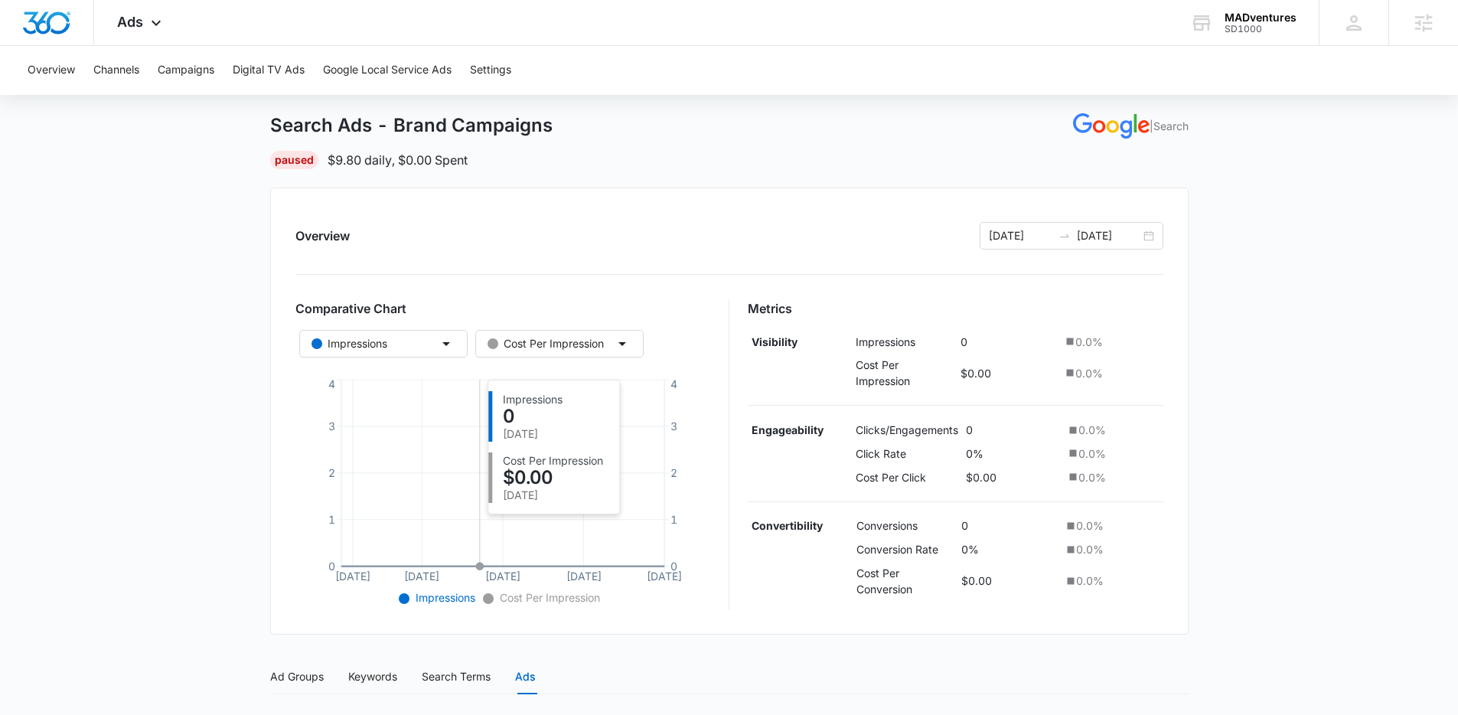
scroll to position [0, 0]
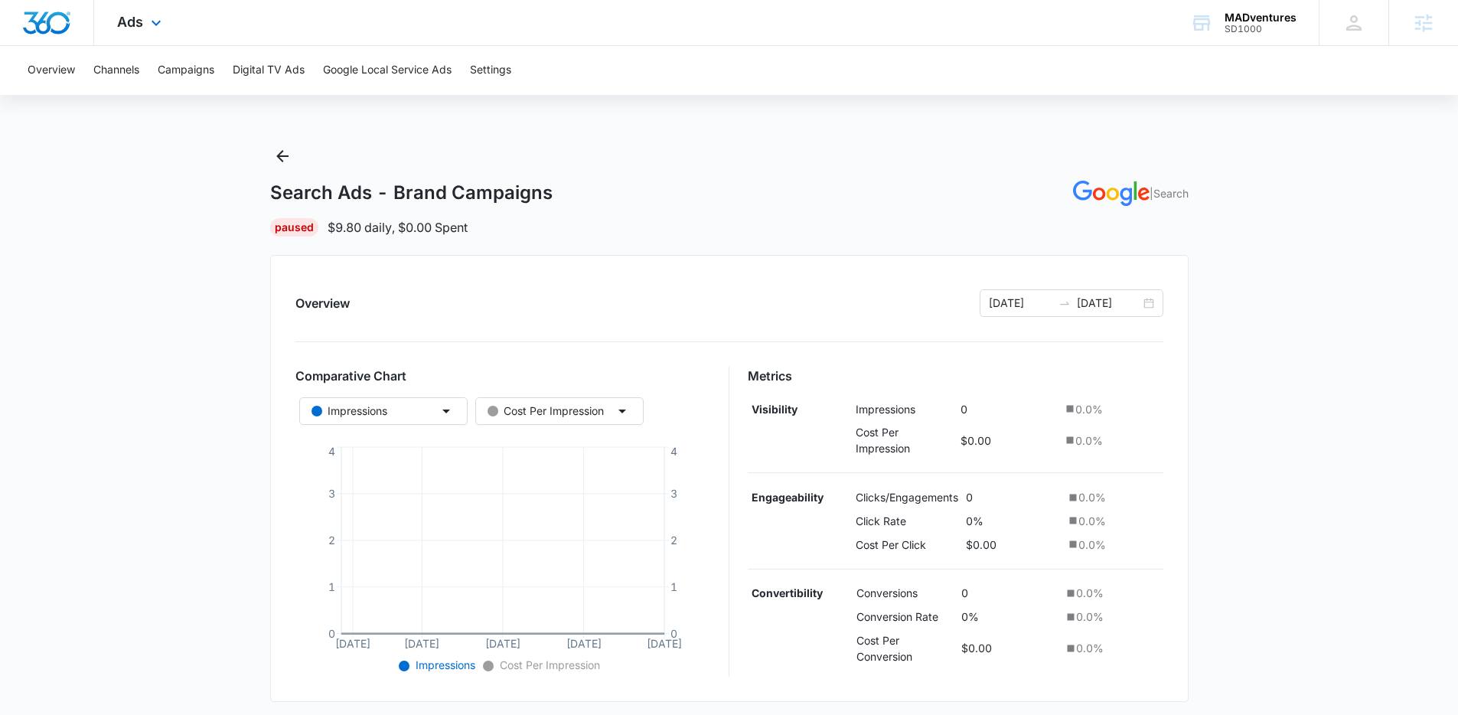
click at [45, 34] on img "Dashboard" at bounding box center [46, 22] width 49 height 23
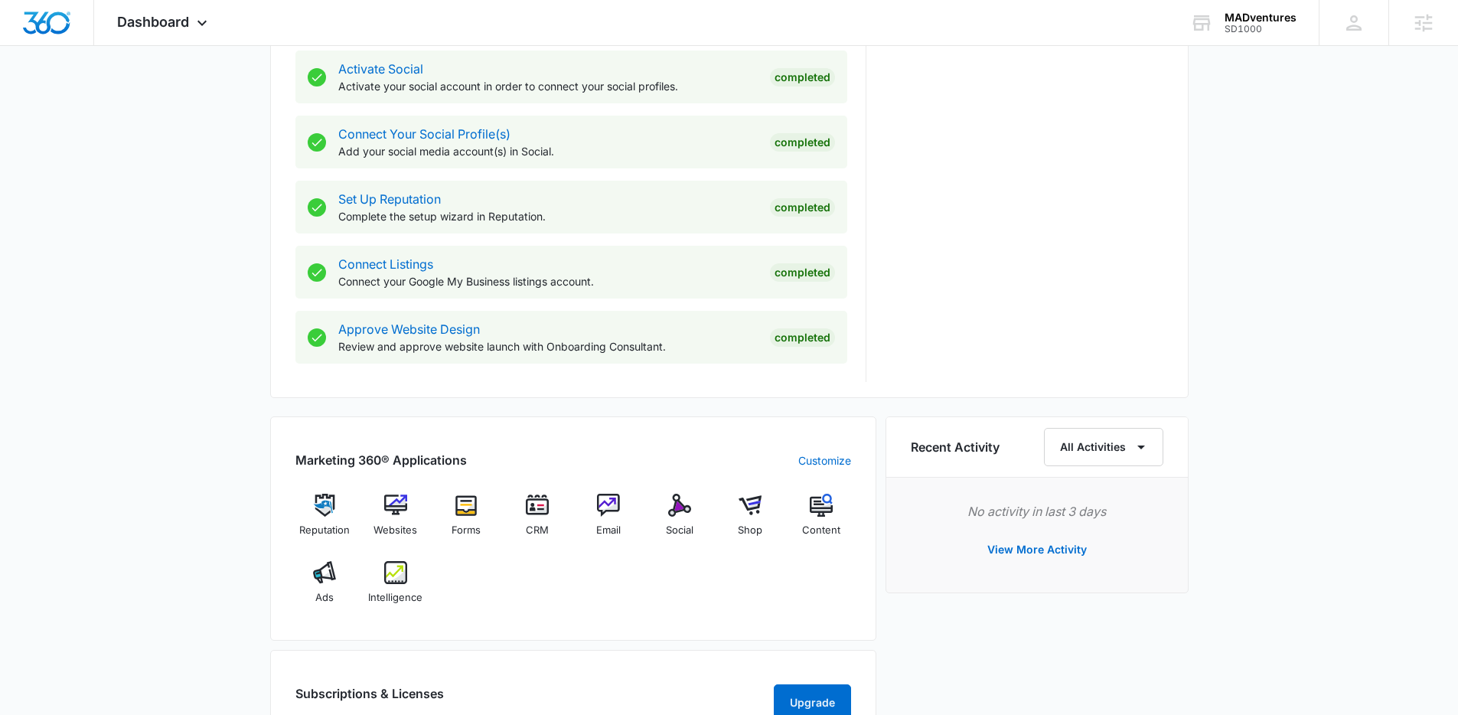
scroll to position [647, 0]
click at [408, 587] on div "Intelligence" at bounding box center [395, 586] width 59 height 55
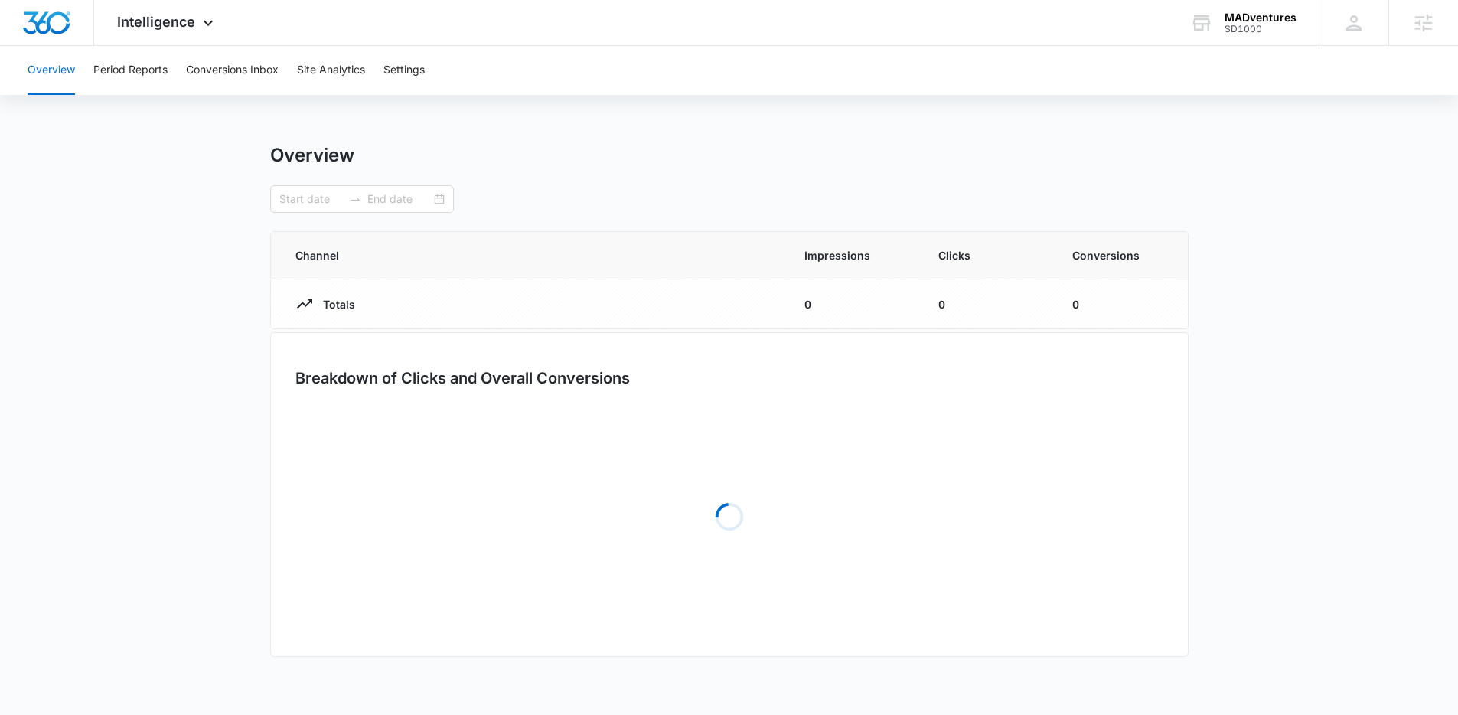
type input "09/02/2025"
type input "09/30/2025"
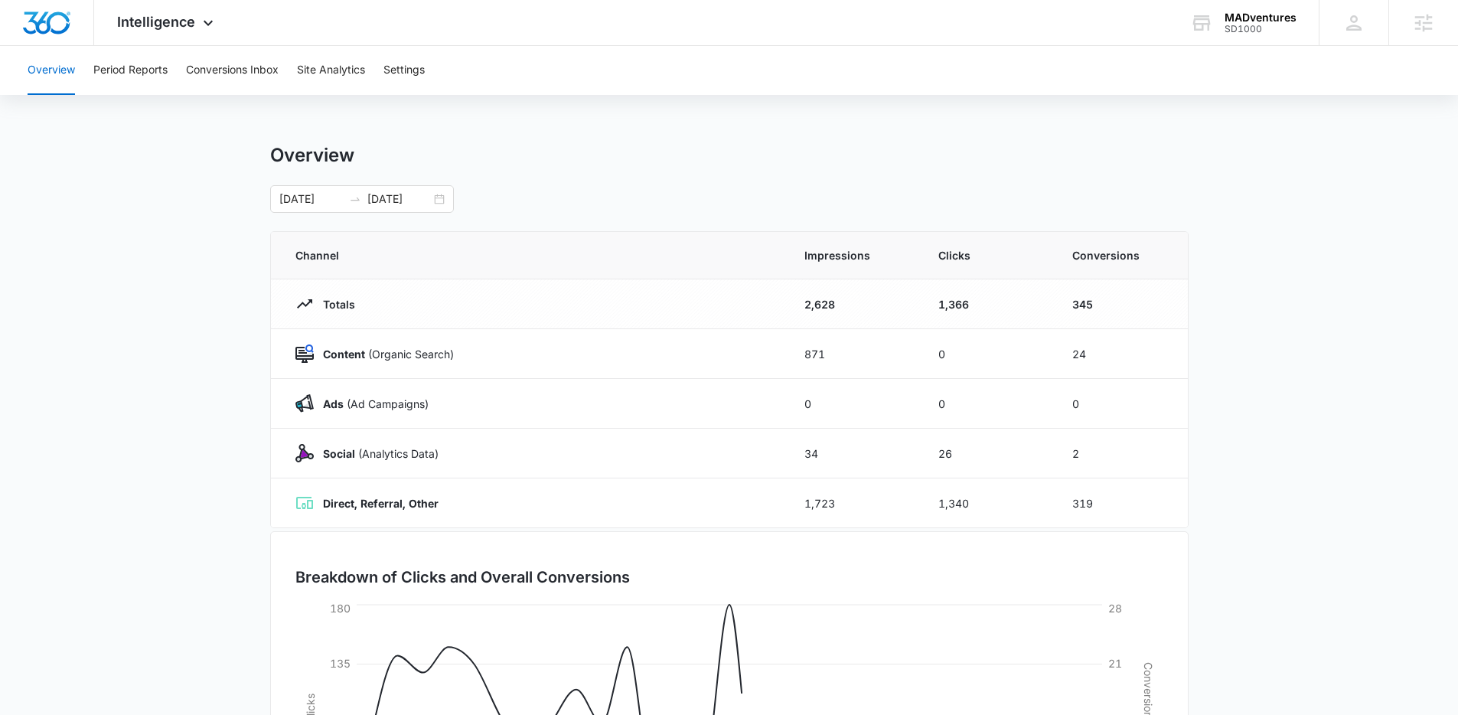
scroll to position [3, 0]
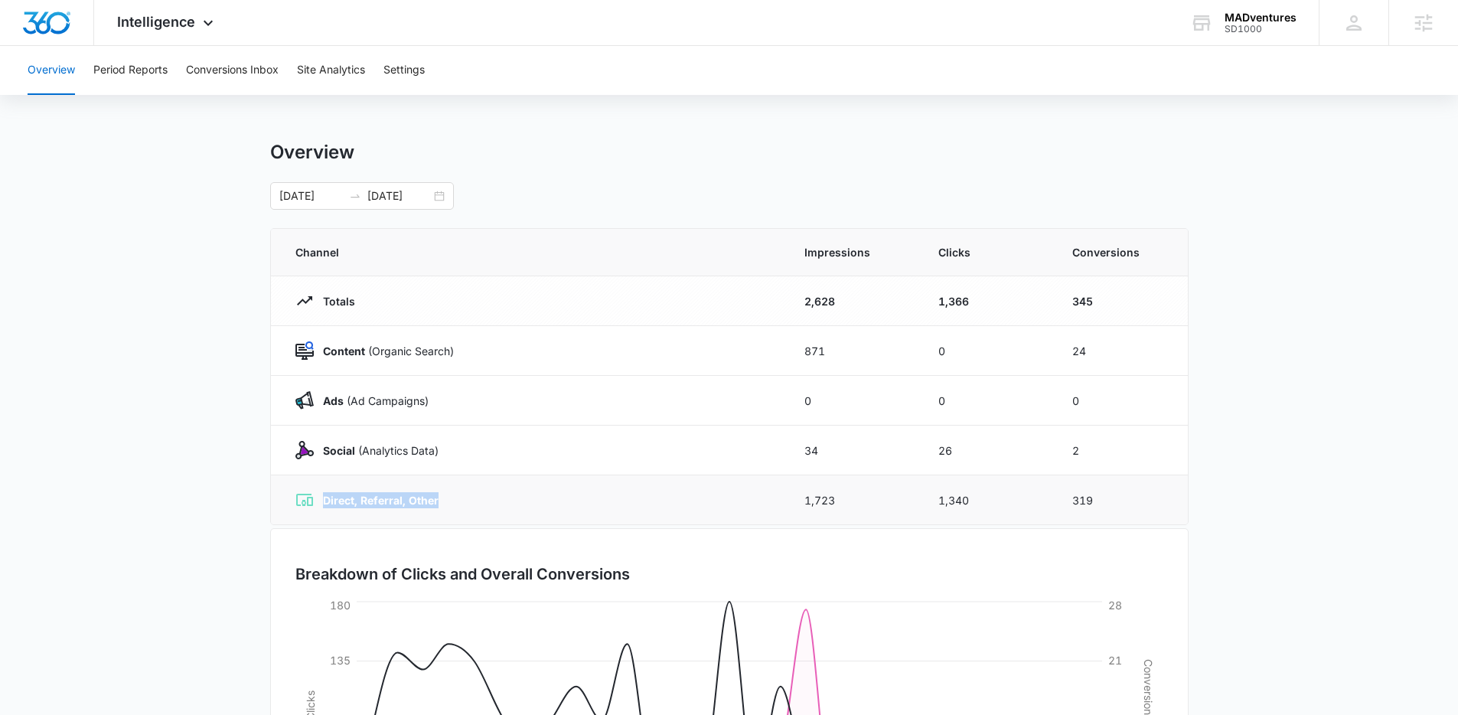
drag, startPoint x: 320, startPoint y: 499, endPoint x: 442, endPoint y: 502, distance: 122.5
click at [442, 502] on div "Direct, Referral, Other" at bounding box center [531, 500] width 472 height 18
click at [326, 70] on button "Site Analytics" at bounding box center [331, 70] width 68 height 49
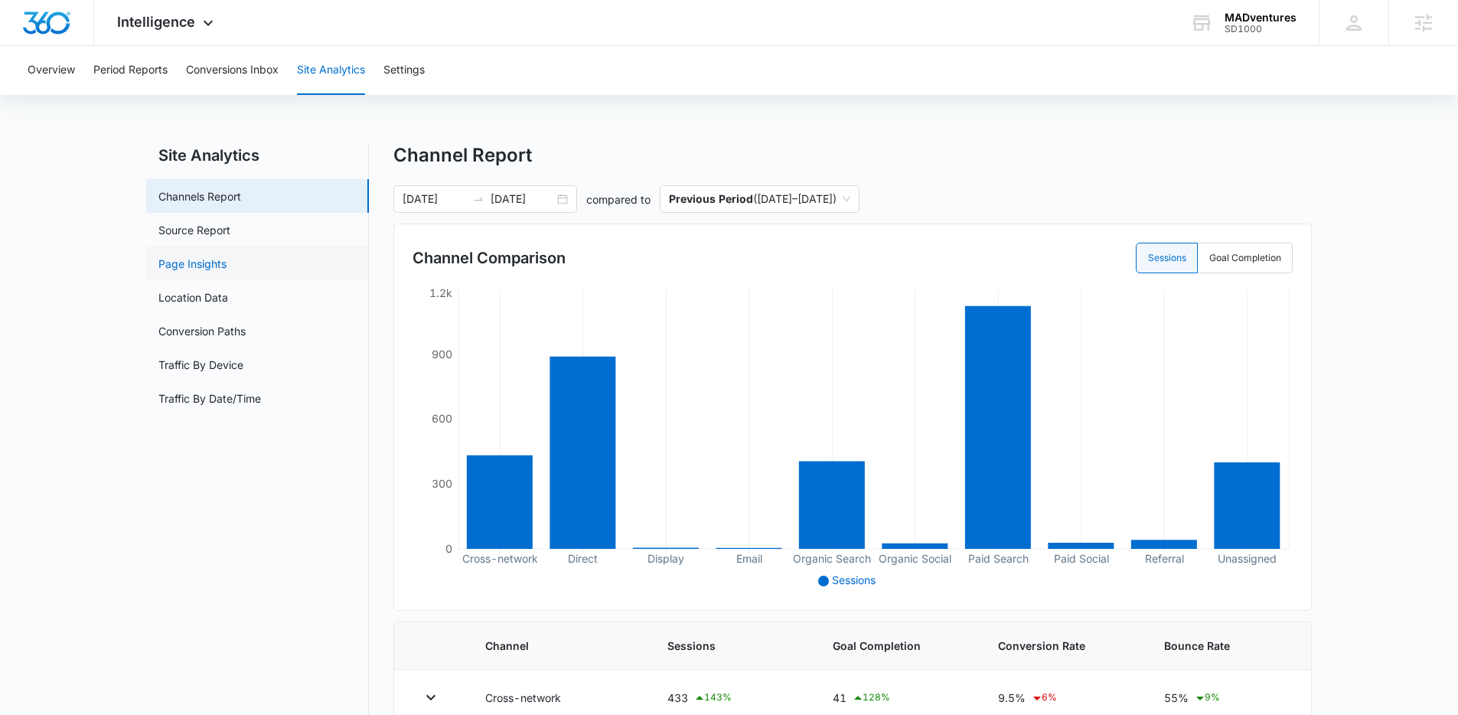
click at [207, 272] on link "Page Insights" at bounding box center [192, 264] width 68 height 16
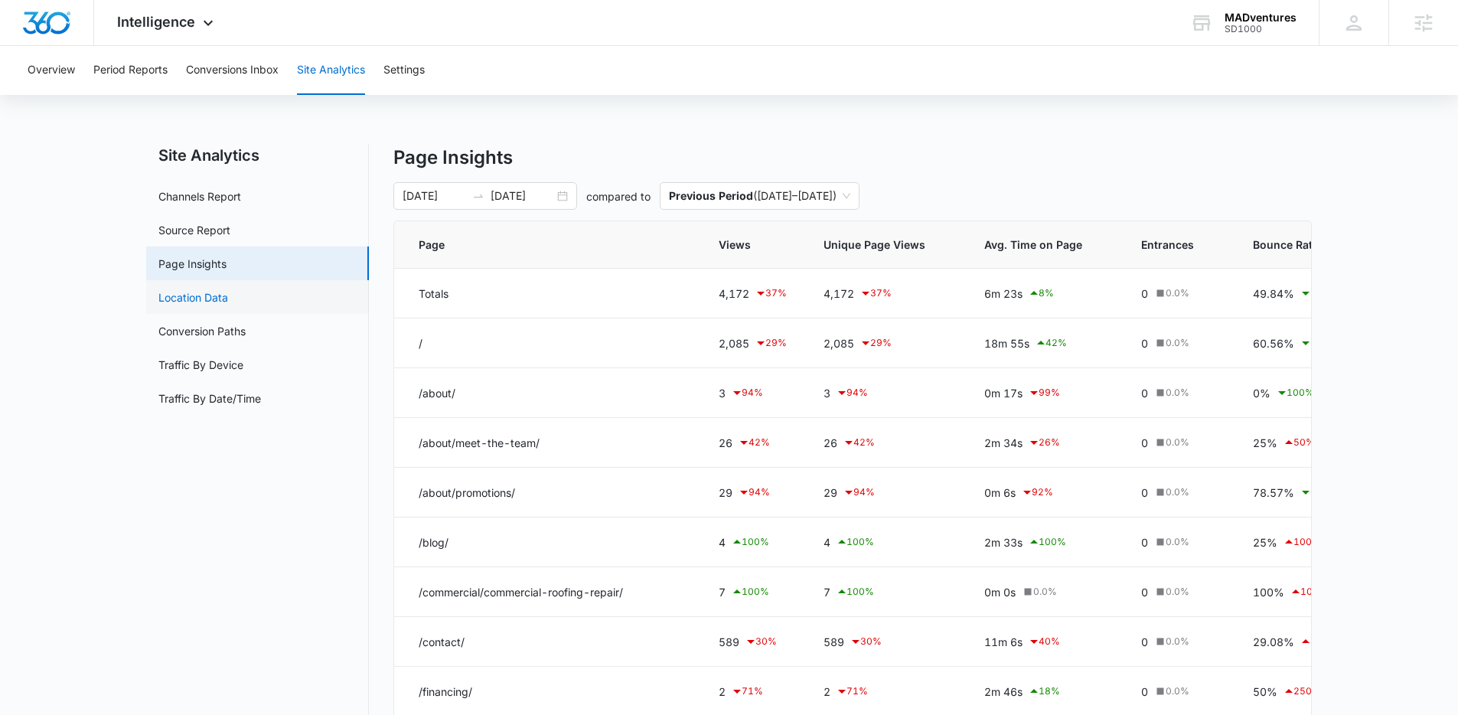
click at [228, 293] on link "Location Data" at bounding box center [193, 297] width 70 height 16
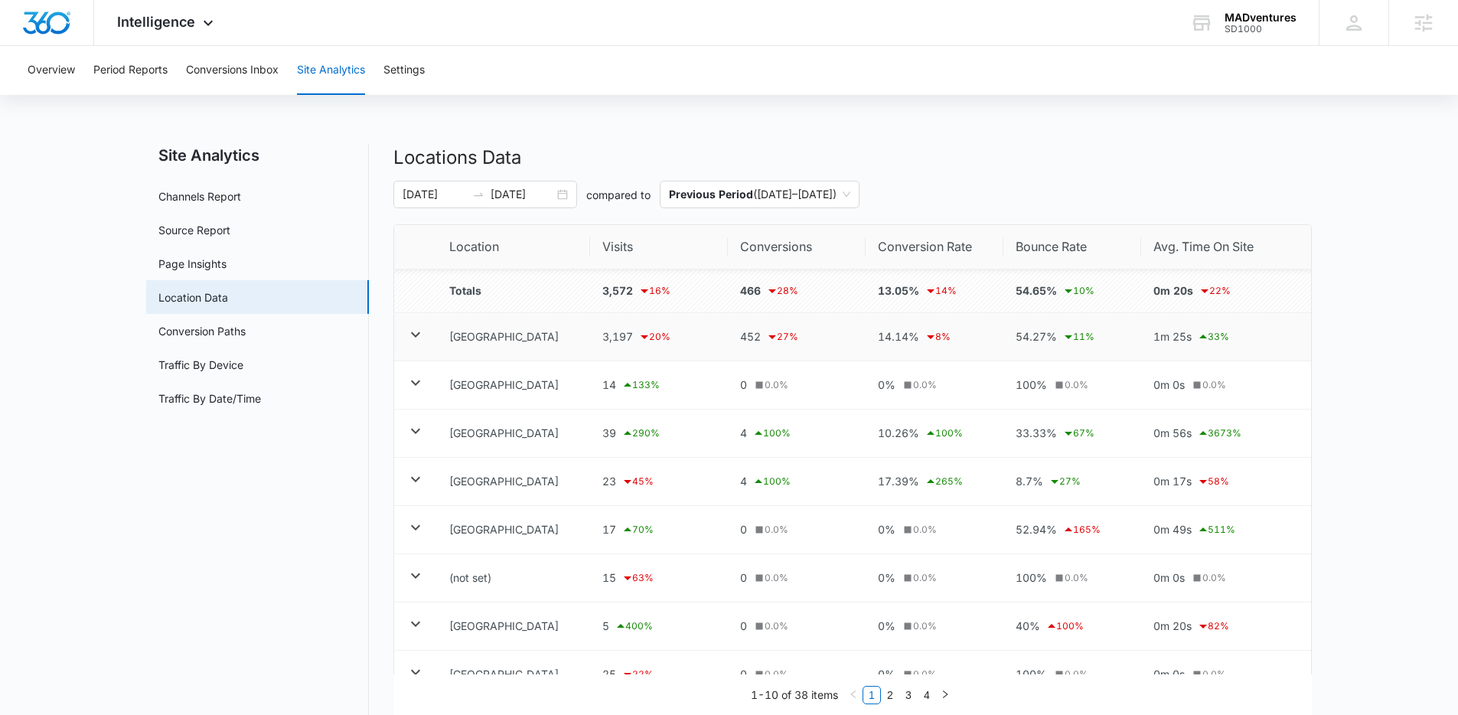
click at [412, 339] on icon at bounding box center [415, 334] width 18 height 18
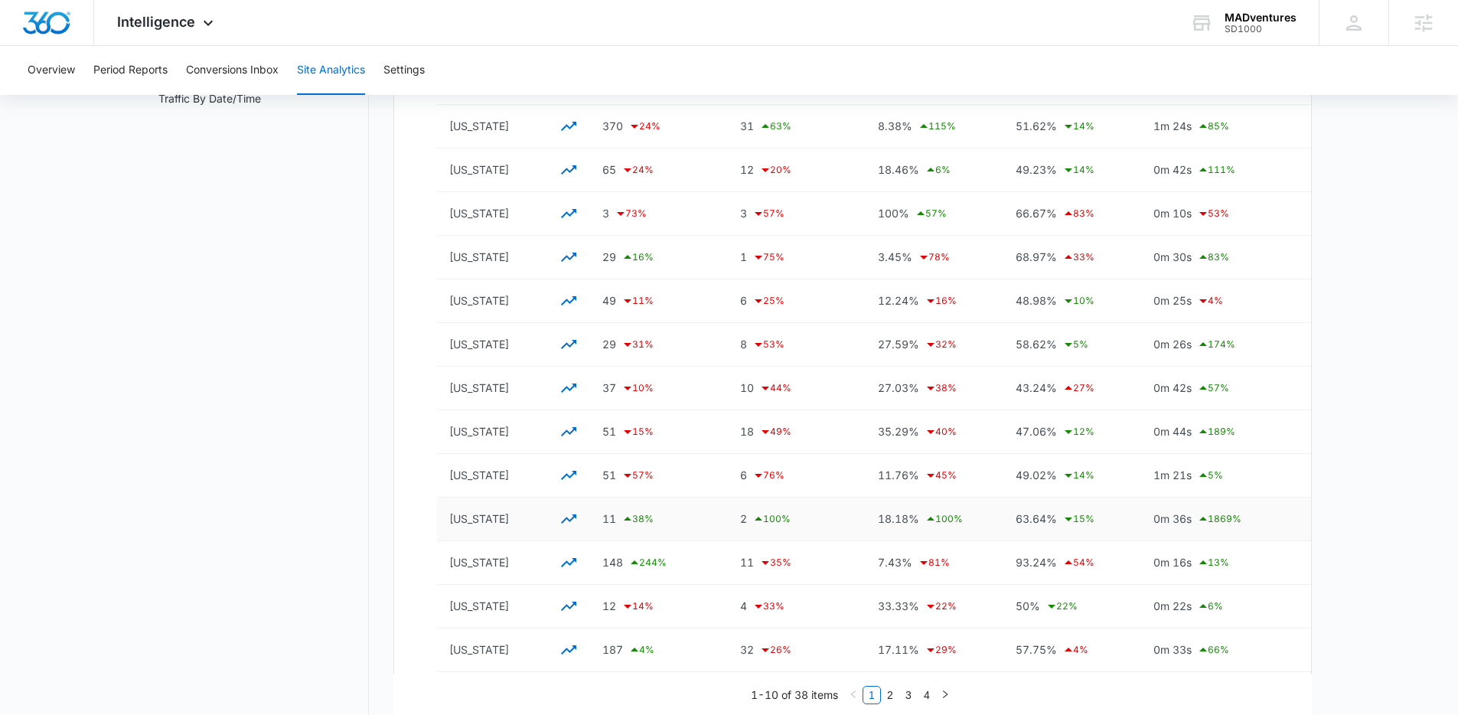
scroll to position [319, 0]
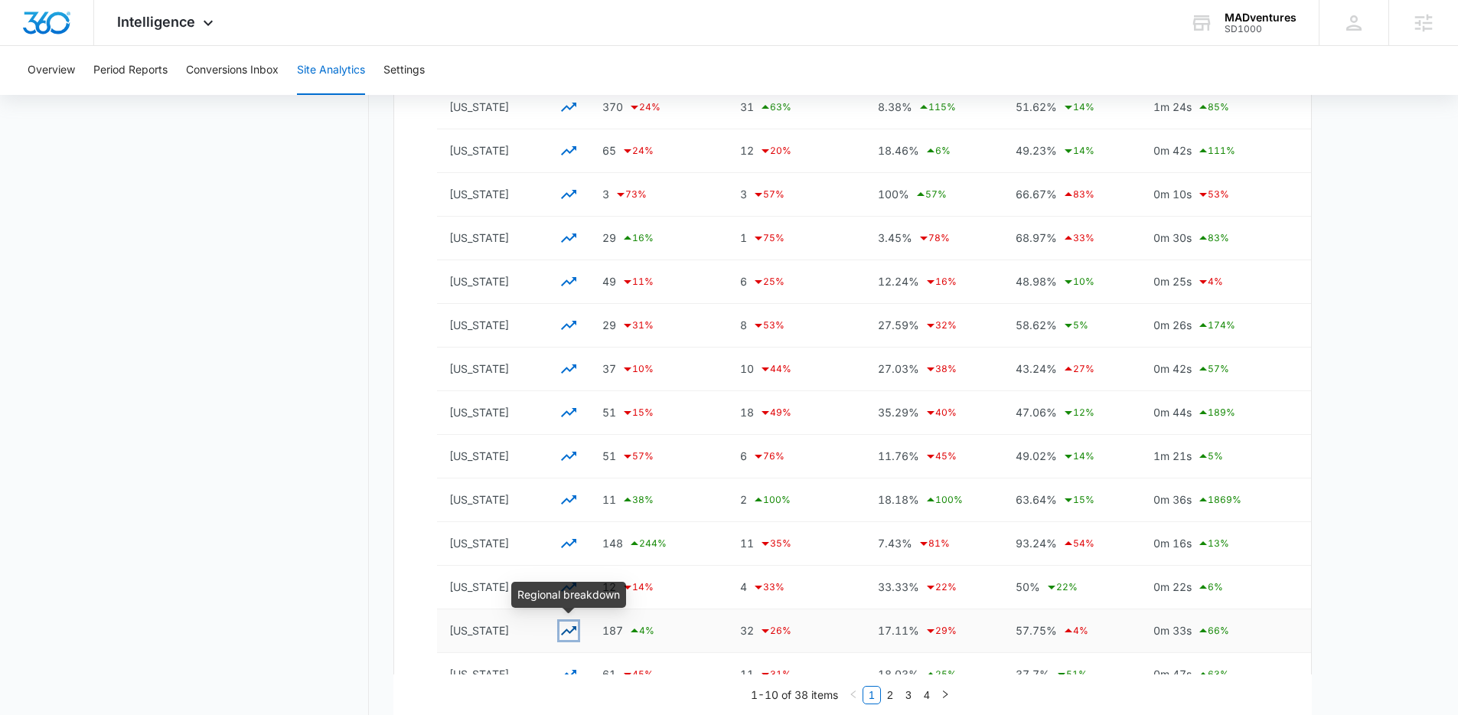
click at [565, 637] on icon "button" at bounding box center [568, 630] width 18 height 18
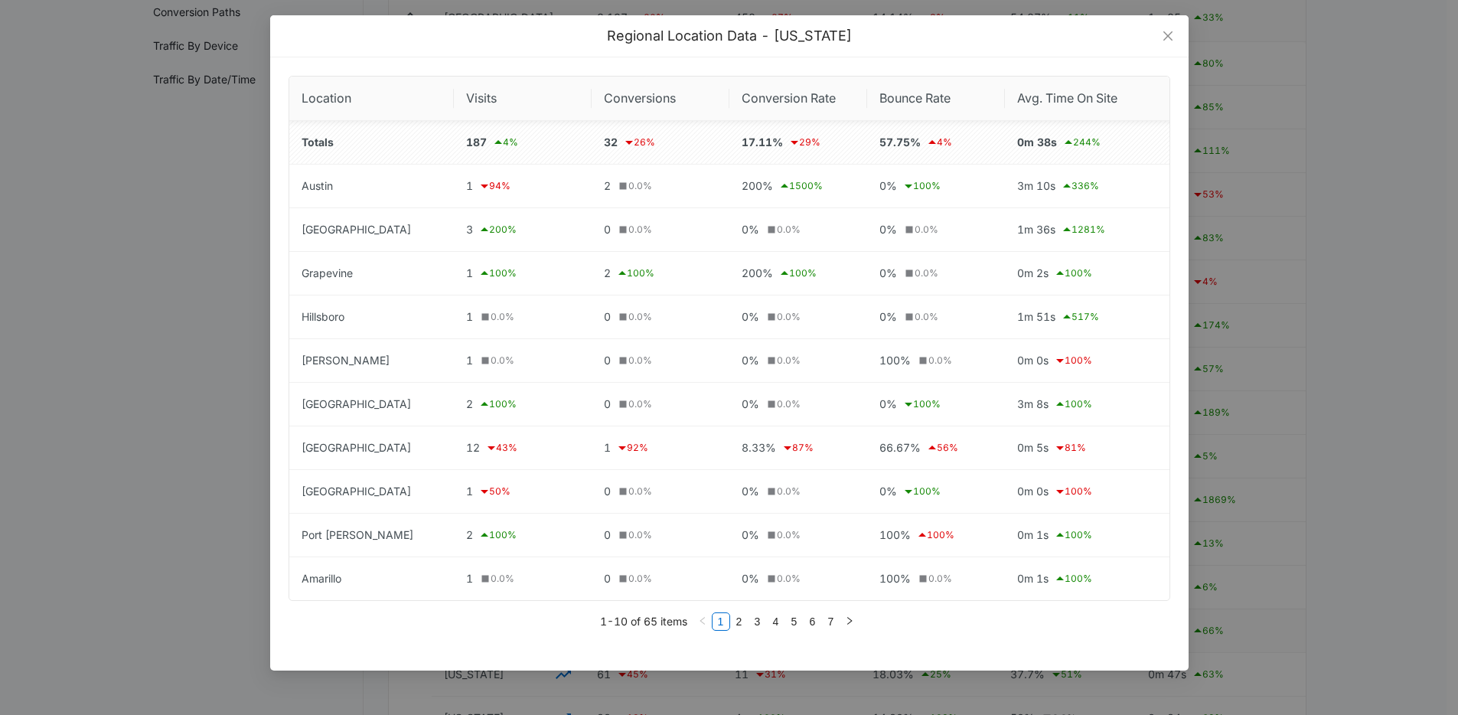
click at [194, 297] on div "Regional Location Data - Texas Location Visits Conversions Conversion Rate Boun…" at bounding box center [729, 357] width 1458 height 715
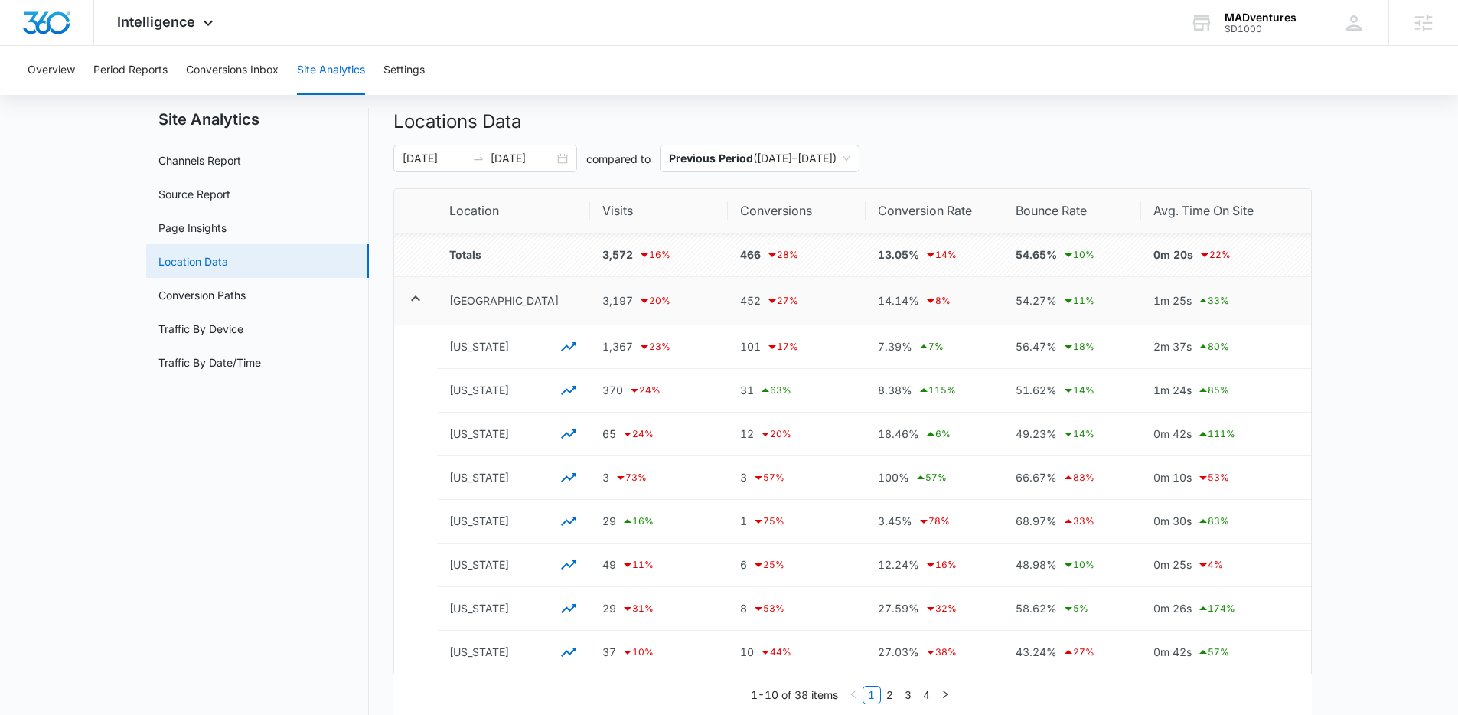
scroll to position [0, 0]
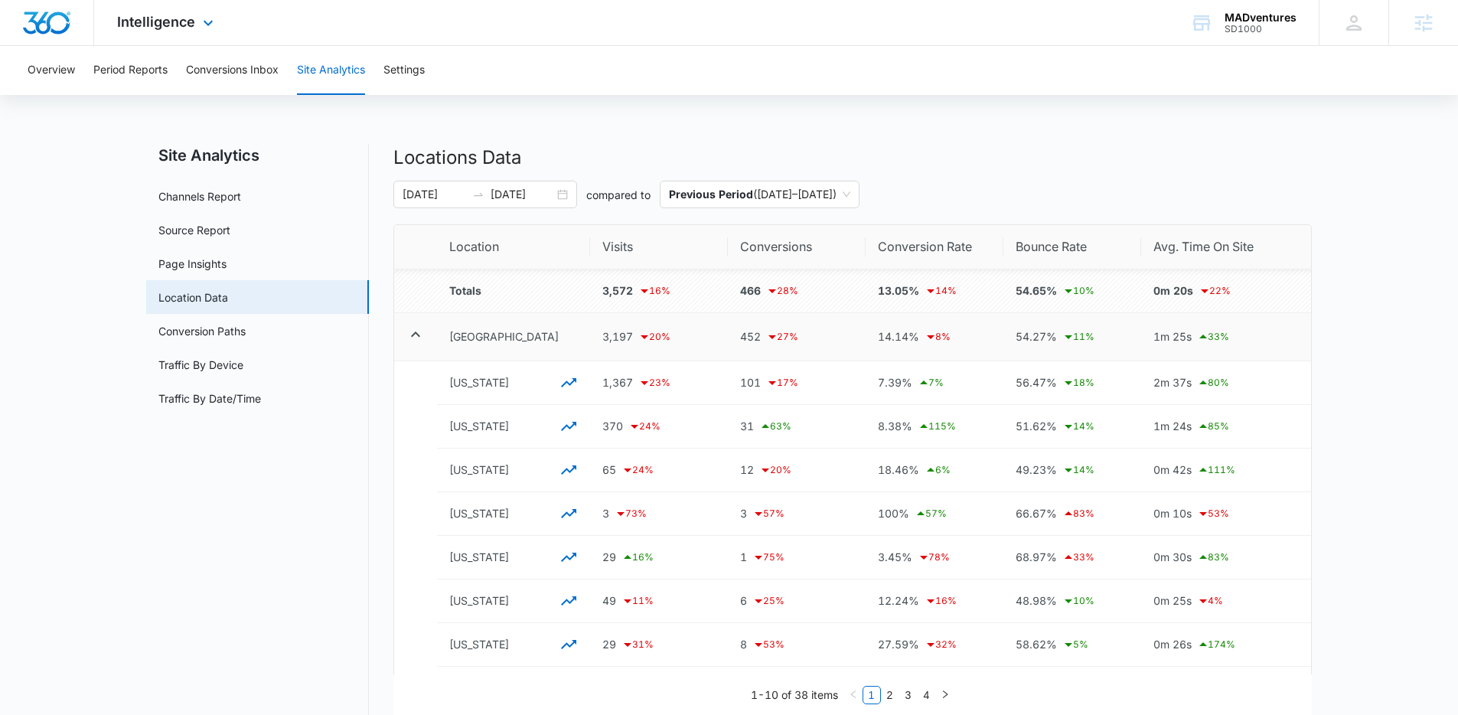
click at [54, 28] on img "Dashboard" at bounding box center [46, 22] width 49 height 23
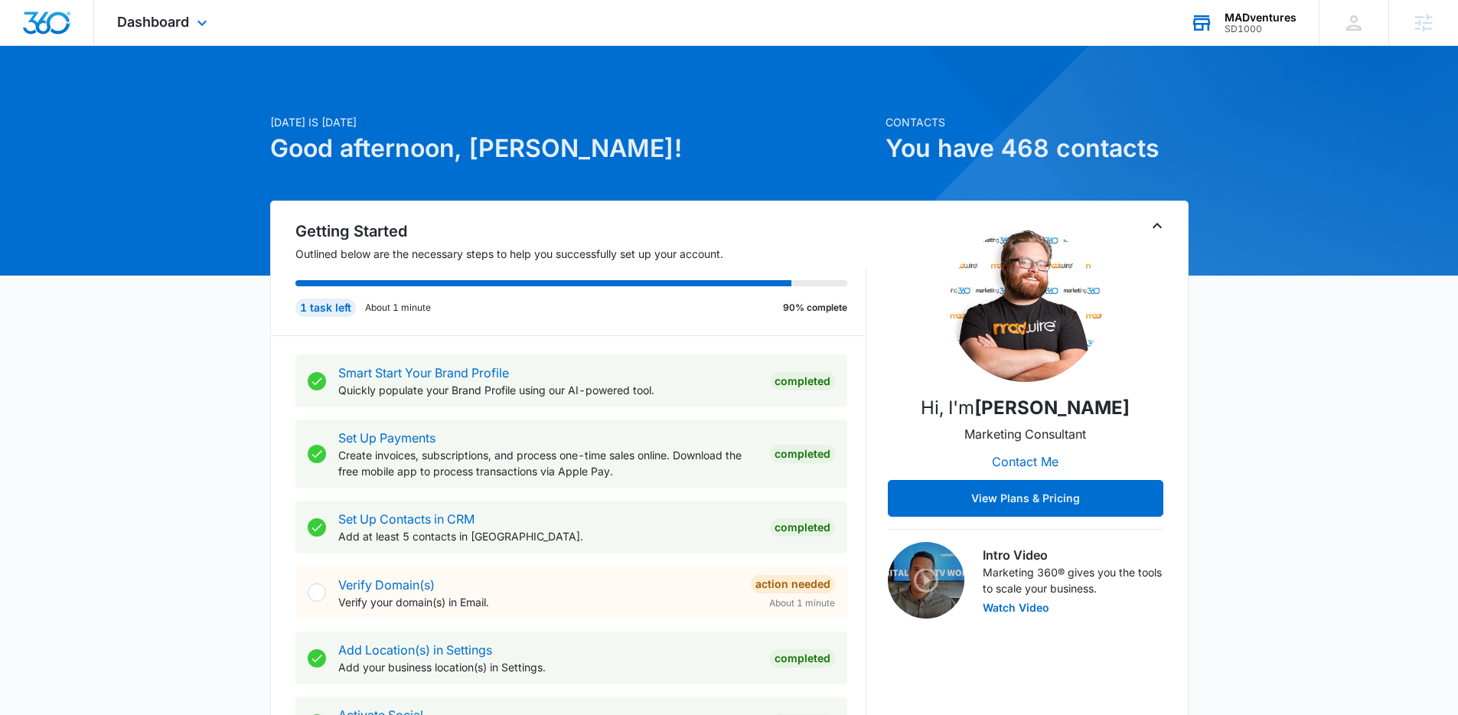
click at [1283, 32] on div "SD1000" at bounding box center [1260, 29] width 72 height 11
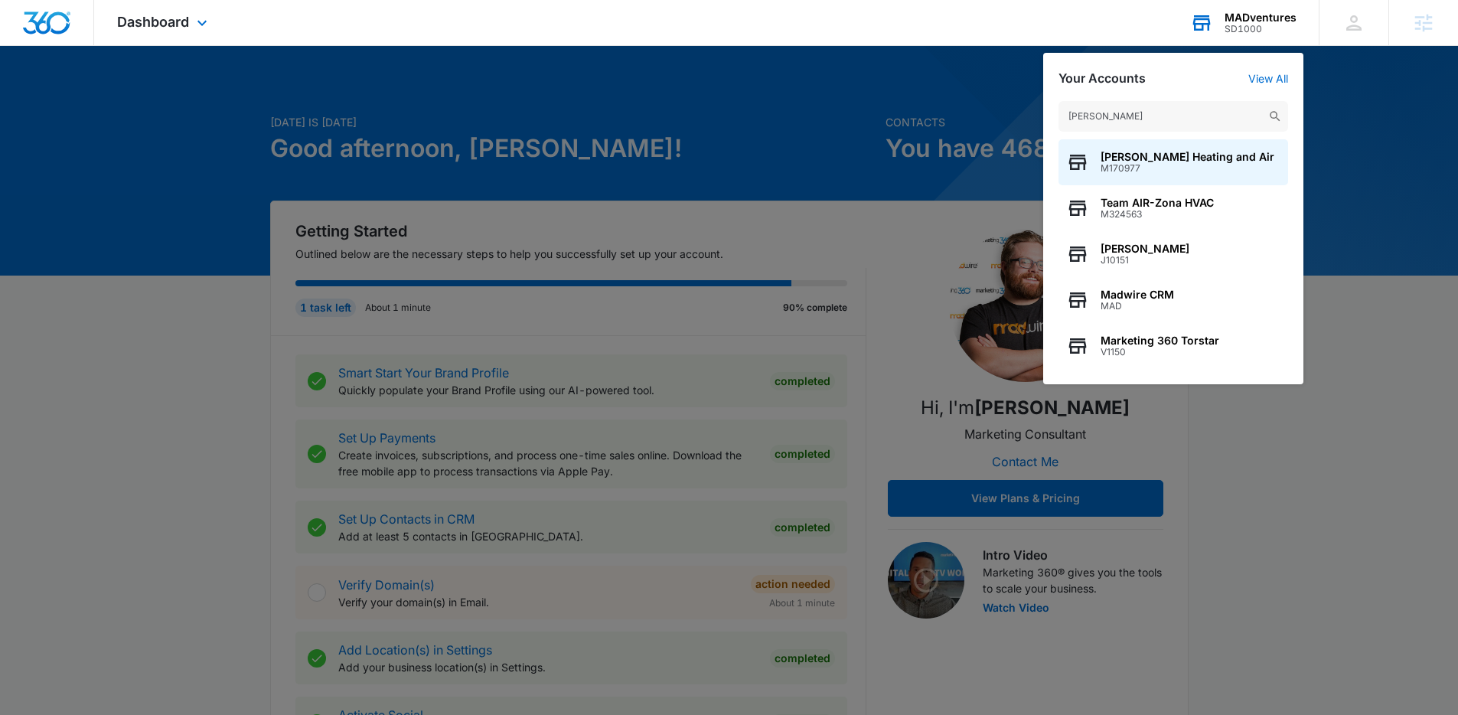
type input "chapa"
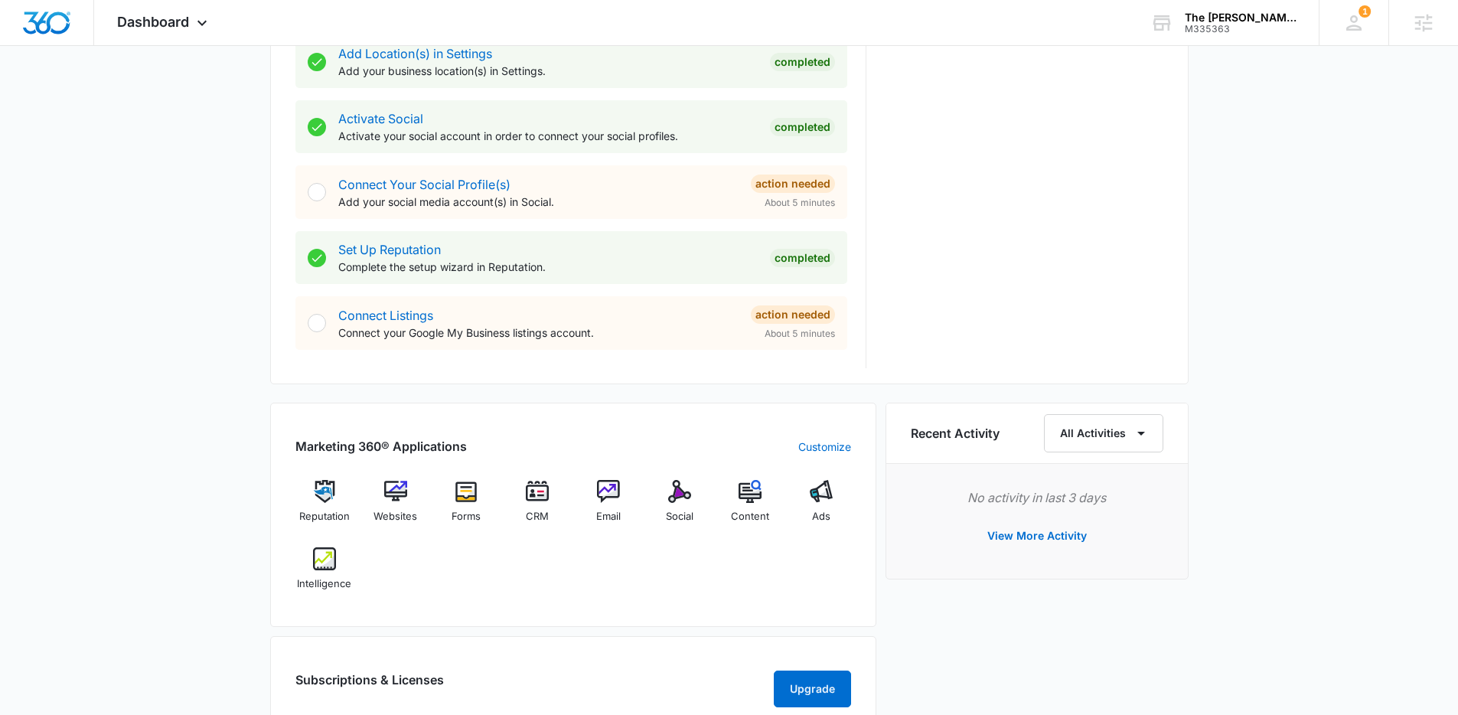
scroll to position [608, 0]
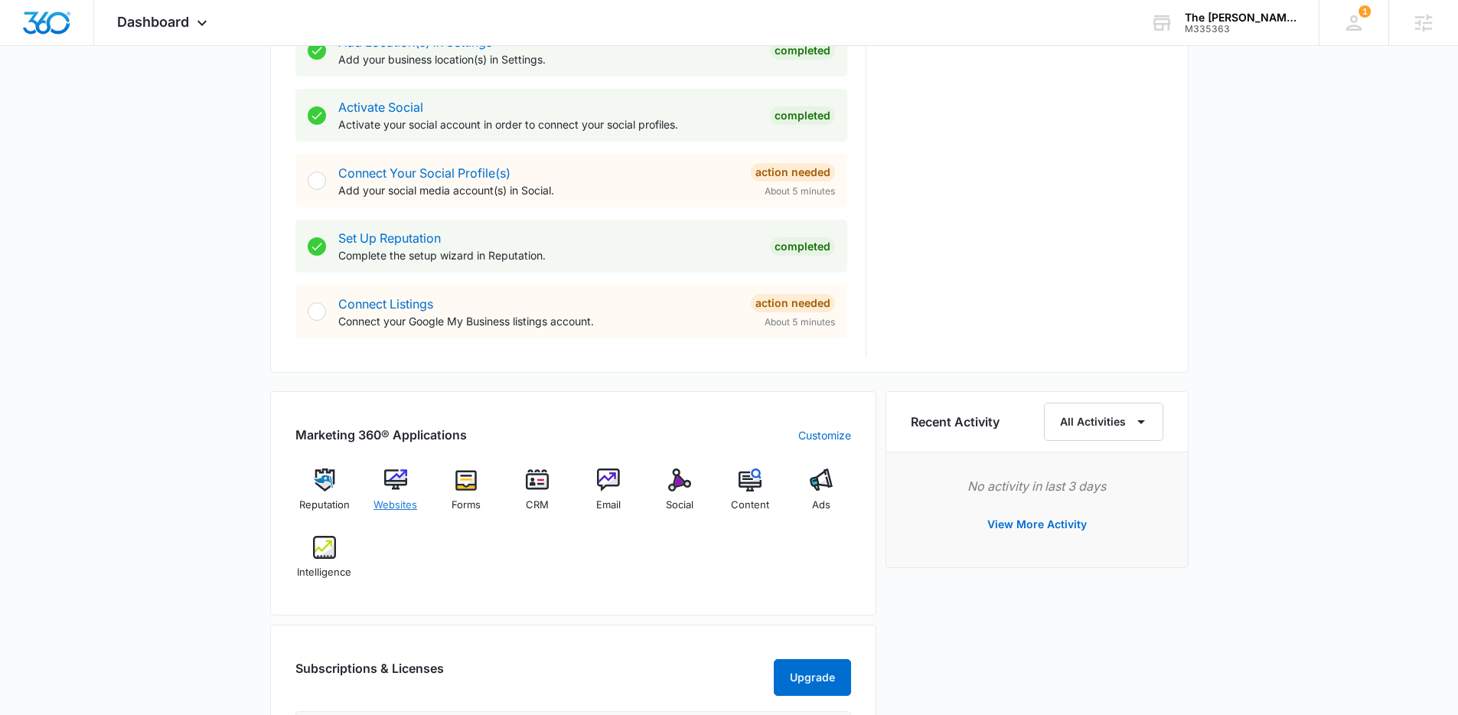
click at [404, 473] on img at bounding box center [395, 479] width 23 height 23
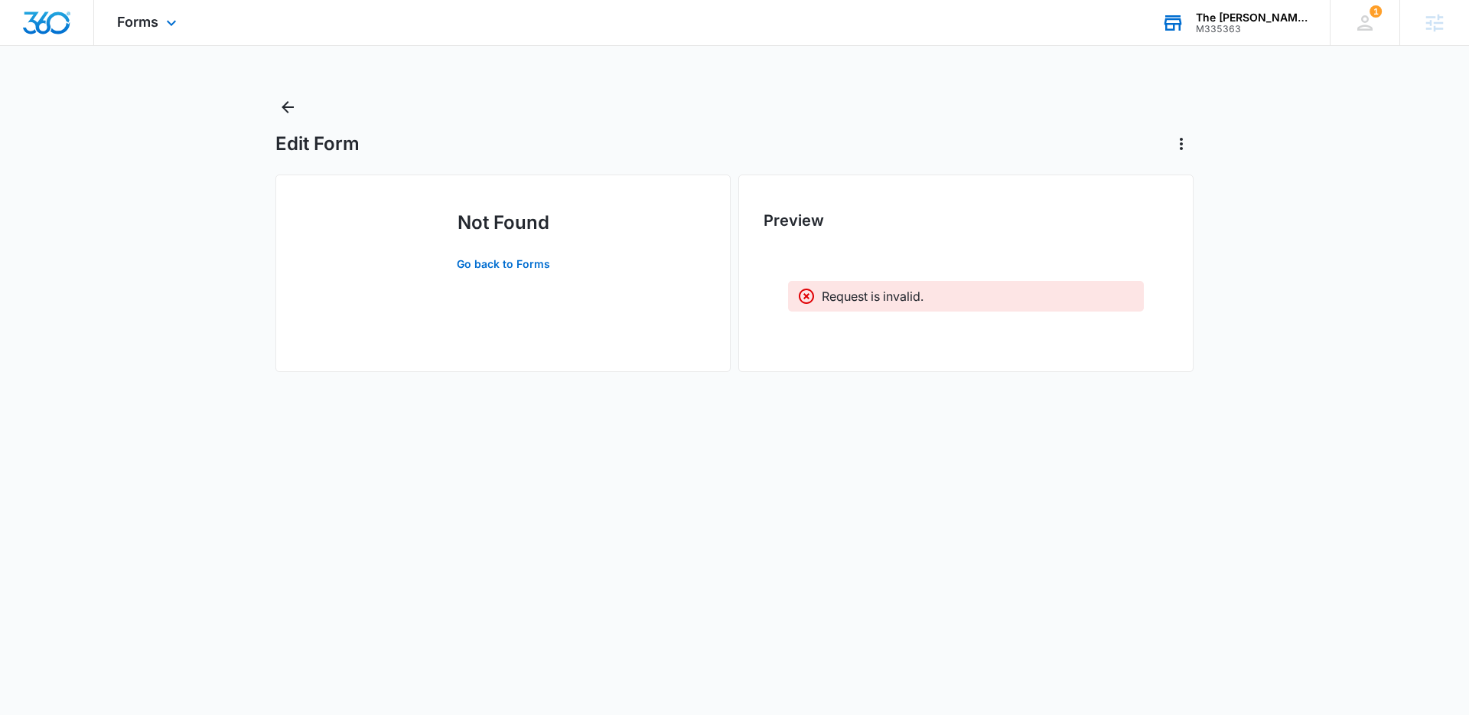
click at [1250, 32] on div "M335363" at bounding box center [1252, 29] width 112 height 11
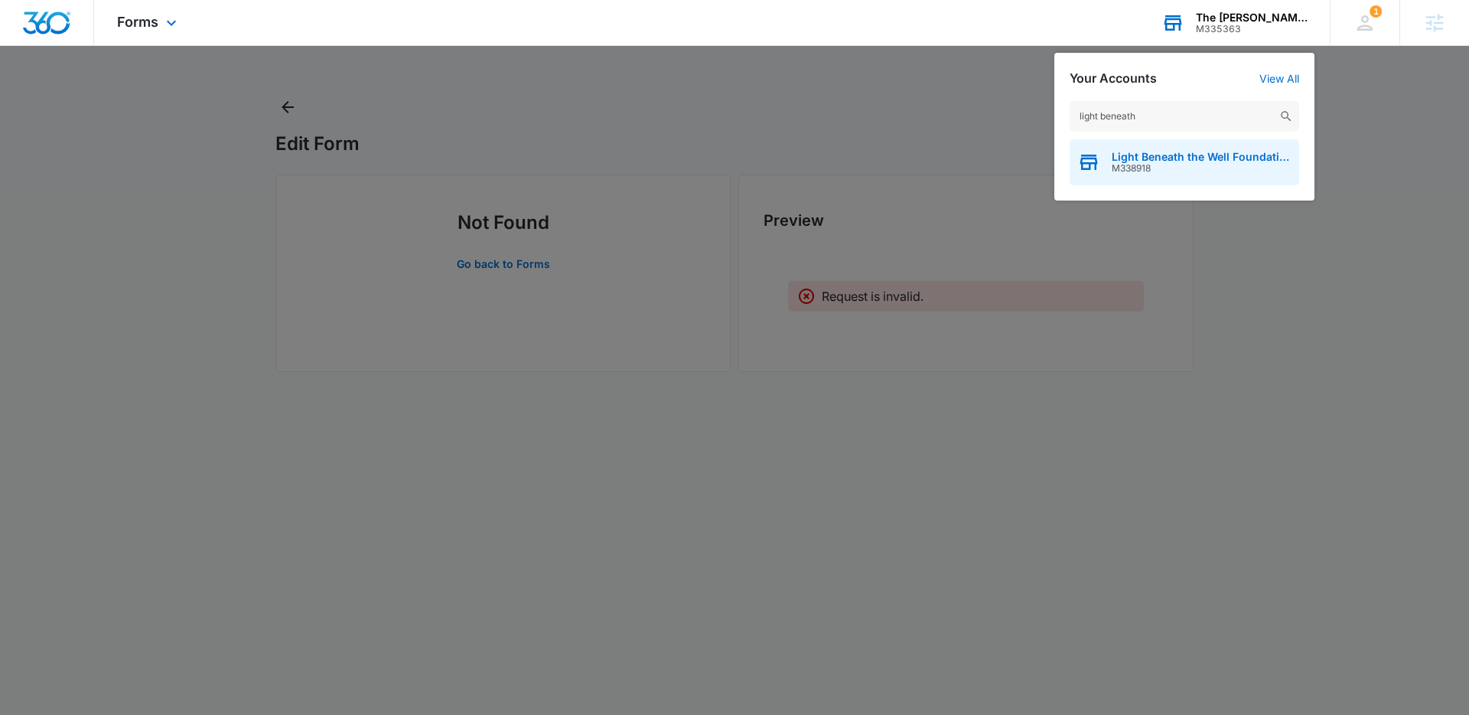
type input "light beneath"
click at [1182, 158] on span "Light Beneath the Well Foundation" at bounding box center [1202, 157] width 180 height 12
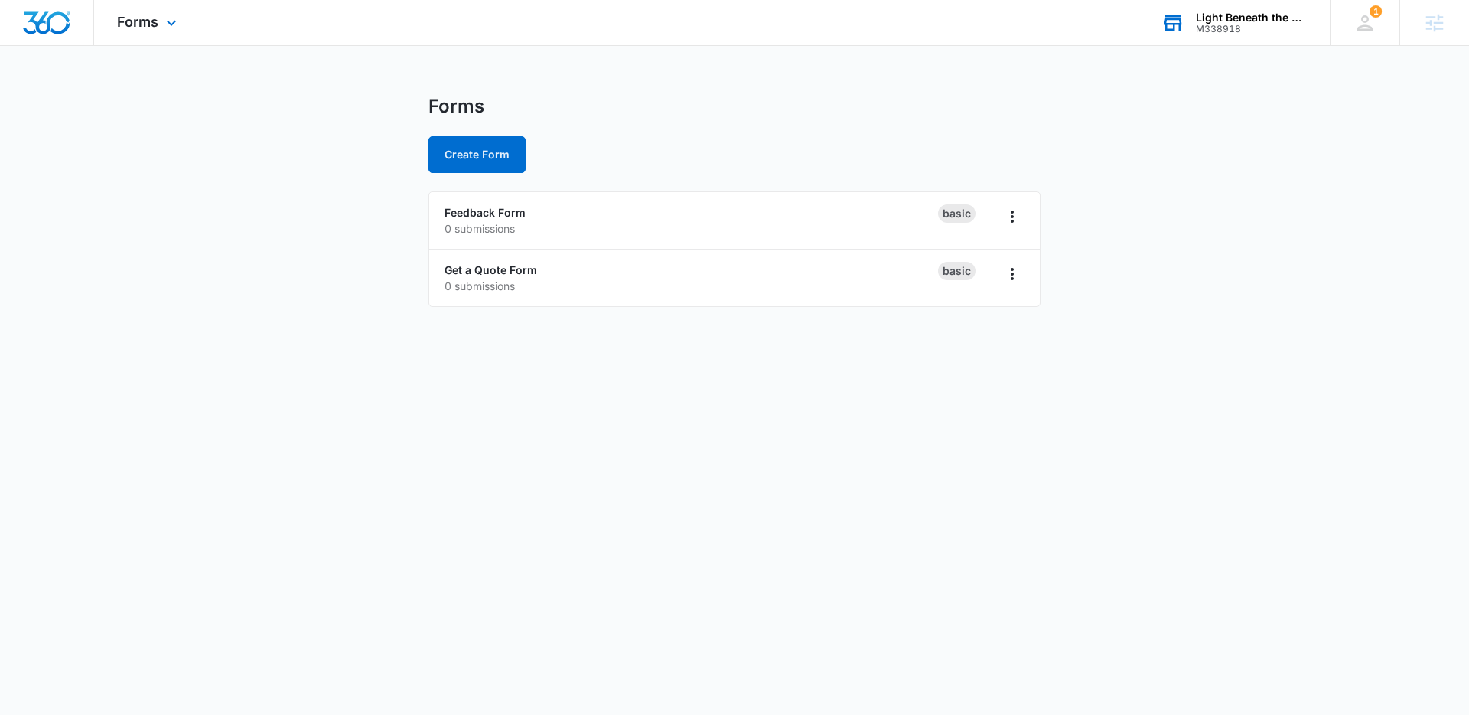
click at [138, 42] on div "Forms Apps Reputation Websites Forms CRM Email Social Shop Content Ads Intellig…" at bounding box center [148, 22] width 109 height 45
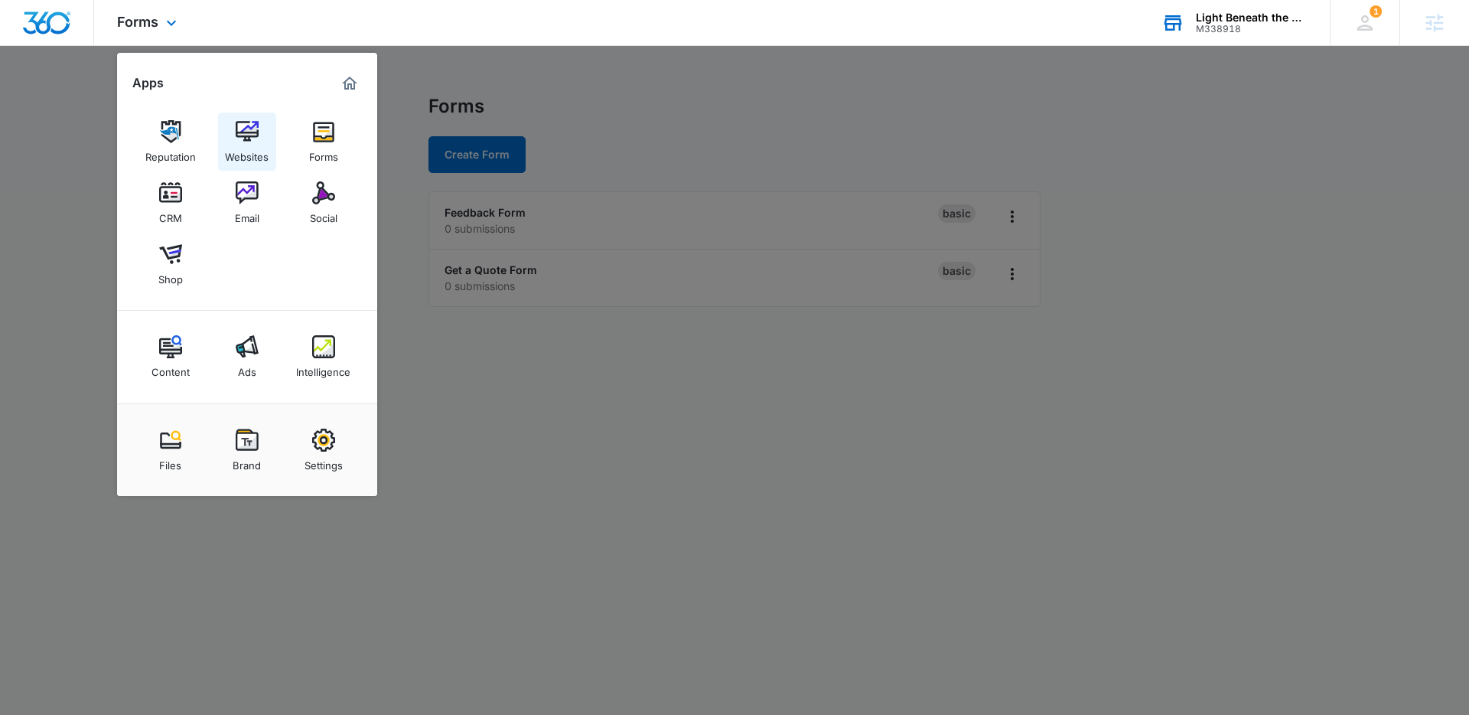
click at [243, 155] on div "Websites" at bounding box center [247, 153] width 44 height 20
